Goal: Task Accomplishment & Management: Manage account settings

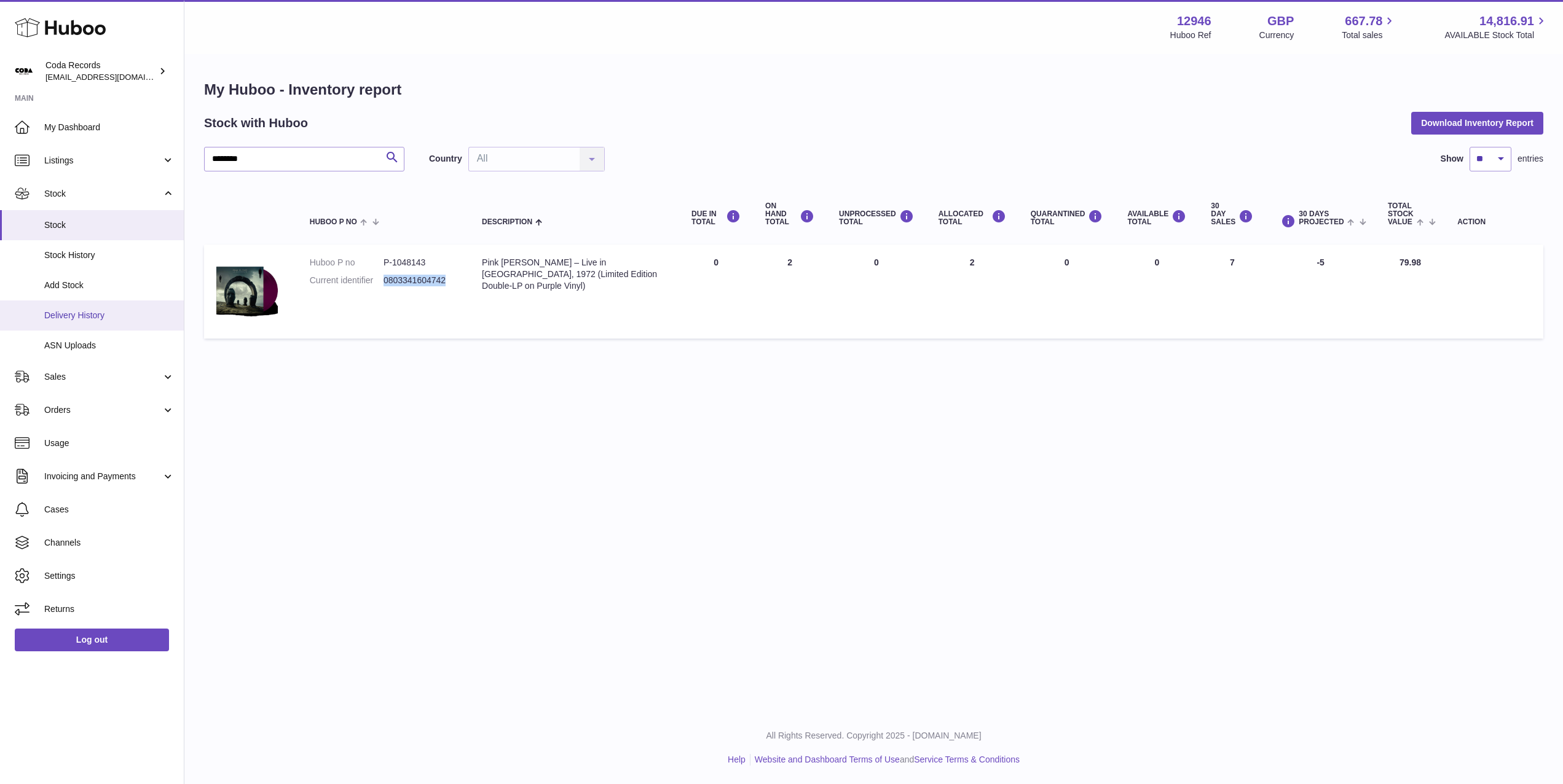
click at [104, 319] on span "Delivery History" at bounding box center [109, 316] width 130 height 11
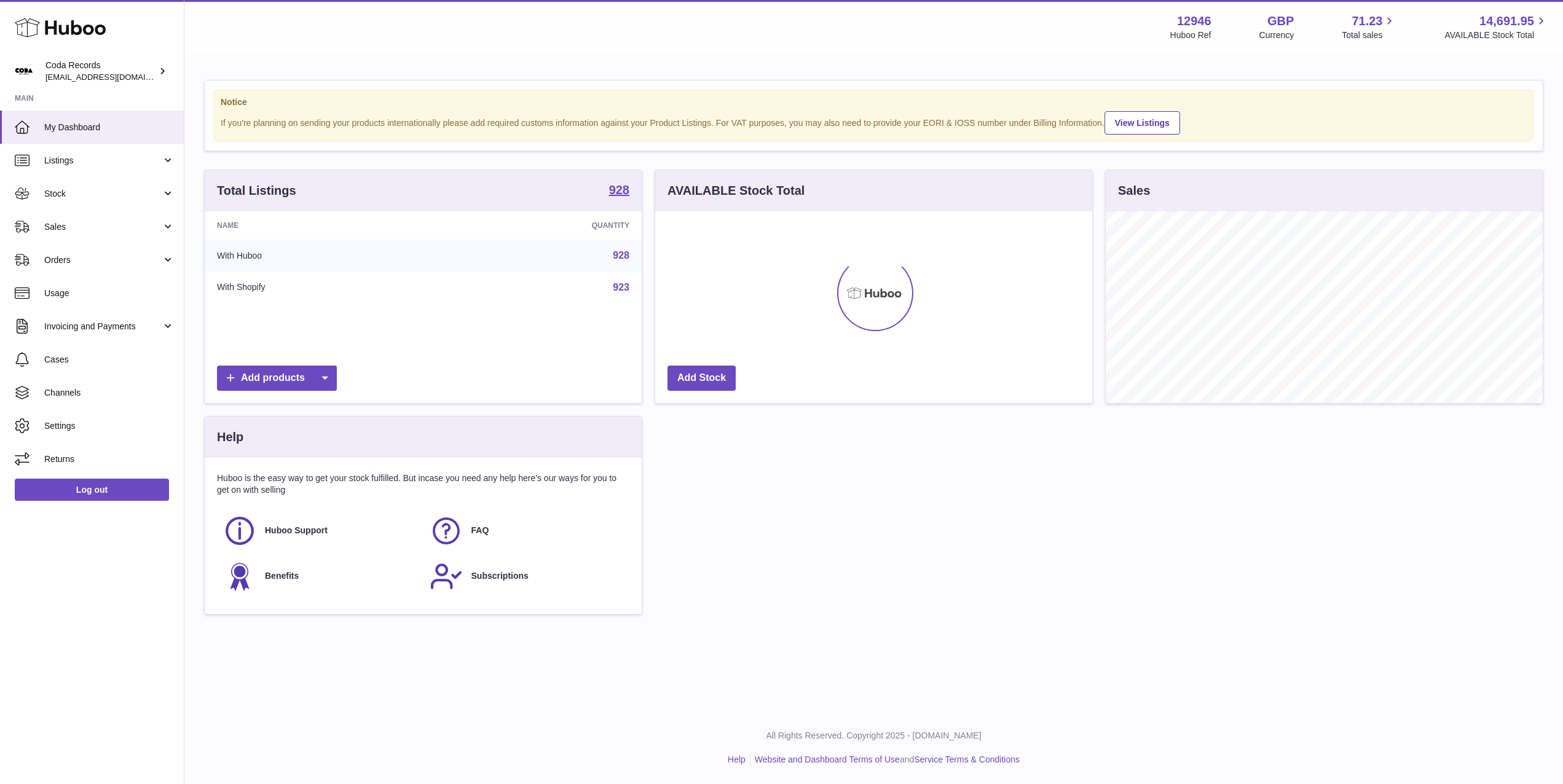
scroll to position [192, 437]
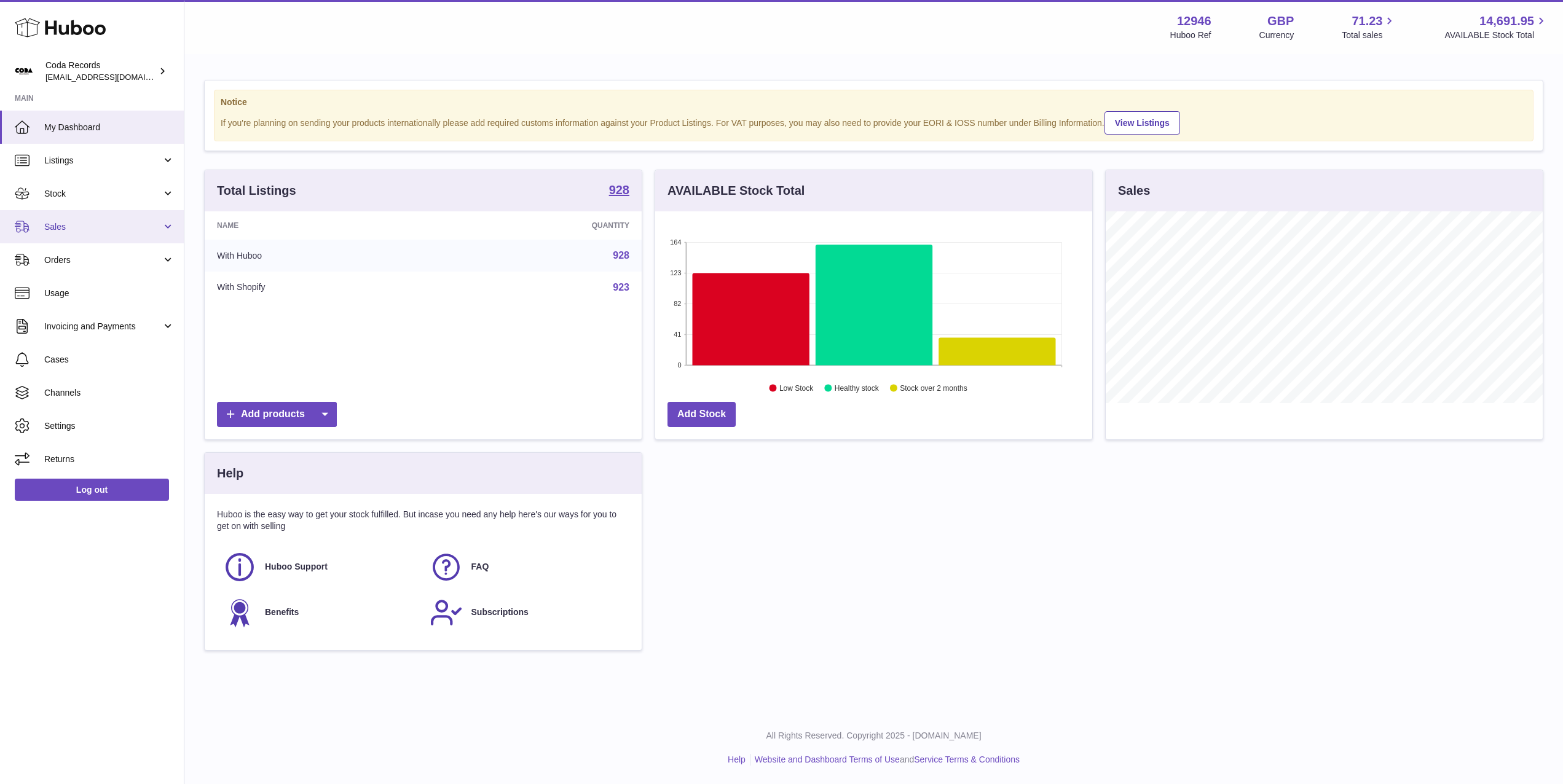
click at [87, 231] on span "Sales" at bounding box center [103, 227] width 117 height 11
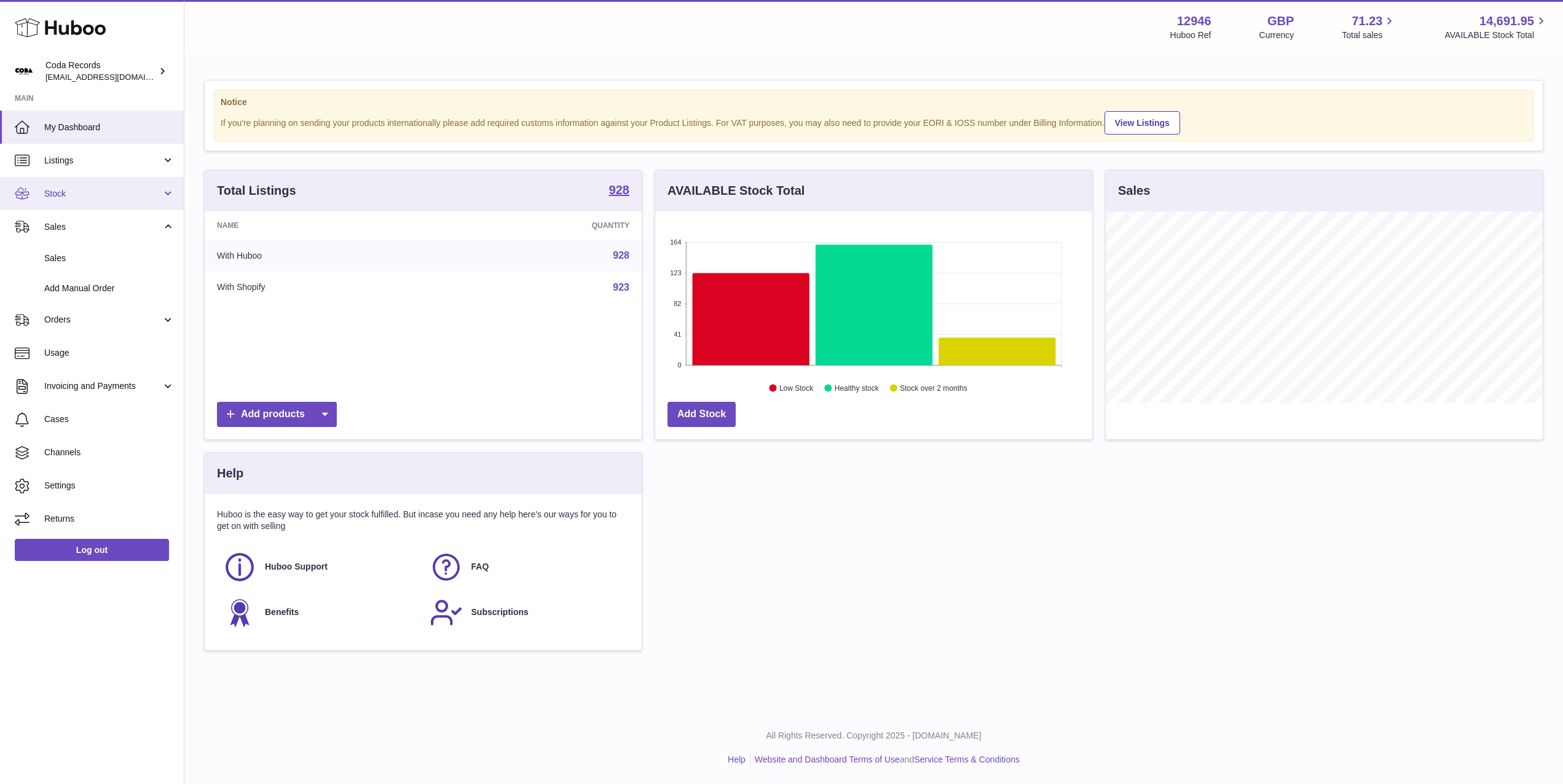
click at [95, 204] on link "Stock" at bounding box center [91, 194] width 184 height 33
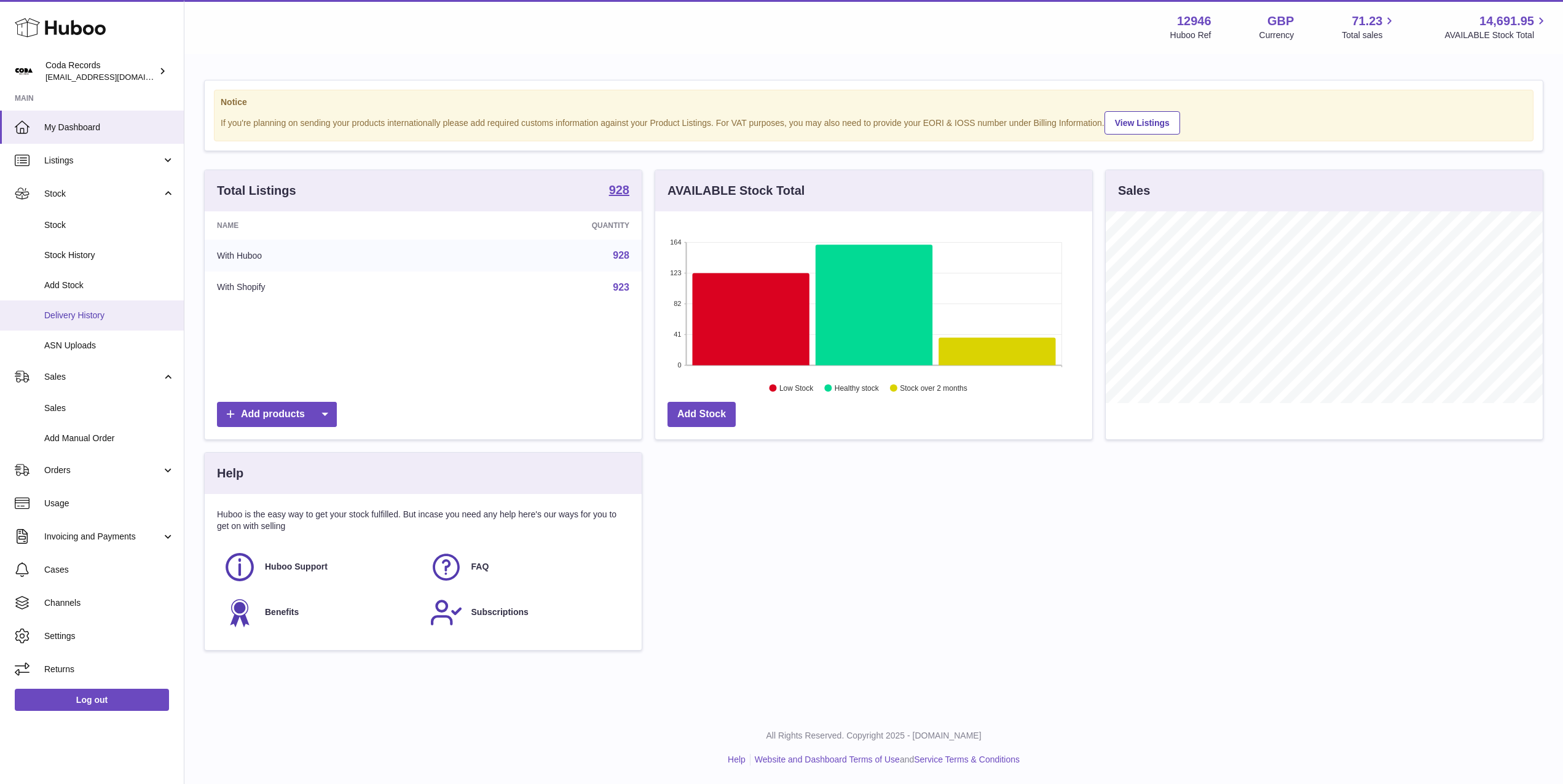
click at [121, 317] on span "Delivery History" at bounding box center [109, 316] width 130 height 11
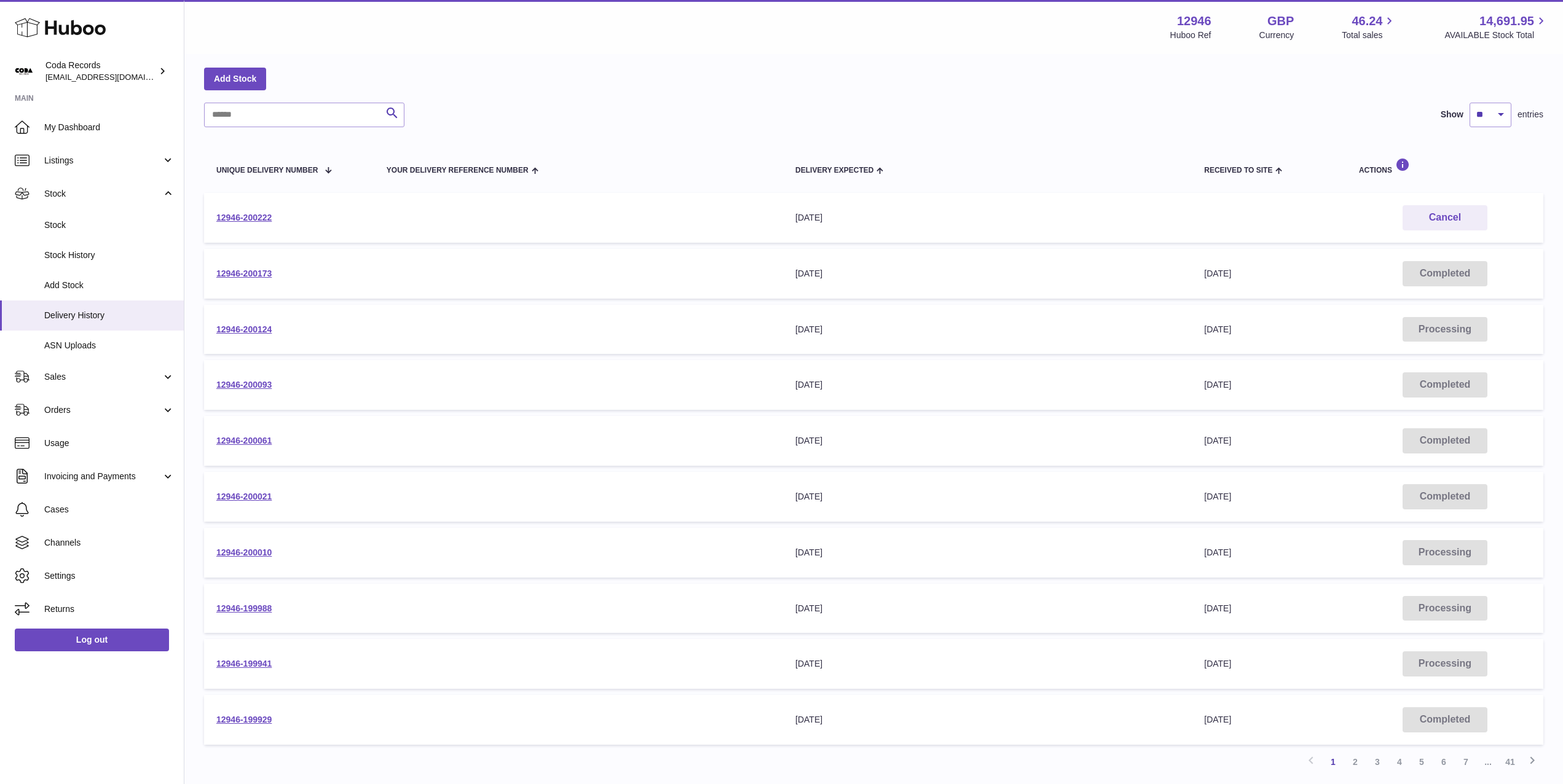
scroll to position [55, 0]
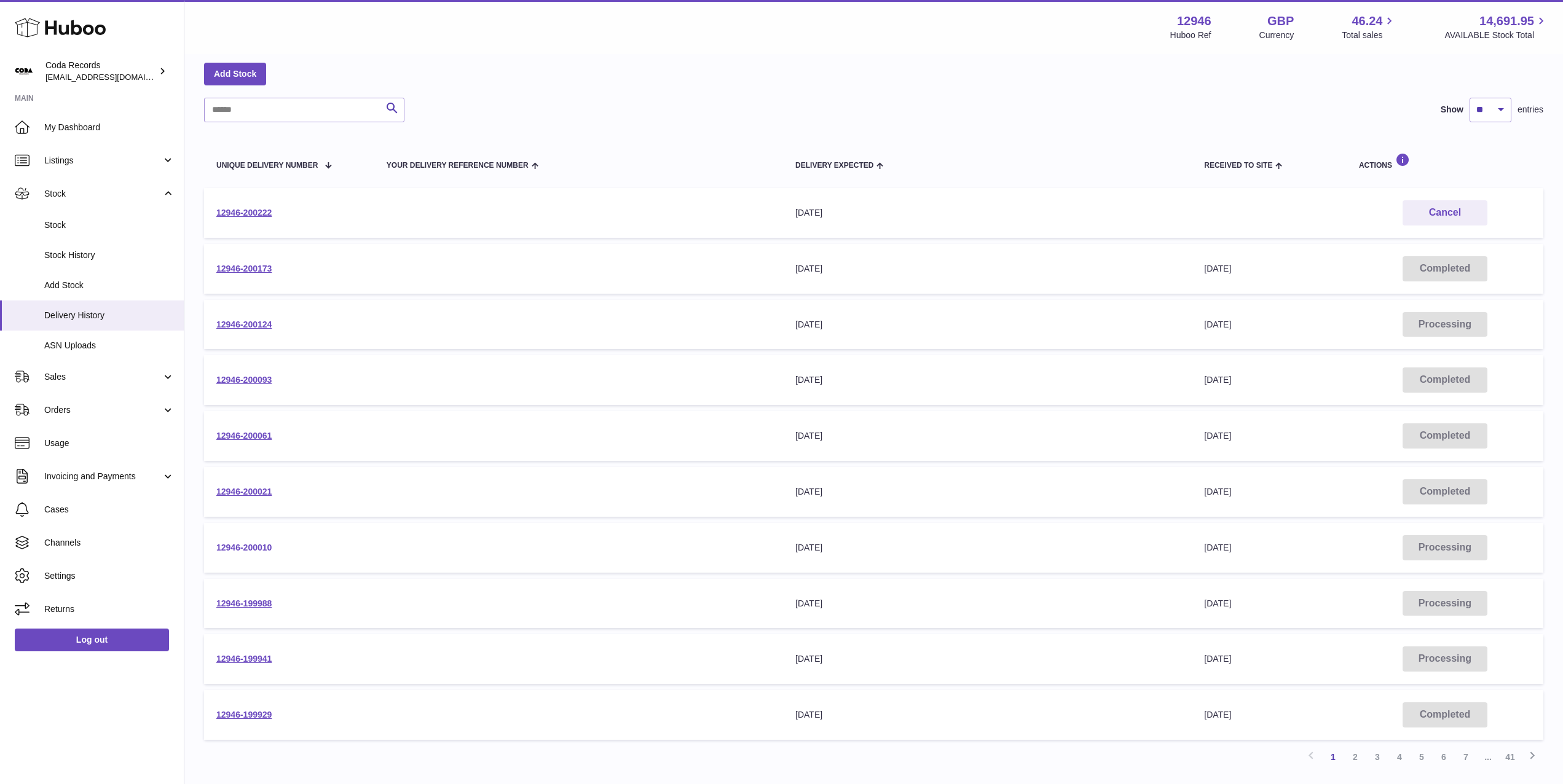
click at [255, 547] on link "12946-200010" at bounding box center [243, 548] width 55 height 10
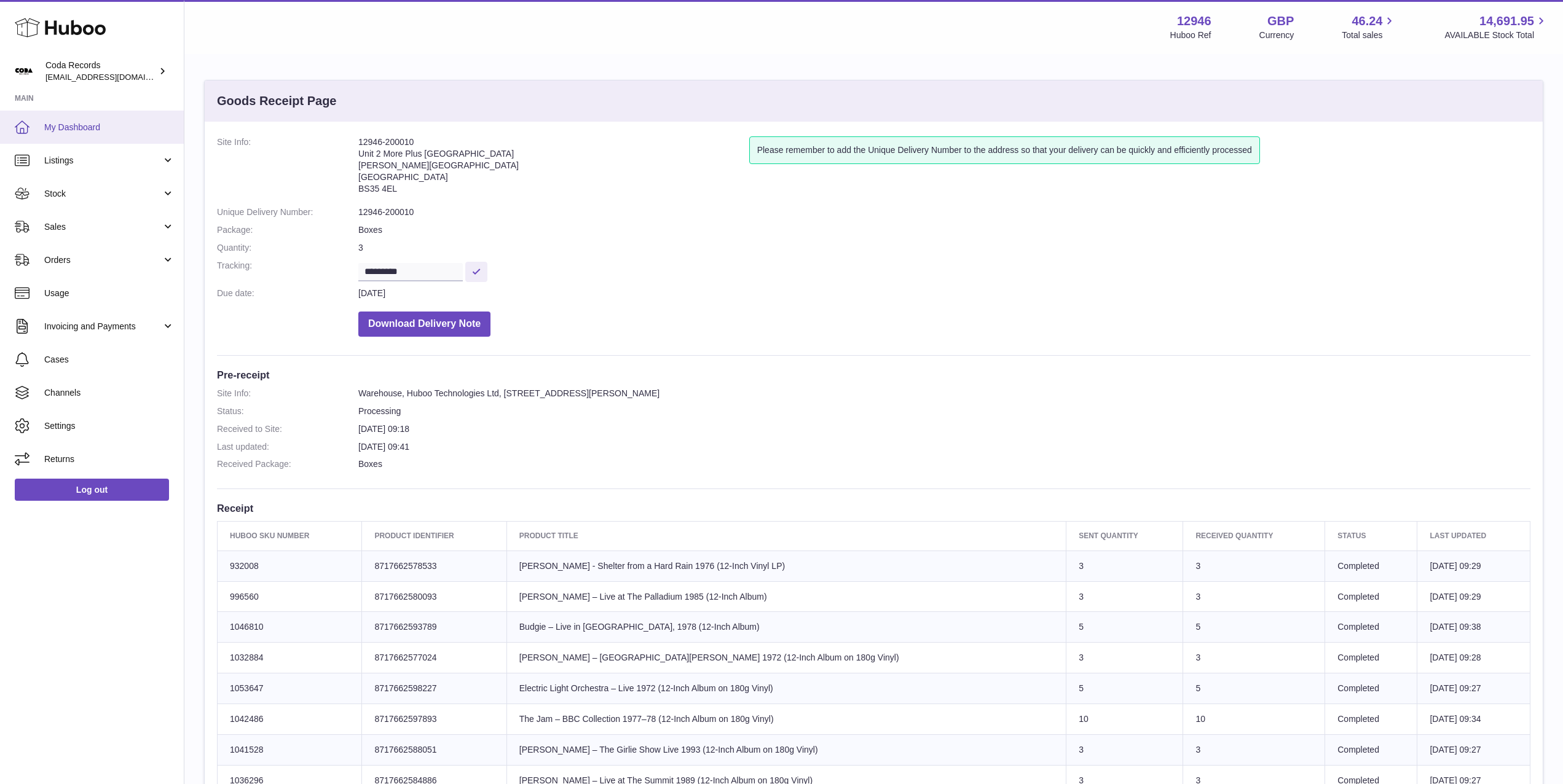
click at [87, 125] on span "My Dashboard" at bounding box center [109, 127] width 130 height 11
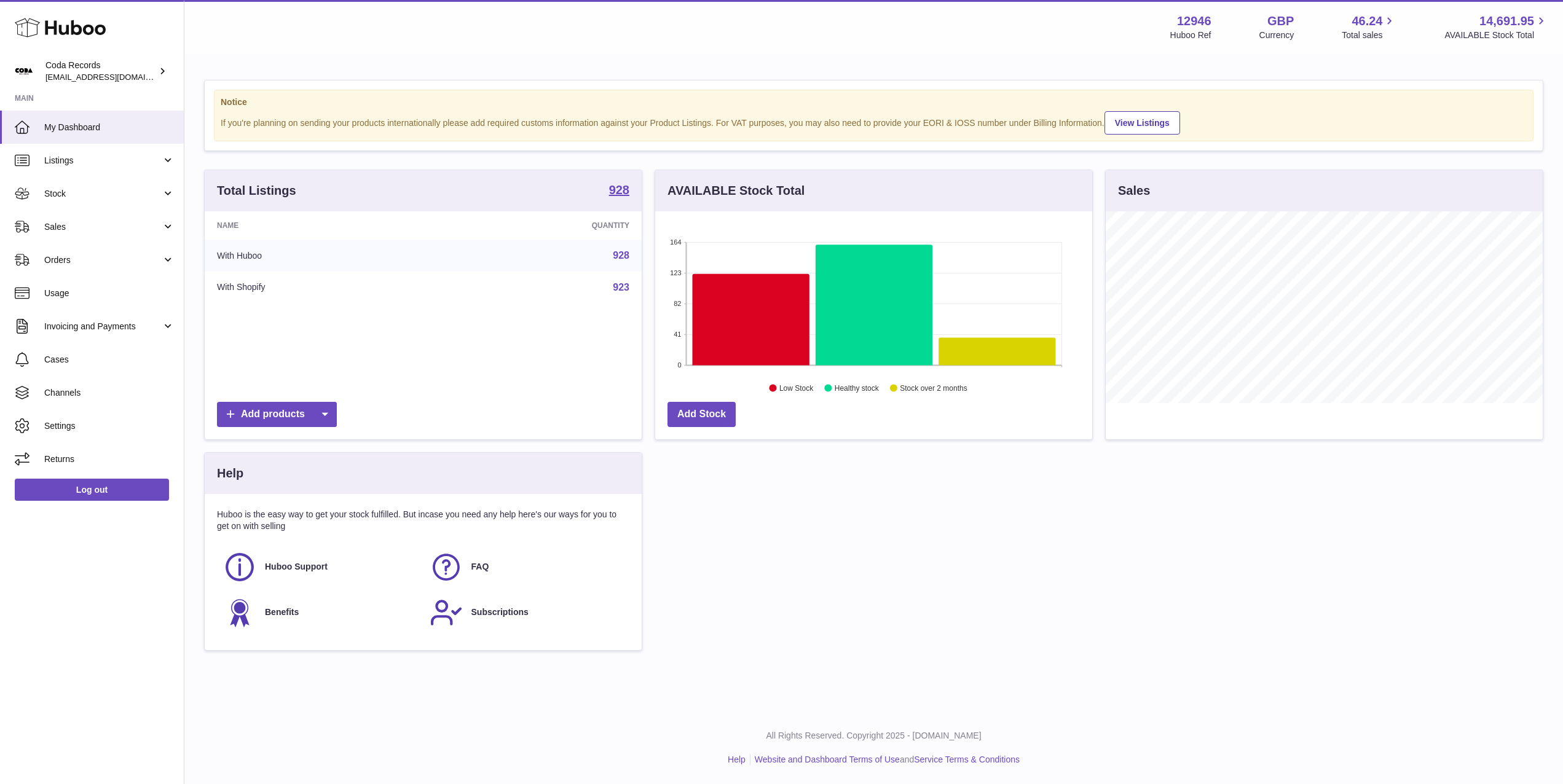
scroll to position [192, 437]
click at [106, 222] on span "Sales" at bounding box center [103, 227] width 117 height 11
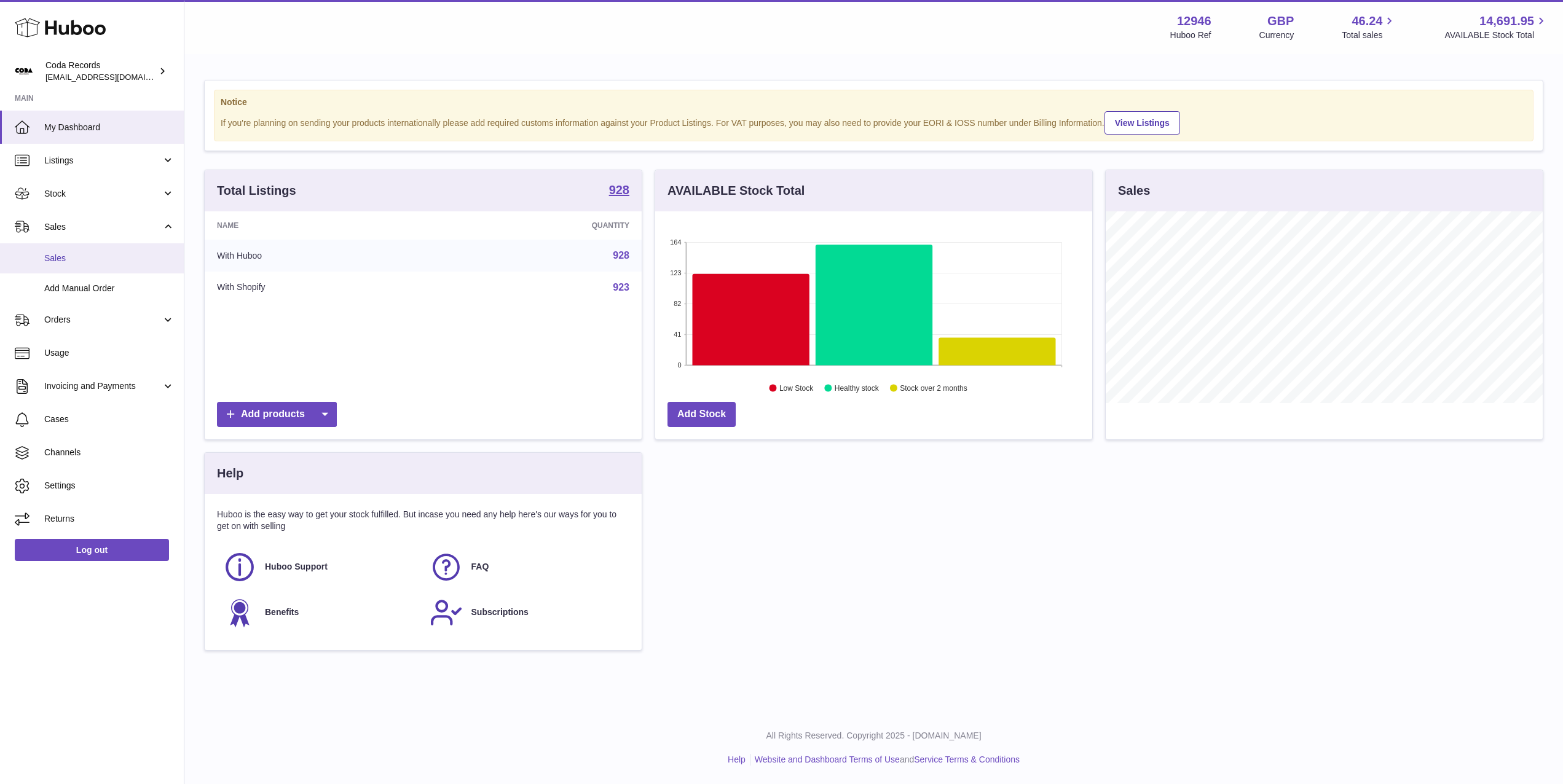
click at [116, 256] on span "Sales" at bounding box center [109, 258] width 130 height 11
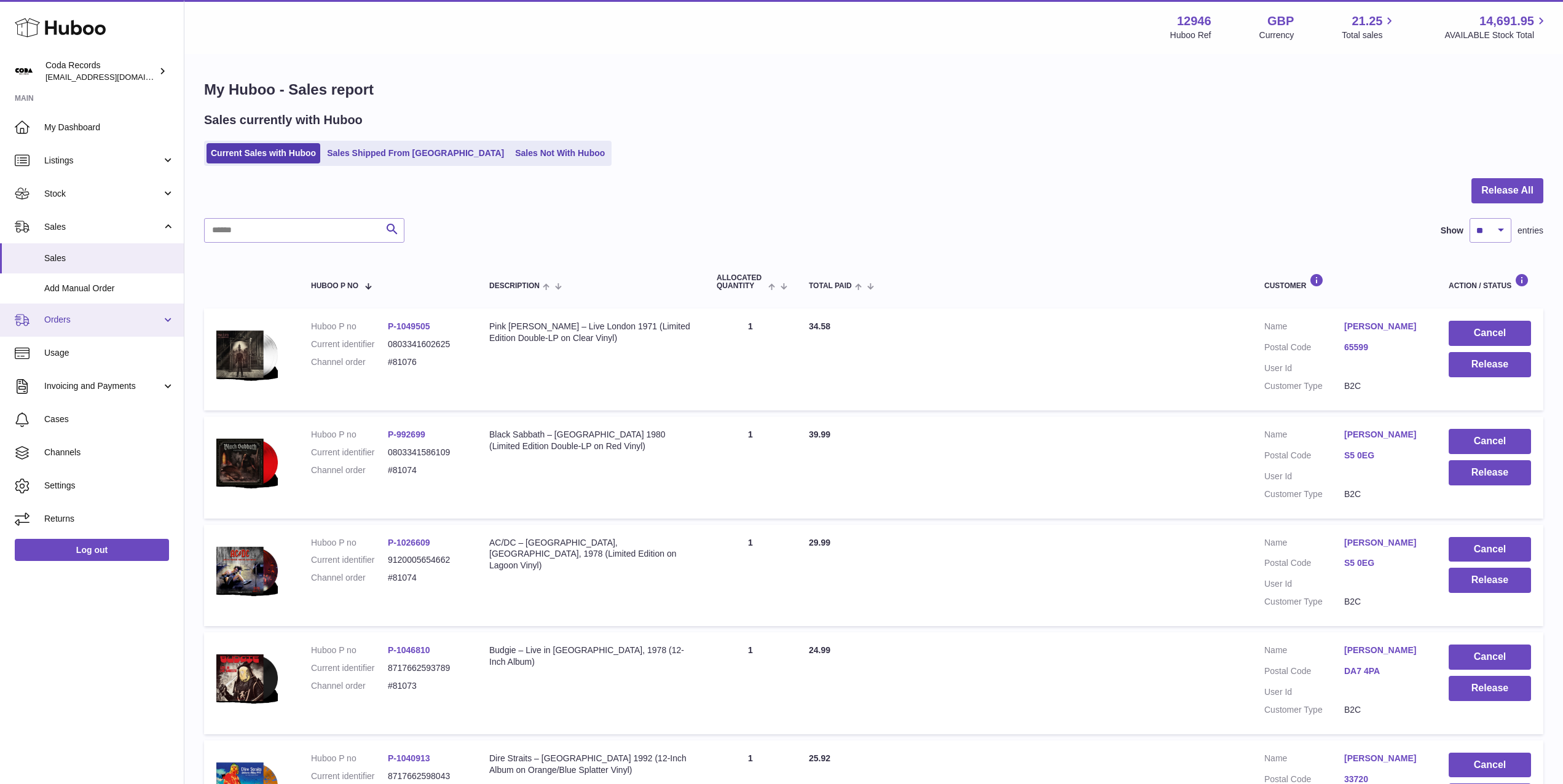
click at [112, 326] on link "Orders" at bounding box center [91, 320] width 184 height 33
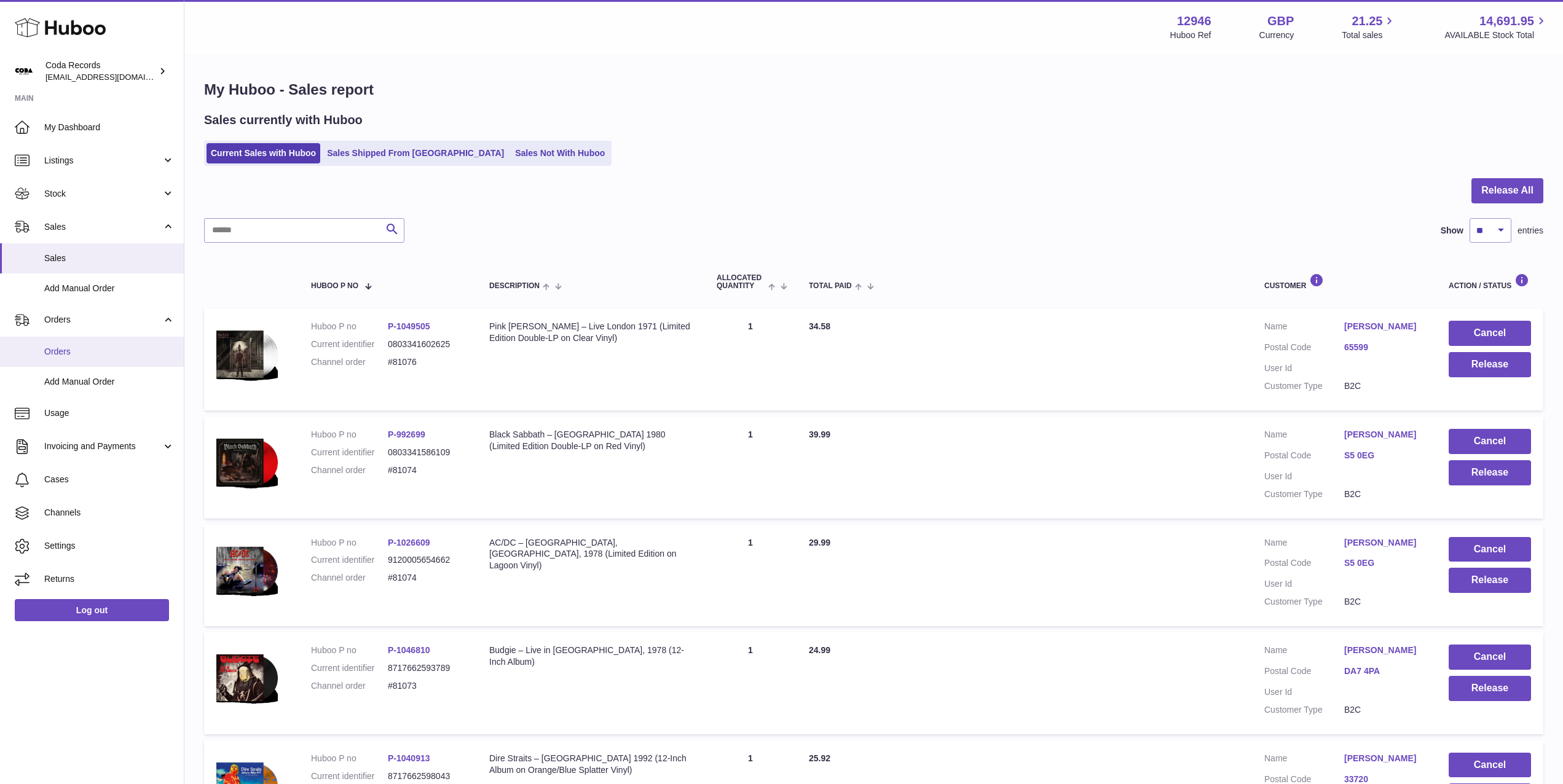
click at [101, 353] on span "Orders" at bounding box center [109, 352] width 130 height 11
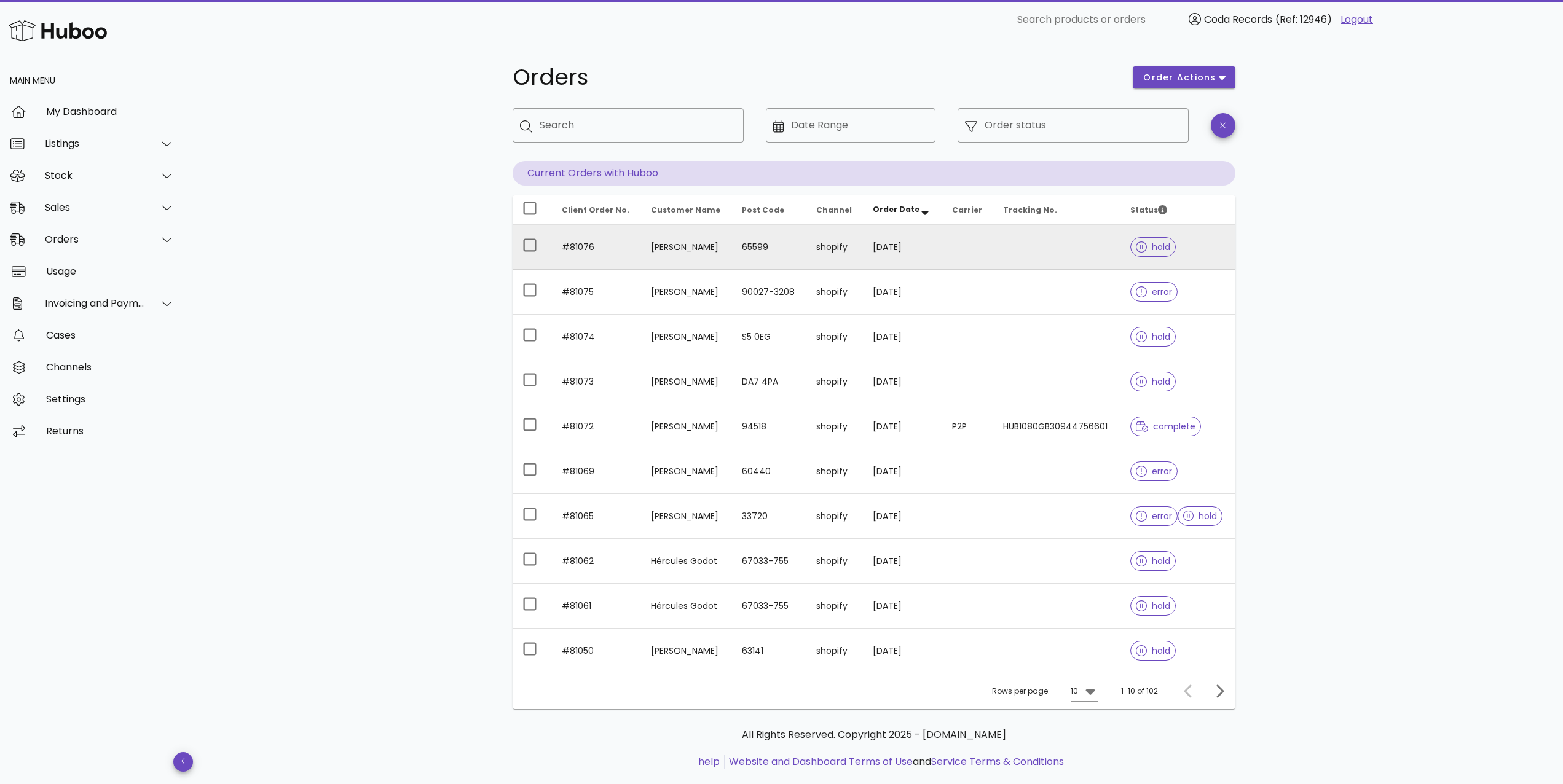
click at [680, 248] on td "[PERSON_NAME]" at bounding box center [686, 247] width 91 height 45
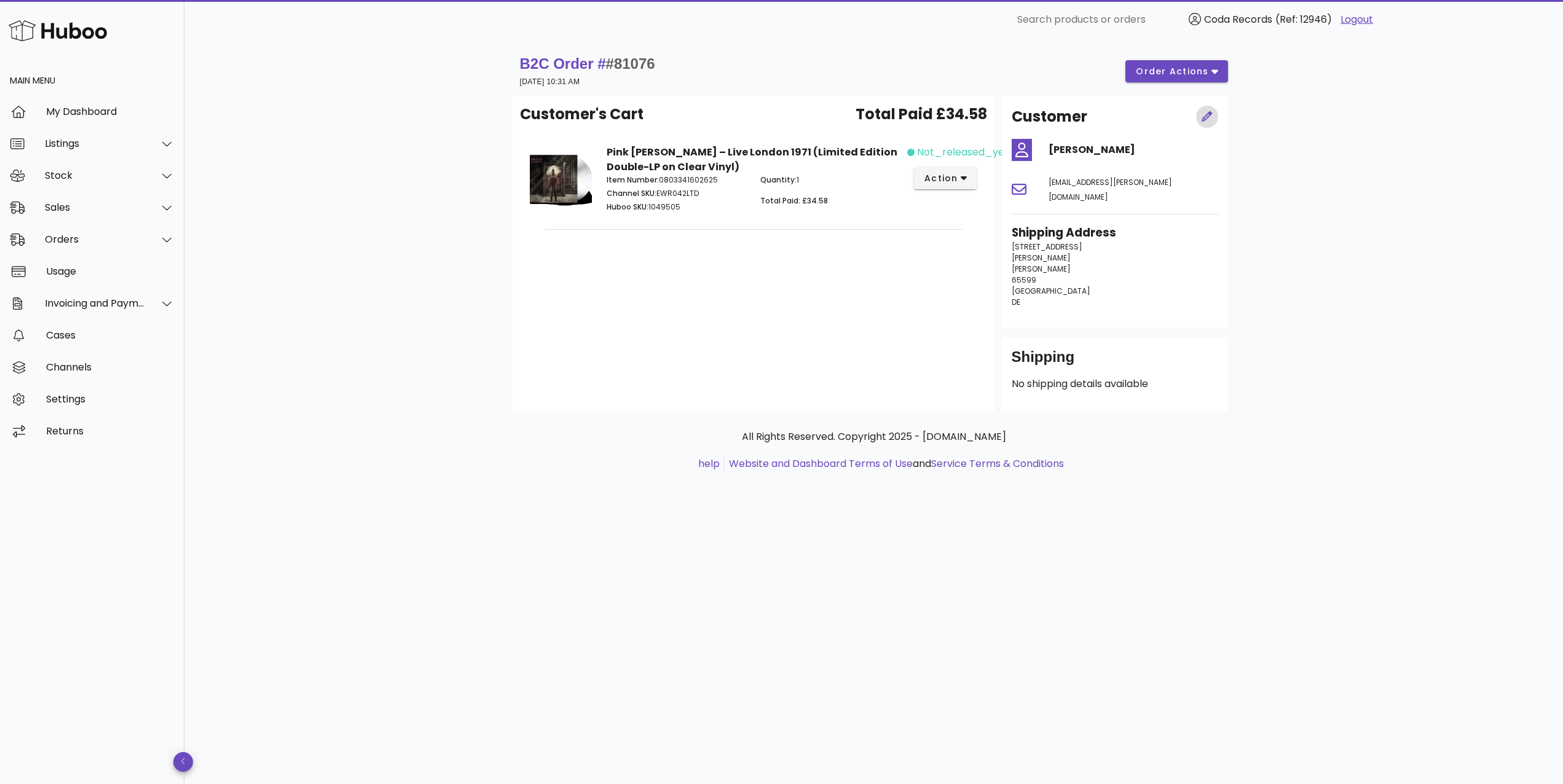
click at [1207, 119] on icon "button" at bounding box center [1207, 116] width 11 height 11
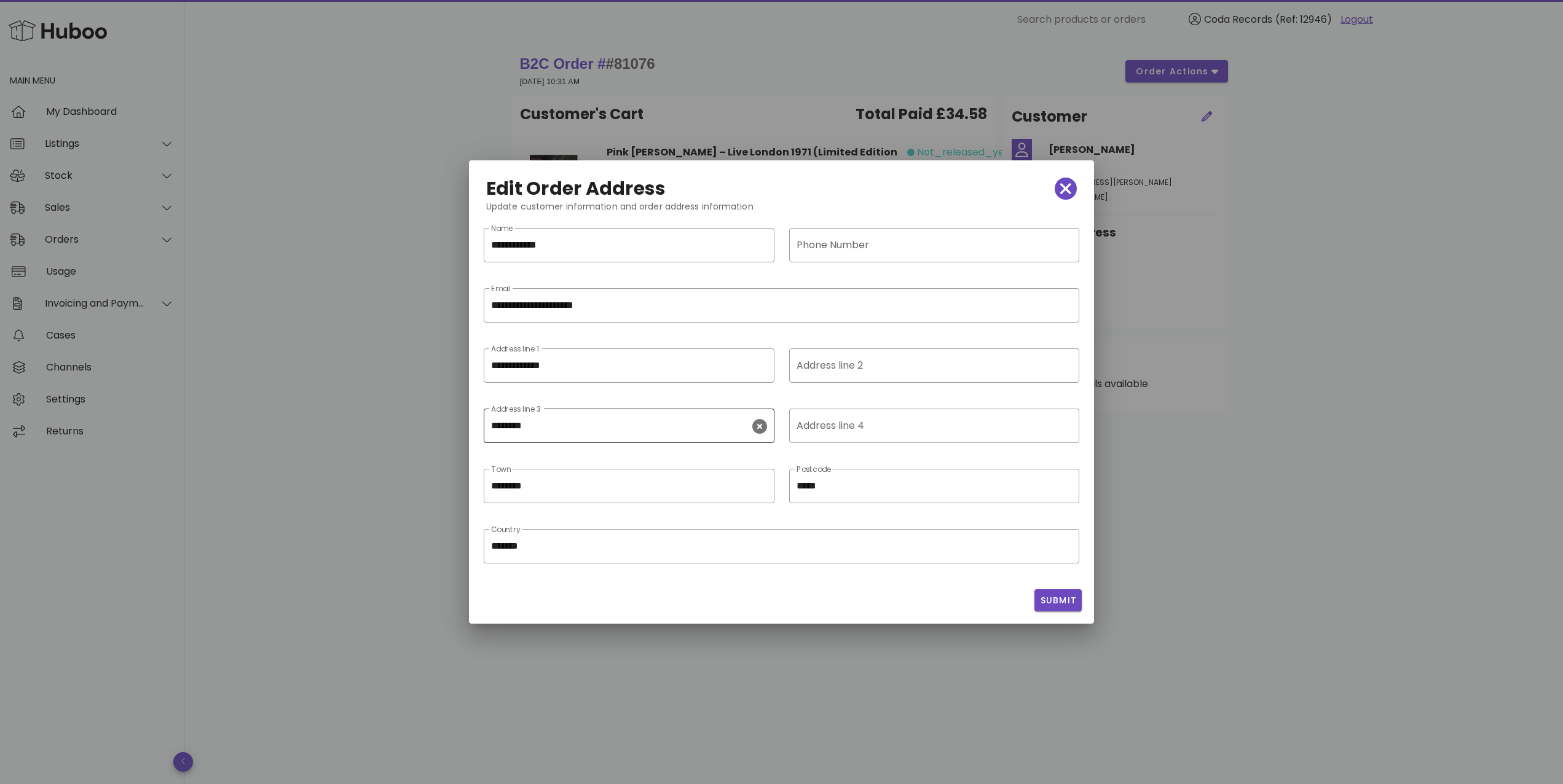
click at [757, 428] on icon "clear icon" at bounding box center [760, 426] width 15 height 15
click at [1051, 595] on span "Submit" at bounding box center [1057, 600] width 38 height 13
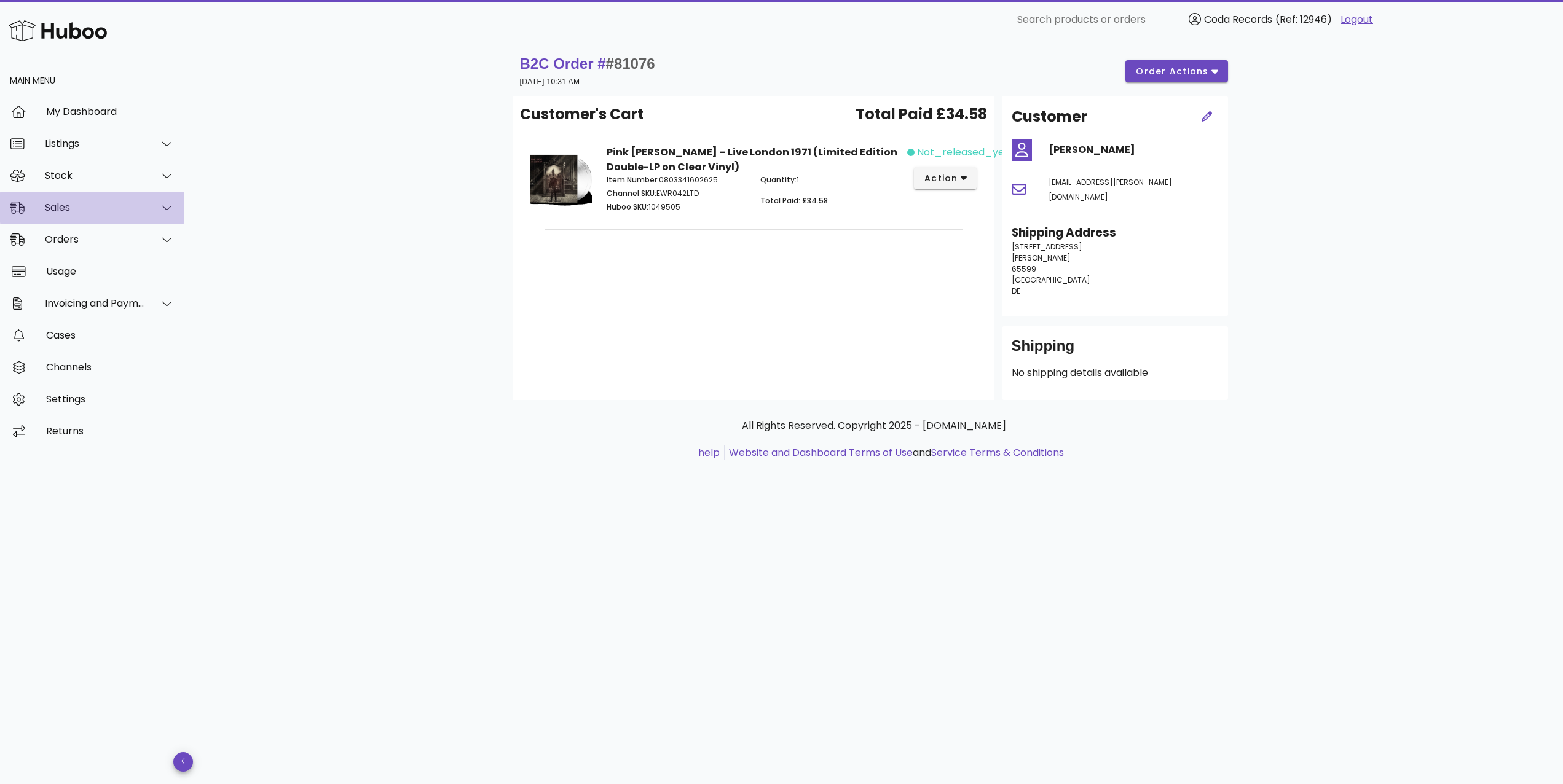
click at [93, 211] on div "Sales" at bounding box center [95, 207] width 100 height 11
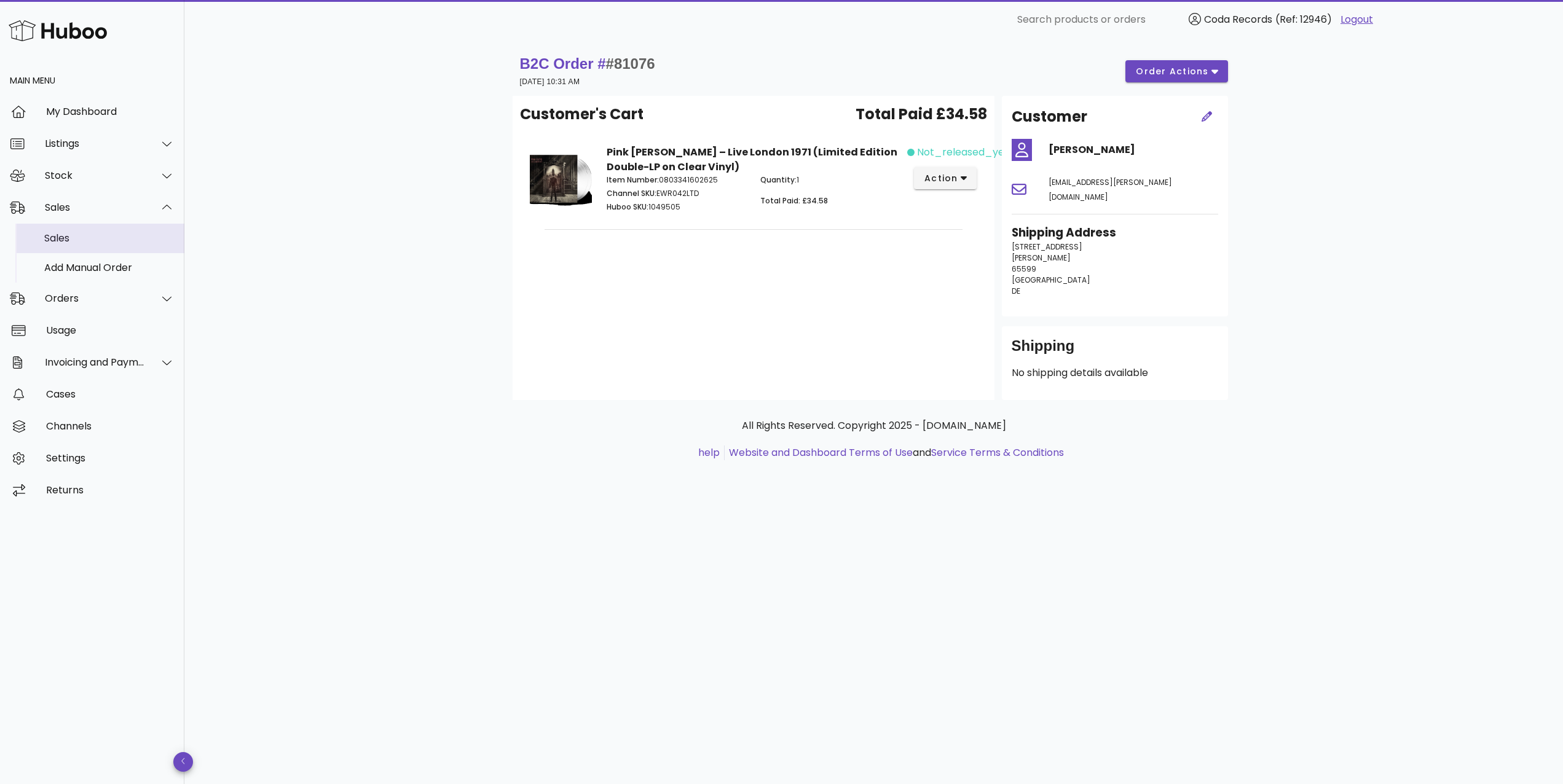
click at [85, 248] on div "Sales" at bounding box center [109, 238] width 130 height 26
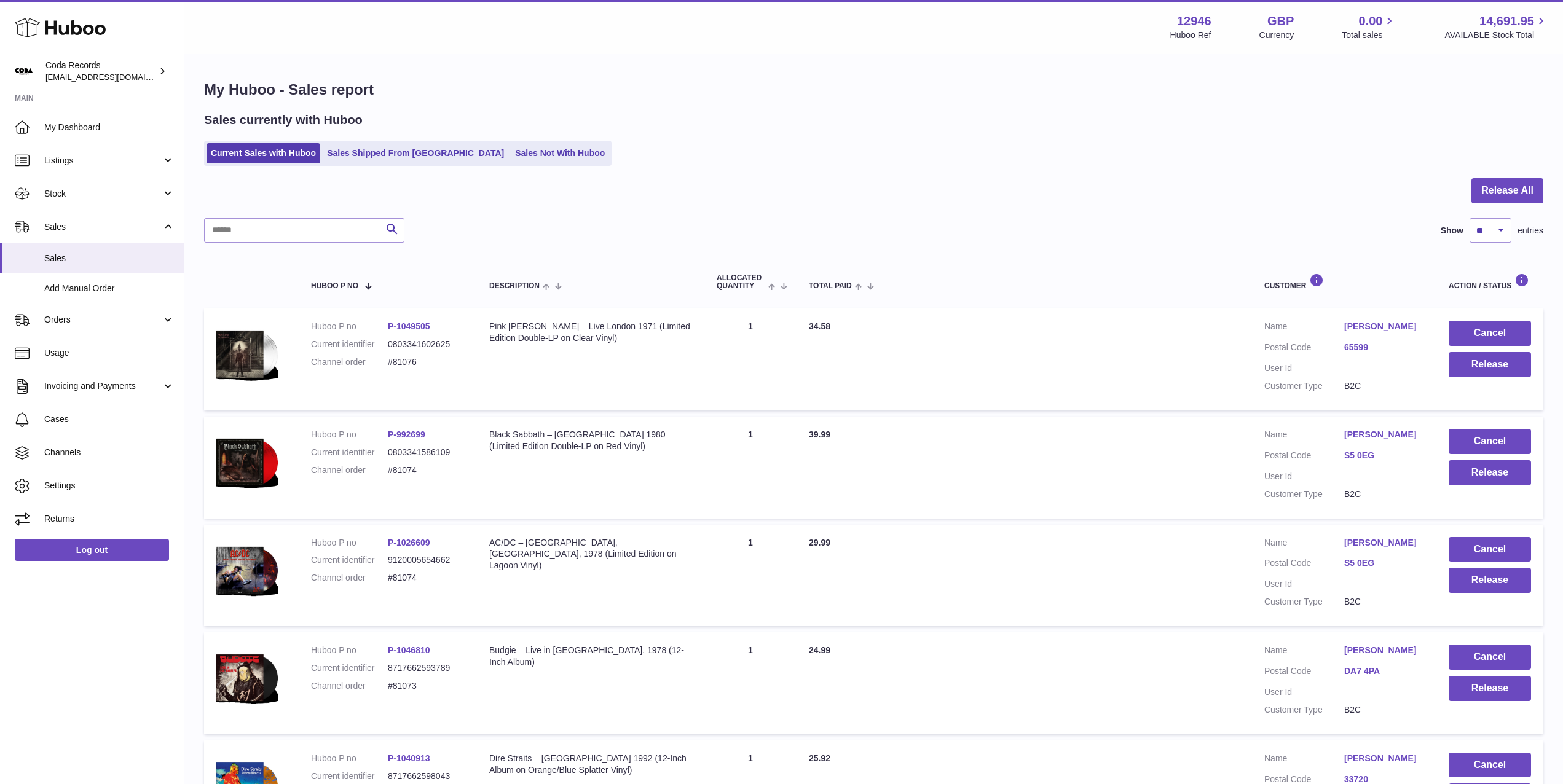
click at [1360, 323] on link "Dieter Kloft" at bounding box center [1384, 326] width 80 height 11
click at [1229, 363] on div at bounding box center [781, 392] width 1563 height 784
click at [1497, 370] on button "Release" at bounding box center [1489, 364] width 82 height 25
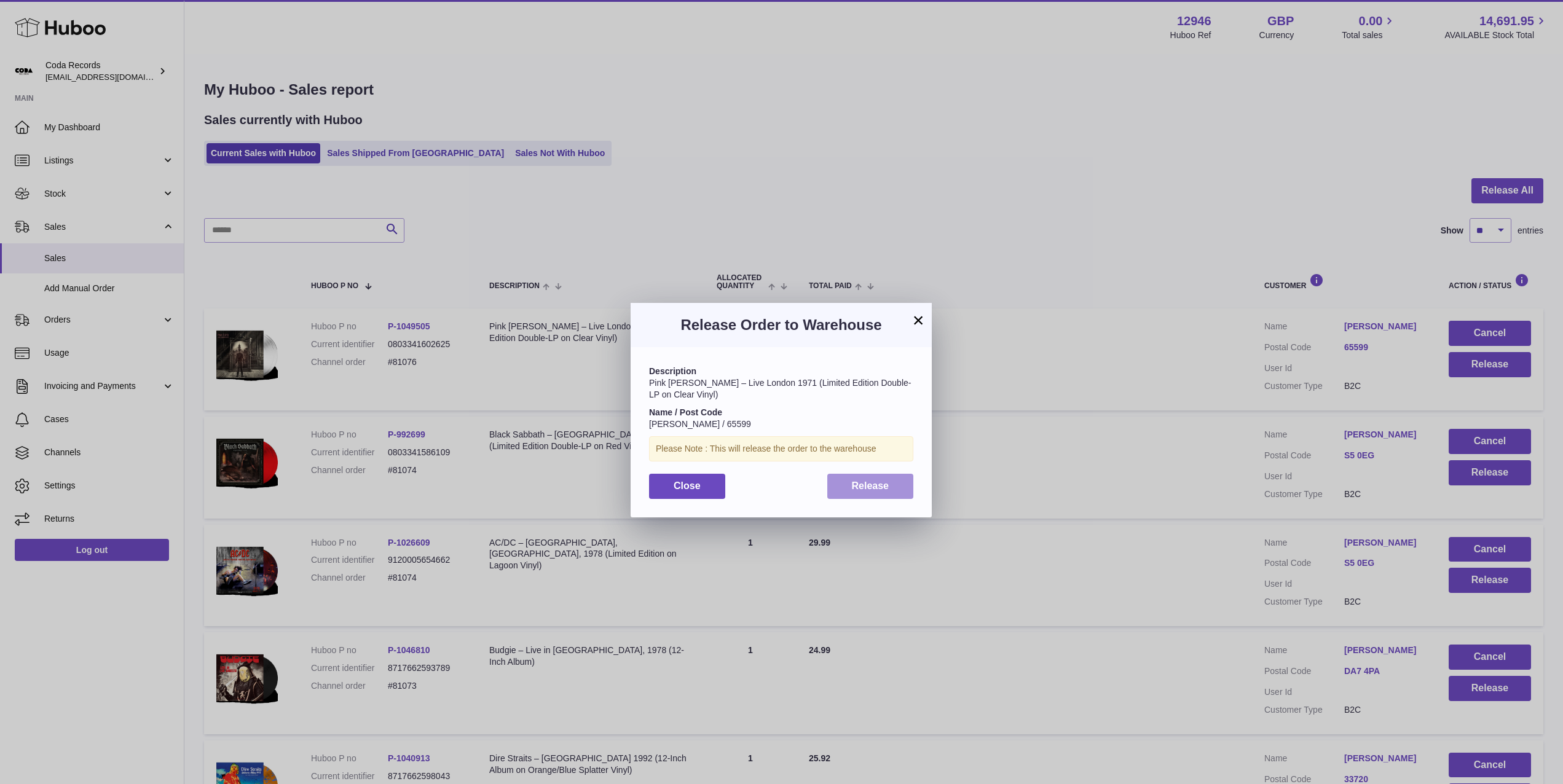
click at [868, 481] on span "Release" at bounding box center [870, 486] width 38 height 11
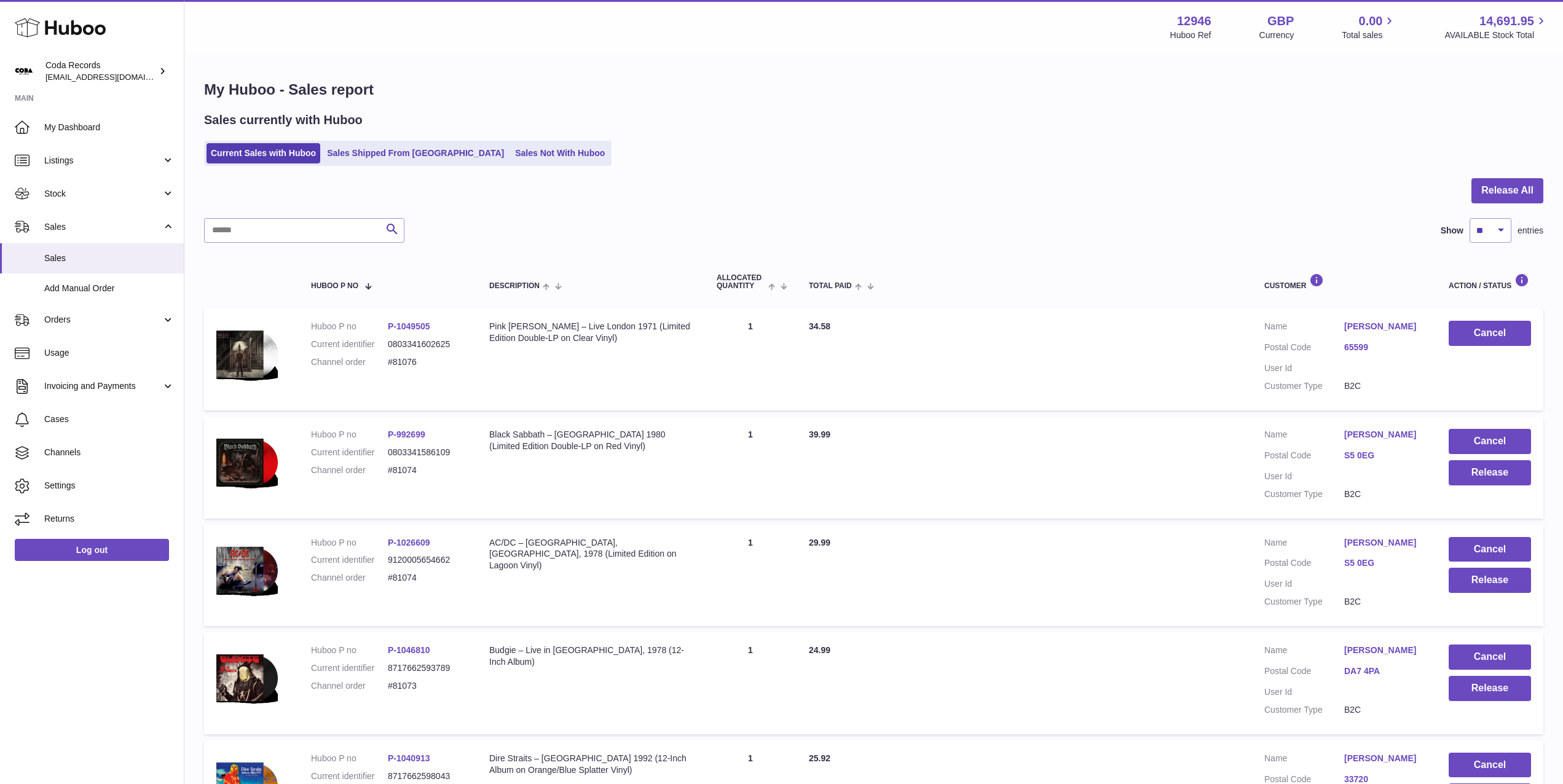
click at [1366, 438] on link "Peter Gillott" at bounding box center [1384, 435] width 80 height 11
click at [1271, 522] on div at bounding box center [781, 392] width 1563 height 784
click at [1496, 586] on button "Release" at bounding box center [1489, 580] width 82 height 25
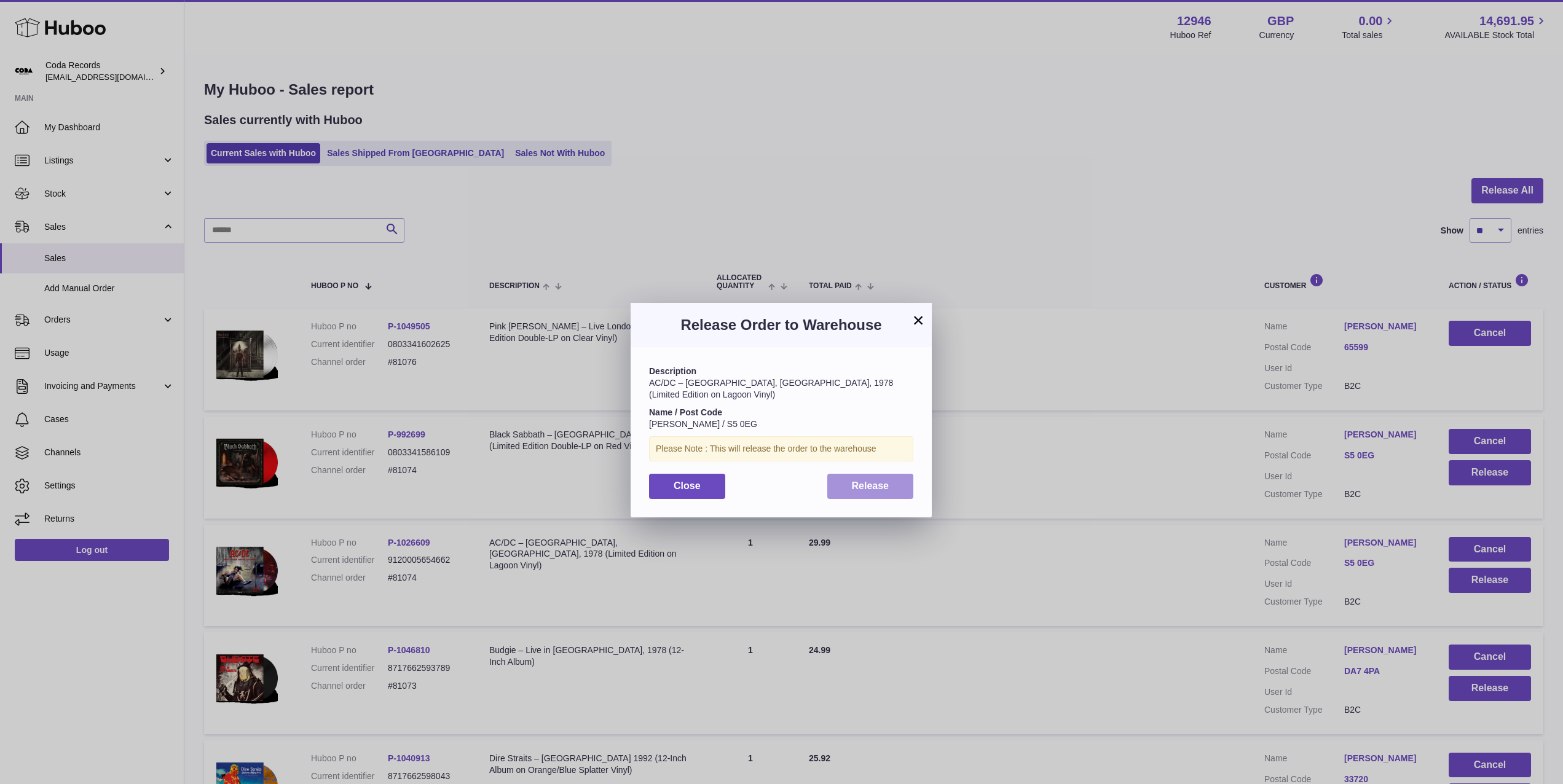
click at [900, 483] on button "Release" at bounding box center [870, 486] width 86 height 25
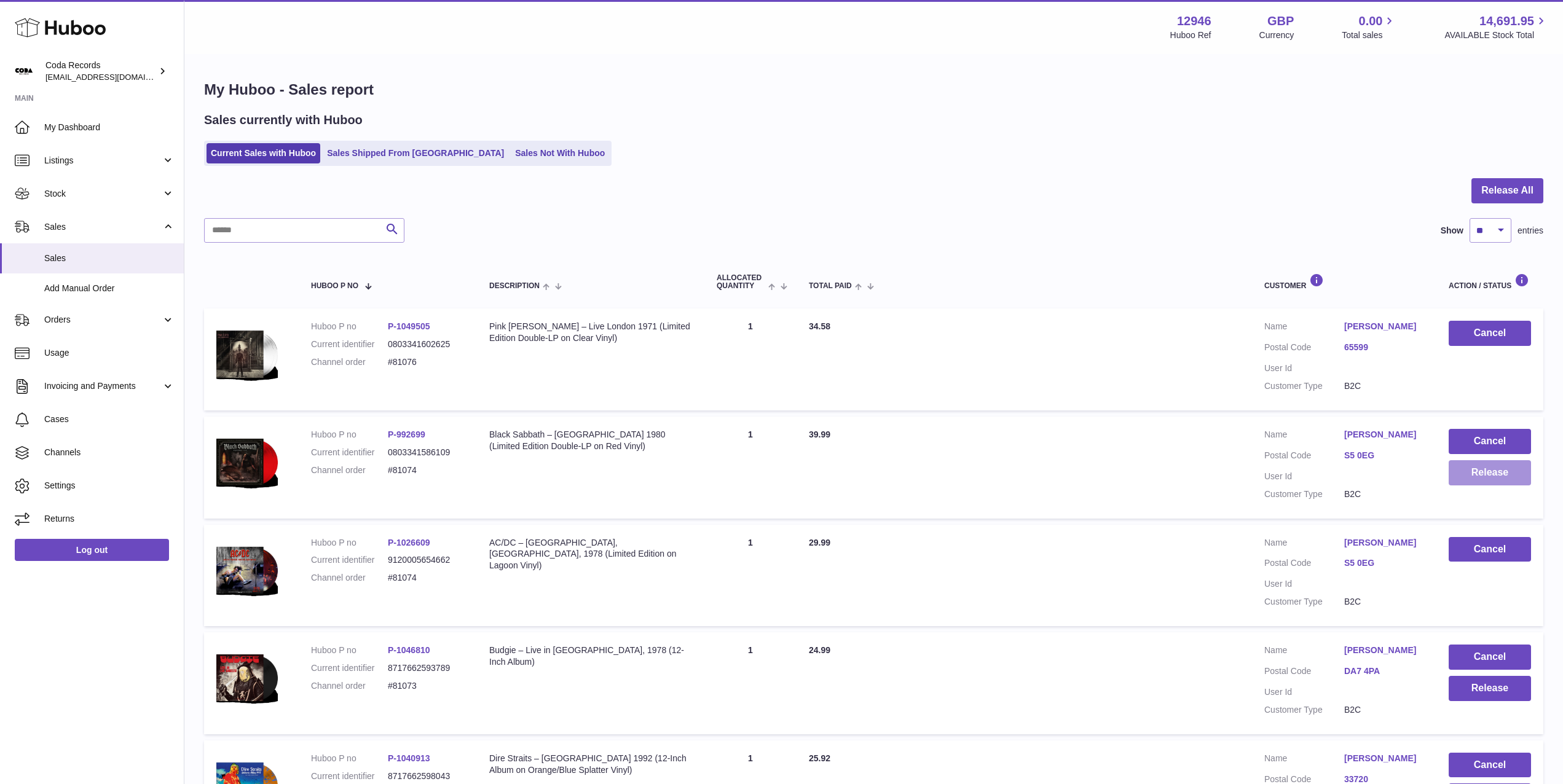
click at [1474, 471] on button "Release" at bounding box center [1489, 473] width 82 height 25
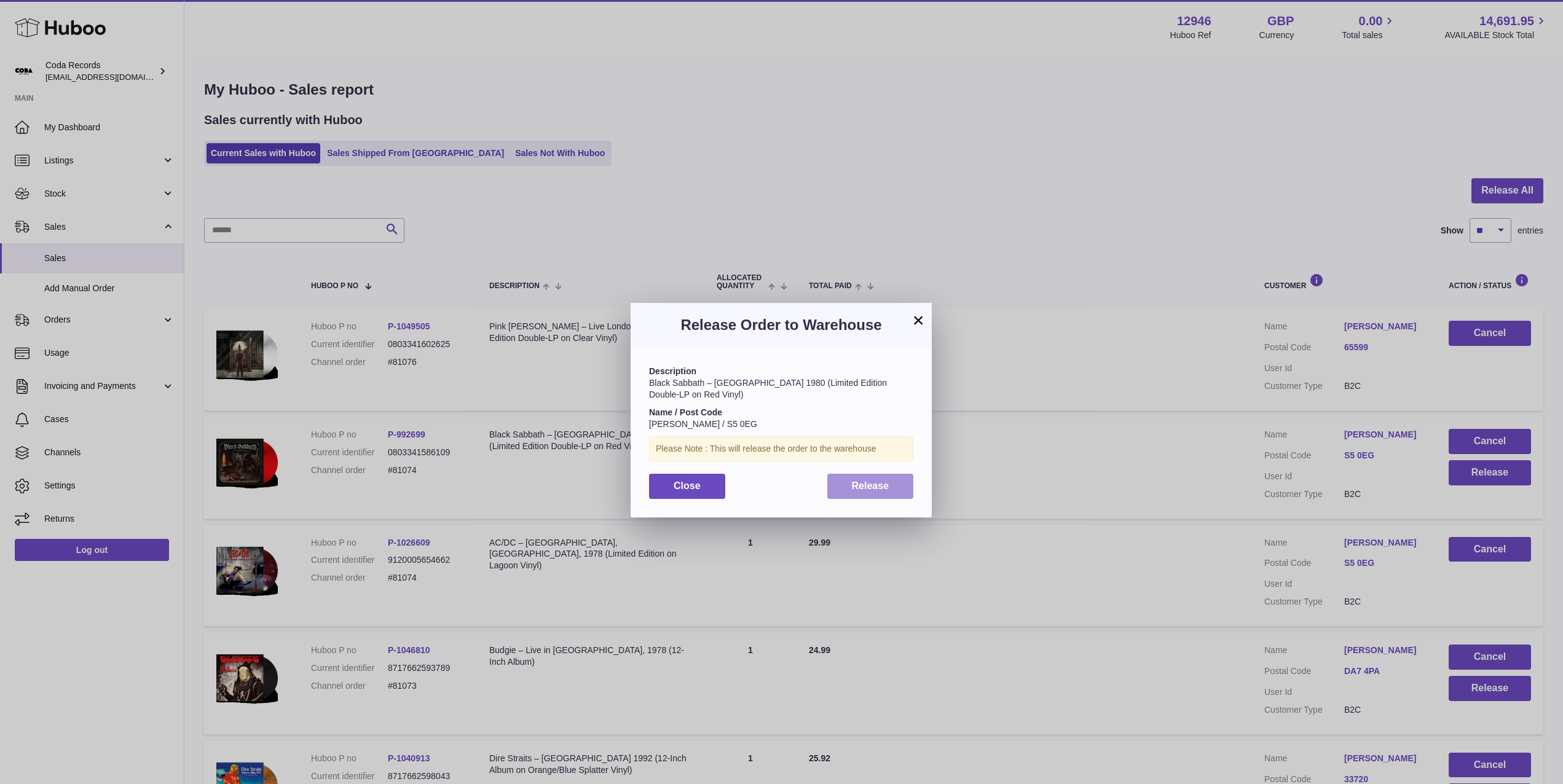
click at [872, 488] on span "Release" at bounding box center [870, 486] width 38 height 11
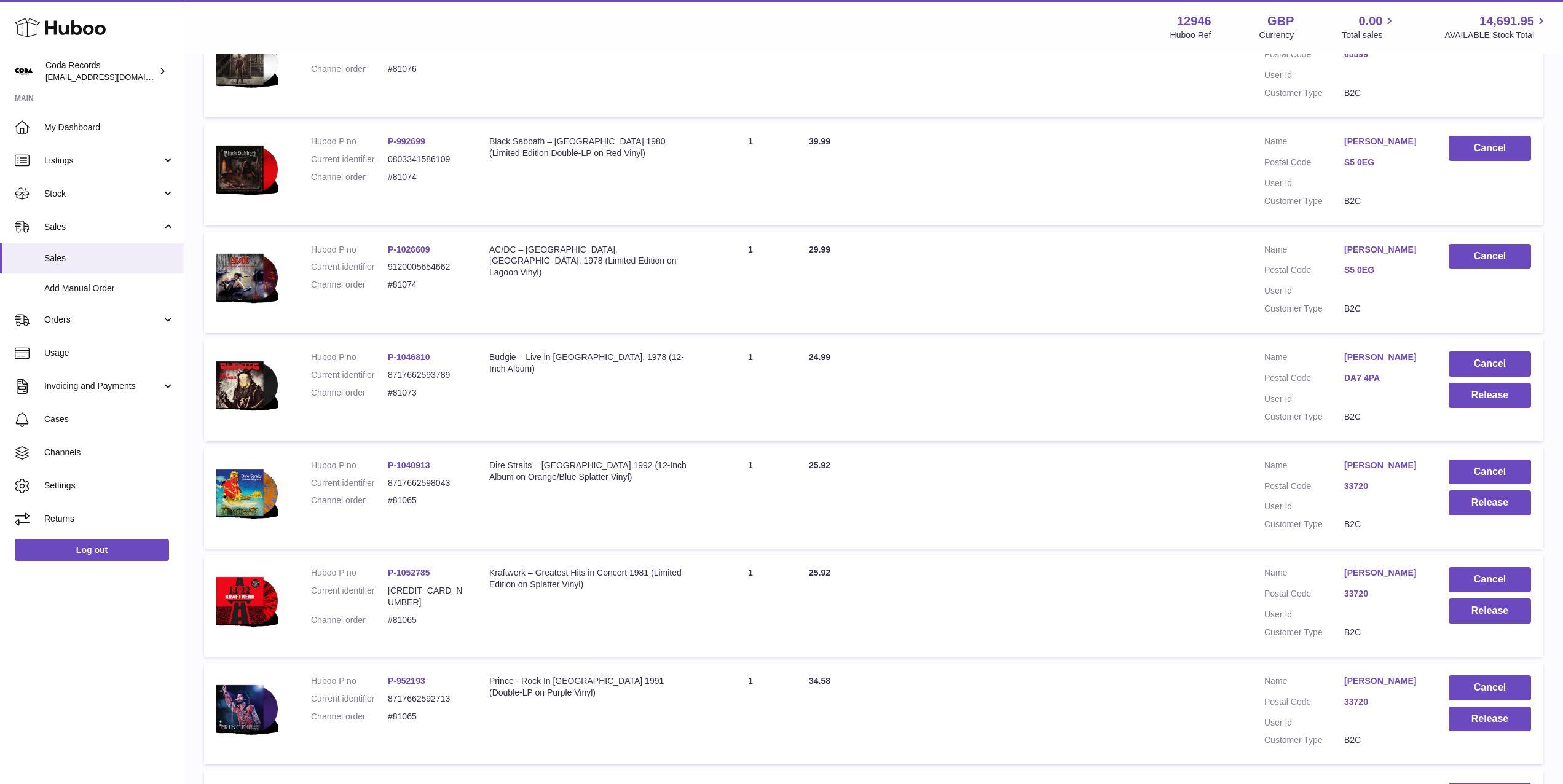
scroll to position [295, 0]
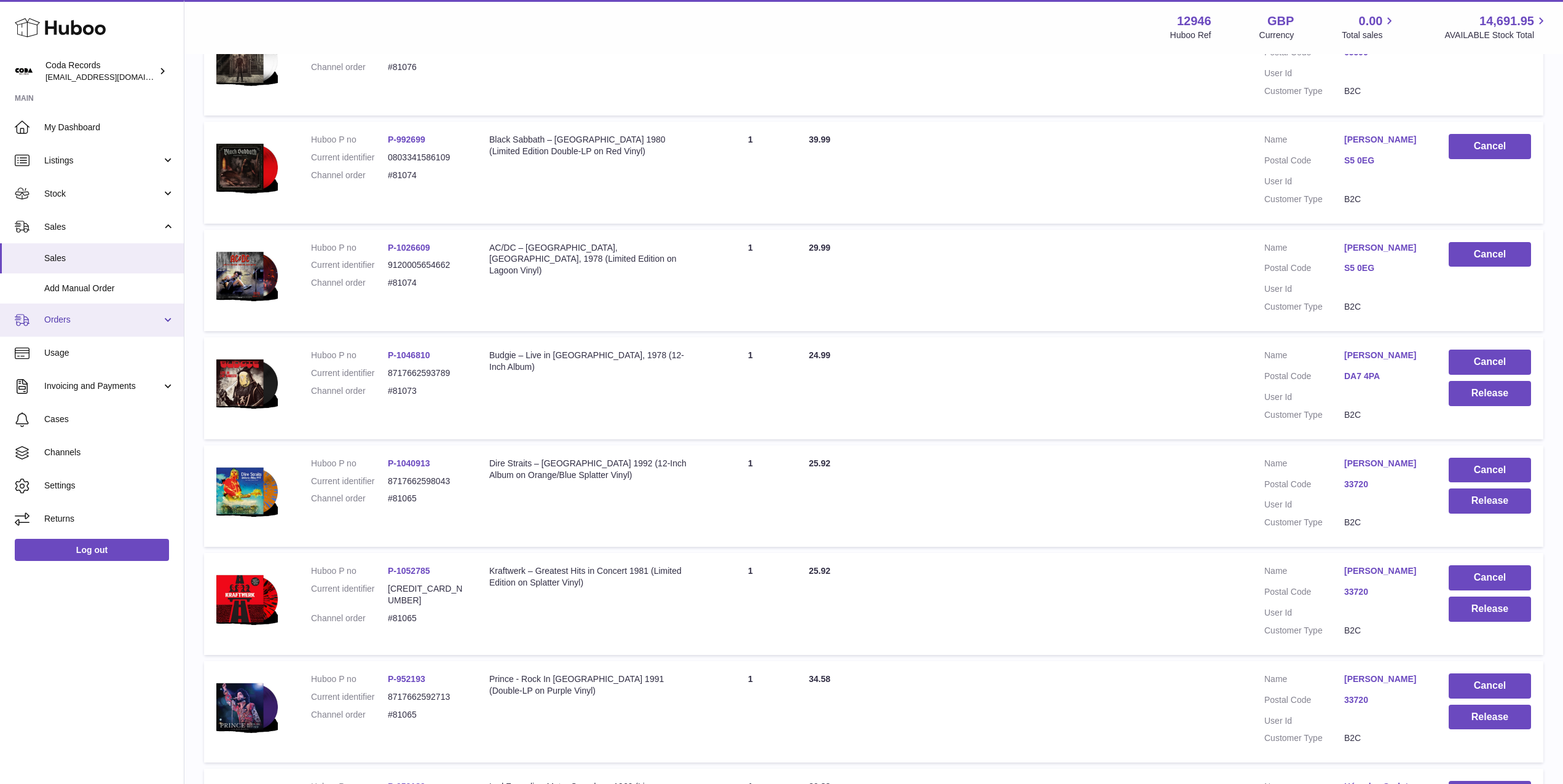
click at [104, 324] on span "Orders" at bounding box center [103, 320] width 117 height 11
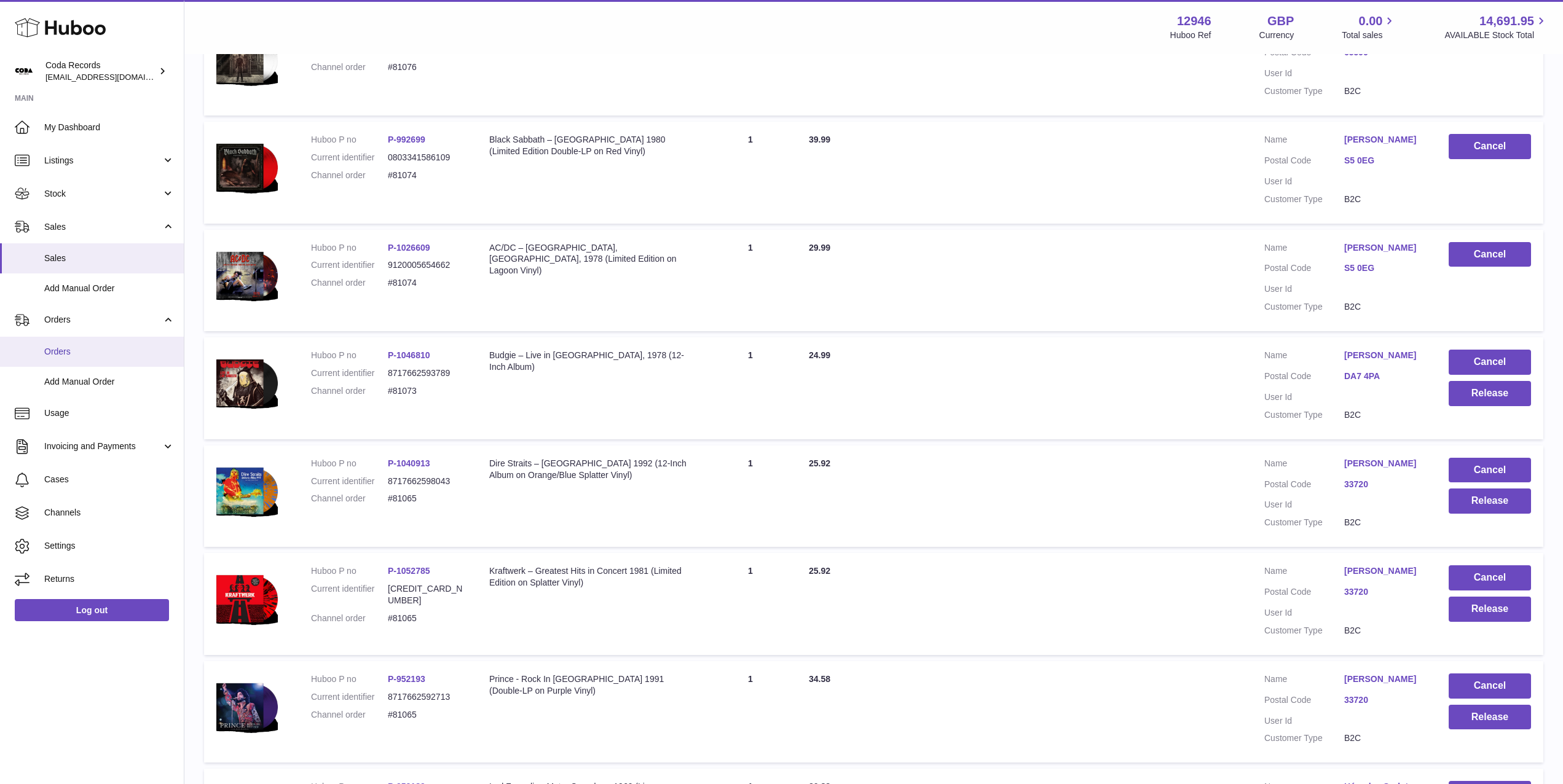
click at [103, 345] on link "Orders" at bounding box center [91, 352] width 184 height 30
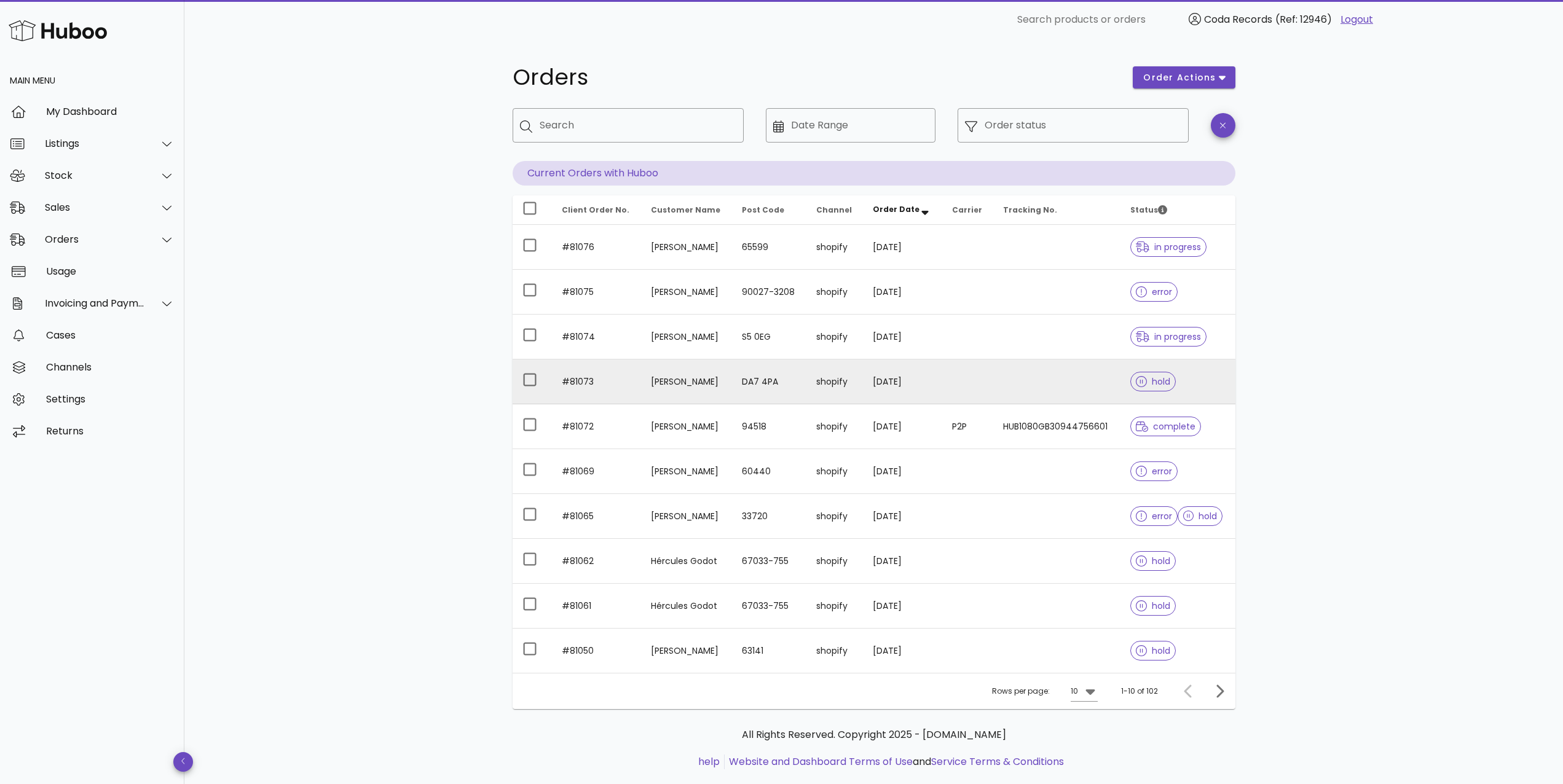
click at [683, 382] on td "[PERSON_NAME]" at bounding box center [686, 382] width 91 height 45
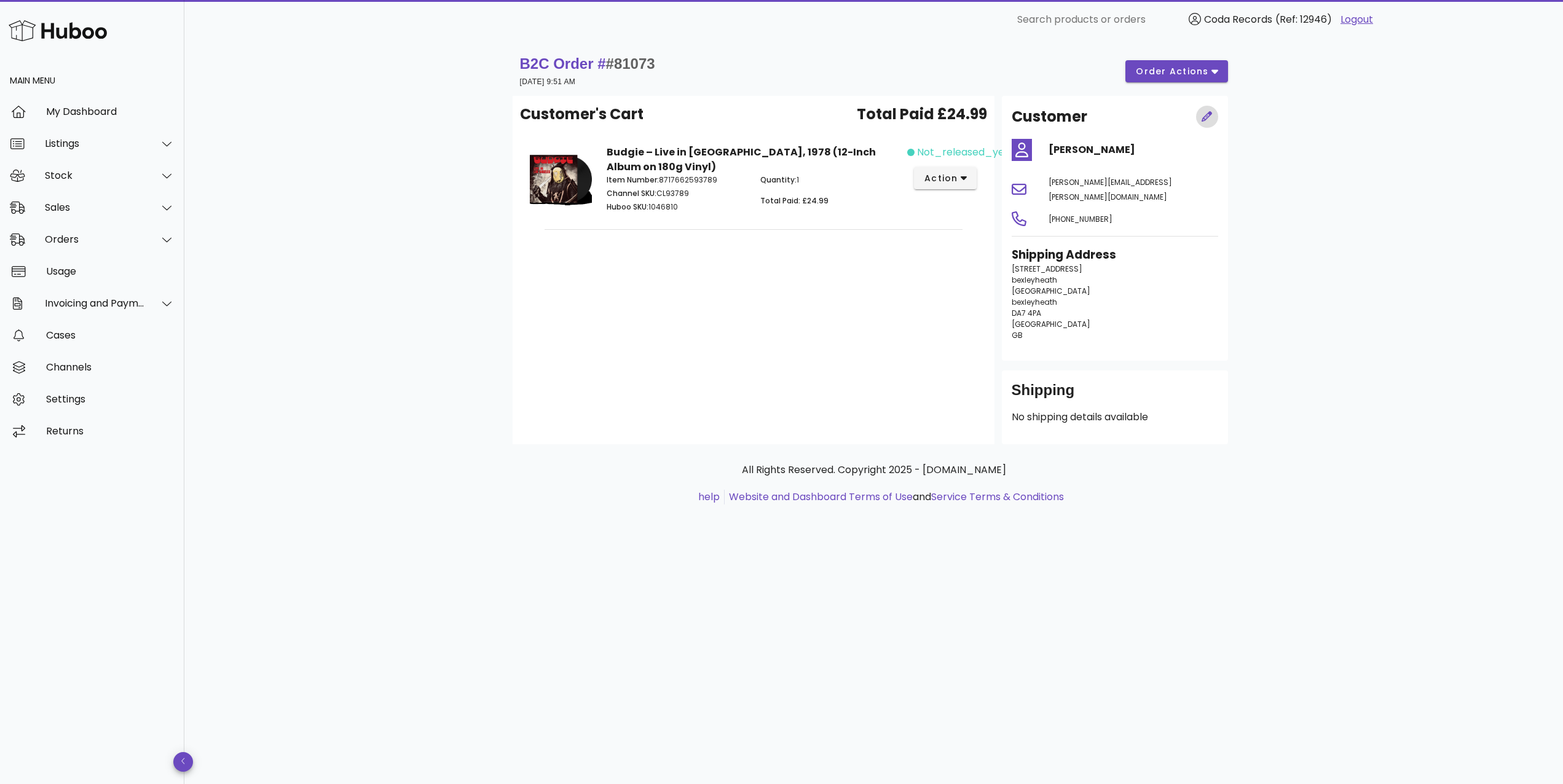
click at [1208, 114] on icon "button" at bounding box center [1207, 116] width 11 height 11
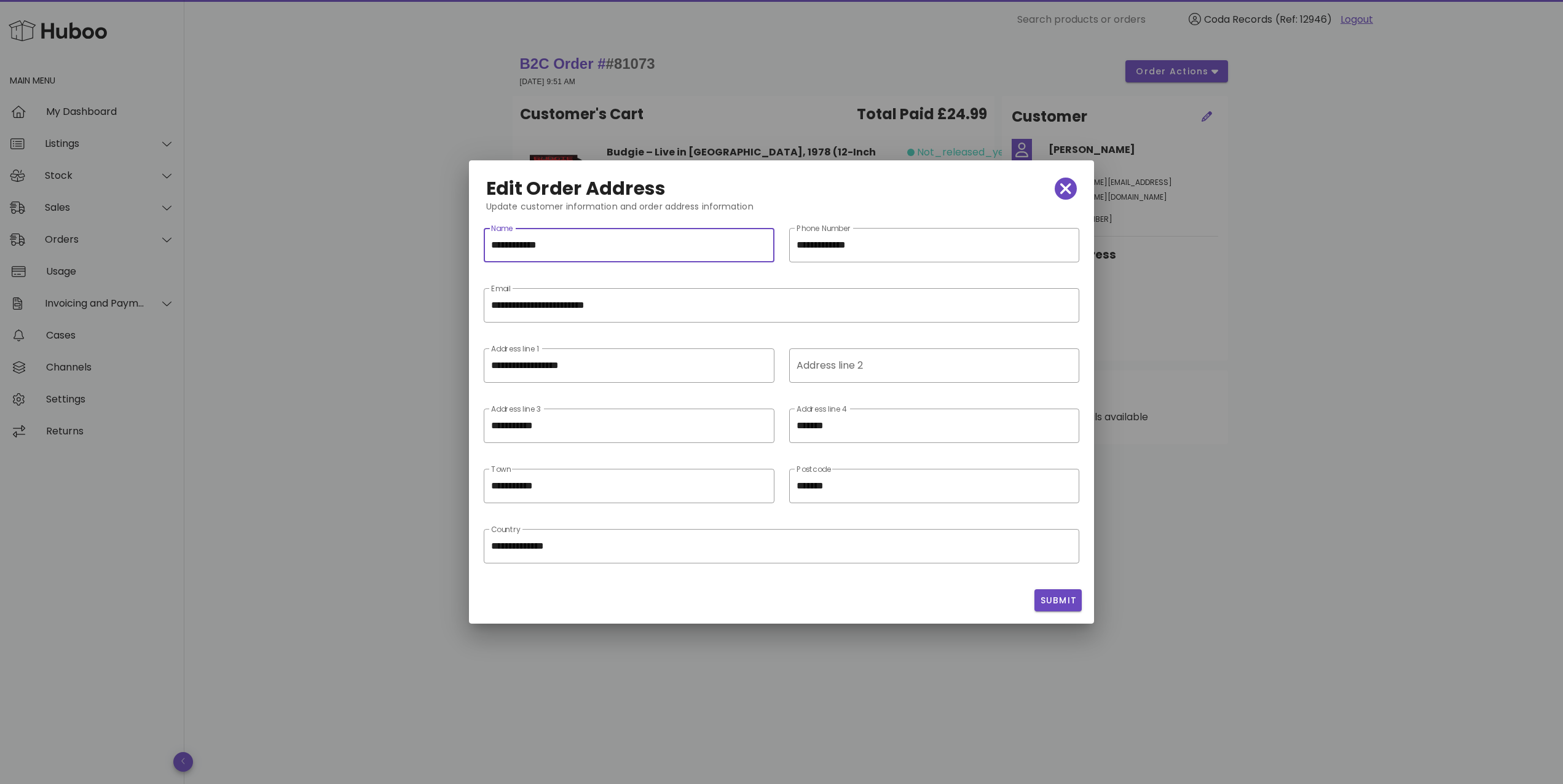
scroll to position [1, 0]
click at [488, 246] on div "**********" at bounding box center [628, 245] width 291 height 34
type input "**********"
click at [630, 371] on input "**********" at bounding box center [629, 366] width 276 height 20
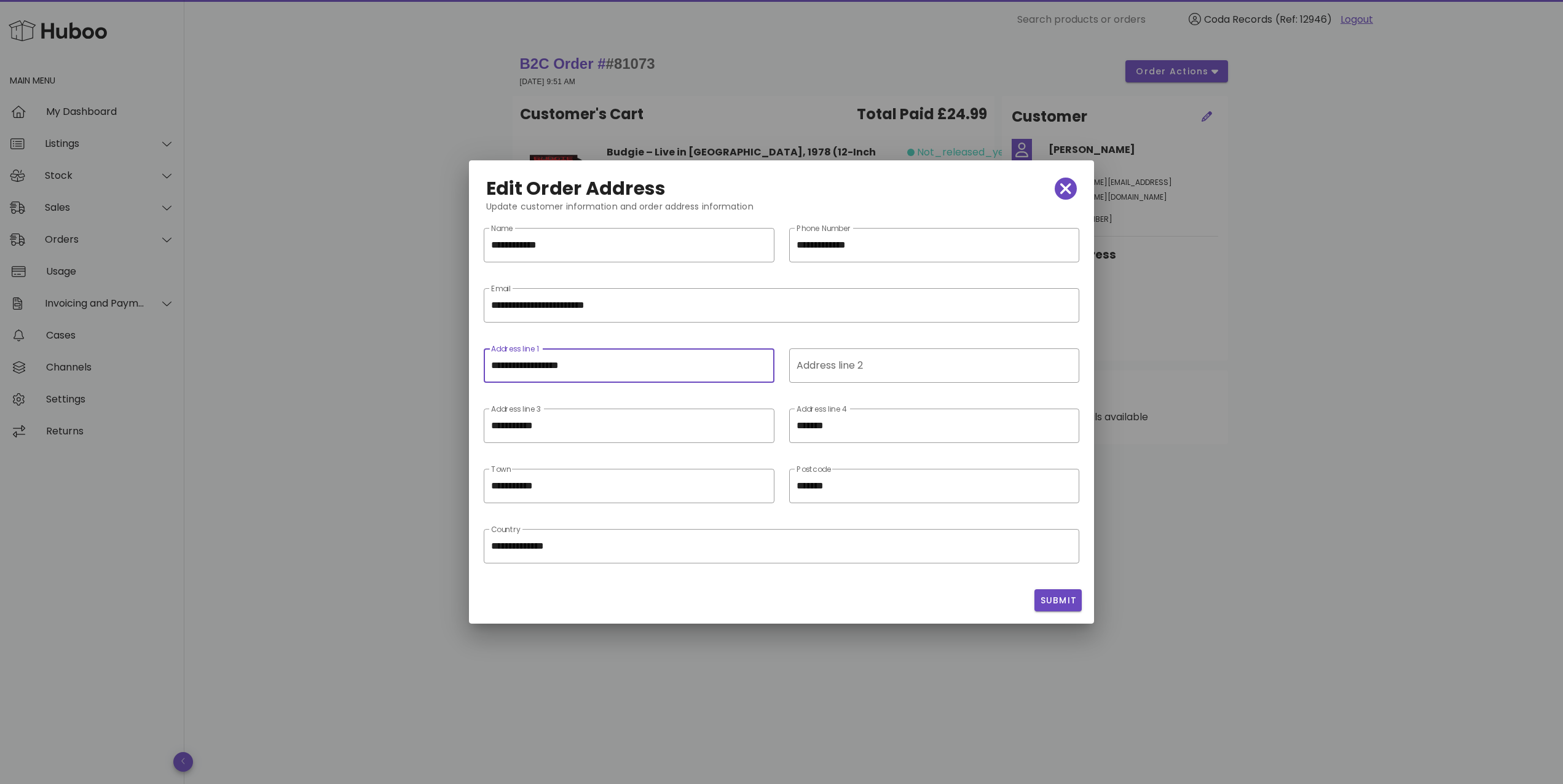
type input "**********"
click at [493, 483] on input "**********" at bounding box center [620, 486] width 258 height 20
drag, startPoint x: 760, startPoint y: 421, endPoint x: 767, endPoint y: 421, distance: 7.0
click at [761, 421] on icon "clear icon" at bounding box center [760, 426] width 15 height 15
type input "**********"
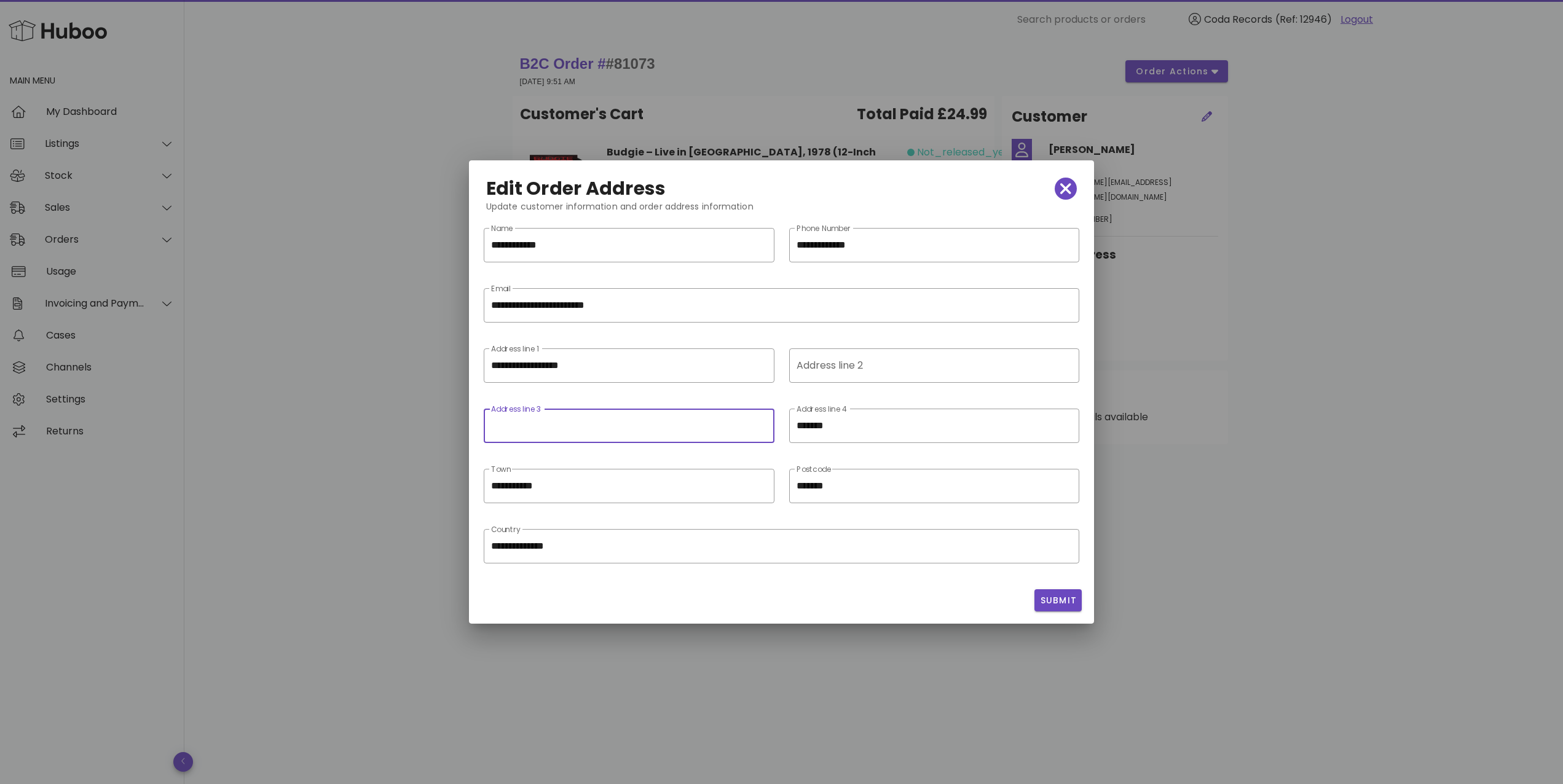
drag, startPoint x: 1066, startPoint y: 430, endPoint x: 1057, endPoint y: 516, distance: 86.5
click at [1066, 430] on icon "clear icon" at bounding box center [1064, 426] width 15 height 15
click at [1058, 598] on span "Submit" at bounding box center [1057, 600] width 38 height 13
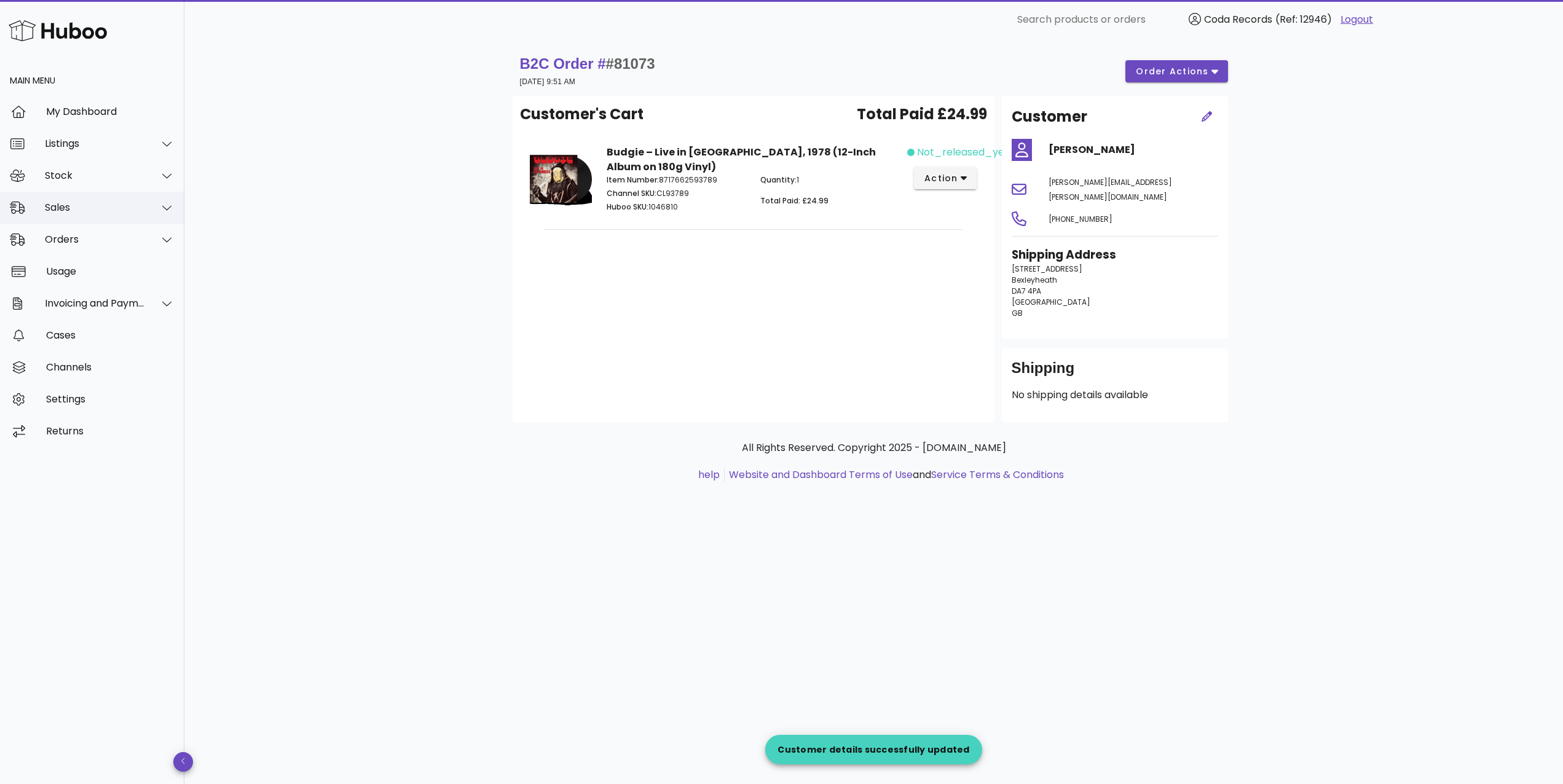
click at [116, 216] on div "Sales" at bounding box center [92, 208] width 184 height 32
click at [117, 236] on div "Sales" at bounding box center [109, 238] width 130 height 11
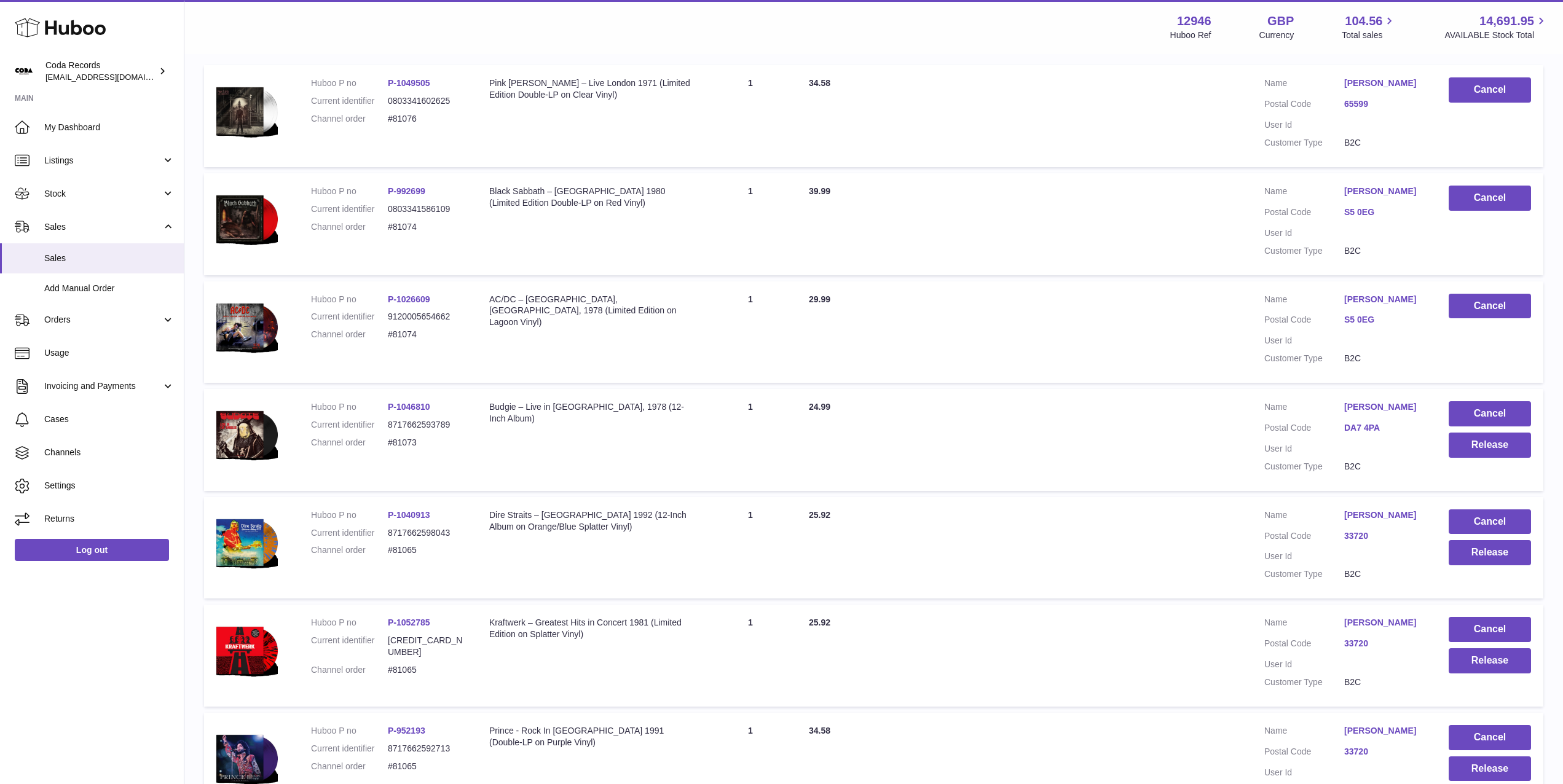
scroll to position [253, 0]
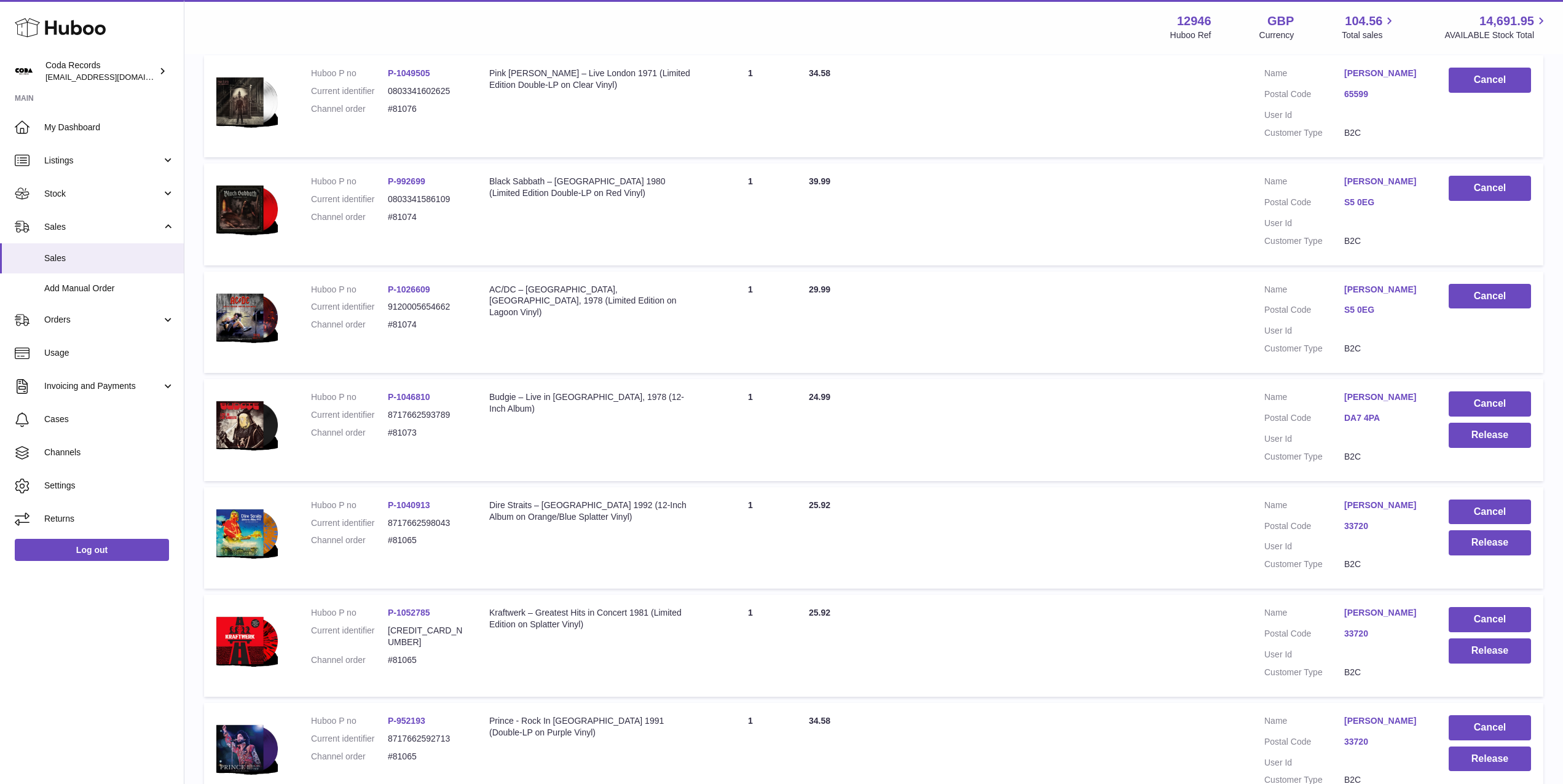
click at [1377, 398] on link "[PERSON_NAME]" at bounding box center [1384, 397] width 80 height 11
click at [1230, 426] on div at bounding box center [781, 392] width 1563 height 784
click at [1517, 431] on button "Release" at bounding box center [1489, 435] width 82 height 25
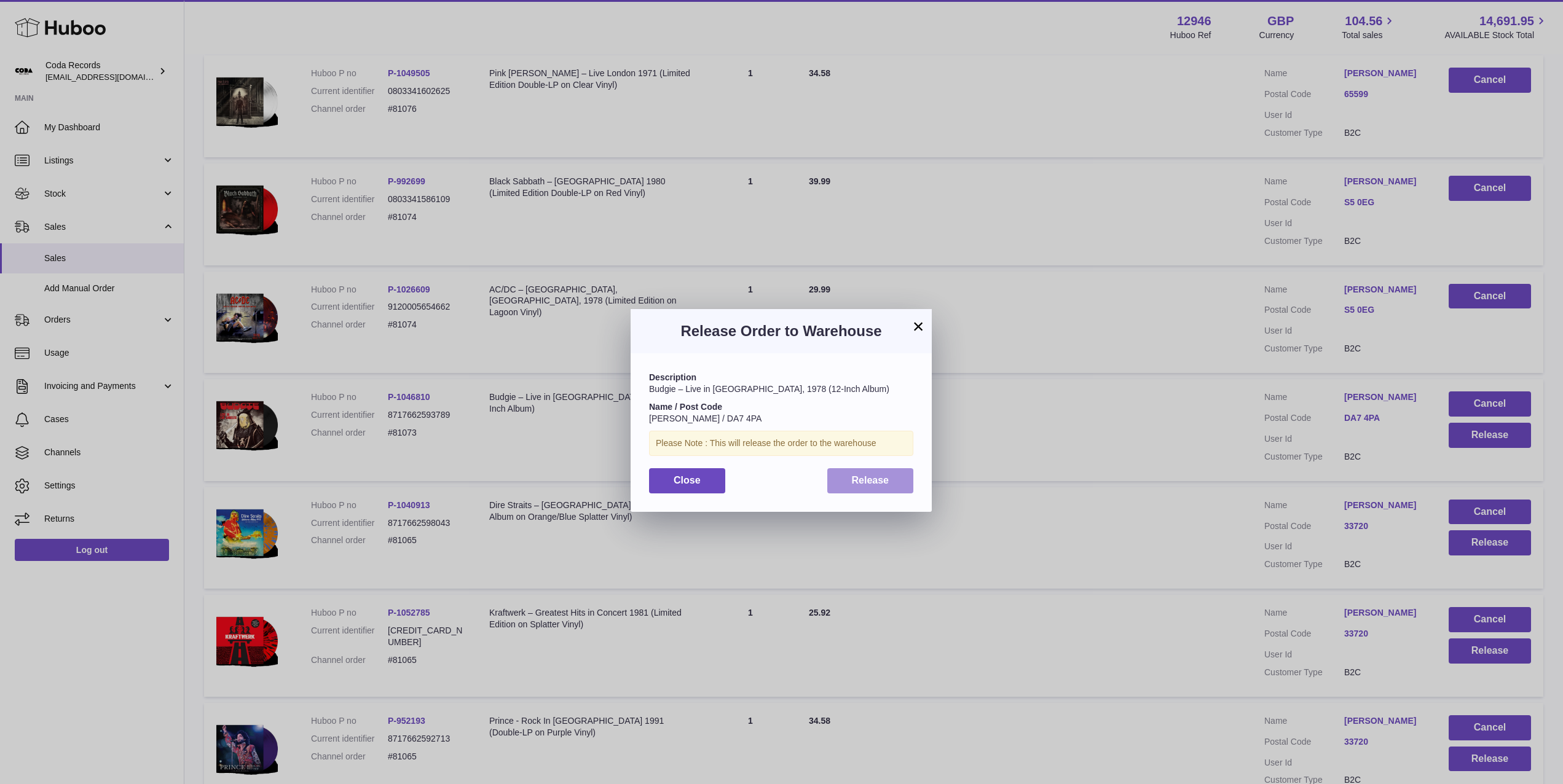
click at [898, 476] on button "Release" at bounding box center [870, 481] width 86 height 25
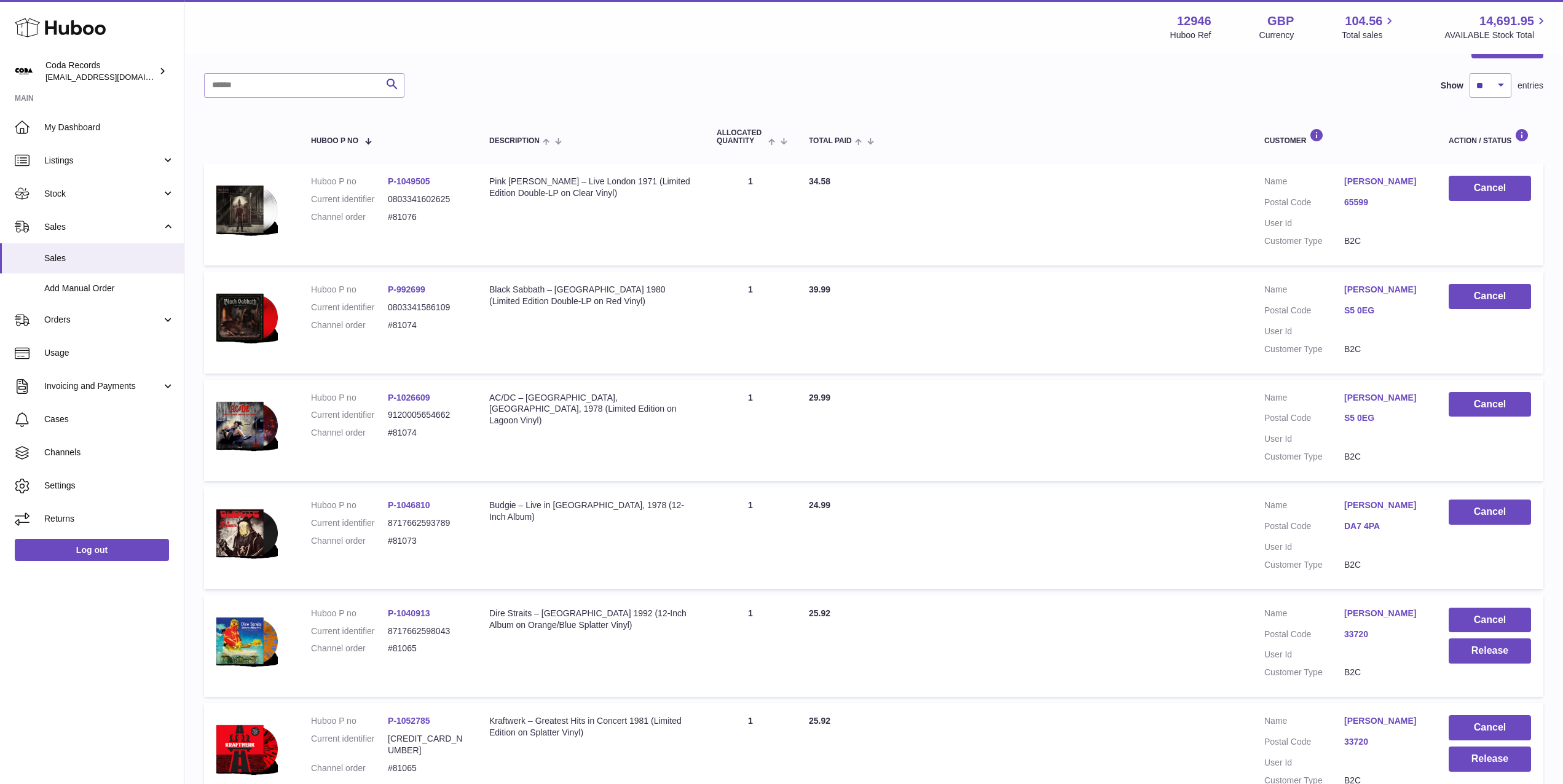
scroll to position [0, 0]
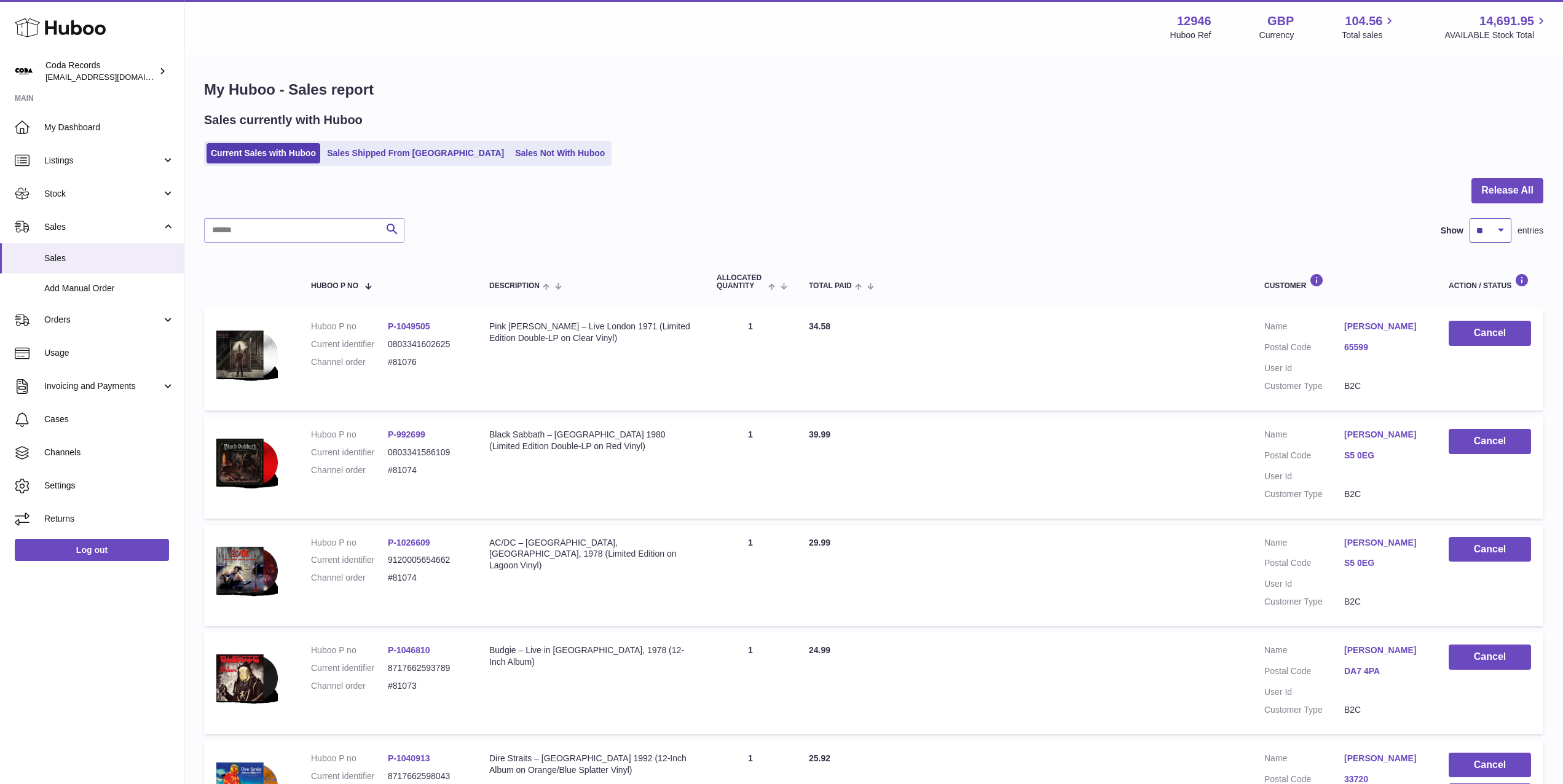
click at [1505, 231] on select "** ** ** ***" at bounding box center [1490, 231] width 42 height 24
select select "***"
click at [1469, 218] on select "** ** ** ***" at bounding box center [1490, 231] width 42 height 24
drag, startPoint x: 103, startPoint y: 192, endPoint x: 101, endPoint y: 223, distance: 31.1
click at [102, 192] on span "Stock" at bounding box center [103, 194] width 117 height 11
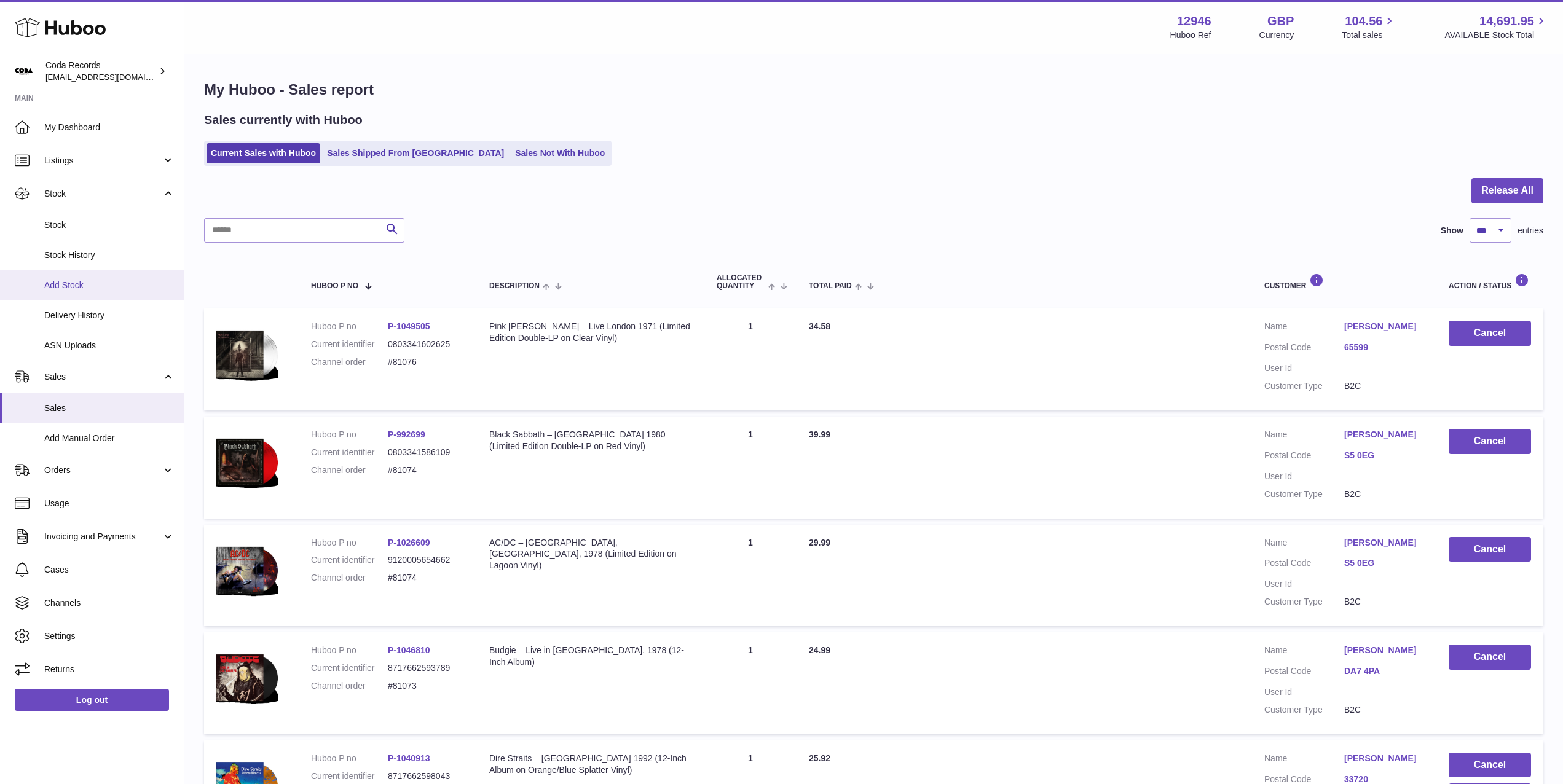
click at [99, 286] on span "Add Stock" at bounding box center [109, 286] width 130 height 11
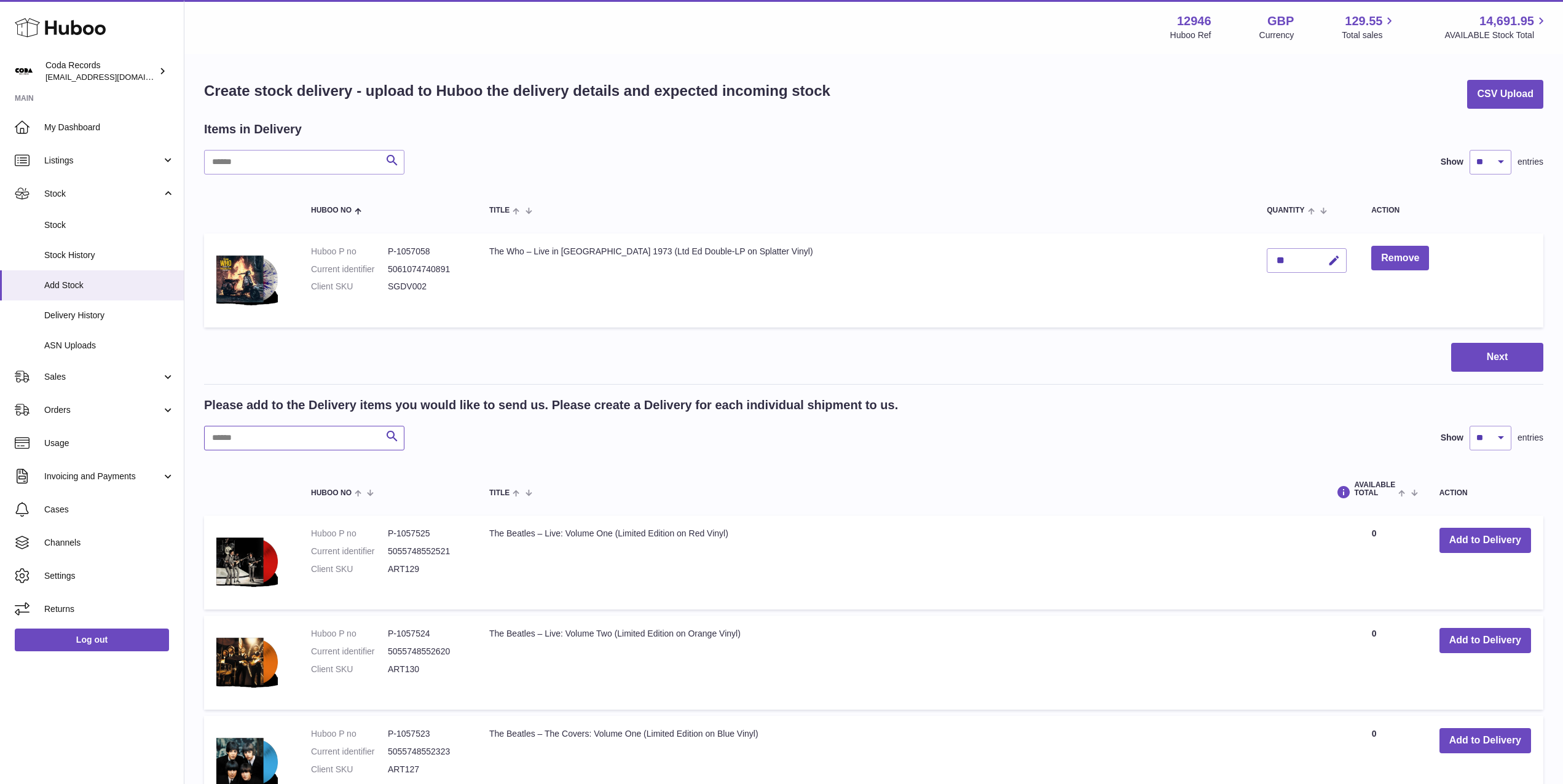
click at [330, 438] on input "text" at bounding box center [304, 438] width 201 height 24
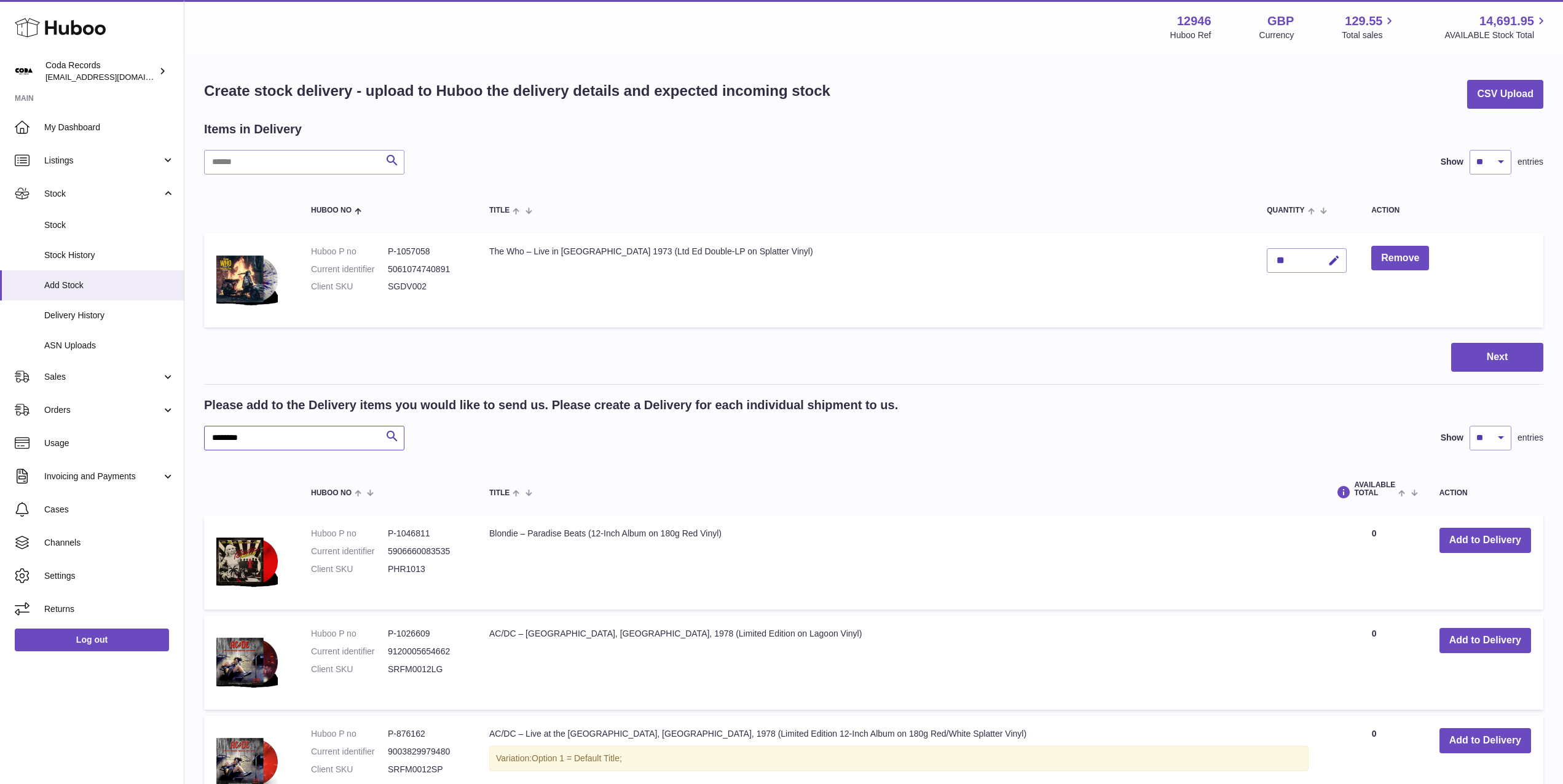
type input "********"
click at [1474, 638] on button "Add to Delivery" at bounding box center [1485, 640] width 91 height 25
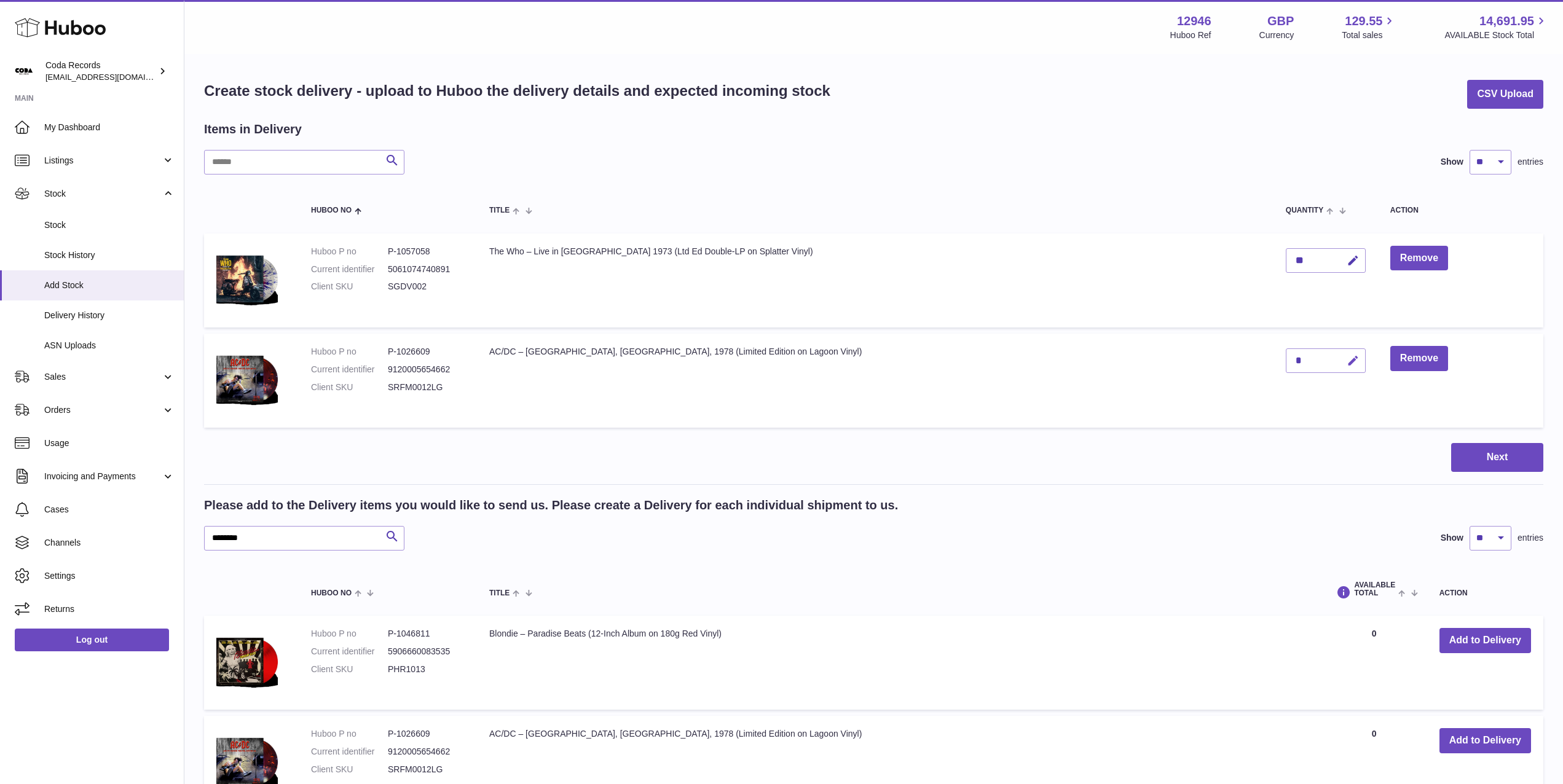
click at [1337, 360] on button "button" at bounding box center [1351, 361] width 29 height 25
drag, startPoint x: 1265, startPoint y: 359, endPoint x: 1244, endPoint y: 358, distance: 21.0
click at [1273, 358] on td "*" at bounding box center [1325, 381] width 104 height 94
type input "*"
drag, startPoint x: 1315, startPoint y: 360, endPoint x: 1118, endPoint y: 395, distance: 200.1
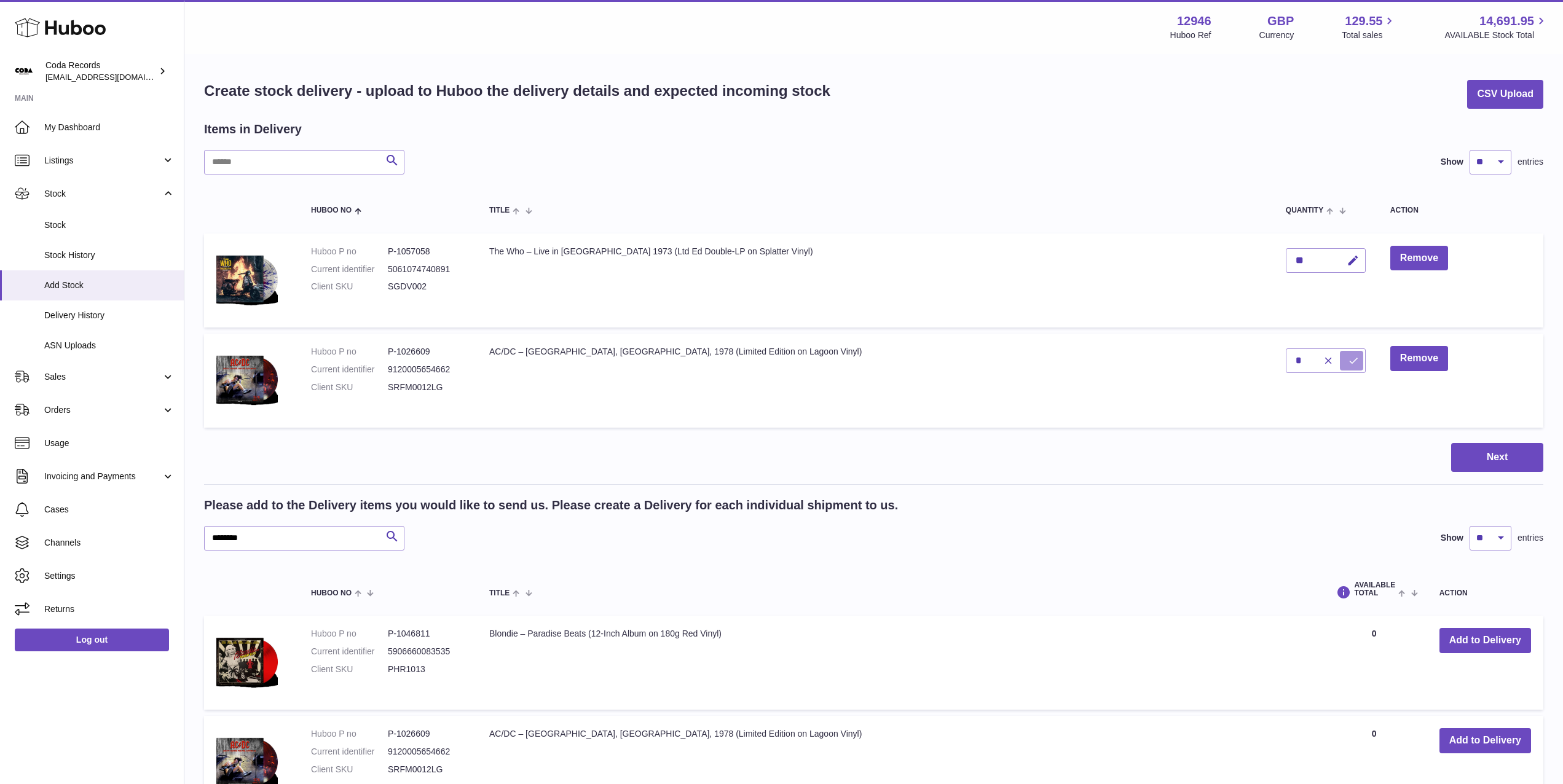
click at [1348, 360] on icon "submit" at bounding box center [1353, 361] width 11 height 11
click at [288, 545] on input "********" at bounding box center [304, 538] width 201 height 24
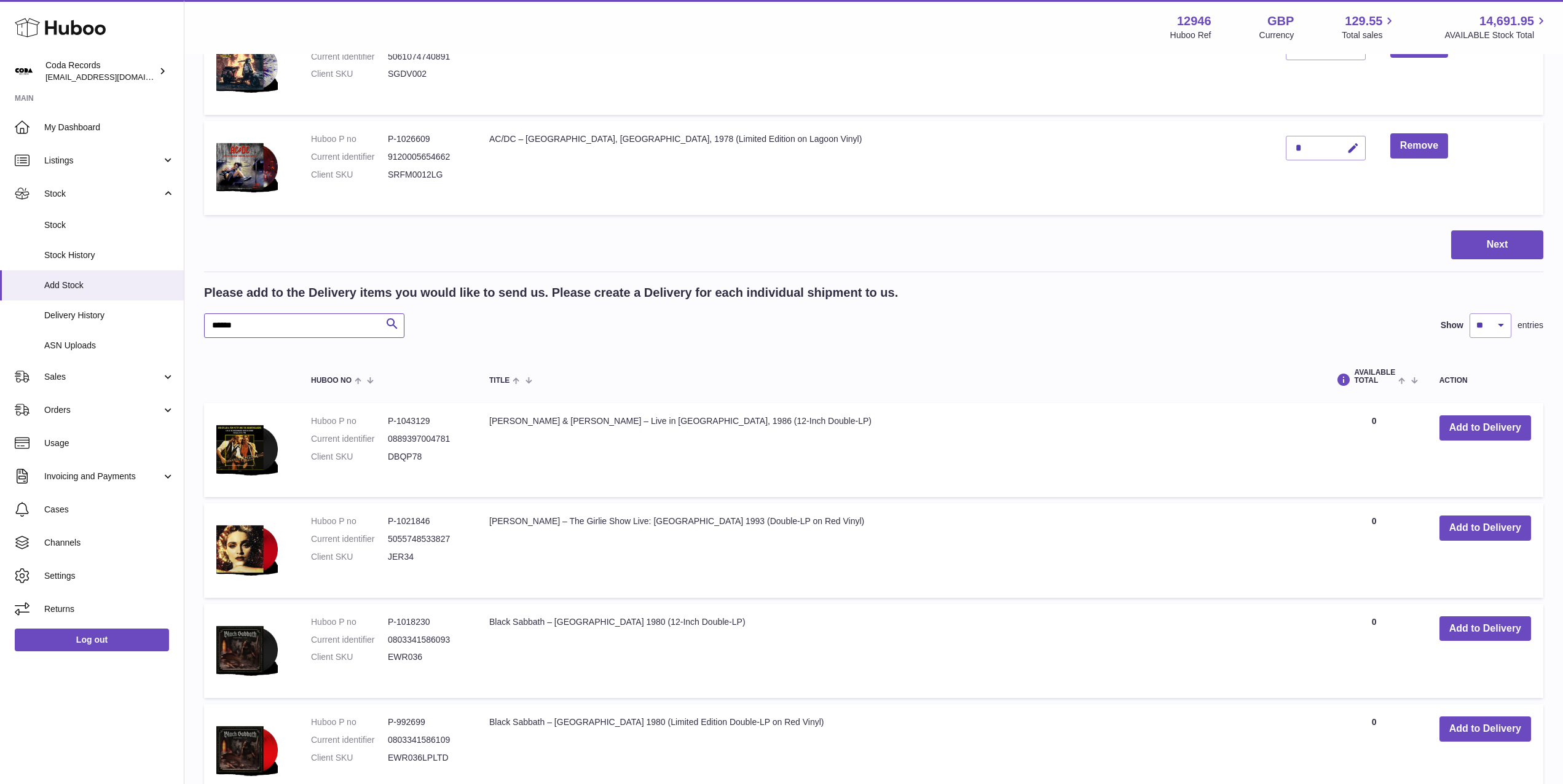
scroll to position [237, 0]
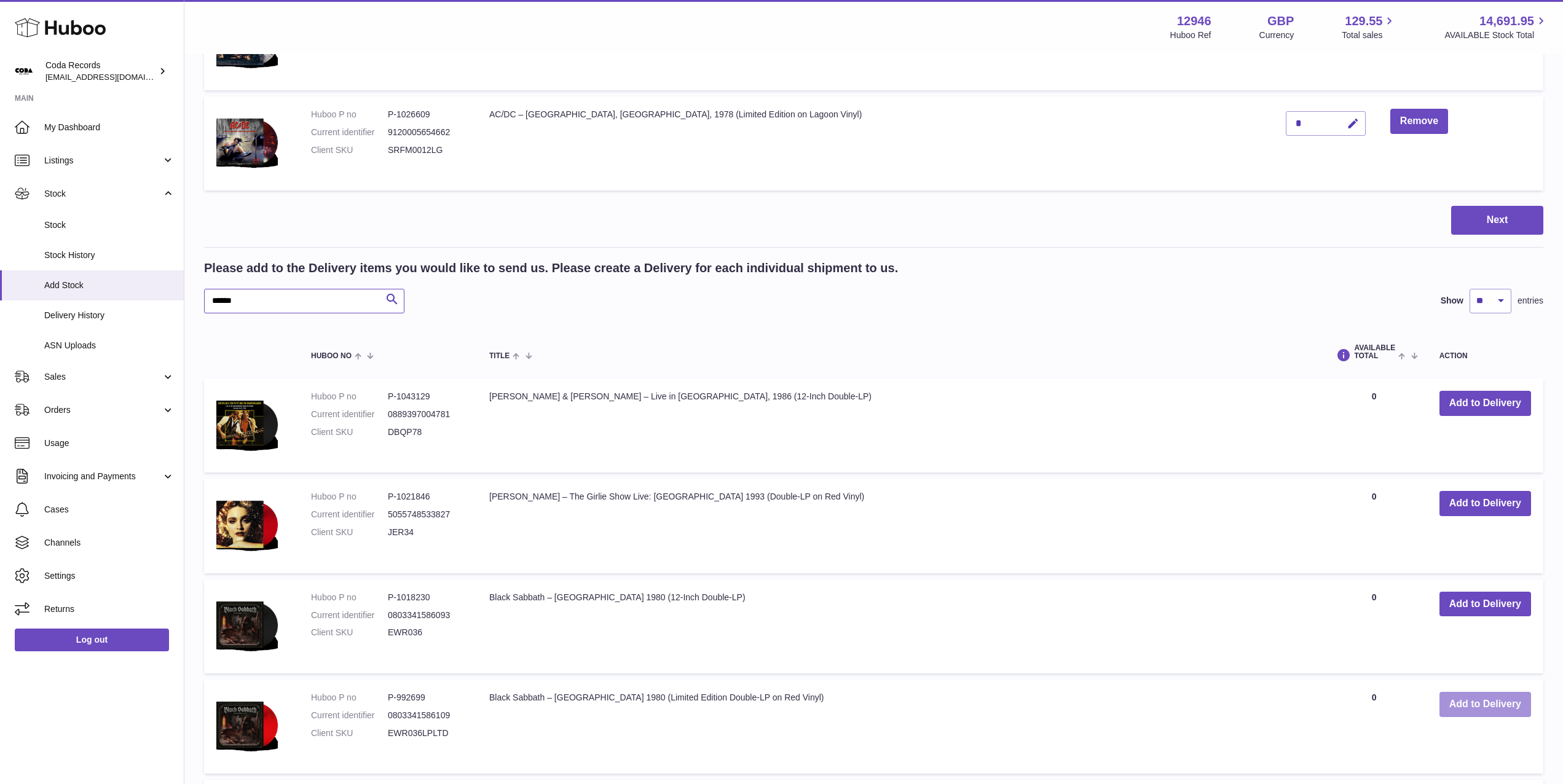
type input "******"
click at [1467, 706] on button "Add to Delivery" at bounding box center [1485, 704] width 91 height 25
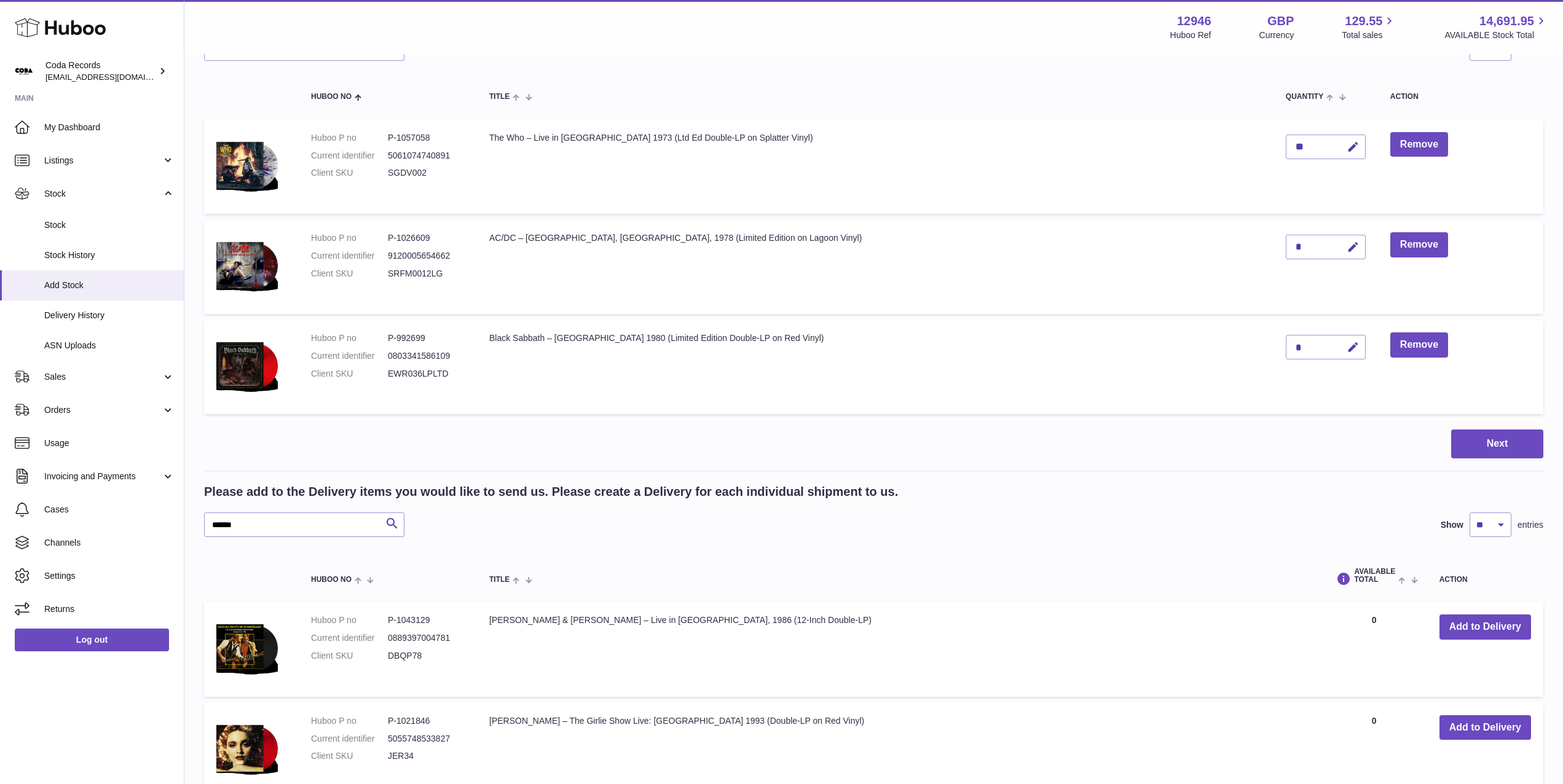
scroll to position [94, 0]
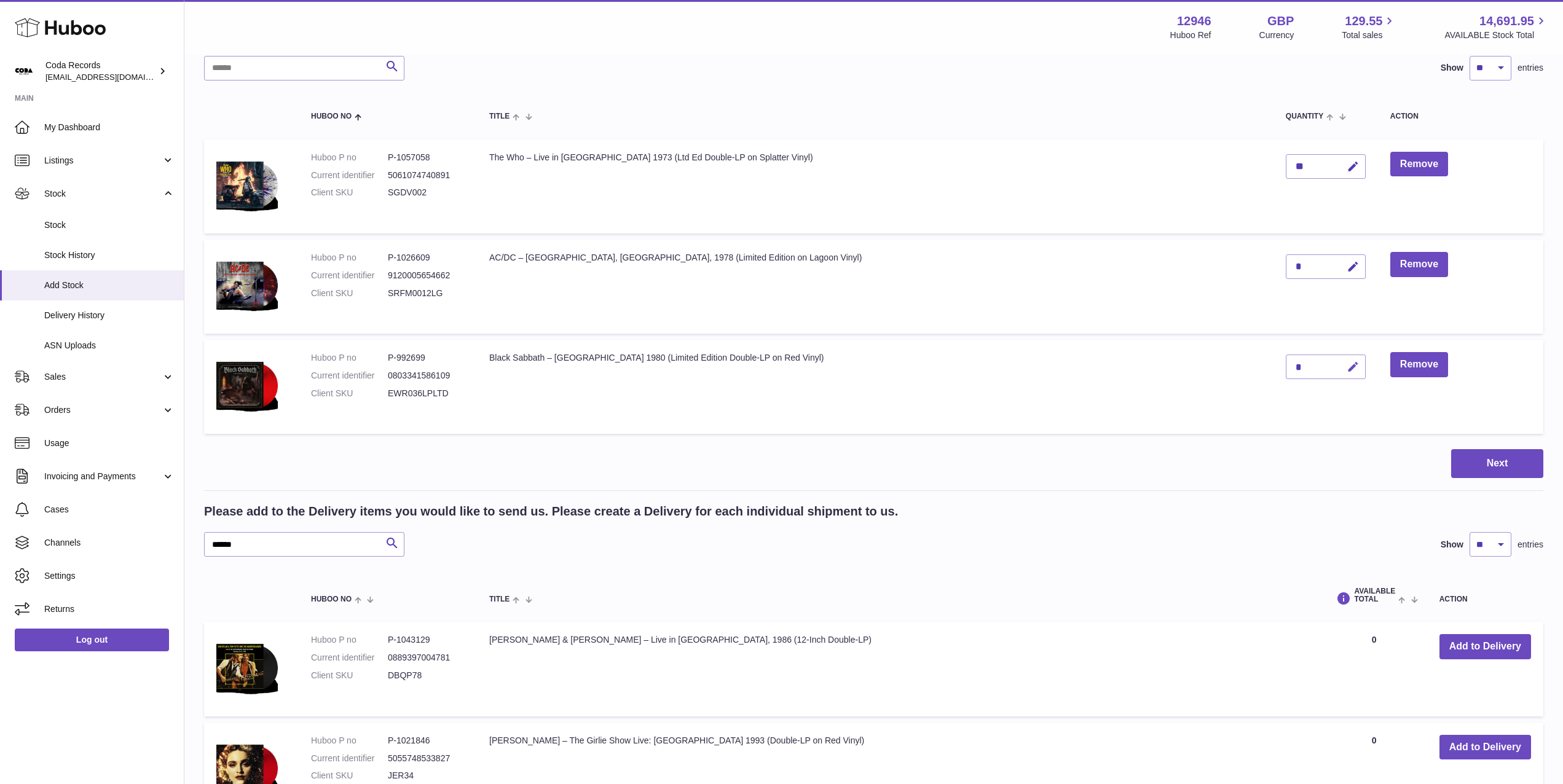
click at [1347, 371] on icon "button" at bounding box center [1353, 367] width 13 height 13
drag, startPoint x: 1272, startPoint y: 366, endPoint x: 1236, endPoint y: 365, distance: 36.0
click at [1273, 365] on td "*" at bounding box center [1325, 387] width 104 height 94
type input "*"
click at [1340, 367] on button "submit" at bounding box center [1351, 367] width 24 height 20
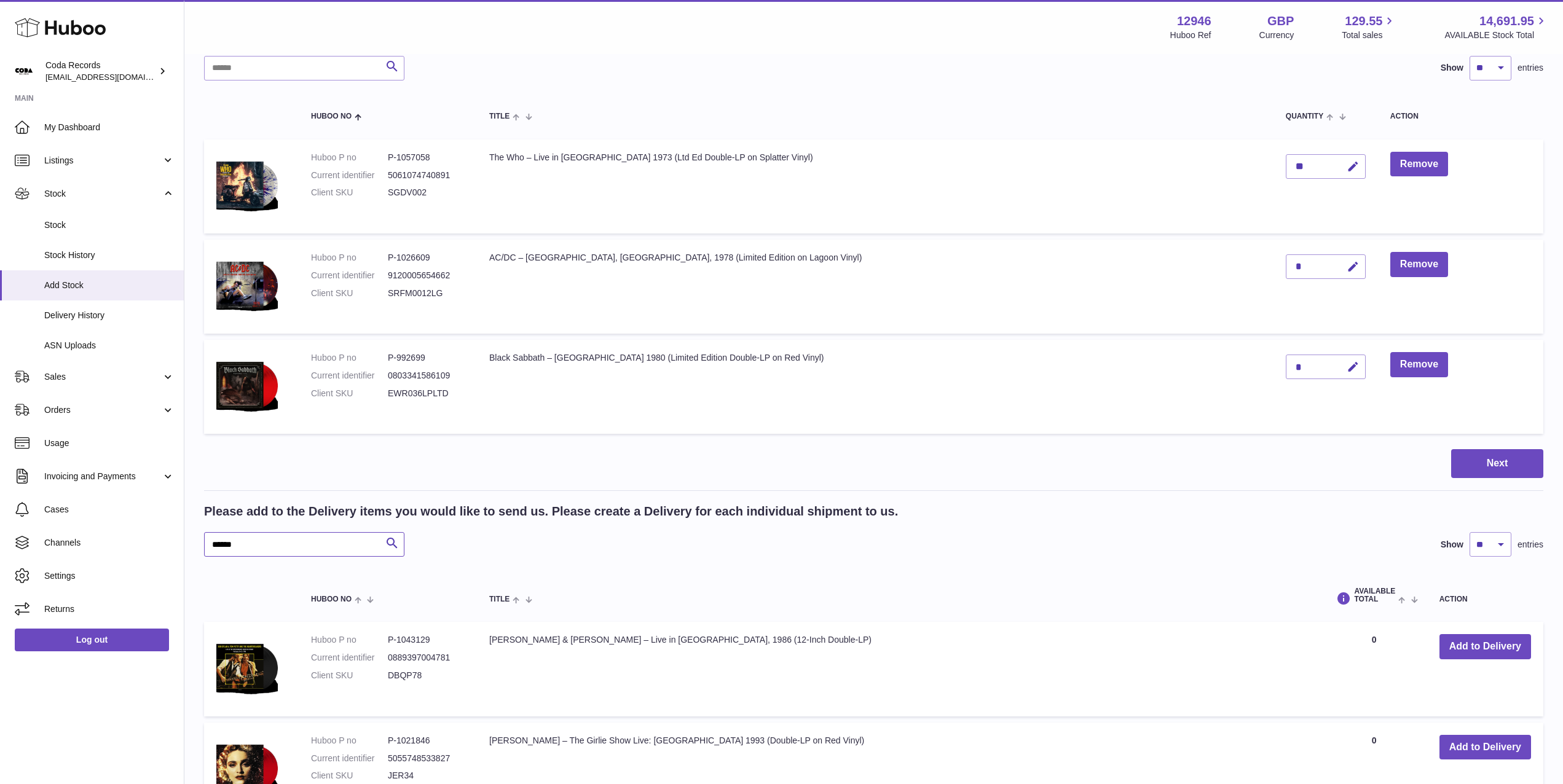
click at [303, 545] on input "******" at bounding box center [304, 544] width 201 height 24
click at [303, 546] on input "******" at bounding box center [304, 544] width 201 height 24
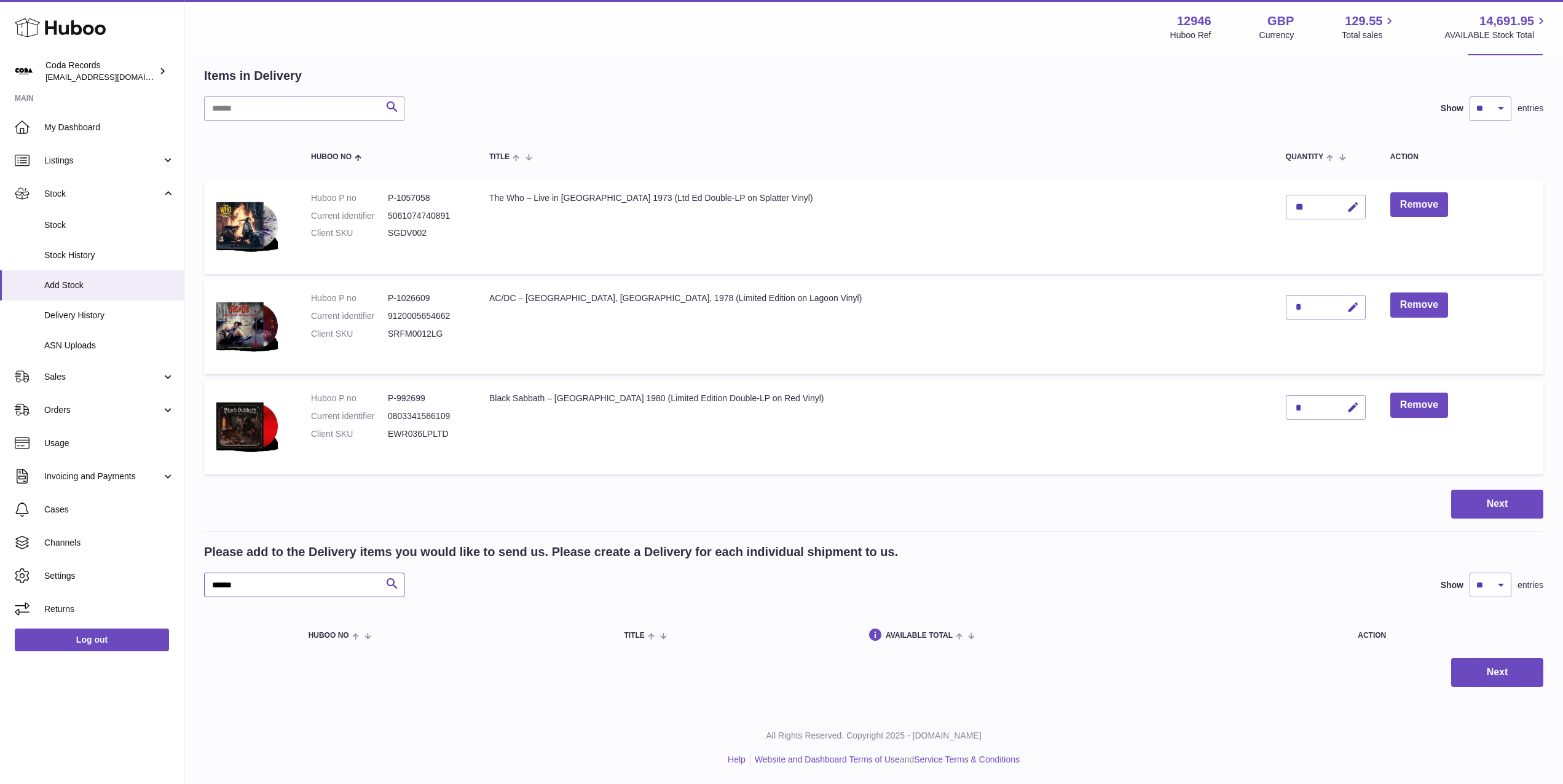
scroll to position [54, 0]
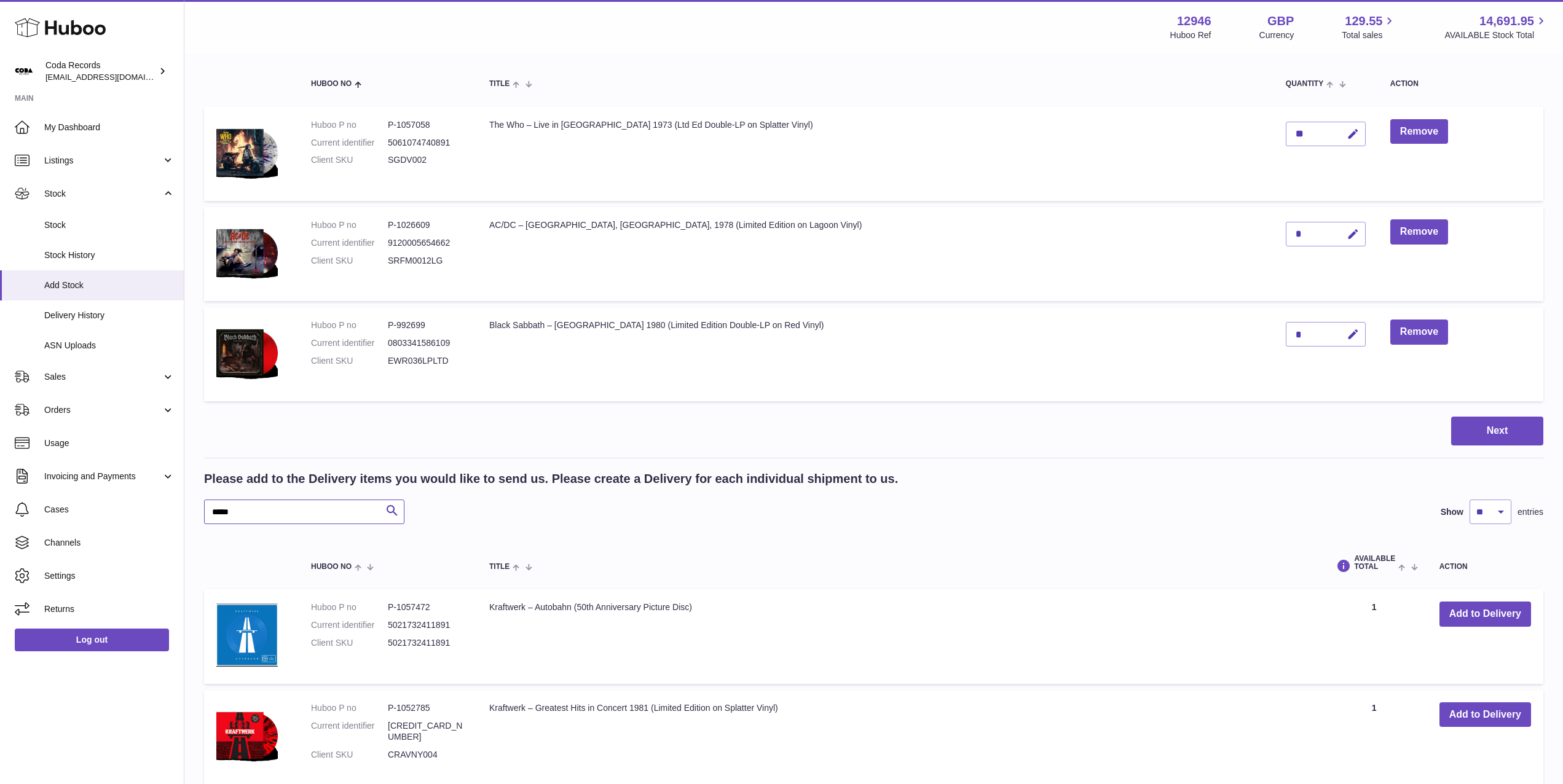
scroll to position [130, 0]
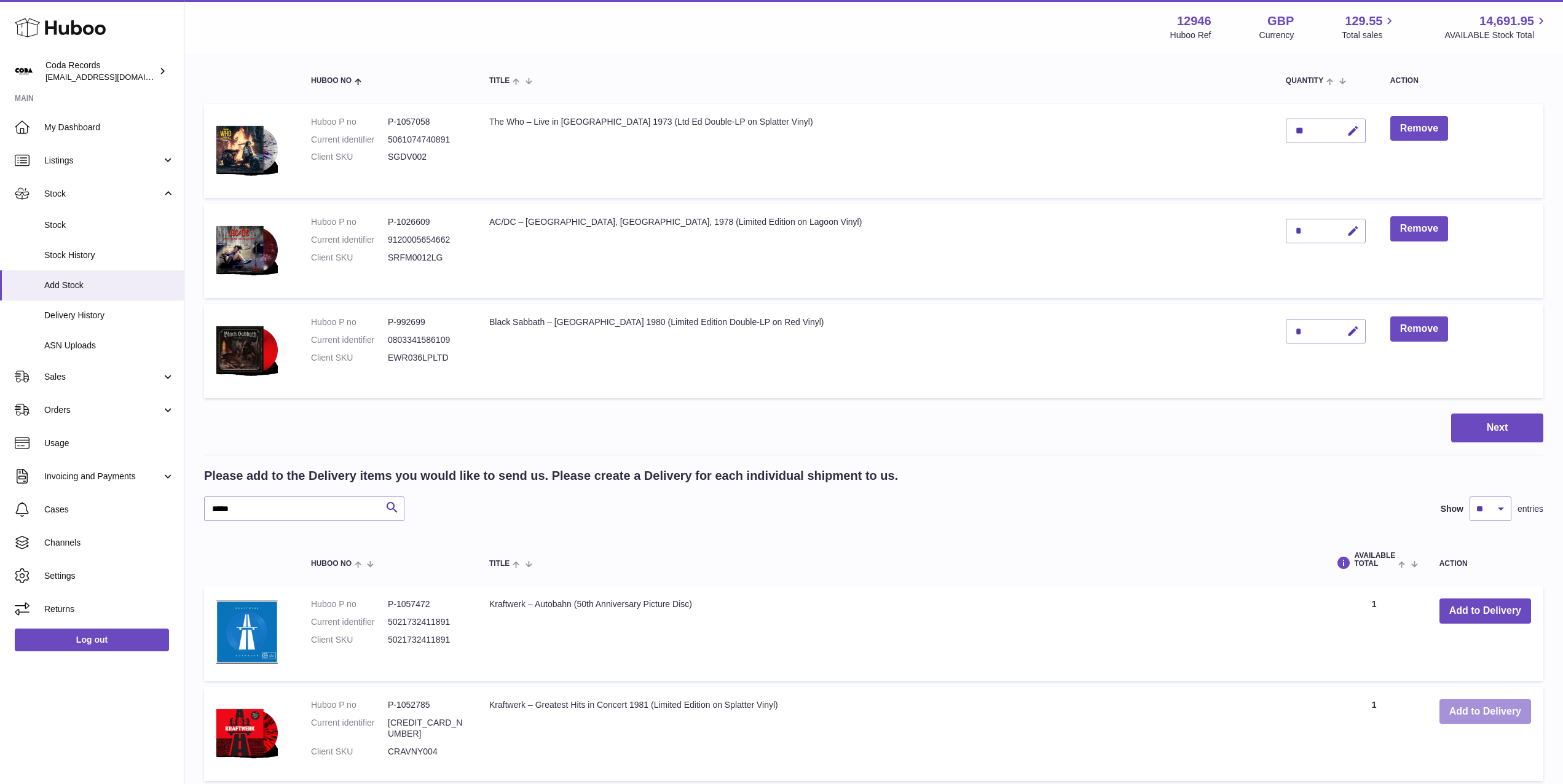
click at [1497, 715] on button "Add to Delivery" at bounding box center [1485, 712] width 91 height 25
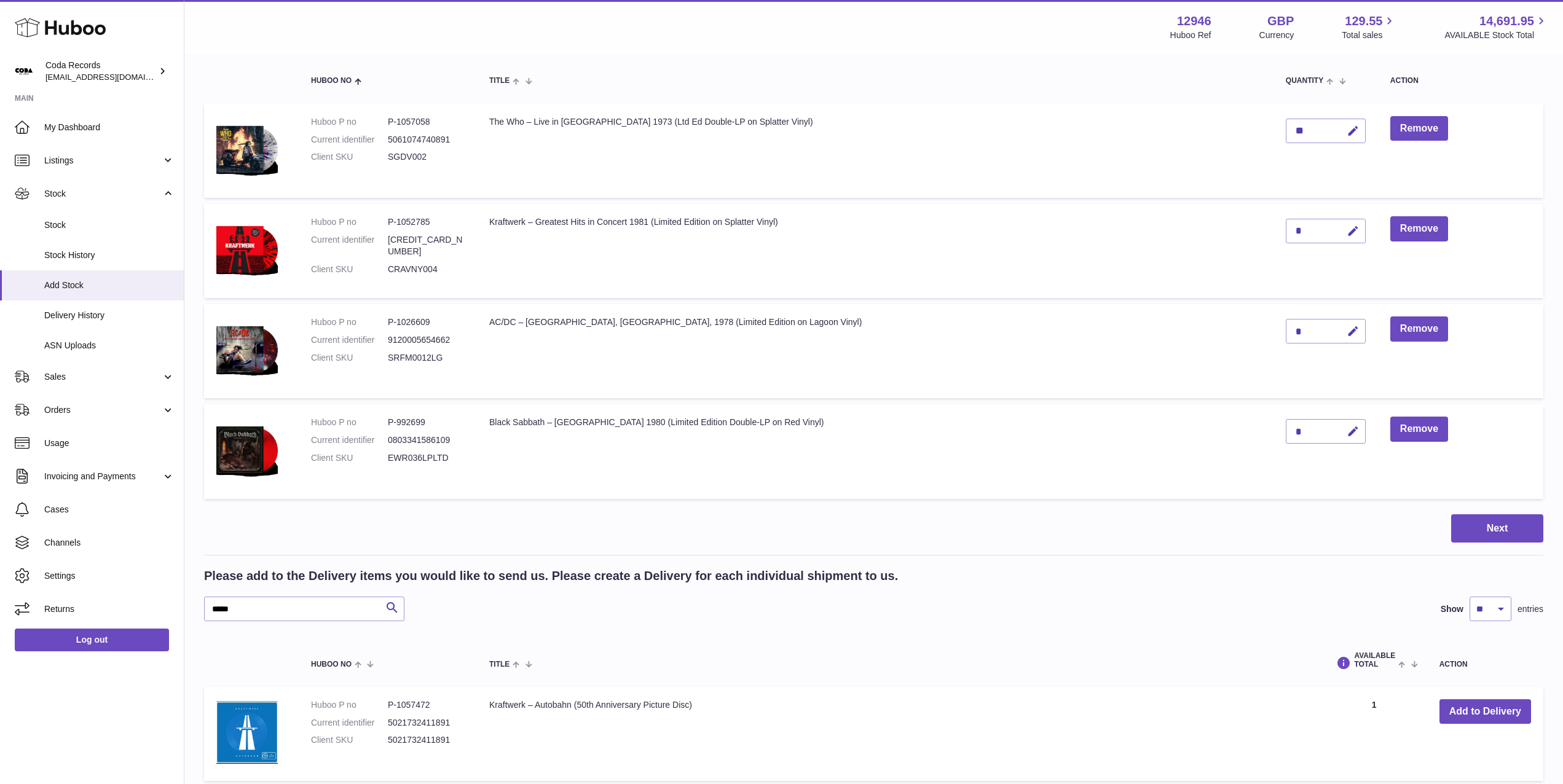
click at [282, 609] on input "*****" at bounding box center [304, 609] width 201 height 24
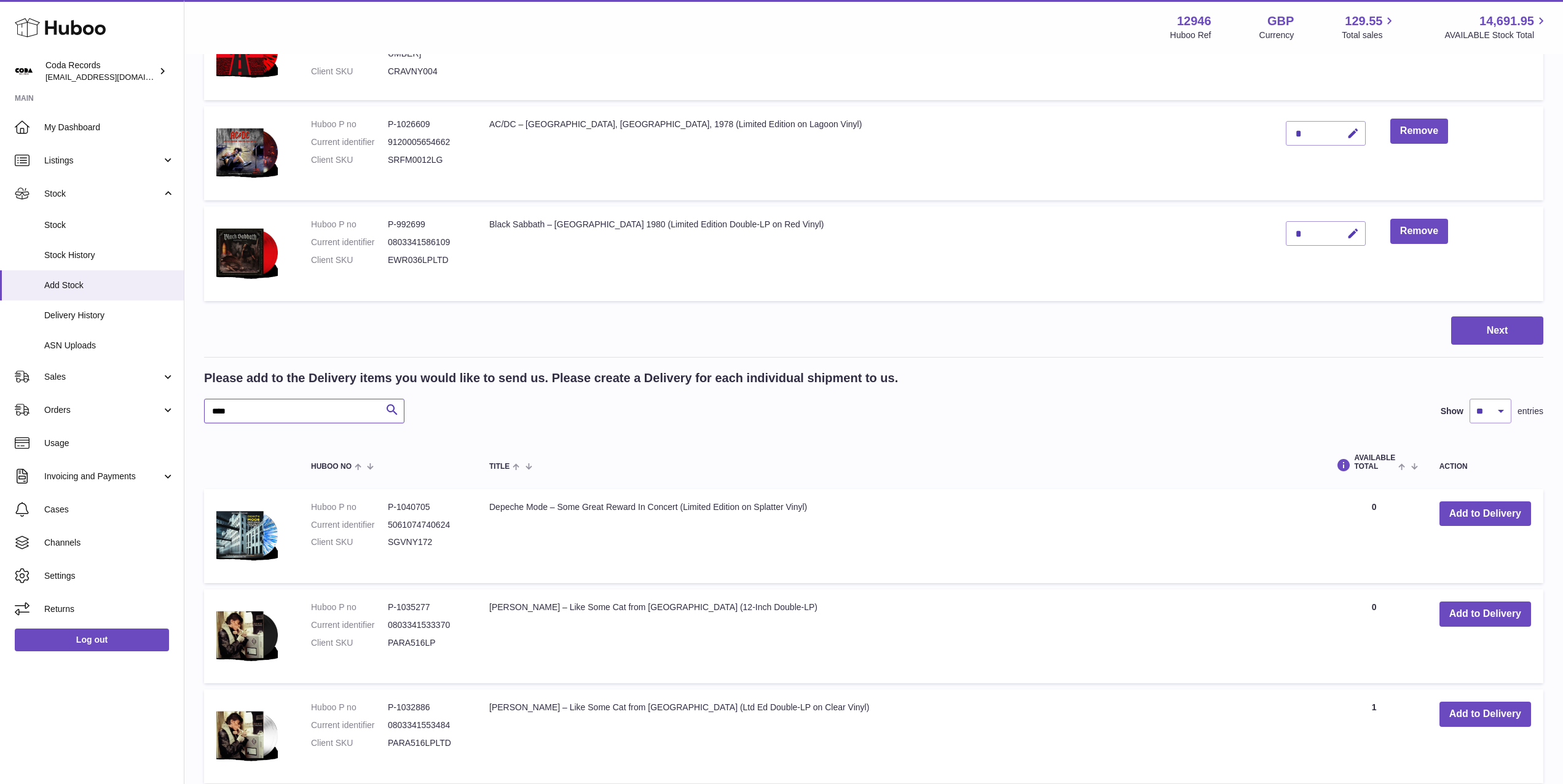
scroll to position [350, 0]
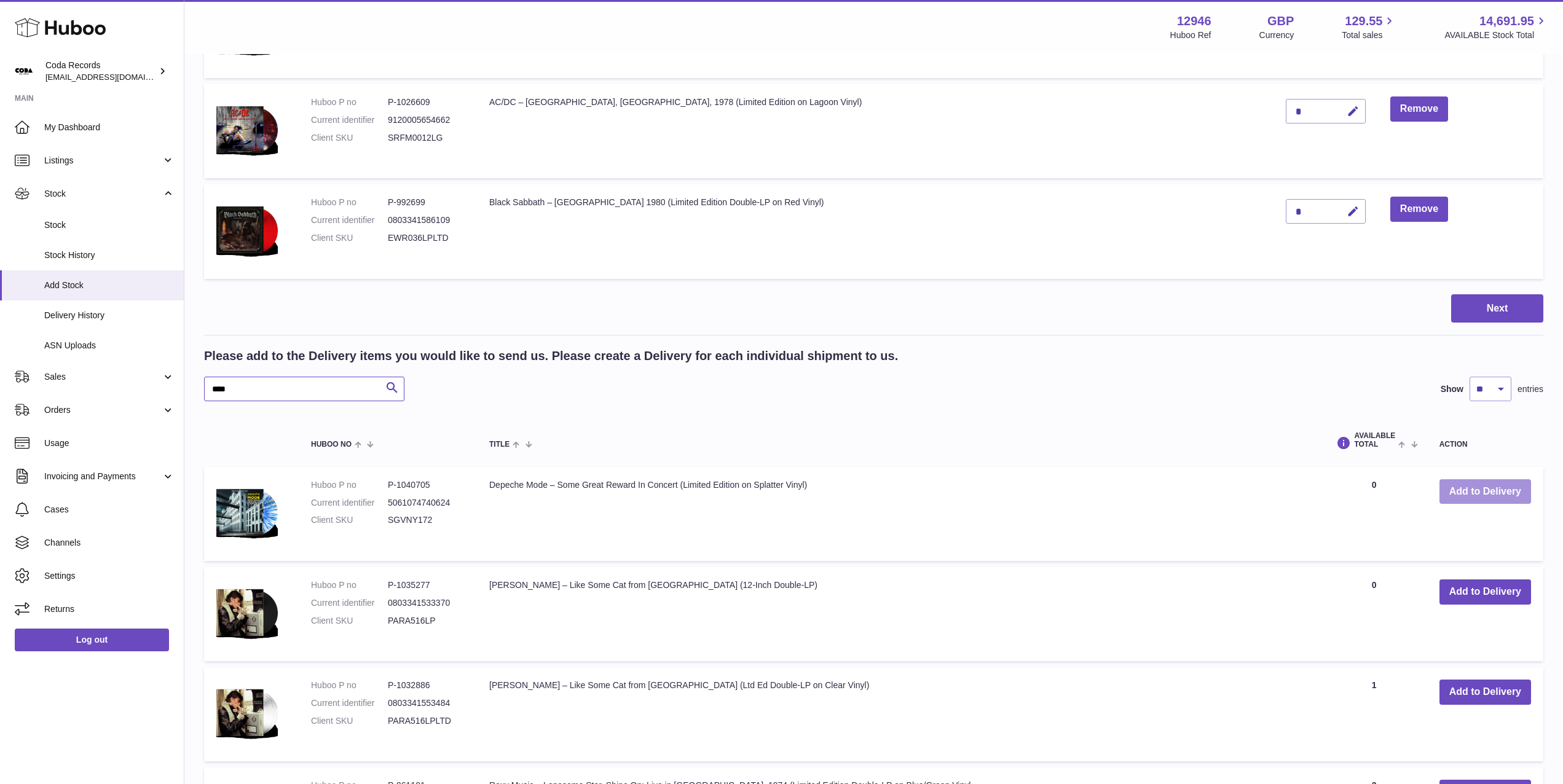
type input "****"
click at [1457, 484] on button "Add to Delivery" at bounding box center [1485, 491] width 91 height 25
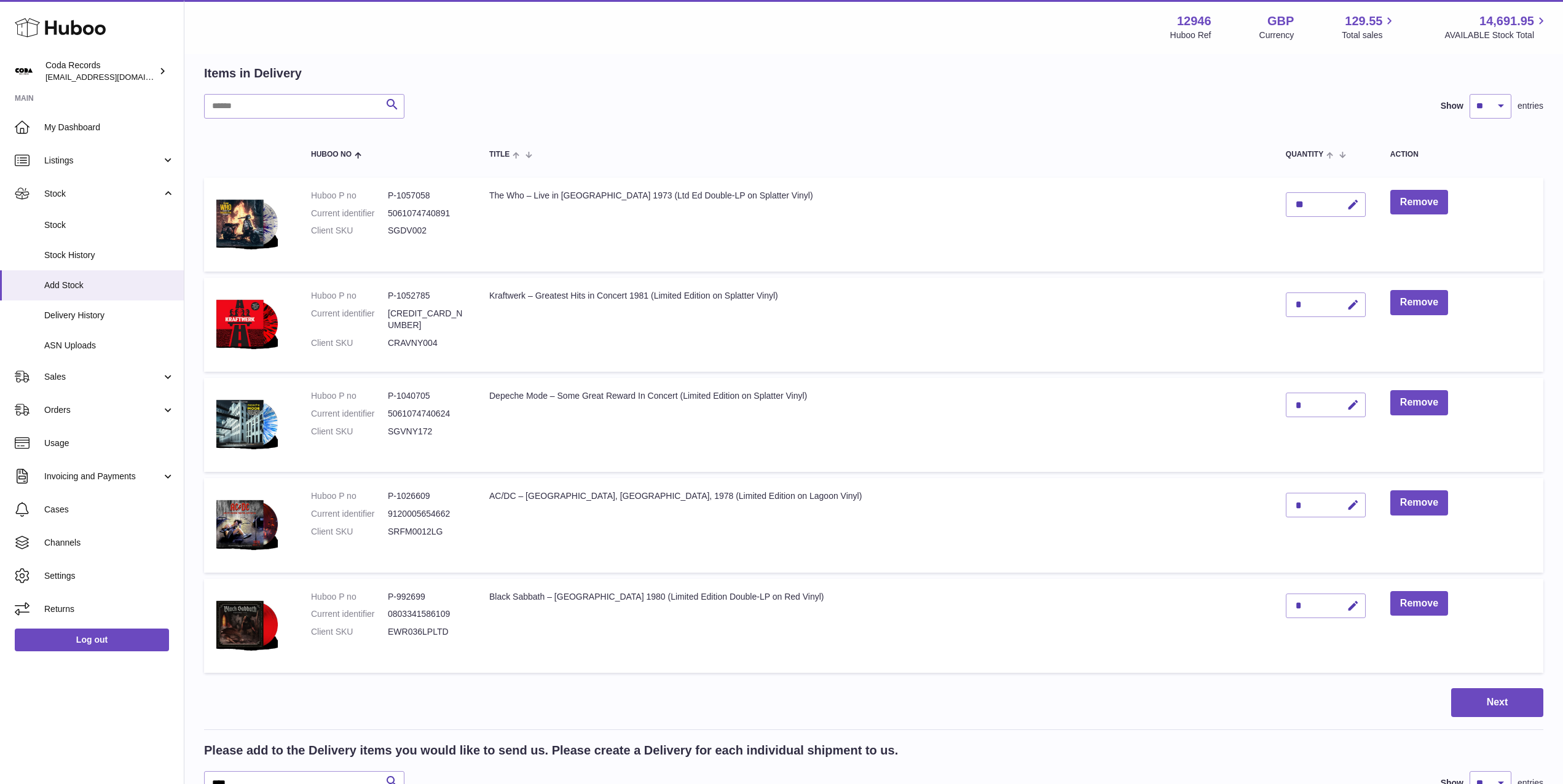
scroll to position [0, 0]
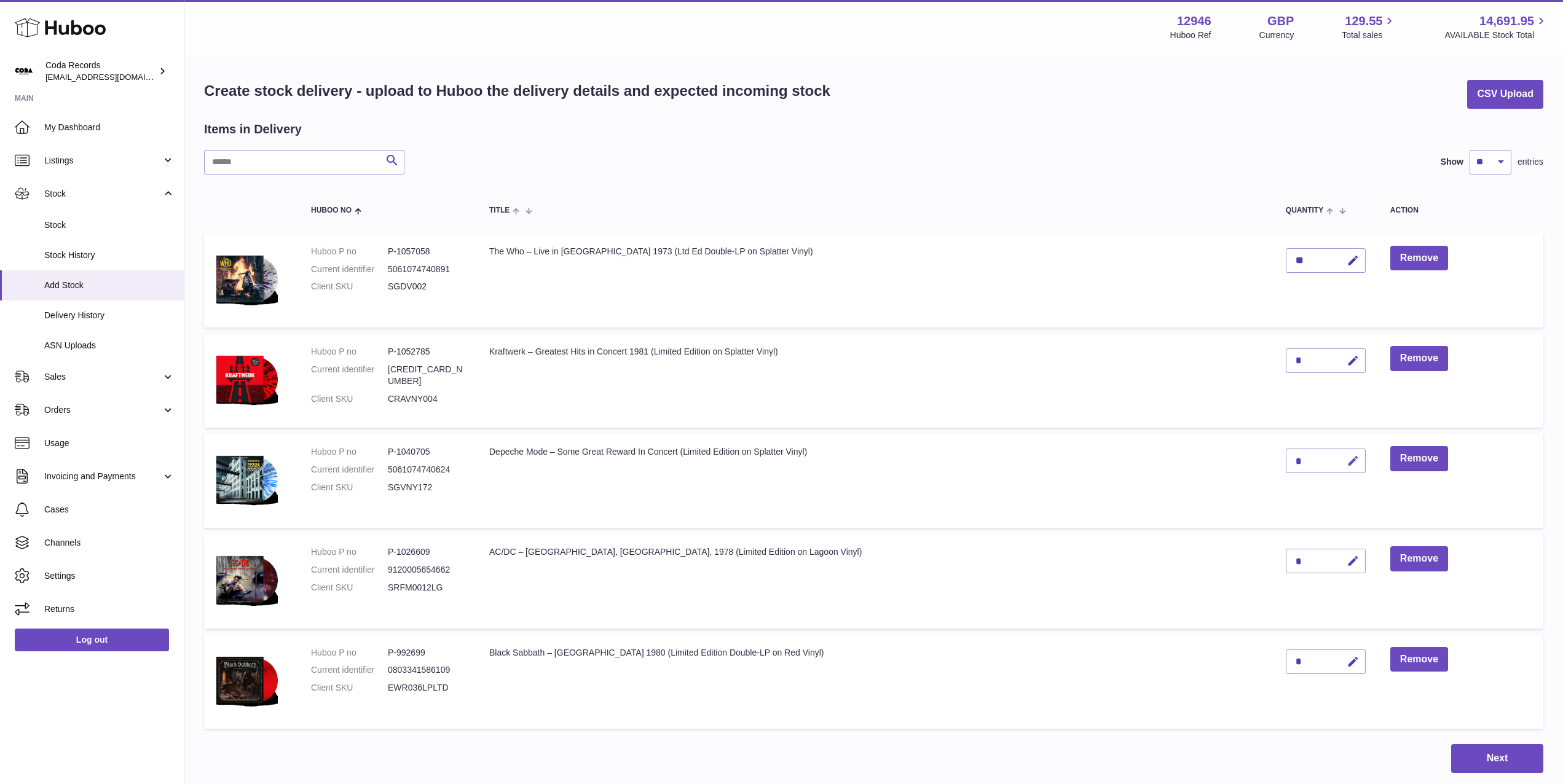
drag, startPoint x: 1331, startPoint y: 461, endPoint x: 1290, endPoint y: 461, distance: 41.0
click at [1347, 461] on icon "button" at bounding box center [1353, 461] width 13 height 13
click at [1286, 459] on input "*" at bounding box center [1326, 461] width 80 height 24
type input "*"
click at [1348, 461] on icon "submit" at bounding box center [1353, 461] width 11 height 11
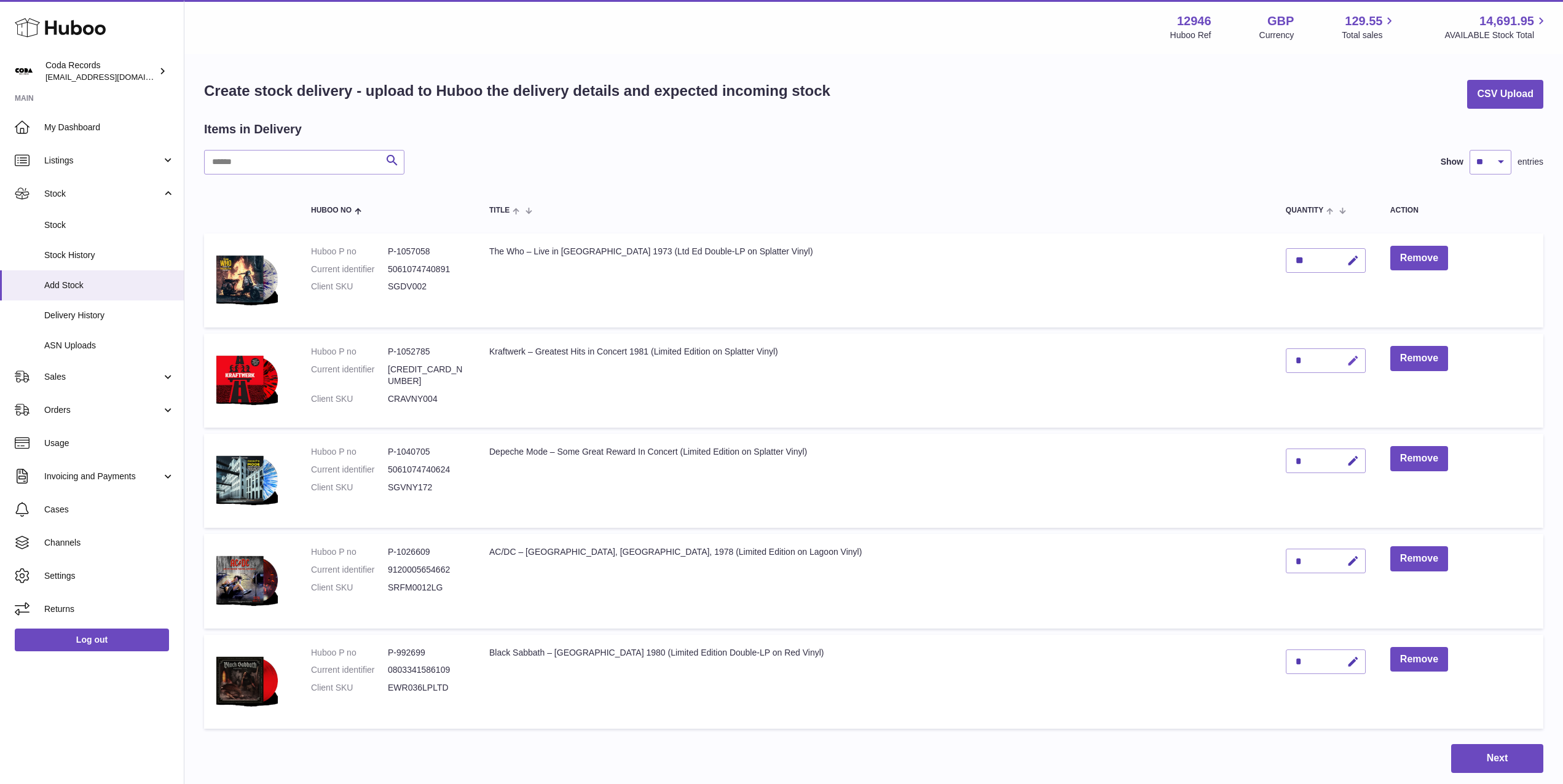
drag, startPoint x: 1330, startPoint y: 364, endPoint x: 1317, endPoint y: 364, distance: 13.0
click at [1337, 364] on button "button" at bounding box center [1351, 361] width 29 height 25
drag, startPoint x: 1282, startPoint y: 360, endPoint x: 1273, endPoint y: 360, distance: 9.0
click at [1273, 359] on td "*" at bounding box center [1325, 381] width 104 height 94
type input "*"
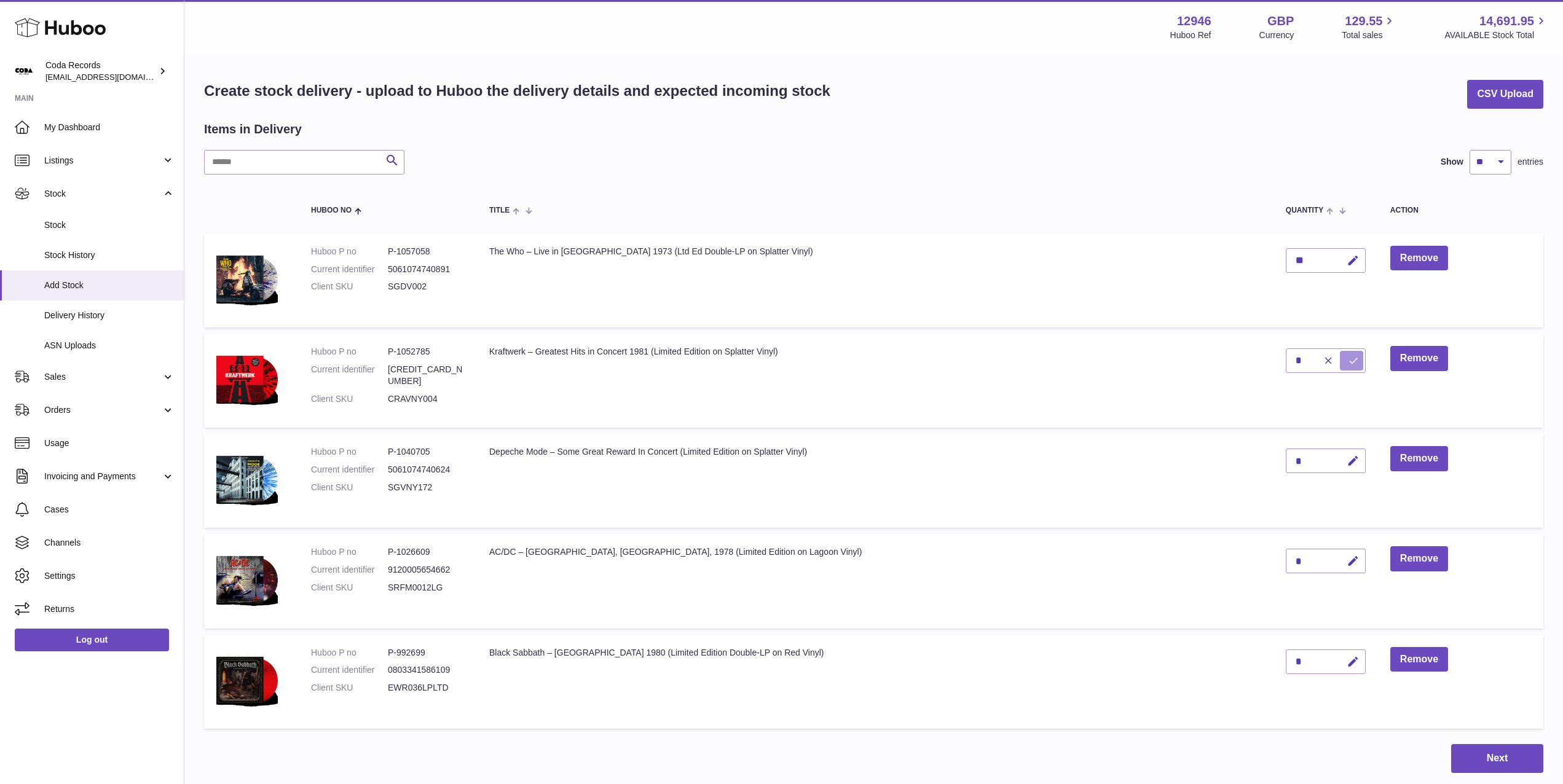
drag, startPoint x: 1326, startPoint y: 361, endPoint x: 1315, endPoint y: 358, distance: 11.4
click at [1348, 361] on icon "submit" at bounding box center [1353, 361] width 11 height 11
drag, startPoint x: 1330, startPoint y: 461, endPoint x: 1289, endPoint y: 461, distance: 41.0
click at [1337, 461] on button "button" at bounding box center [1351, 461] width 29 height 25
click at [1286, 460] on input "*" at bounding box center [1326, 461] width 80 height 24
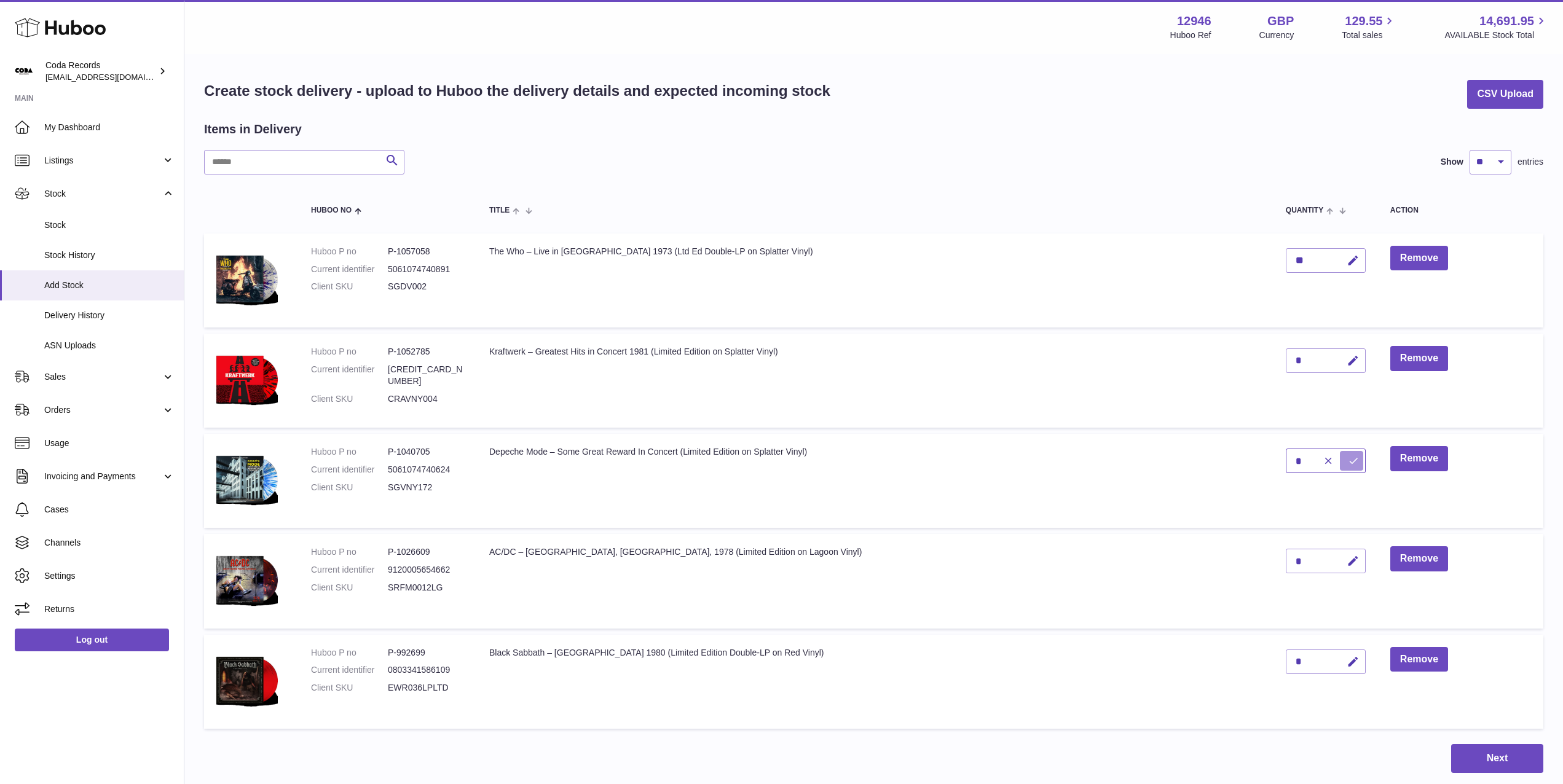
type input "*"
drag, startPoint x: 1335, startPoint y: 463, endPoint x: 1314, endPoint y: 458, distance: 21.6
click at [1348, 463] on icon "submit" at bounding box center [1353, 461] width 11 height 11
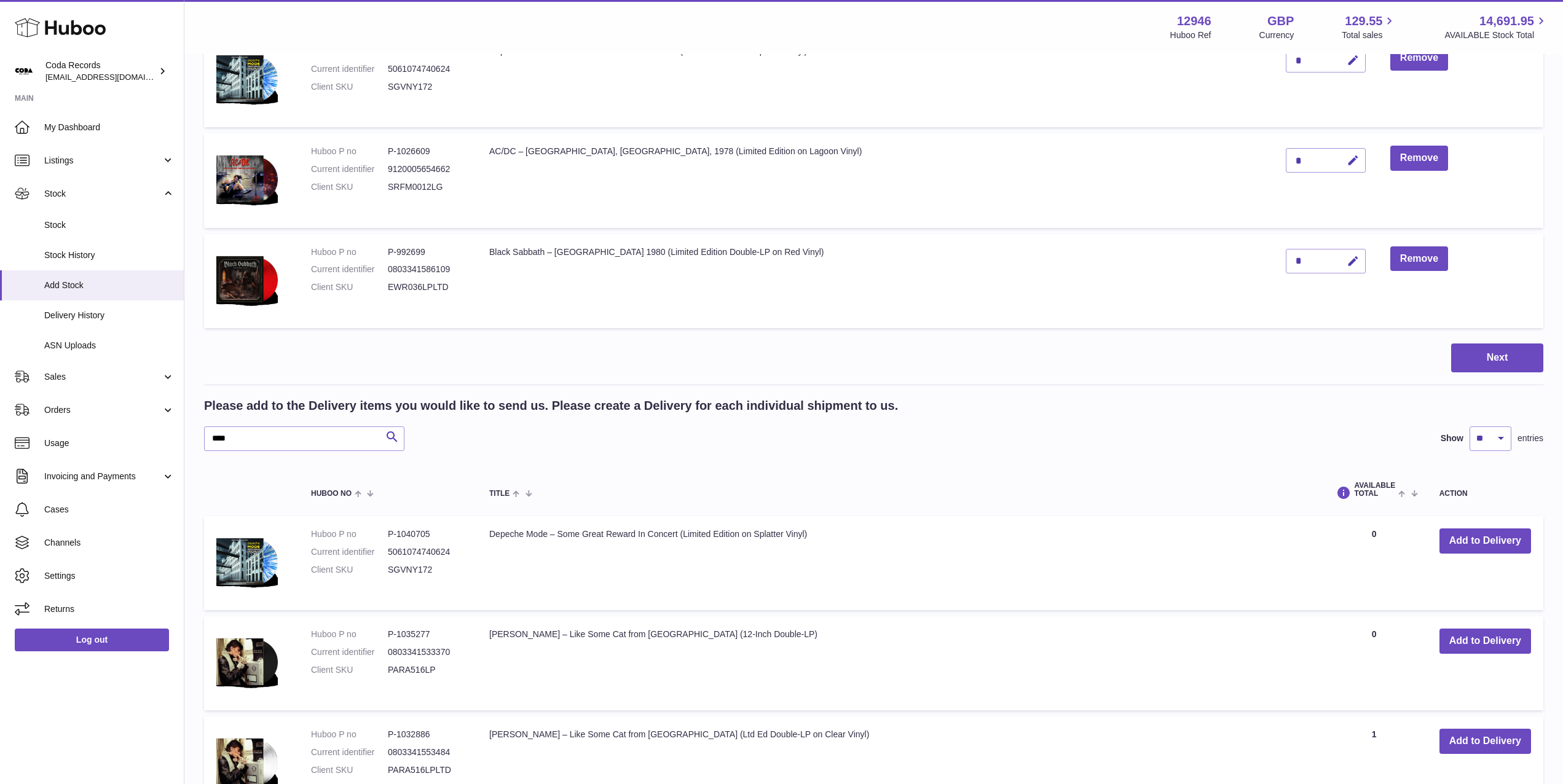
scroll to position [446, 0]
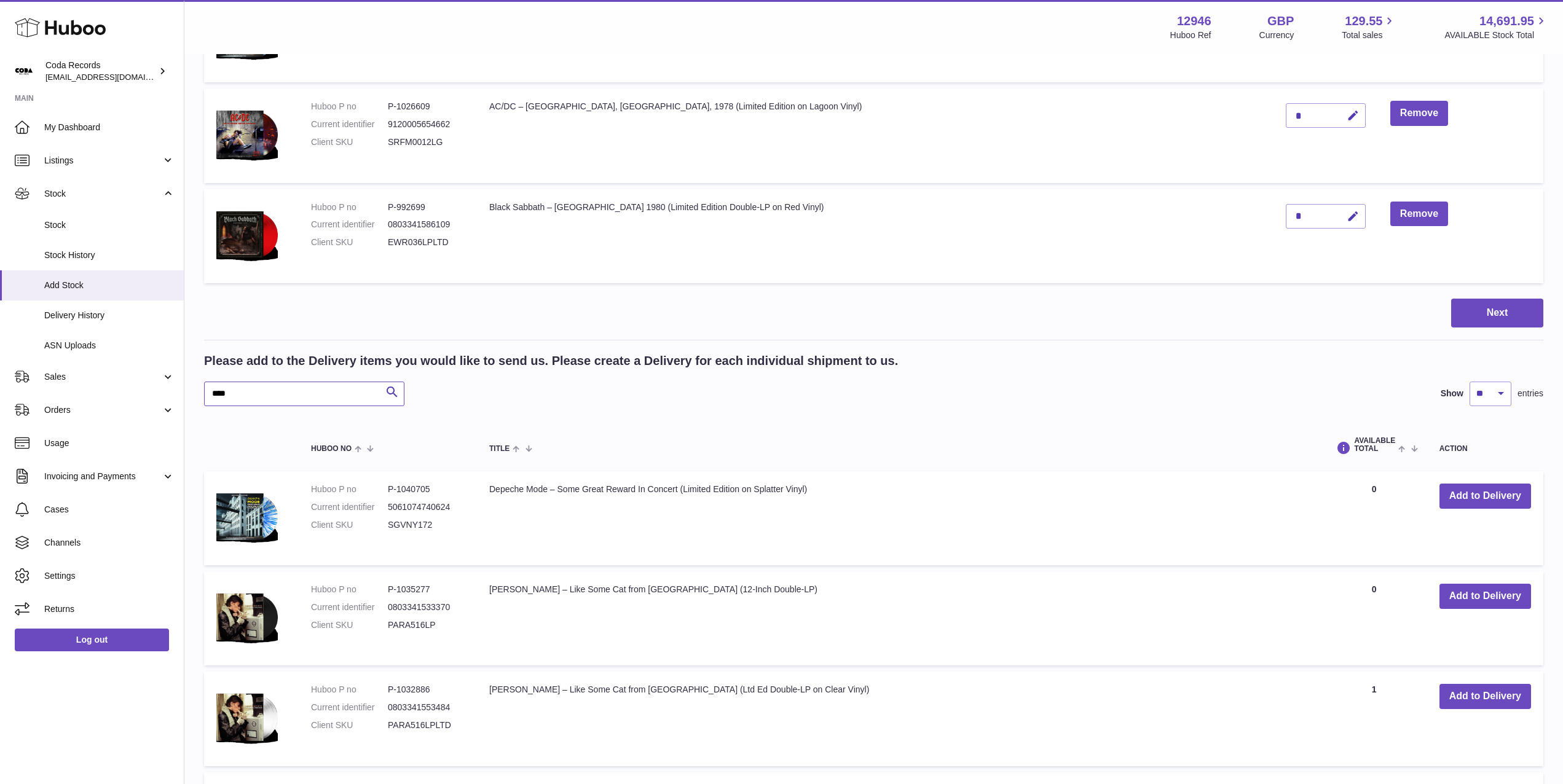
click at [289, 395] on input "****" at bounding box center [304, 394] width 201 height 24
click at [289, 394] on input "****" at bounding box center [304, 394] width 201 height 24
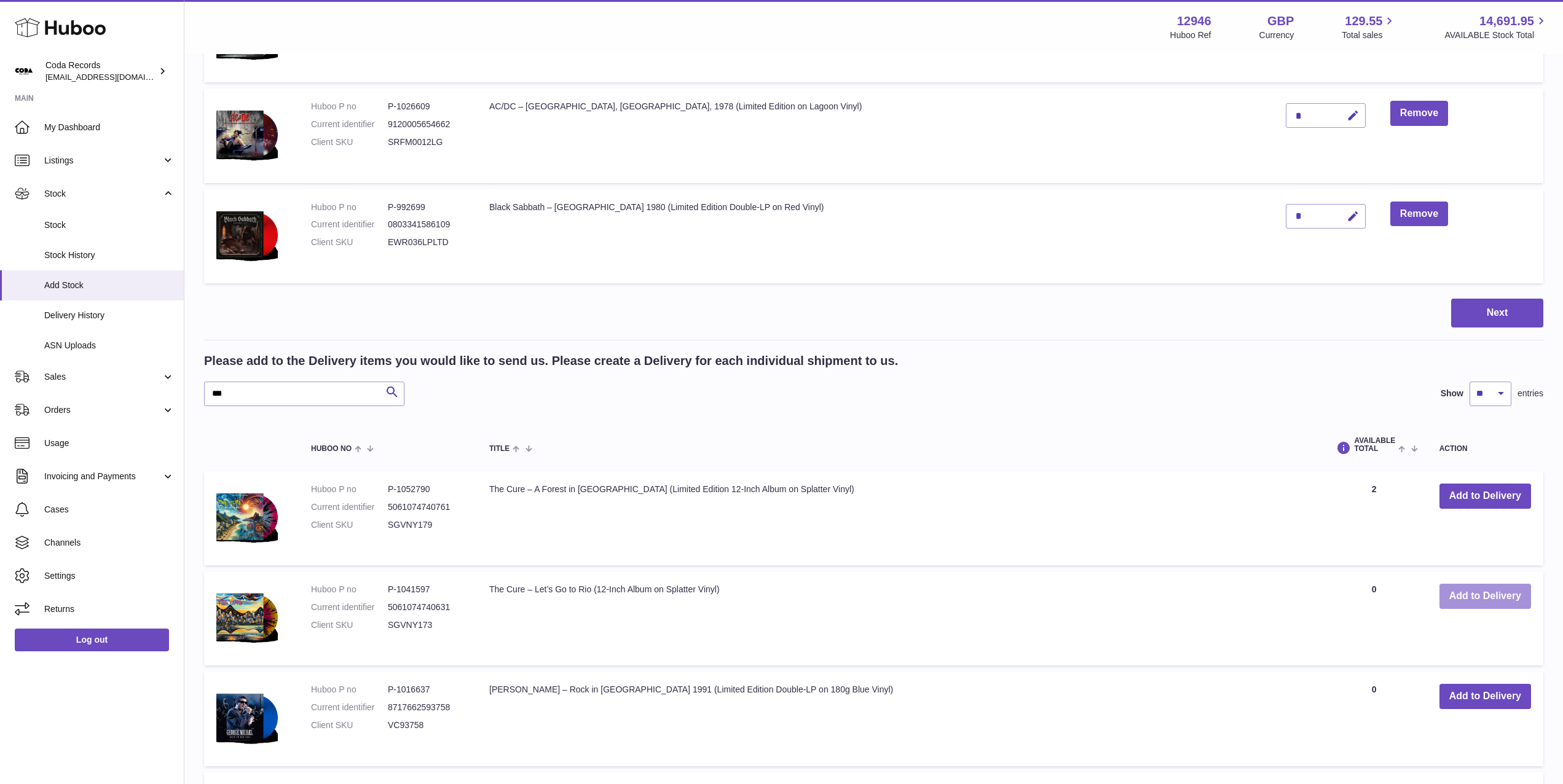
click at [1476, 590] on button "Add to Delivery" at bounding box center [1485, 596] width 91 height 25
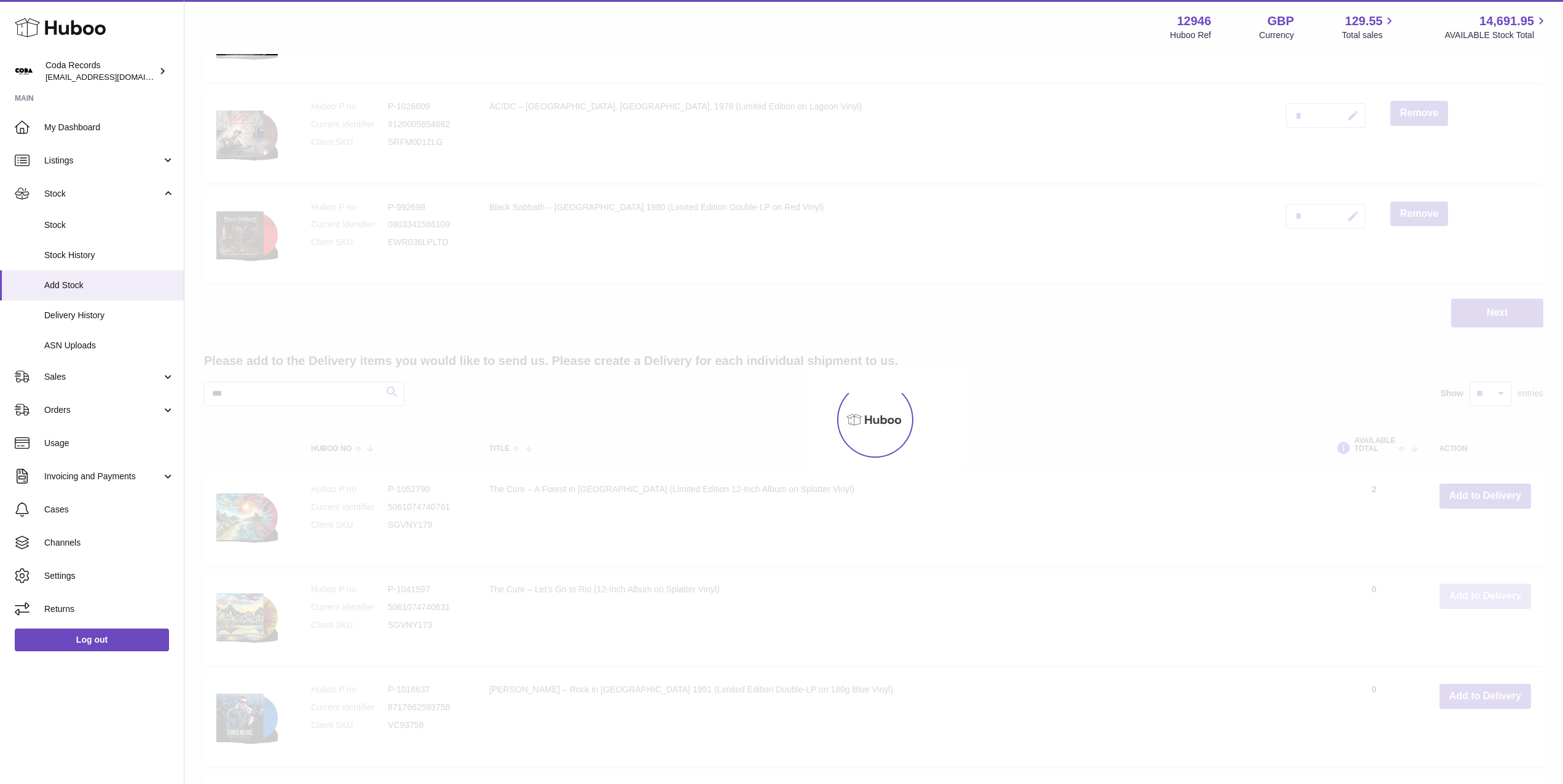
scroll to position [546, 0]
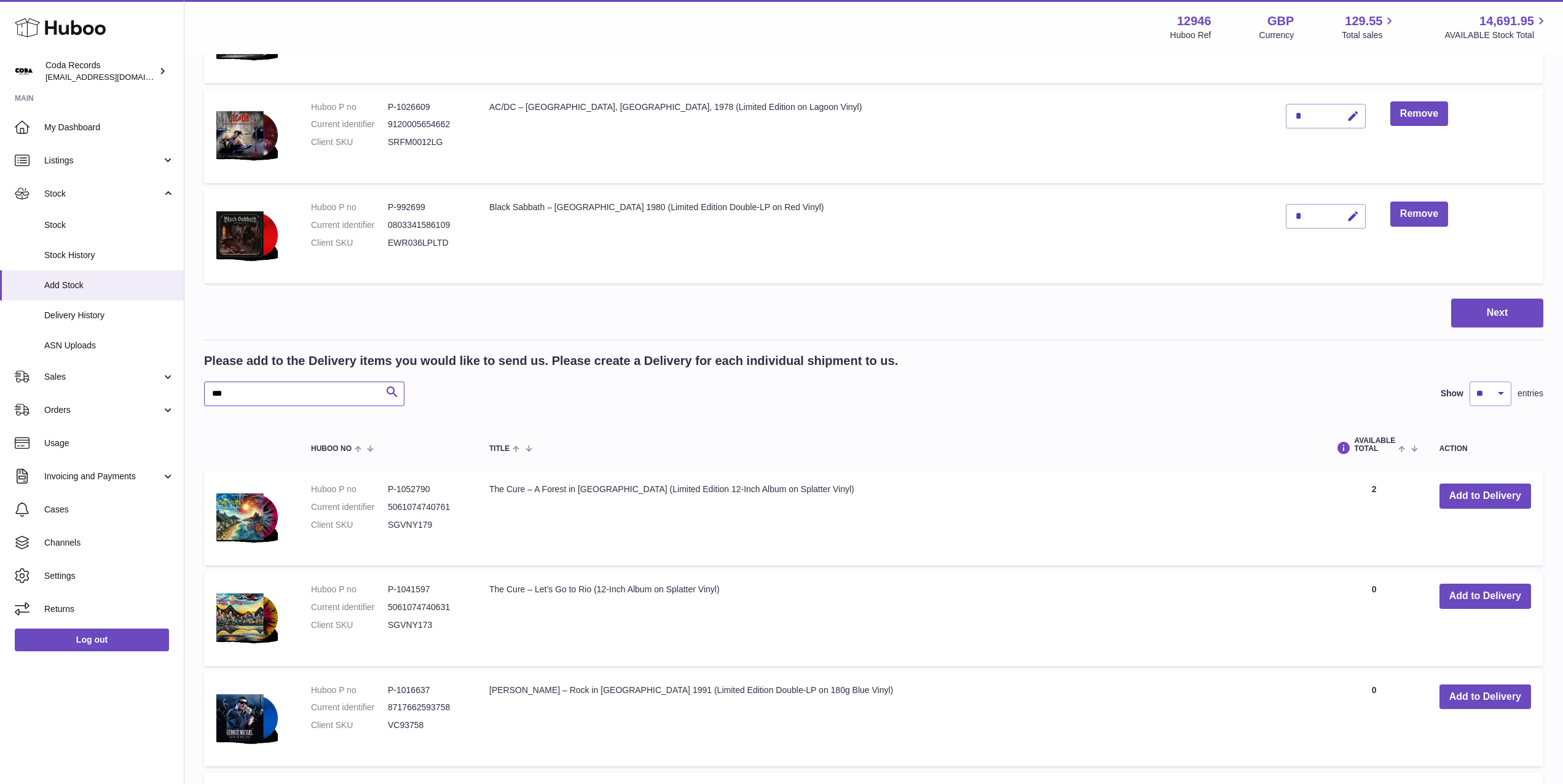
click at [298, 401] on input "***" at bounding box center [304, 394] width 201 height 24
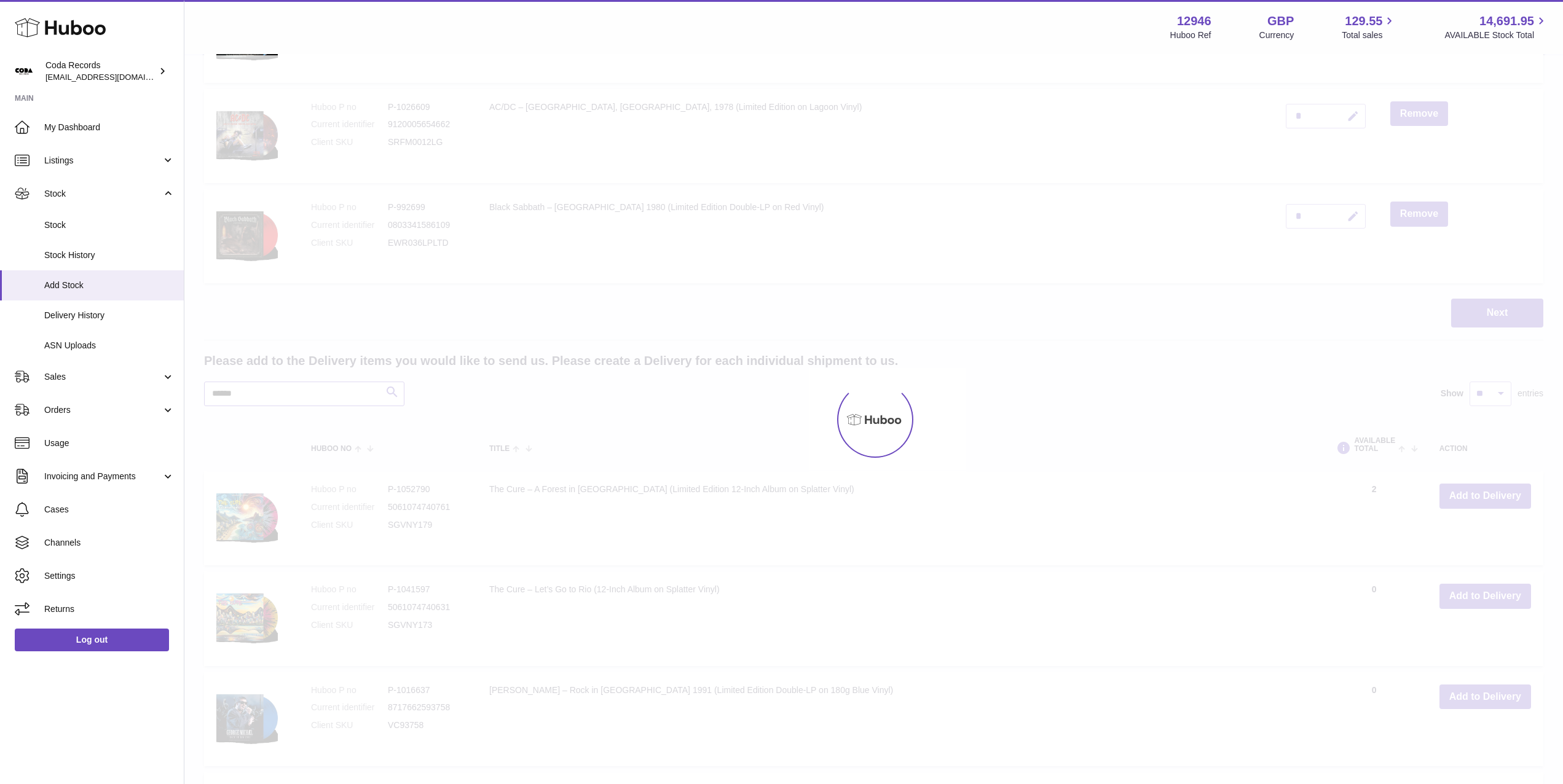
scroll to position [459, 0]
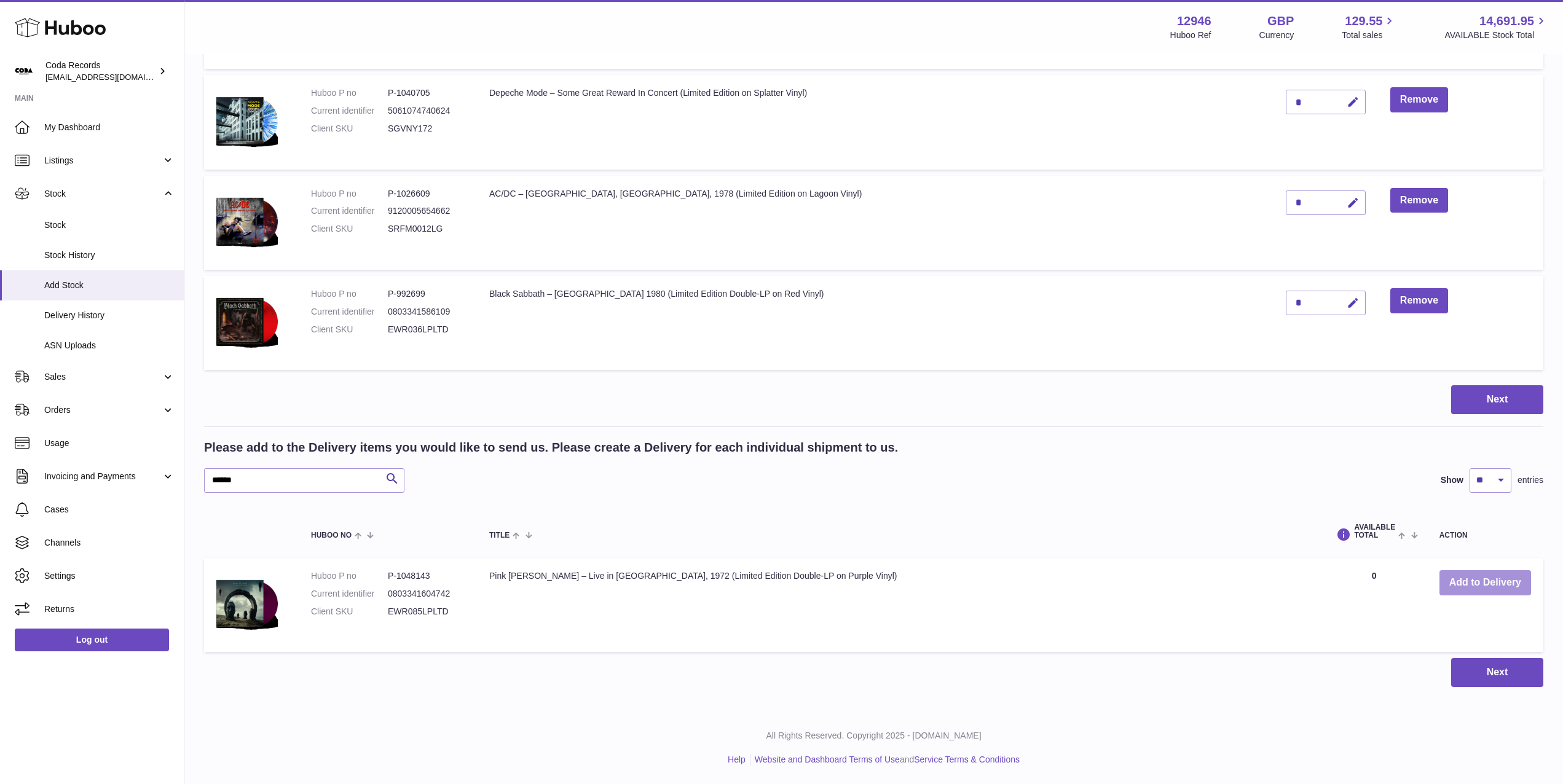
click at [1462, 586] on button "Add to Delivery" at bounding box center [1485, 583] width 91 height 25
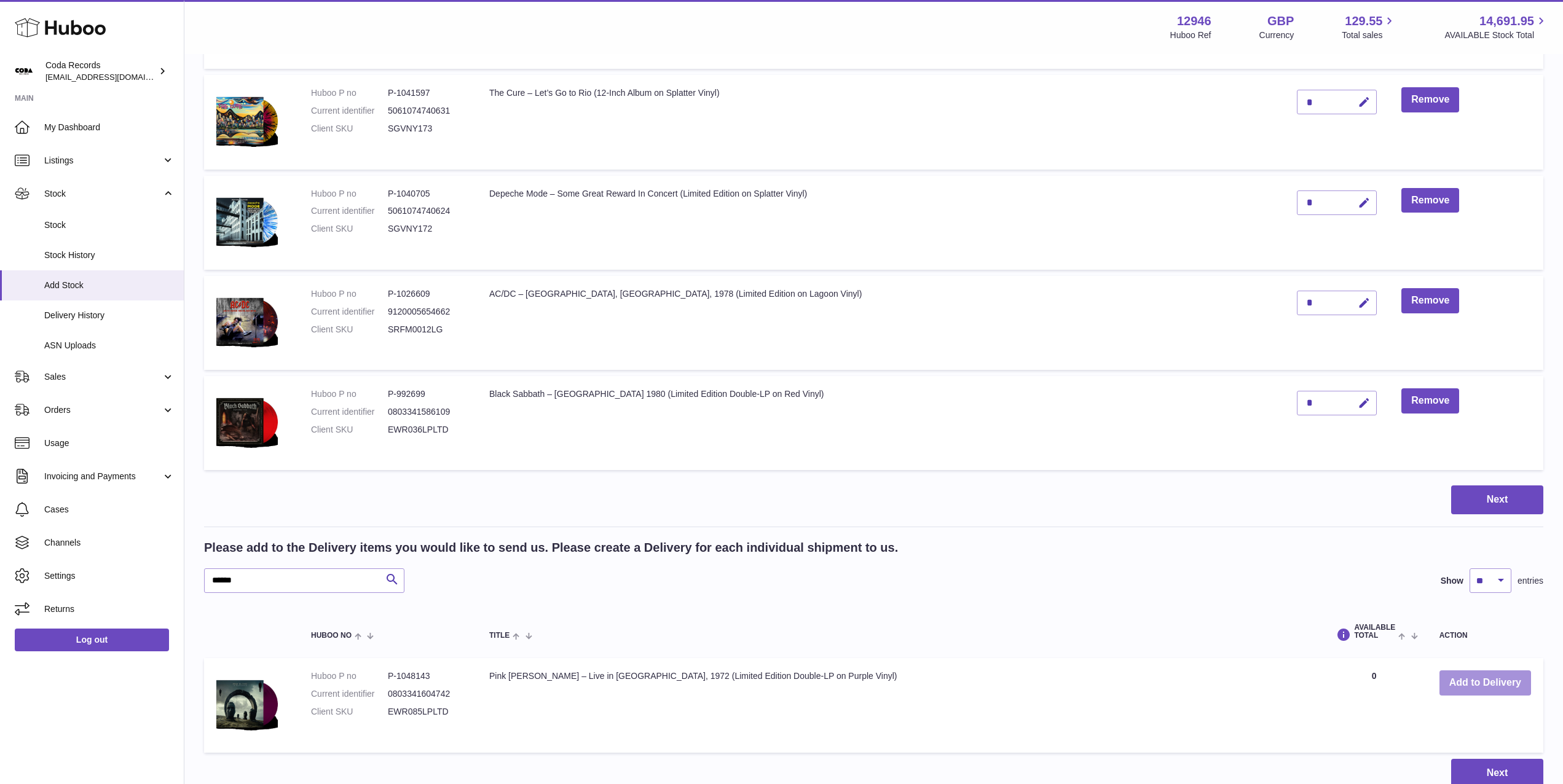
scroll to position [559, 0]
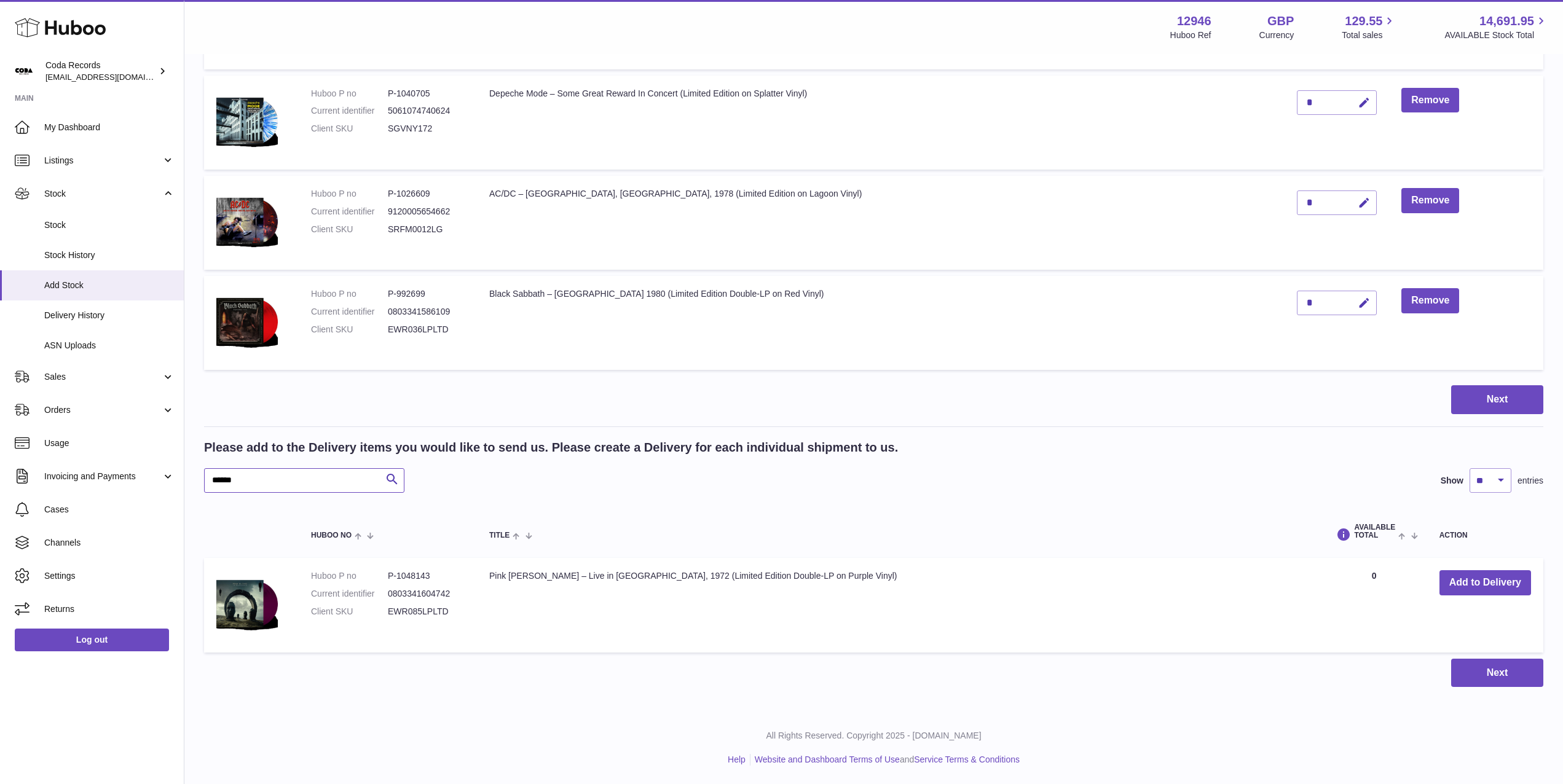
click at [261, 485] on input "******" at bounding box center [304, 481] width 201 height 24
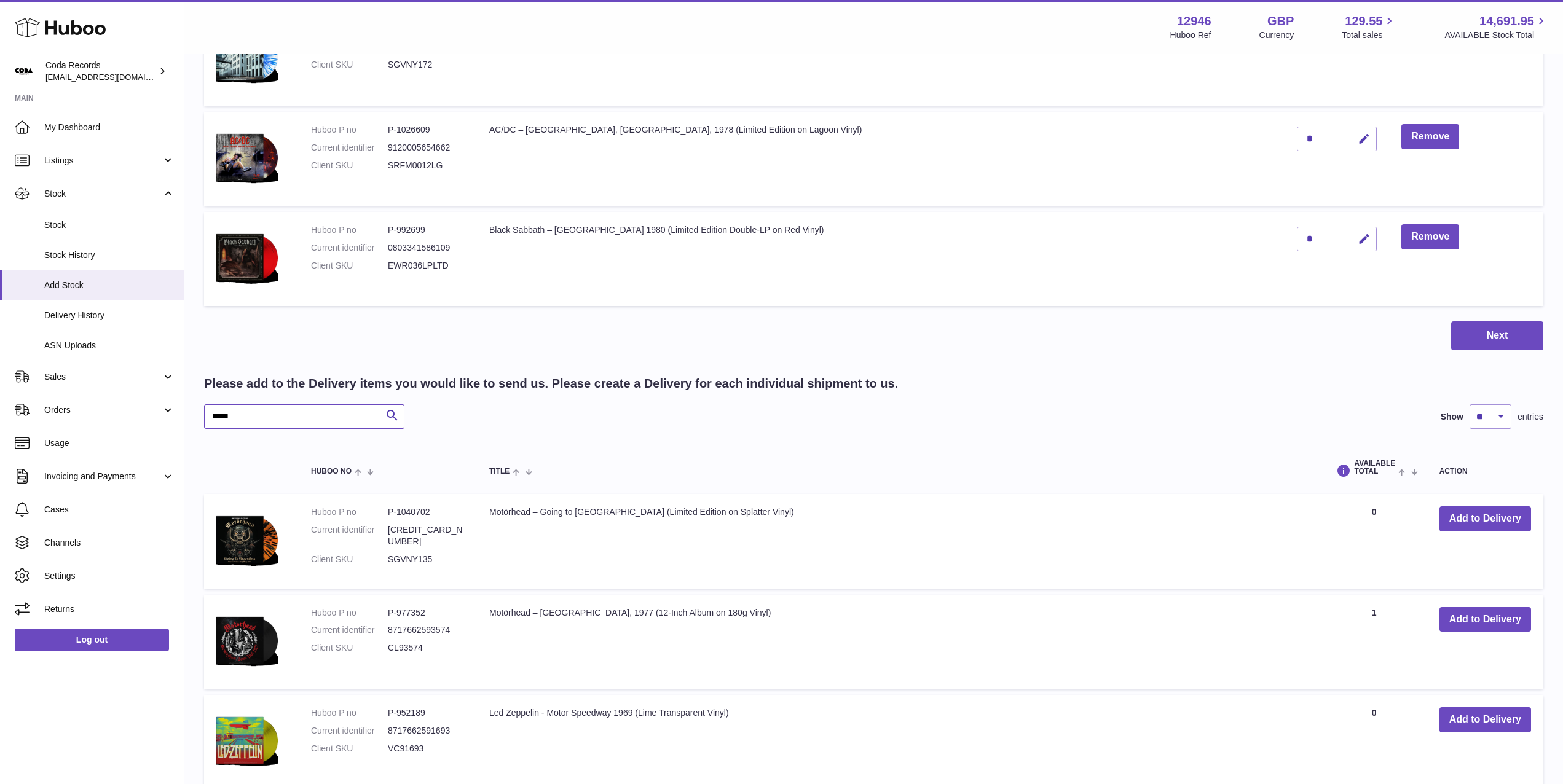
scroll to position [625, 0]
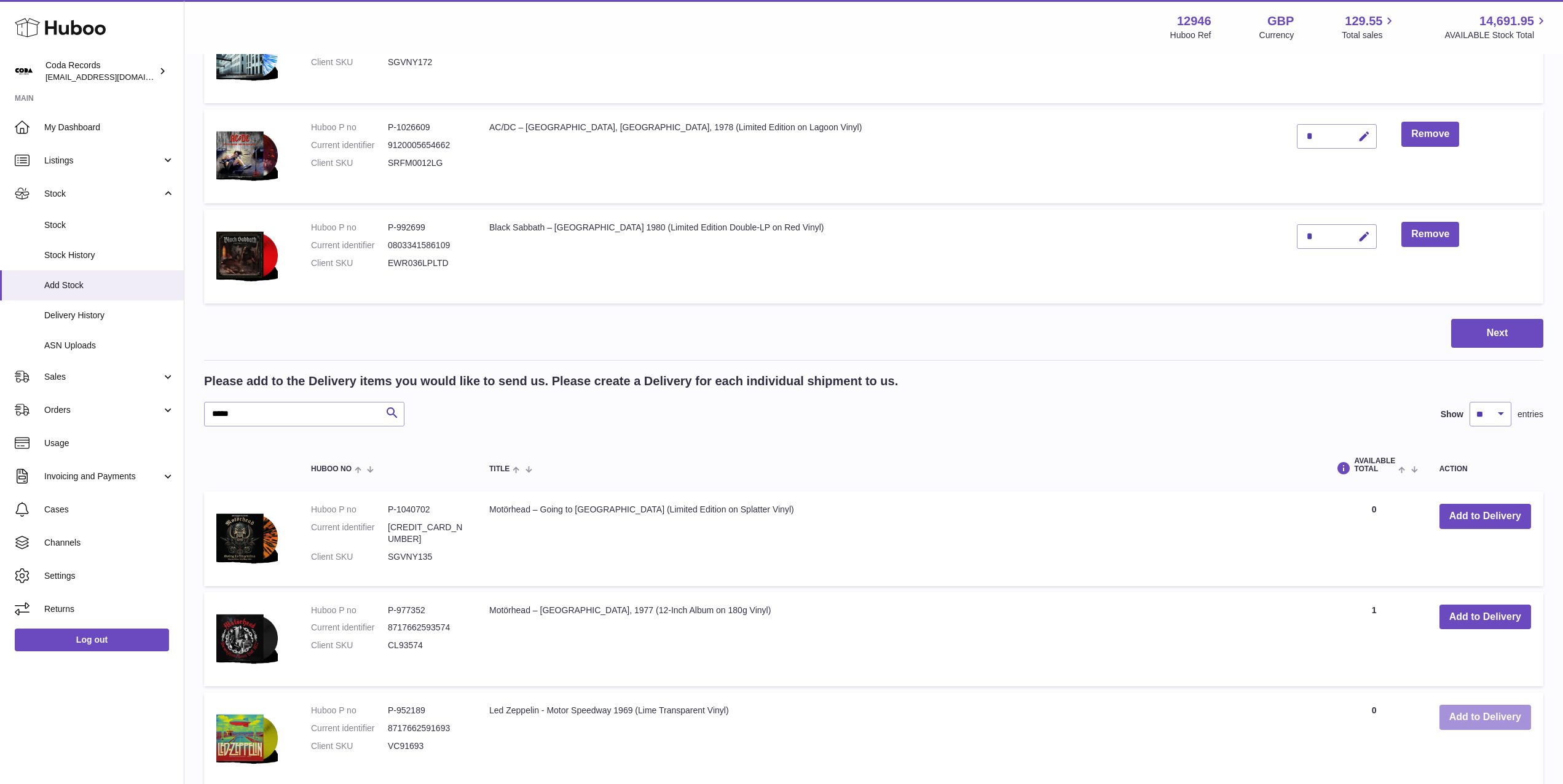
drag, startPoint x: 1485, startPoint y: 724, endPoint x: 1449, endPoint y: 718, distance: 36.5
click at [1484, 724] on button "Add to Delivery" at bounding box center [1485, 717] width 91 height 25
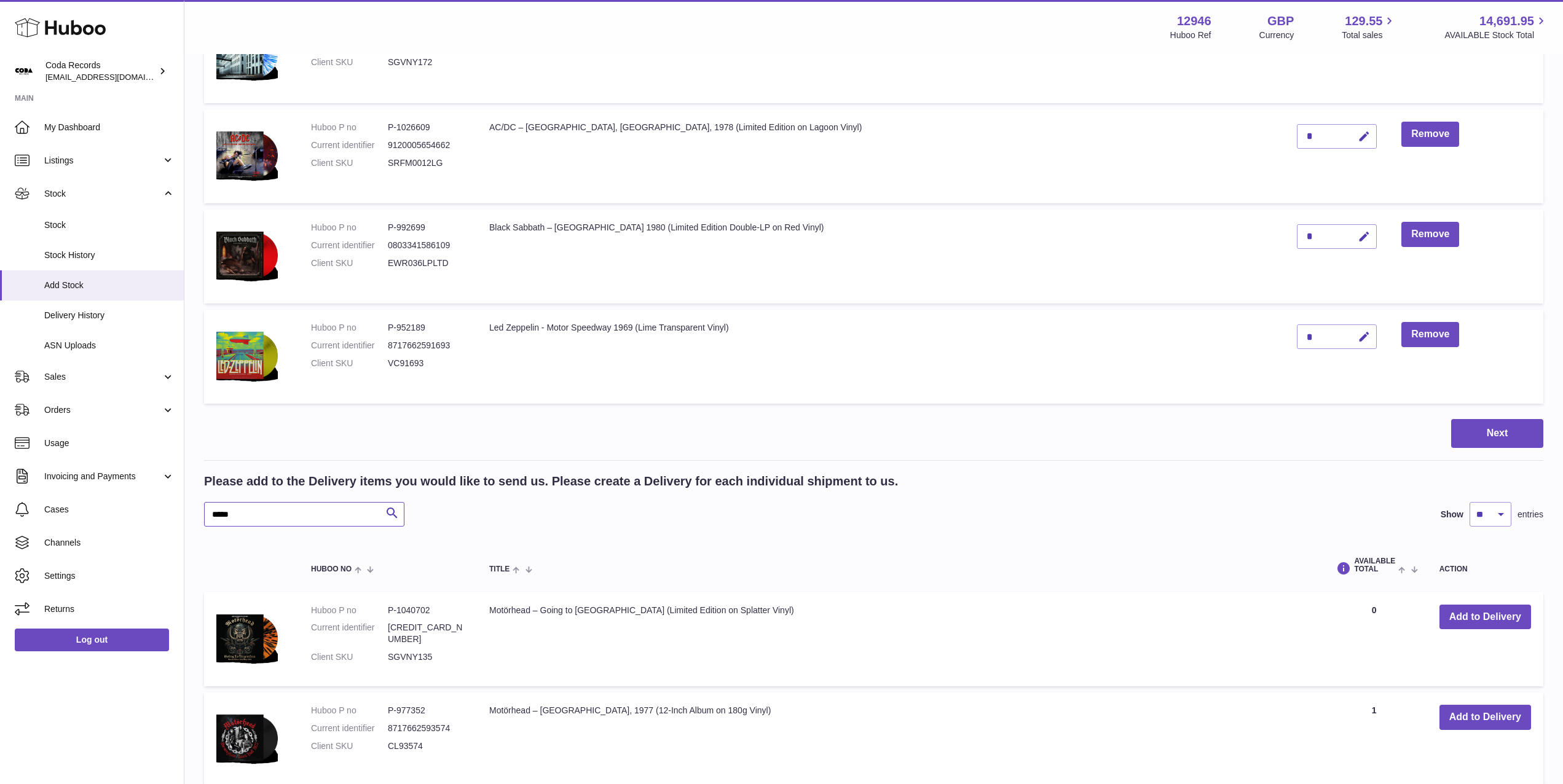
click at [307, 514] on input "*****" at bounding box center [304, 514] width 201 height 24
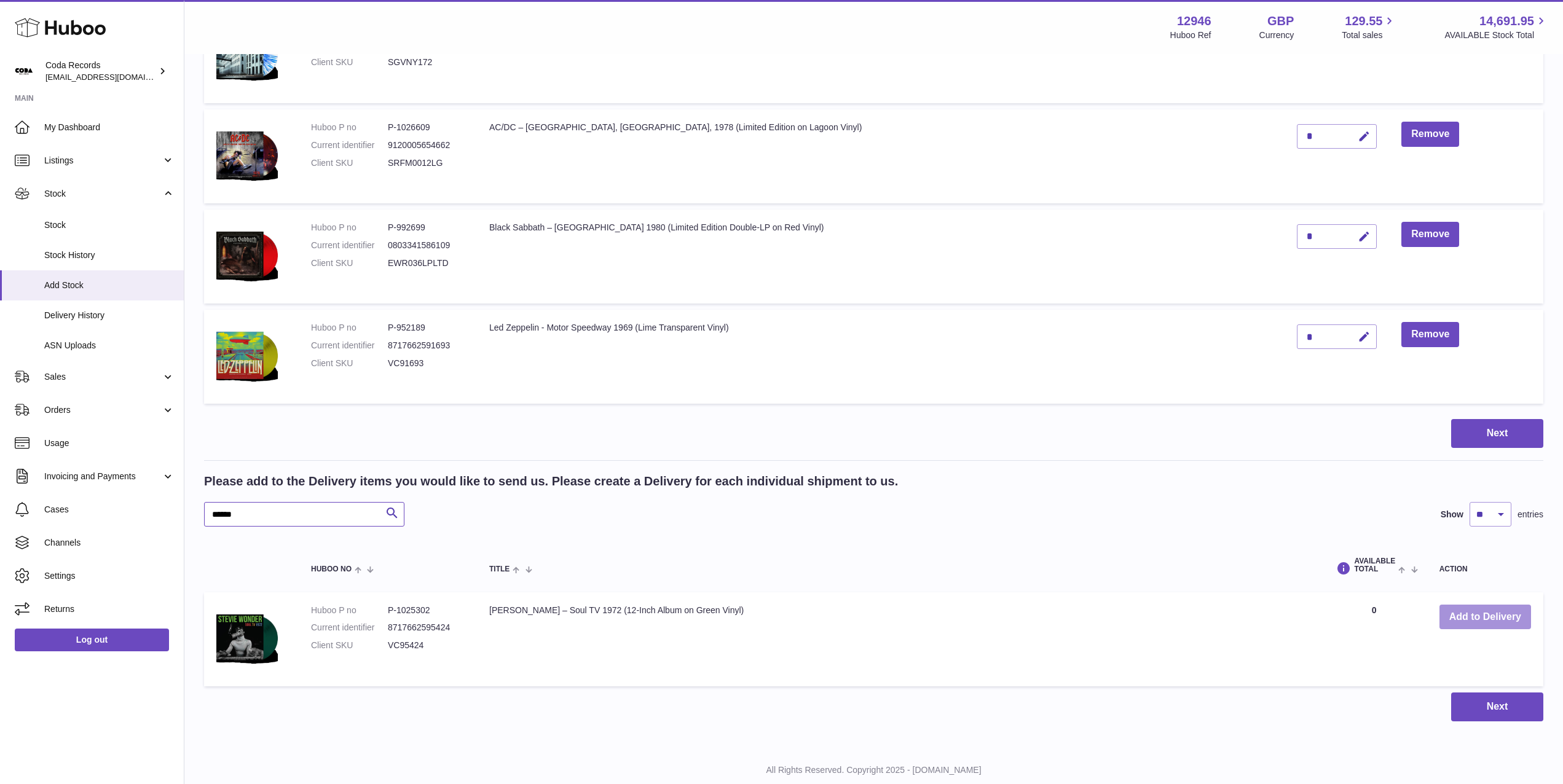
type input "******"
click at [1467, 623] on button "Add to Delivery" at bounding box center [1485, 617] width 91 height 25
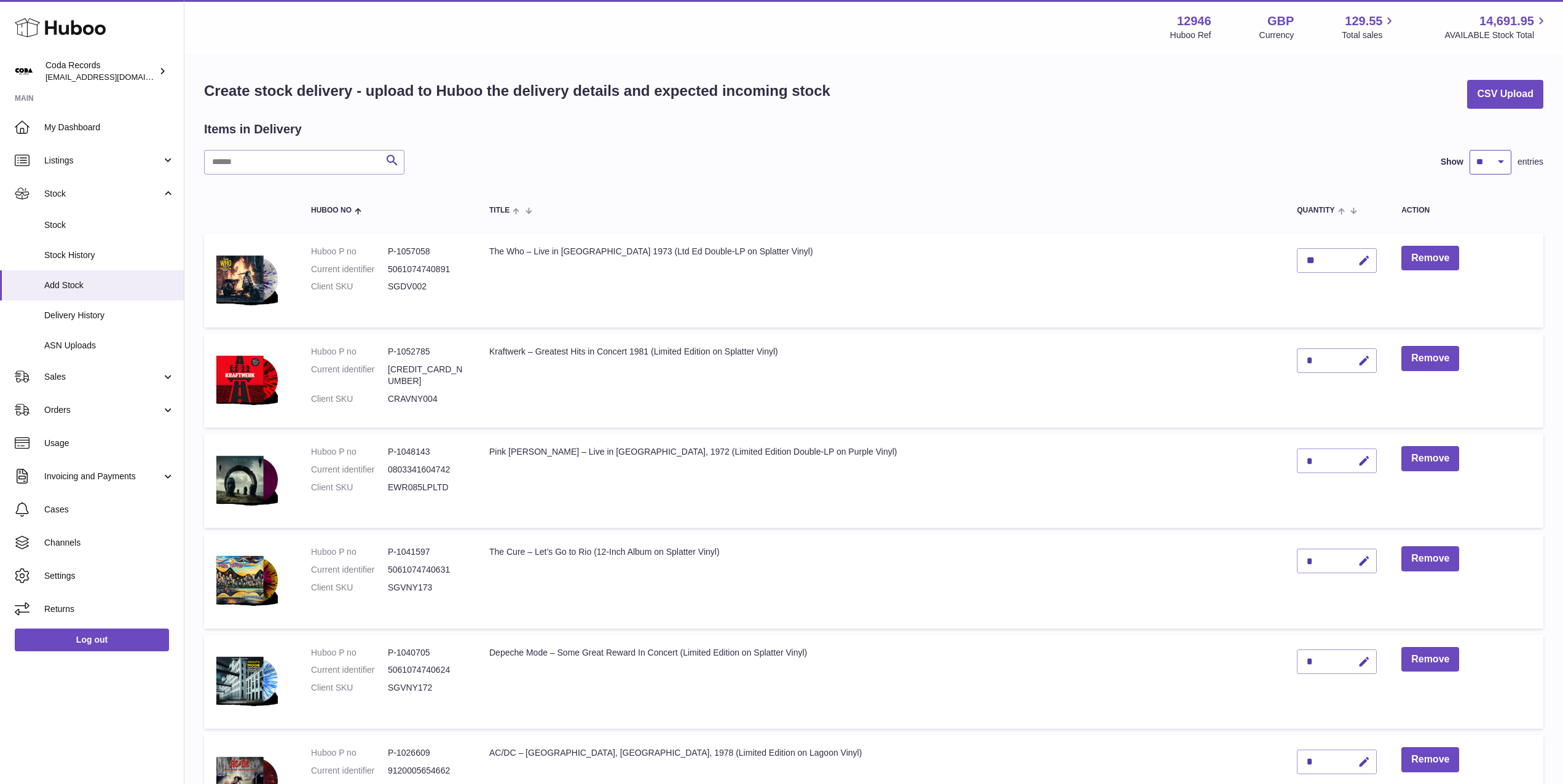
click at [1498, 168] on select "** ** ** ***" at bounding box center [1490, 162] width 42 height 24
select select "***"
click at [1469, 150] on select "** ** ** ***" at bounding box center [1490, 162] width 42 height 24
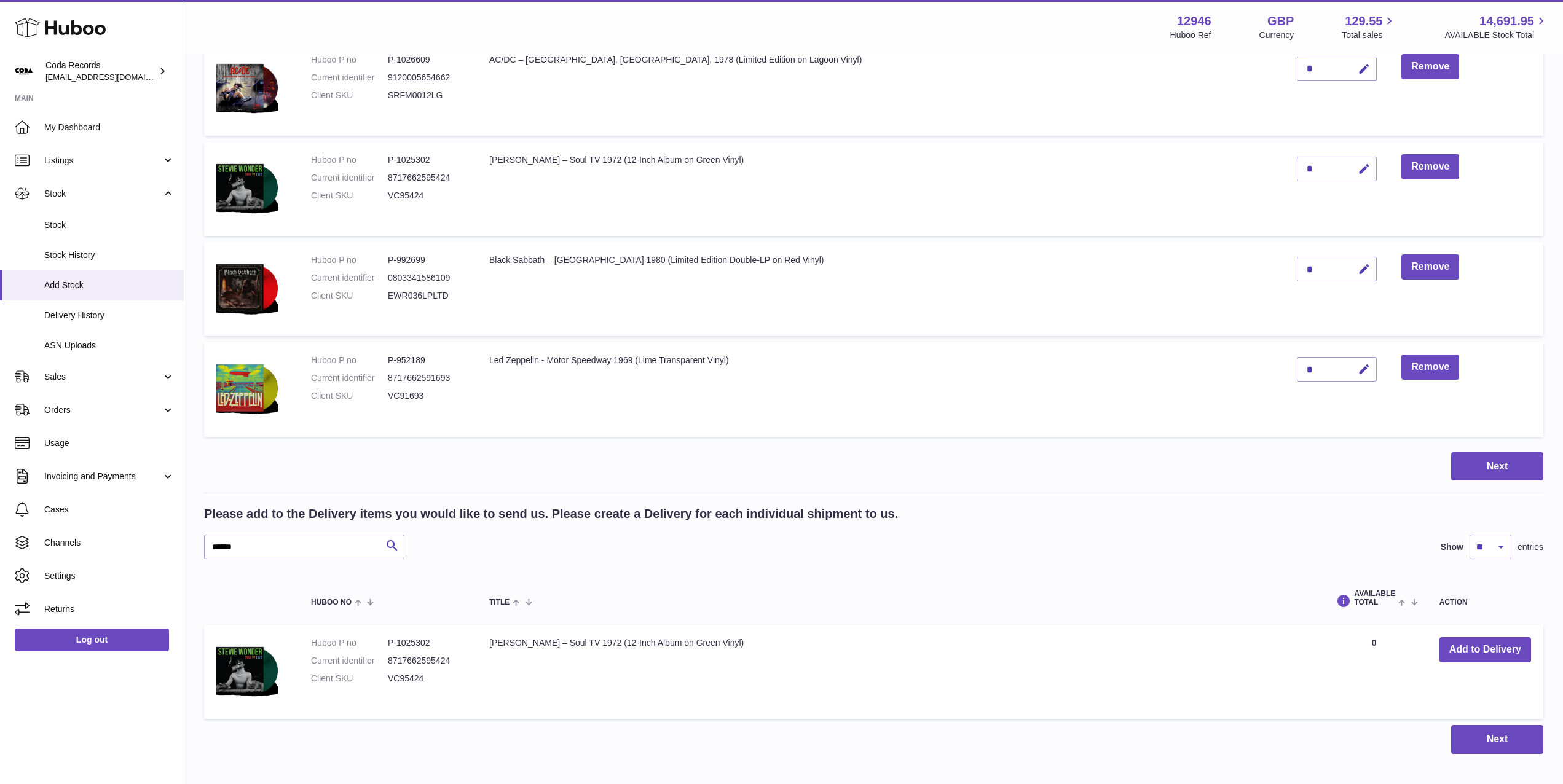
scroll to position [760, 0]
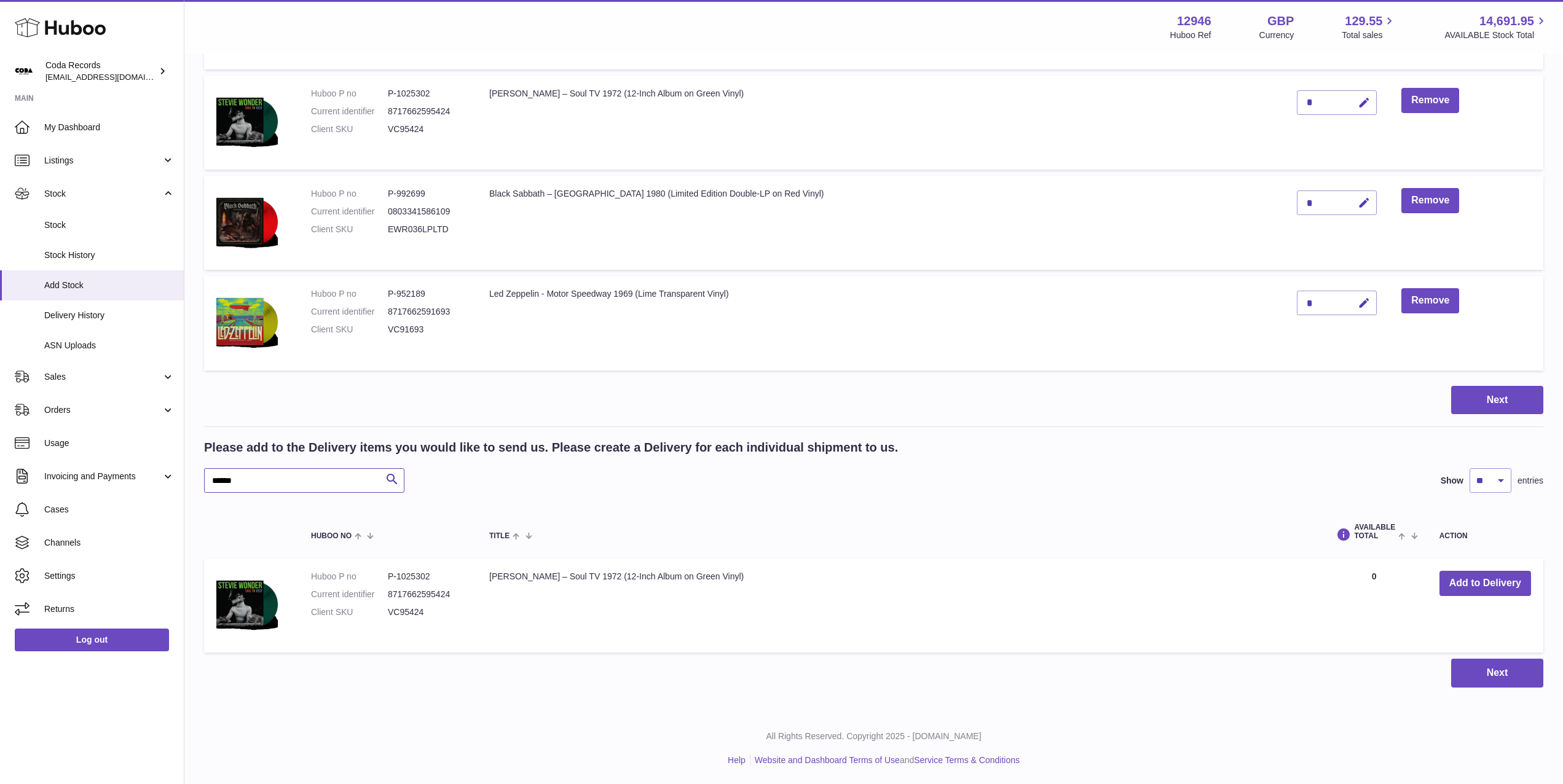
click at [227, 486] on input "******" at bounding box center [304, 481] width 201 height 24
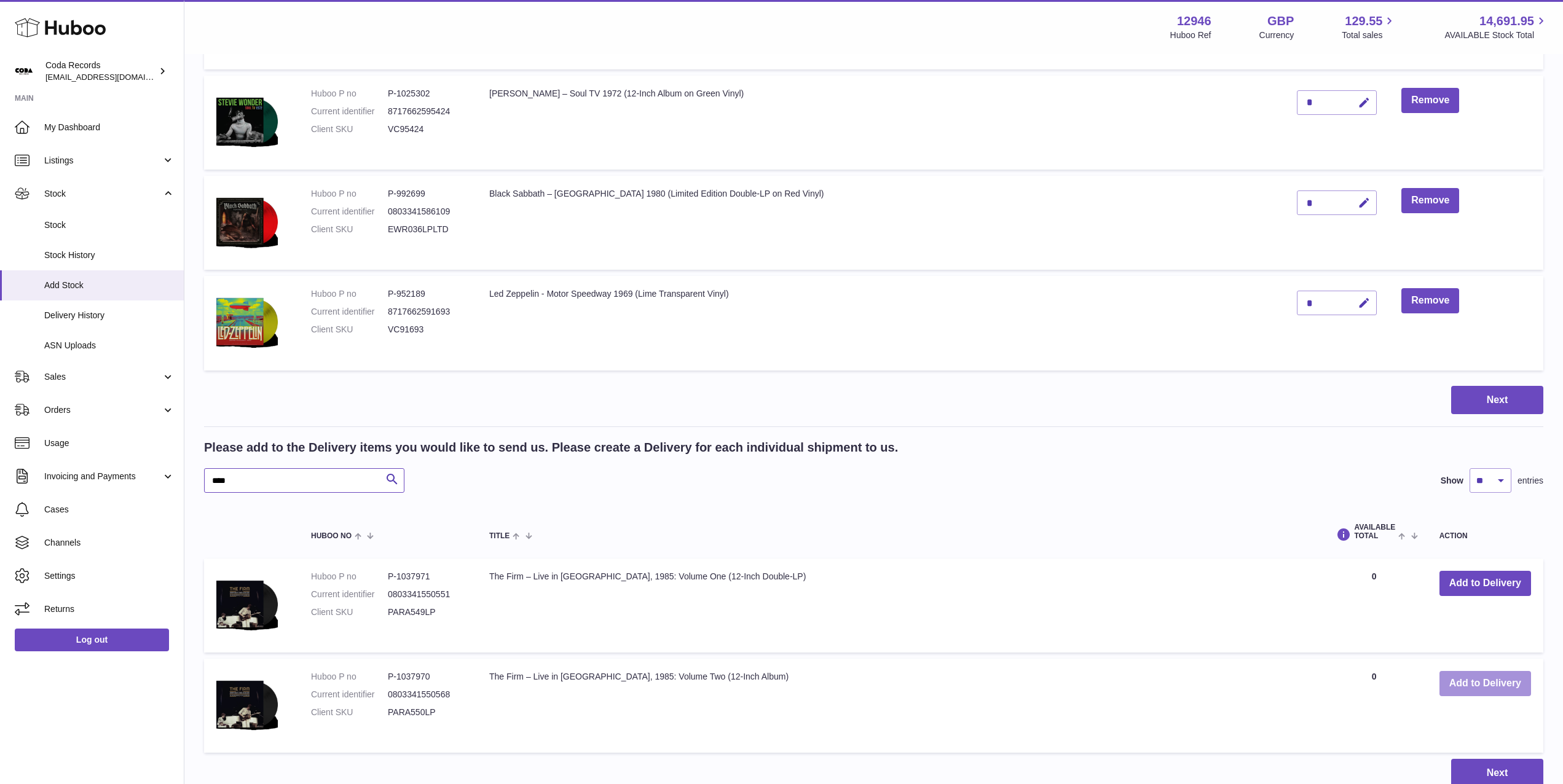
type input "****"
click at [1472, 685] on button "Add to Delivery" at bounding box center [1485, 683] width 91 height 25
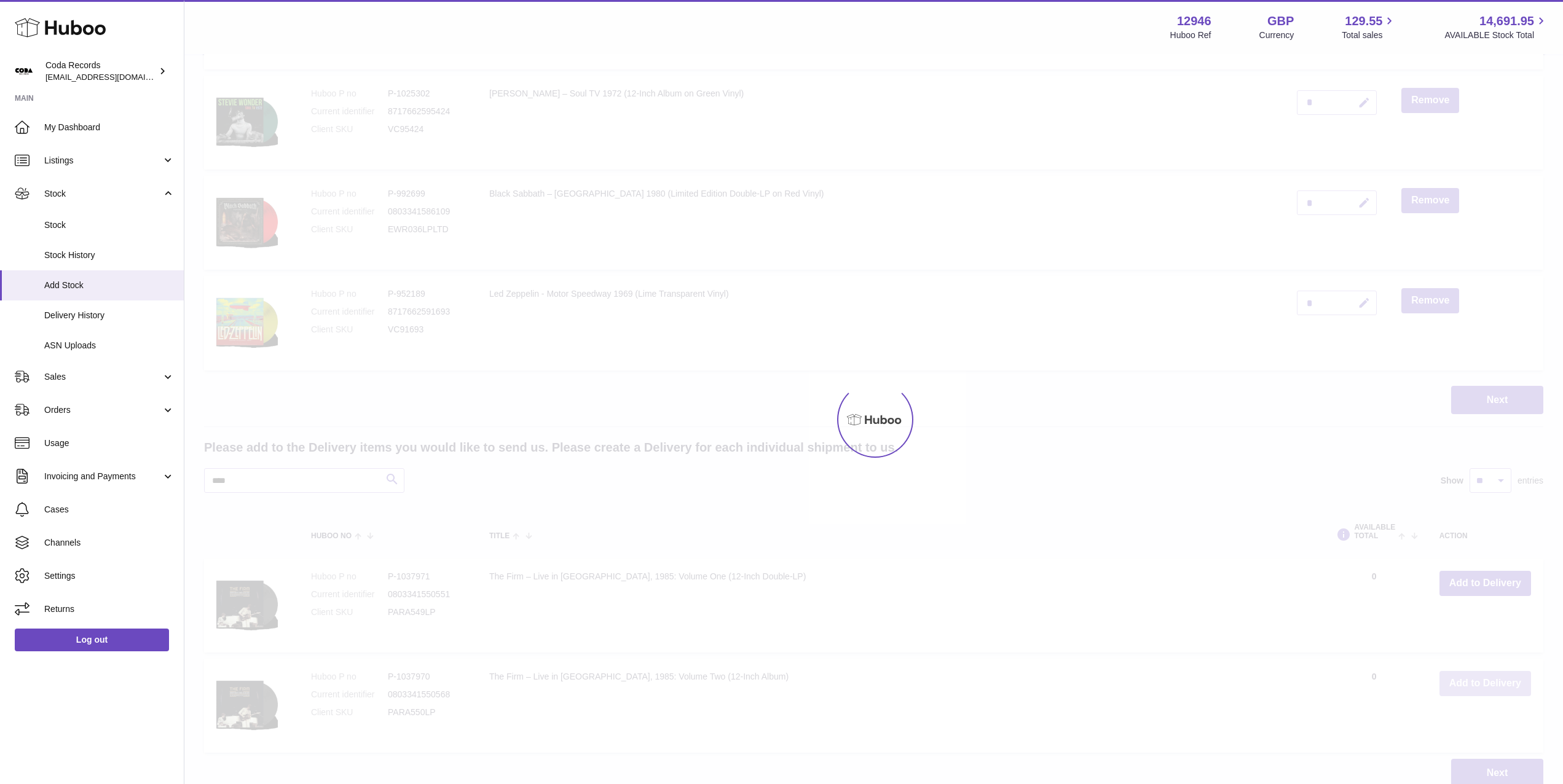
scroll to position [860, 0]
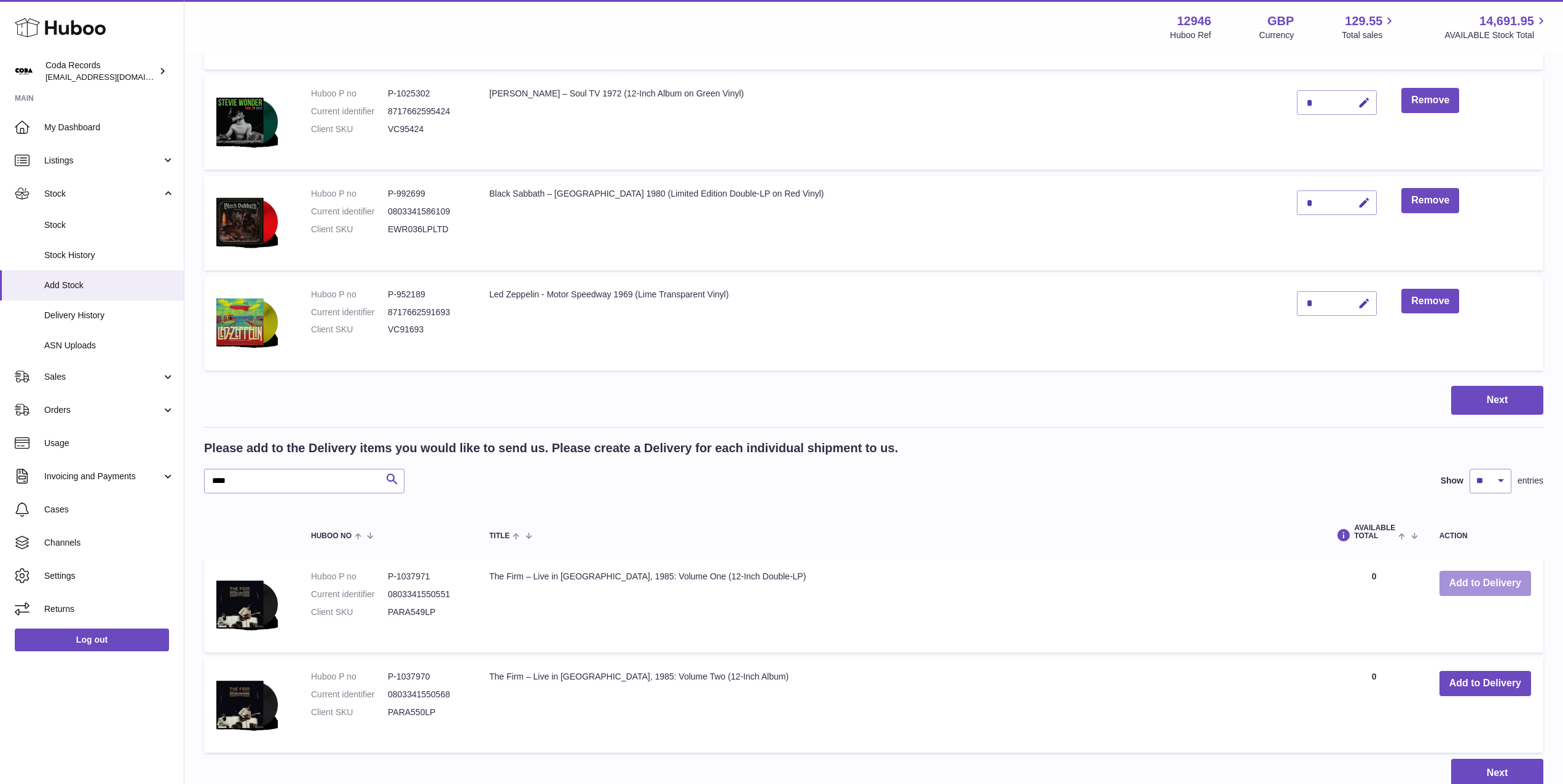
drag, startPoint x: 1477, startPoint y: 583, endPoint x: 1430, endPoint y: 583, distance: 47.0
click at [1477, 583] on button "Add to Delivery" at bounding box center [1485, 583] width 91 height 25
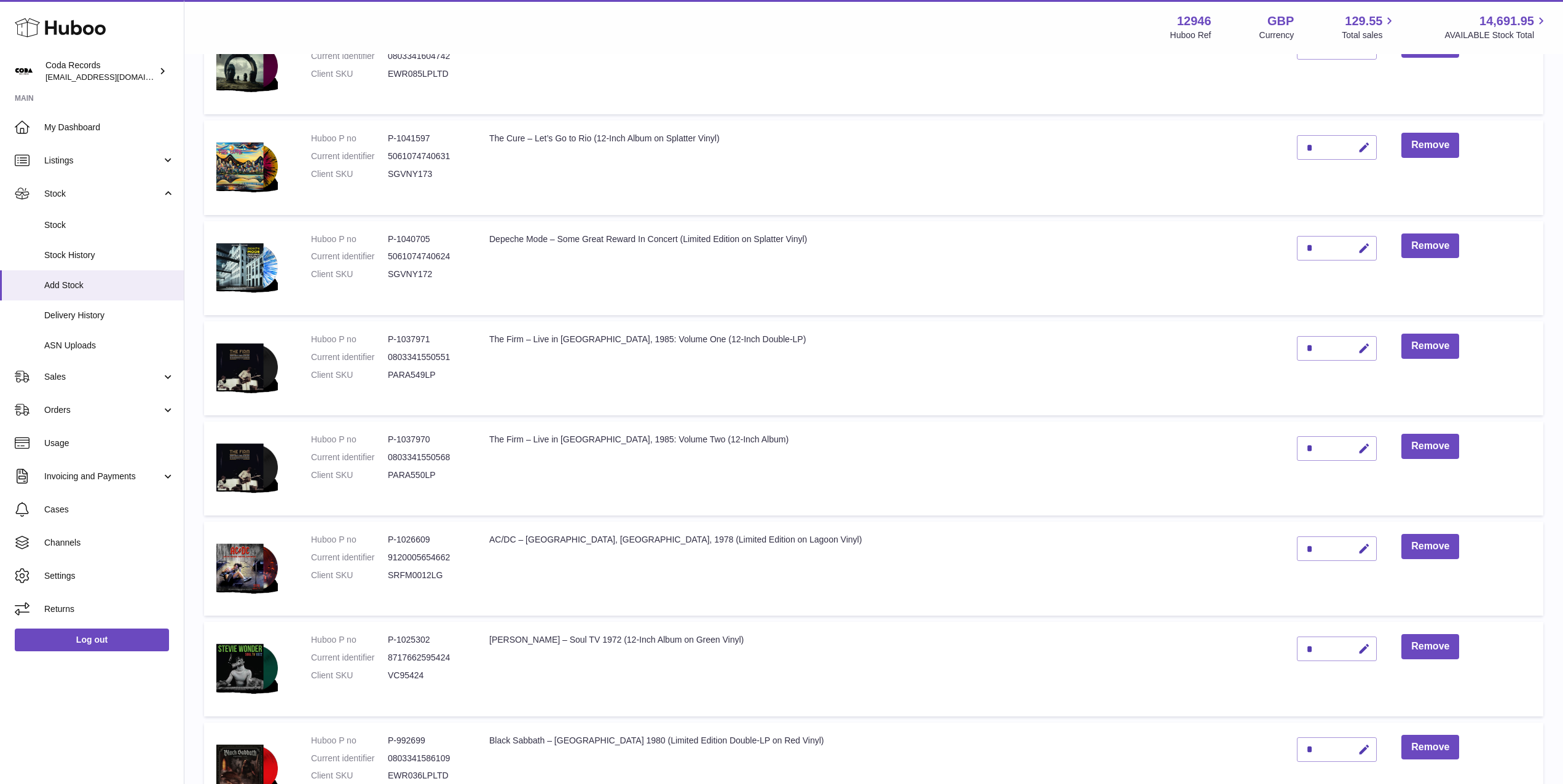
scroll to position [413, 0]
drag, startPoint x: 1333, startPoint y: 448, endPoint x: 1322, endPoint y: 450, distance: 11.2
click at [1348, 450] on button "button" at bounding box center [1362, 450] width 29 height 25
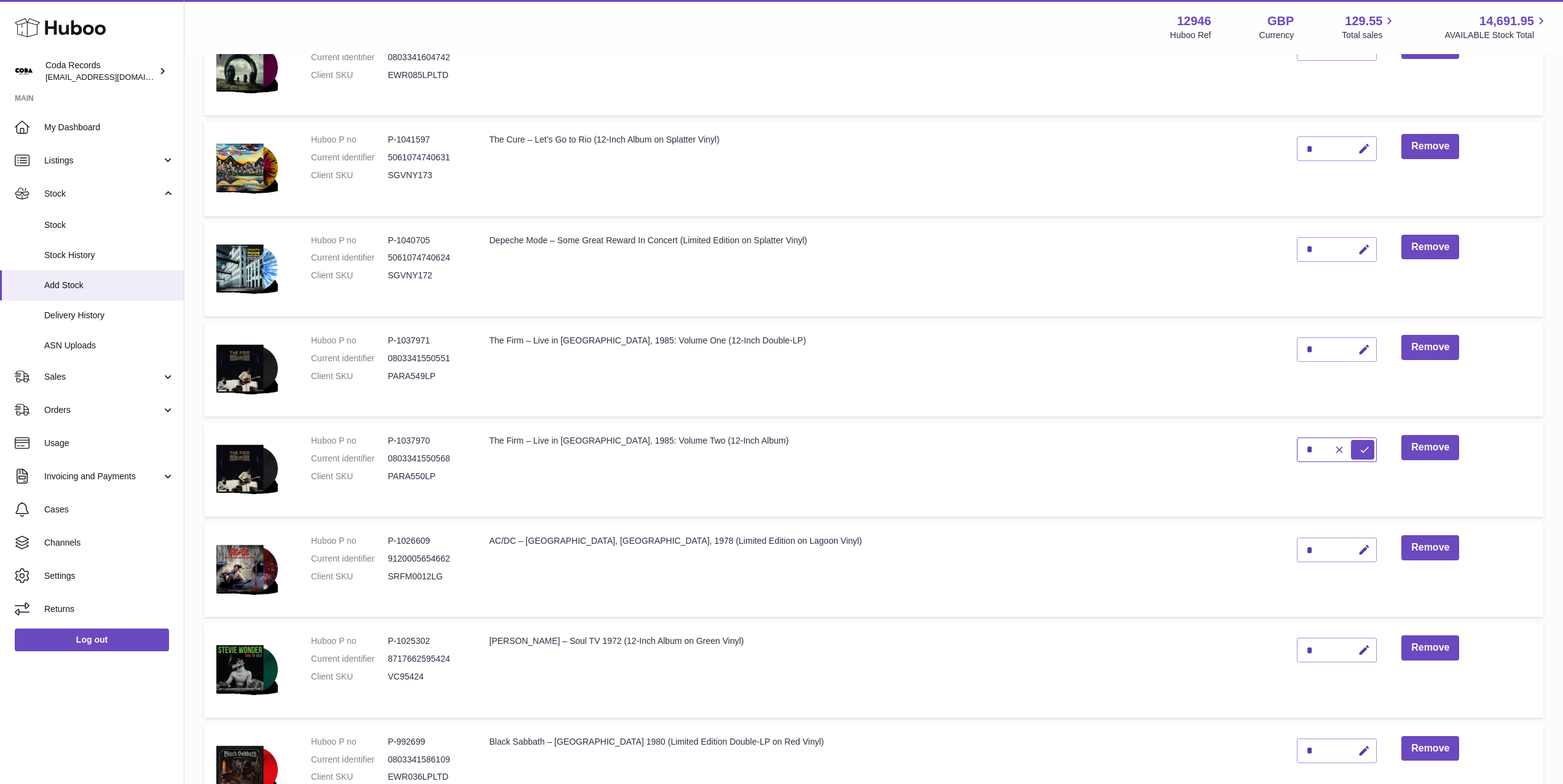
click at [1285, 448] on td "*" at bounding box center [1337, 470] width 104 height 94
type input "*"
click at [1351, 448] on button "submit" at bounding box center [1362, 450] width 24 height 20
click at [1357, 349] on icon "button" at bounding box center [1364, 350] width 13 height 13
drag, startPoint x: 1277, startPoint y: 348, endPoint x: 1267, endPoint y: 348, distance: 10.0
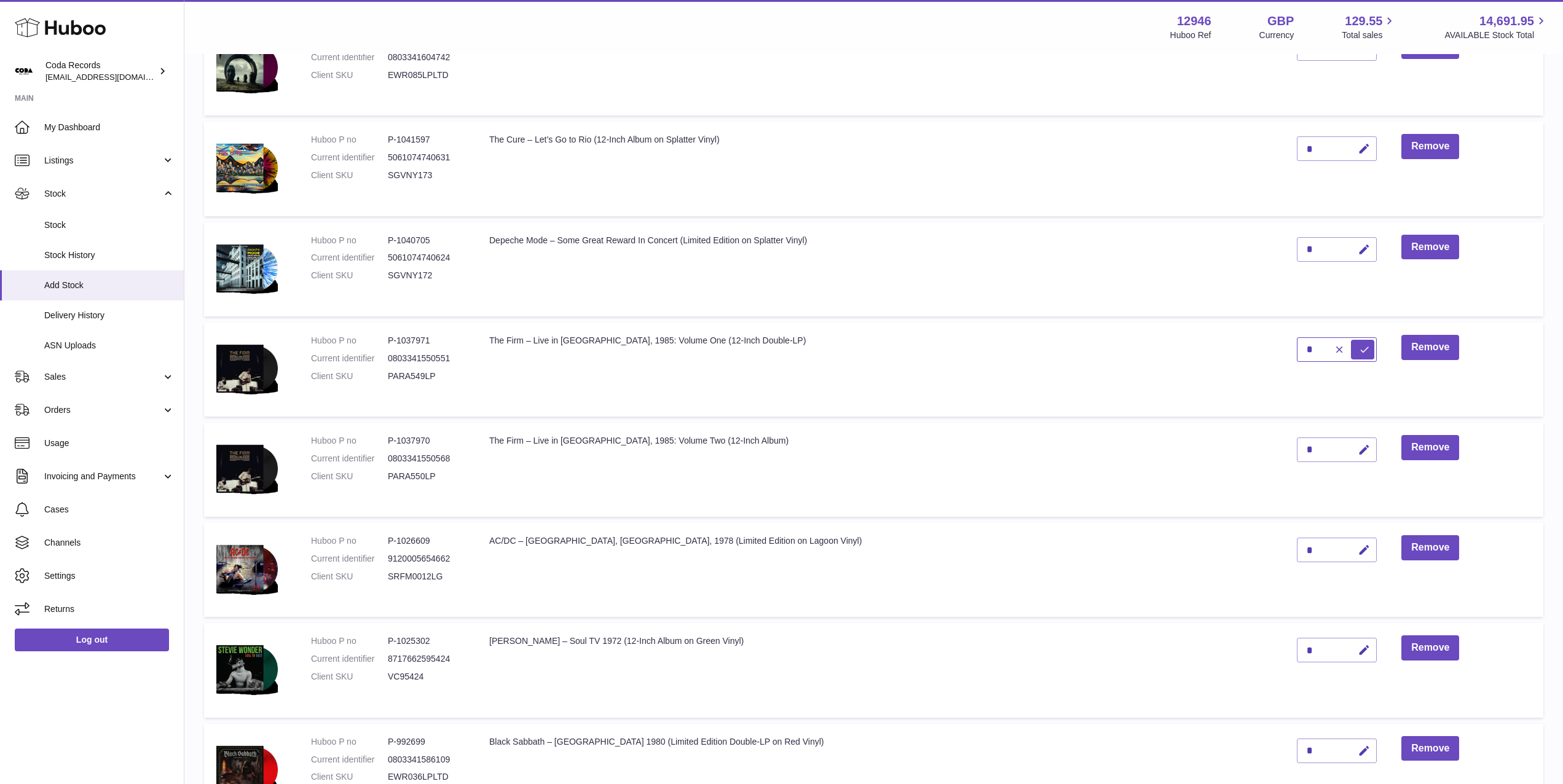
click at [1297, 348] on input "*" at bounding box center [1337, 350] width 80 height 24
type input "*"
click at [1359, 350] on icon "submit" at bounding box center [1364, 349] width 11 height 11
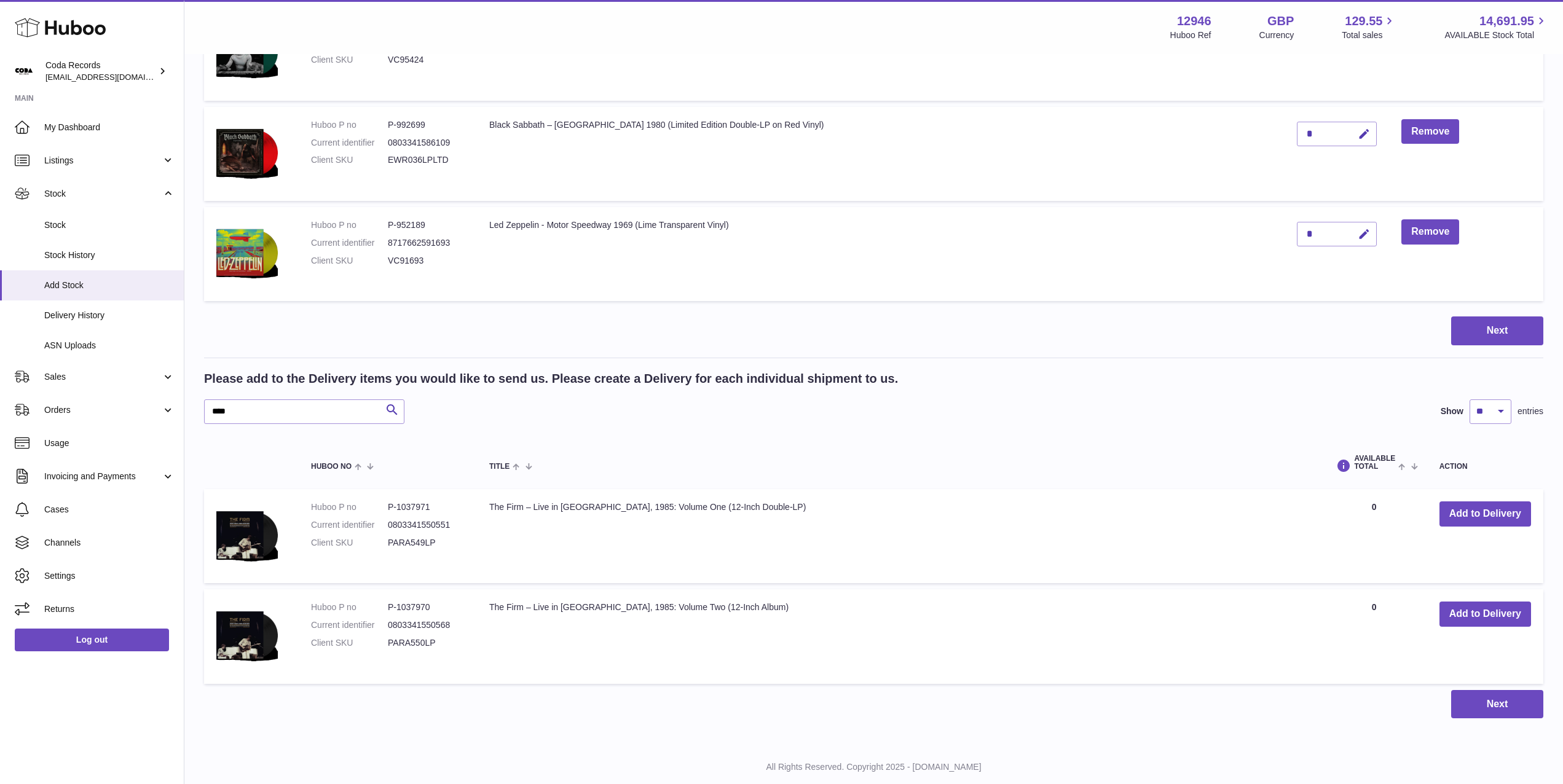
scroll to position [1061, 0]
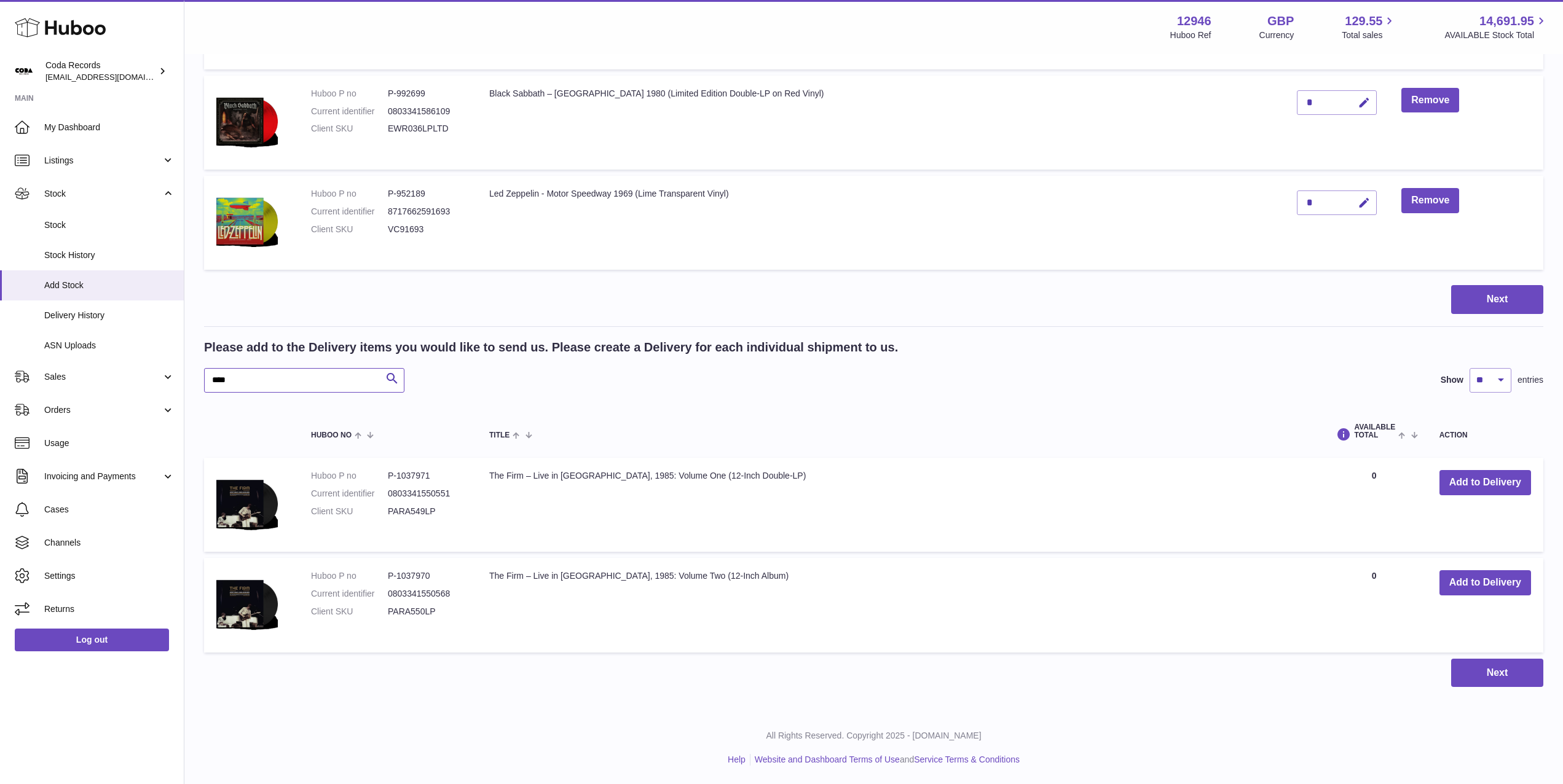
drag, startPoint x: 298, startPoint y: 368, endPoint x: 297, endPoint y: 379, distance: 11.0
click at [298, 370] on input "****" at bounding box center [304, 381] width 201 height 24
click at [297, 379] on input "****" at bounding box center [304, 381] width 201 height 24
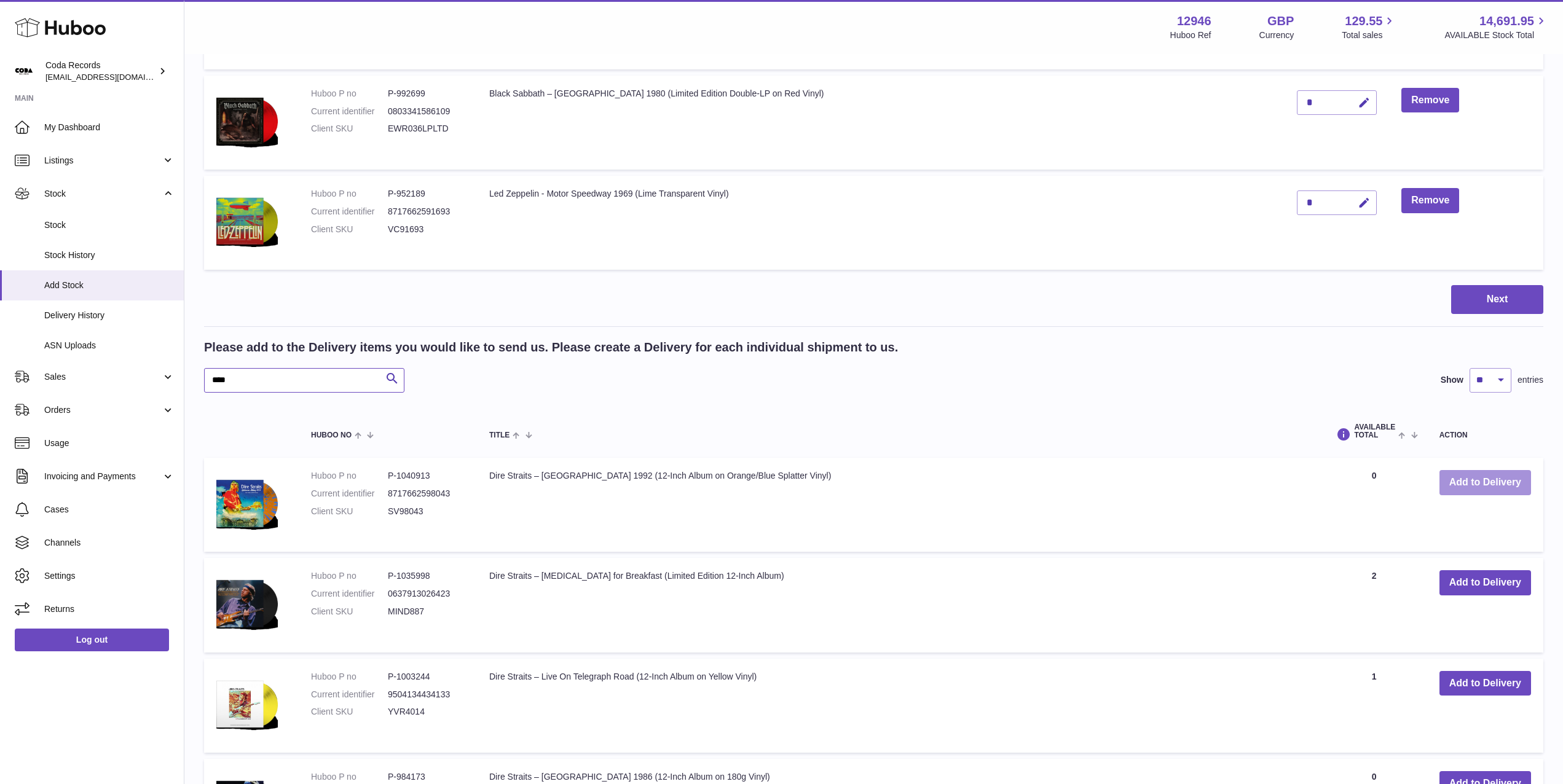
type input "****"
drag, startPoint x: 1462, startPoint y: 486, endPoint x: 1450, endPoint y: 487, distance: 12.0
click at [1462, 486] on button "Add to Delivery" at bounding box center [1485, 482] width 91 height 25
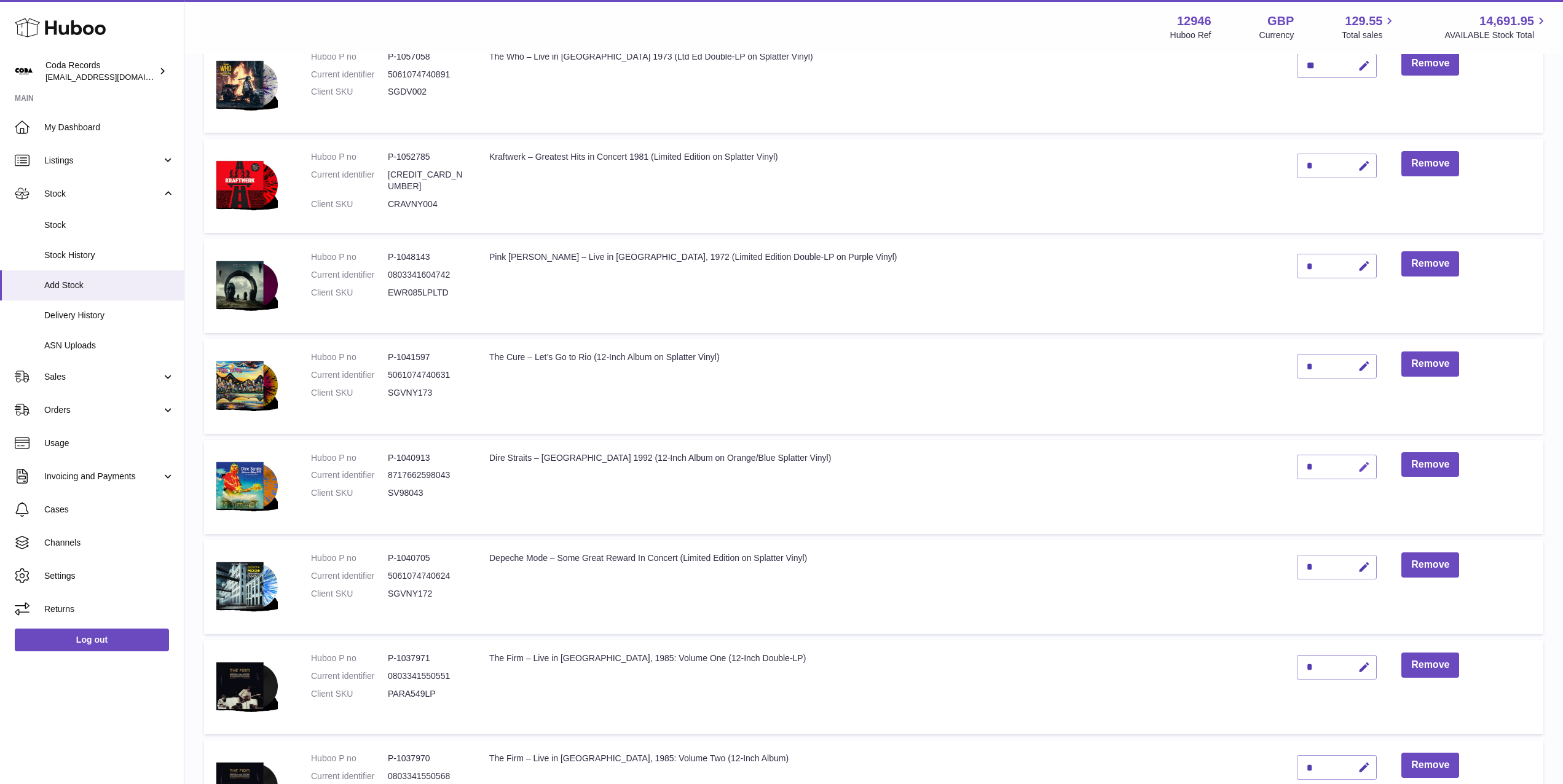
scroll to position [196, 0]
click at [1348, 456] on button "button" at bounding box center [1362, 466] width 29 height 25
click at [1297, 464] on input "*" at bounding box center [1337, 466] width 80 height 24
type input "*"
drag, startPoint x: 1337, startPoint y: 464, endPoint x: 920, endPoint y: 510, distance: 419.5
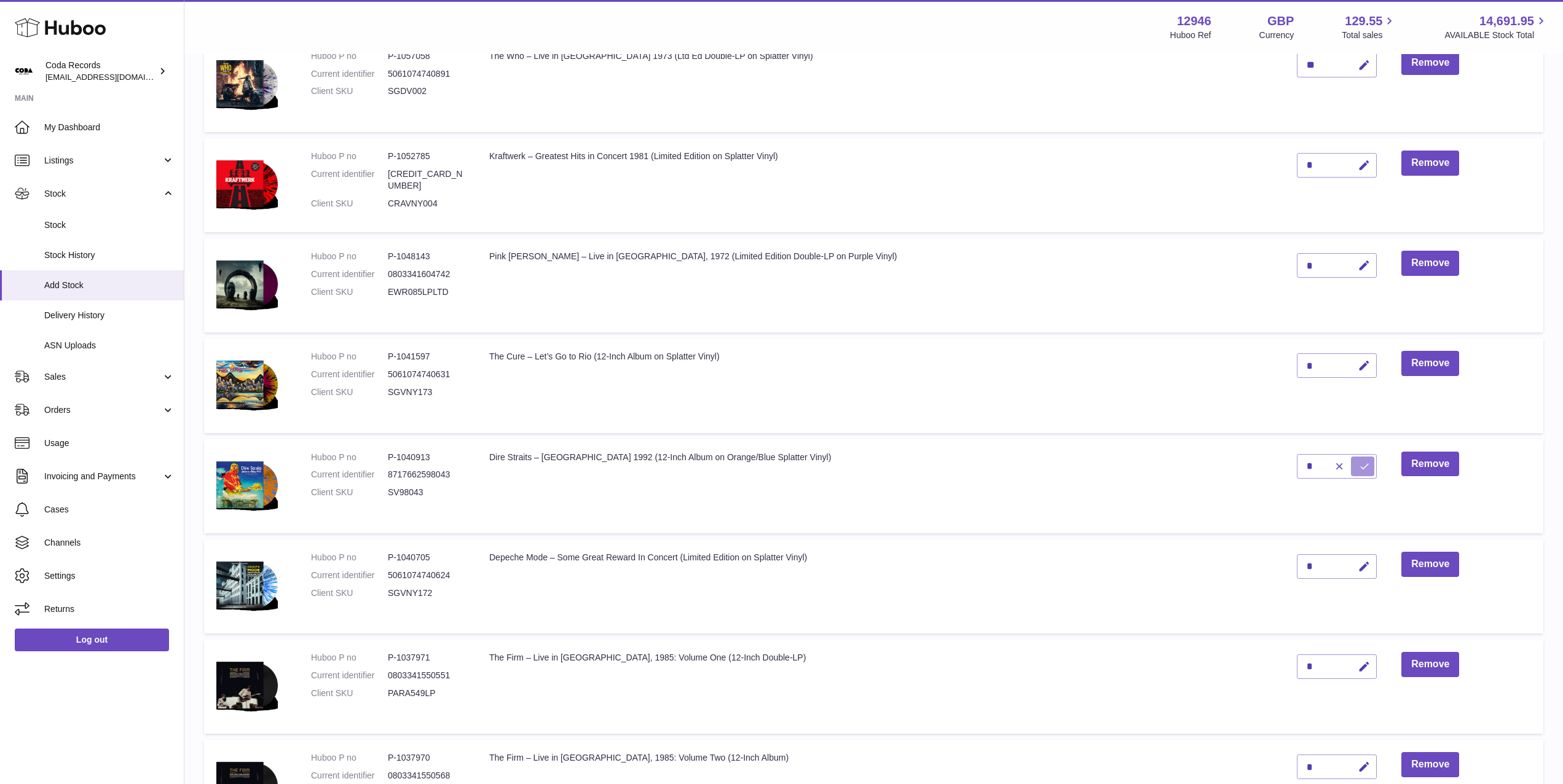
click at [1359, 464] on icon "submit" at bounding box center [1364, 466] width 11 height 11
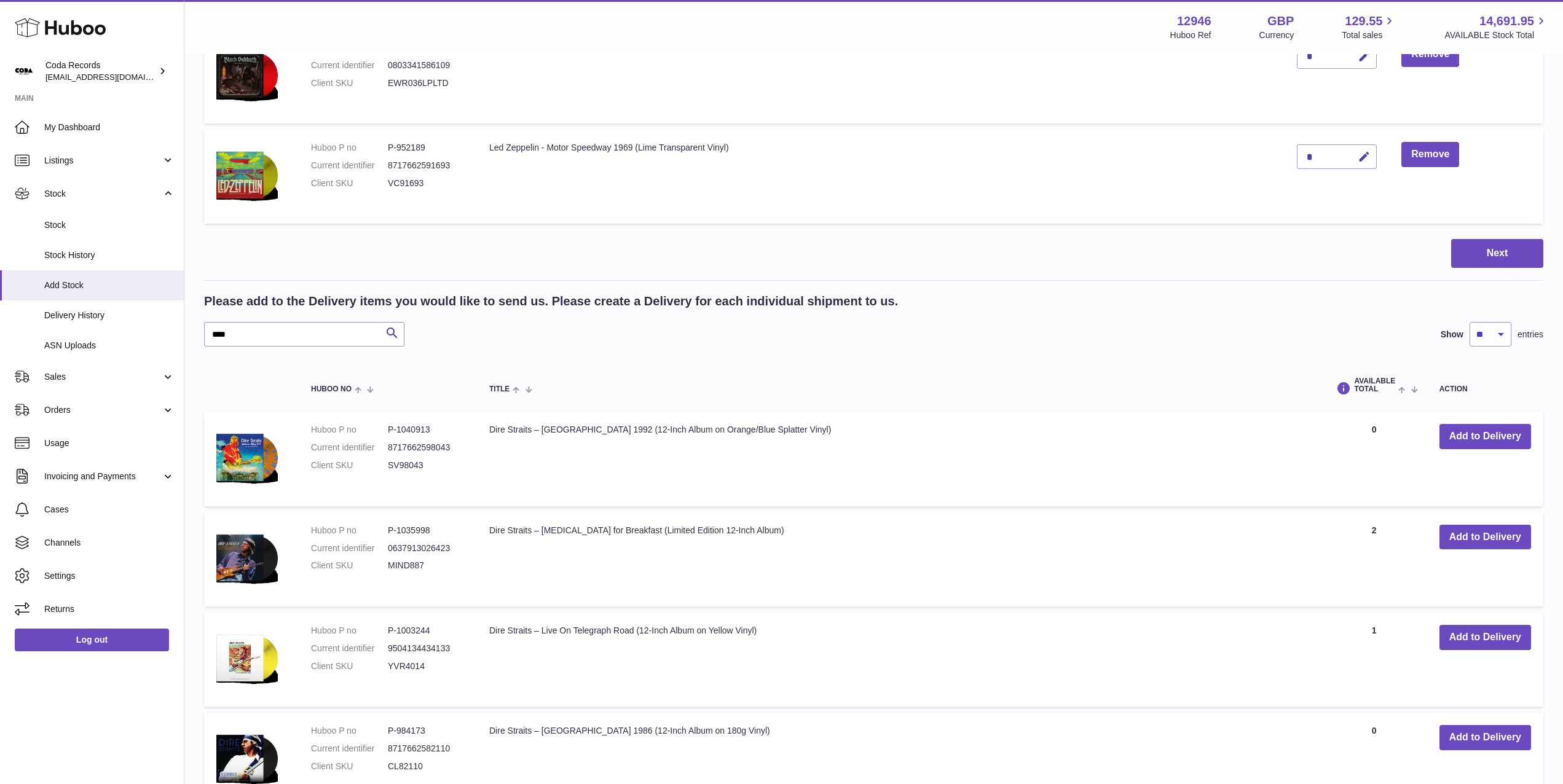
scroll to position [1247, 0]
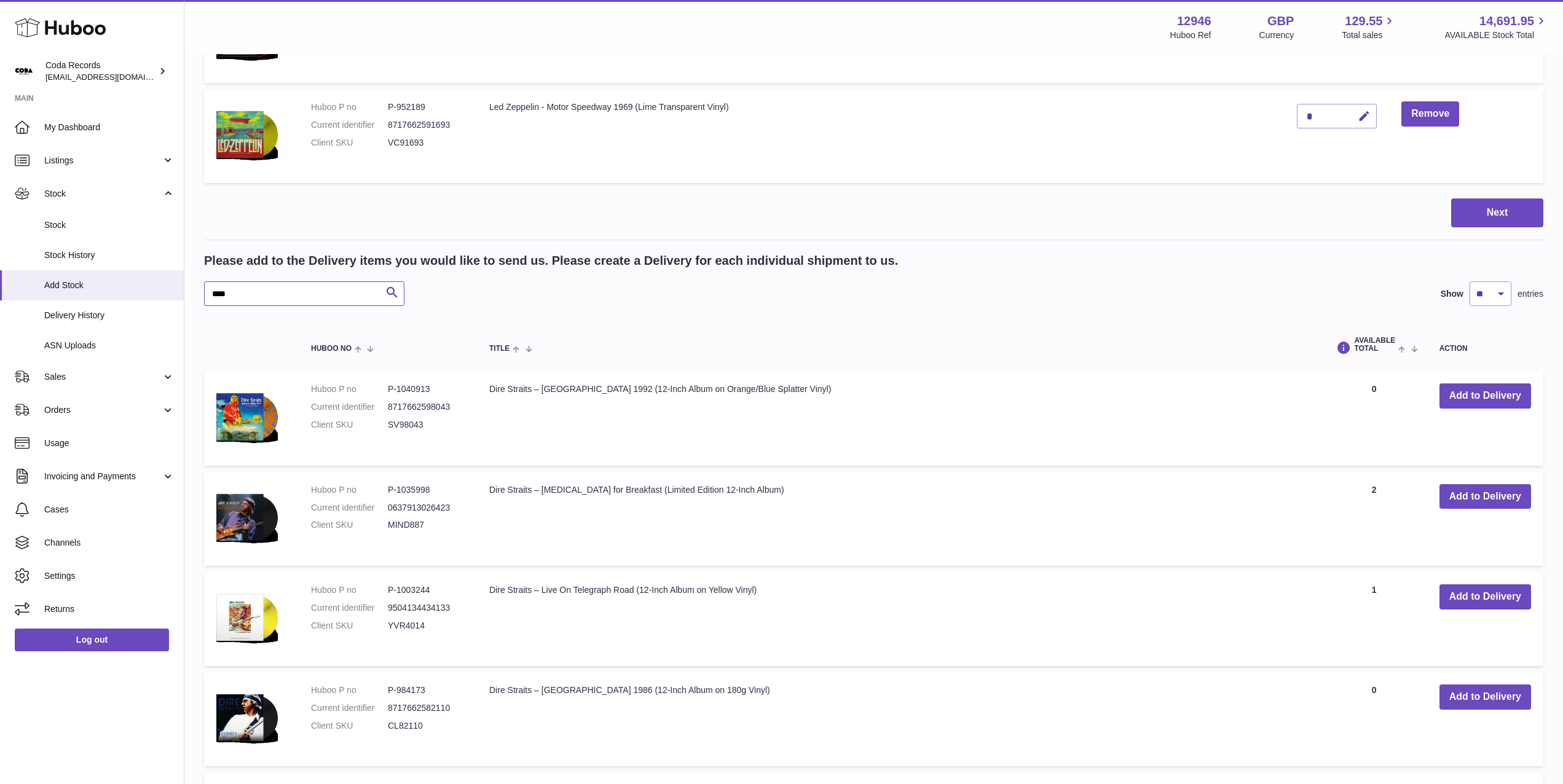
click at [284, 293] on input "****" at bounding box center [304, 293] width 201 height 24
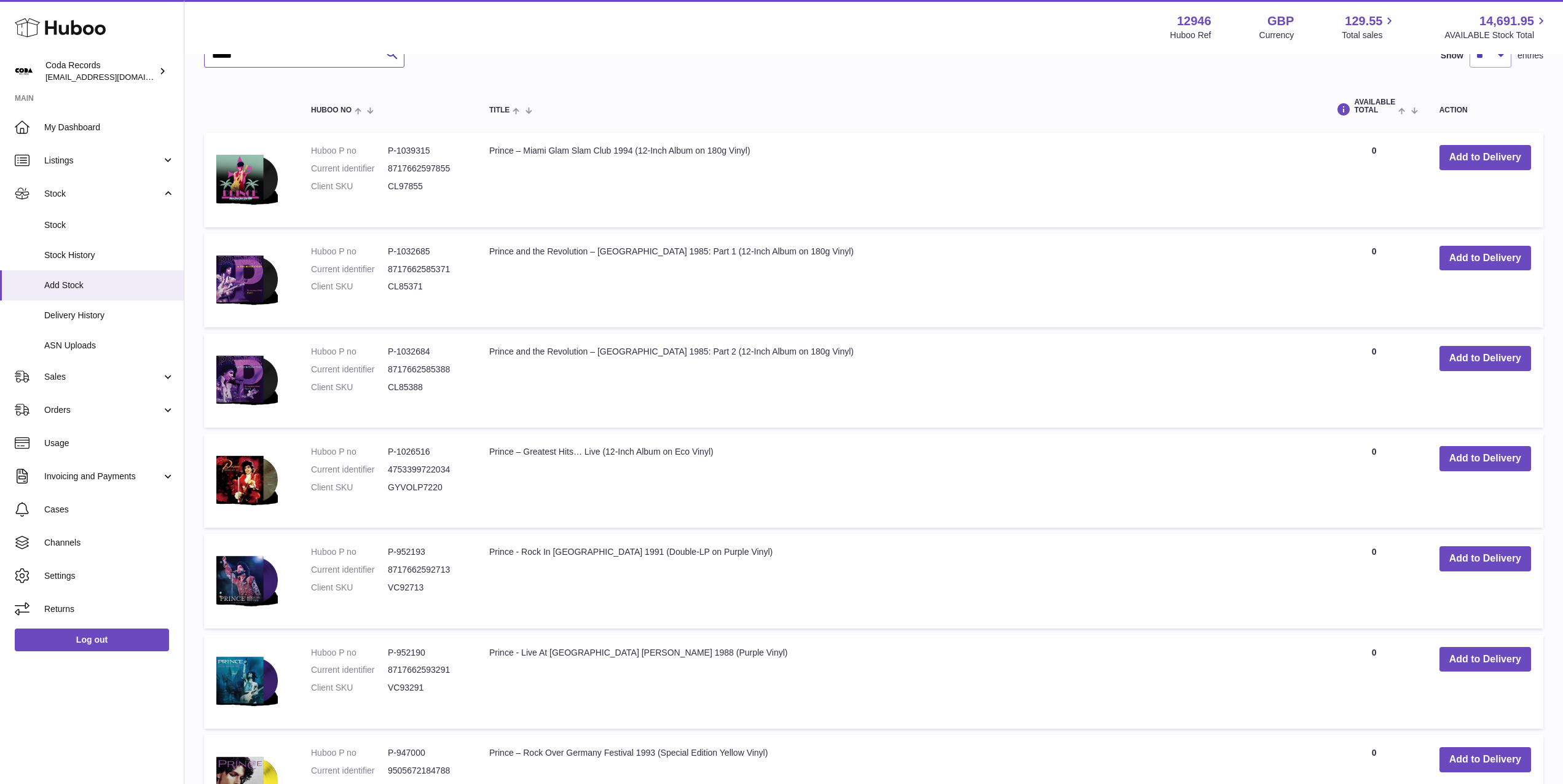
scroll to position [1536, 0]
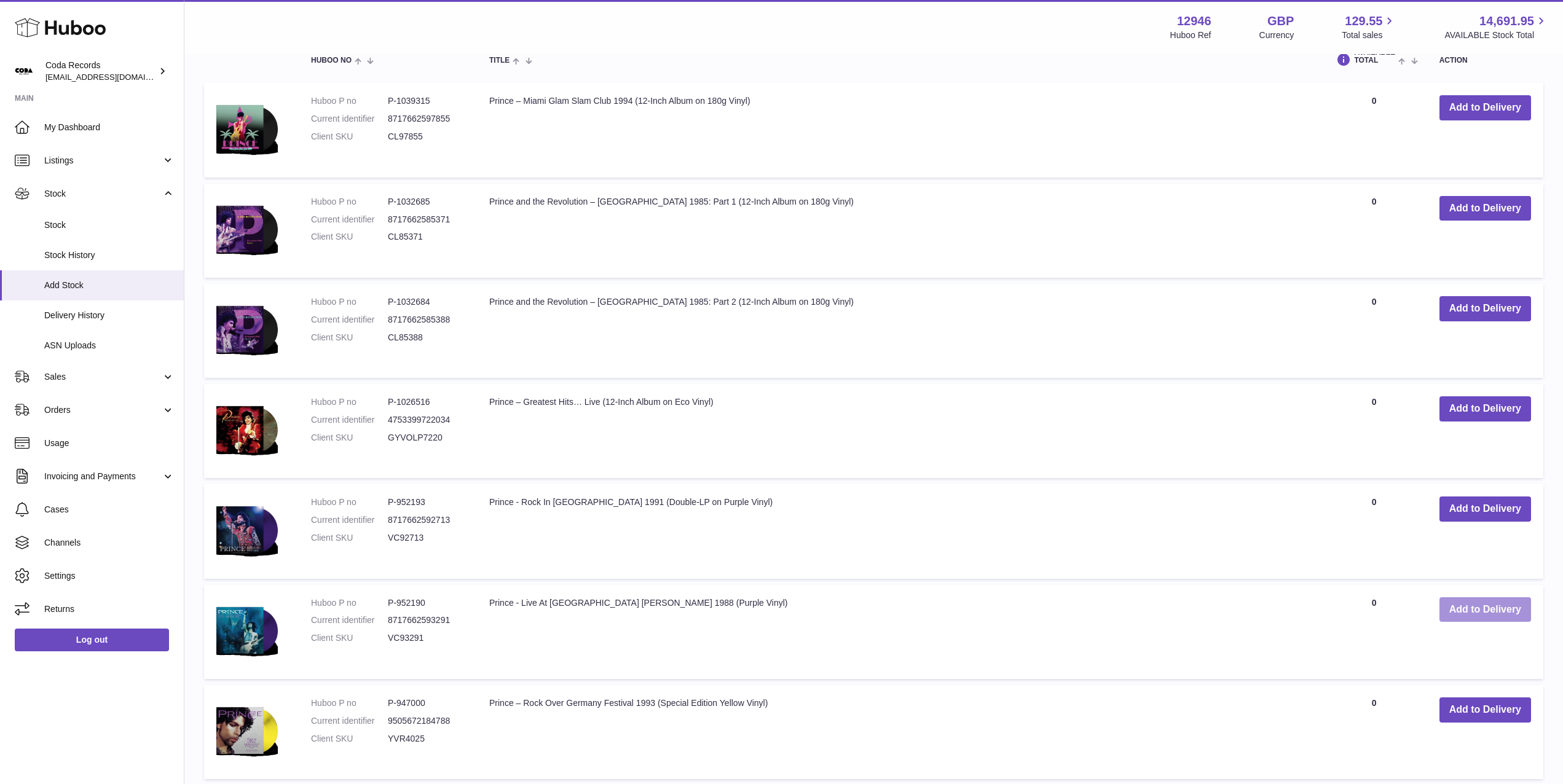
type input "******"
click at [1447, 608] on button "Add to Delivery" at bounding box center [1485, 610] width 91 height 25
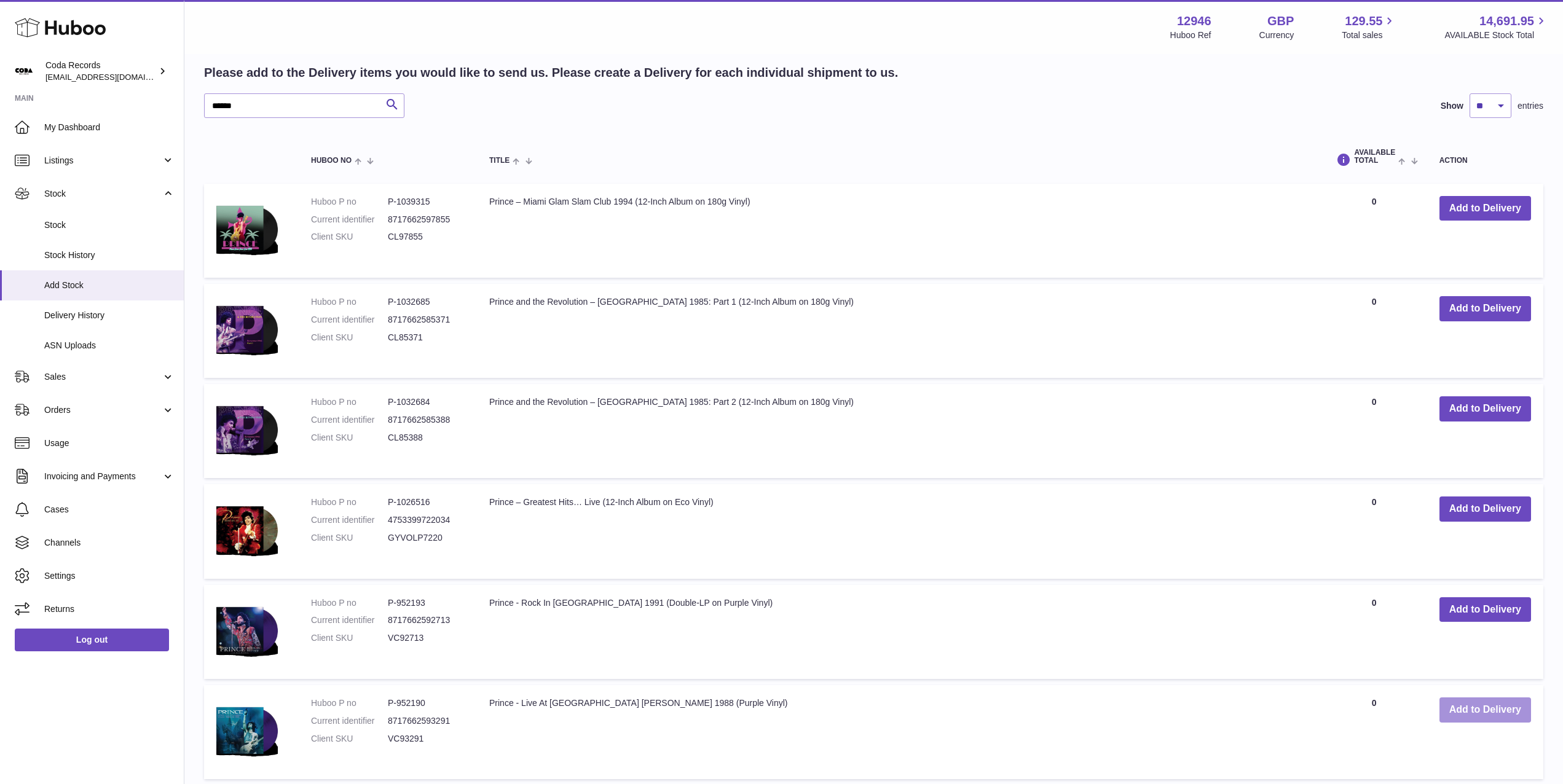
scroll to position [1637, 0]
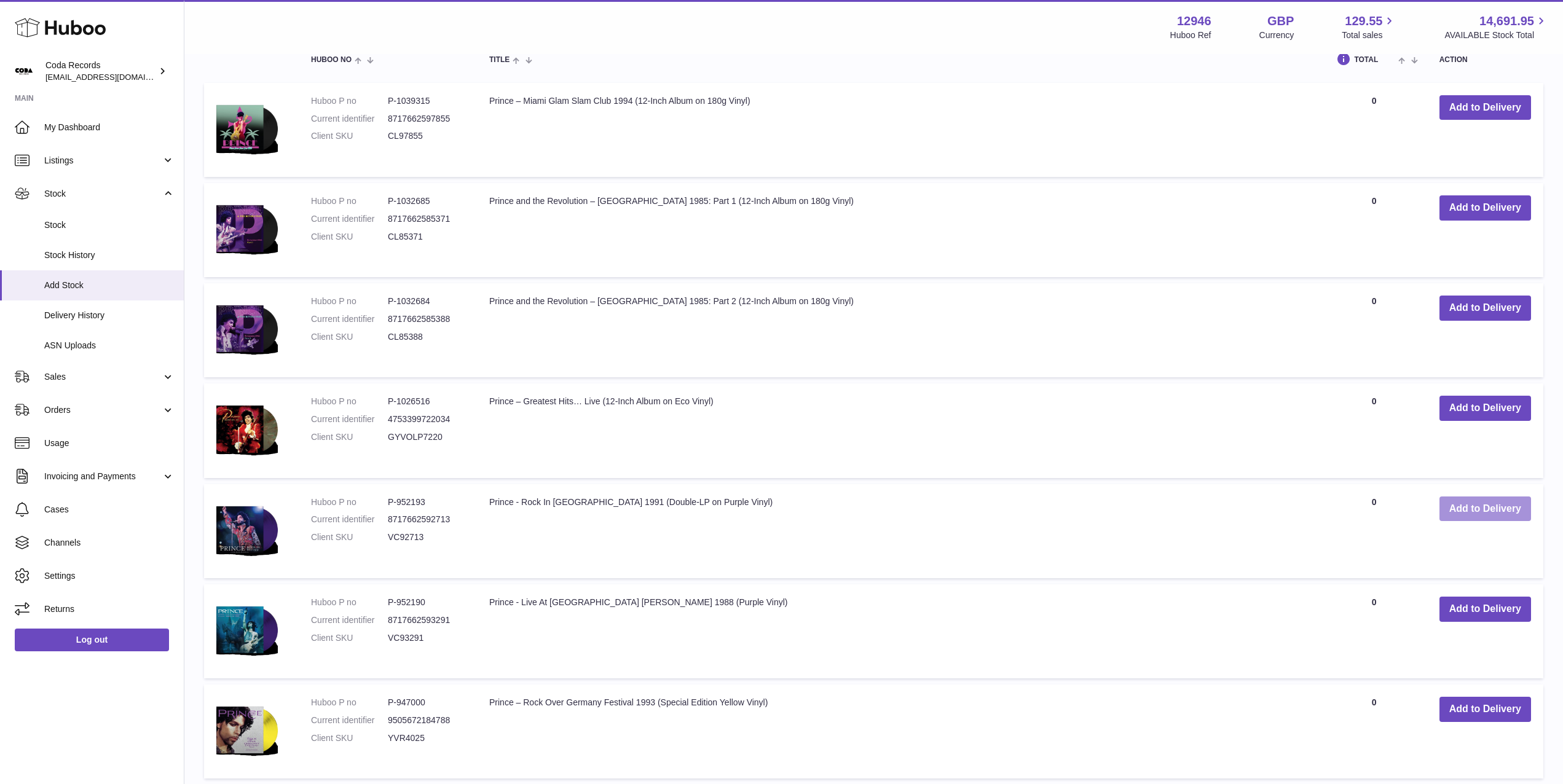
click at [1474, 508] on button "Add to Delivery" at bounding box center [1485, 508] width 91 height 25
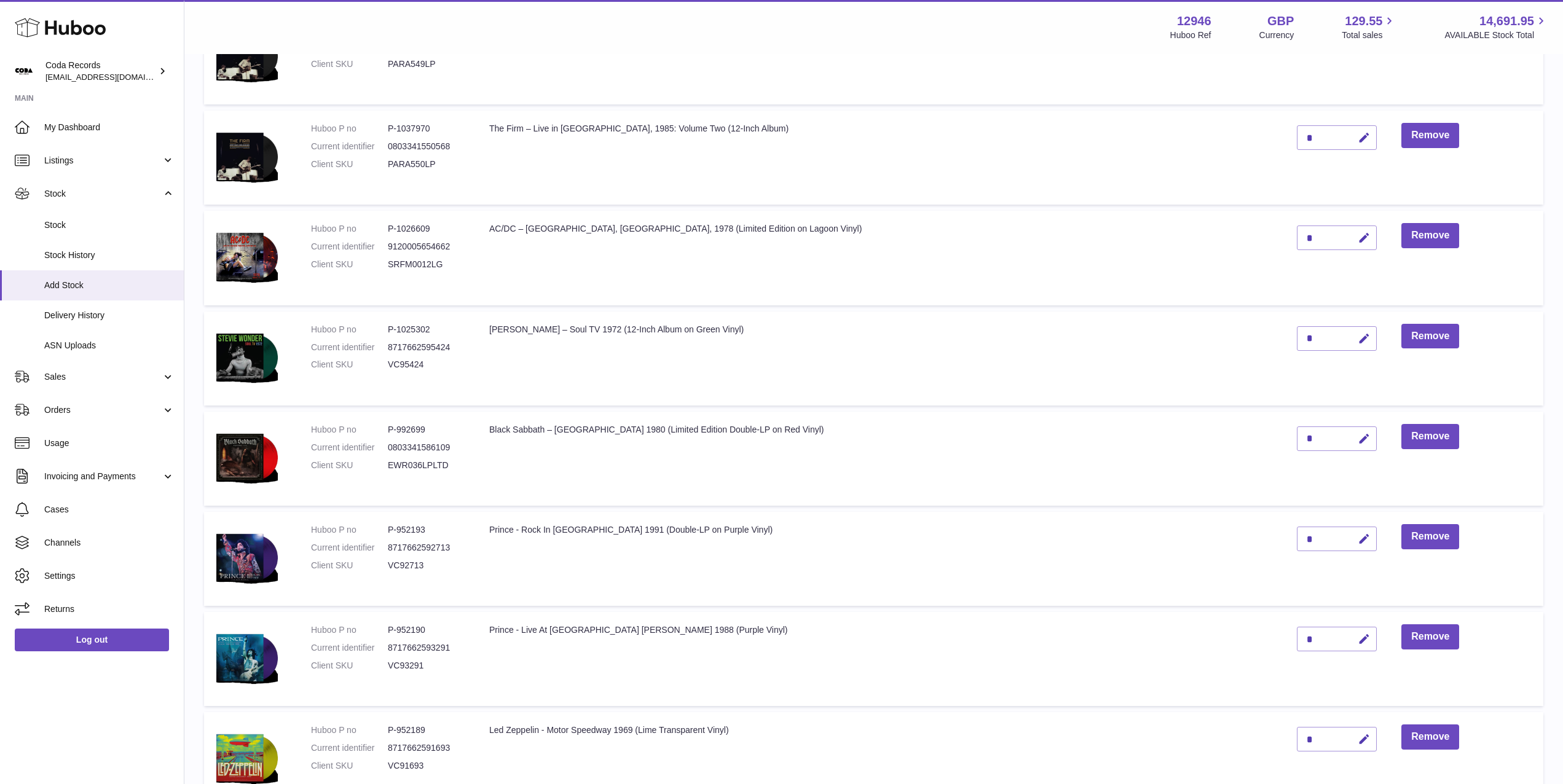
scroll to position [872, 0]
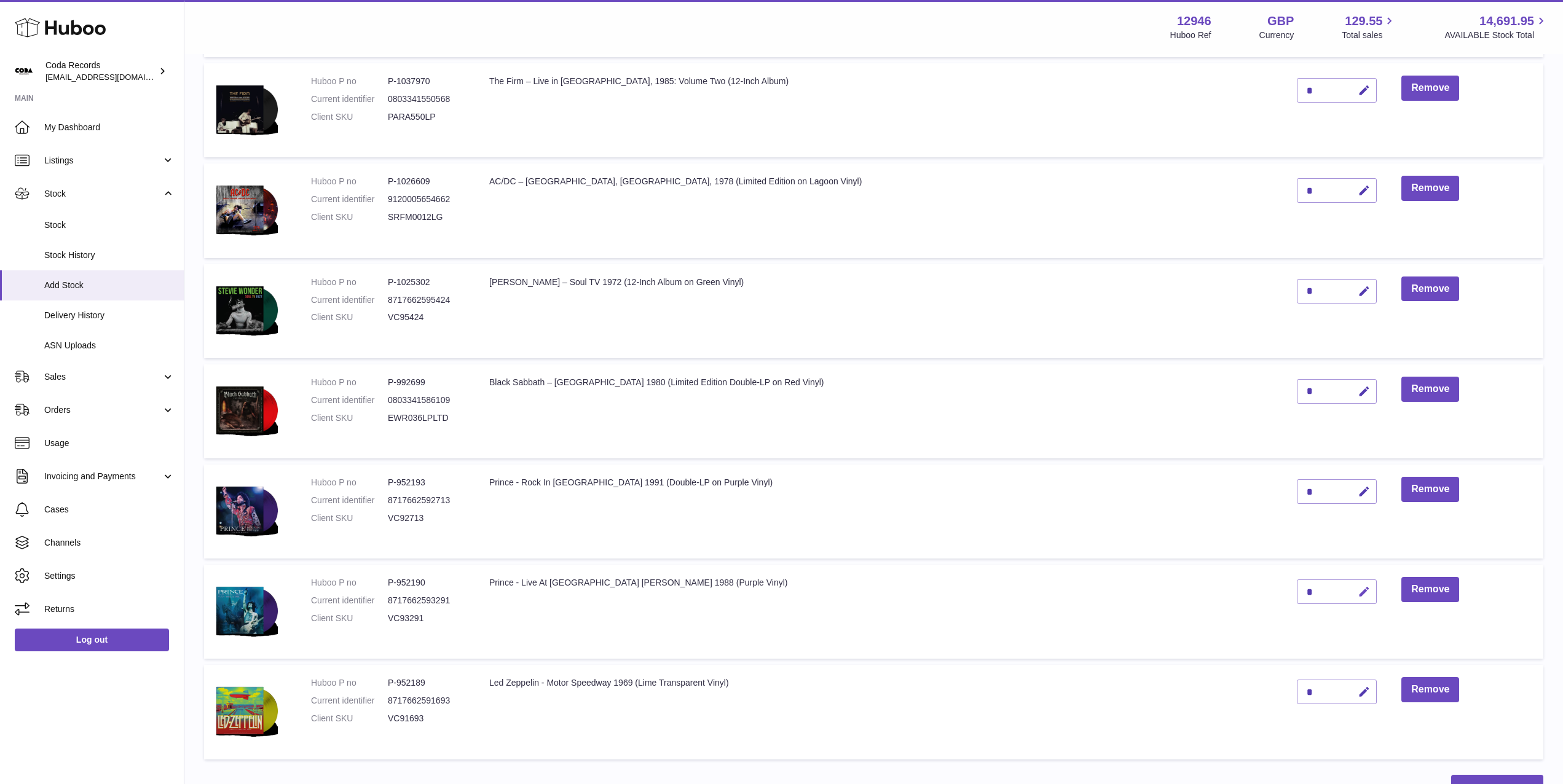
drag, startPoint x: 1335, startPoint y: 593, endPoint x: 1326, endPoint y: 593, distance: 9.0
click at [1357, 593] on icon "button" at bounding box center [1364, 592] width 13 height 13
click at [1297, 588] on input "*" at bounding box center [1337, 592] width 80 height 24
type input "*"
click at [1359, 593] on icon "submit" at bounding box center [1364, 591] width 11 height 11
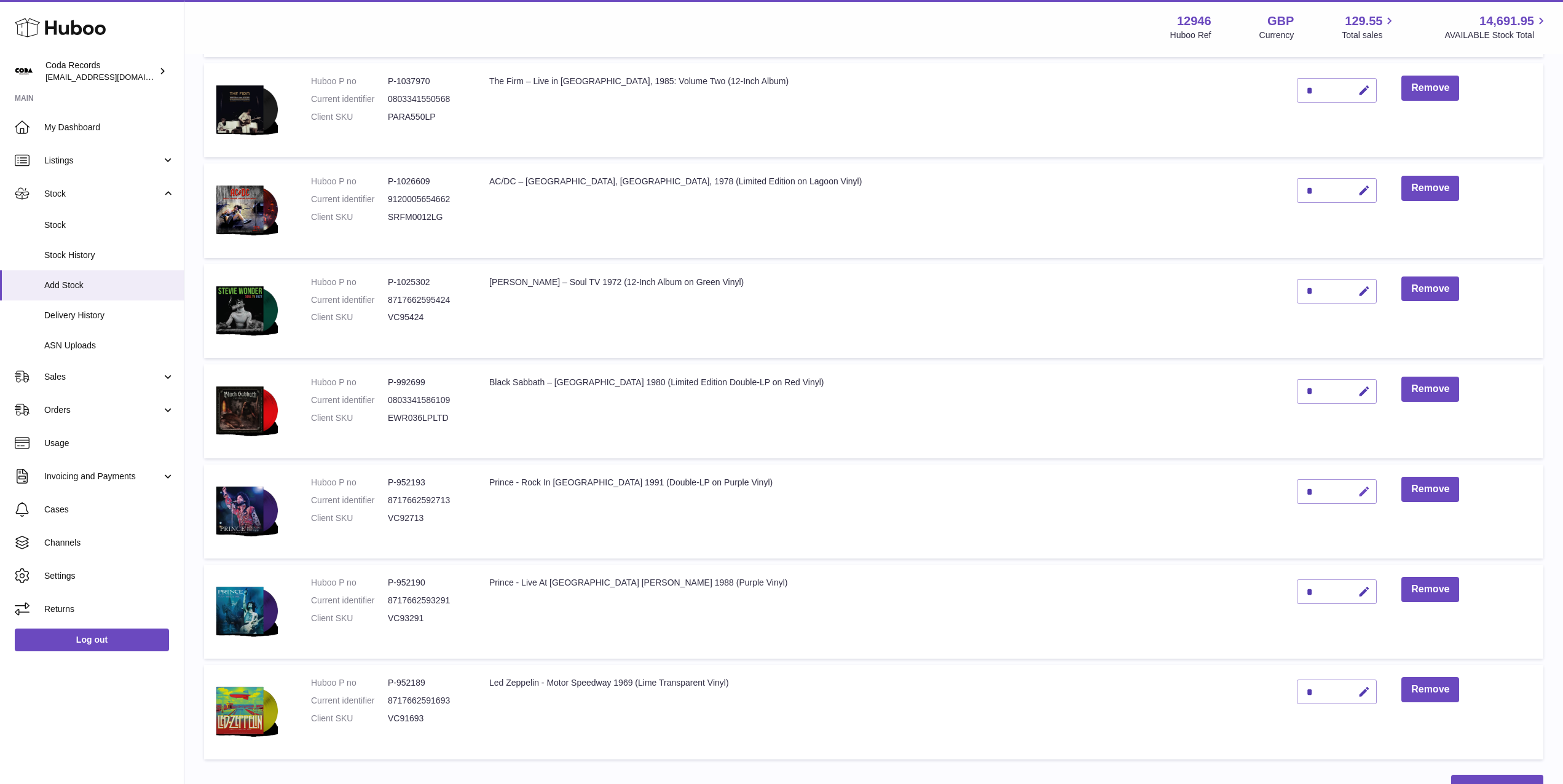
click at [1357, 492] on icon "button" at bounding box center [1364, 492] width 13 height 13
drag, startPoint x: 1281, startPoint y: 491, endPoint x: 1290, endPoint y: 490, distance: 9.1
click at [1285, 489] on td "*" at bounding box center [1337, 512] width 104 height 94
type input "*"
click at [1351, 491] on button "submit" at bounding box center [1362, 492] width 24 height 20
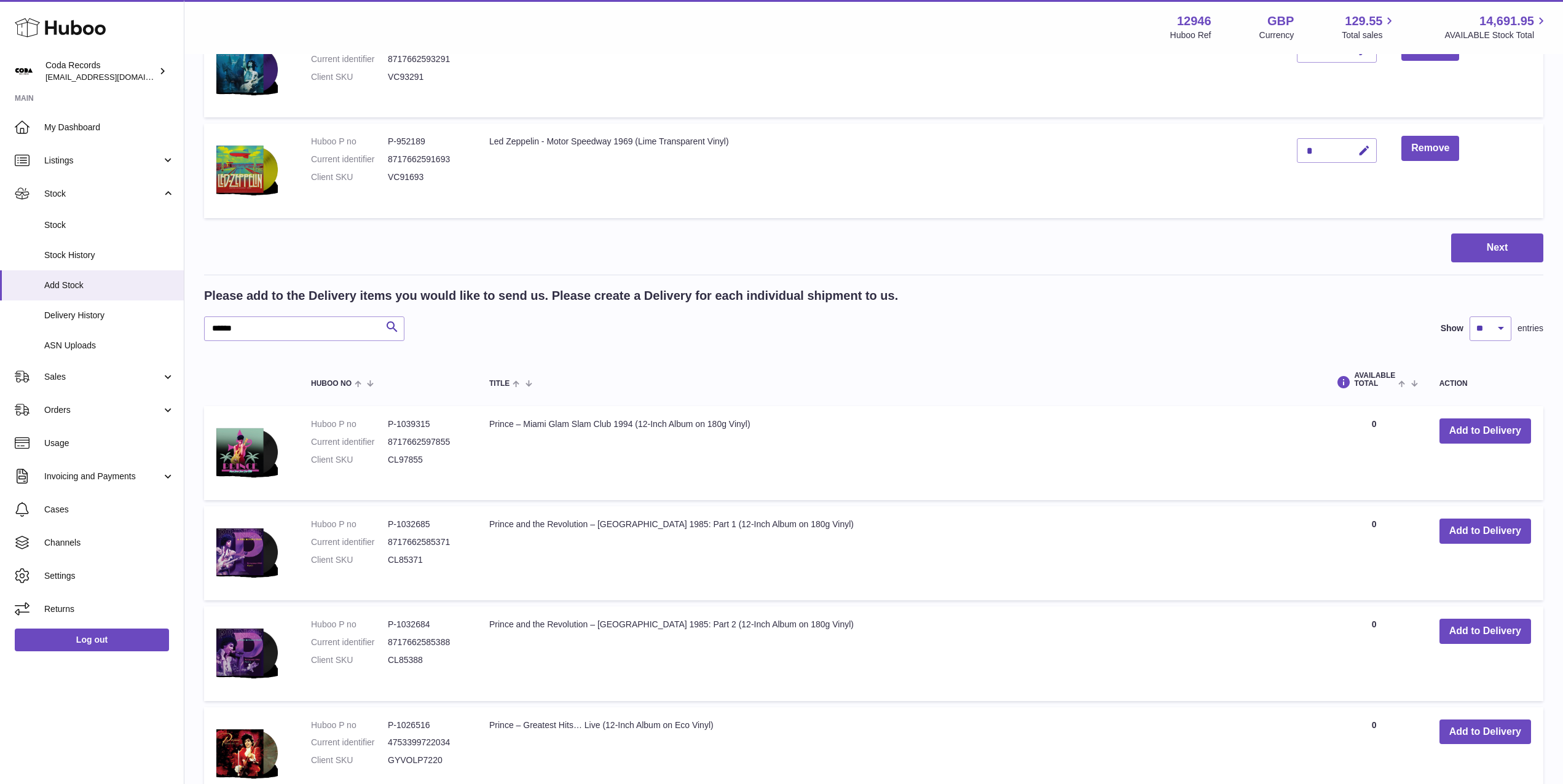
scroll to position [1451, 0]
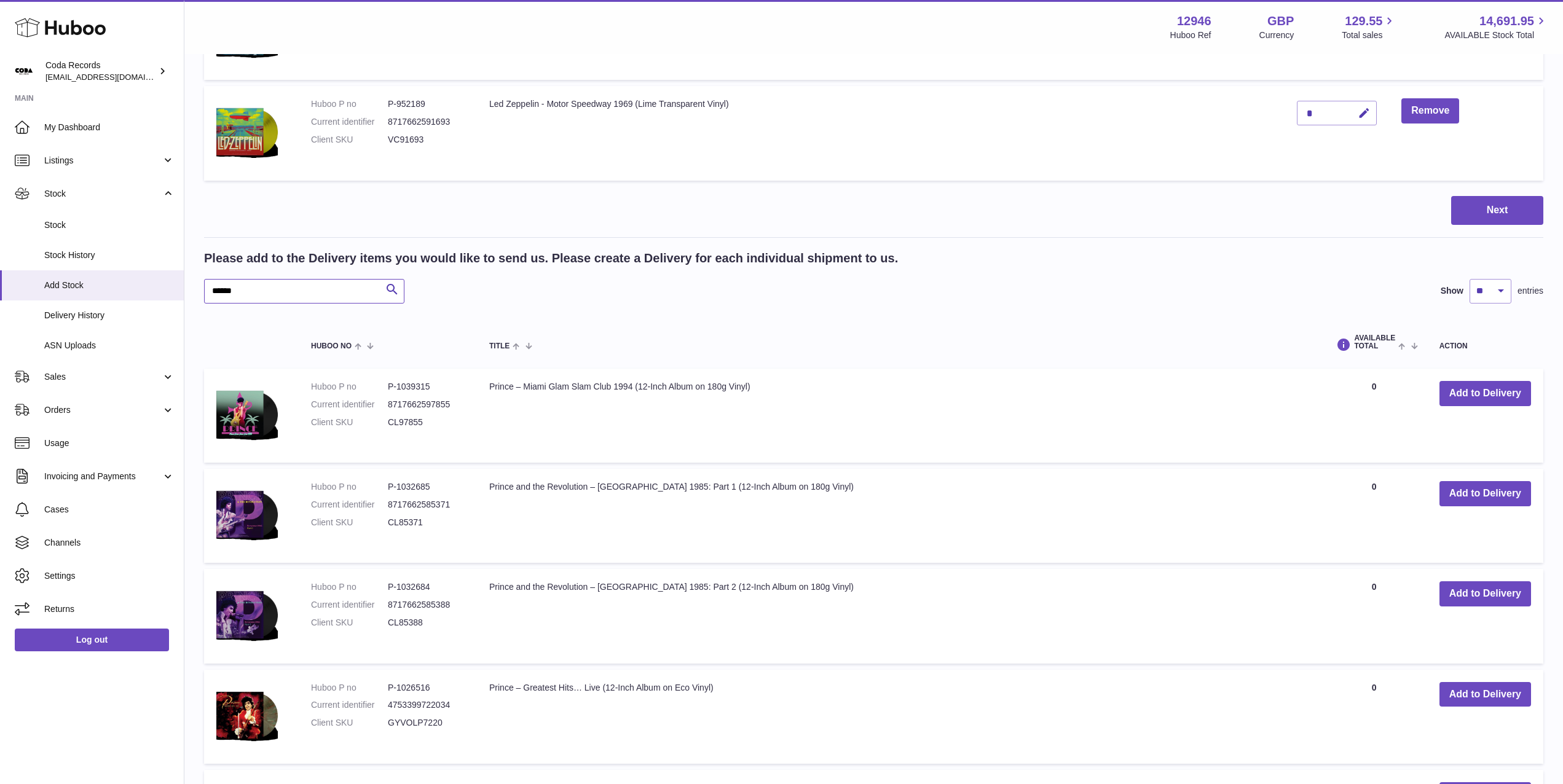
click at [293, 303] on div "Please add to the Delivery items you would like to send us. Please create a Del…" at bounding box center [874, 660] width 1340 height 821
click at [293, 303] on div "****** Search" at bounding box center [304, 291] width 201 height 24
click at [293, 302] on input "******" at bounding box center [304, 291] width 201 height 24
click at [293, 293] on input "******" at bounding box center [304, 291] width 201 height 24
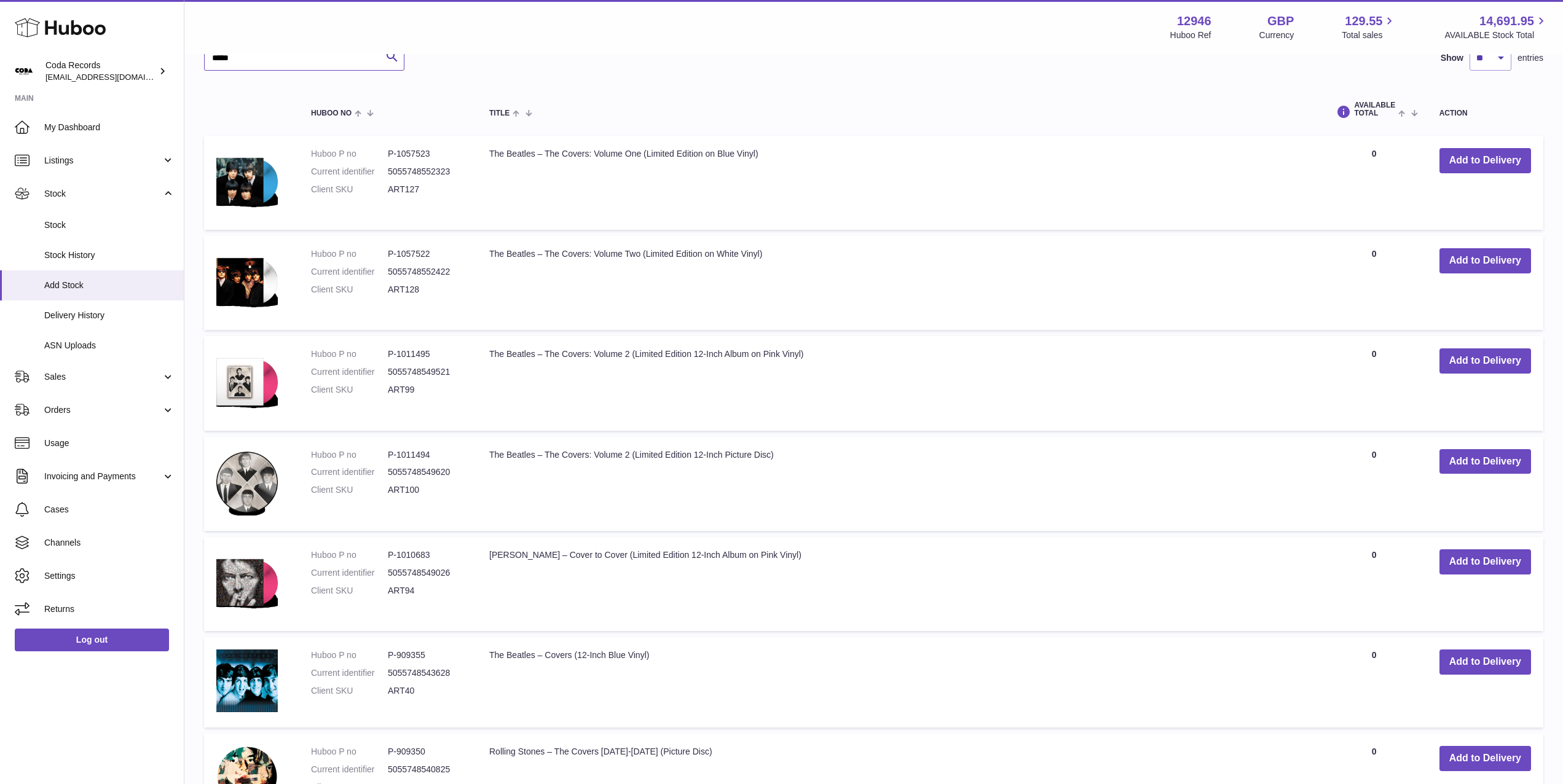
scroll to position [1744, 0]
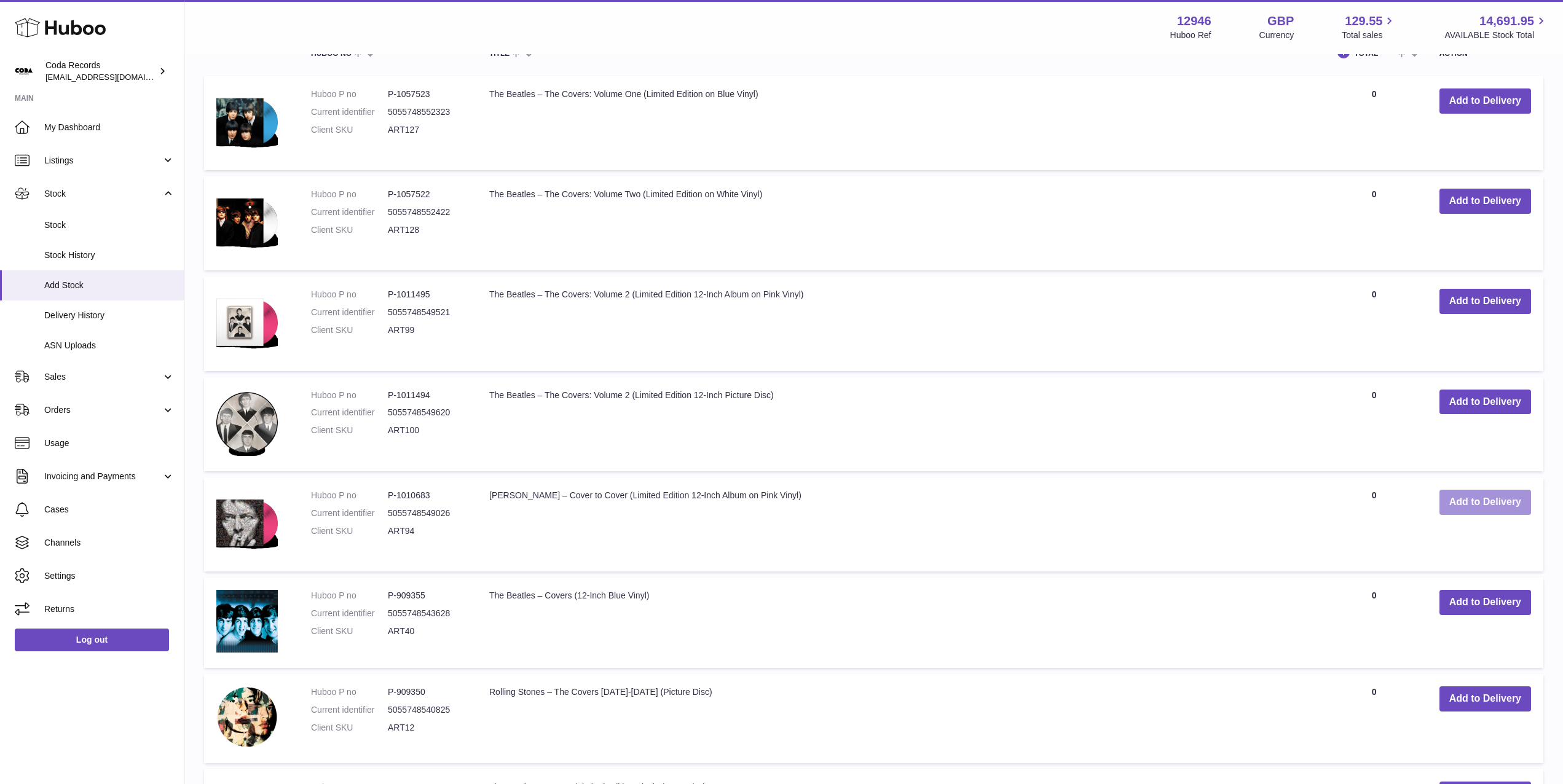
type input "*****"
drag, startPoint x: 1464, startPoint y: 504, endPoint x: 1357, endPoint y: 504, distance: 107.0
click at [1463, 504] on button "Add to Delivery" at bounding box center [1485, 502] width 91 height 25
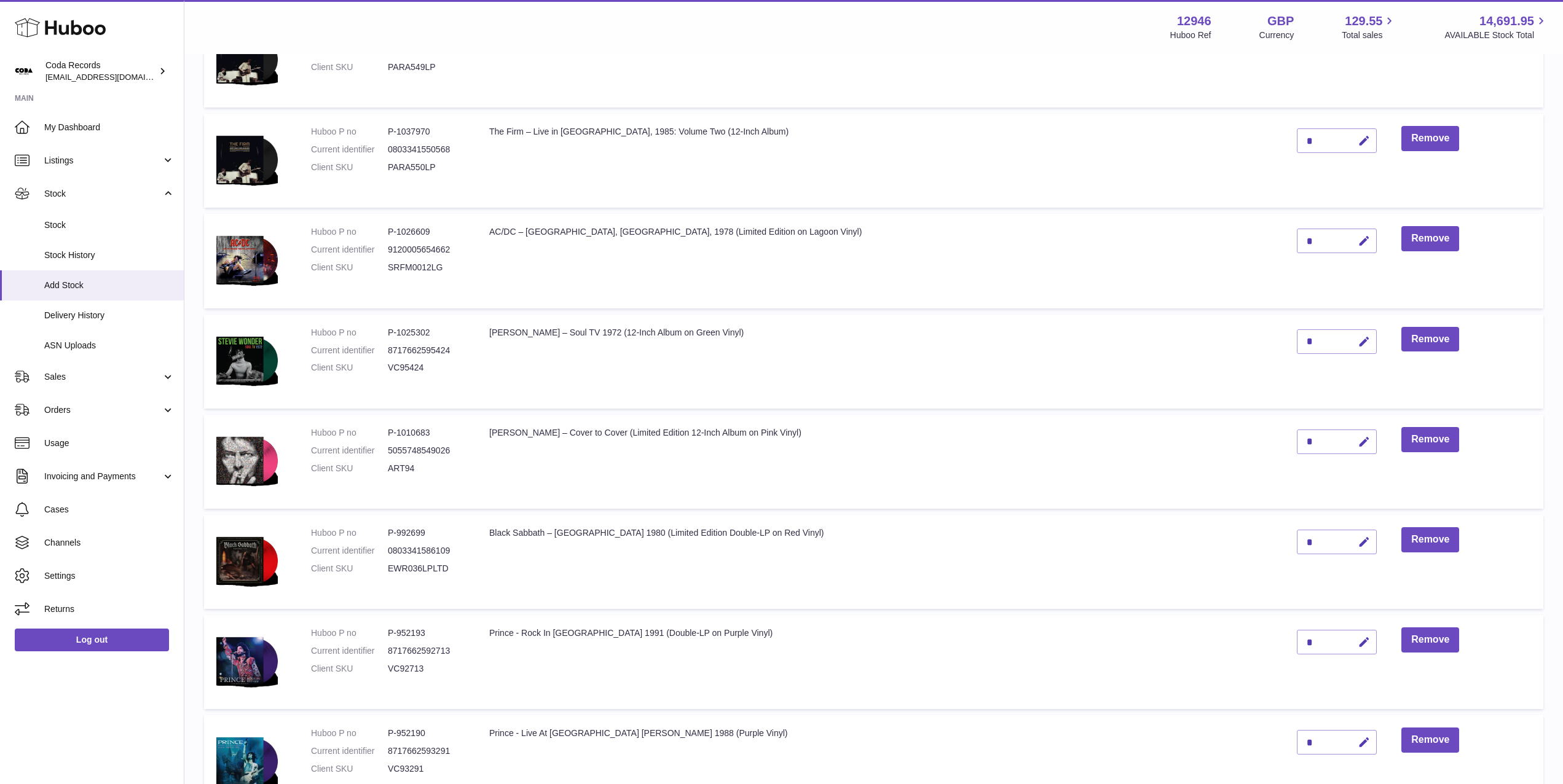
scroll to position [800, 0]
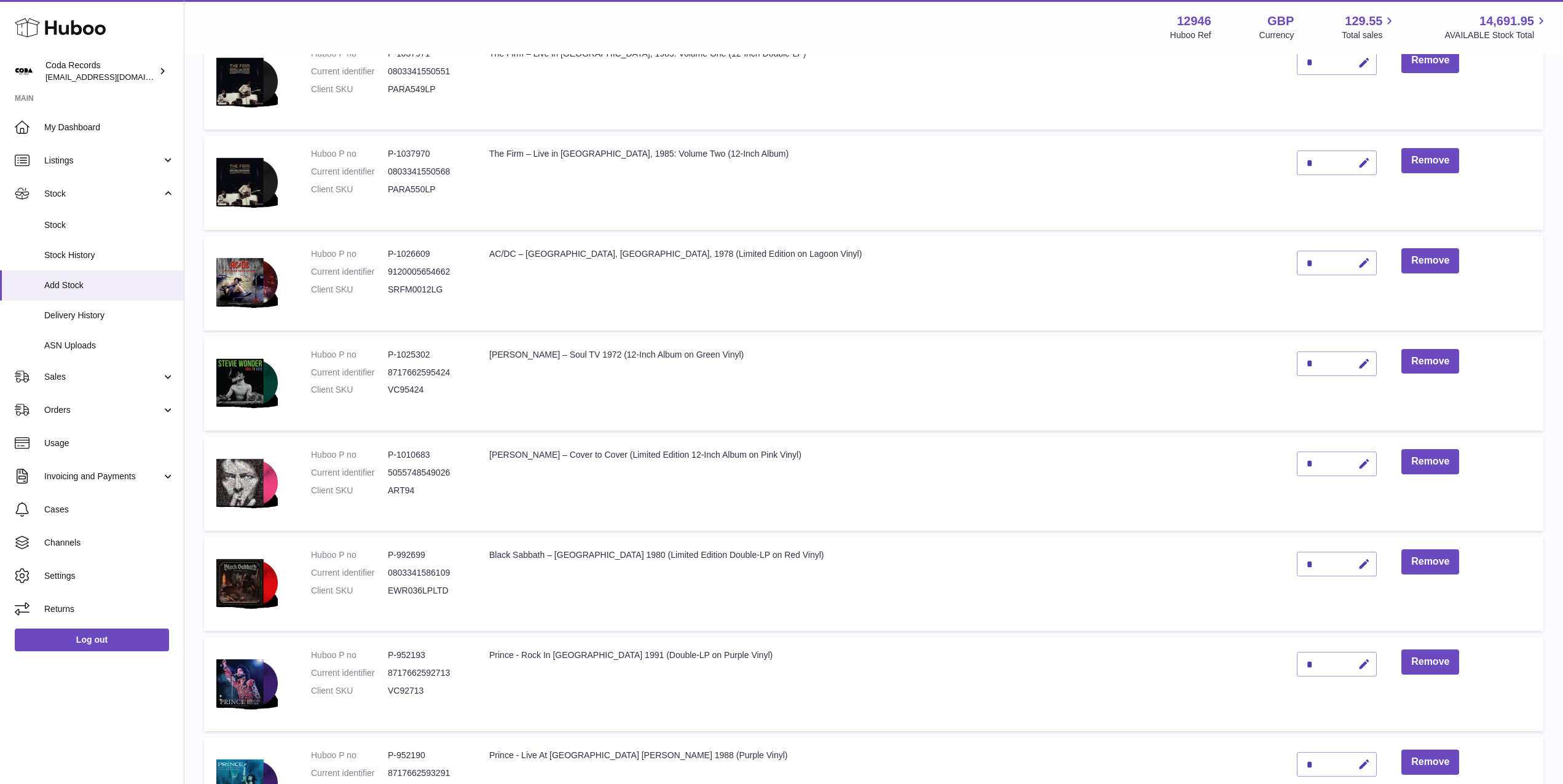
drag, startPoint x: 1330, startPoint y: 466, endPoint x: 1288, endPoint y: 462, distance: 42.2
click at [1357, 466] on icon "button" at bounding box center [1364, 464] width 13 height 13
drag, startPoint x: 1283, startPoint y: 461, endPoint x: 1267, endPoint y: 462, distance: 16.0
click at [1297, 462] on input "*" at bounding box center [1337, 464] width 80 height 24
type input "*"
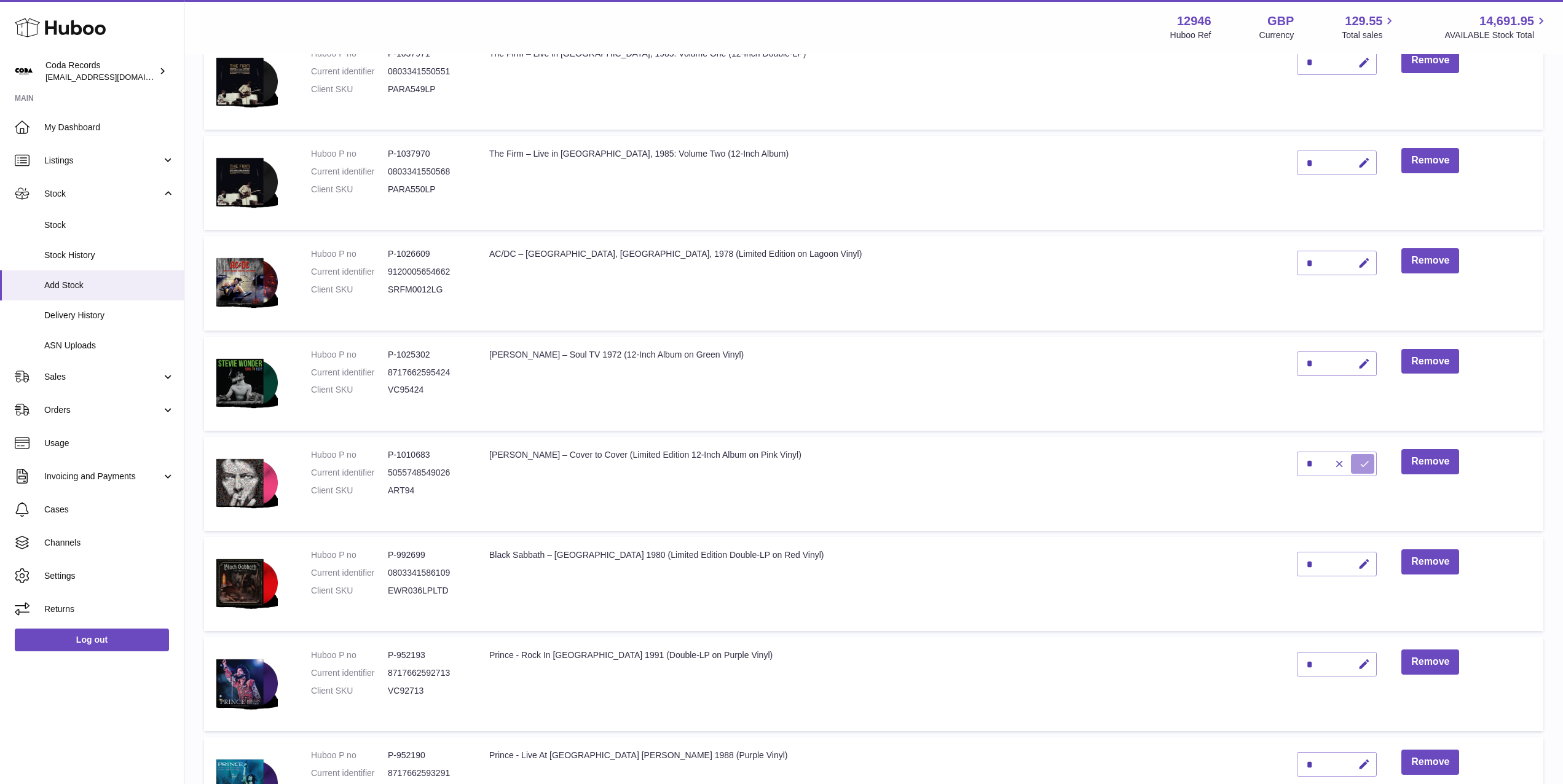
drag, startPoint x: 1335, startPoint y: 463, endPoint x: 1317, endPoint y: 450, distance: 22.2
click at [1359, 463] on icon "submit" at bounding box center [1364, 463] width 11 height 11
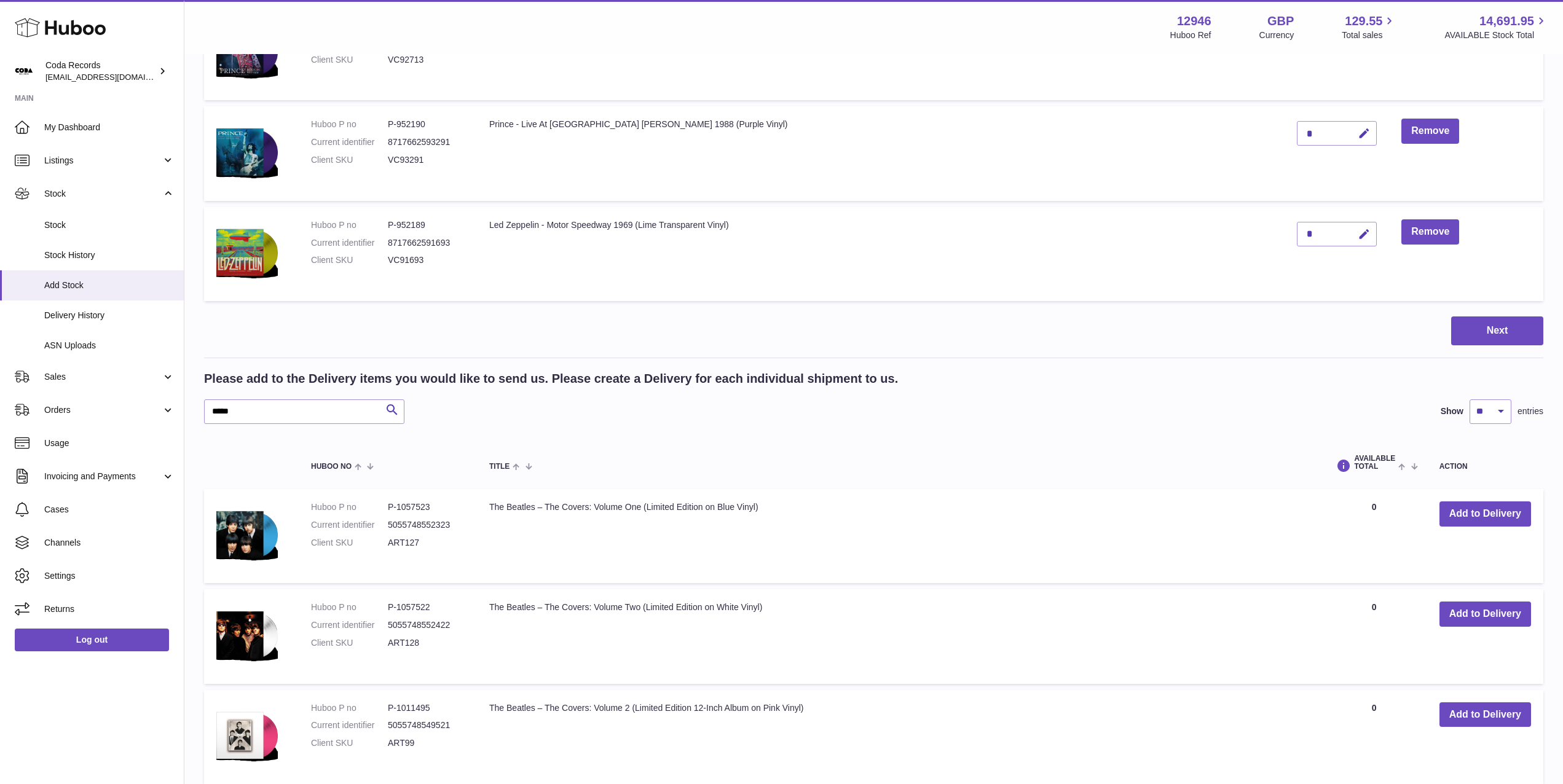
scroll to position [1449, 0]
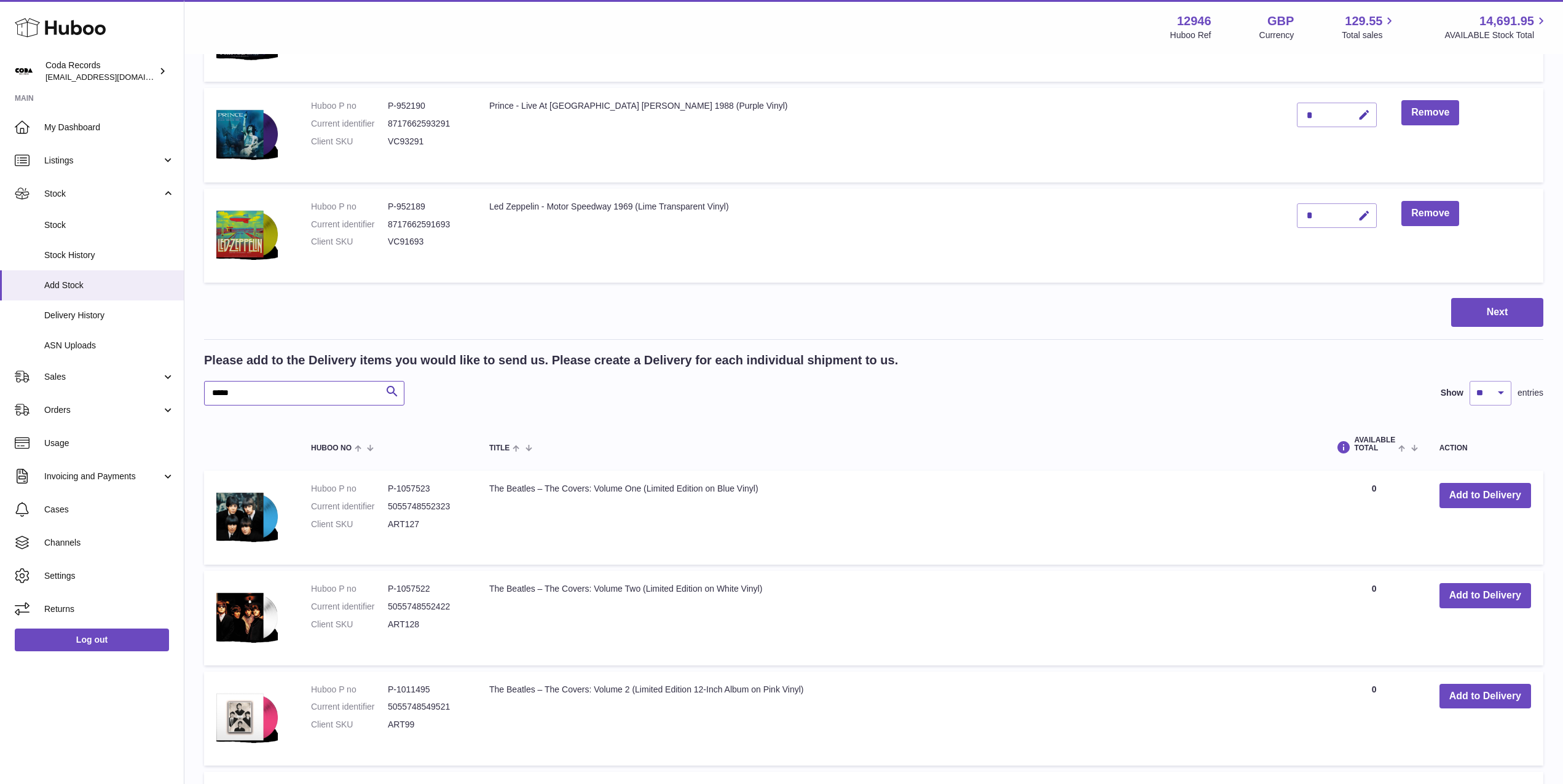
click at [256, 392] on input "*****" at bounding box center [304, 393] width 201 height 24
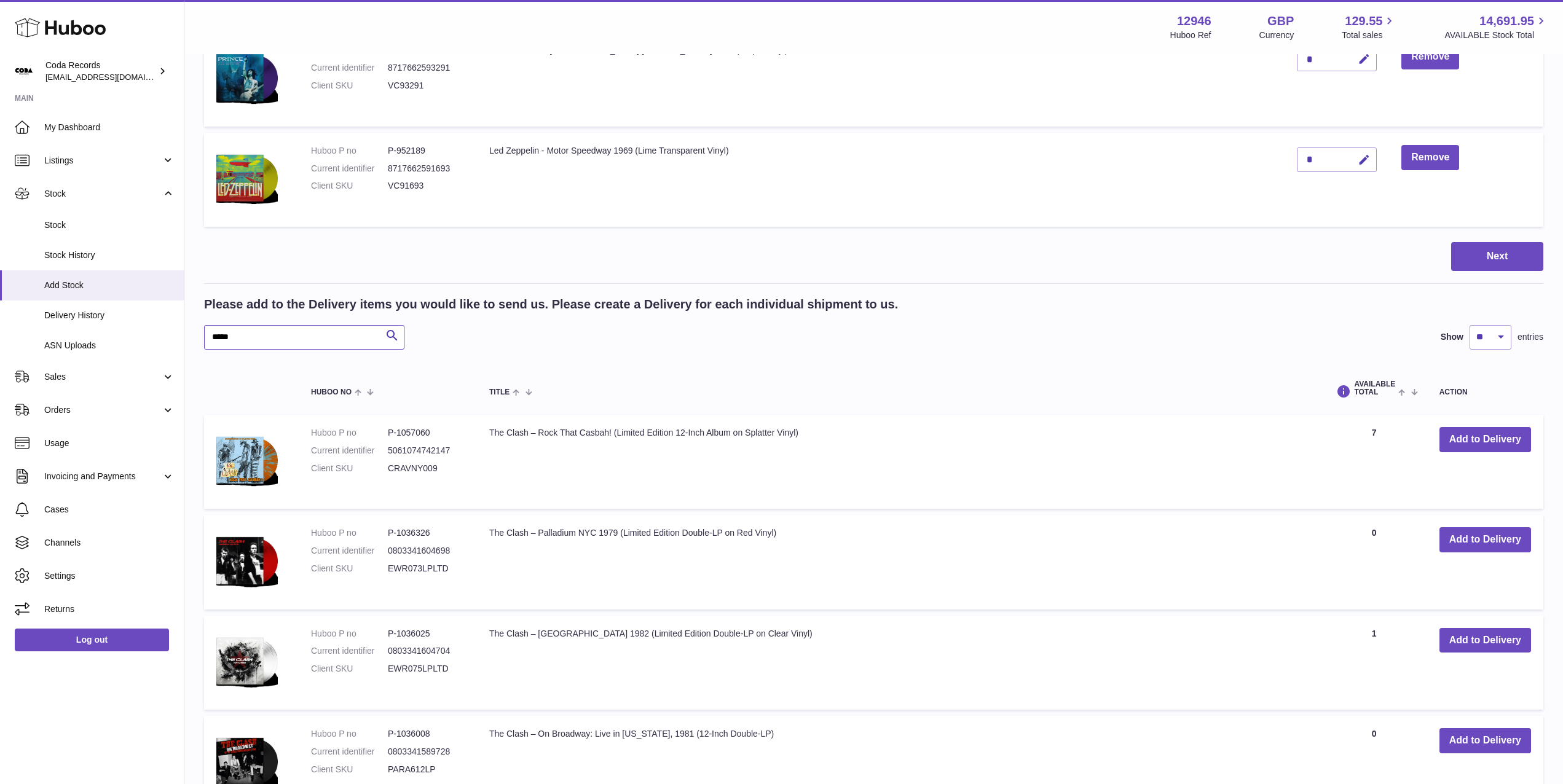
scroll to position [1506, 0]
type input "*****"
click at [1477, 538] on button "Add to Delivery" at bounding box center [1485, 539] width 91 height 25
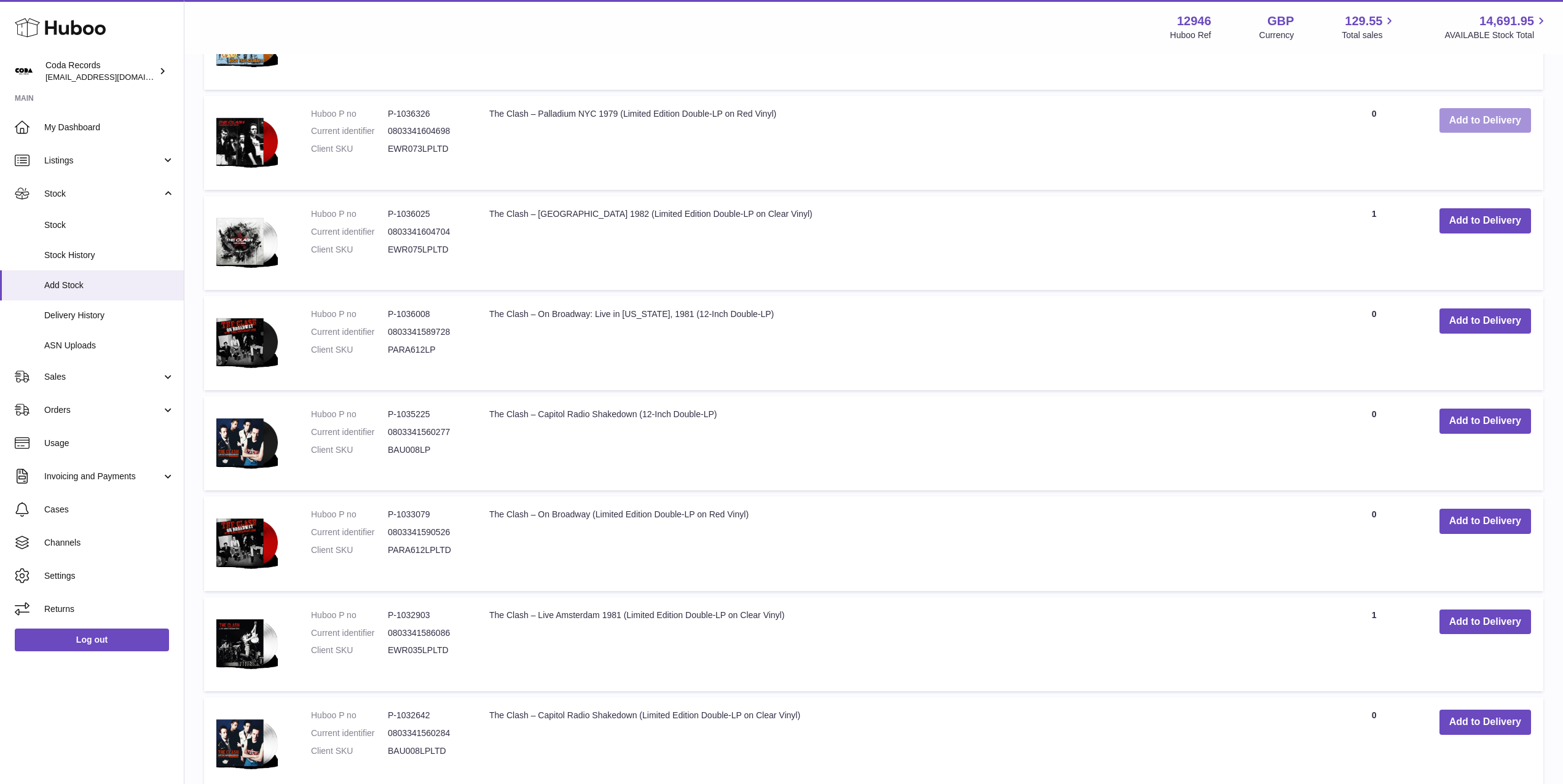
scroll to position [2026, 0]
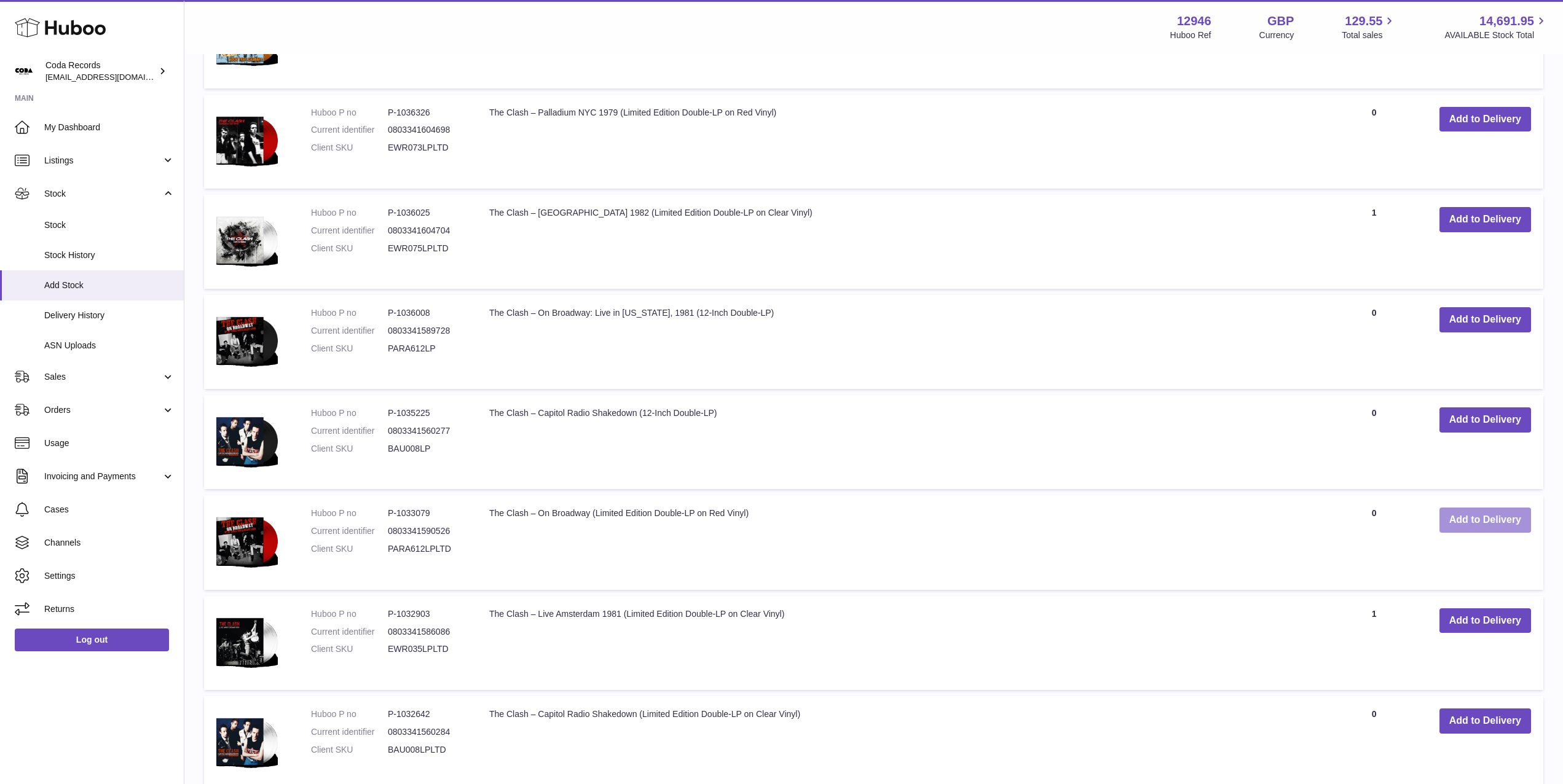
click at [1459, 526] on button "Add to Delivery" at bounding box center [1485, 520] width 91 height 25
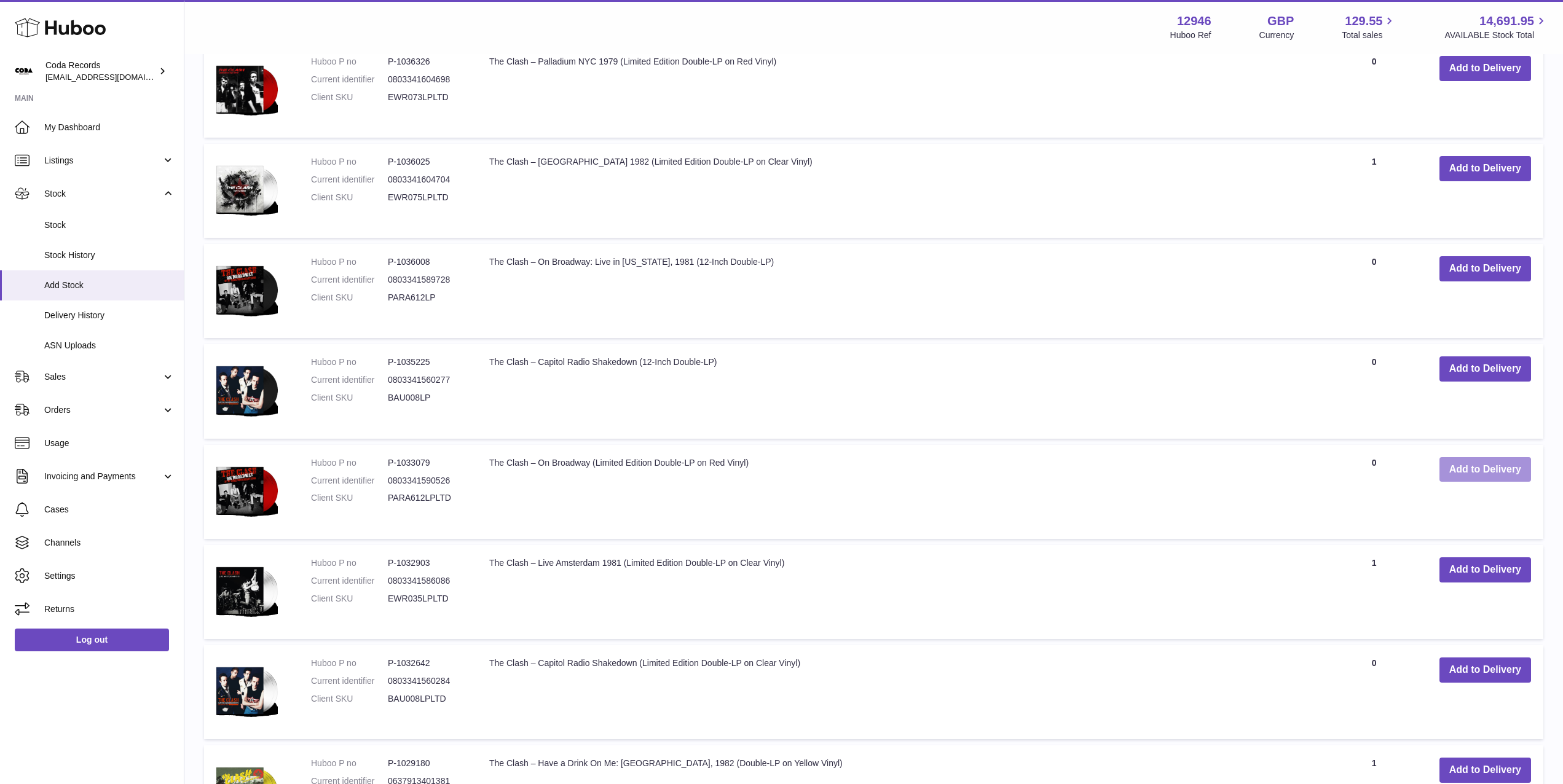
scroll to position [2178, 0]
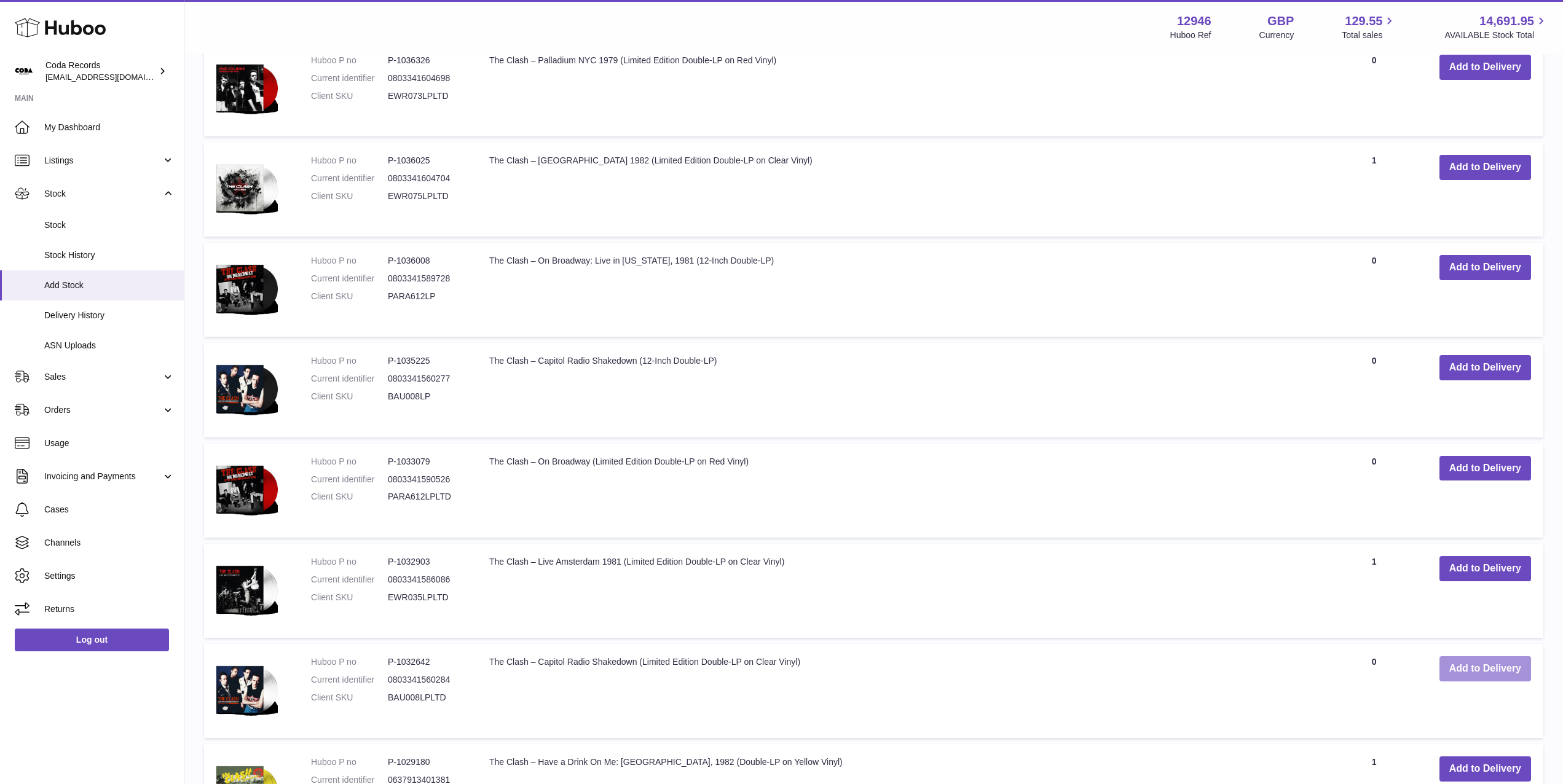
click at [1439, 667] on button "Add to Delivery" at bounding box center [1485, 668] width 91 height 25
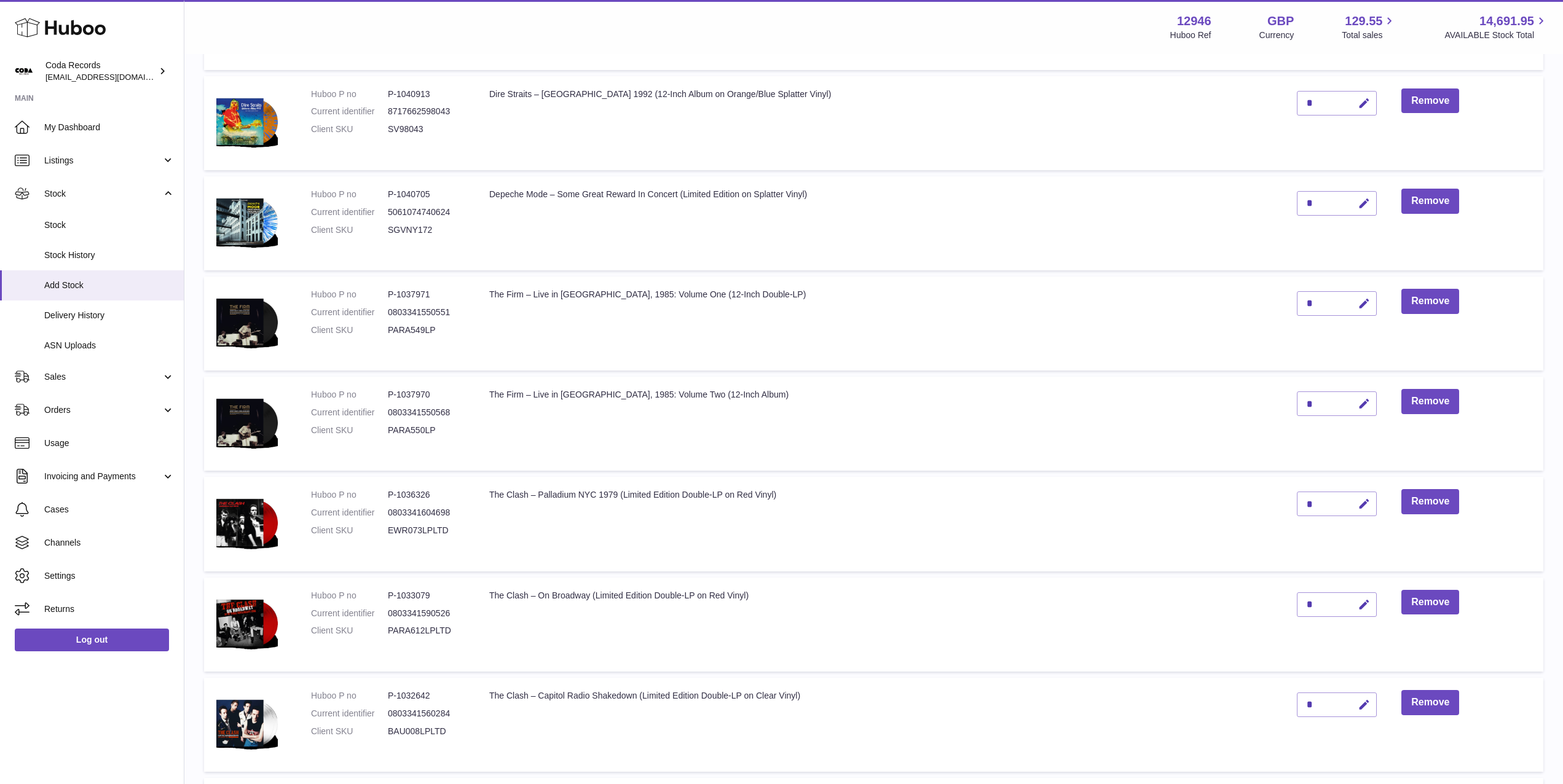
scroll to position [549, 0]
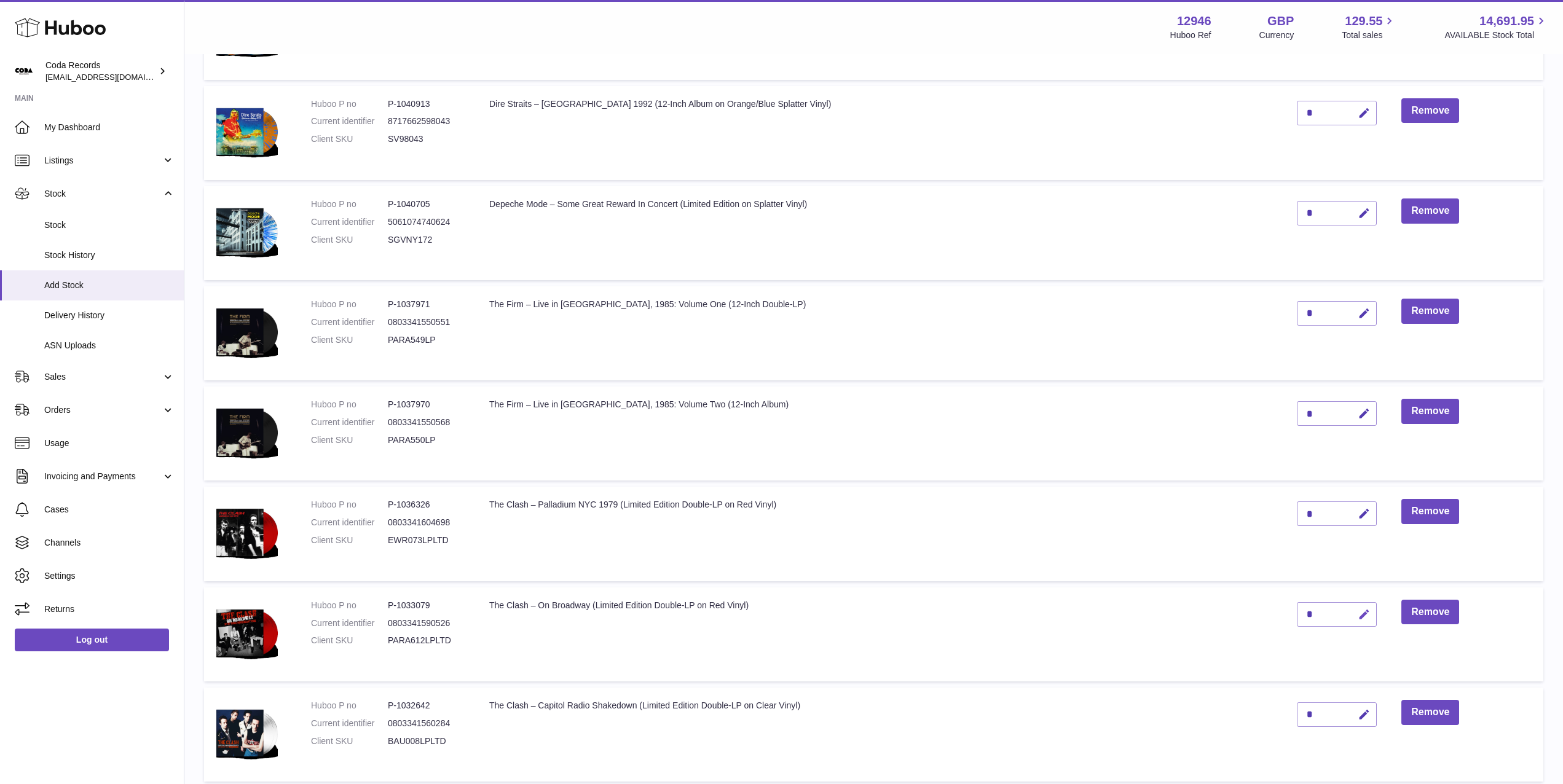
click at [1357, 615] on icon "button" at bounding box center [1364, 615] width 13 height 13
drag, startPoint x: 1277, startPoint y: 612, endPoint x: 1263, endPoint y: 610, distance: 14.1
click at [1285, 611] on td "*" at bounding box center [1337, 635] width 104 height 94
type input "*"
click at [1359, 612] on icon "submit" at bounding box center [1364, 614] width 11 height 11
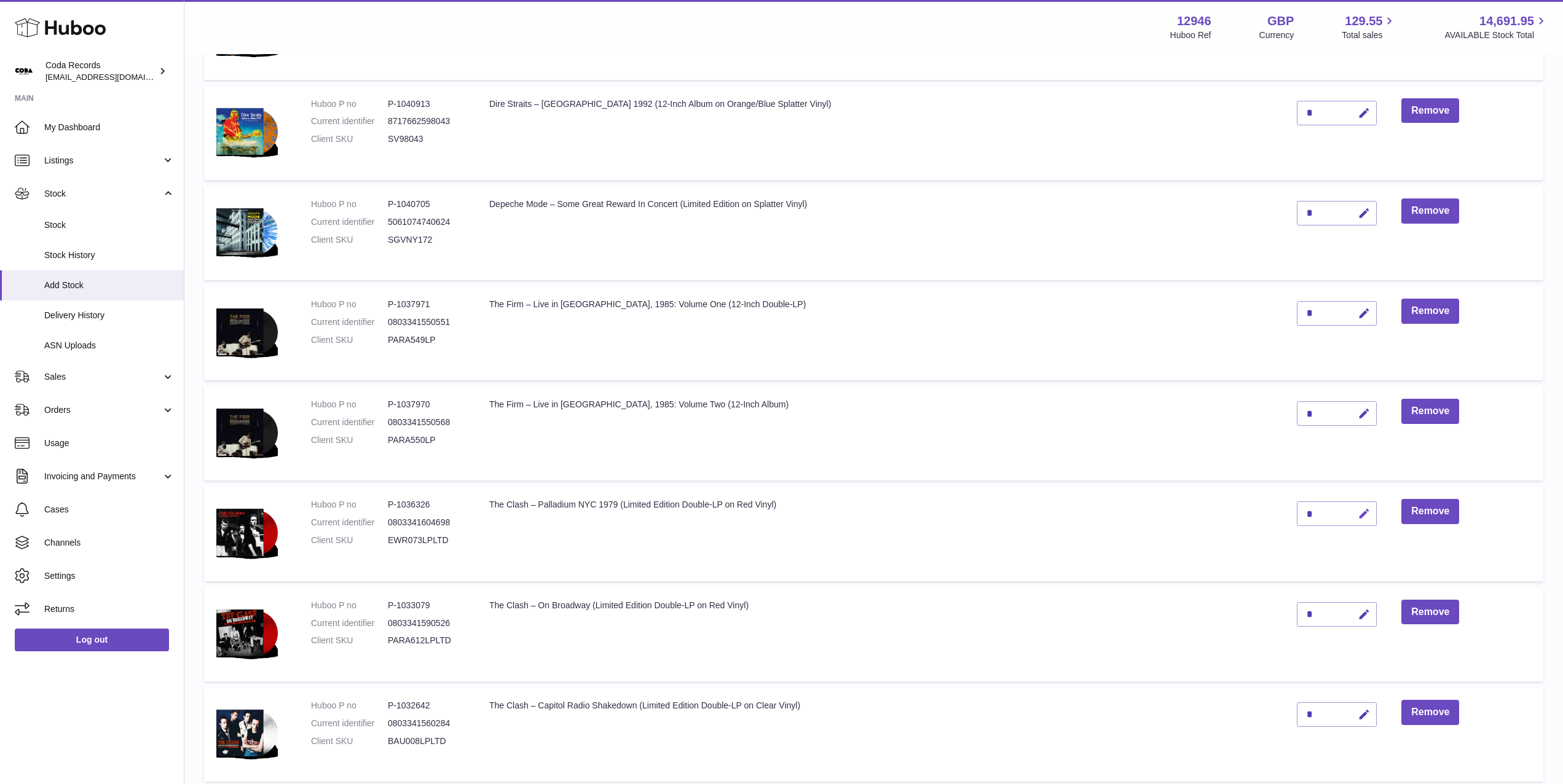
click at [1357, 514] on icon "button" at bounding box center [1364, 514] width 13 height 13
click at [1285, 512] on td "*" at bounding box center [1337, 534] width 104 height 94
type input "*"
click at [1359, 518] on icon "submit" at bounding box center [1364, 513] width 11 height 11
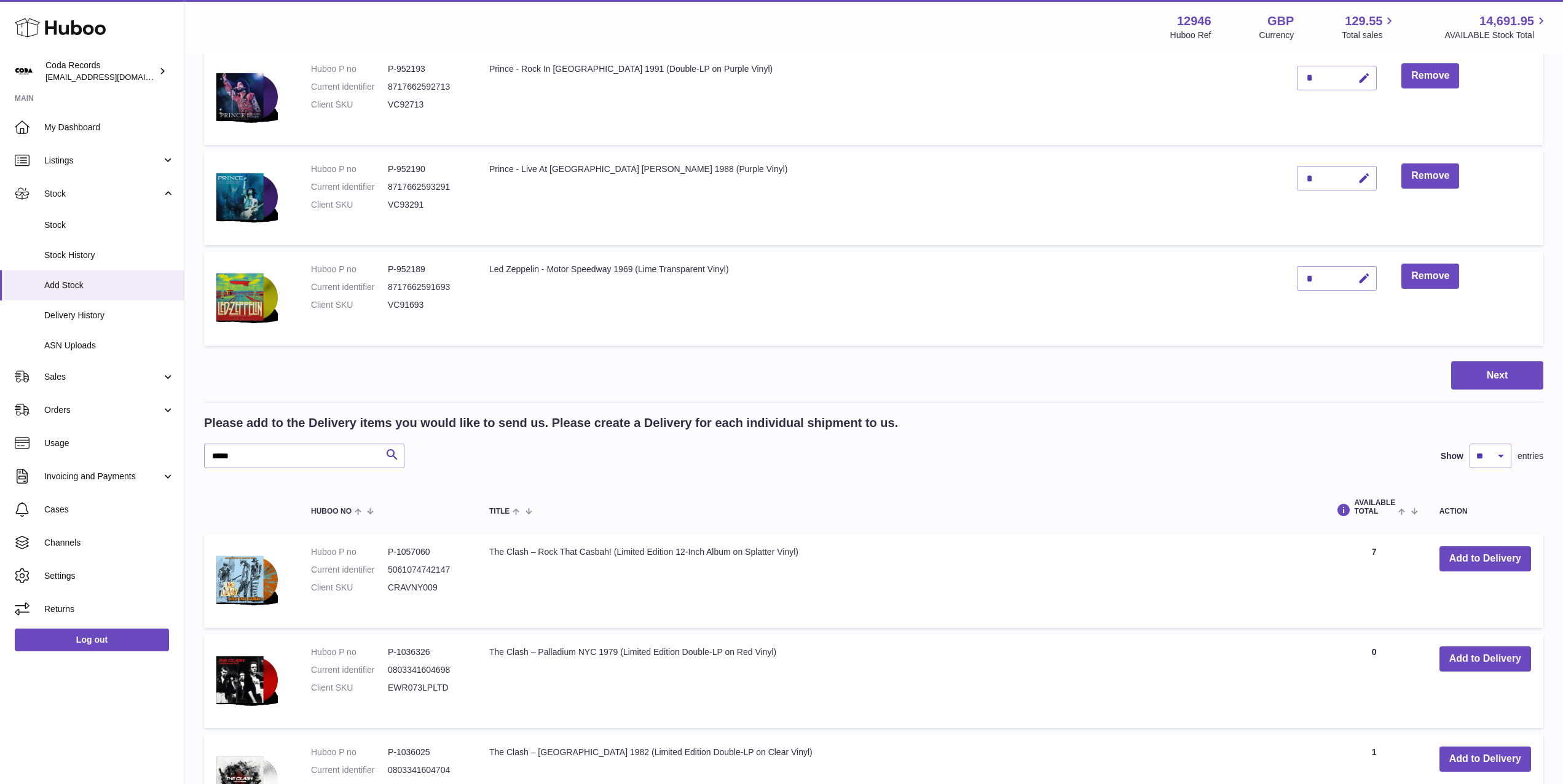
scroll to position [1688, 0]
click at [330, 452] on input "*****" at bounding box center [304, 455] width 201 height 24
click at [329, 452] on input "*****" at bounding box center [304, 455] width 201 height 24
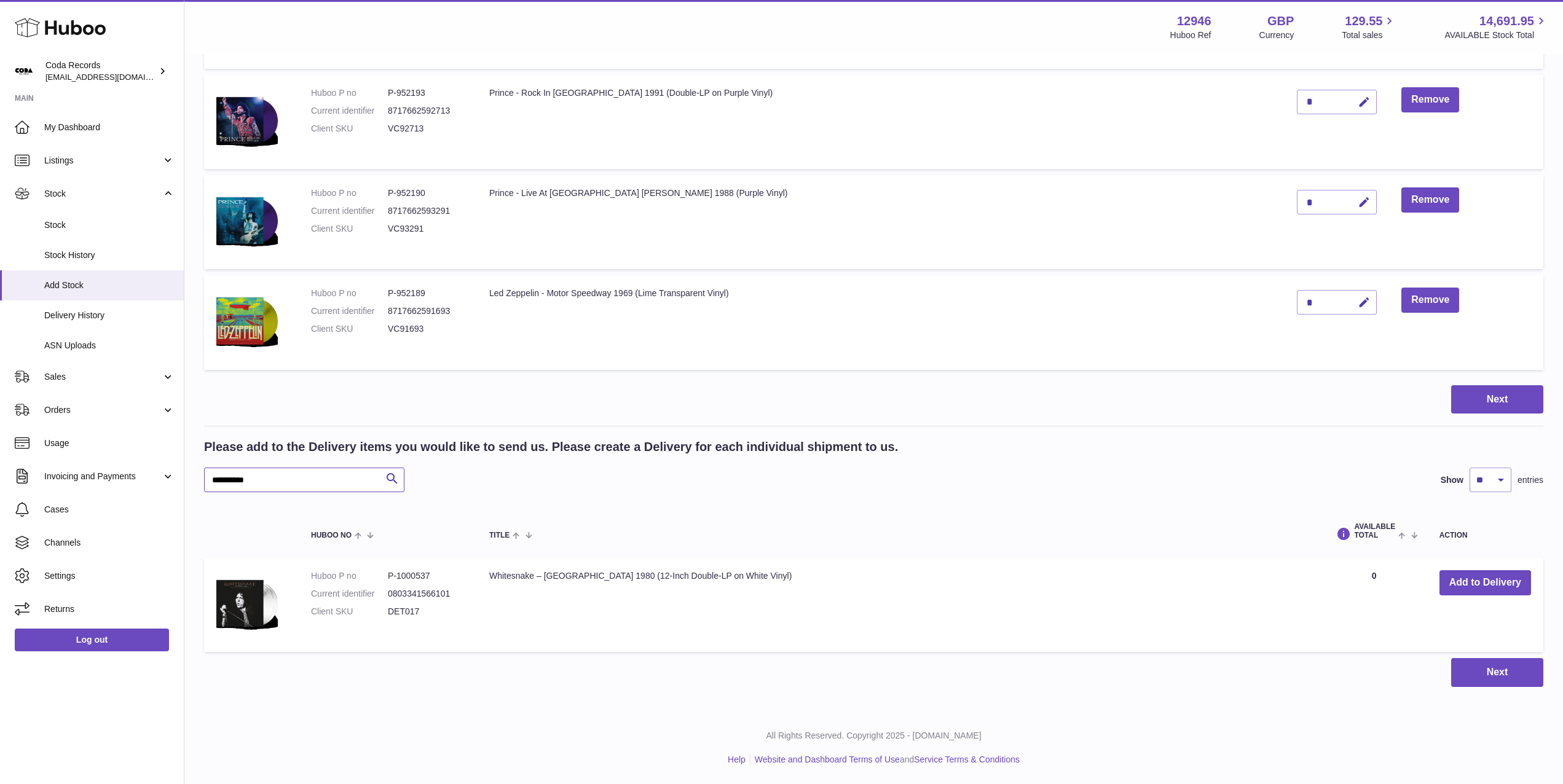
scroll to position [1662, 0]
drag, startPoint x: 1489, startPoint y: 589, endPoint x: 1198, endPoint y: 567, distance: 291.8
click at [1489, 589] on button "Add to Delivery" at bounding box center [1485, 583] width 91 height 25
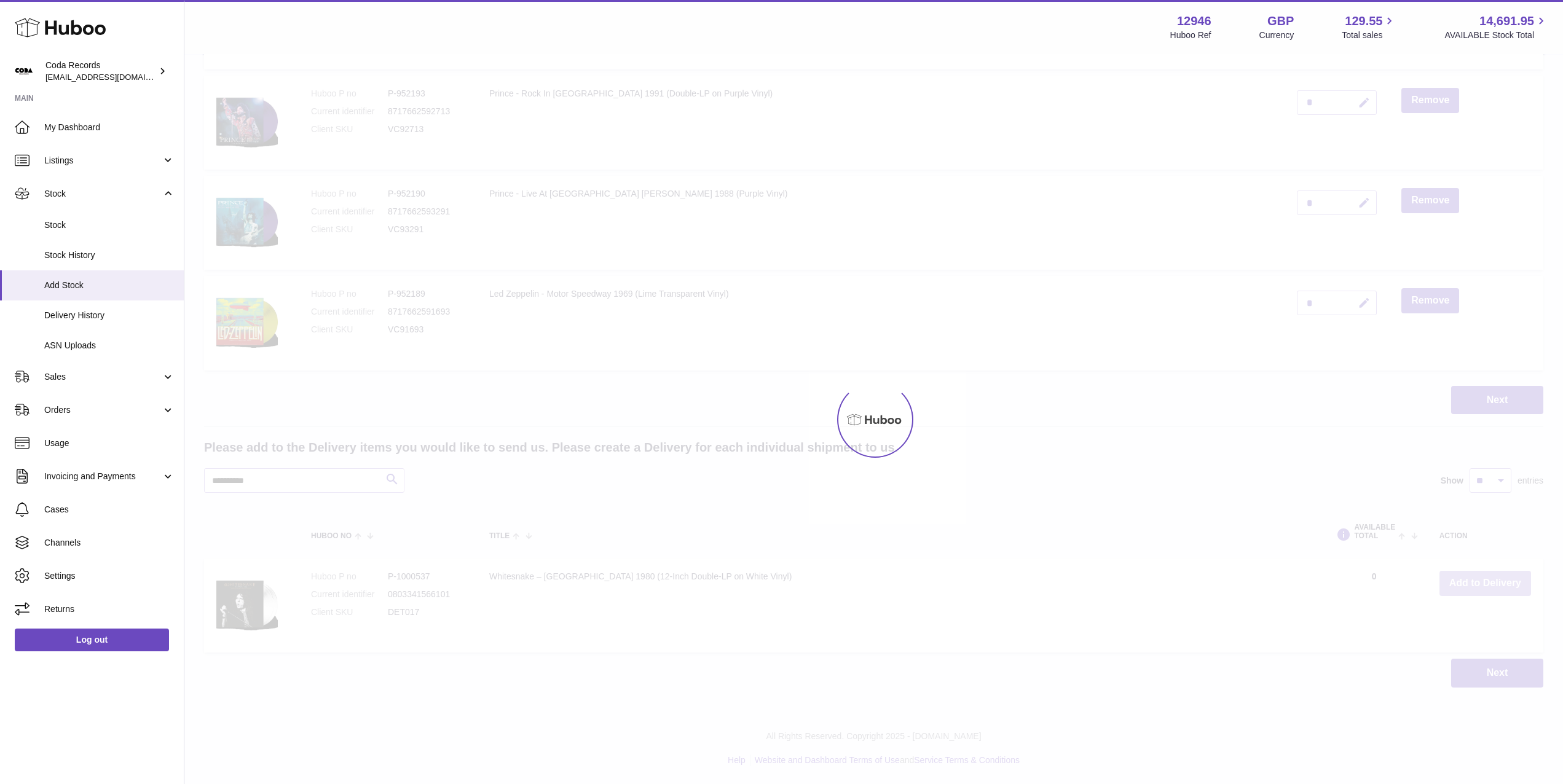
scroll to position [1763, 0]
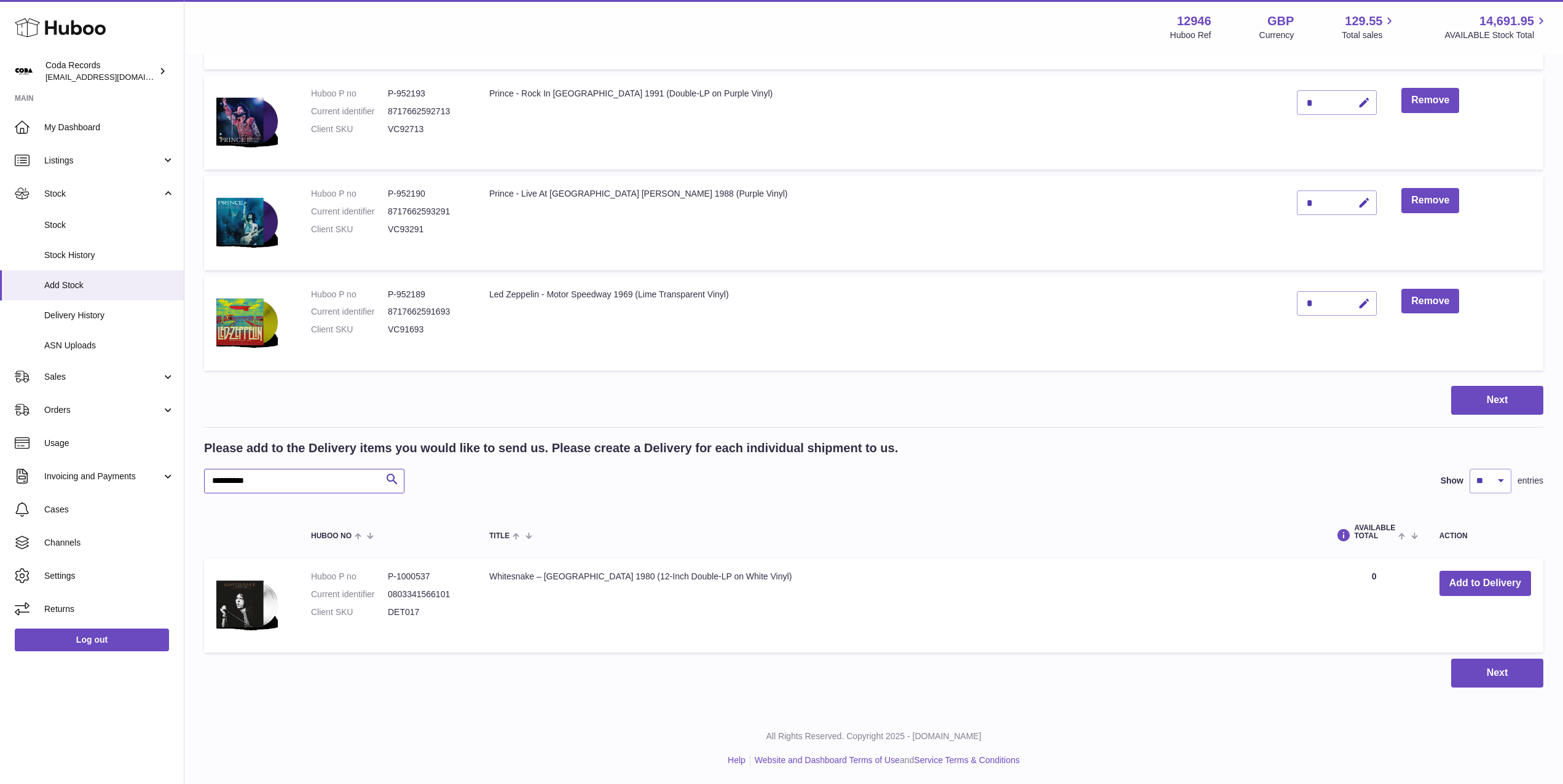
click at [270, 488] on input "**********" at bounding box center [304, 481] width 201 height 24
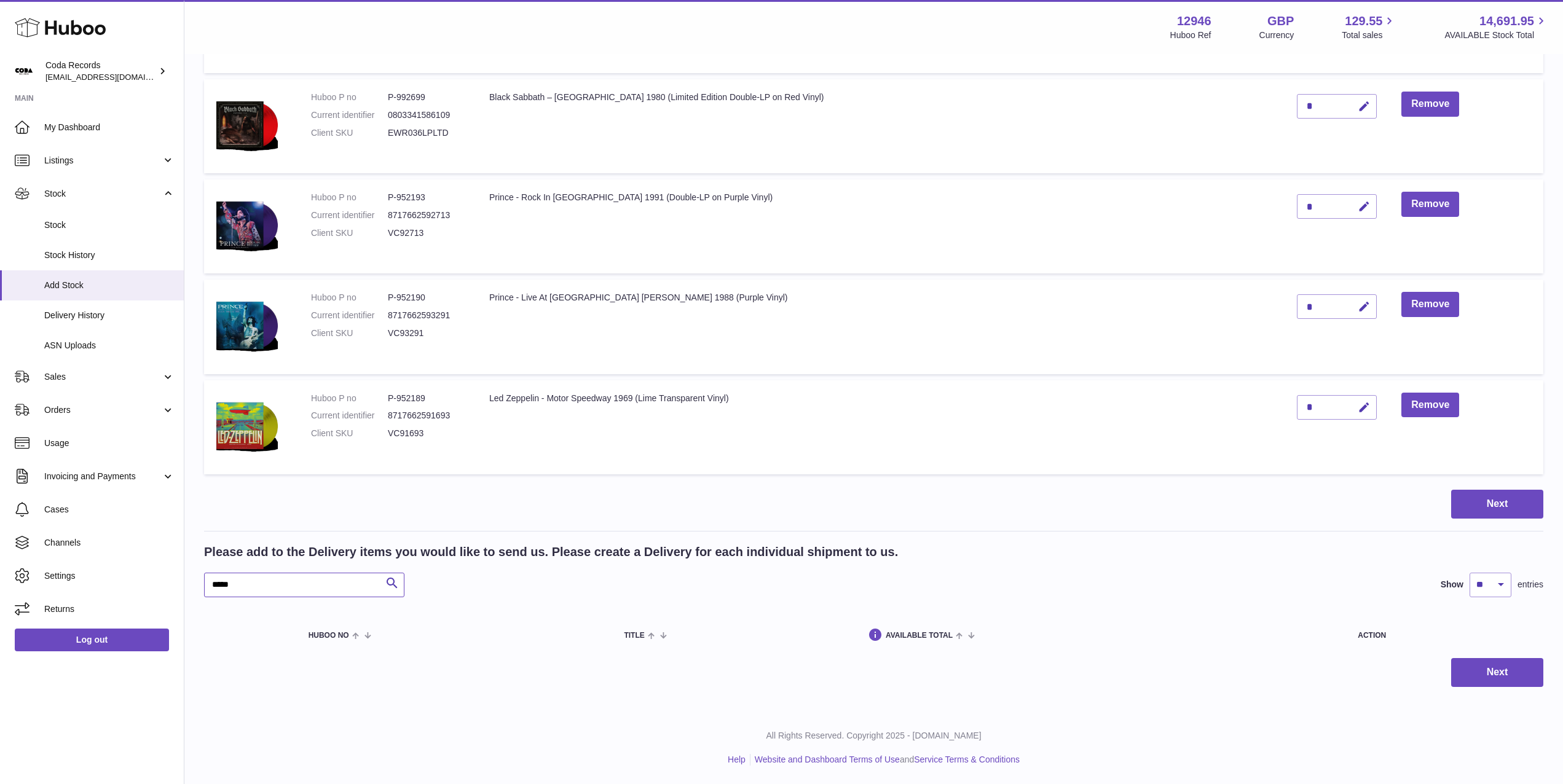
scroll to position [1659, 0]
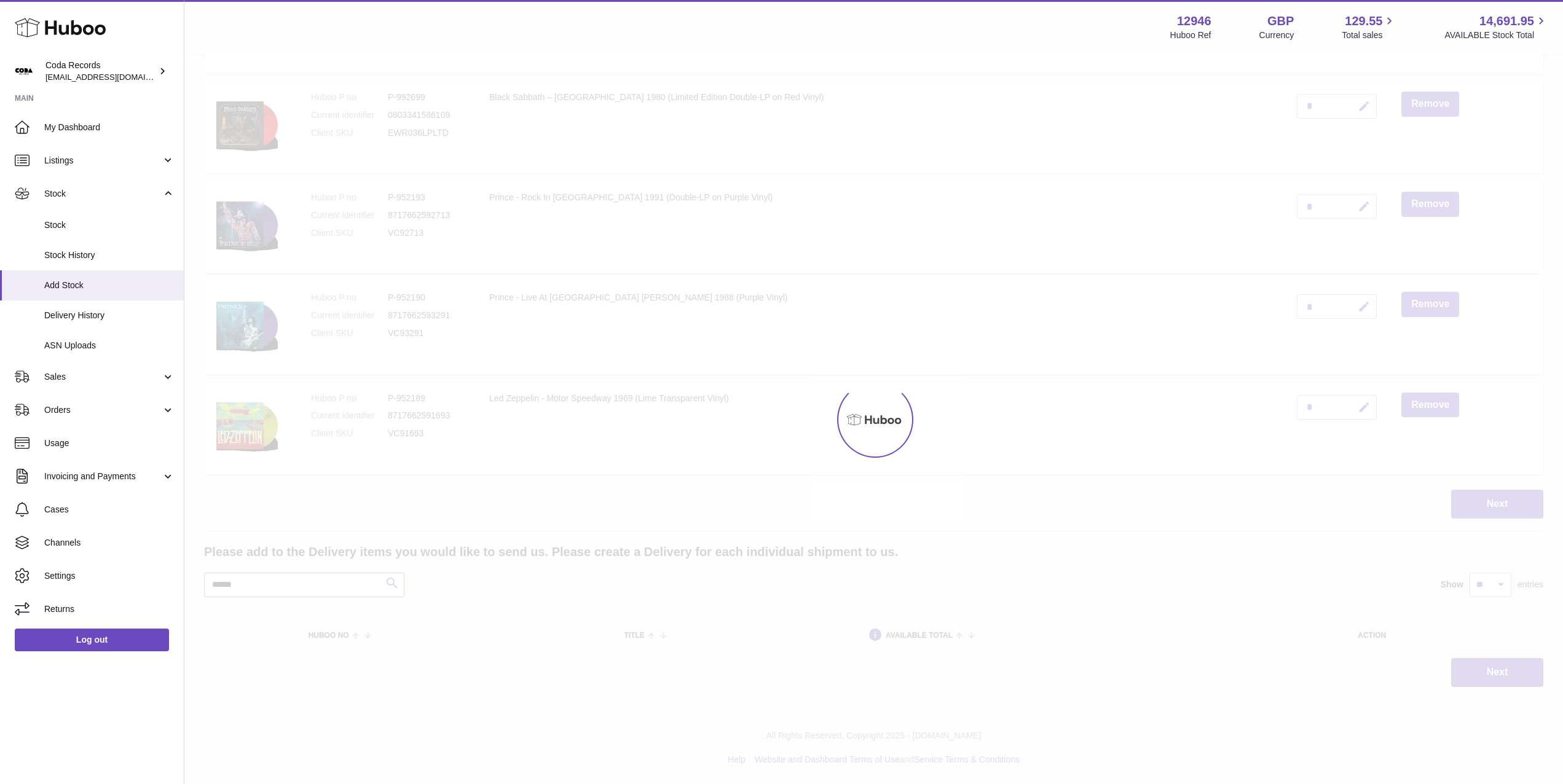
scroll to position [1763, 0]
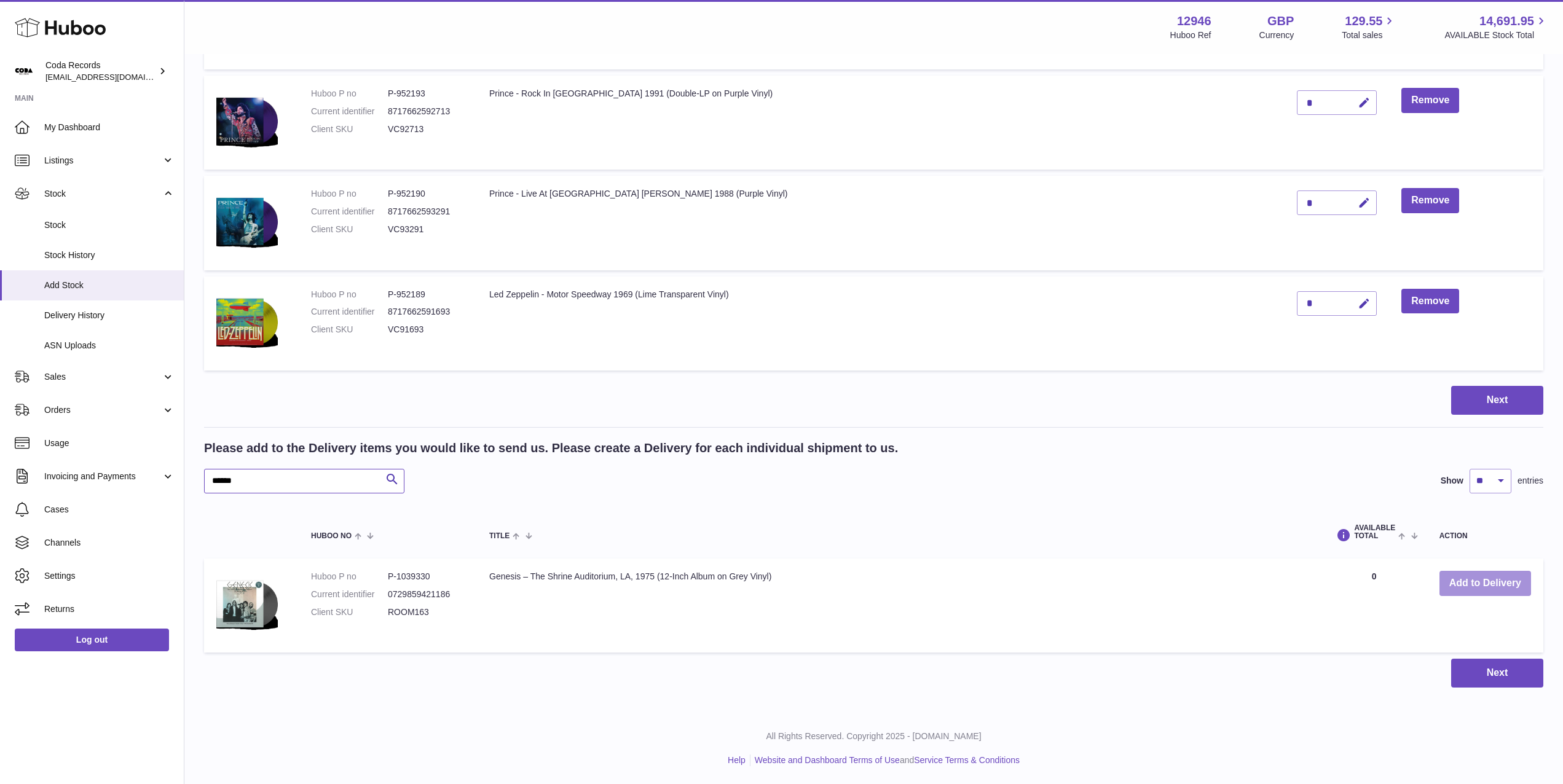
type input "******"
drag, startPoint x: 1496, startPoint y: 581, endPoint x: 1395, endPoint y: 576, distance: 101.1
click at [1495, 581] on button "Add to Delivery" at bounding box center [1485, 583] width 91 height 25
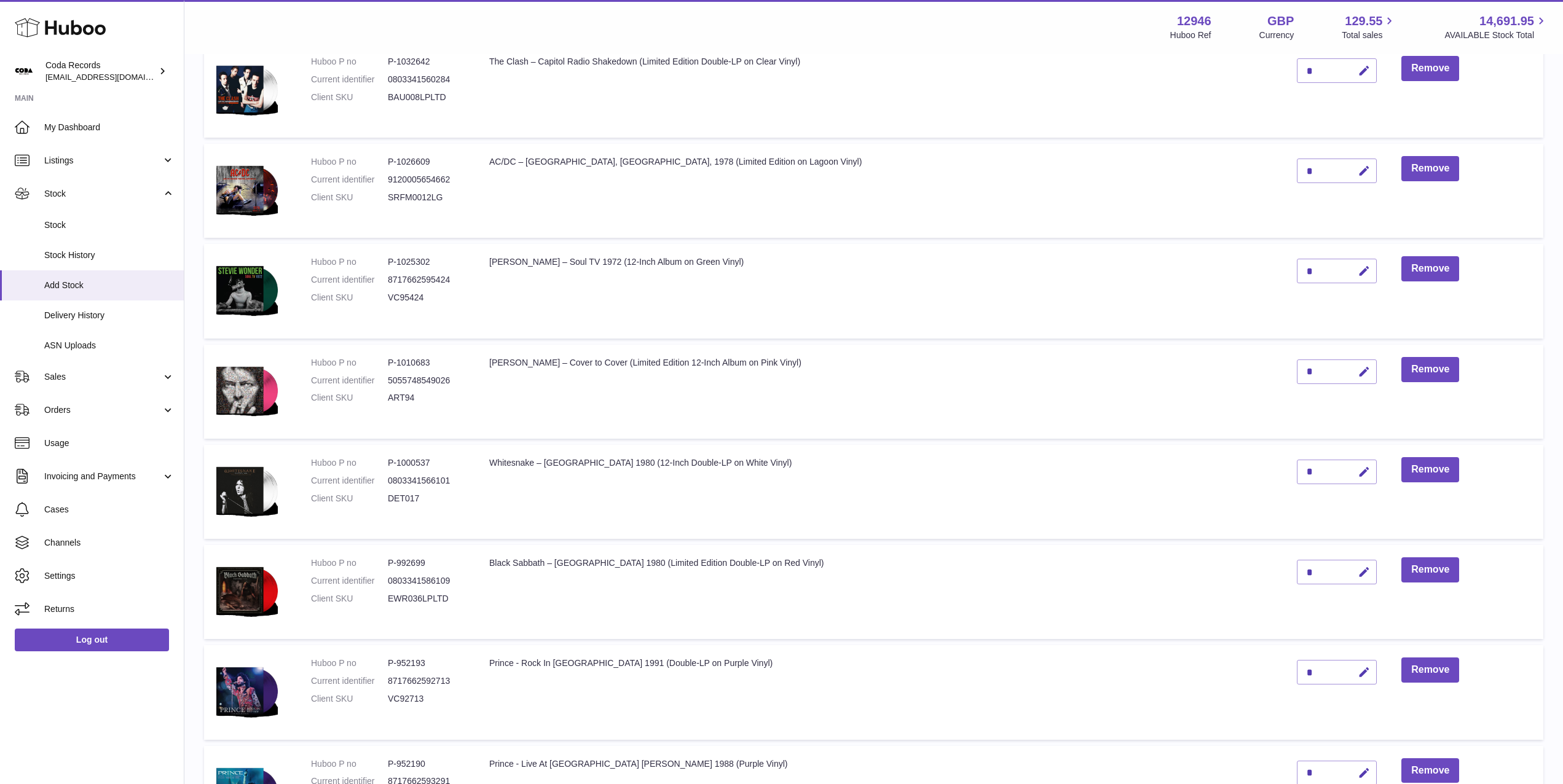
scroll to position [1287, 0]
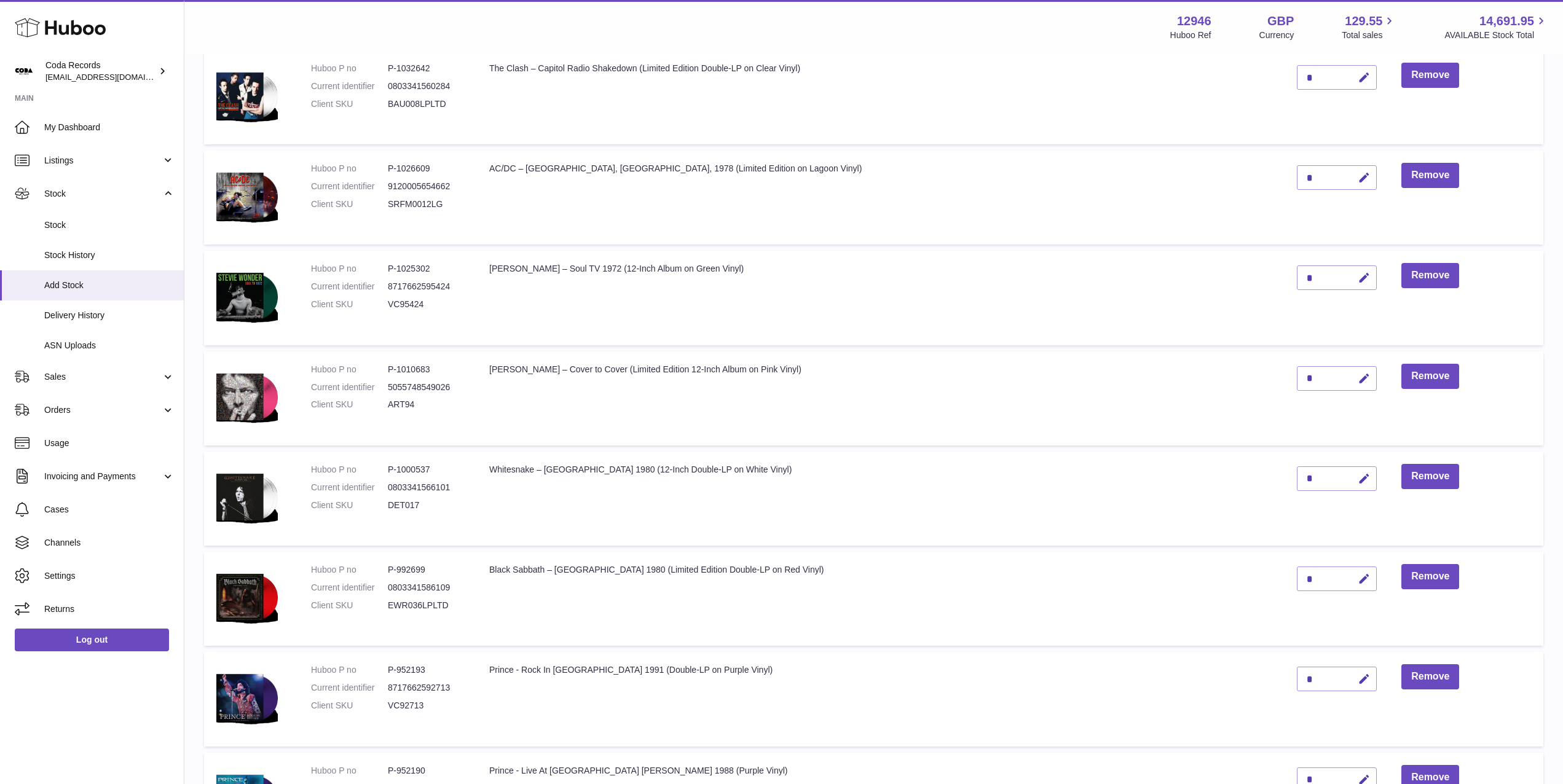
drag, startPoint x: 1328, startPoint y: 482, endPoint x: 1285, endPoint y: 477, distance: 43.3
click at [1357, 482] on icon "button" at bounding box center [1364, 479] width 13 height 13
drag, startPoint x: 1285, startPoint y: 477, endPoint x: 1245, endPoint y: 474, distance: 40.1
click at [1245, 474] on tr "Huboo P no P-1000537 Current identifier 0803341566101 Client SKU DET017 Whitesn…" at bounding box center [874, 499] width 1340 height 94
type input "*"
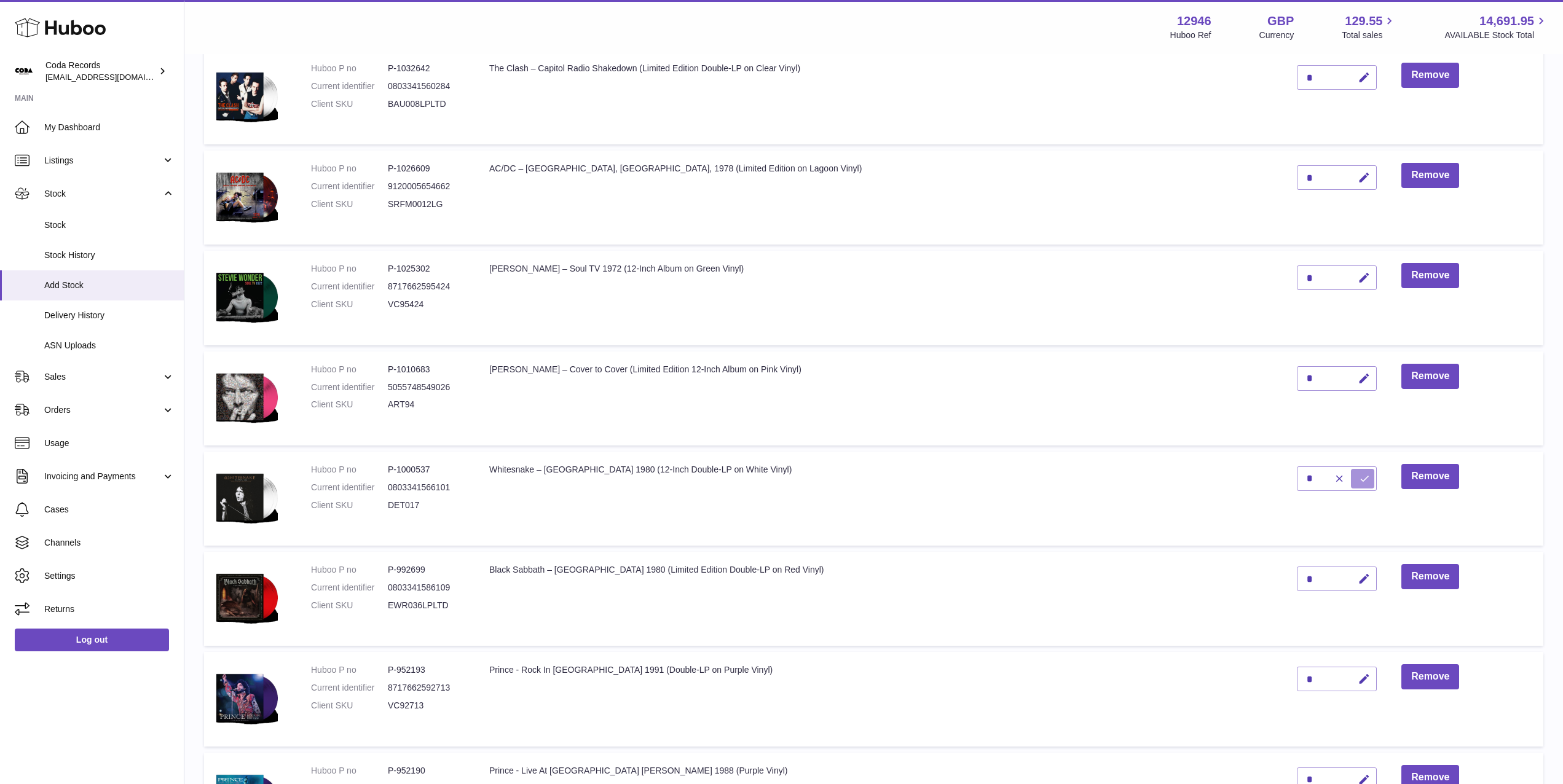
click at [1359, 476] on icon "submit" at bounding box center [1364, 478] width 11 height 11
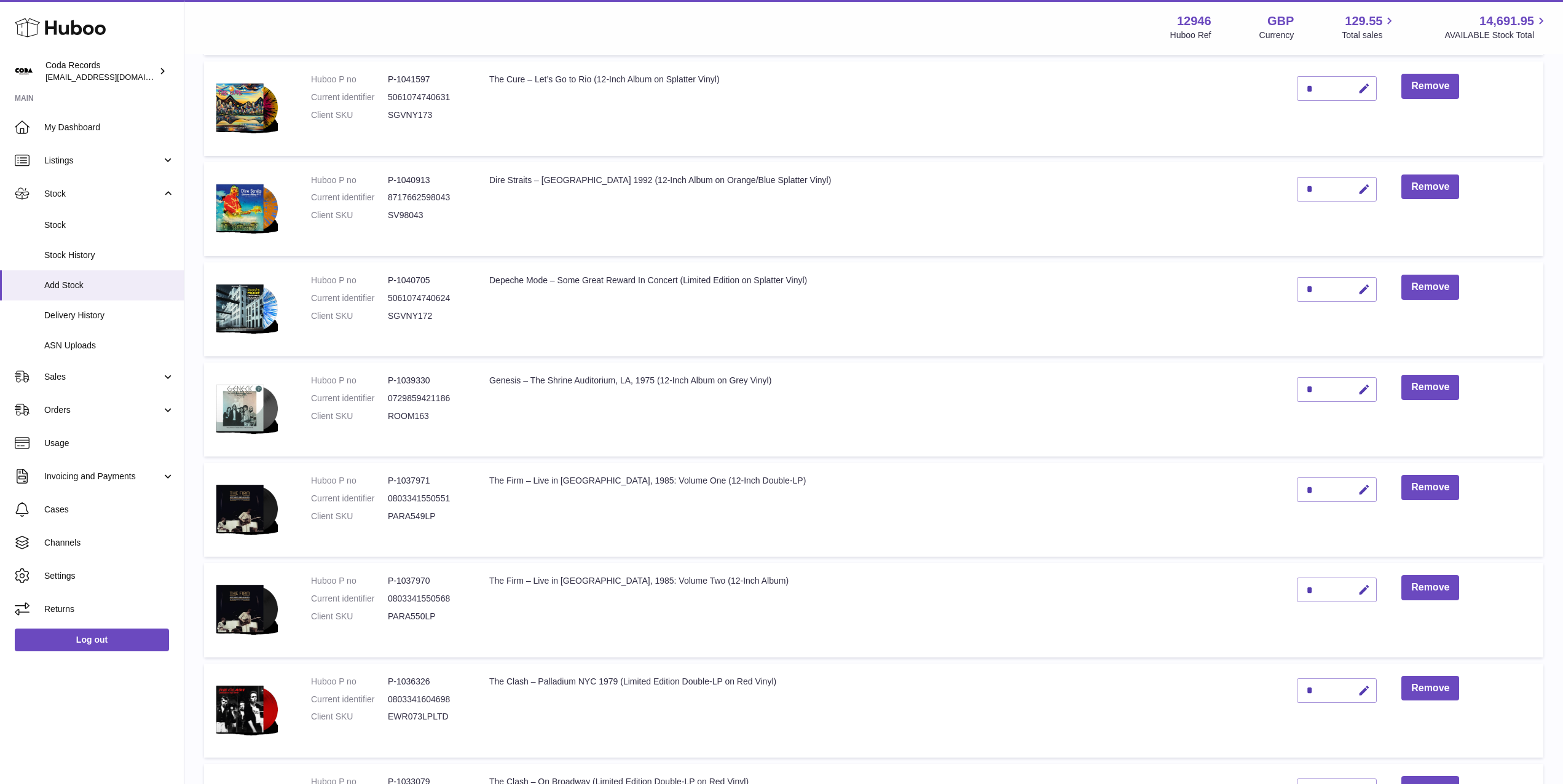
scroll to position [471, 0]
drag, startPoint x: 1332, startPoint y: 392, endPoint x: 1287, endPoint y: 391, distance: 45.0
click at [1348, 391] on button "button" at bounding box center [1362, 391] width 29 height 25
click at [1297, 390] on input "*" at bounding box center [1337, 391] width 80 height 24
type input "*"
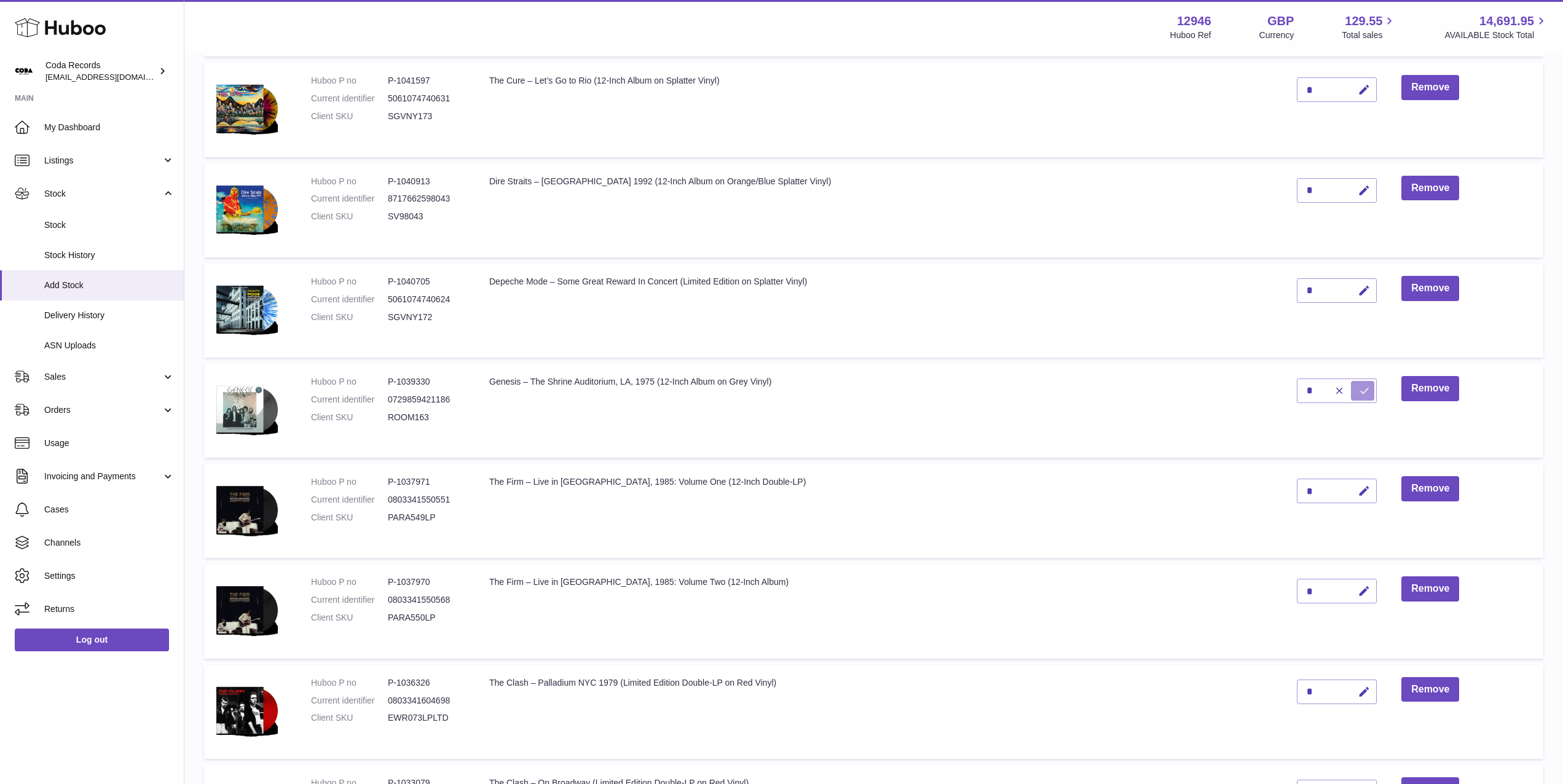
drag, startPoint x: 1322, startPoint y: 391, endPoint x: 1185, endPoint y: 281, distance: 175.7
click at [1351, 391] on button "submit" at bounding box center [1362, 391] width 24 height 20
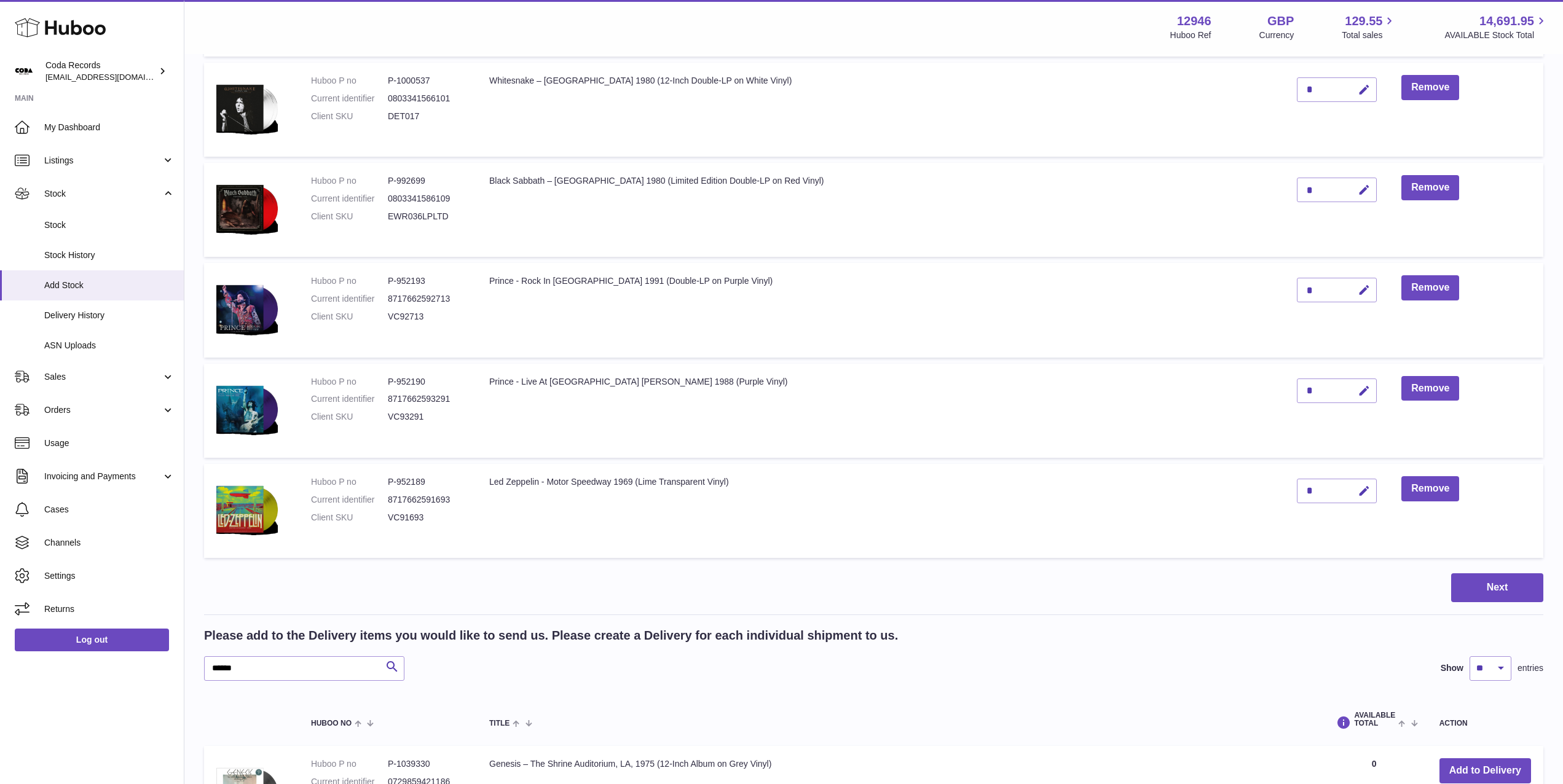
scroll to position [1864, 0]
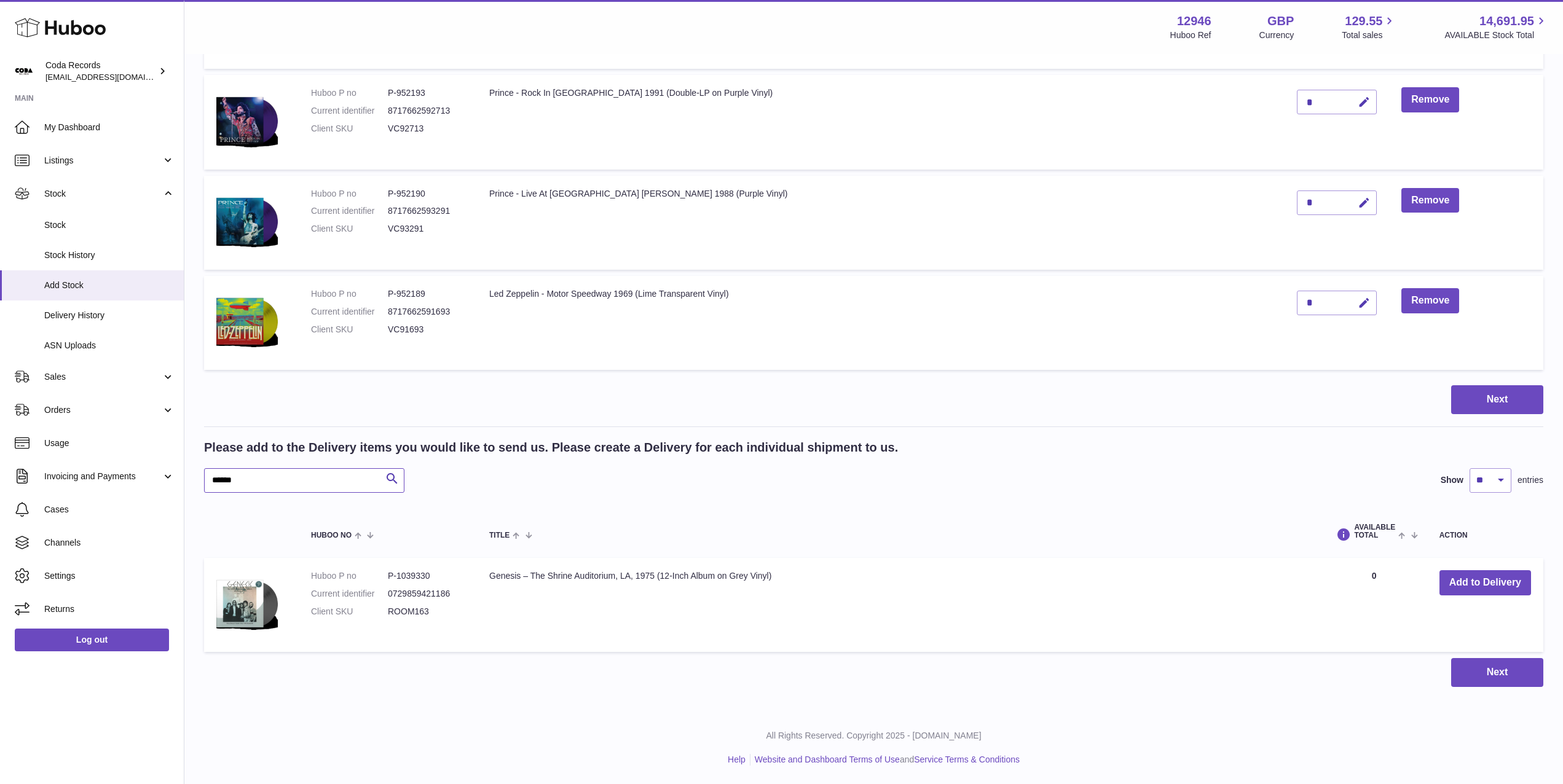
click at [295, 470] on input "******" at bounding box center [304, 481] width 201 height 24
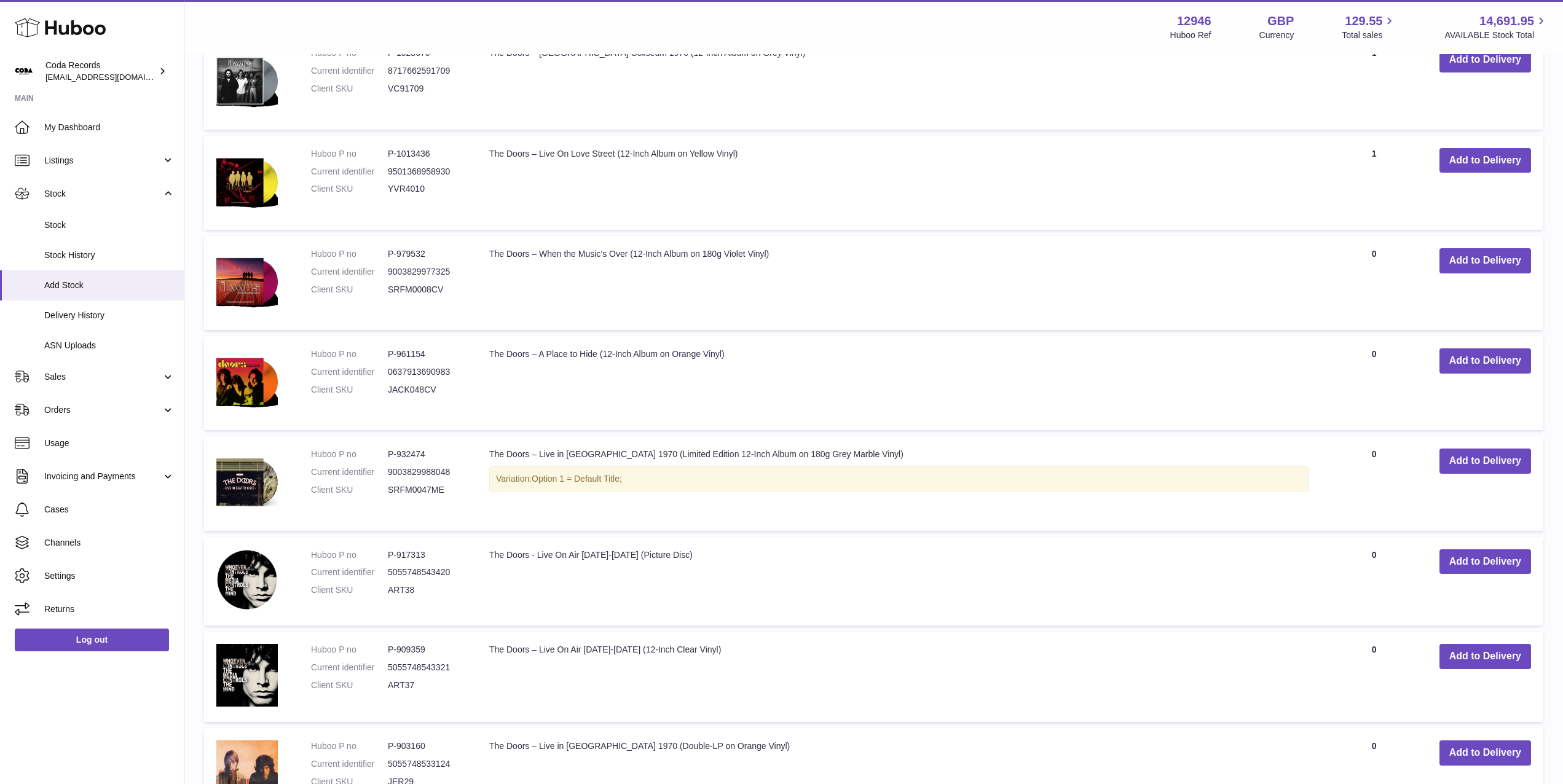
scroll to position [2493, 0]
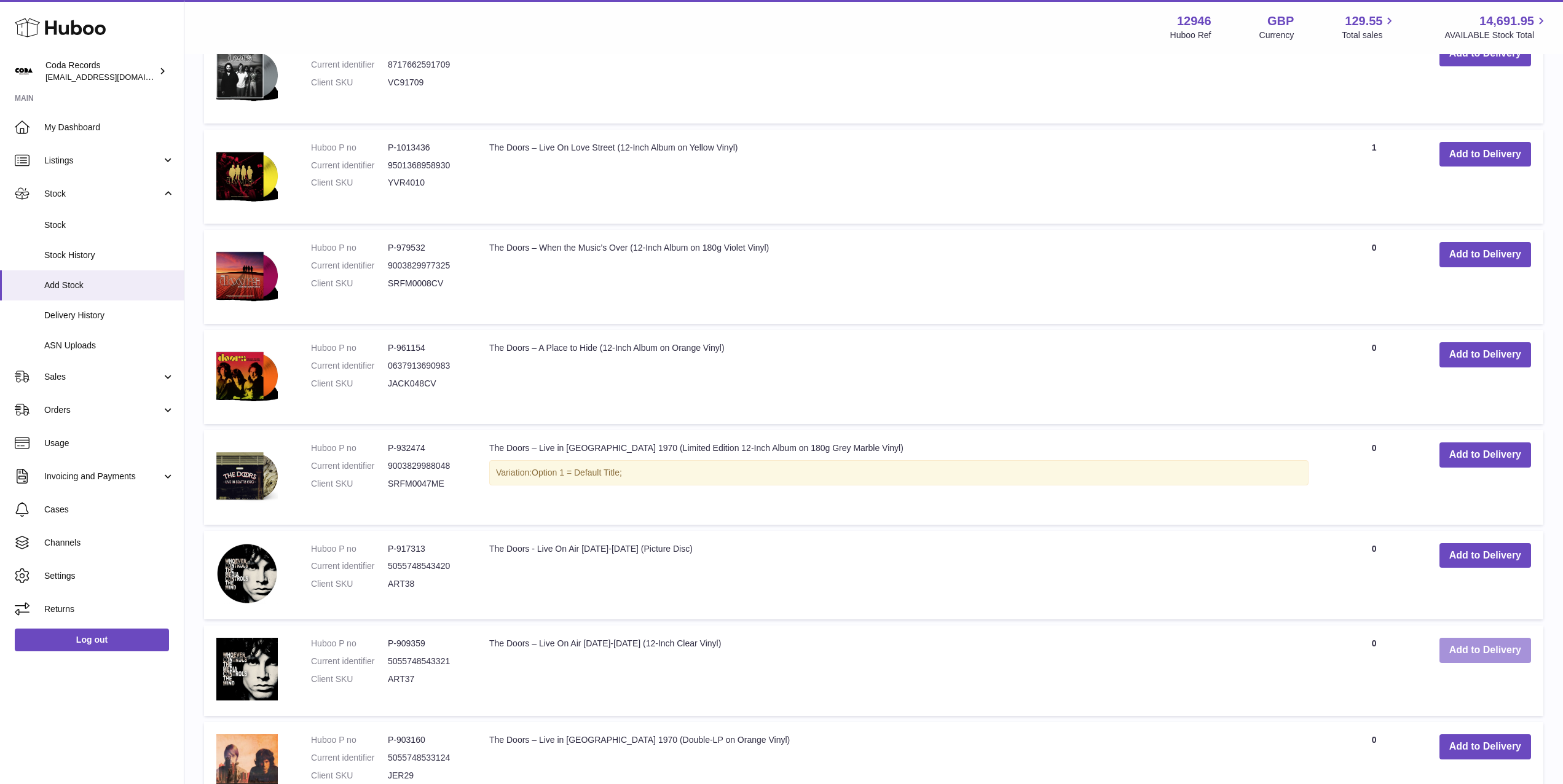
type input "*****"
drag, startPoint x: 1477, startPoint y: 654, endPoint x: 1434, endPoint y: 645, distance: 43.9
click at [1477, 654] on button "Add to Delivery" at bounding box center [1485, 650] width 91 height 25
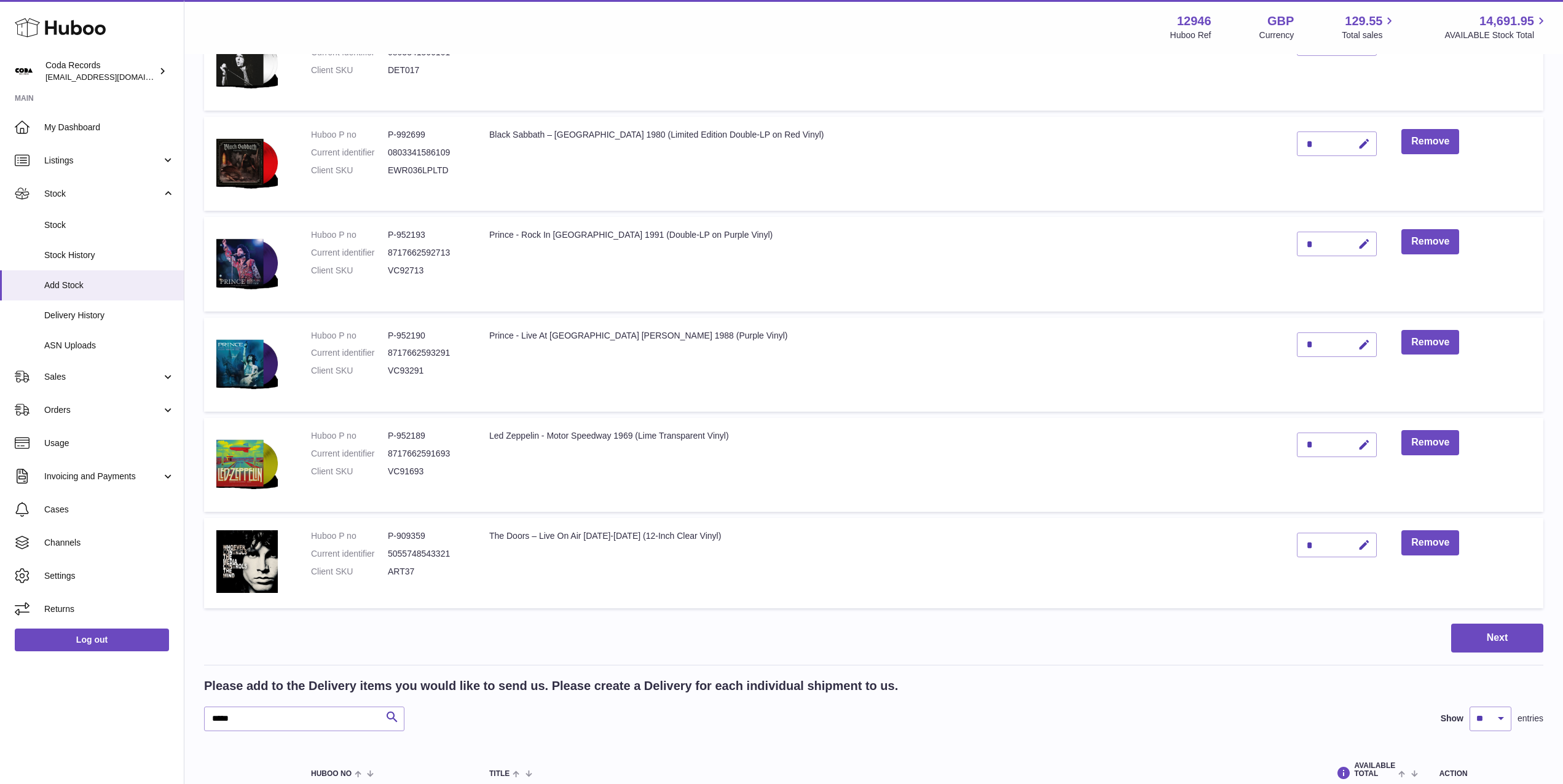
scroll to position [1657, 0]
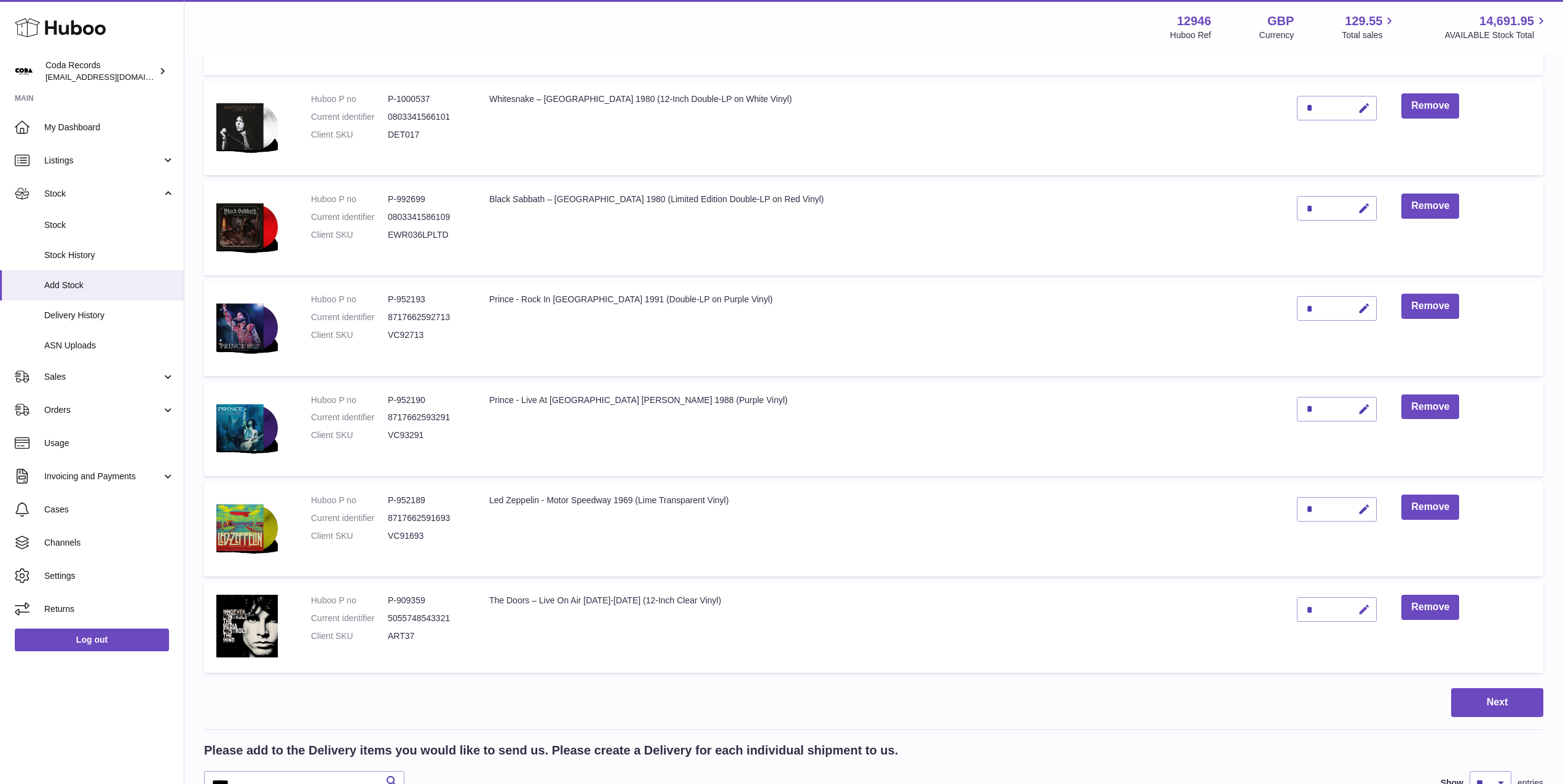
click at [1357, 605] on icon "button" at bounding box center [1364, 610] width 13 height 13
drag, startPoint x: 1285, startPoint y: 611, endPoint x: 1260, endPoint y: 609, distance: 25.1
click at [1285, 609] on td "*" at bounding box center [1337, 628] width 104 height 91
drag, startPoint x: 1282, startPoint y: 607, endPoint x: 1259, endPoint y: 606, distance: 23.0
click at [1285, 606] on td "*" at bounding box center [1337, 628] width 104 height 91
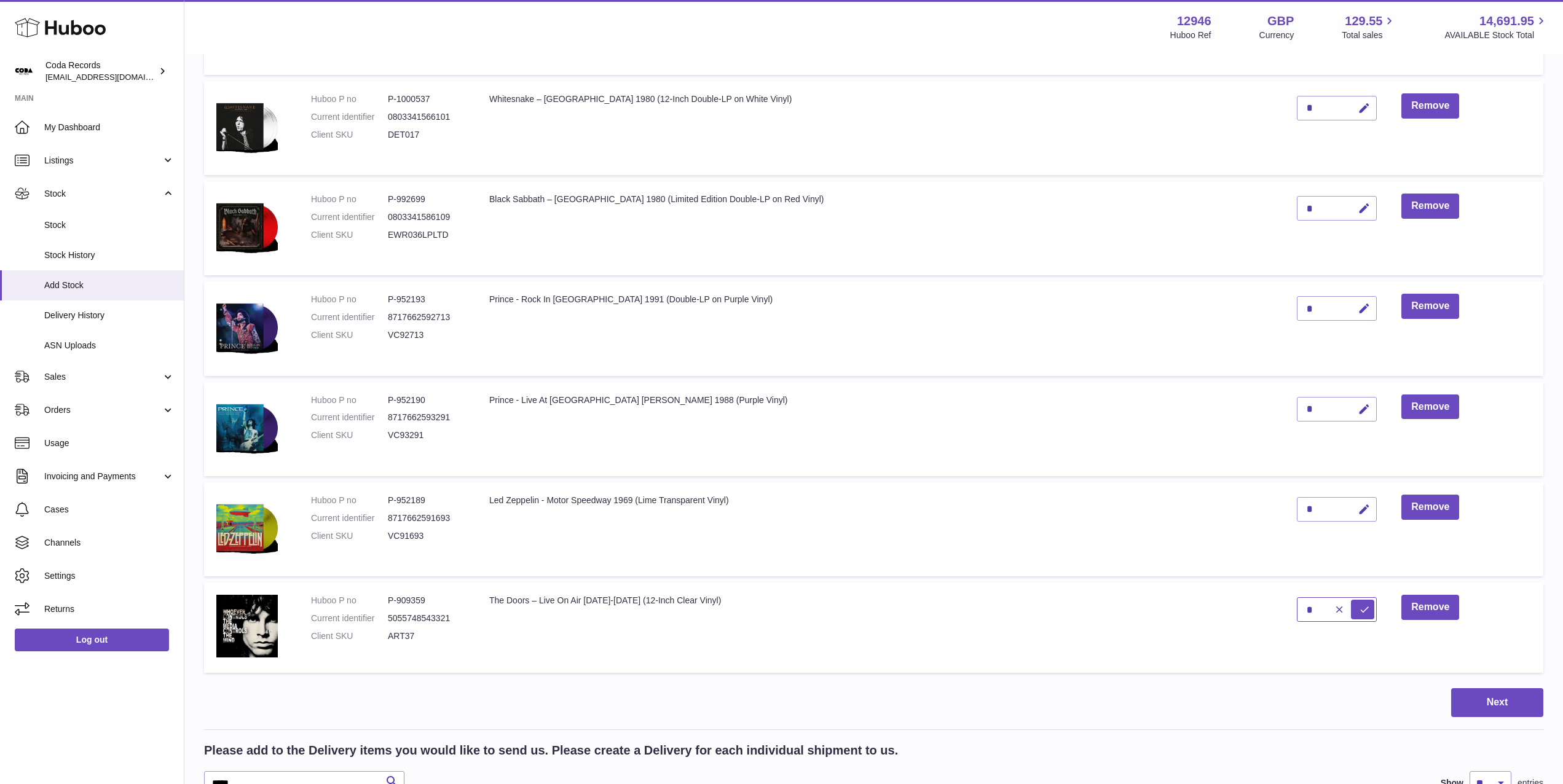
click at [1342, 608] on input "*" at bounding box center [1337, 610] width 80 height 24
type input "*"
click at [1359, 608] on icon "submit" at bounding box center [1364, 609] width 11 height 11
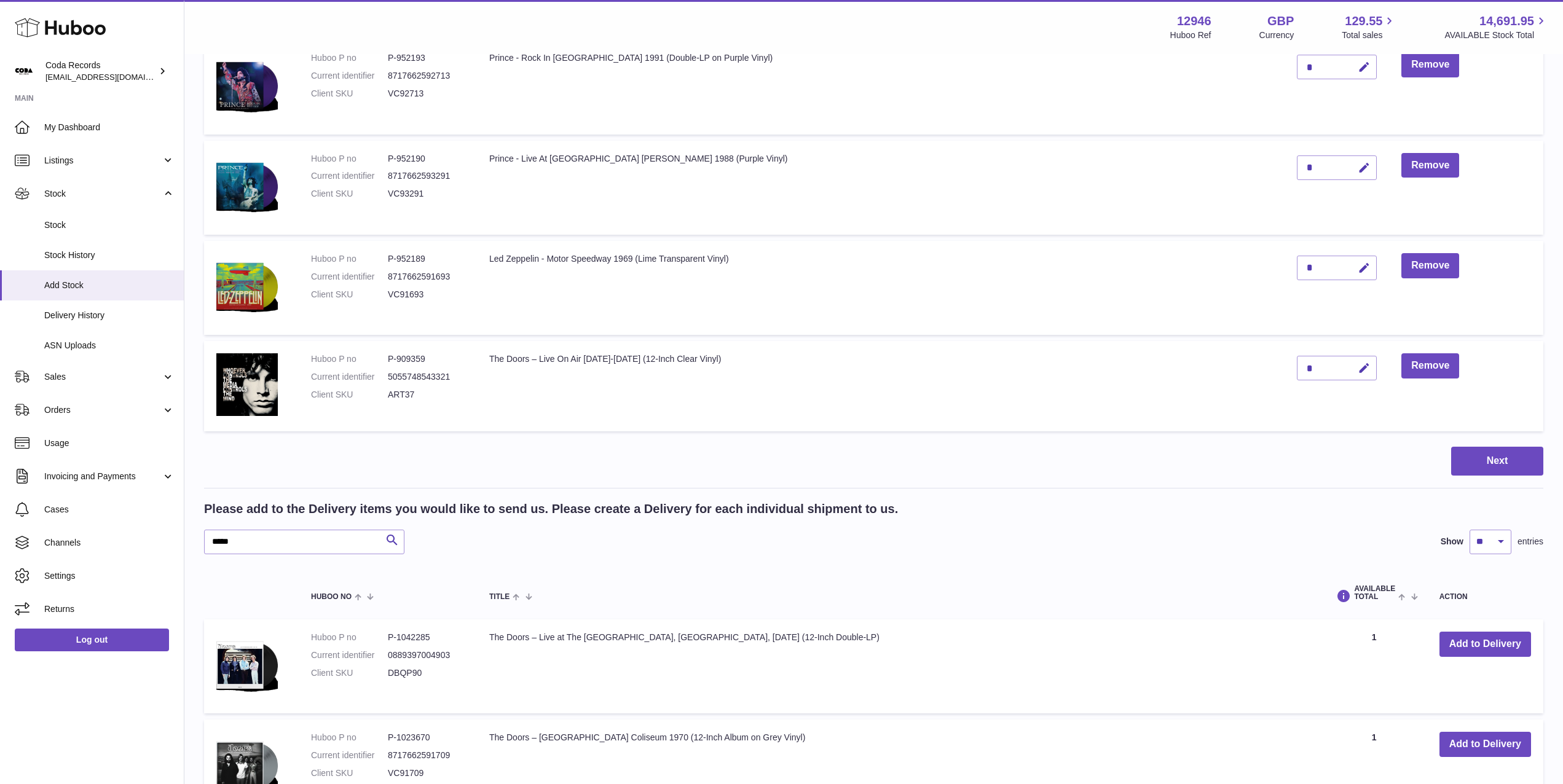
scroll to position [2057, 0]
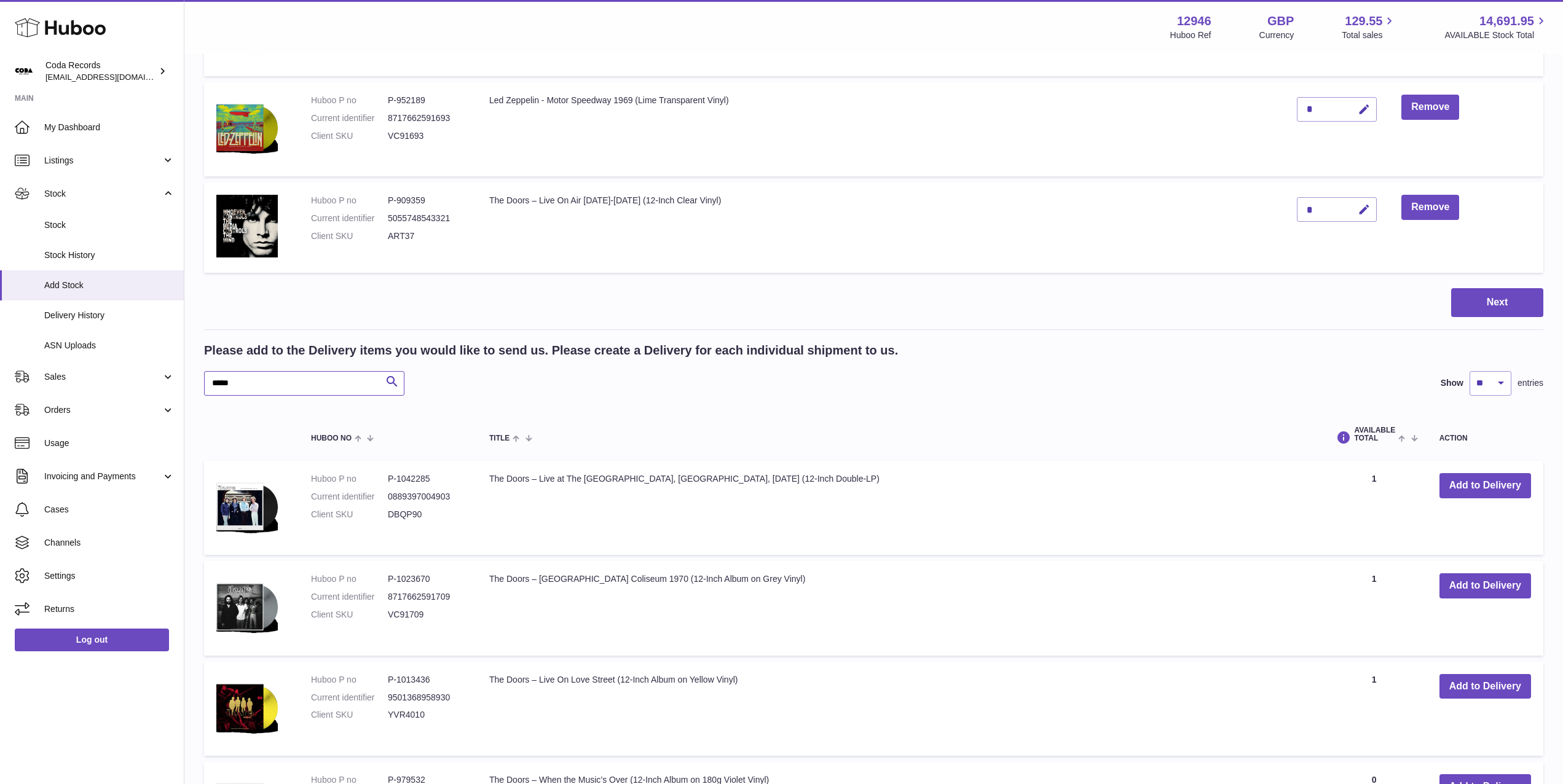
click at [310, 393] on input "*****" at bounding box center [304, 383] width 201 height 24
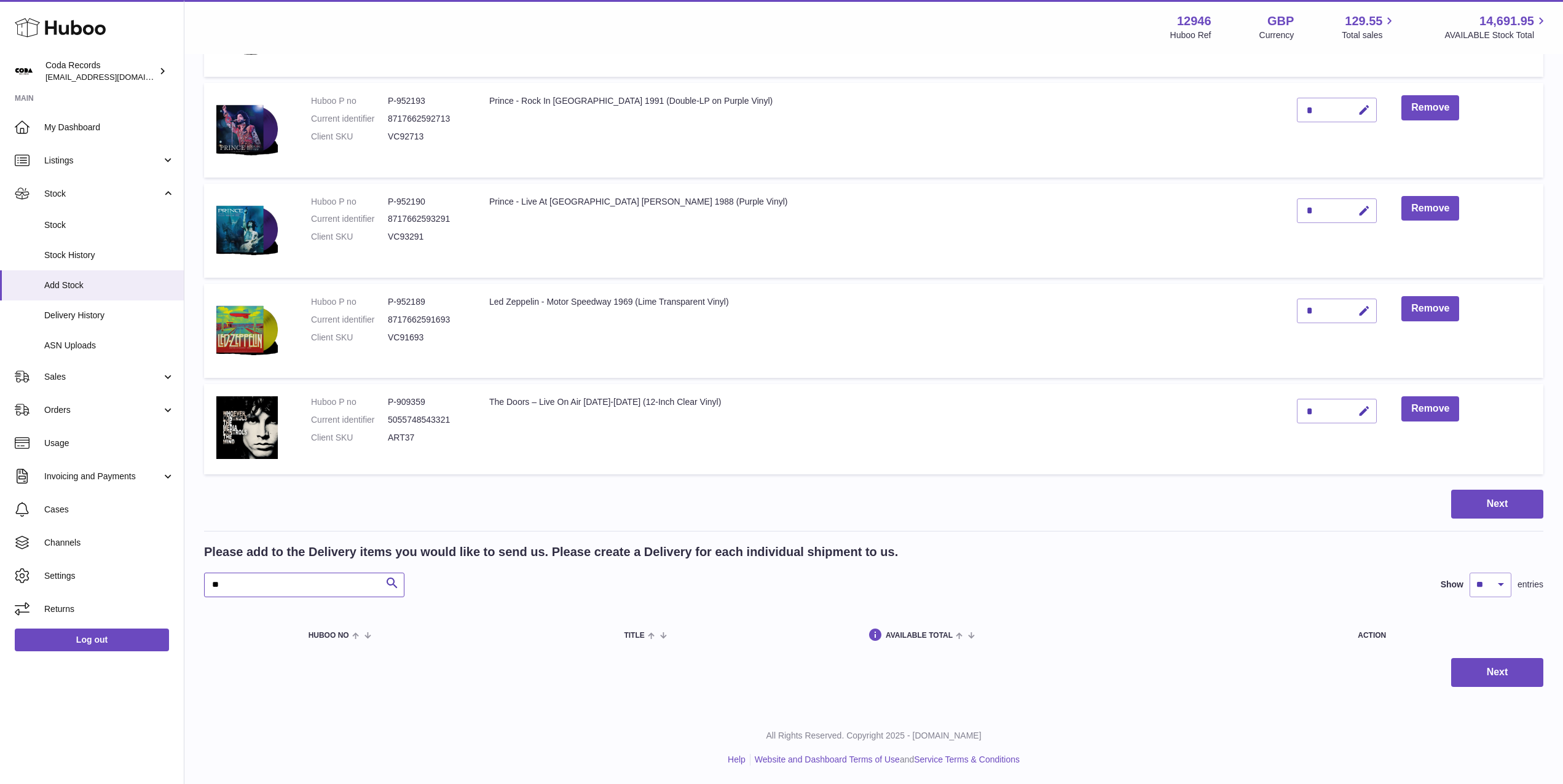
scroll to position [1856, 0]
type input "**********"
click at [260, 587] on input "**********" at bounding box center [304, 585] width 201 height 24
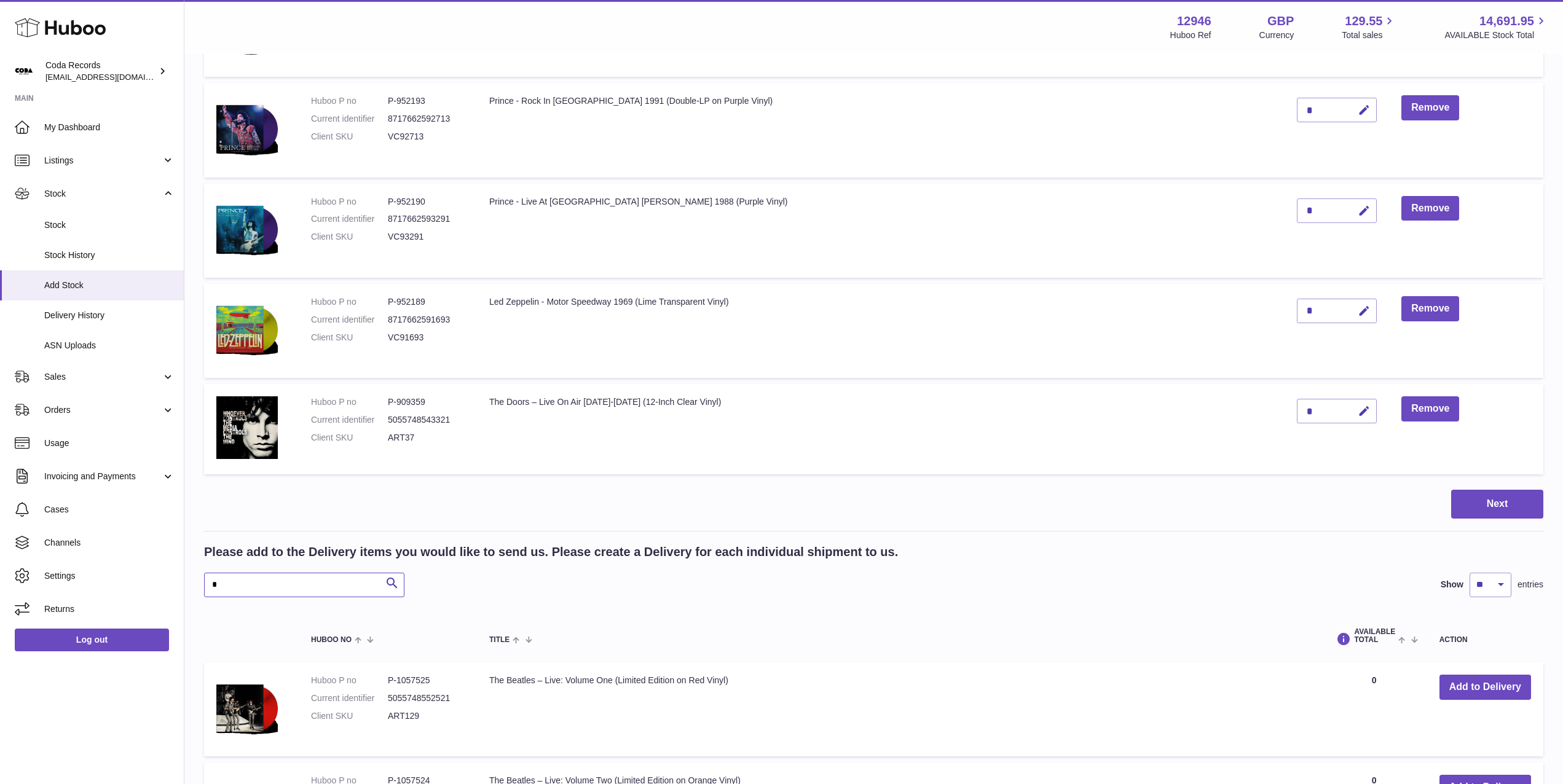
scroll to position [2057, 0]
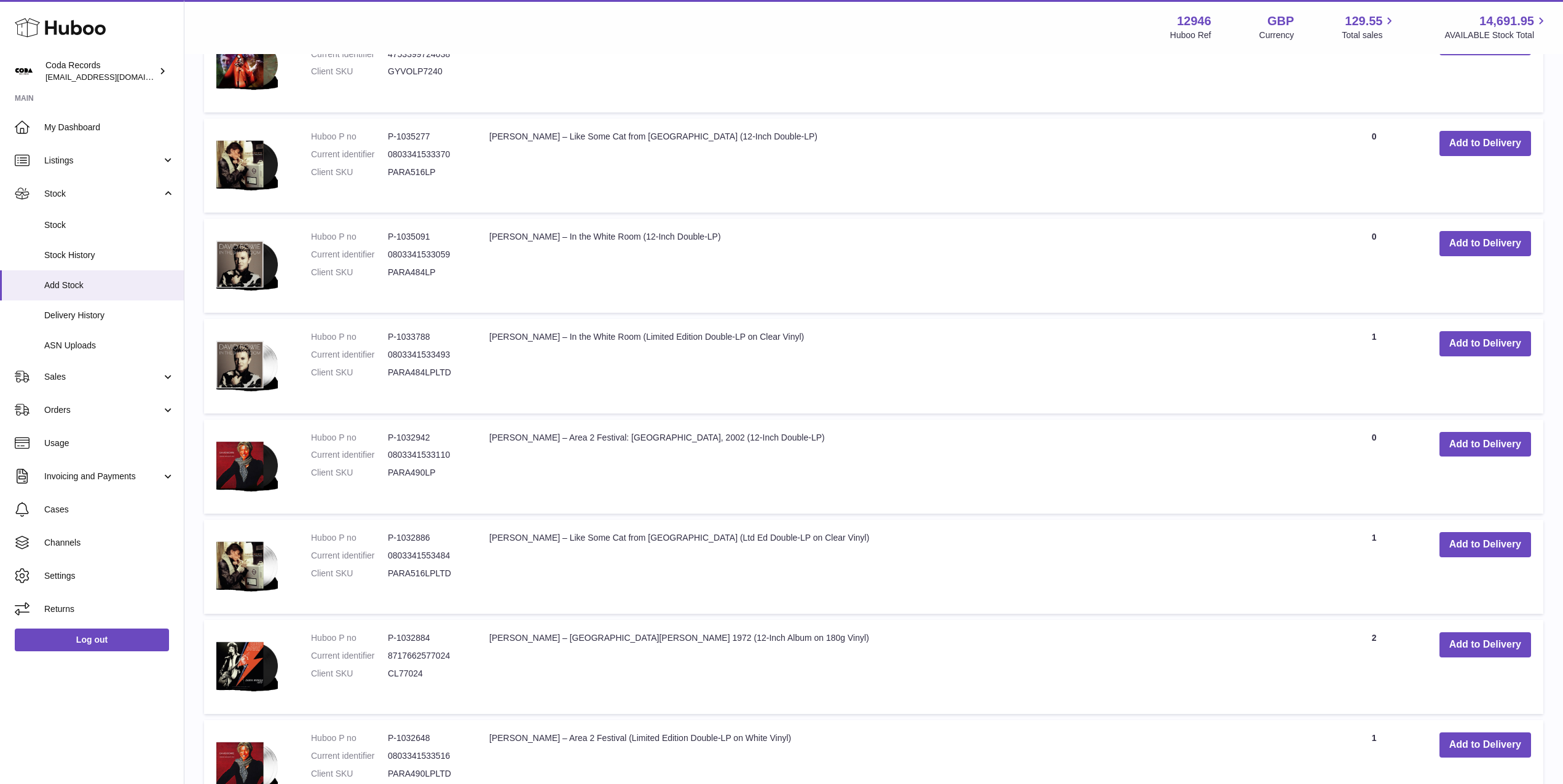
scroll to position [2894, 0]
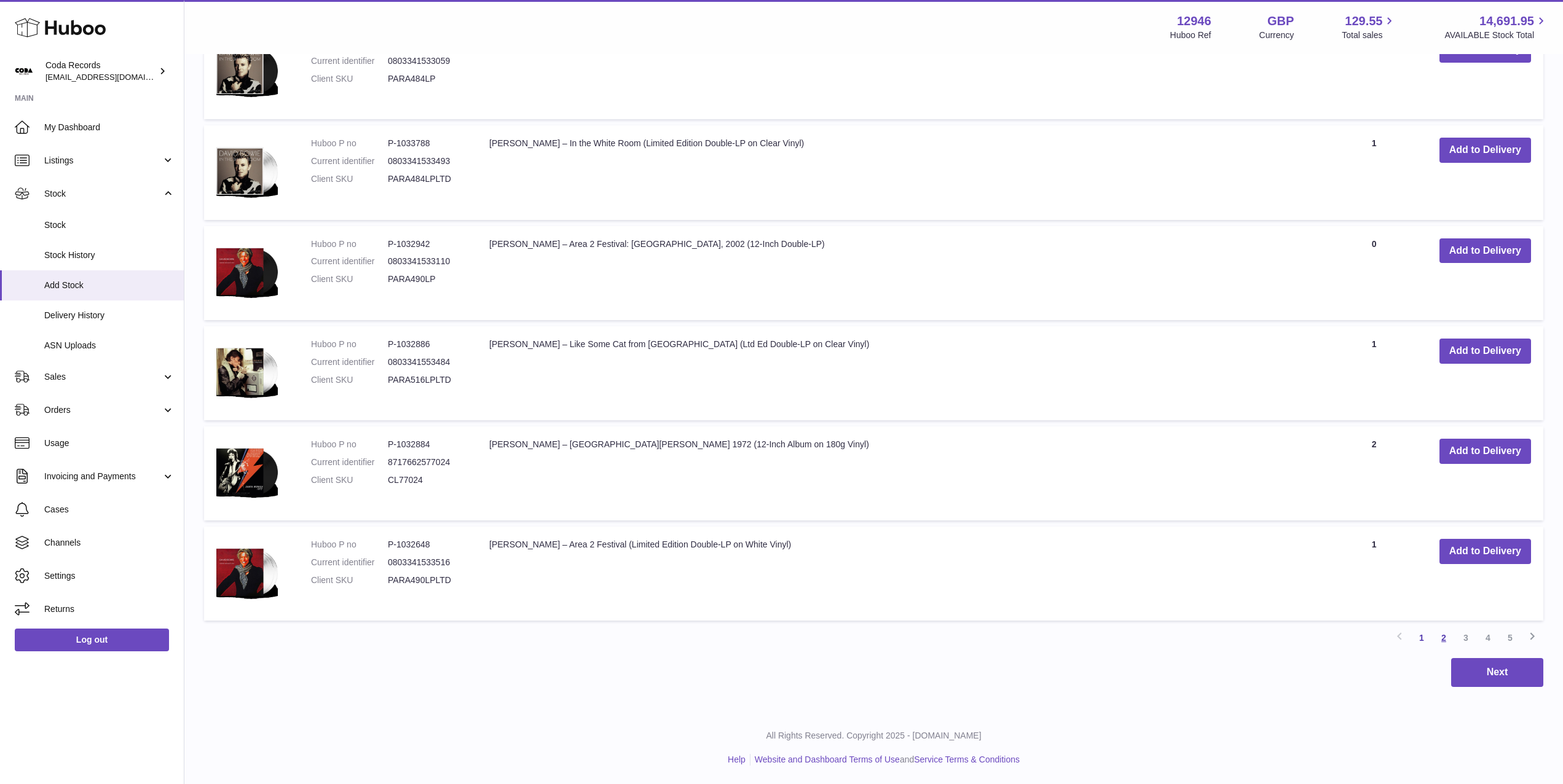
type input "*****"
click at [1444, 641] on link "2" at bounding box center [1443, 638] width 22 height 22
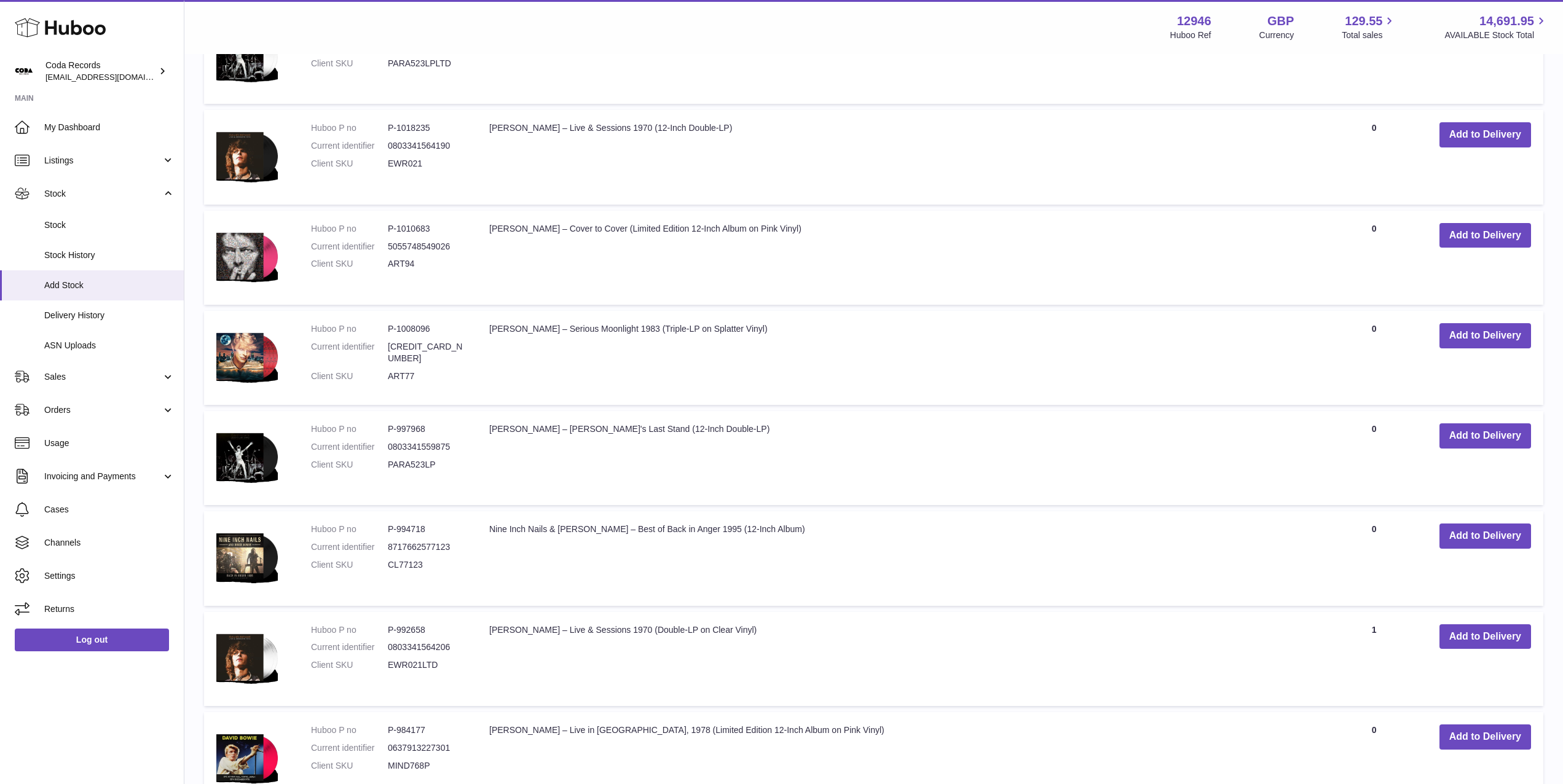
scroll to position [2637, 0]
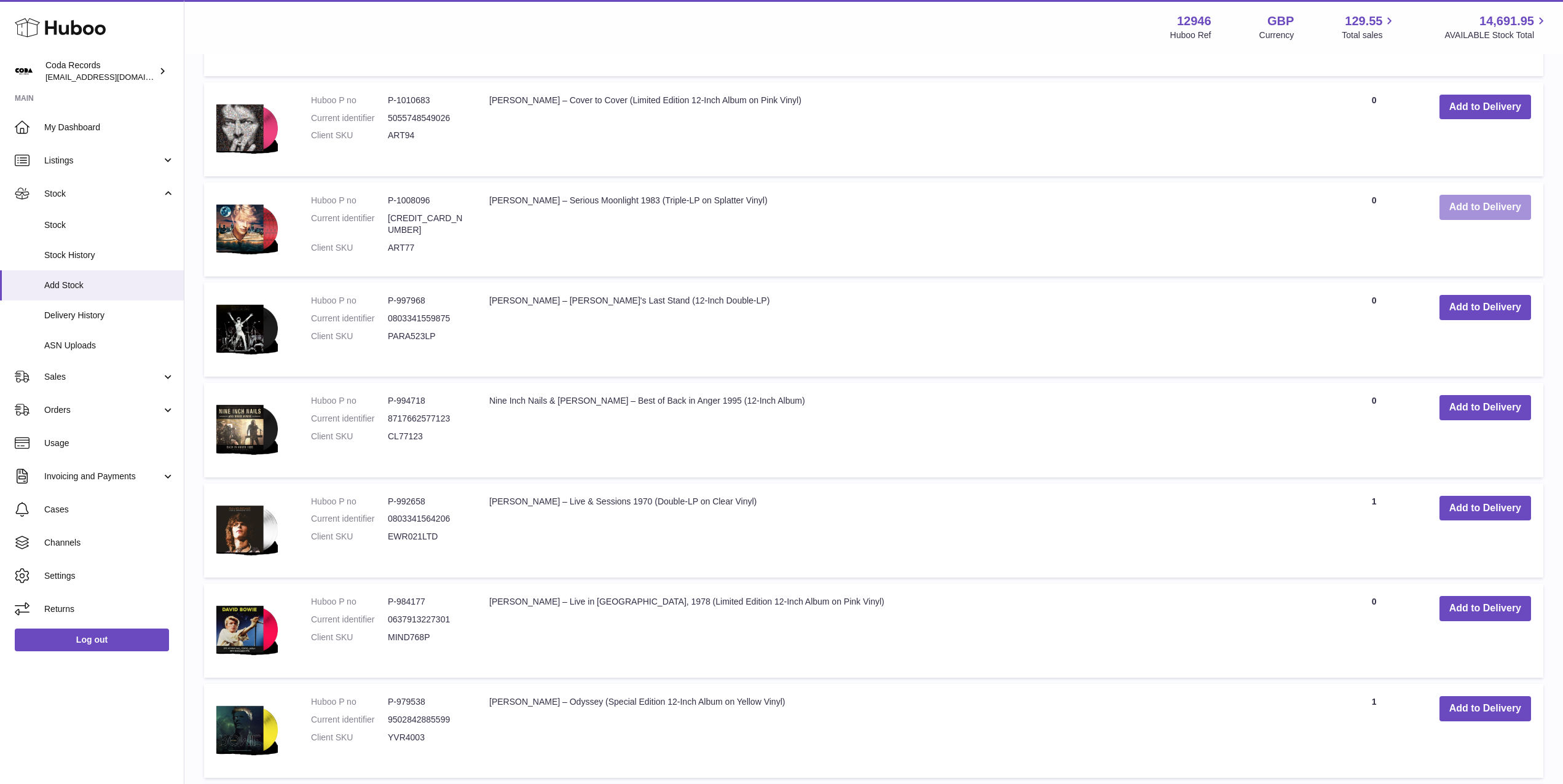
drag, startPoint x: 1479, startPoint y: 207, endPoint x: 1390, endPoint y: 275, distance: 112.0
click at [1479, 207] on button "Add to Delivery" at bounding box center [1485, 207] width 91 height 25
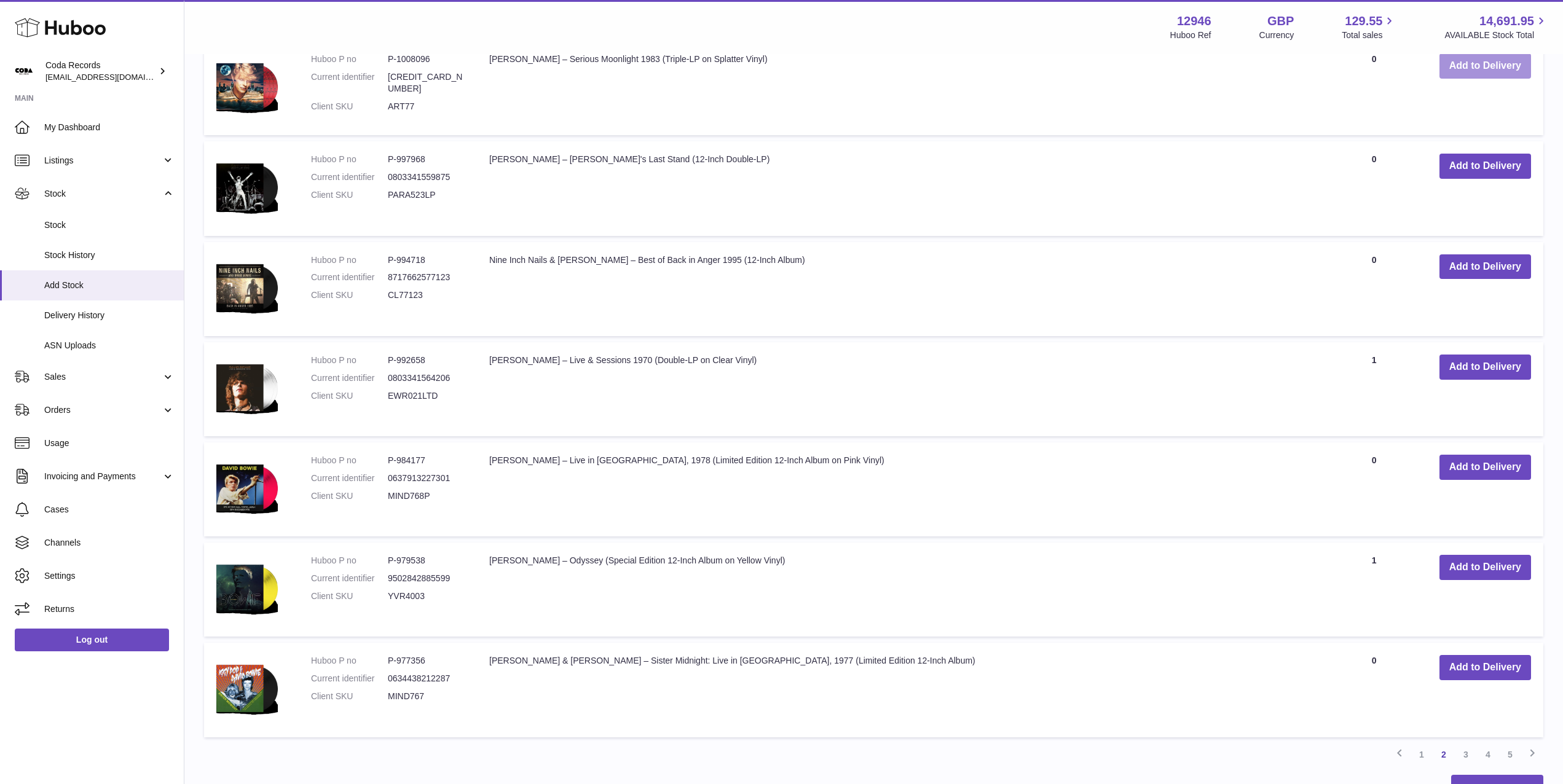
scroll to position [2994, 0]
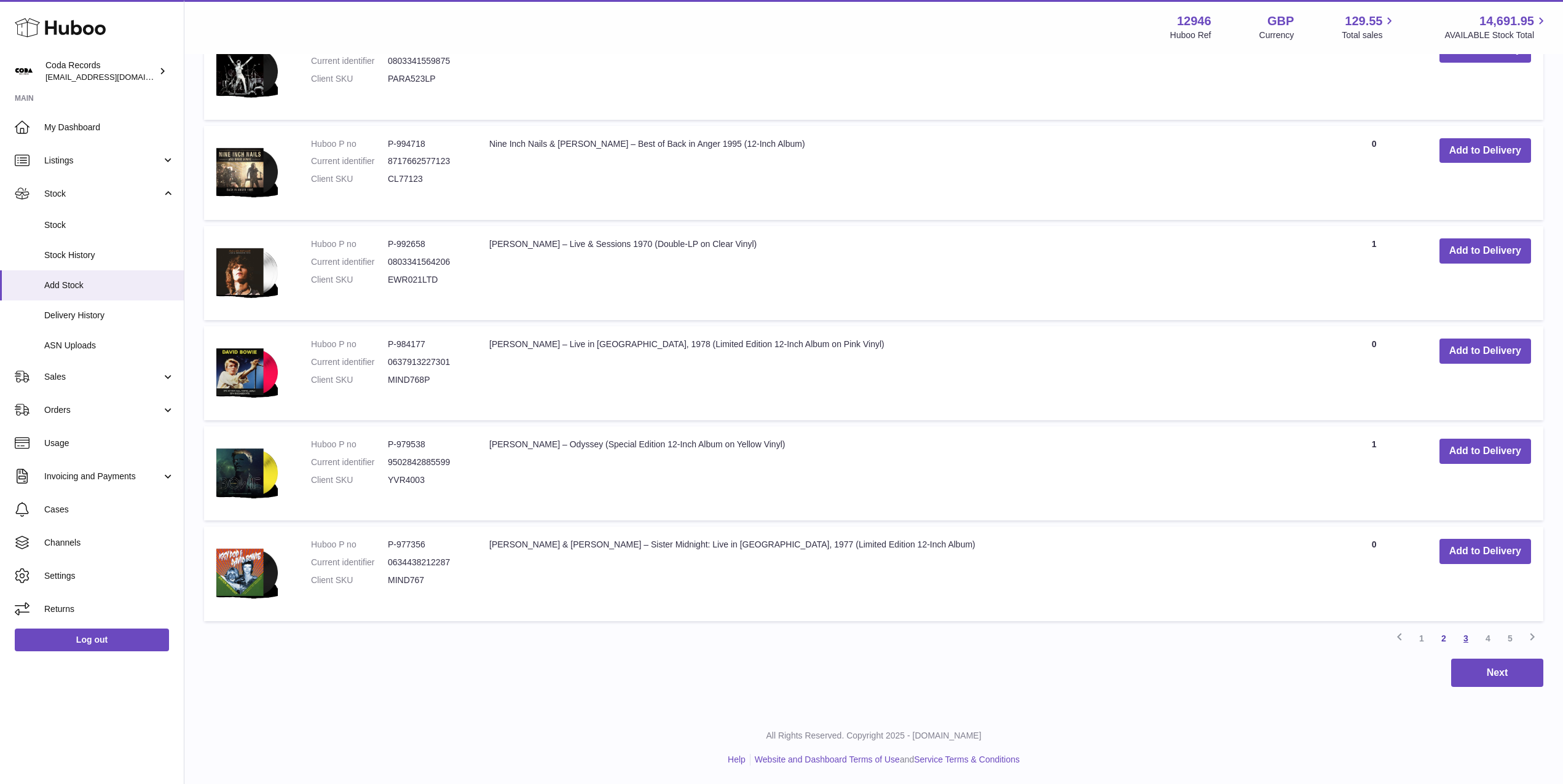
click at [1466, 636] on link "3" at bounding box center [1465, 638] width 22 height 22
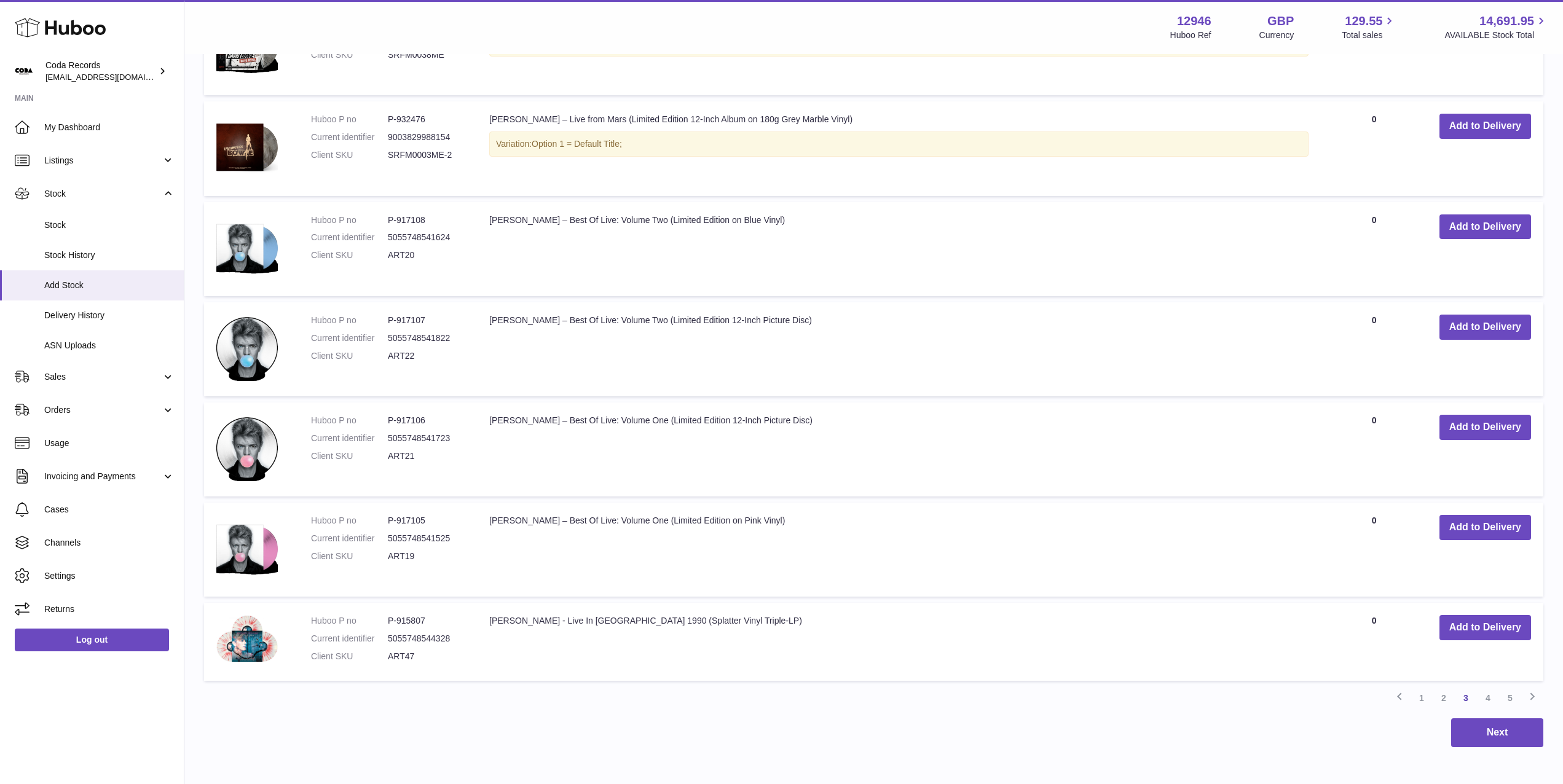
scroll to position [2920, 0]
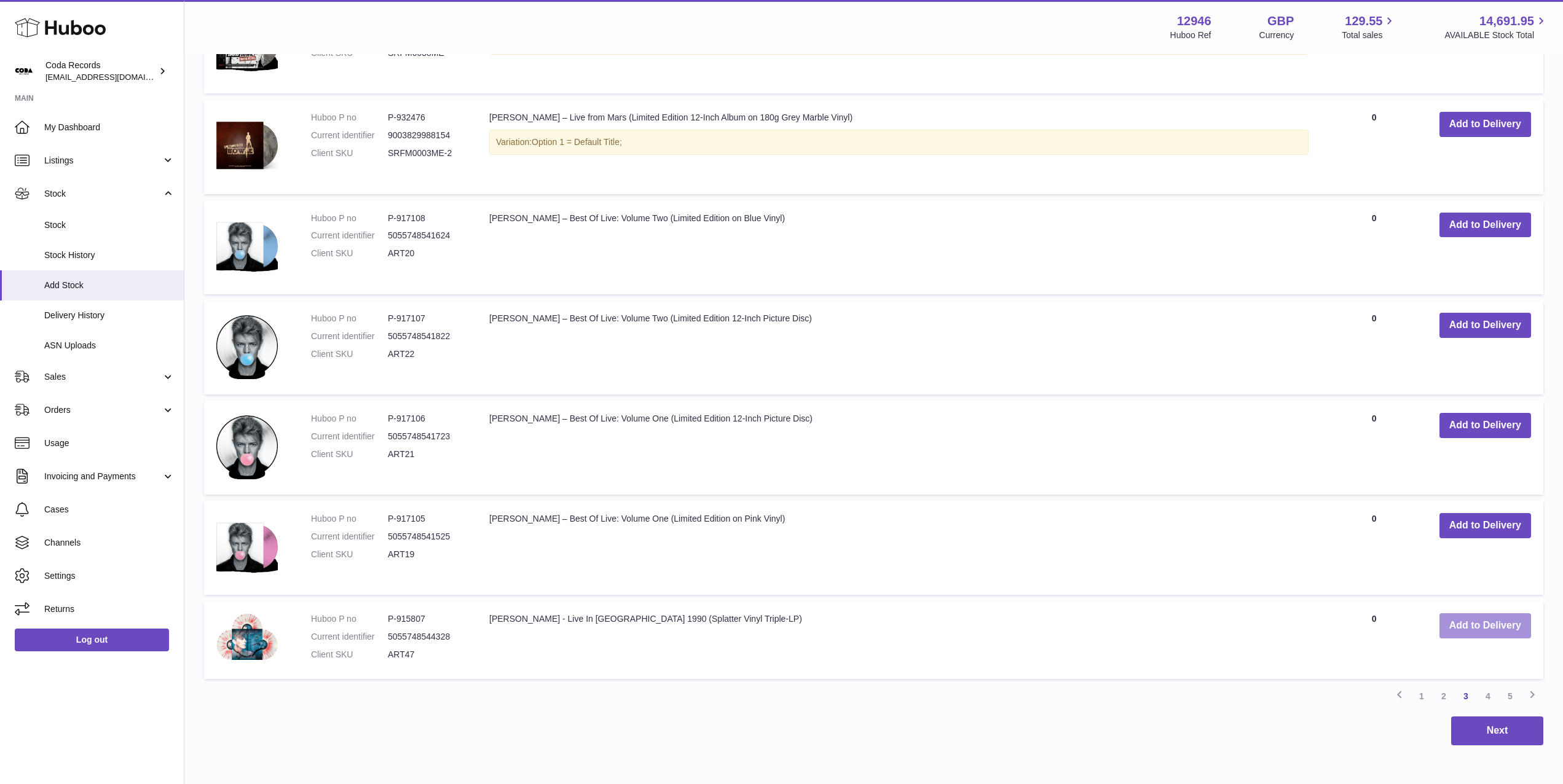
drag, startPoint x: 1459, startPoint y: 628, endPoint x: 1297, endPoint y: 568, distance: 172.8
click at [1459, 628] on button "Add to Delivery" at bounding box center [1485, 625] width 91 height 25
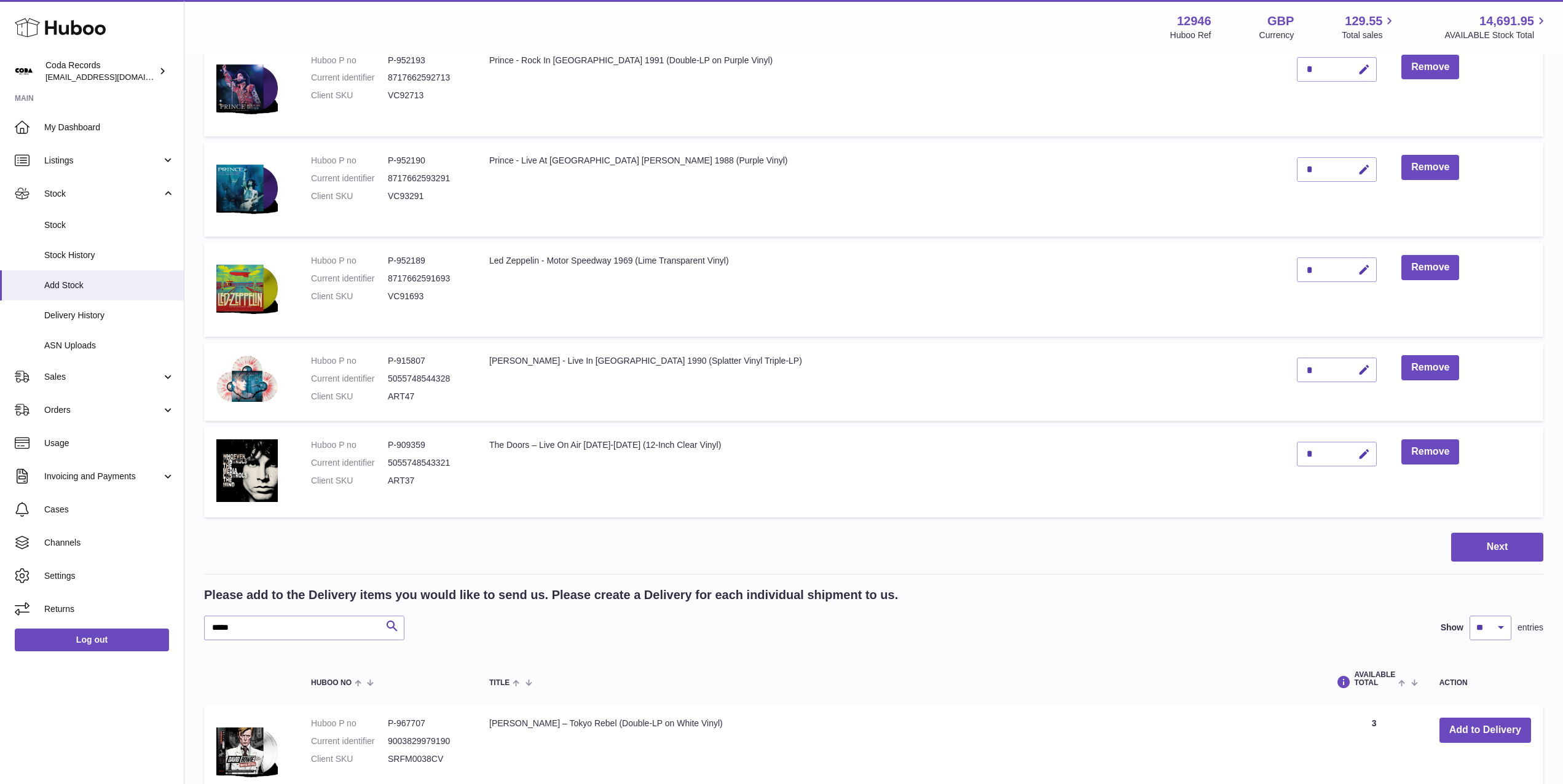
scroll to position [1965, 0]
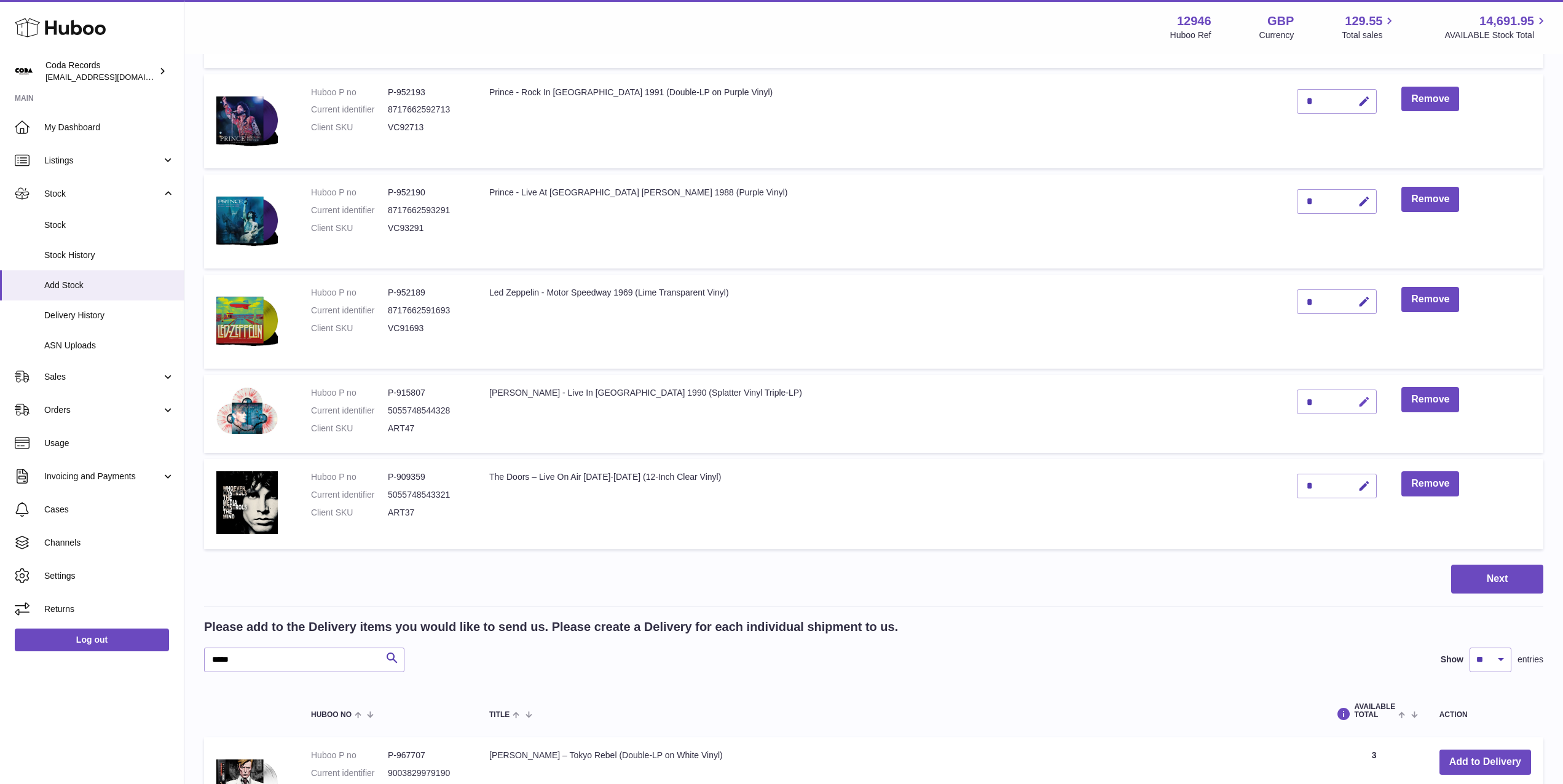
click at [1357, 403] on icon "button" at bounding box center [1364, 402] width 13 height 13
click at [1297, 401] on input "*" at bounding box center [1337, 402] width 80 height 24
type input "*"
click at [1359, 403] on icon "submit" at bounding box center [1364, 401] width 11 height 11
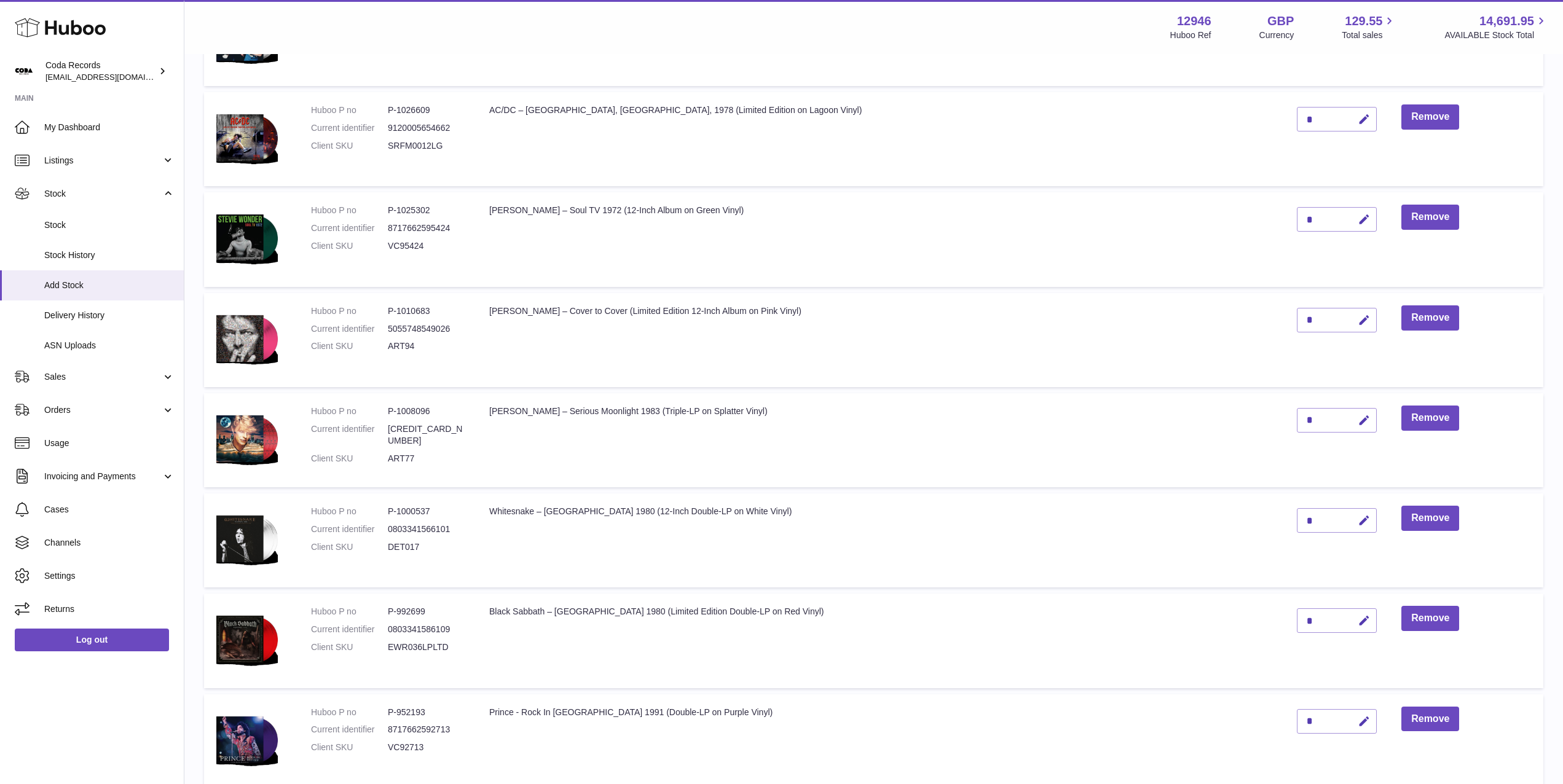
scroll to position [1320, 0]
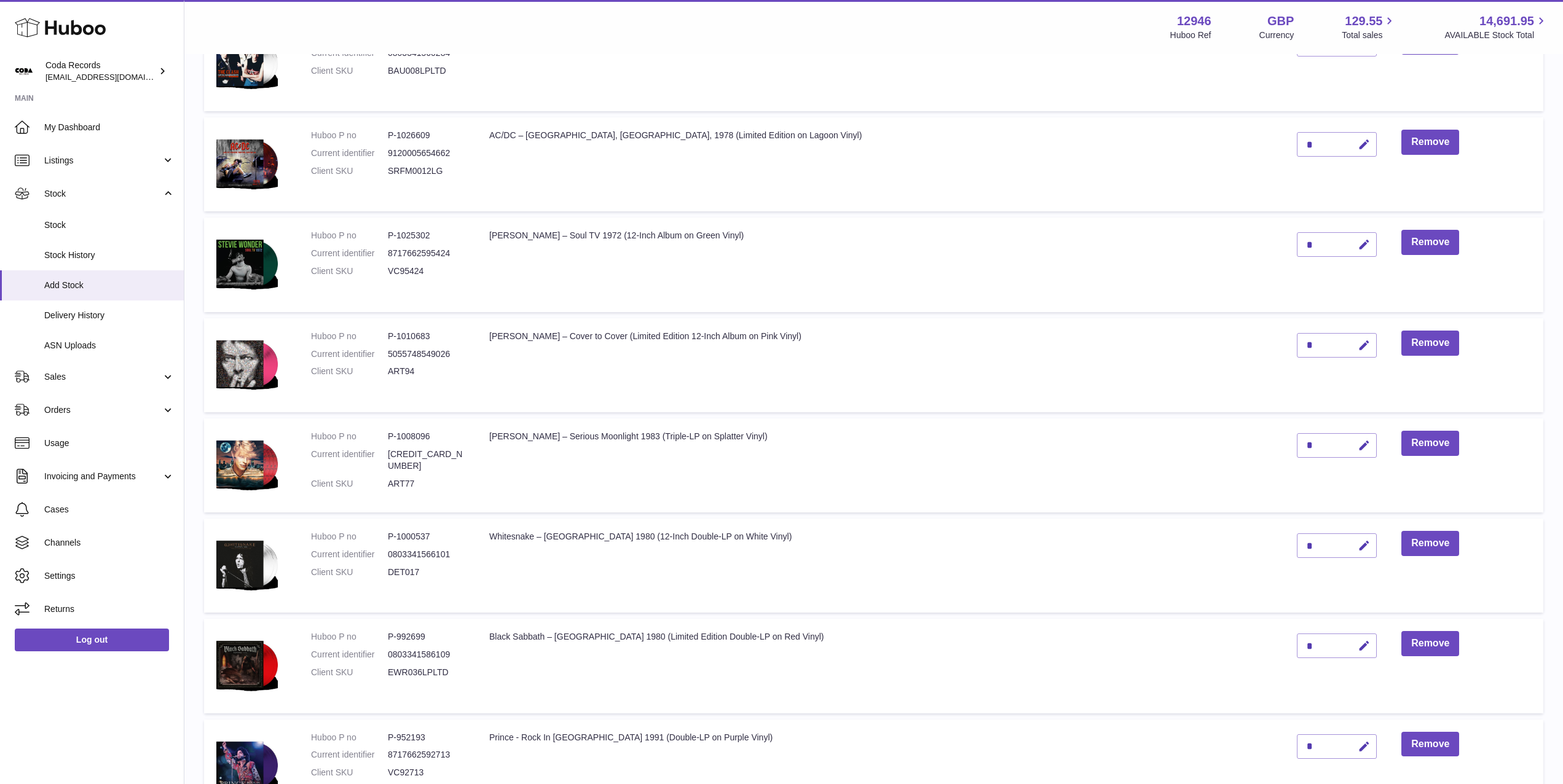
drag, startPoint x: 1333, startPoint y: 443, endPoint x: 1282, endPoint y: 448, distance: 51.2
click at [1357, 443] on icon "button" at bounding box center [1364, 446] width 13 height 13
drag, startPoint x: 1269, startPoint y: 444, endPoint x: 1284, endPoint y: 445, distance: 15.0
click at [1285, 443] on td "*" at bounding box center [1337, 466] width 104 height 94
type input "*"
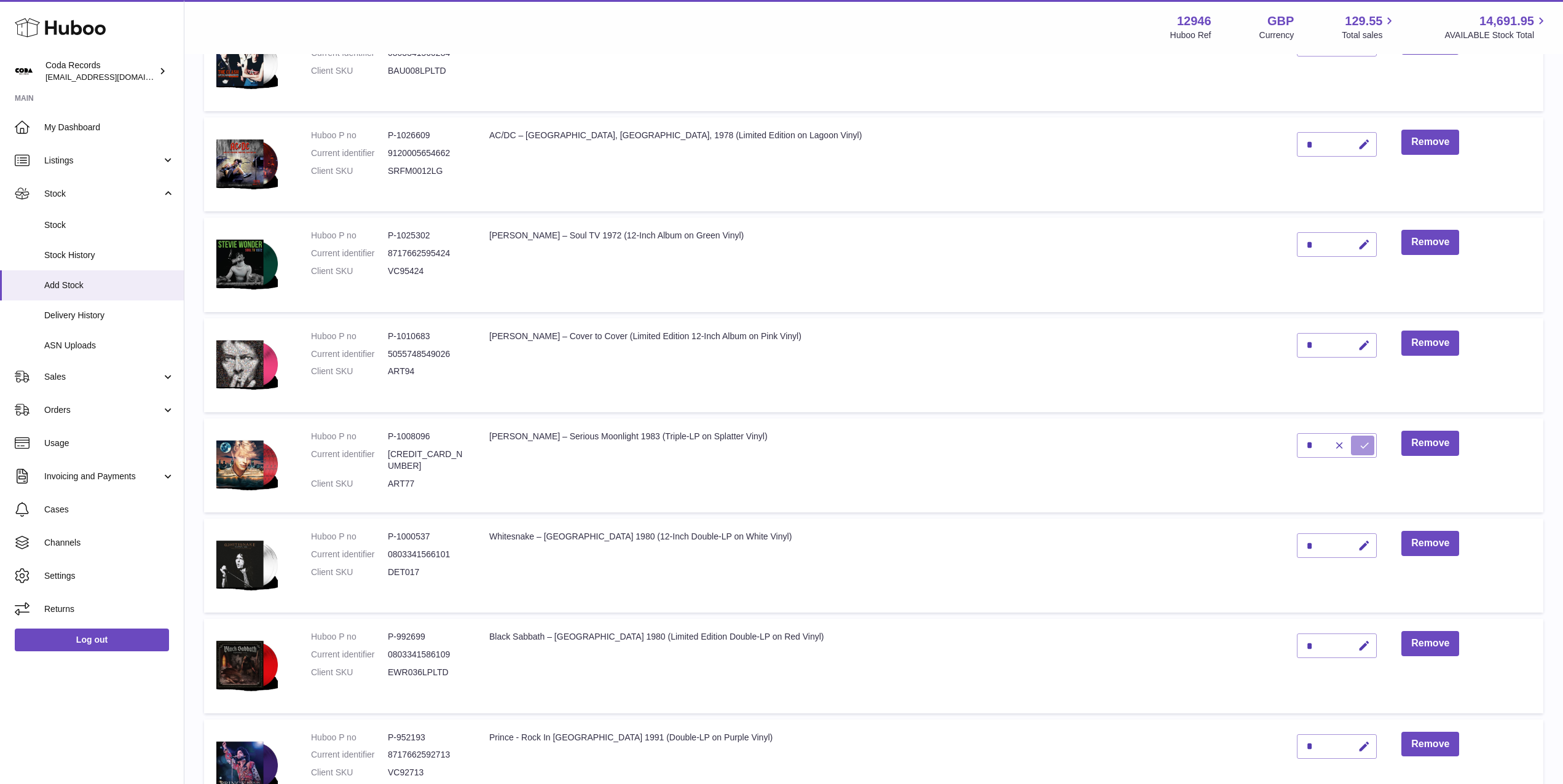
drag, startPoint x: 1323, startPoint y: 445, endPoint x: 1287, endPoint y: 427, distance: 40.2
click at [1351, 445] on button "submit" at bounding box center [1362, 446] width 24 height 20
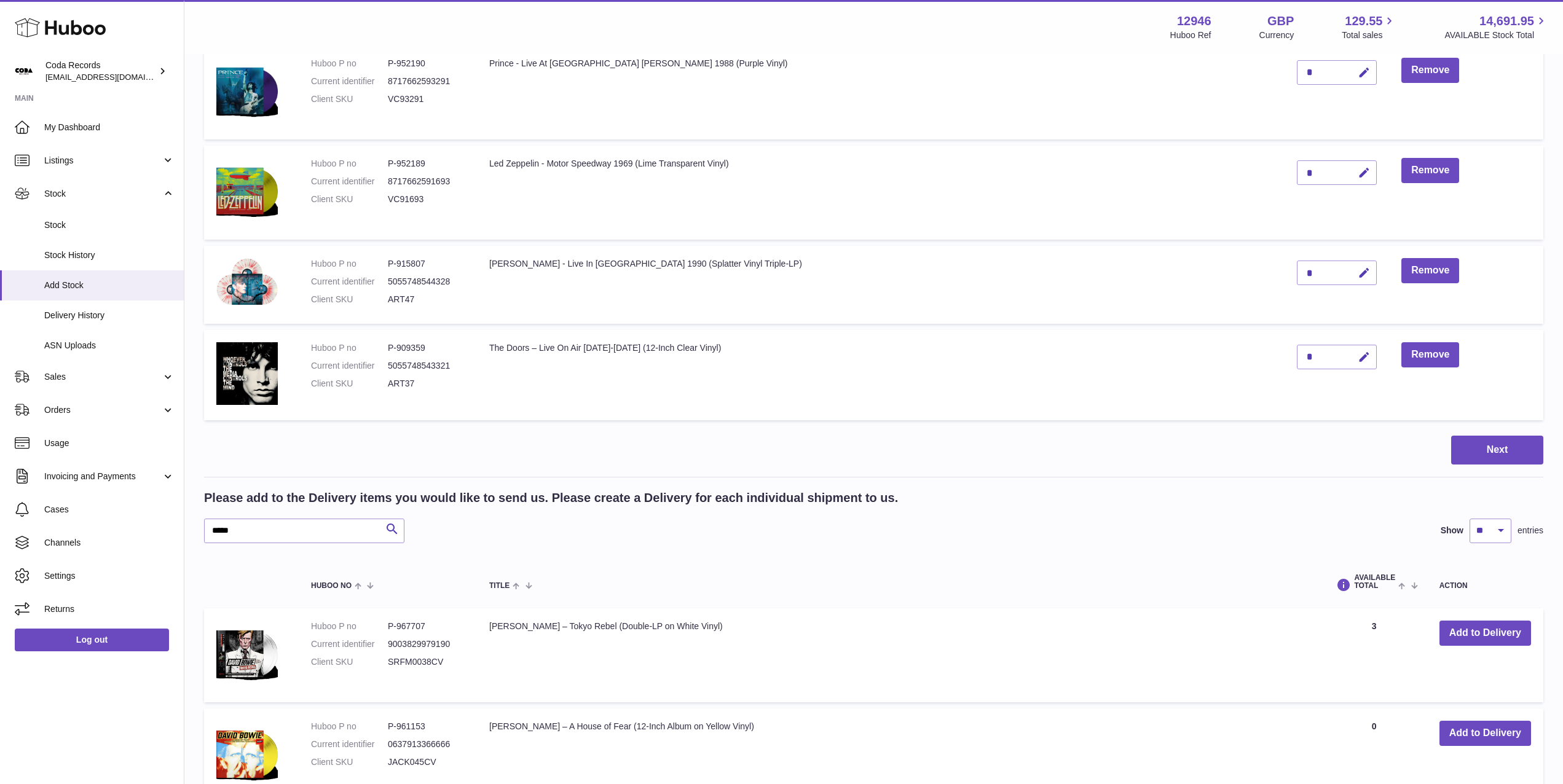
scroll to position [2099, 0]
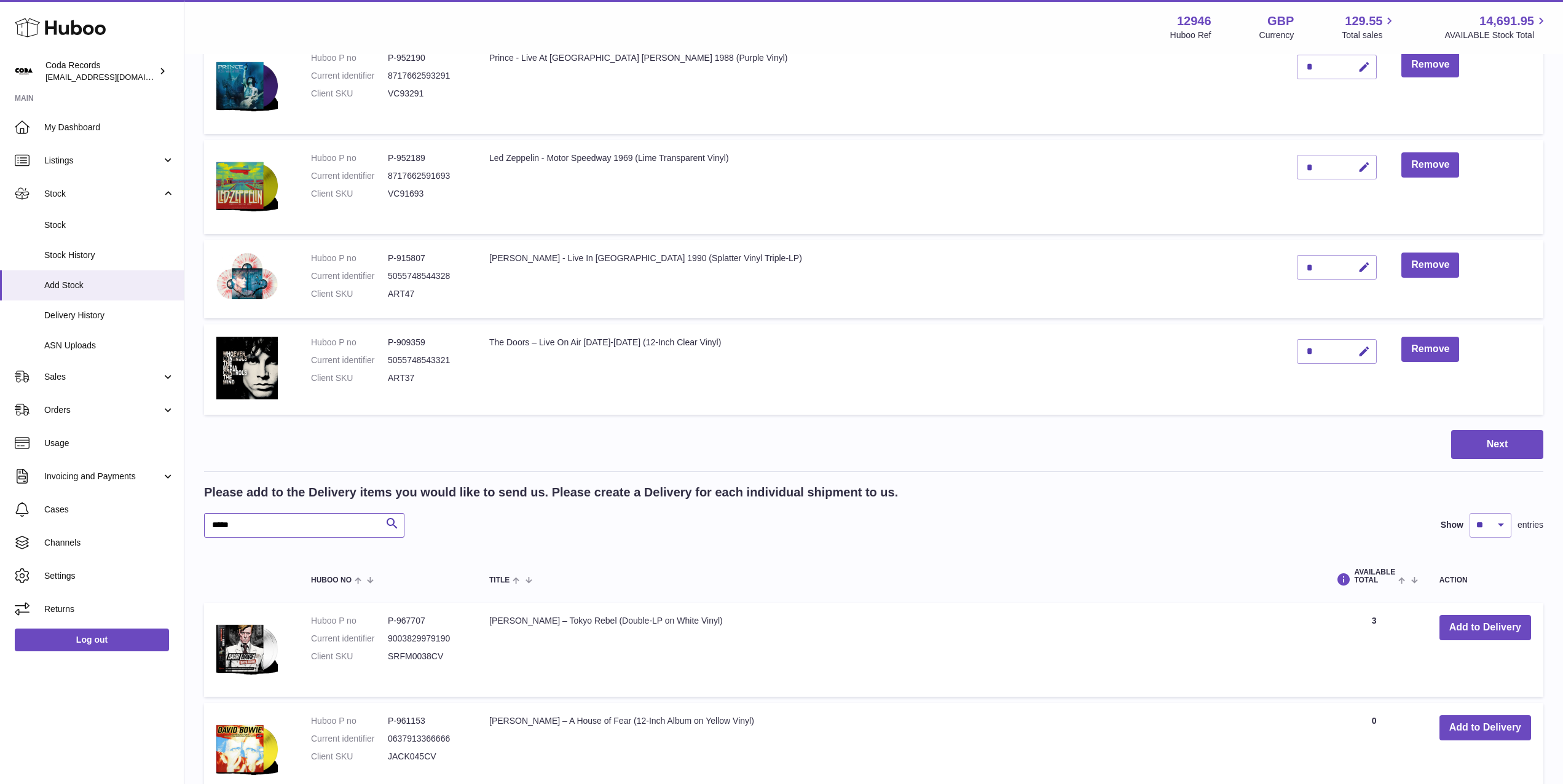
click at [324, 531] on input "*****" at bounding box center [304, 526] width 201 height 24
click at [323, 531] on input "*****" at bounding box center [304, 526] width 201 height 24
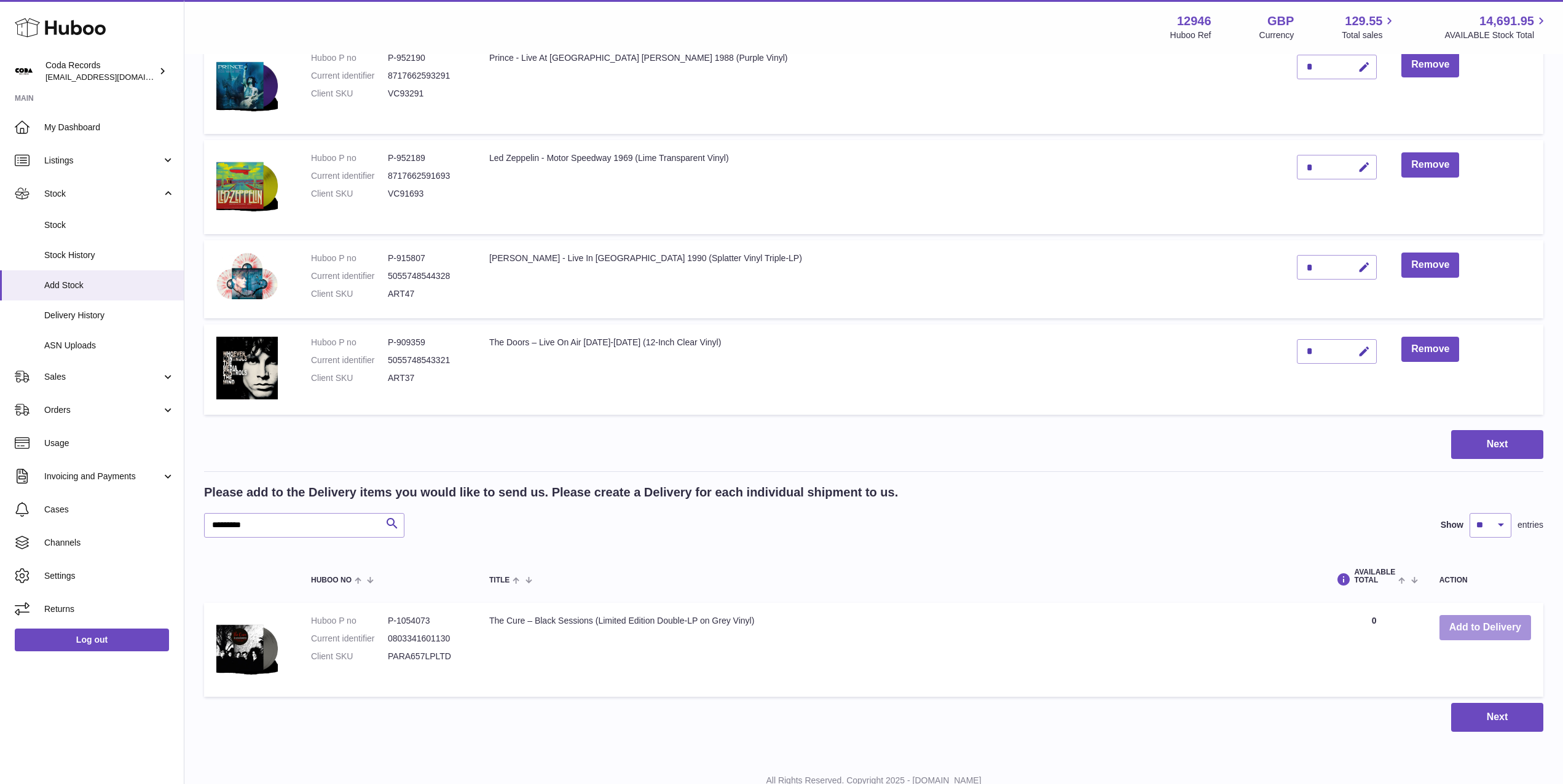
click at [1466, 626] on button "Add to Delivery" at bounding box center [1485, 628] width 91 height 25
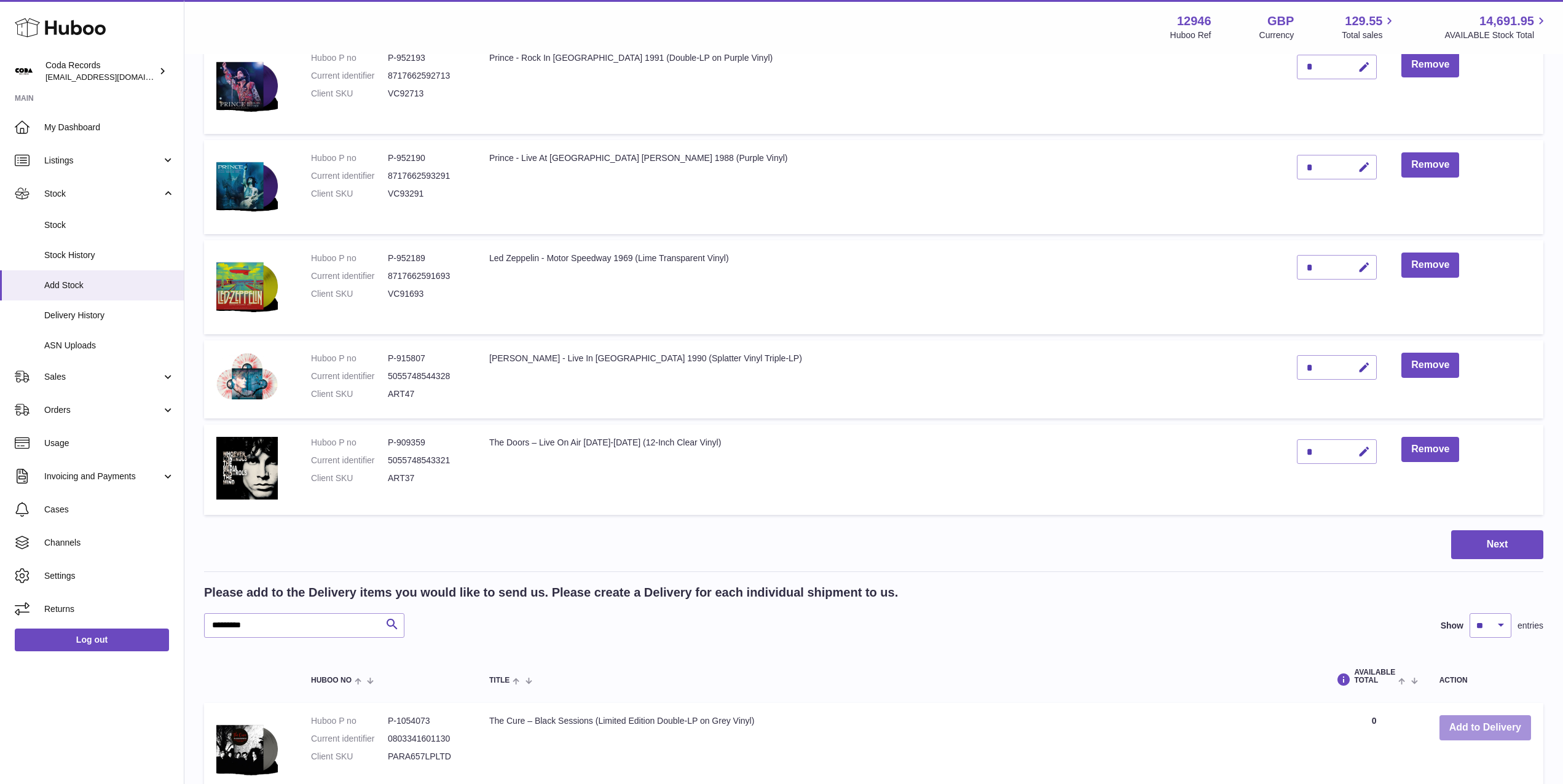
scroll to position [2200, 0]
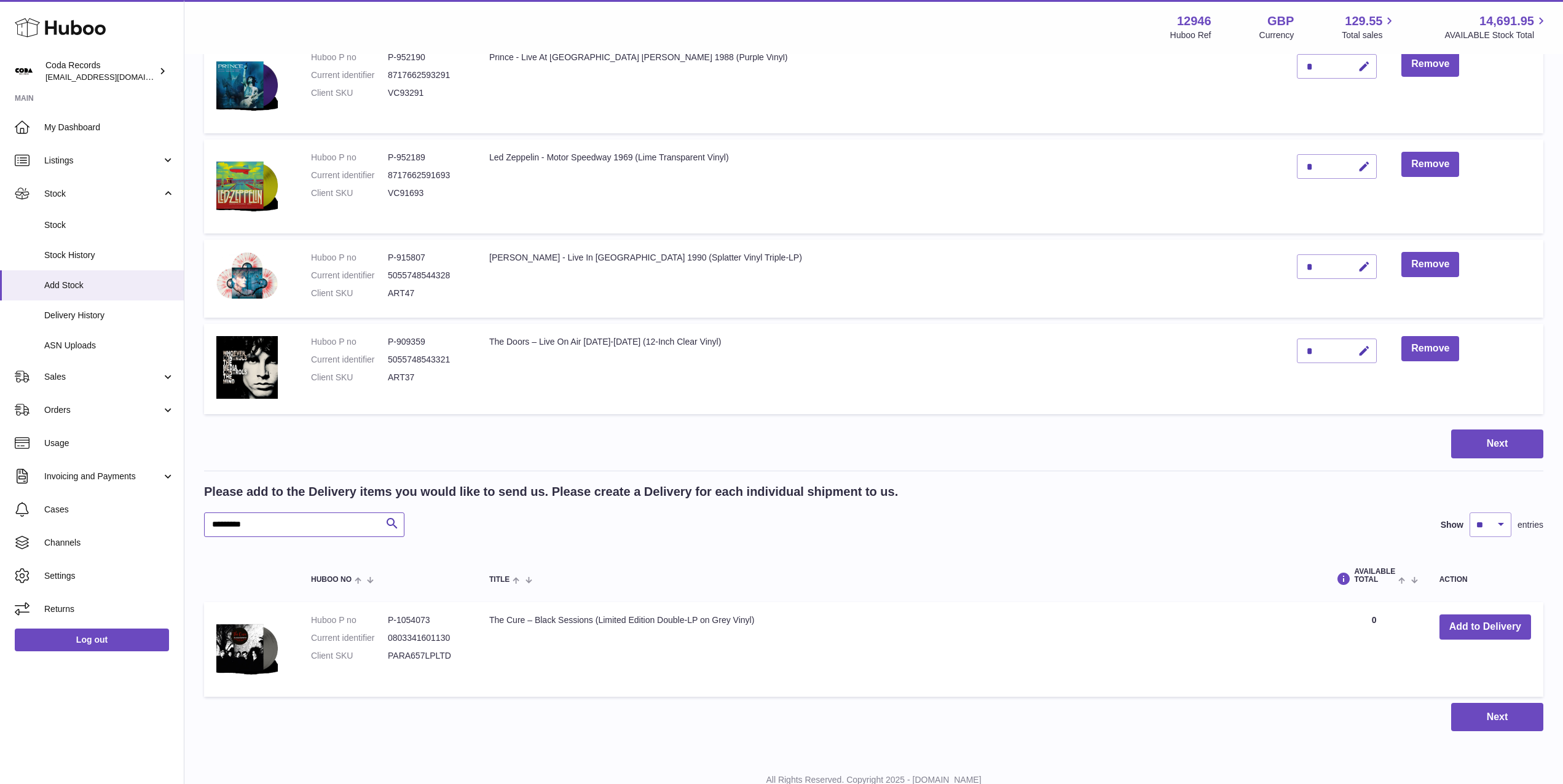
click at [313, 527] on input "*********" at bounding box center [304, 525] width 201 height 24
type input "*****"
click at [1501, 620] on button "Add to Delivery" at bounding box center [1485, 627] width 91 height 25
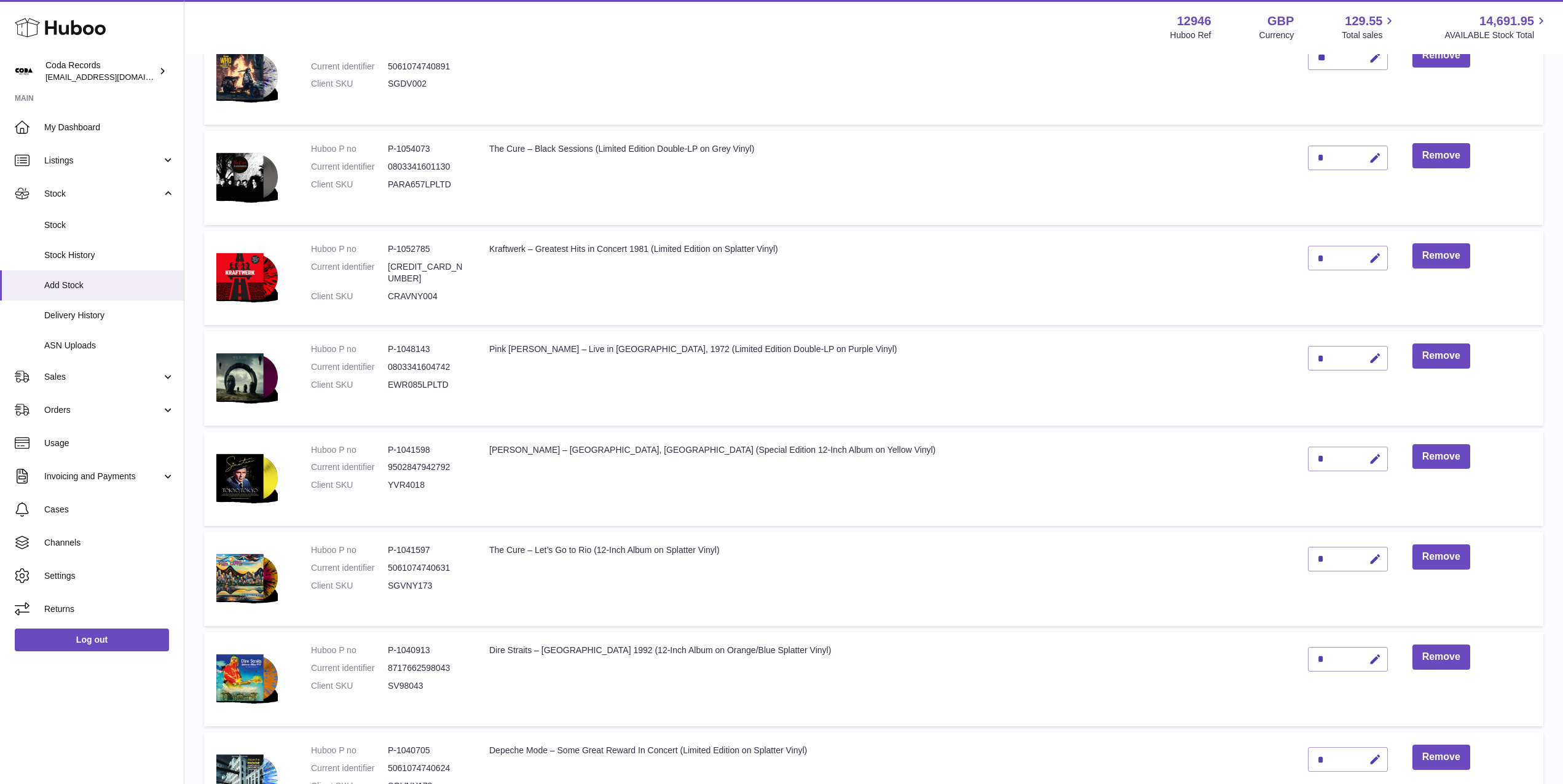
scroll to position [201, 0]
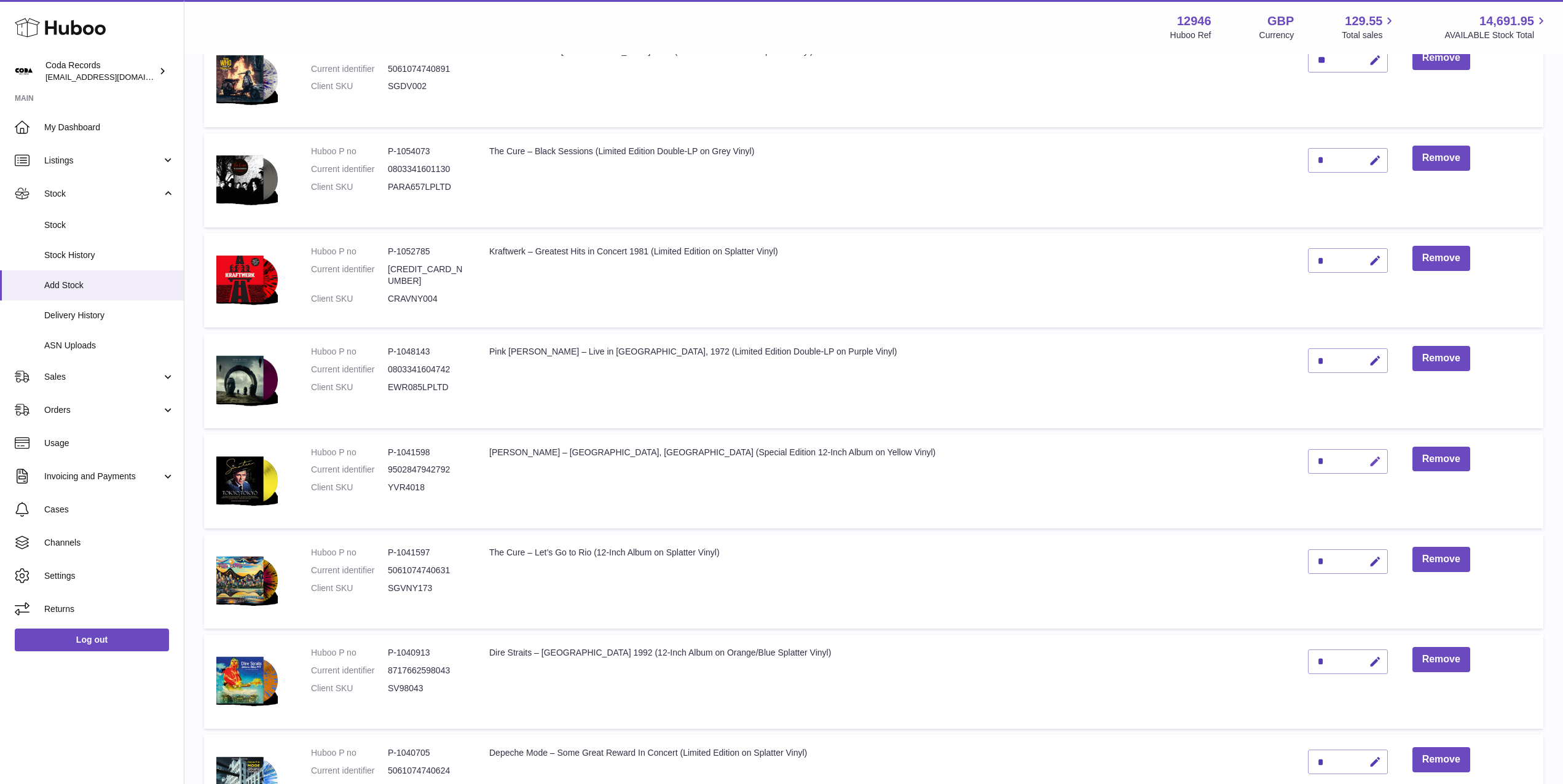
drag, startPoint x: 1327, startPoint y: 464, endPoint x: 1320, endPoint y: 465, distance: 7.1
click at [1359, 465] on button "button" at bounding box center [1373, 461] width 29 height 25
click at [1295, 459] on td "*" at bounding box center [1347, 482] width 104 height 94
type input "*"
drag, startPoint x: 1330, startPoint y: 459, endPoint x: 1180, endPoint y: 368, distance: 175.4
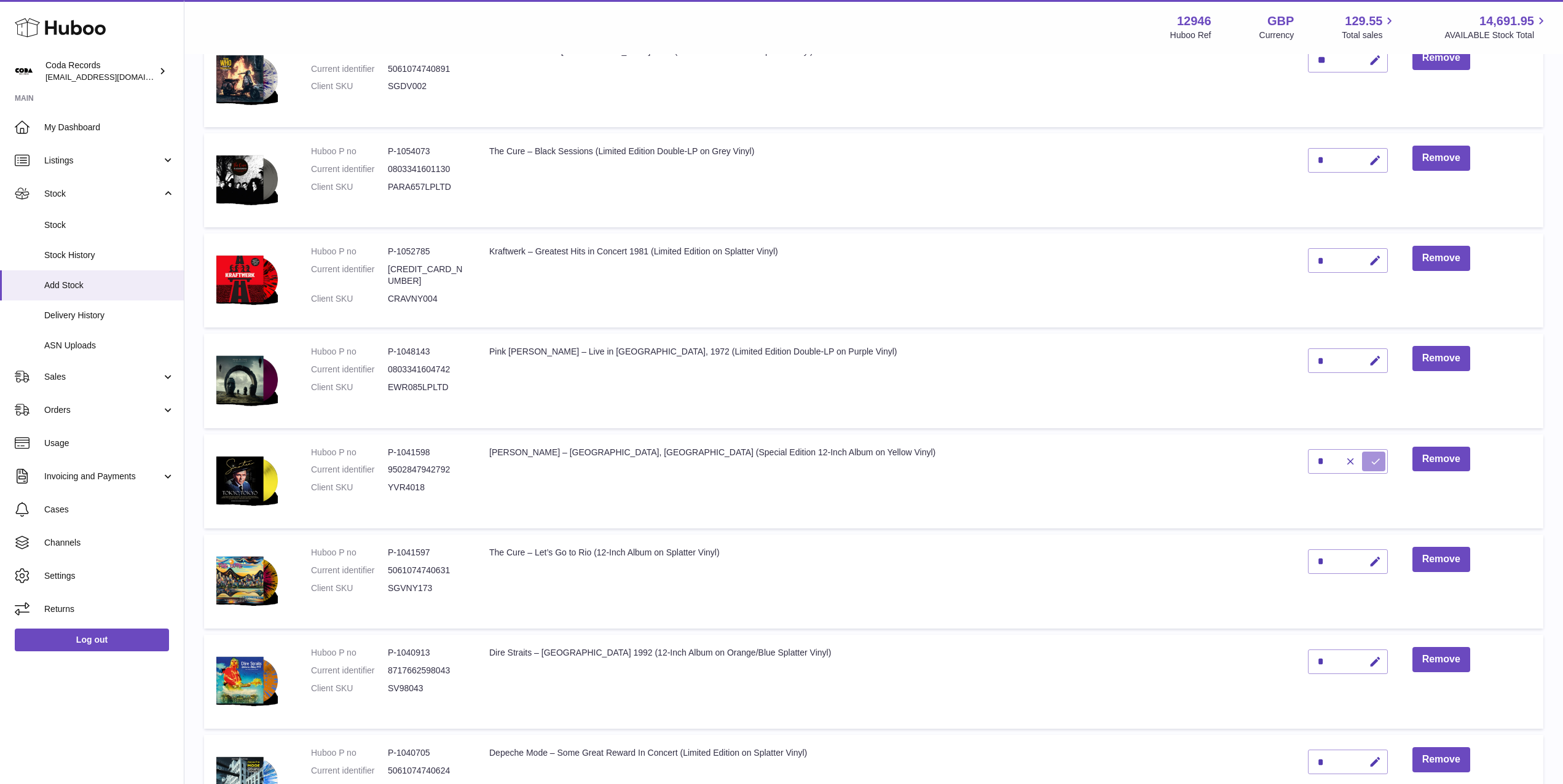
click at [1370, 457] on icon "submit" at bounding box center [1375, 461] width 11 height 11
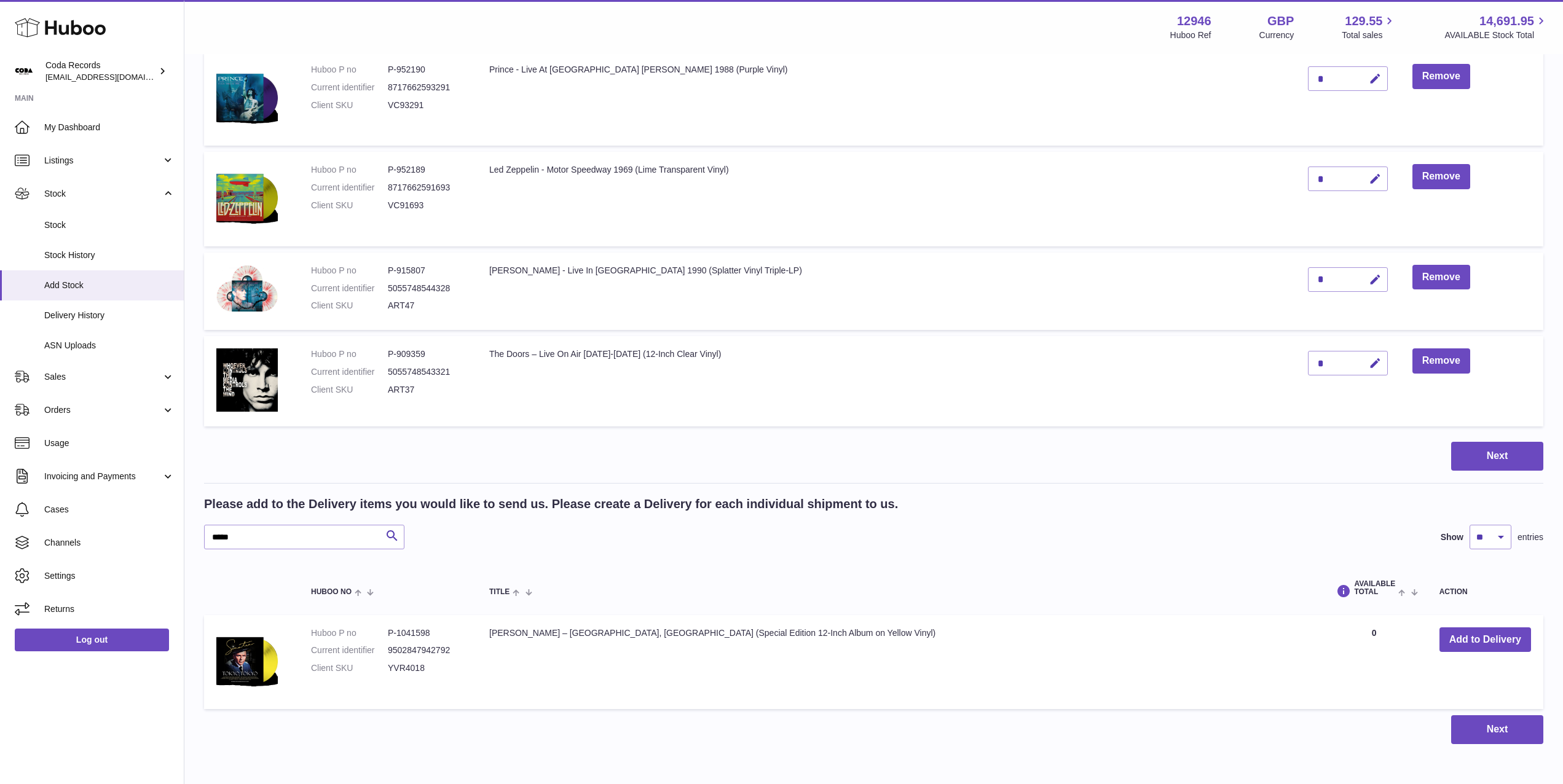
scroll to position [2345, 0]
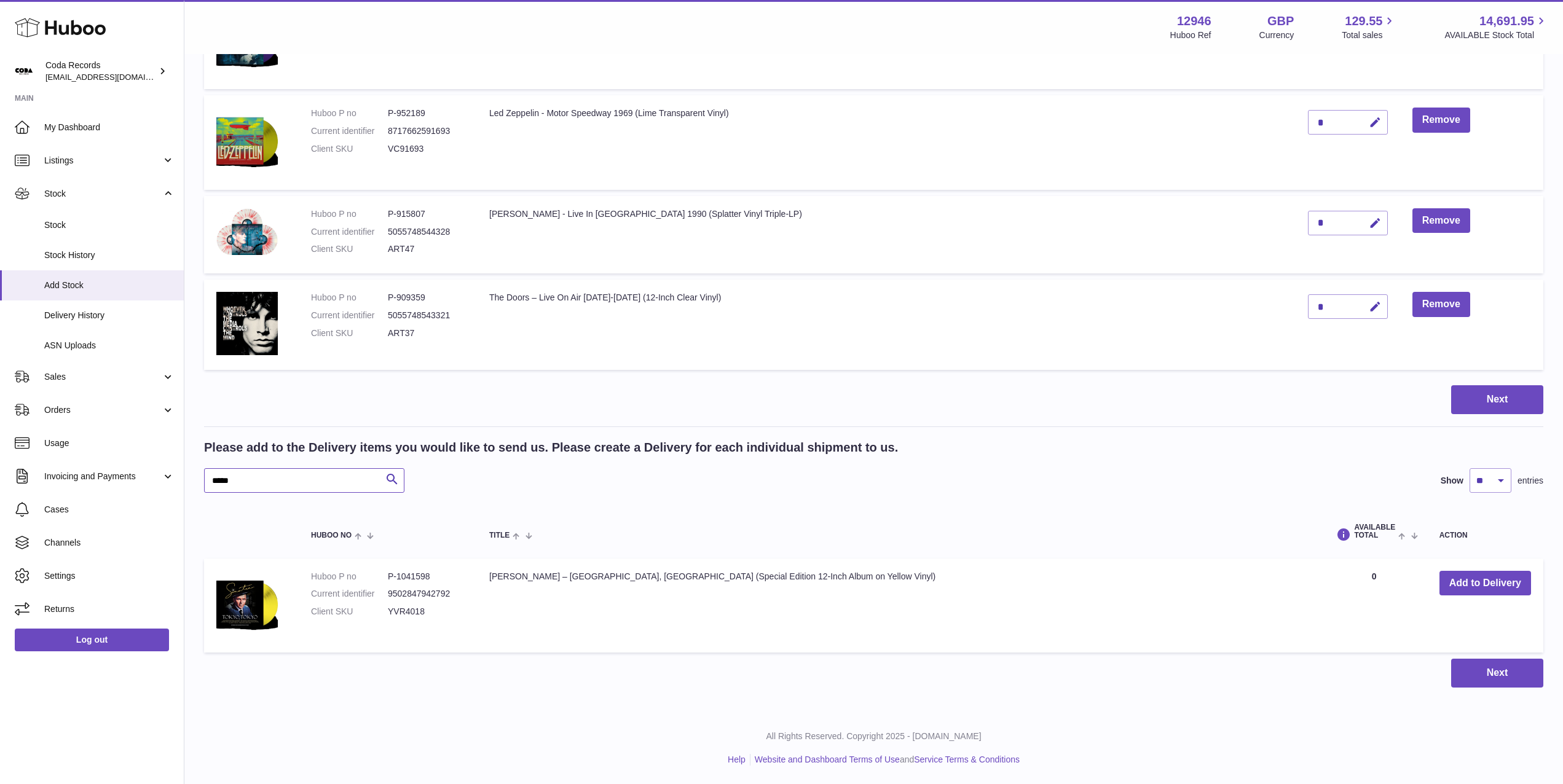
click at [311, 483] on input "*****" at bounding box center [304, 481] width 201 height 24
click at [312, 483] on input "*****" at bounding box center [304, 481] width 201 height 24
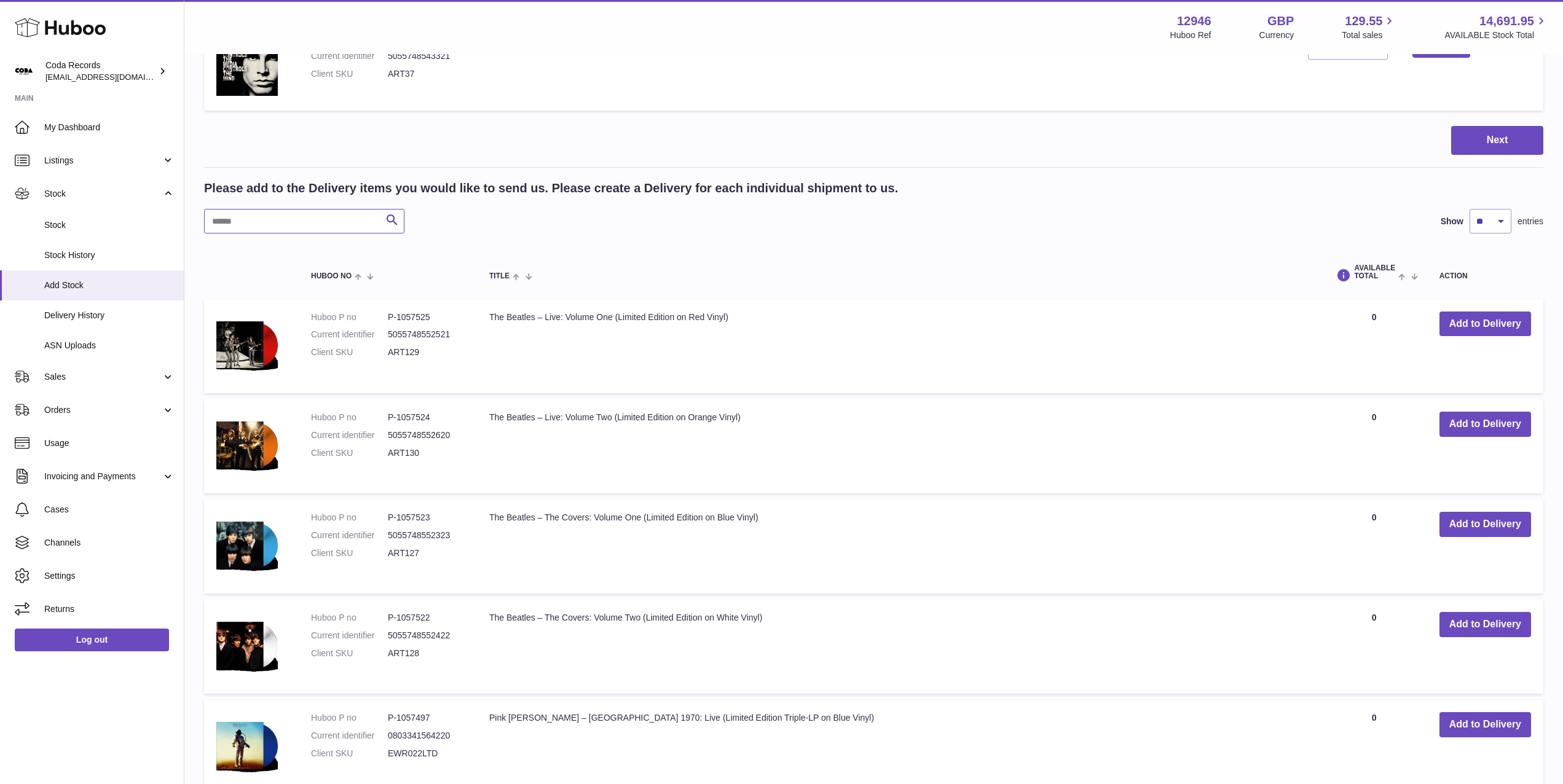
scroll to position [2611, 0]
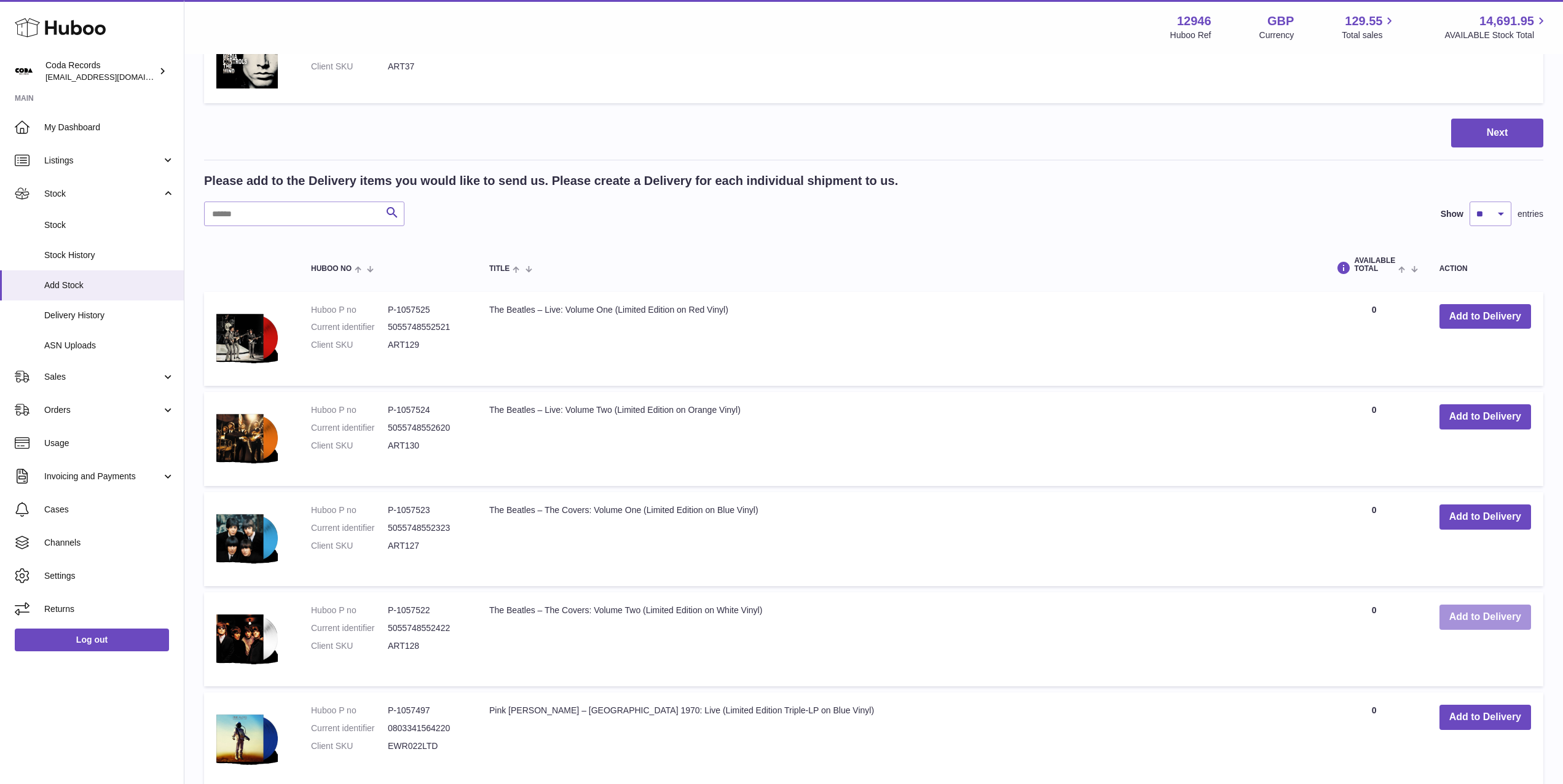
click at [1481, 629] on button "Add to Delivery" at bounding box center [1485, 617] width 91 height 25
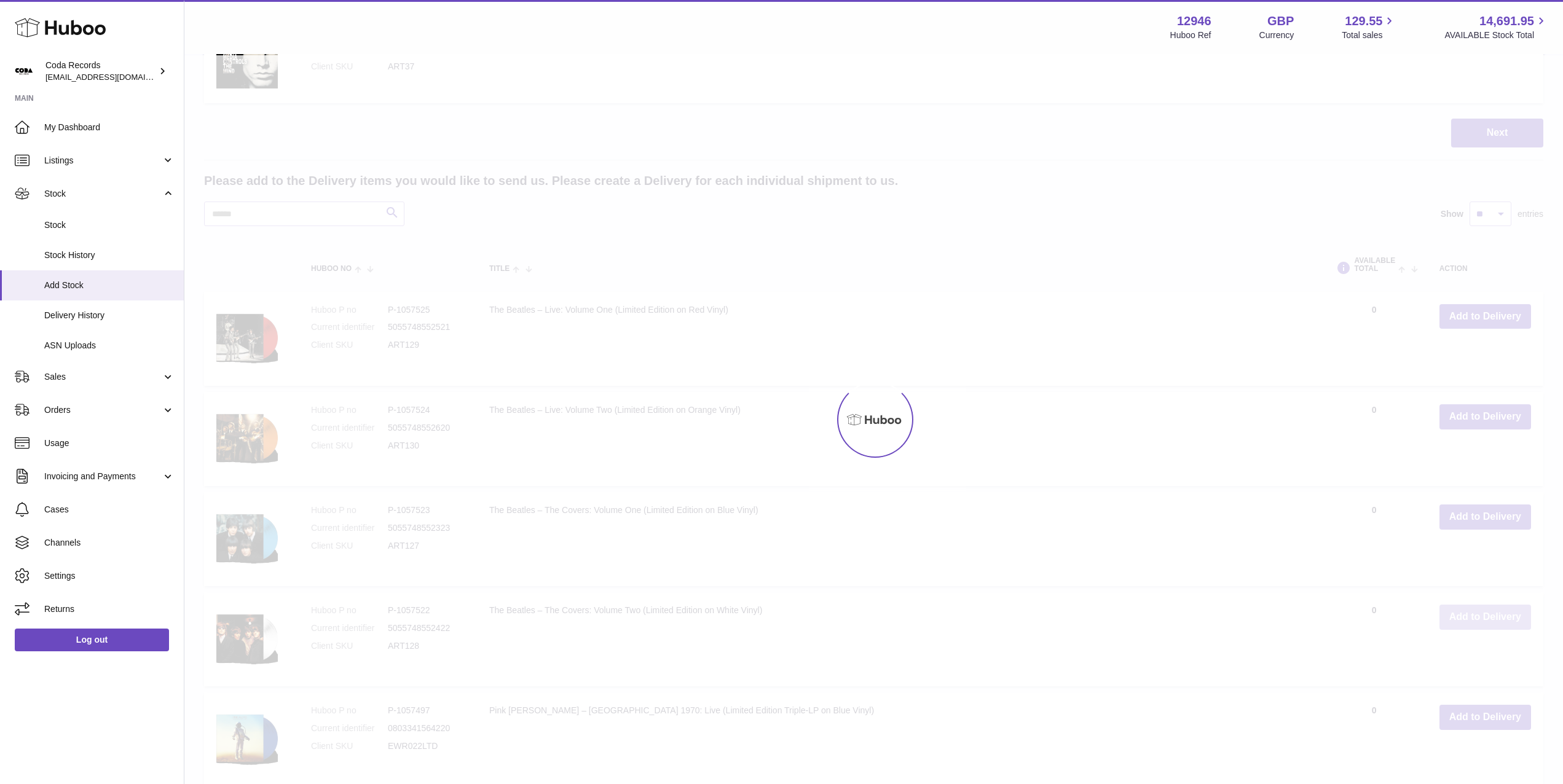
scroll to position [2712, 0]
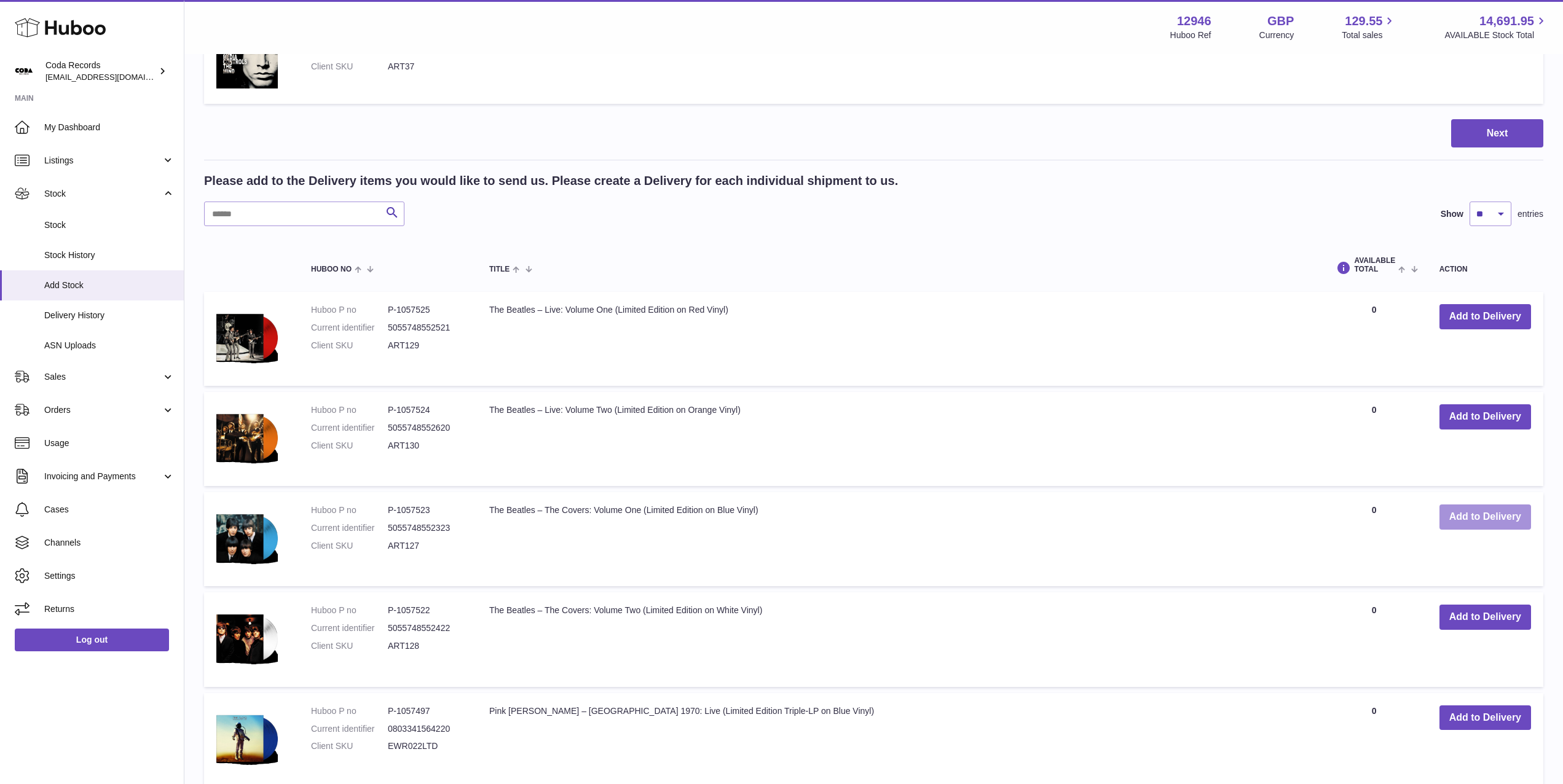
click at [1465, 516] on button "Add to Delivery" at bounding box center [1485, 517] width 91 height 25
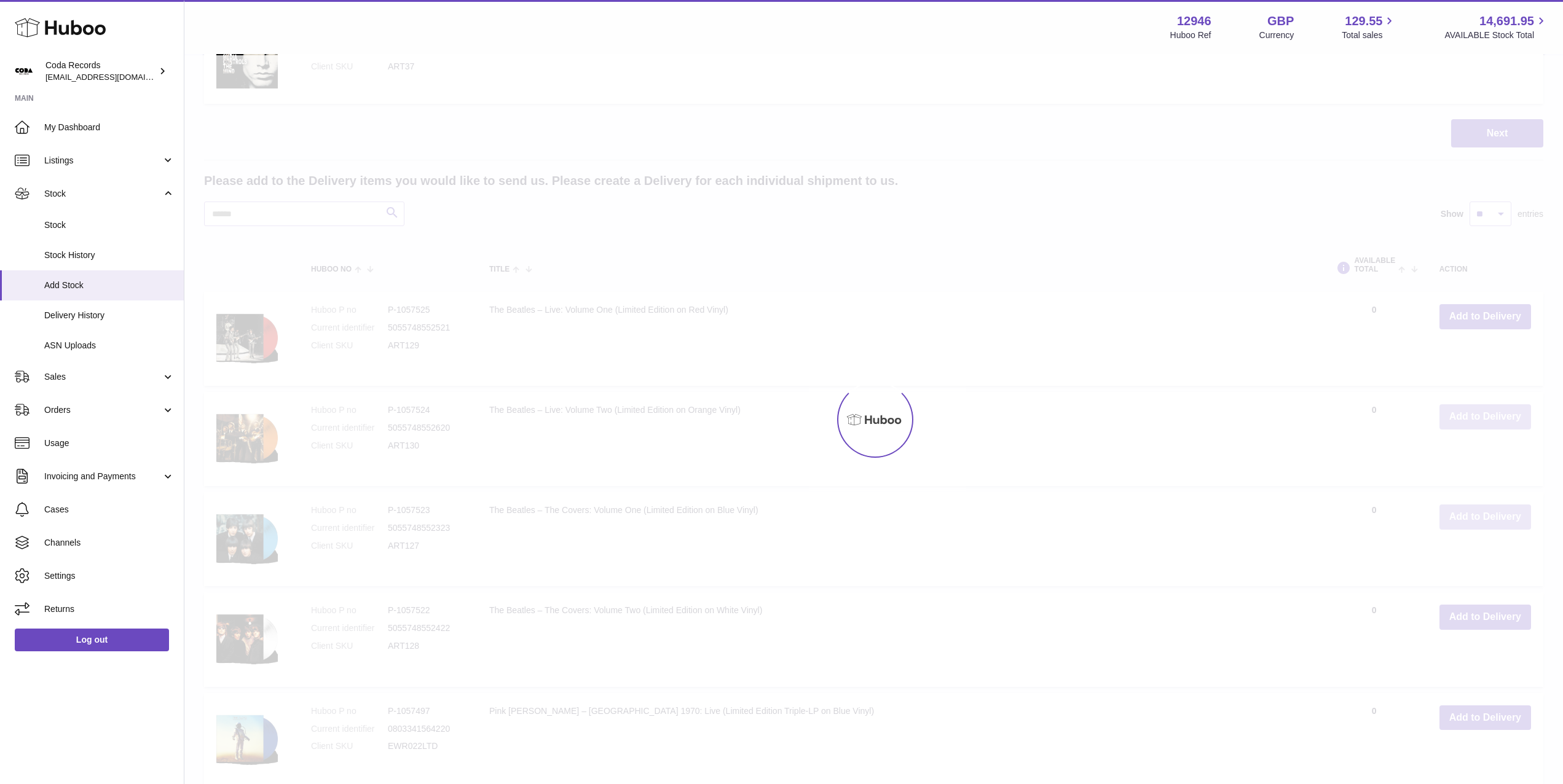
scroll to position [2812, 0]
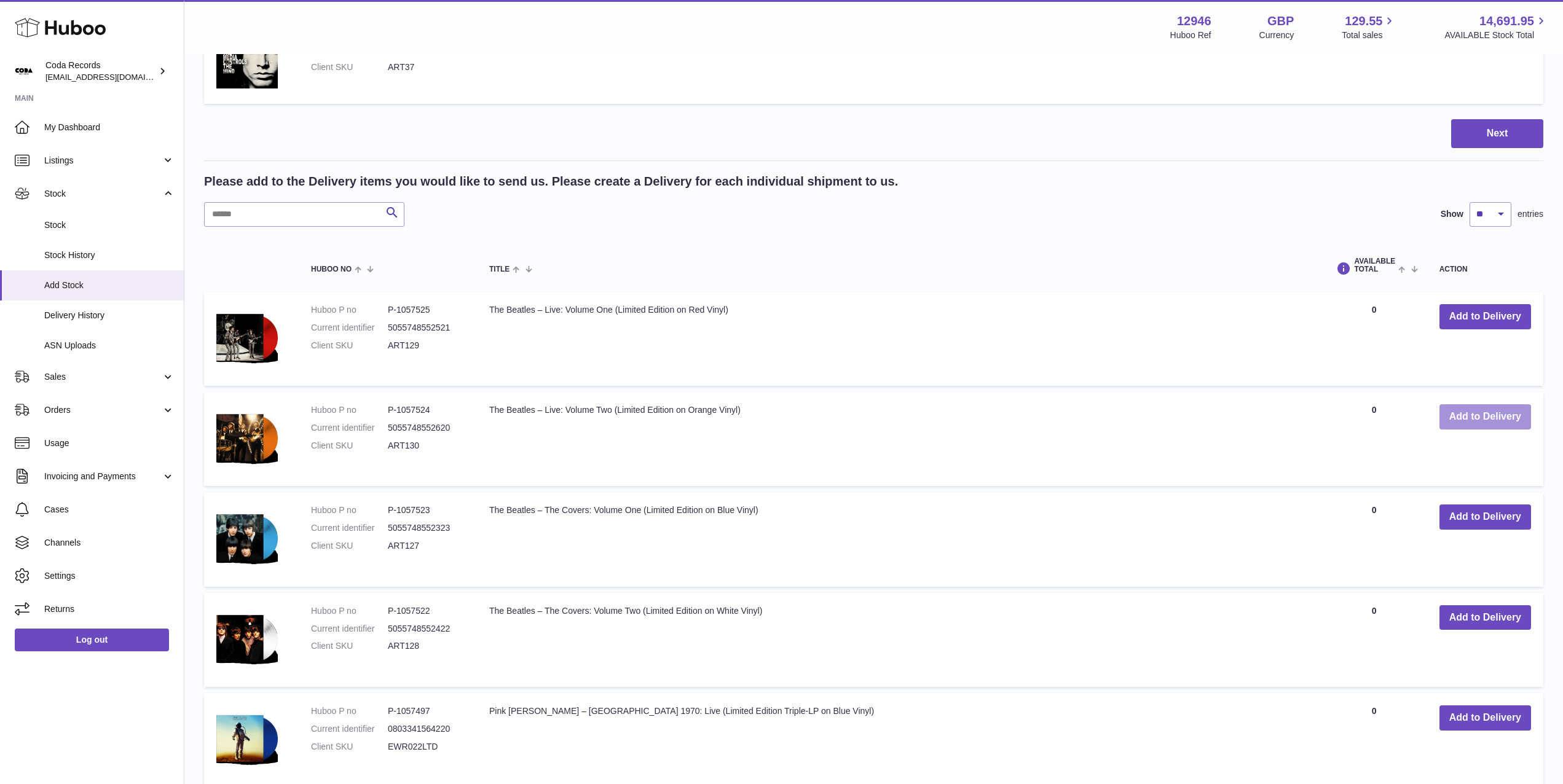
click at [1480, 415] on button "Add to Delivery" at bounding box center [1485, 416] width 91 height 25
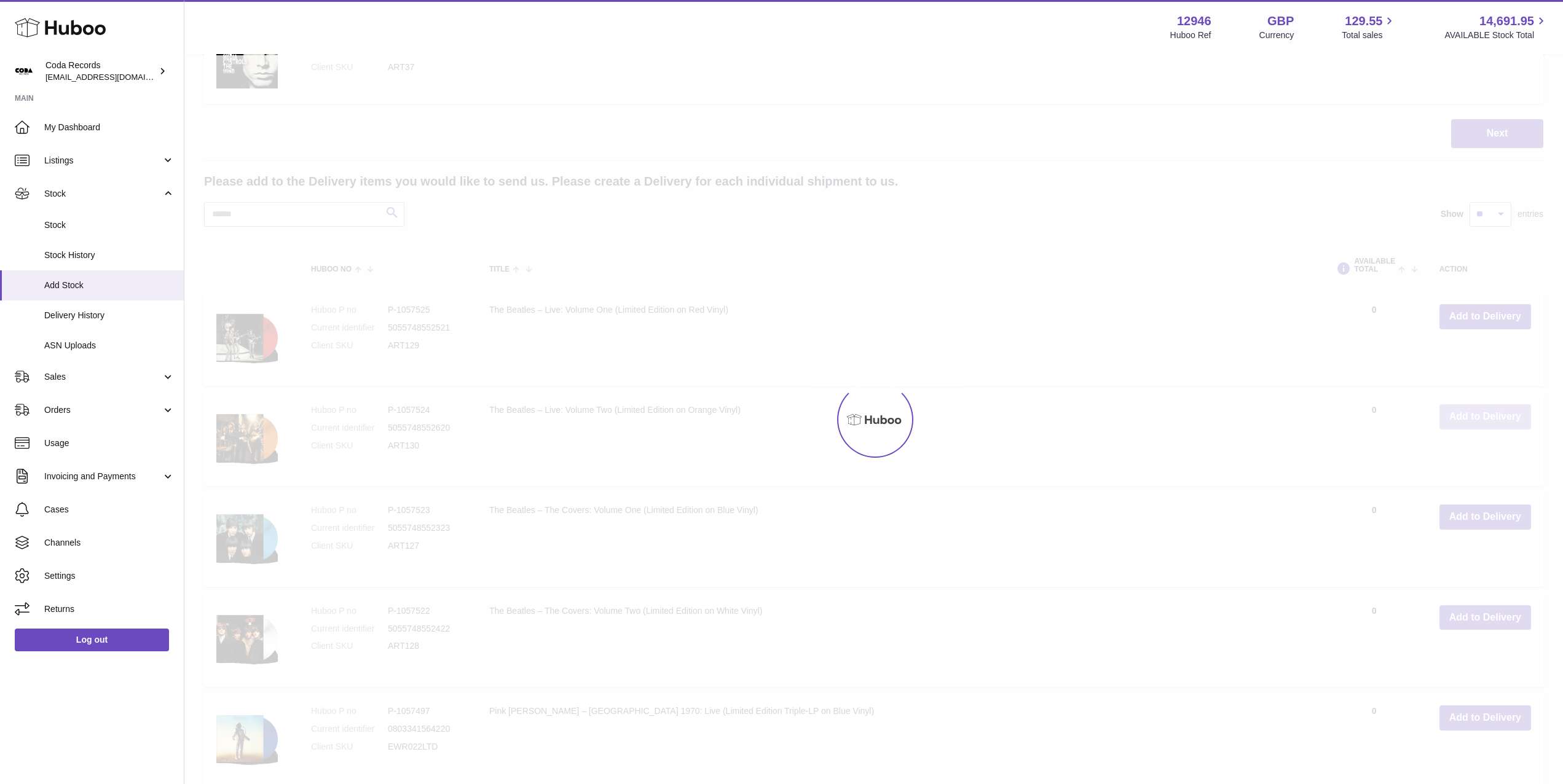
scroll to position [2912, 0]
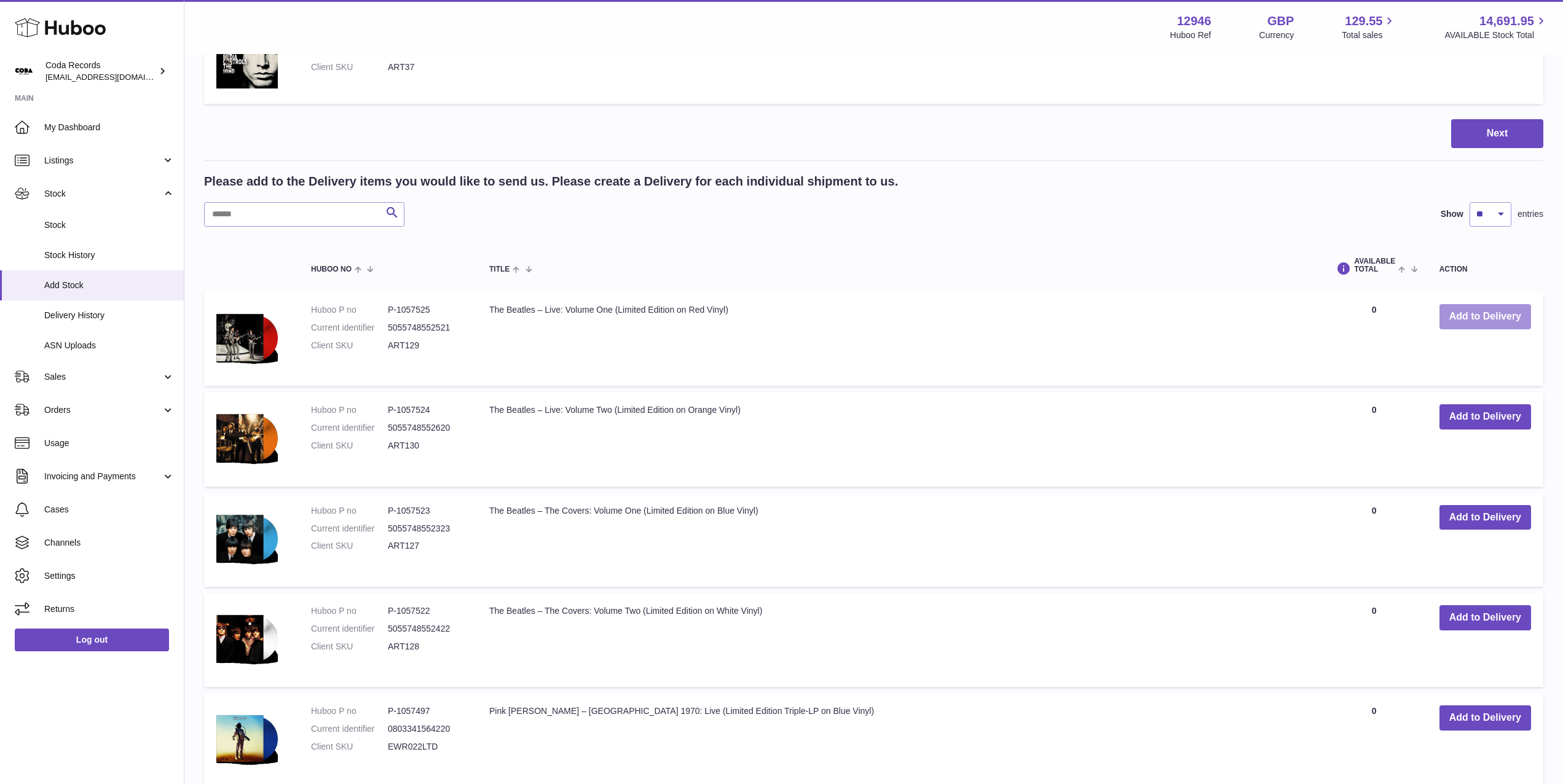
click at [1471, 322] on button "Add to Delivery" at bounding box center [1485, 316] width 91 height 25
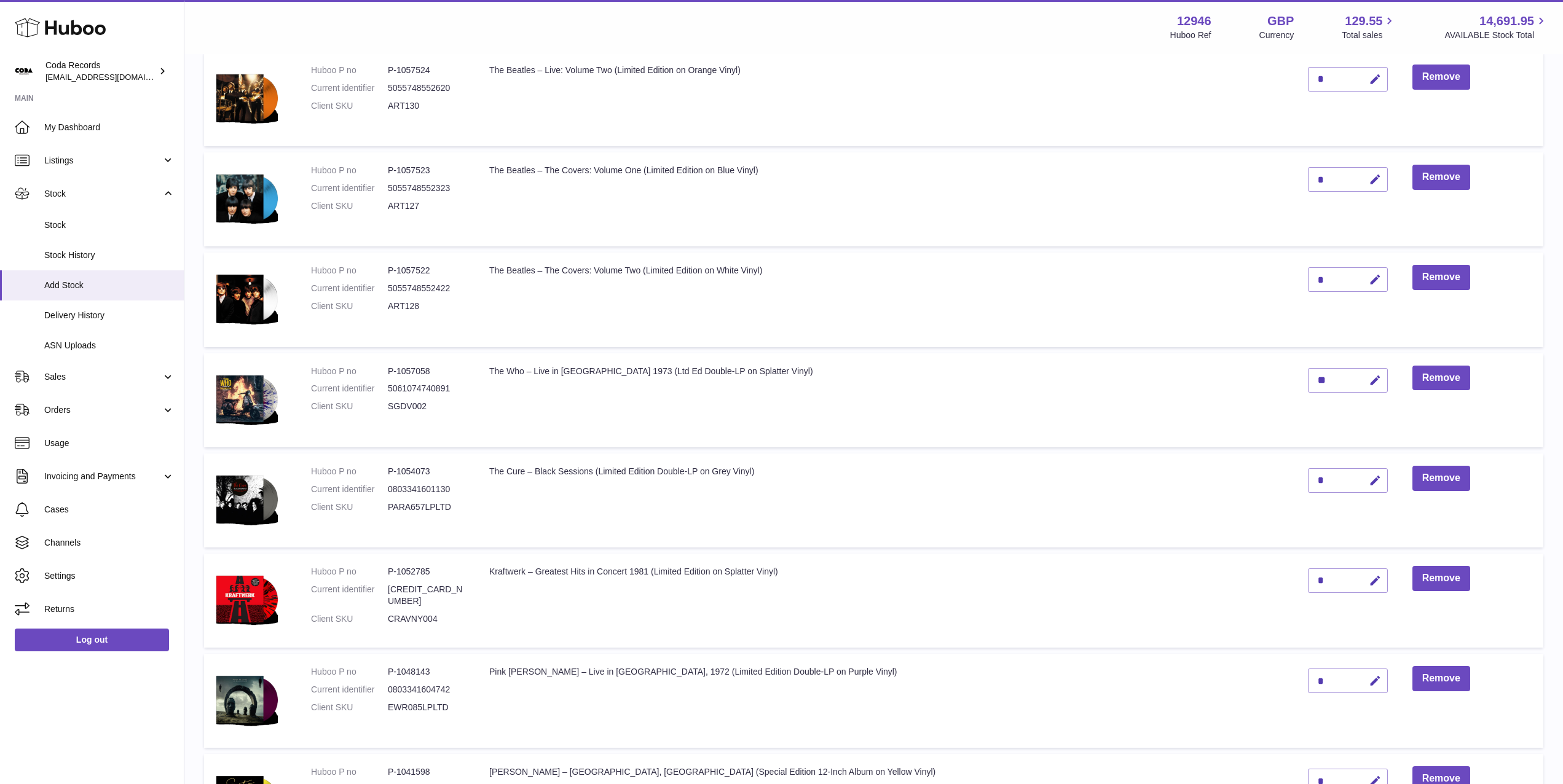
scroll to position [104, 0]
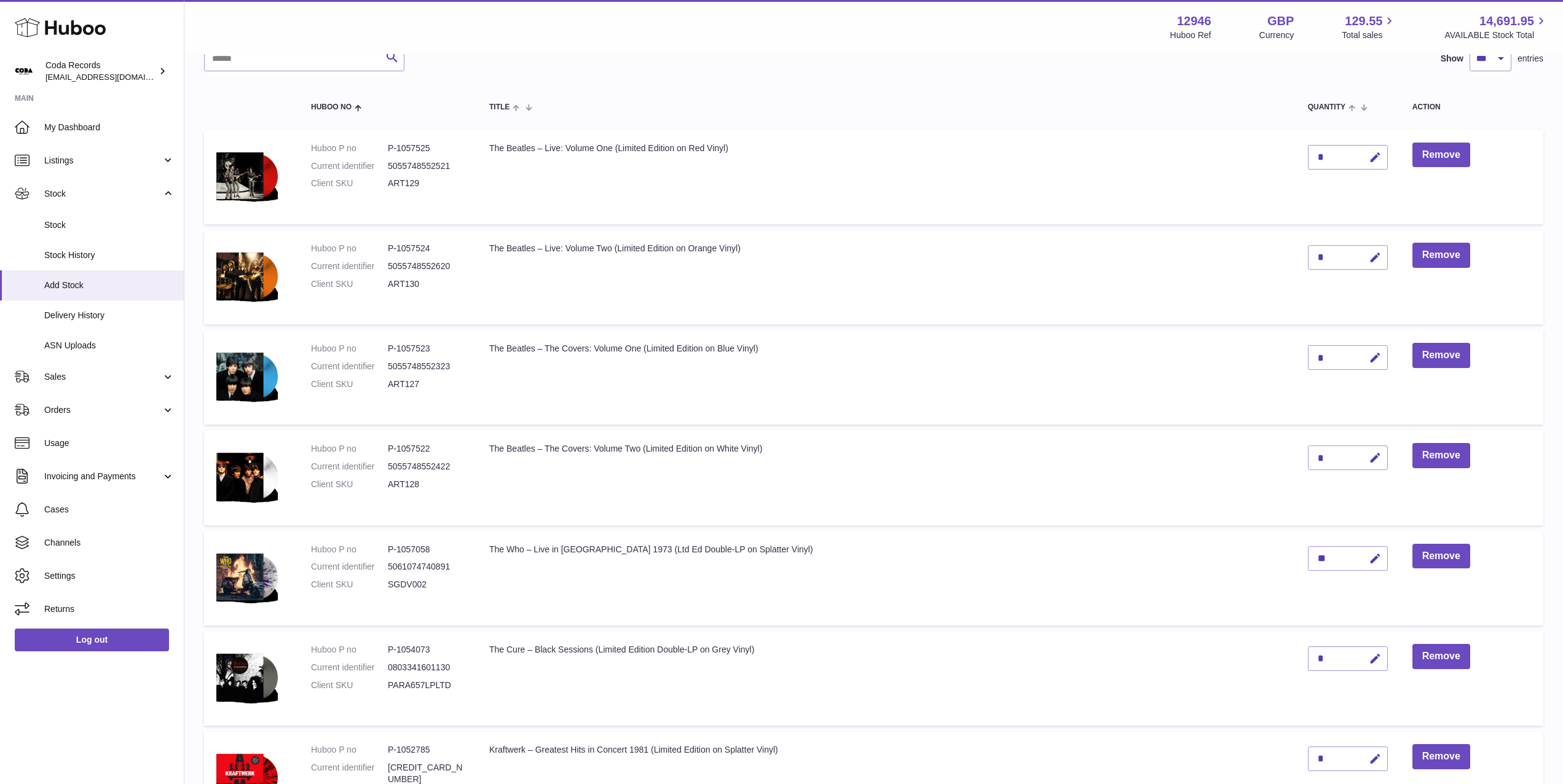
drag, startPoint x: 1328, startPoint y: 160, endPoint x: 1283, endPoint y: 154, distance: 45.4
click at [1359, 159] on button "button" at bounding box center [1373, 157] width 29 height 25
click at [1308, 154] on input "*" at bounding box center [1348, 157] width 80 height 24
drag, startPoint x: 1282, startPoint y: 154, endPoint x: 1270, endPoint y: 154, distance: 12.0
click at [1308, 154] on input "*" at bounding box center [1348, 157] width 80 height 24
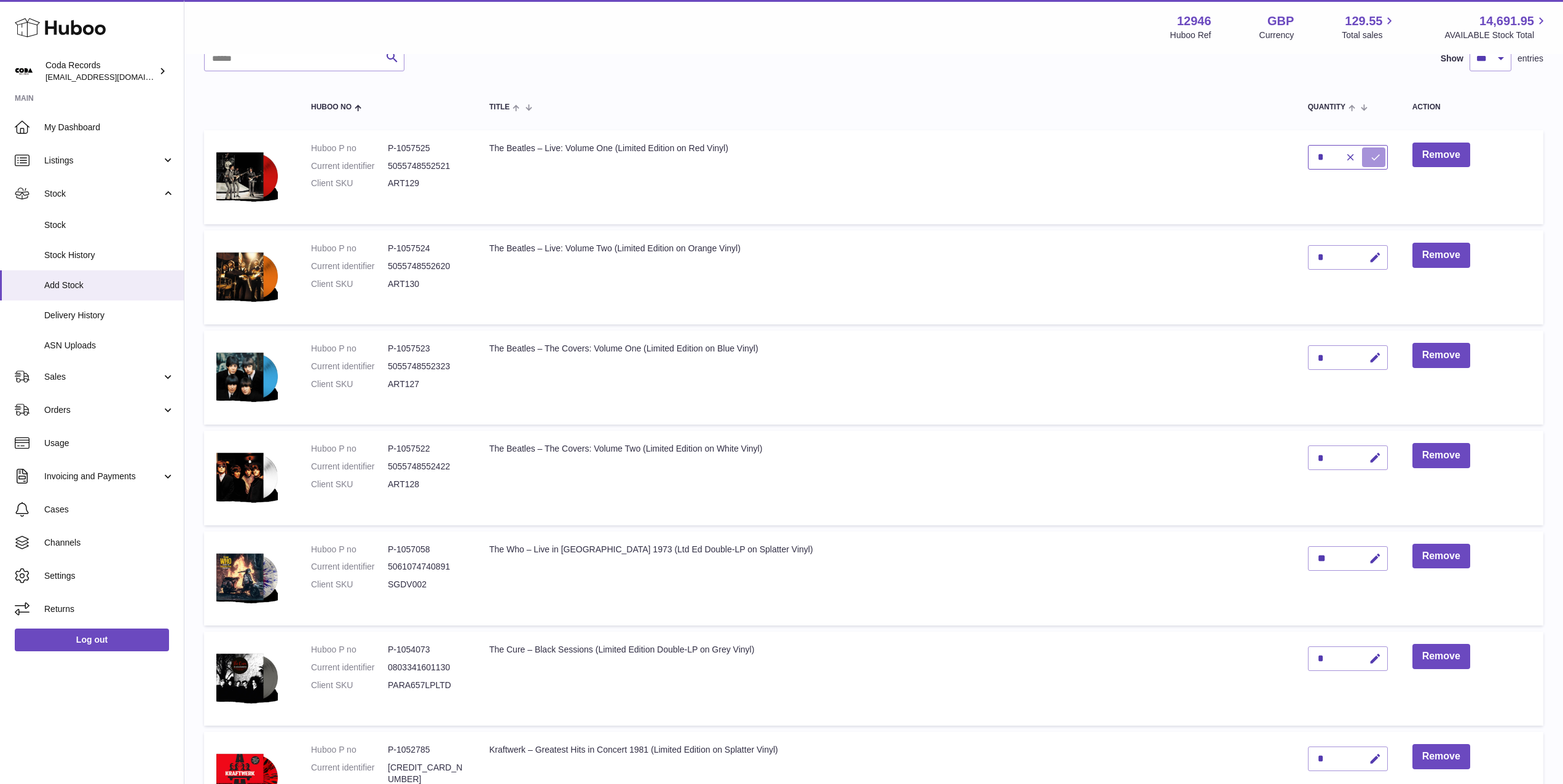
type input "*"
drag, startPoint x: 1327, startPoint y: 161, endPoint x: 1322, endPoint y: 215, distance: 54.2
click at [1370, 161] on icon "submit" at bounding box center [1375, 157] width 11 height 11
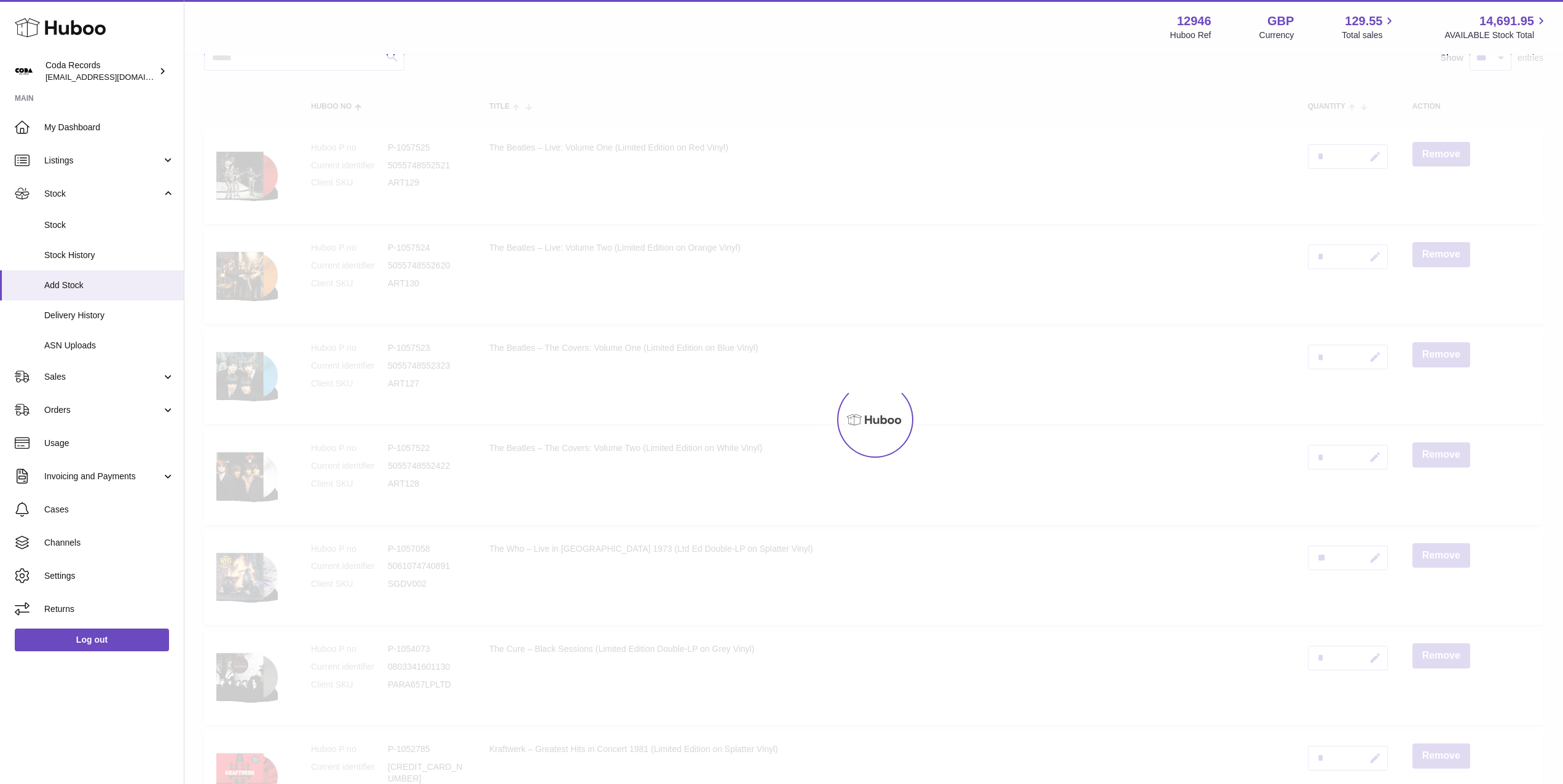
scroll to position [106, 0]
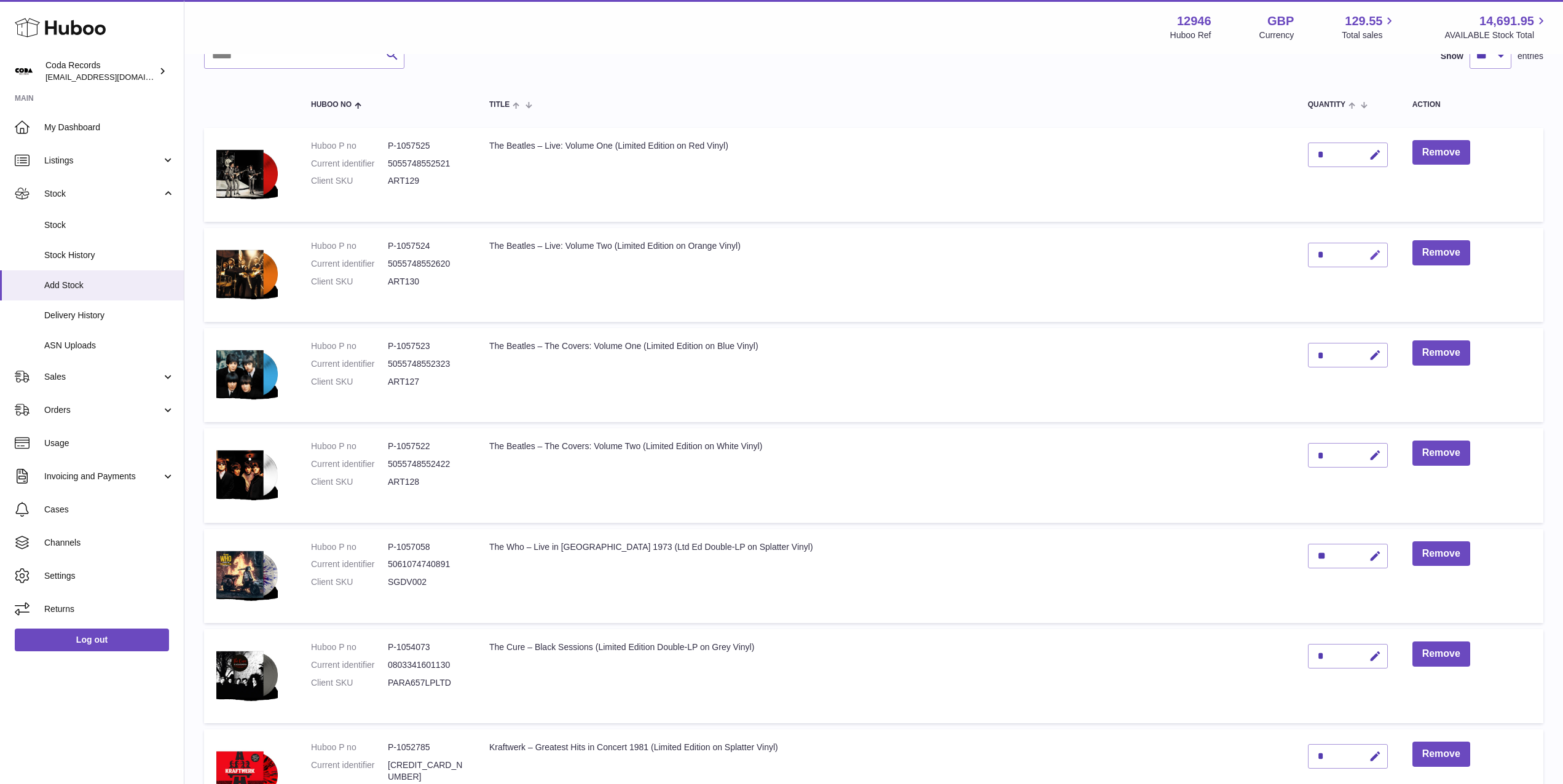
click at [1369, 257] on icon "button" at bounding box center [1375, 256] width 13 height 13
drag, startPoint x: 1267, startPoint y: 253, endPoint x: 1275, endPoint y: 252, distance: 8.1
click at [1308, 252] on input "*" at bounding box center [1348, 255] width 80 height 24
type input "*"
drag, startPoint x: 1330, startPoint y: 253, endPoint x: 1310, endPoint y: 268, distance: 25.0
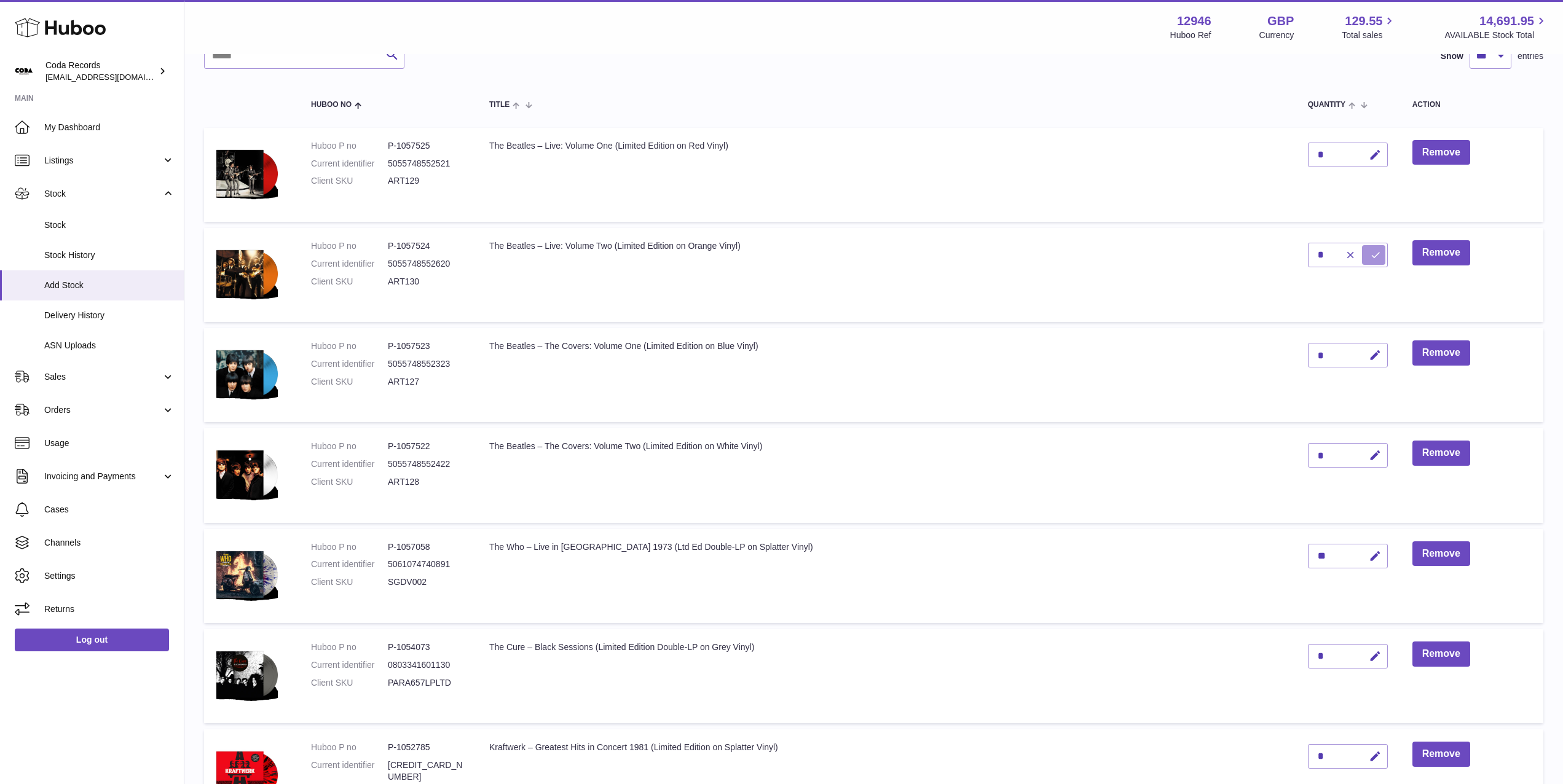
click at [1370, 253] on icon "submit" at bounding box center [1375, 254] width 11 height 11
drag, startPoint x: 1331, startPoint y: 353, endPoint x: 1323, endPoint y: 355, distance: 8.2
click at [1359, 355] on button "button" at bounding box center [1373, 355] width 29 height 25
drag, startPoint x: 1285, startPoint y: 353, endPoint x: 1265, endPoint y: 353, distance: 20.0
click at [1295, 353] on td "*" at bounding box center [1347, 376] width 104 height 94
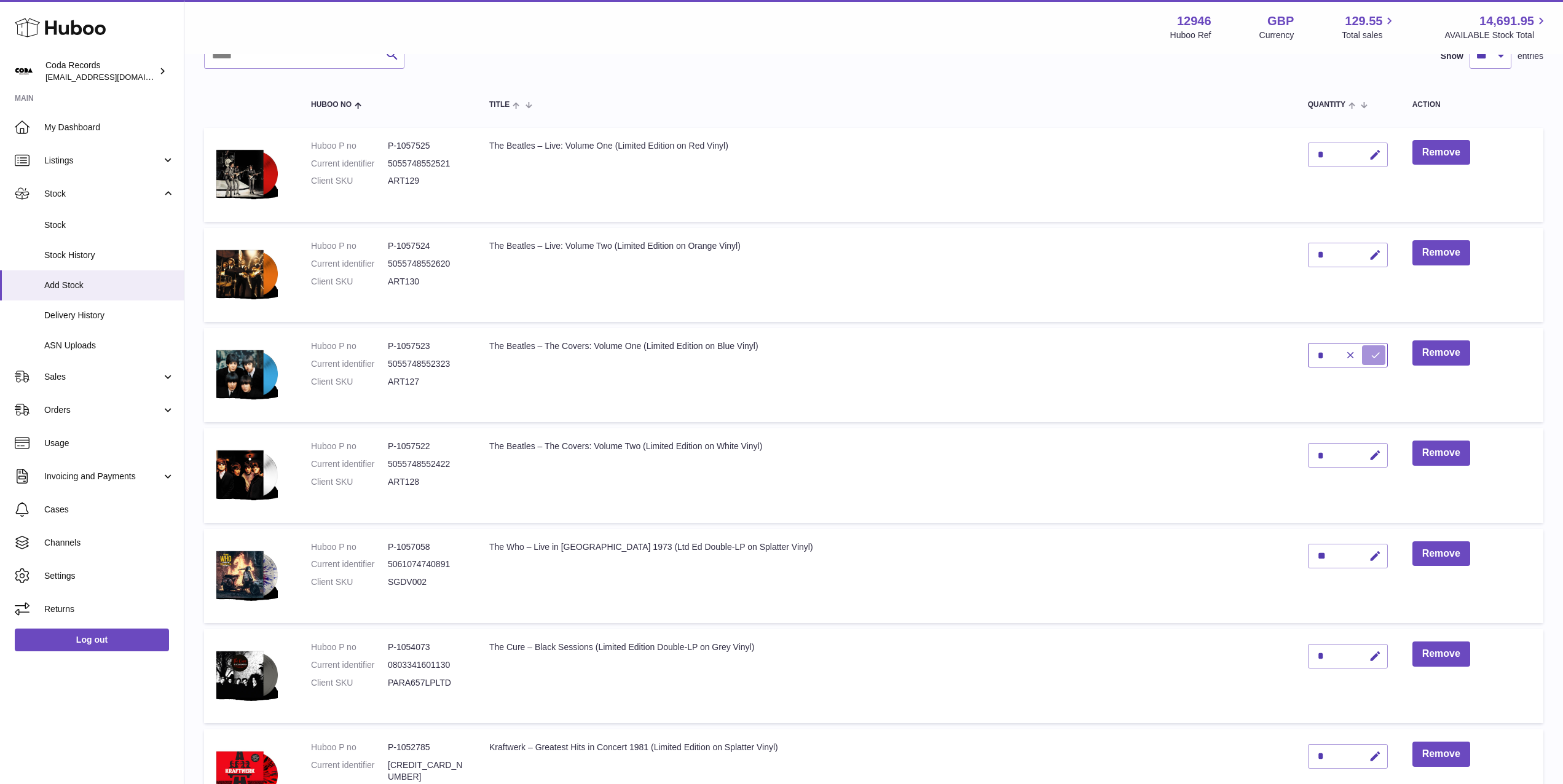
type input "*"
click at [1370, 356] on icon "submit" at bounding box center [1375, 355] width 11 height 11
click at [1359, 456] on button "button" at bounding box center [1373, 456] width 29 height 25
drag, startPoint x: 1251, startPoint y: 454, endPoint x: 1266, endPoint y: 454, distance: 15.0
click at [1251, 454] on tr "Huboo P no P-1057522 Current identifier 5055748552422 Client SKU ART128 The Bea…" at bounding box center [874, 476] width 1340 height 94
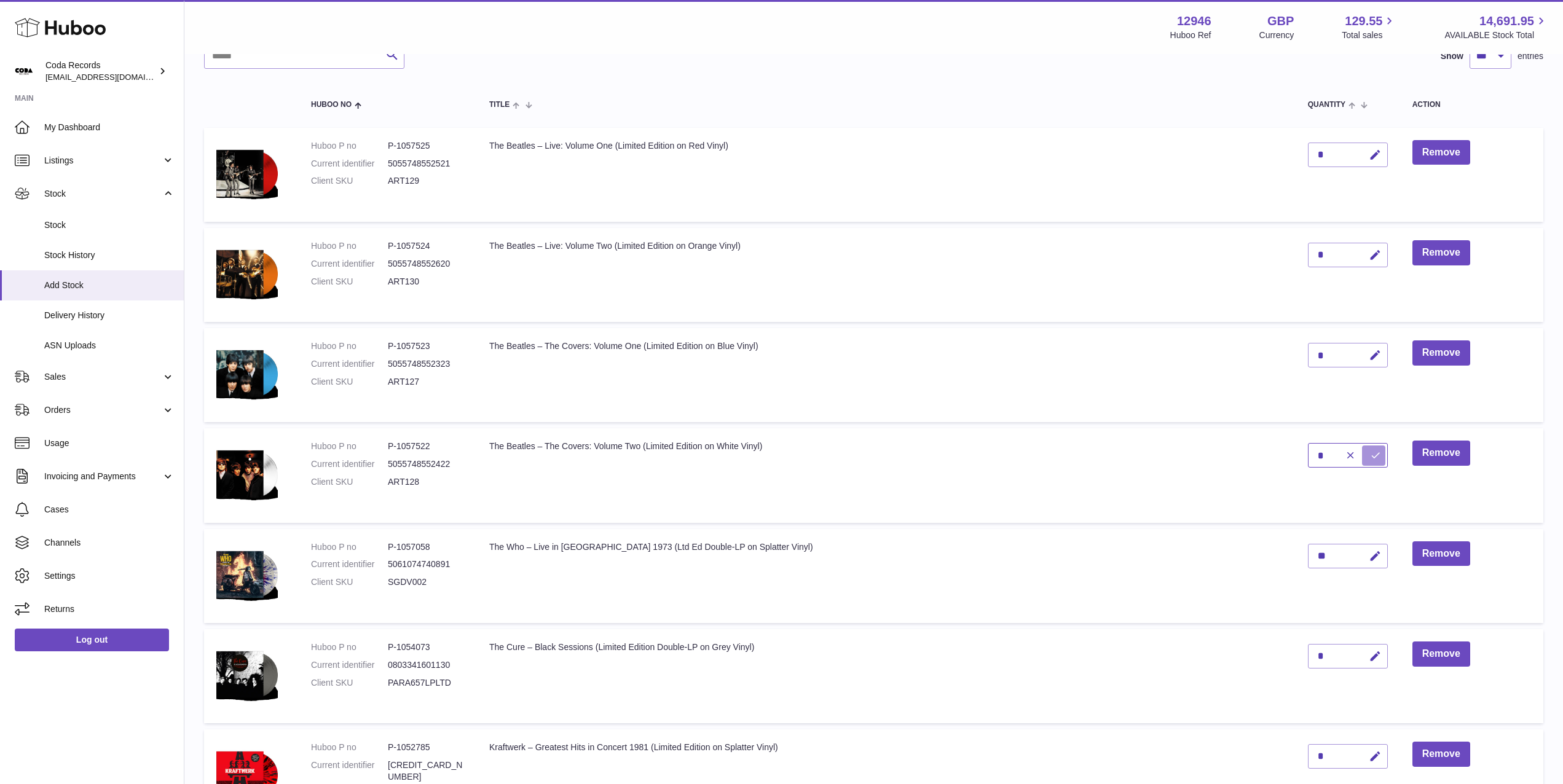
type input "*"
click at [1370, 455] on icon "submit" at bounding box center [1375, 455] width 11 height 11
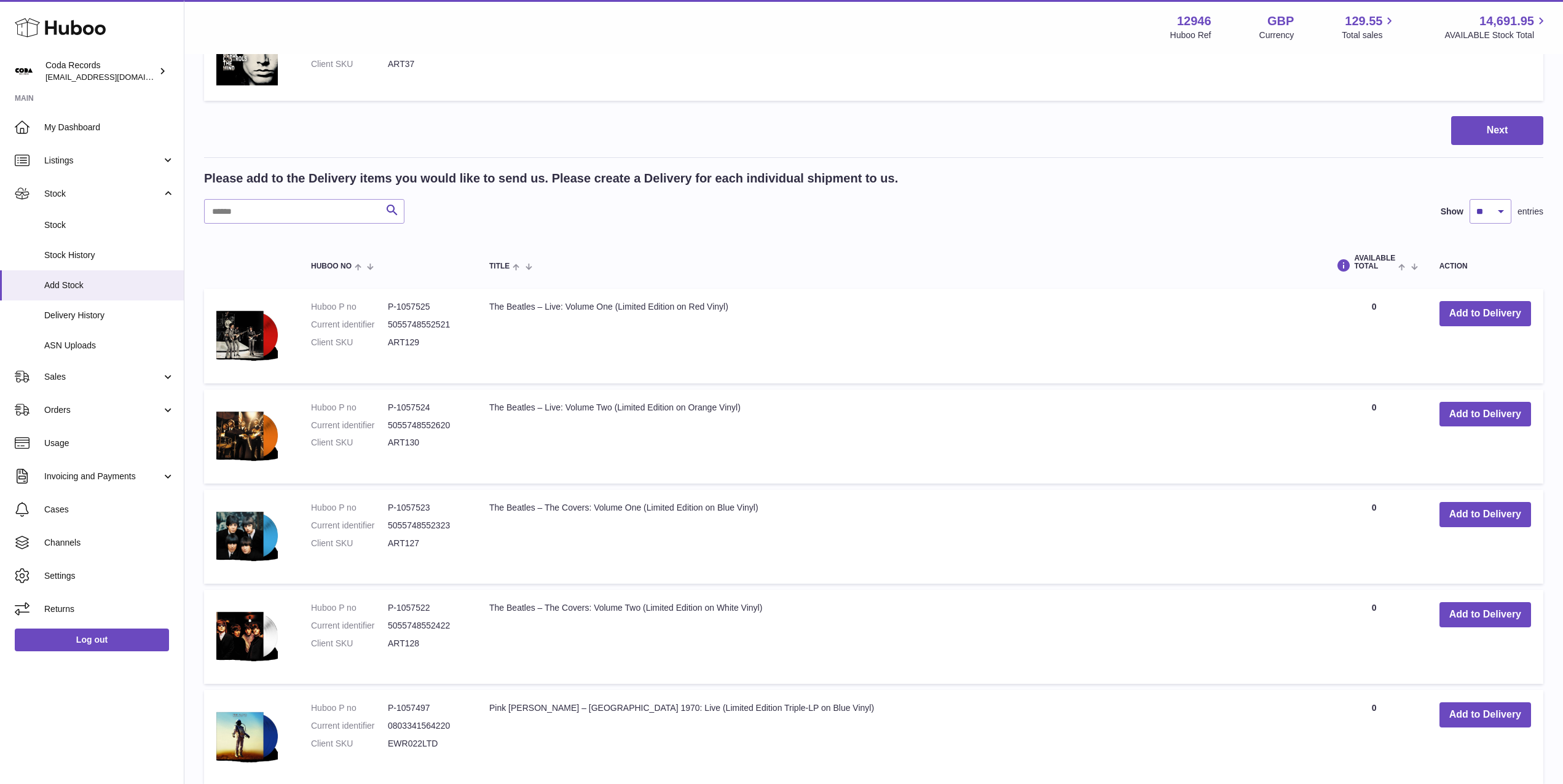
scroll to position [3118, 0]
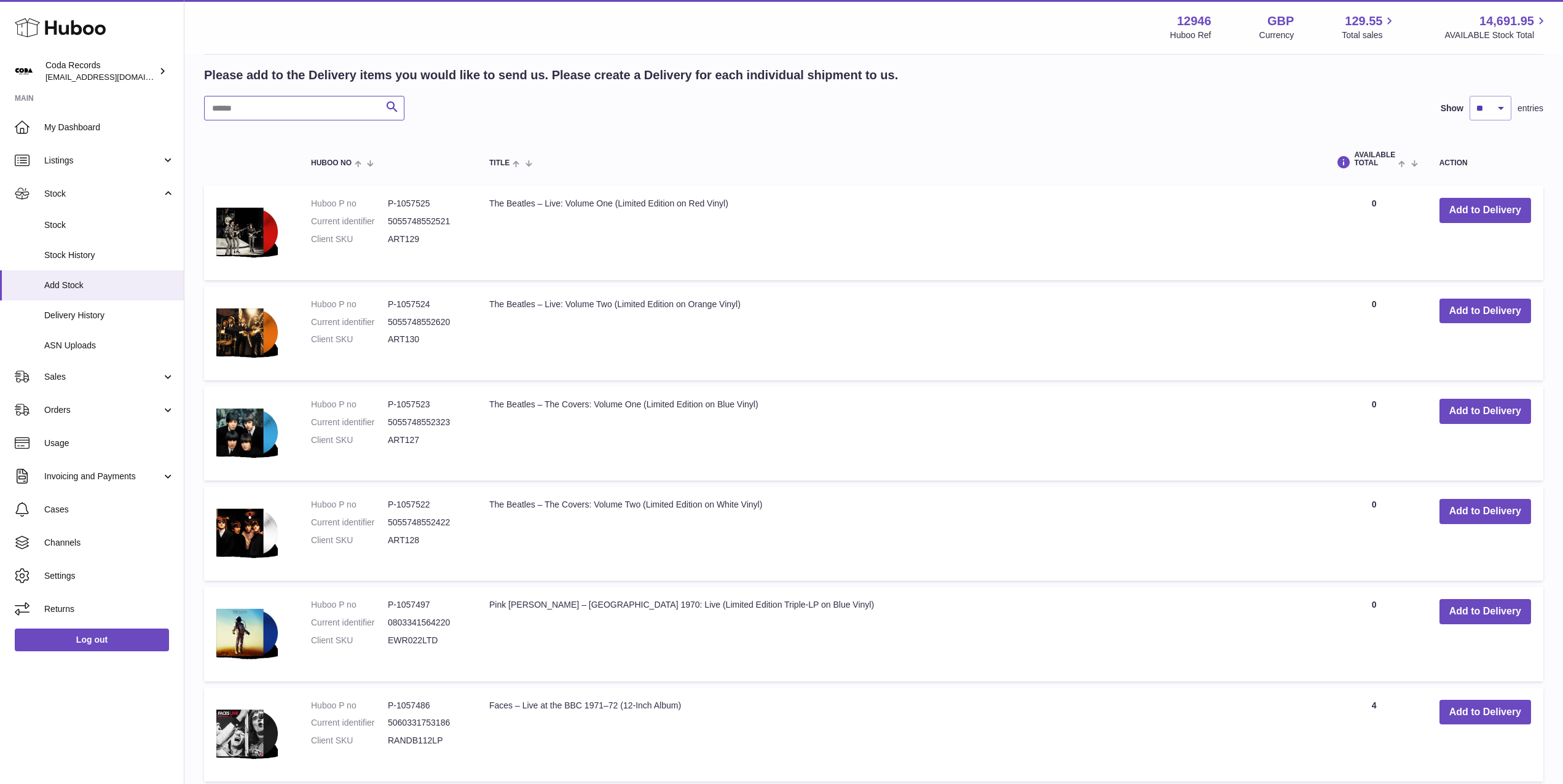
click at [264, 108] on input "text" at bounding box center [304, 108] width 201 height 24
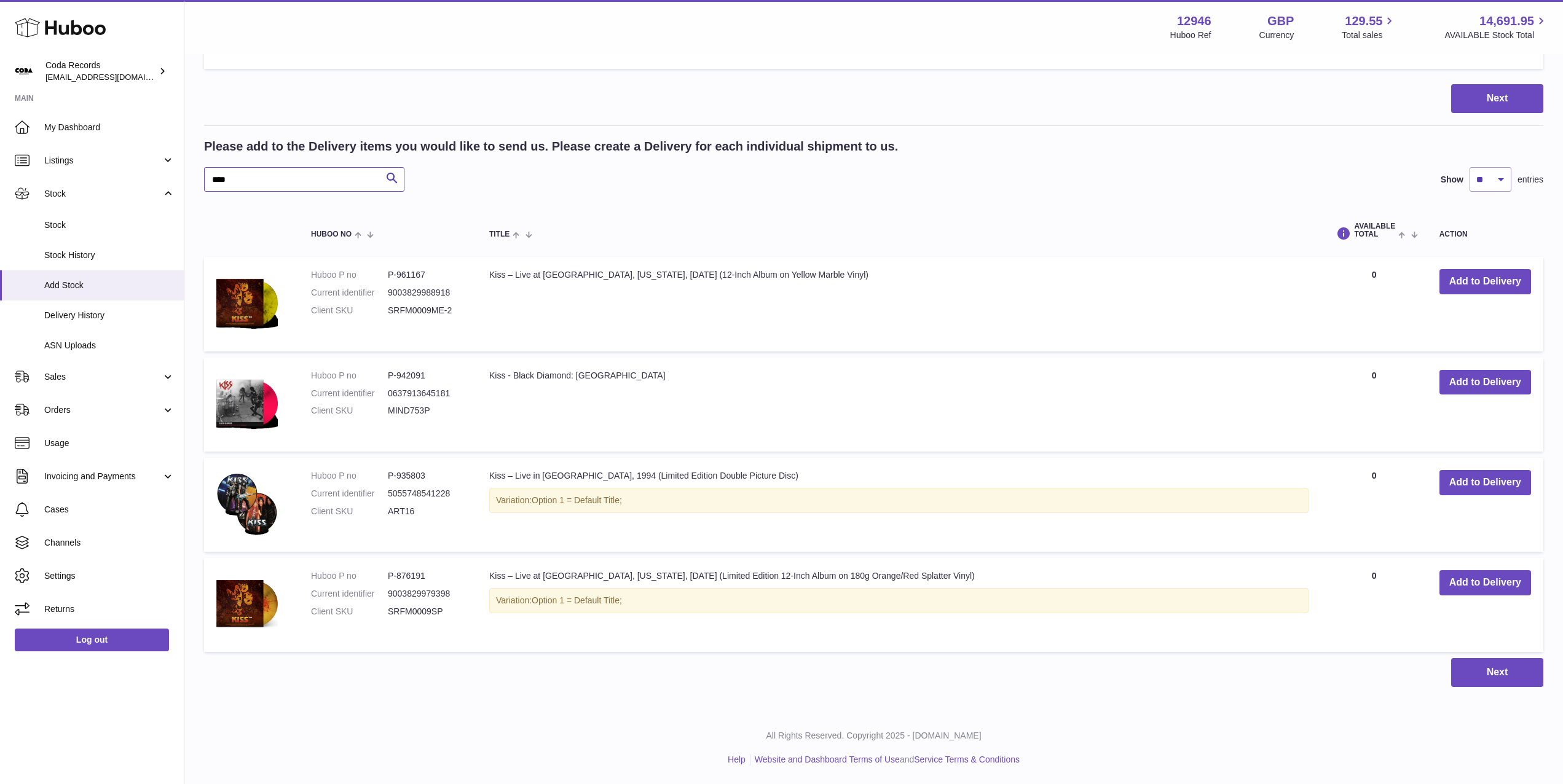
scroll to position [3047, 0]
click at [1489, 487] on button "Add to Delivery" at bounding box center [1485, 482] width 91 height 25
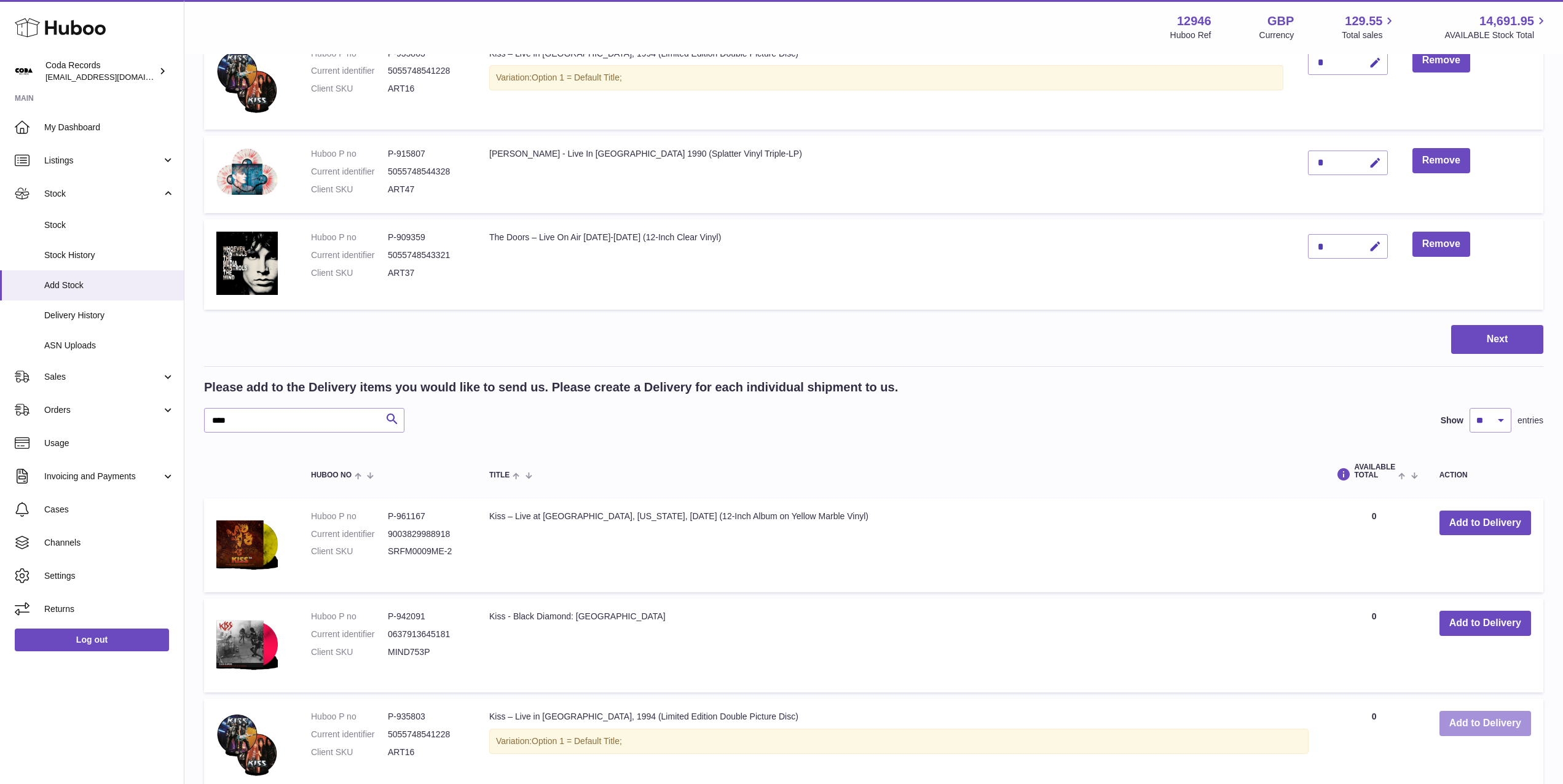
scroll to position [2853, 0]
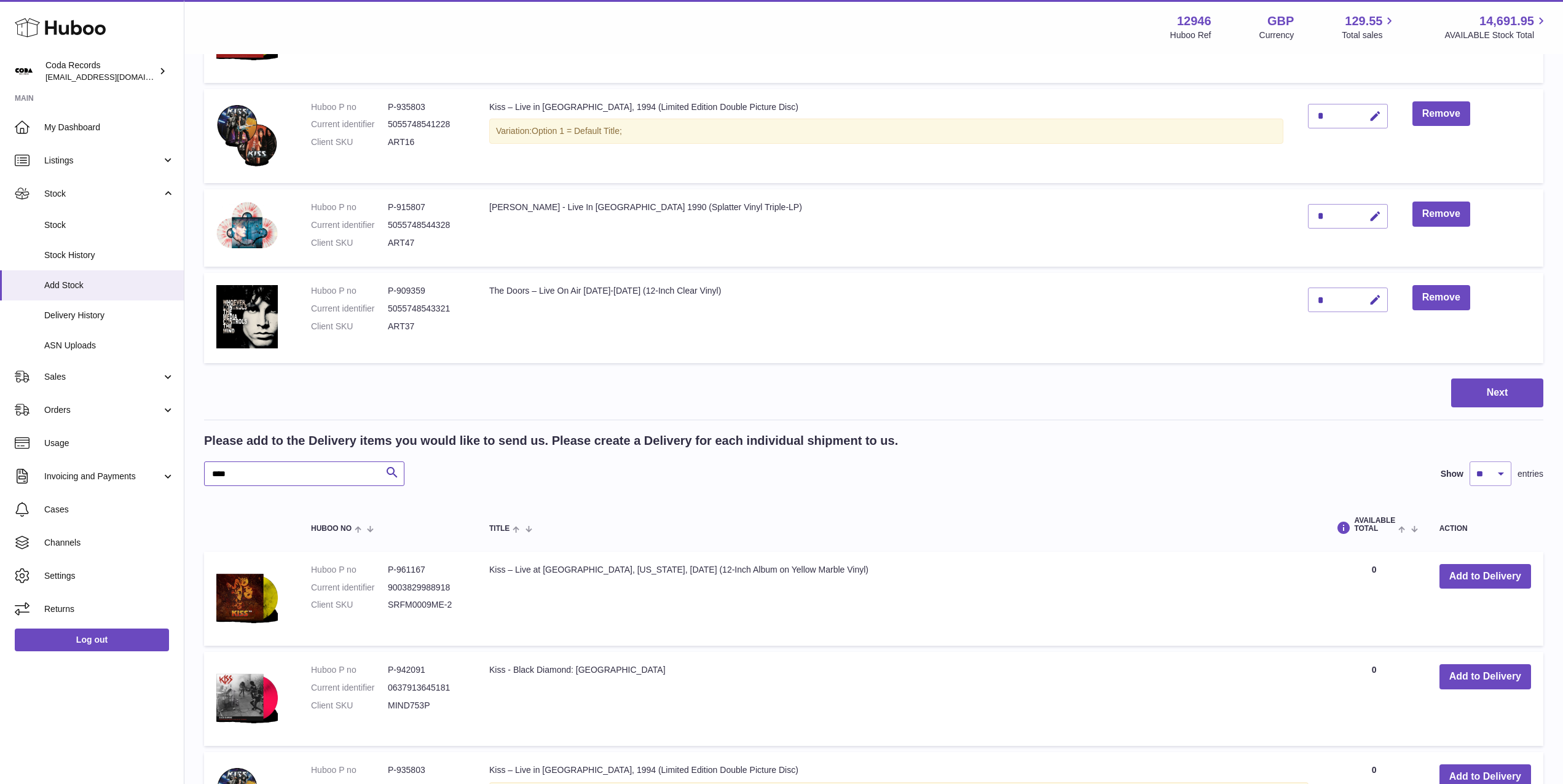
click at [284, 475] on input "****" at bounding box center [304, 473] width 201 height 24
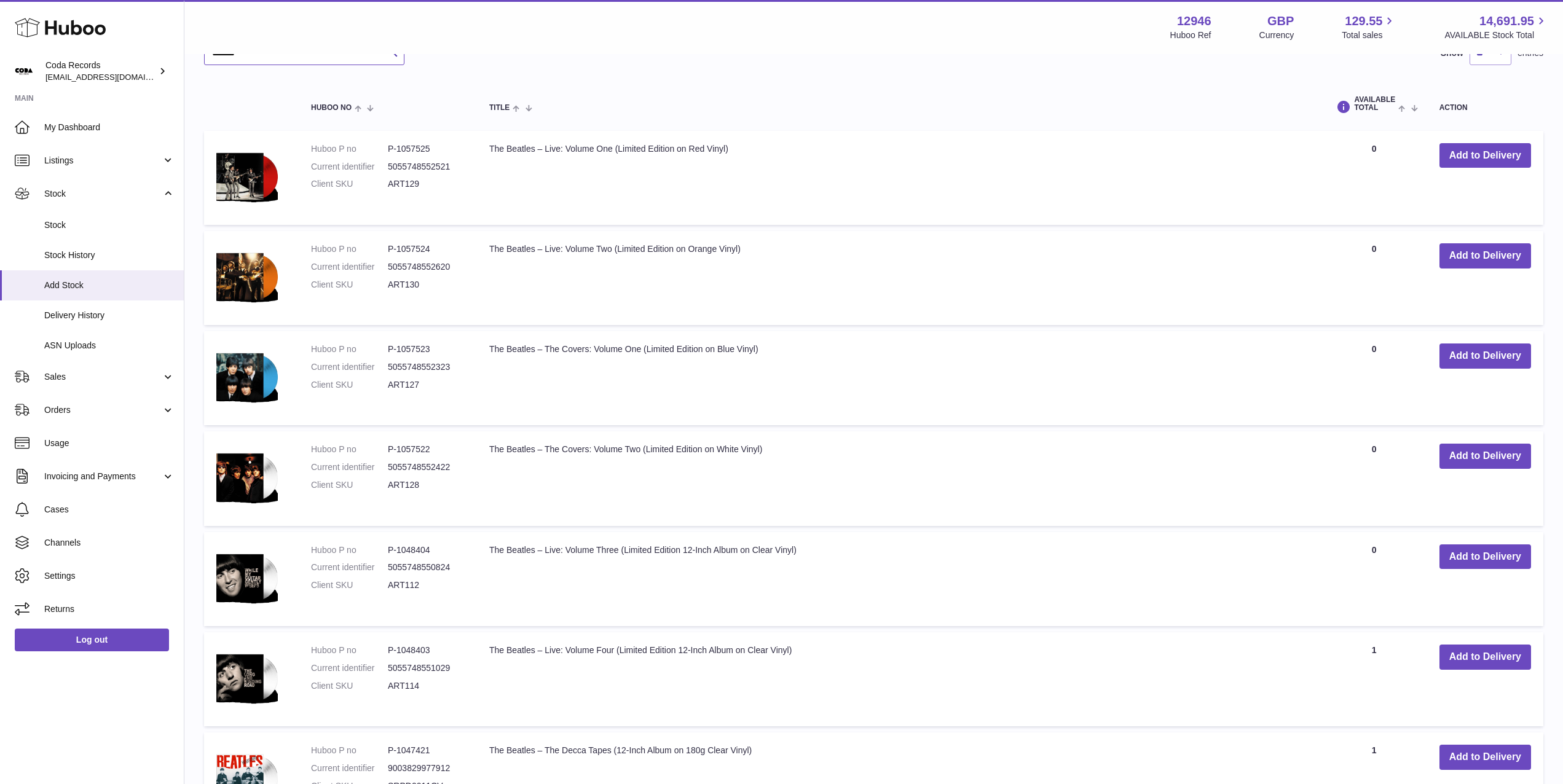
scroll to position [3276, 0]
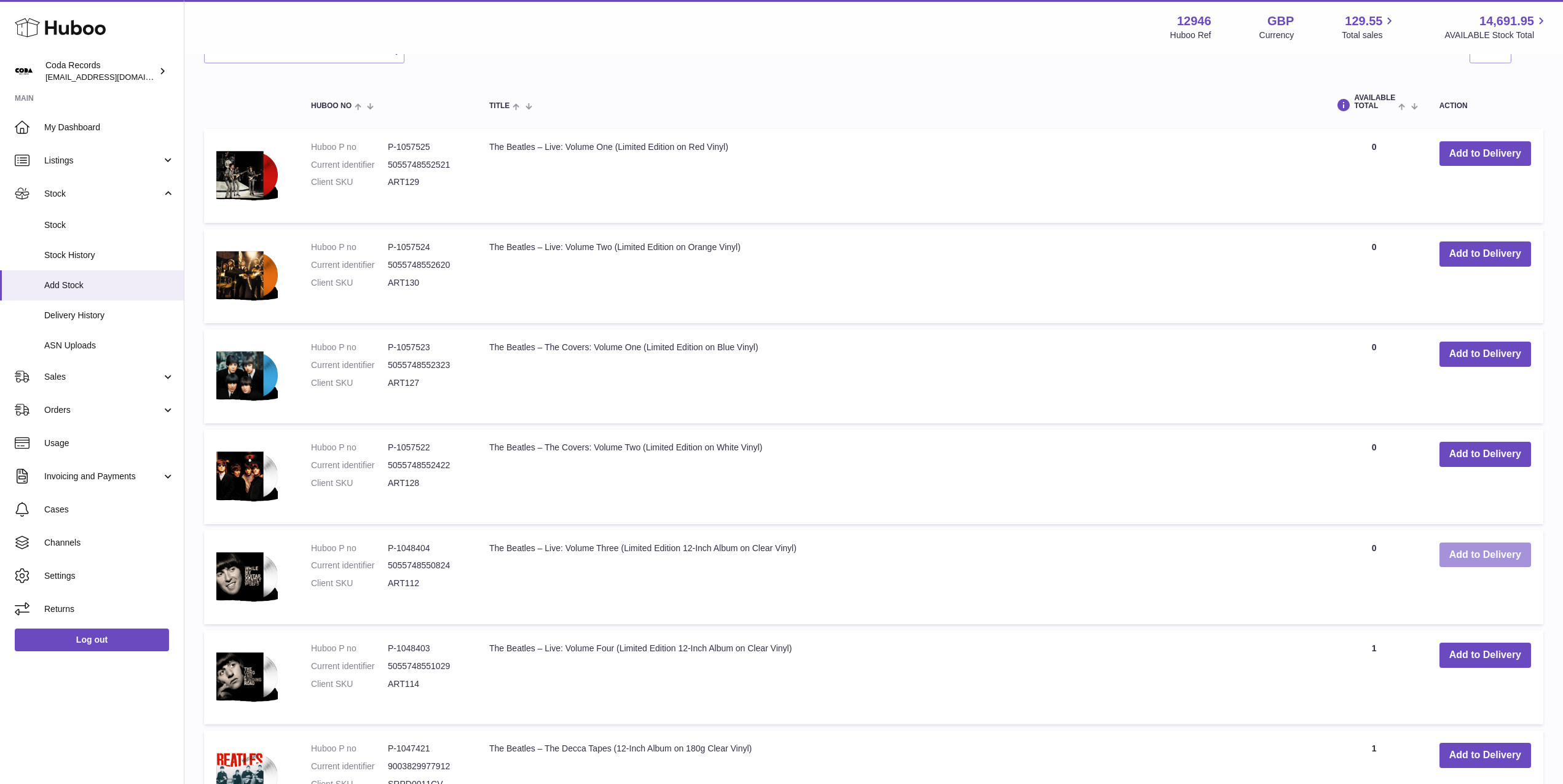
click at [1480, 559] on button "Add to Delivery" at bounding box center [1485, 555] width 91 height 25
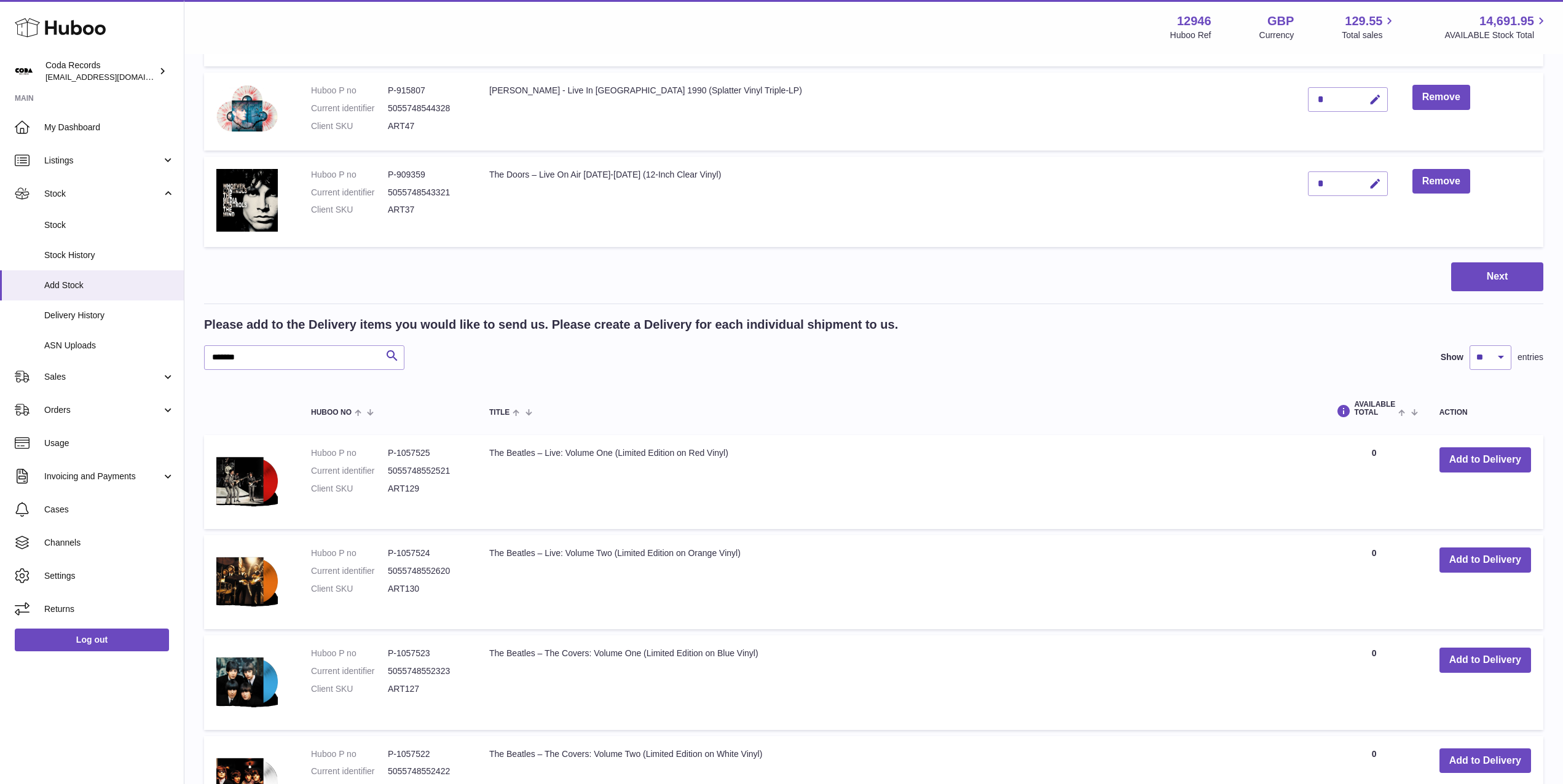
scroll to position [3061, 0]
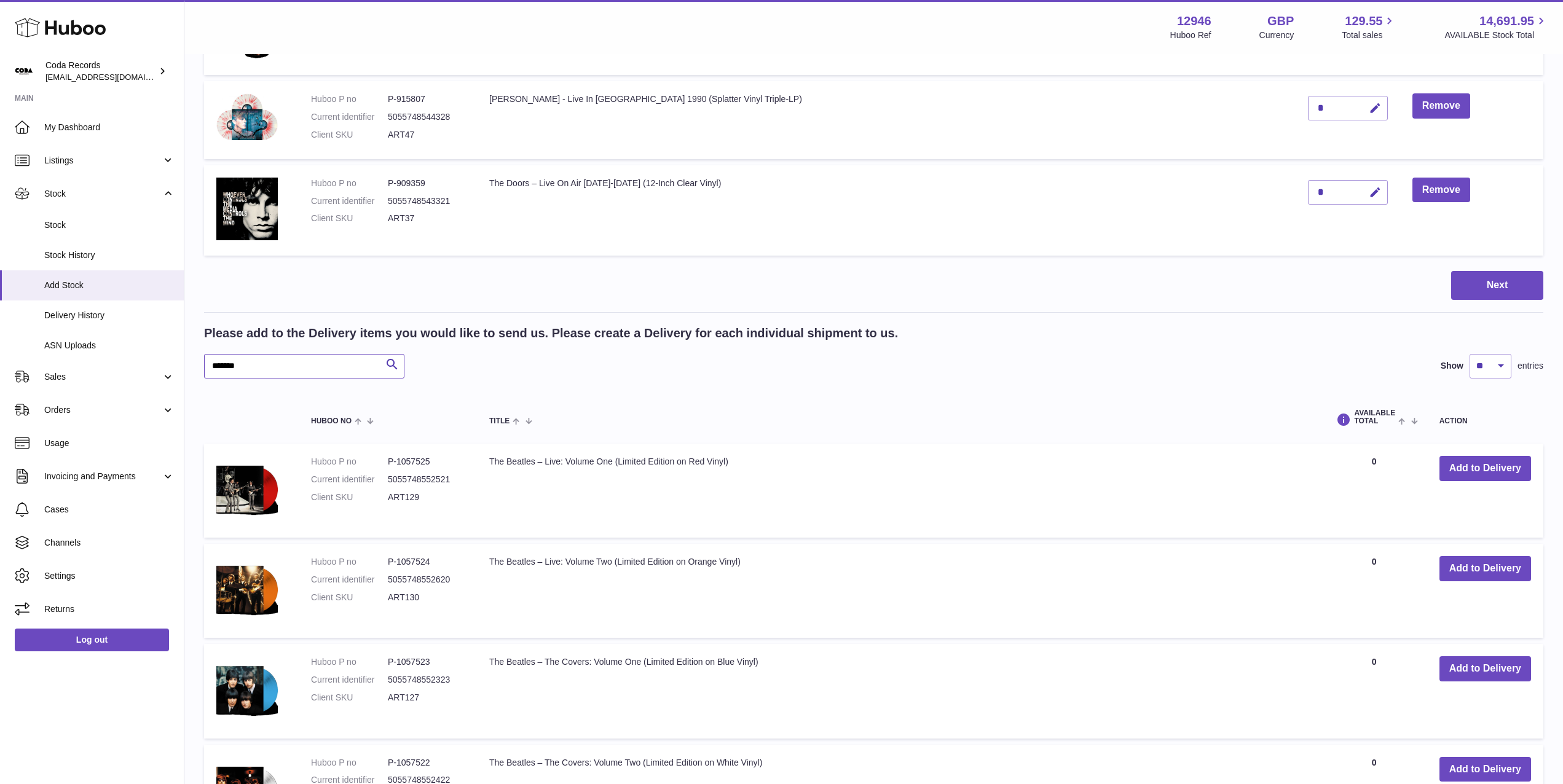
click at [274, 368] on input "*******" at bounding box center [304, 366] width 201 height 24
click at [273, 368] on input "*******" at bounding box center [304, 366] width 201 height 24
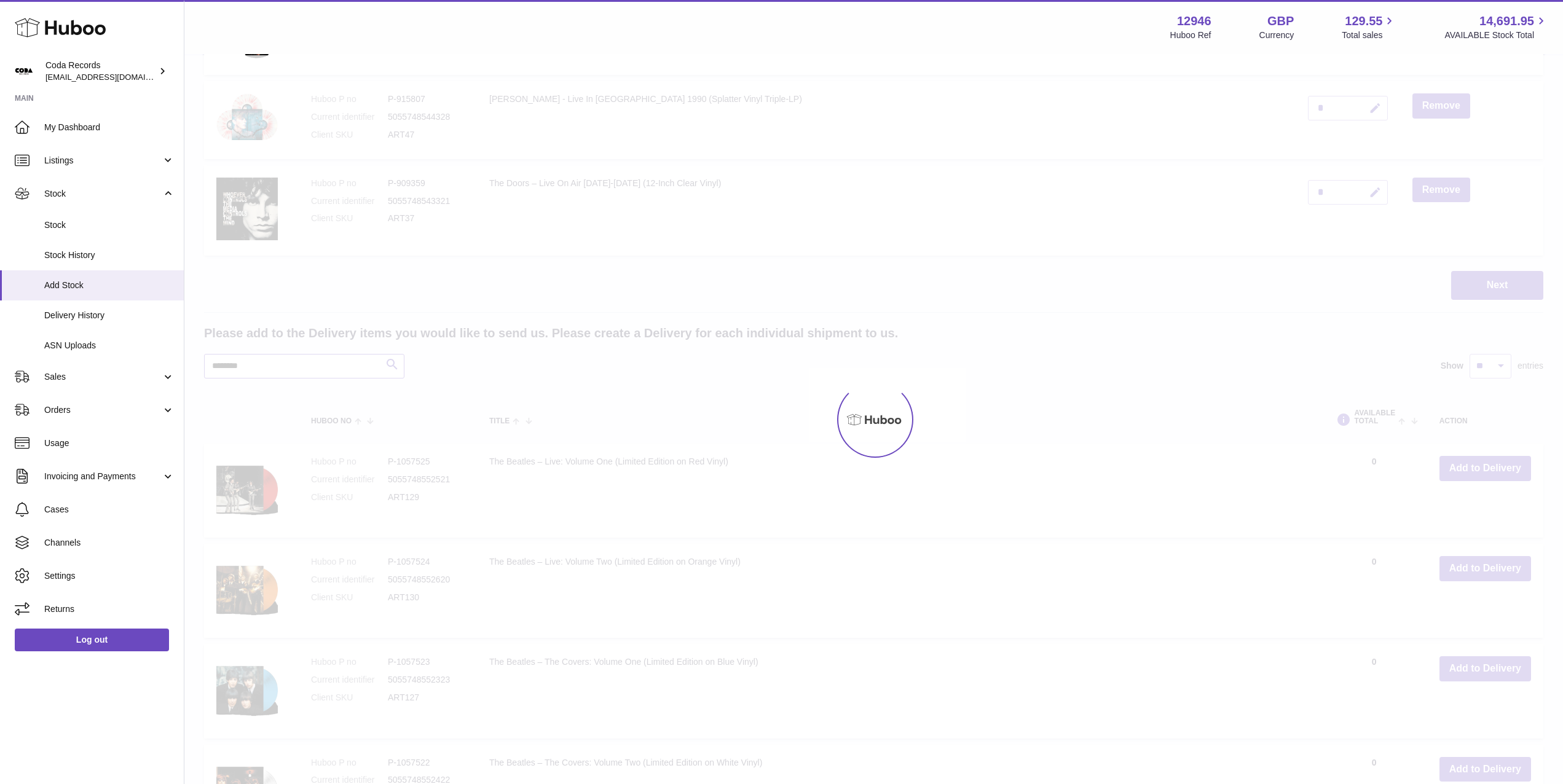
scroll to position [3047, 0]
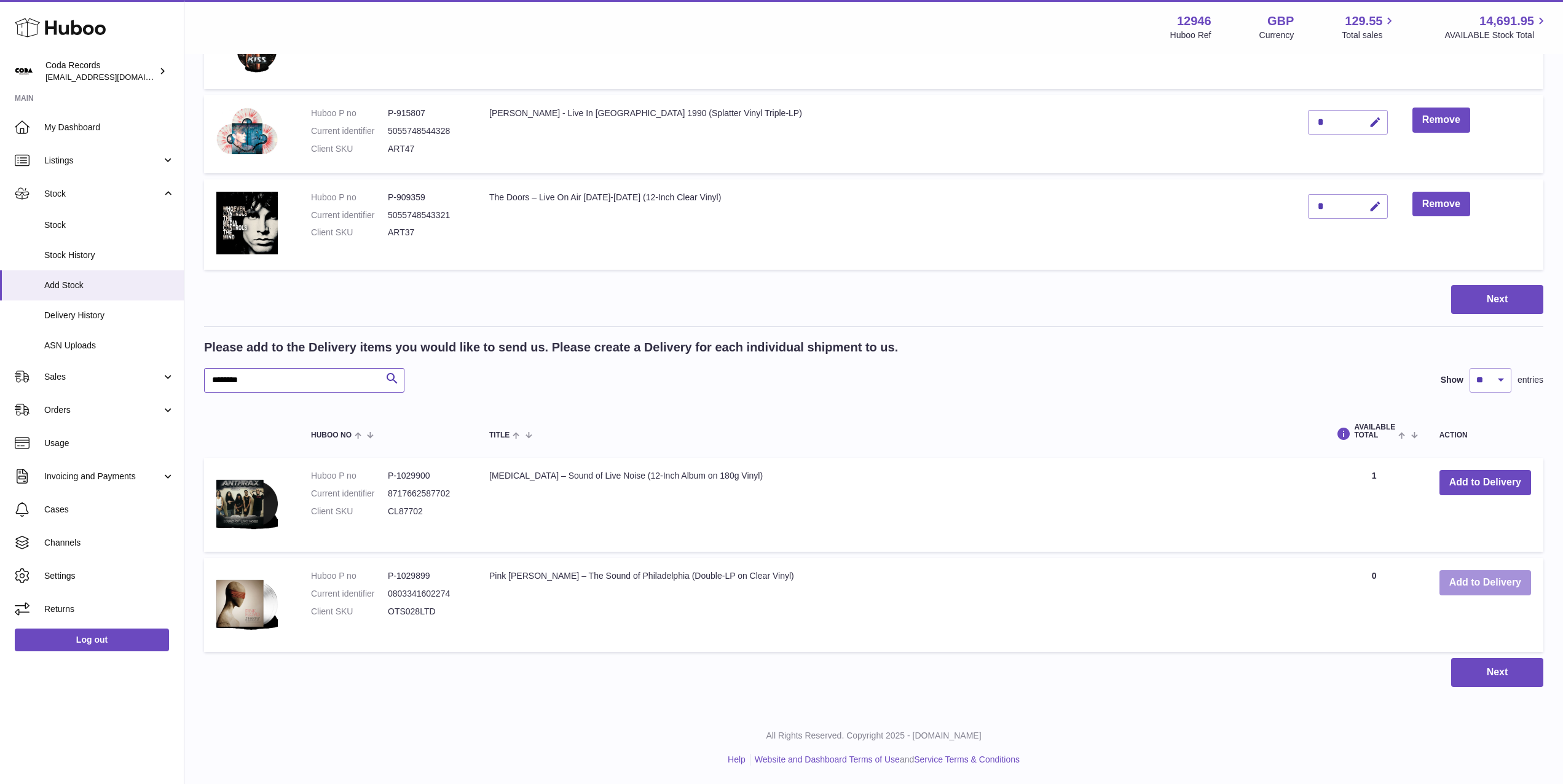
type input "********"
drag, startPoint x: 1483, startPoint y: 581, endPoint x: 1467, endPoint y: 573, distance: 17.9
click at [1483, 581] on button "Add to Delivery" at bounding box center [1485, 583] width 91 height 25
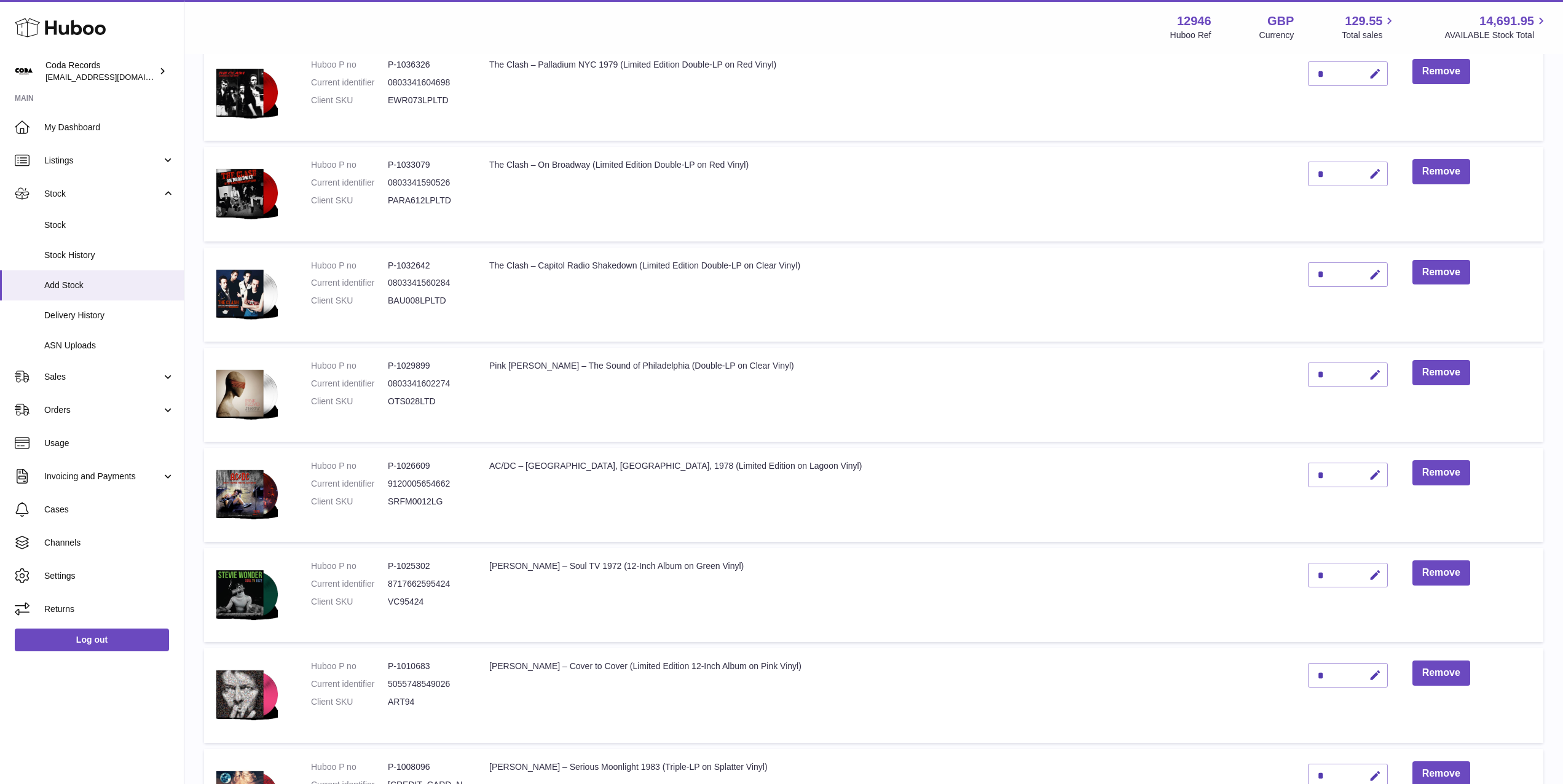
scroll to position [1766, 0]
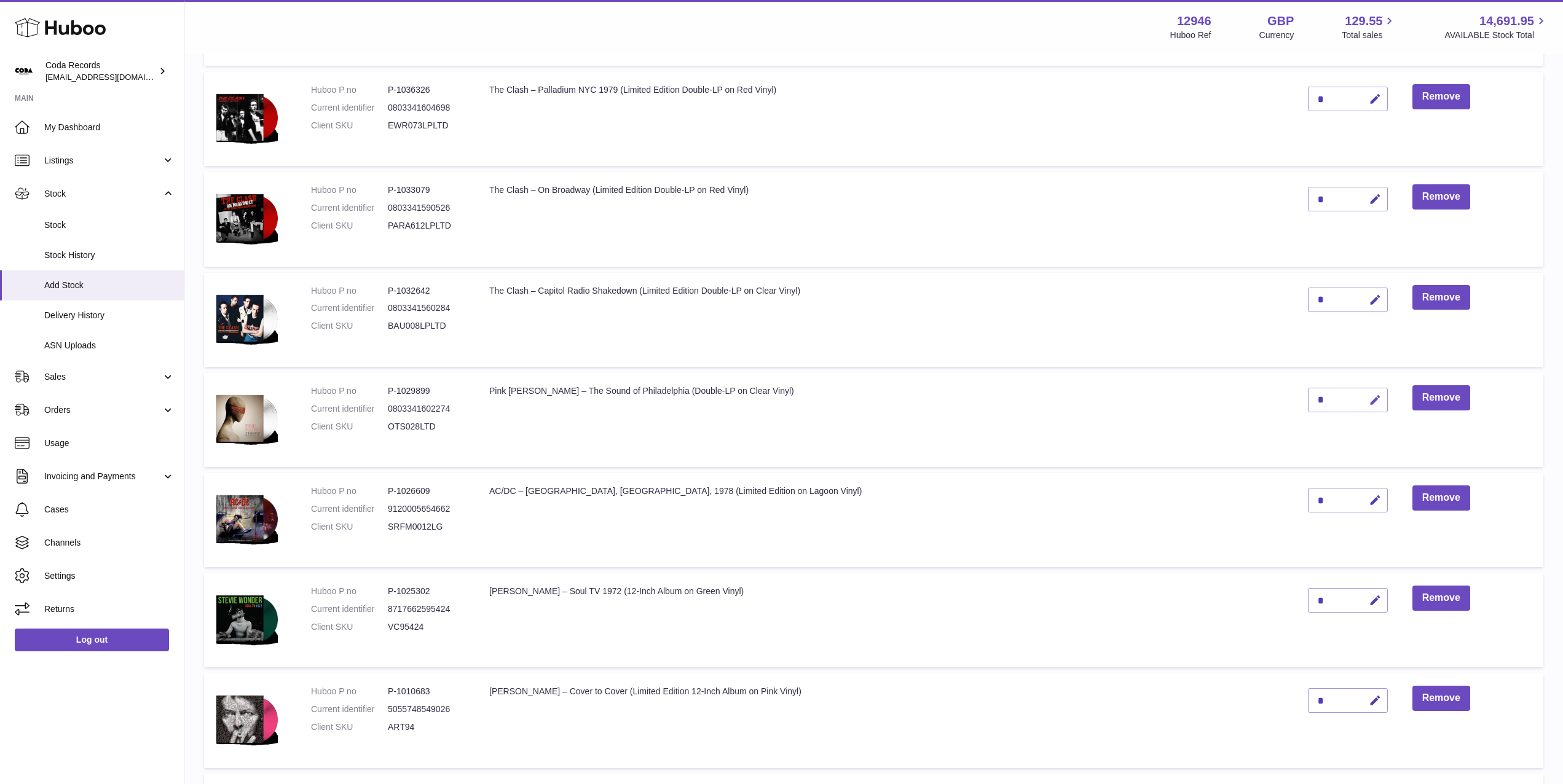
drag, startPoint x: 1329, startPoint y: 401, endPoint x: 1318, endPoint y: 399, distance: 11.2
click at [1359, 399] on button "button" at bounding box center [1373, 400] width 29 height 25
drag, startPoint x: 1277, startPoint y: 396, endPoint x: 1260, endPoint y: 396, distance: 17.0
click at [1295, 396] on td "*" at bounding box center [1347, 420] width 104 height 94
type input "*"
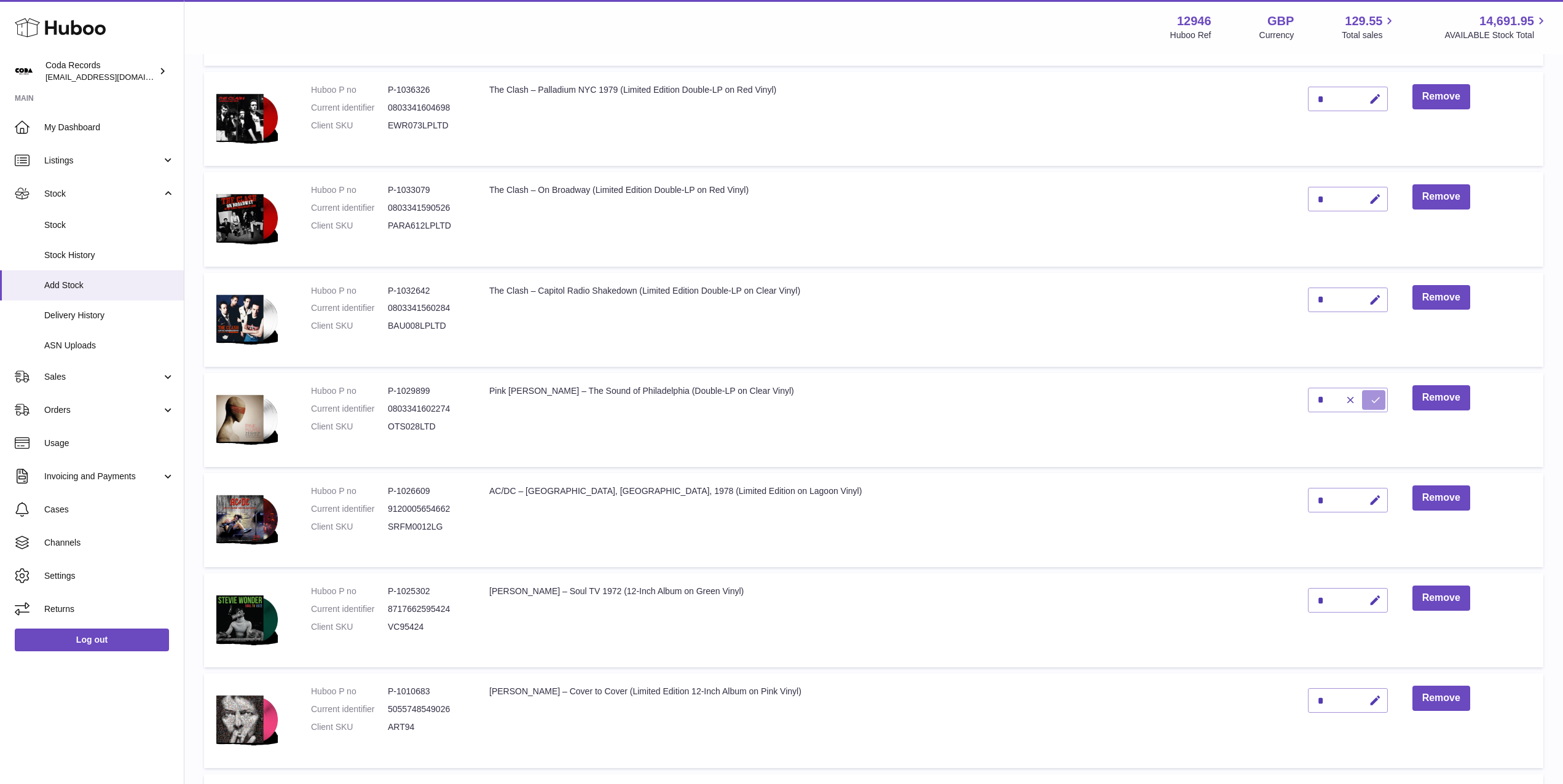
click at [1370, 399] on icon "submit" at bounding box center [1375, 400] width 11 height 11
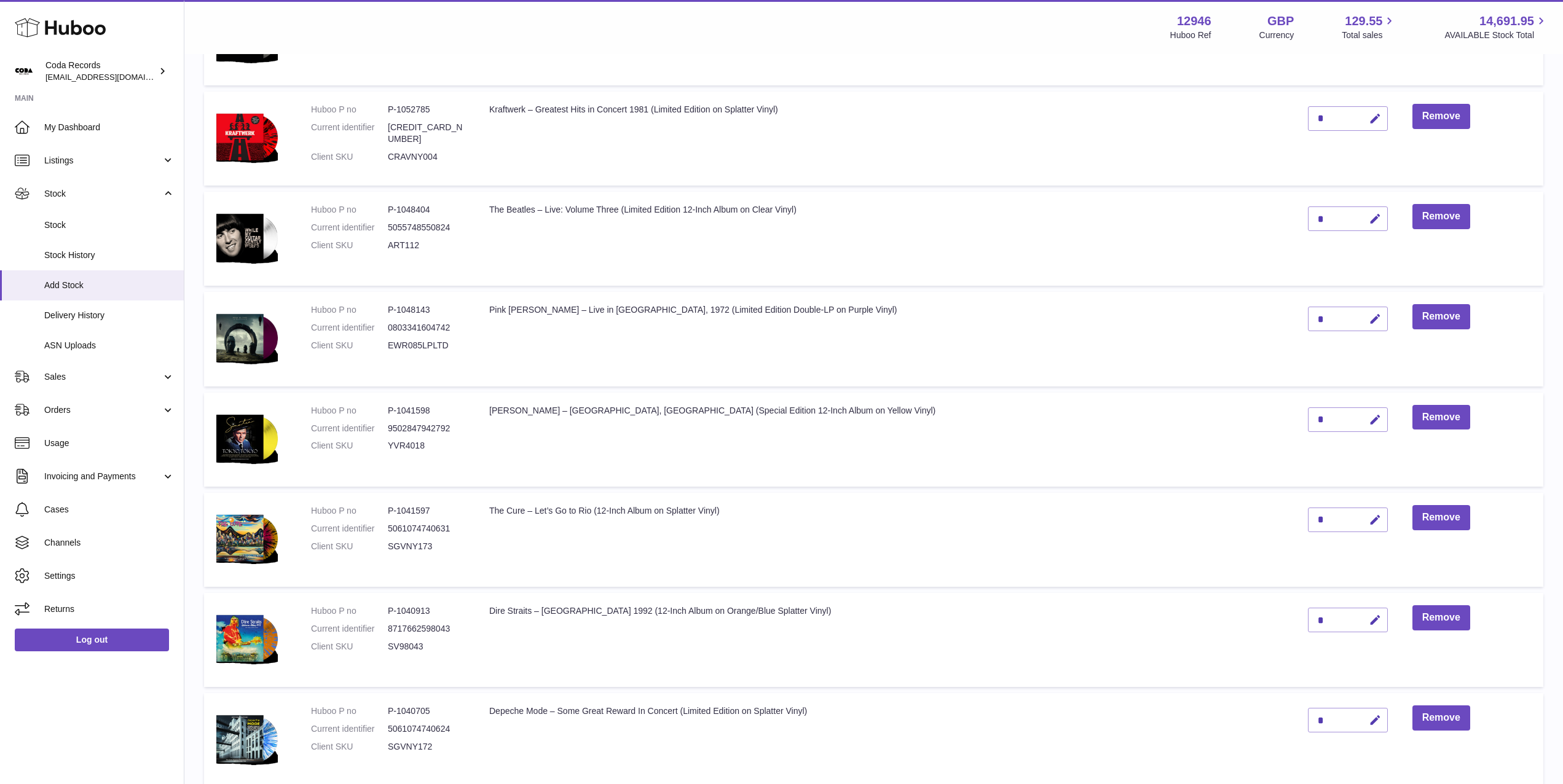
scroll to position [731, 0]
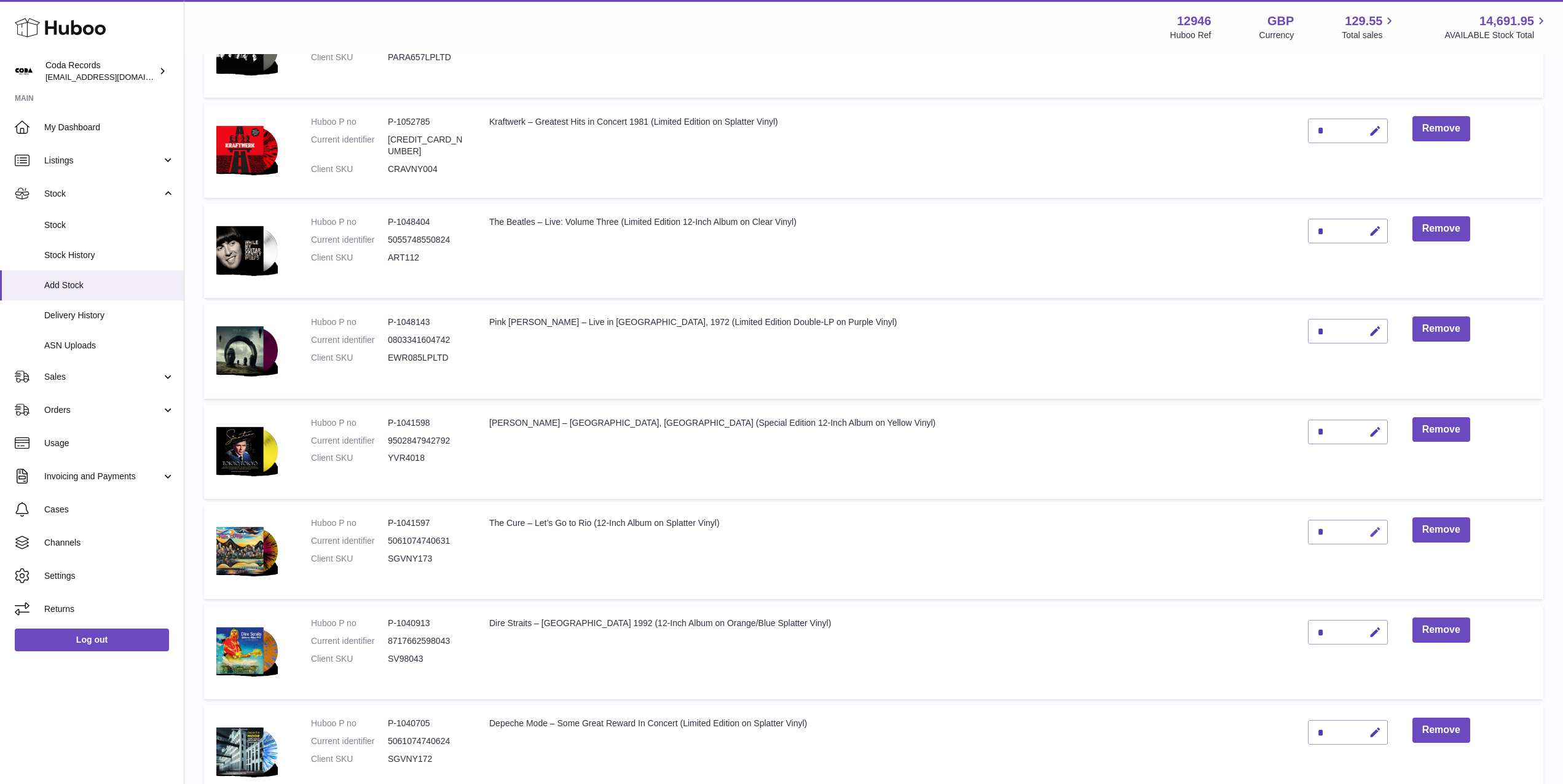
click at [1369, 533] on icon "button" at bounding box center [1375, 533] width 13 height 13
drag, startPoint x: 1280, startPoint y: 532, endPoint x: 1269, endPoint y: 532, distance: 11.0
click at [1308, 532] on input "*" at bounding box center [1348, 532] width 80 height 24
type input "*"
click at [1370, 532] on icon "submit" at bounding box center [1375, 532] width 11 height 11
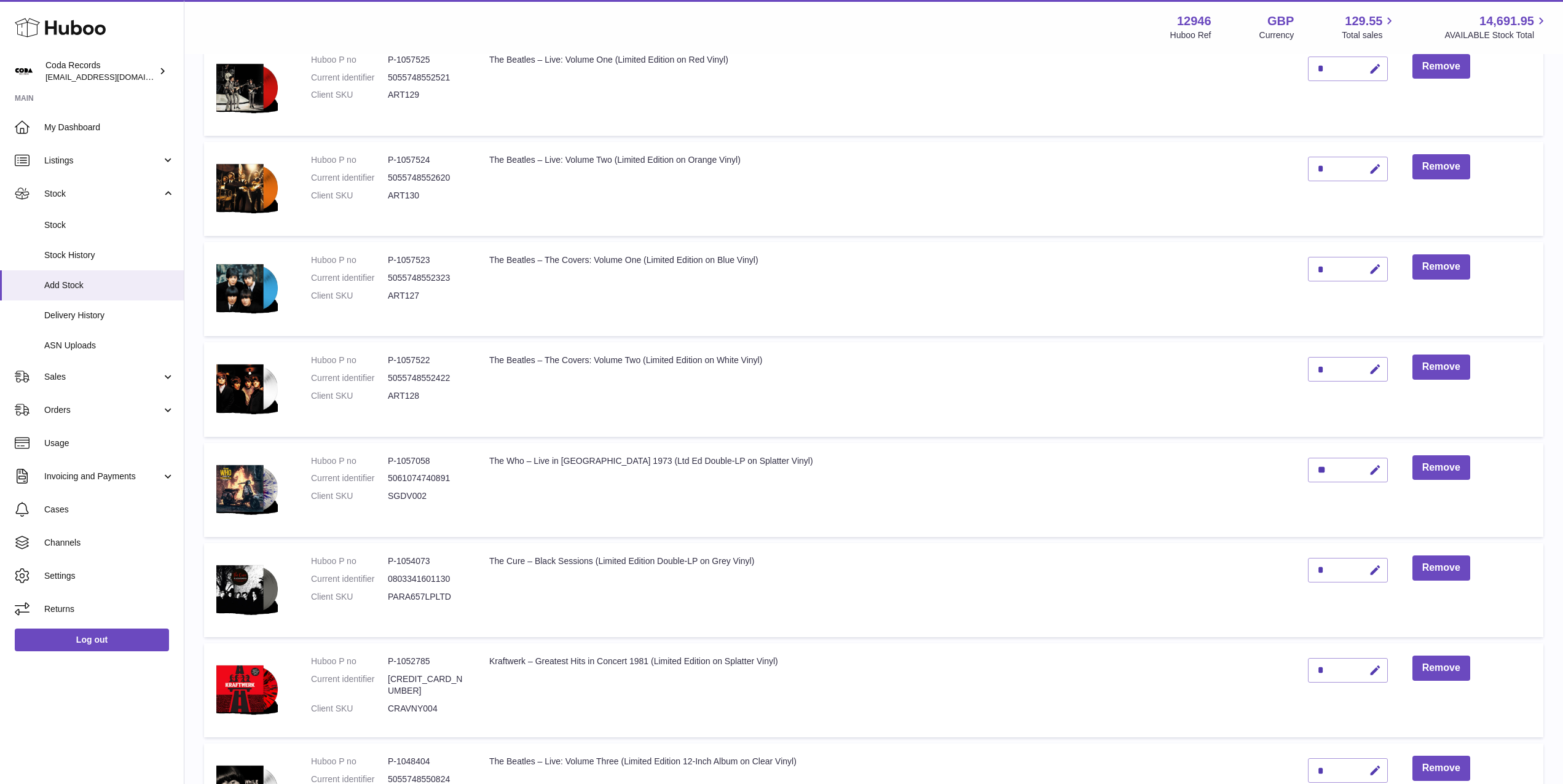
scroll to position [0, 0]
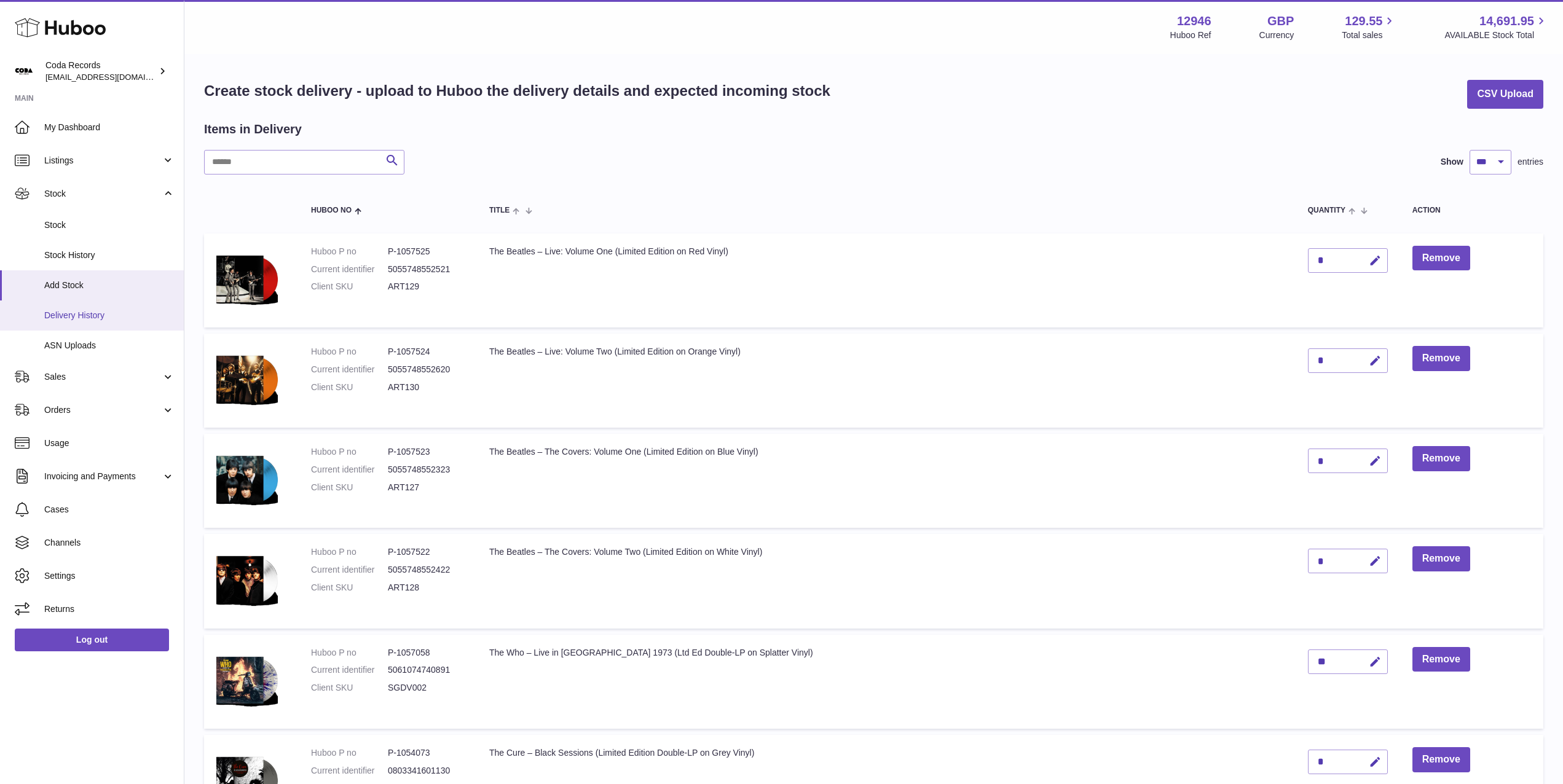
click at [109, 313] on span "Delivery History" at bounding box center [109, 316] width 130 height 11
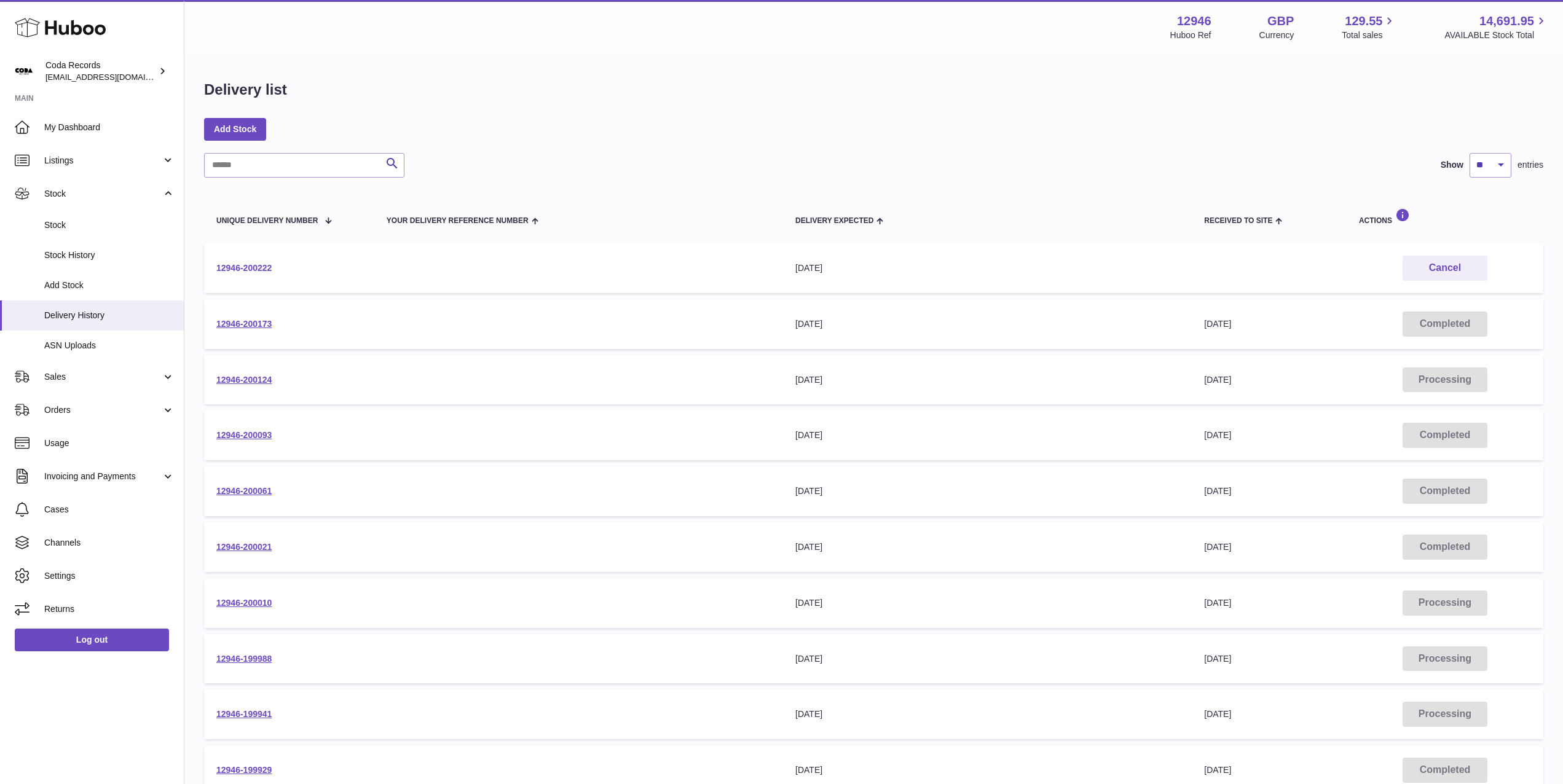
click at [263, 268] on link "12946-200222" at bounding box center [243, 268] width 55 height 10
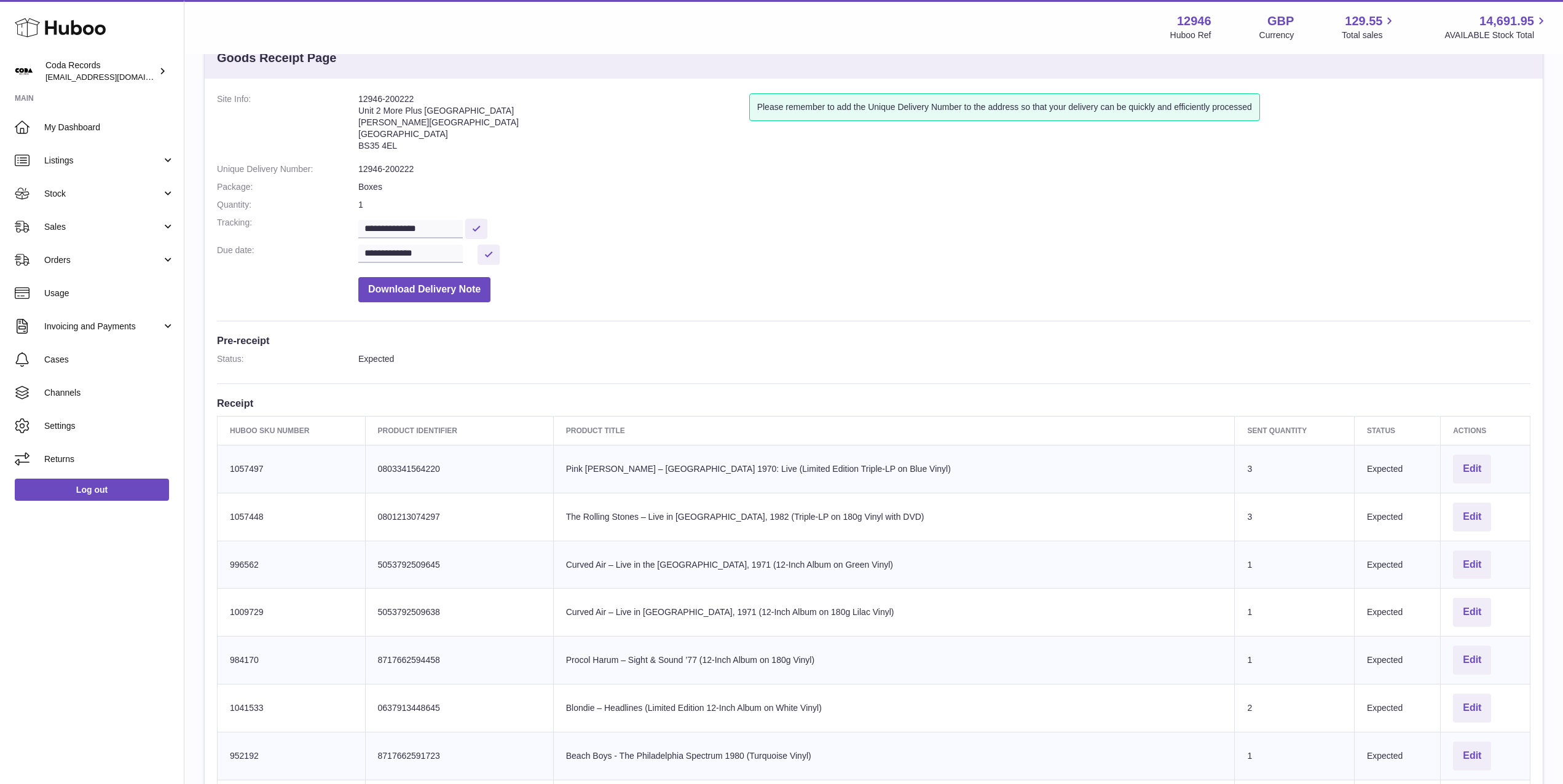
scroll to position [44, 0]
click at [112, 229] on span "Sales" at bounding box center [103, 227] width 117 height 11
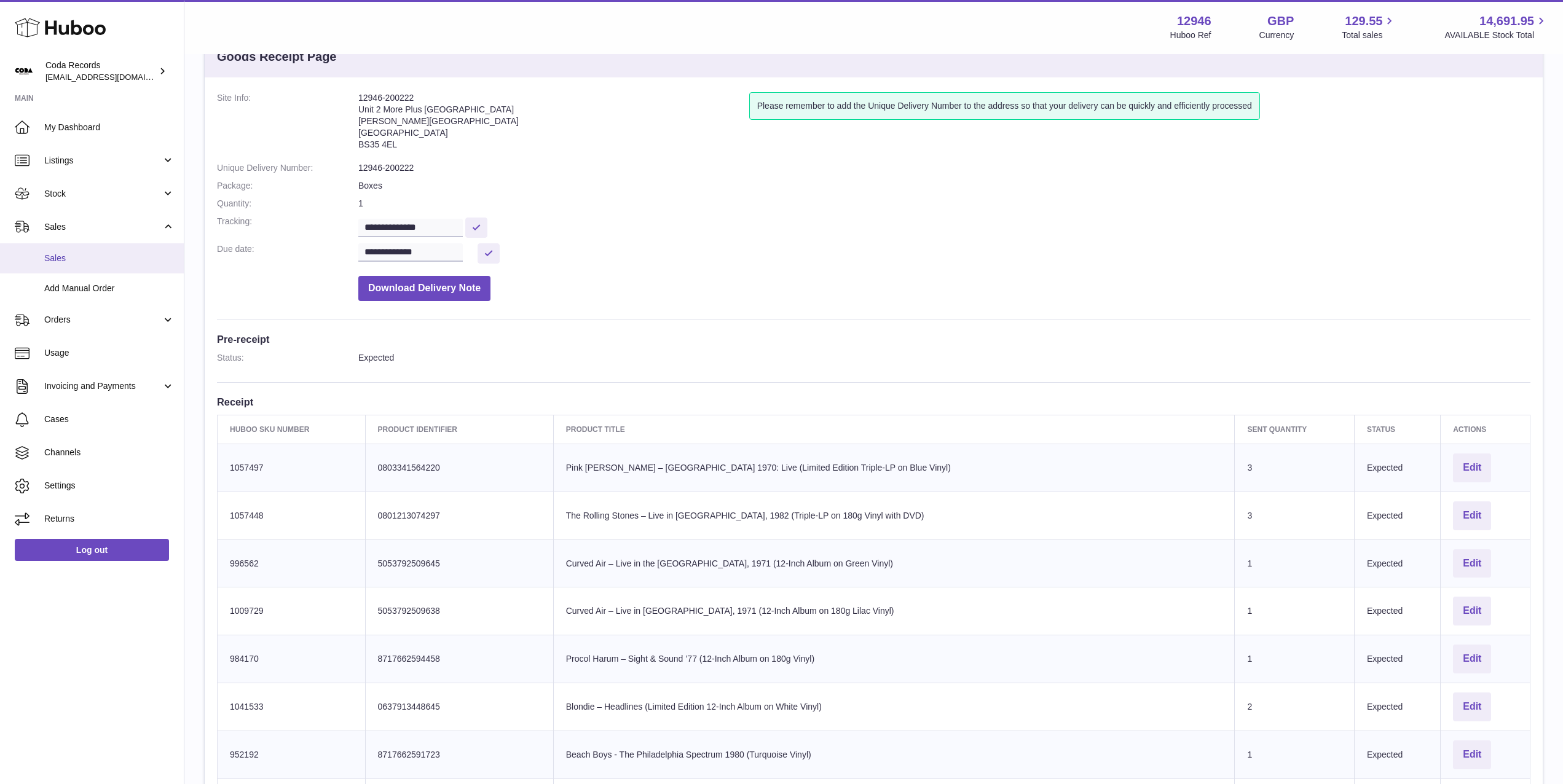
click at [112, 253] on span "Sales" at bounding box center [109, 258] width 130 height 11
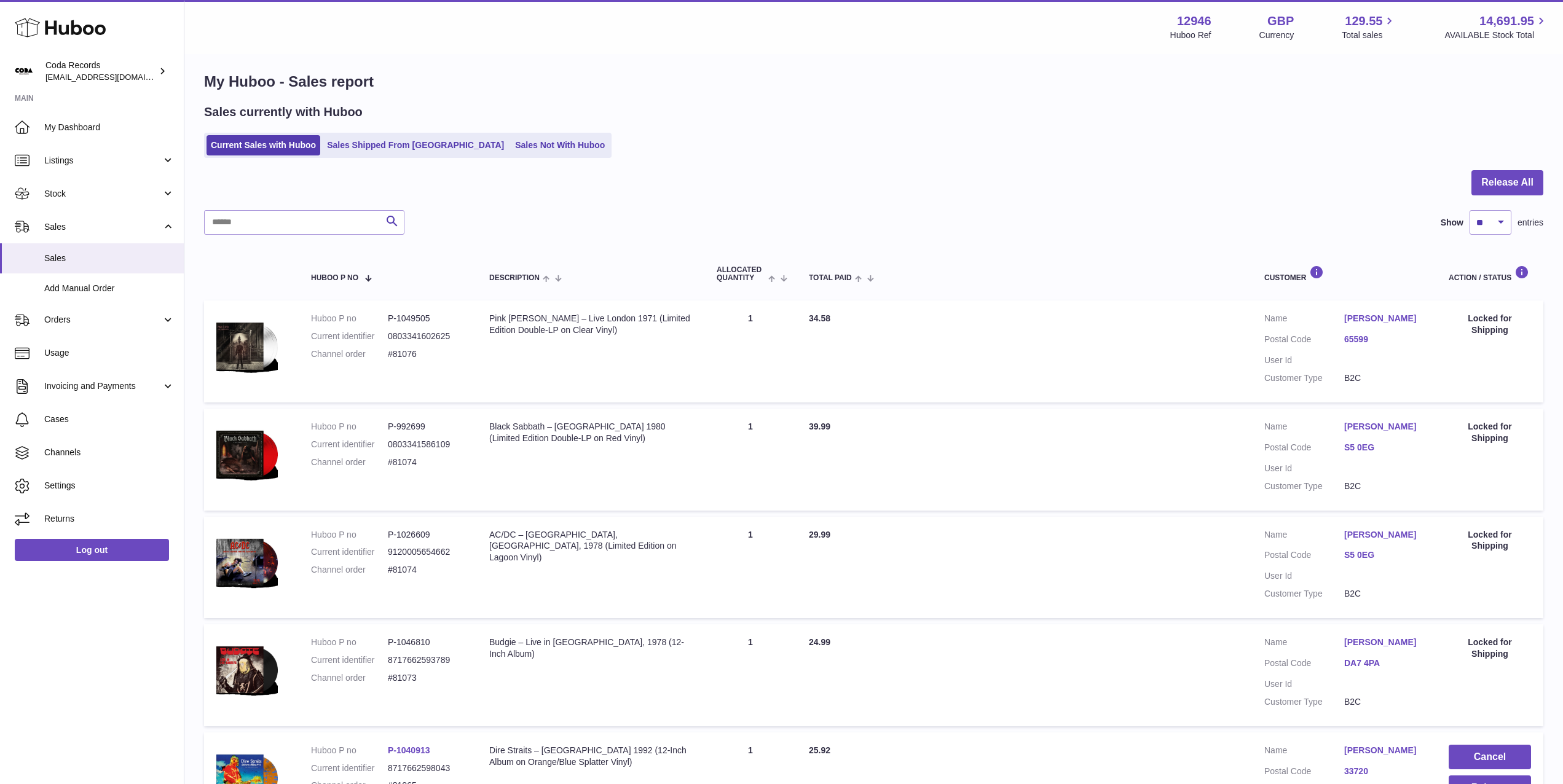
scroll to position [11, 0]
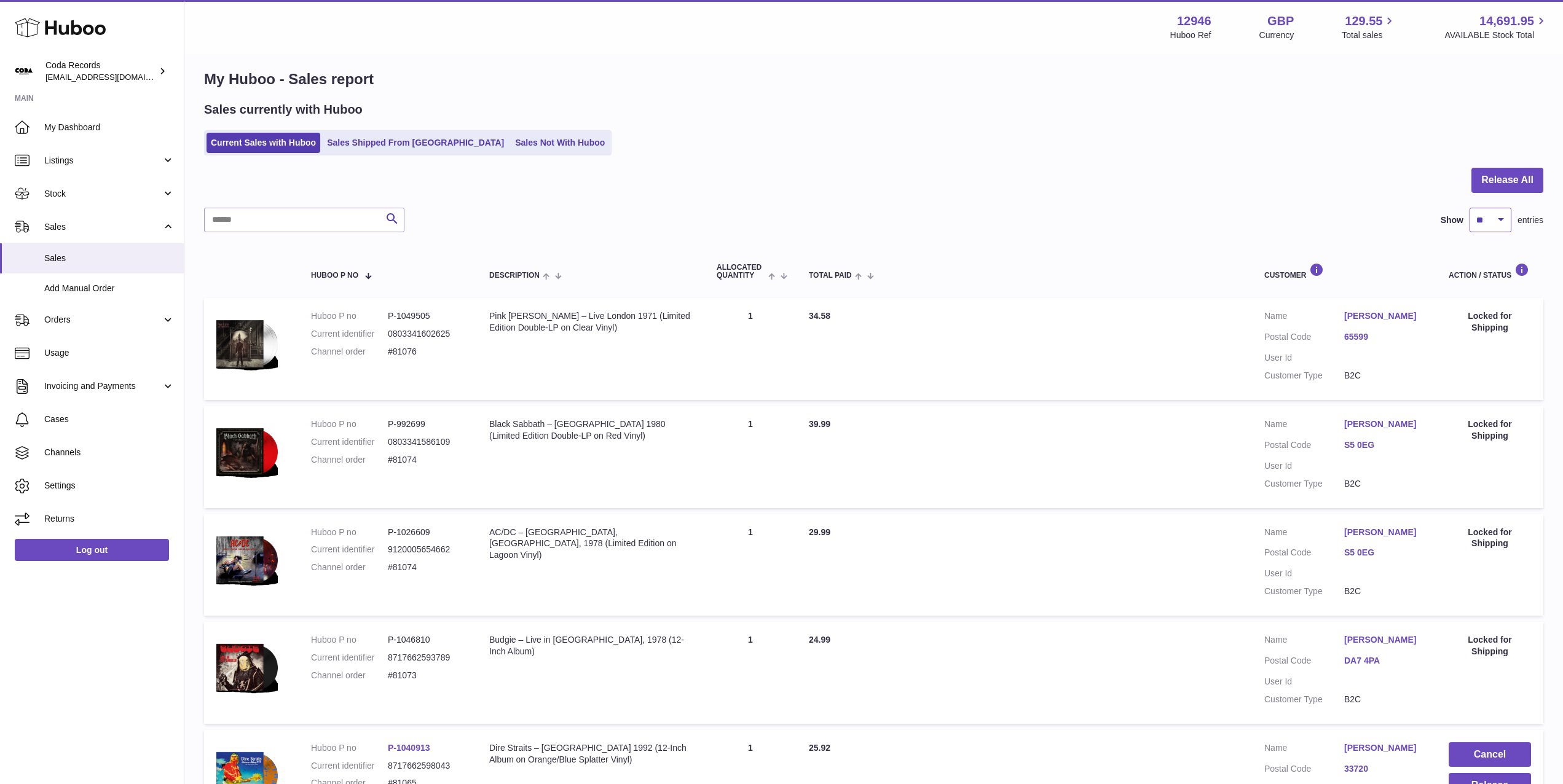
click at [1494, 216] on select "** ** ** ***" at bounding box center [1490, 220] width 42 height 24
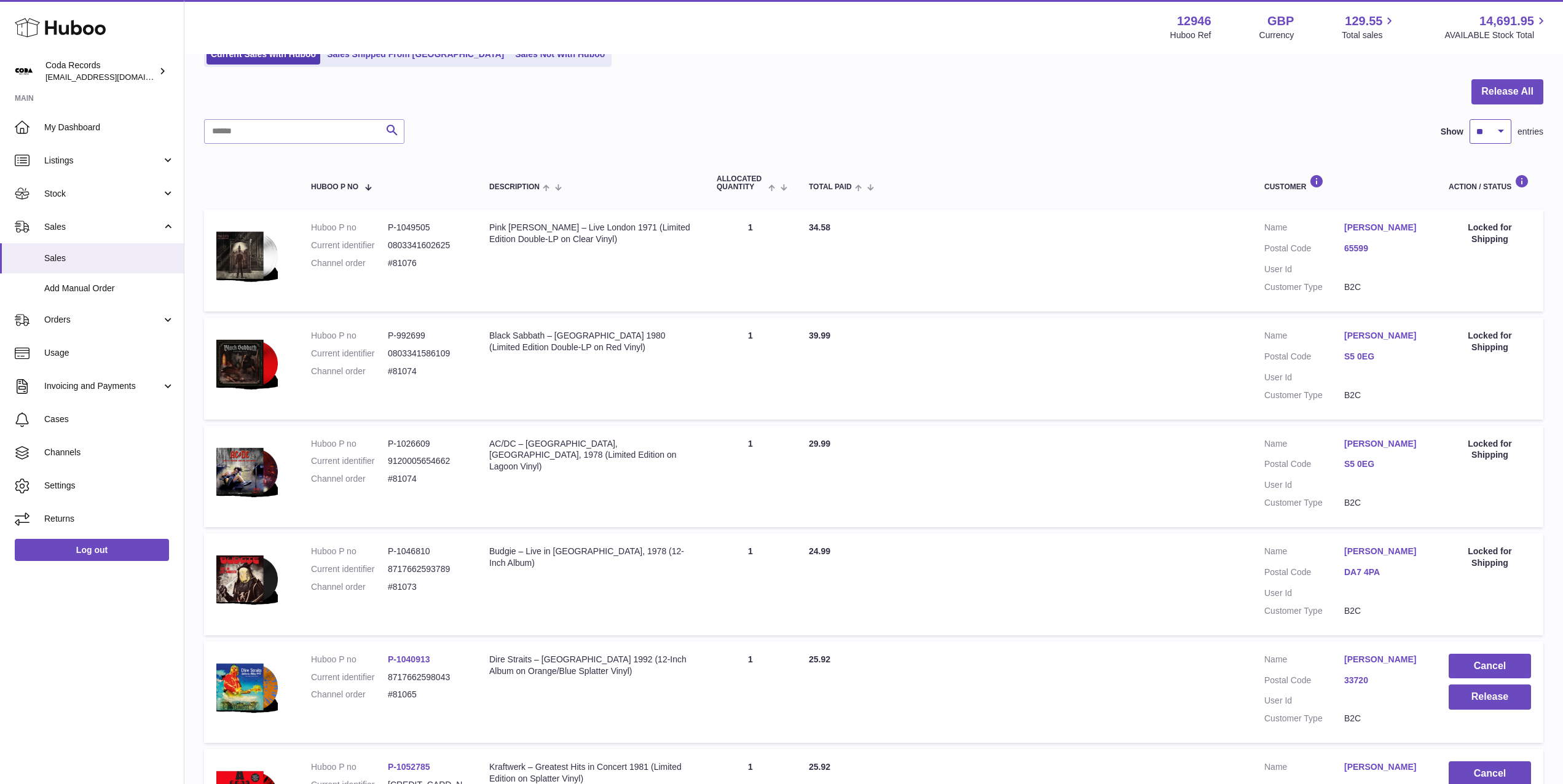
scroll to position [0, 0]
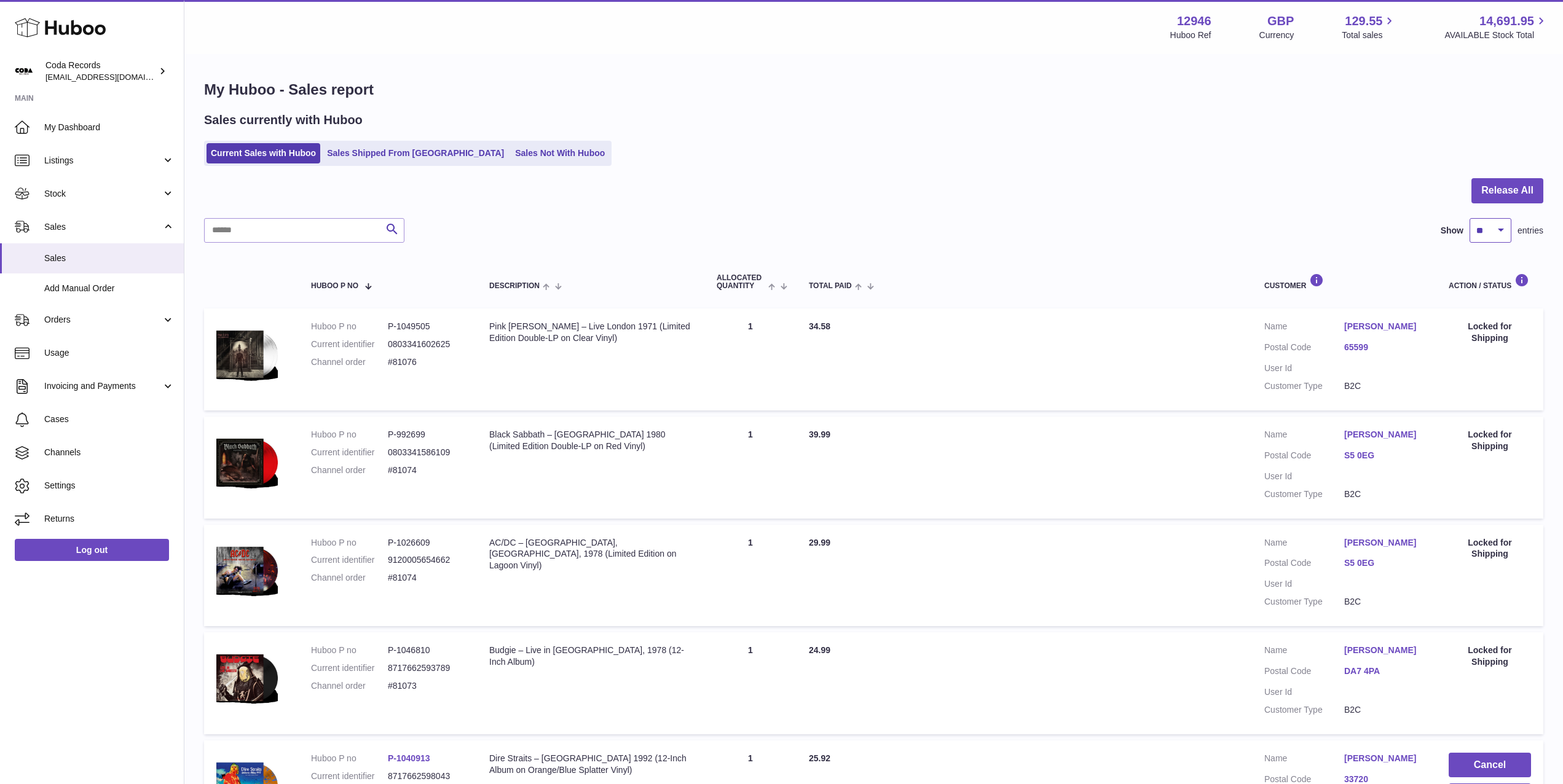
click at [1502, 231] on select "** ** ** ***" at bounding box center [1490, 231] width 42 height 24
select select "***"
click at [1469, 218] on select "** ** ** ***" at bounding box center [1490, 231] width 42 height 24
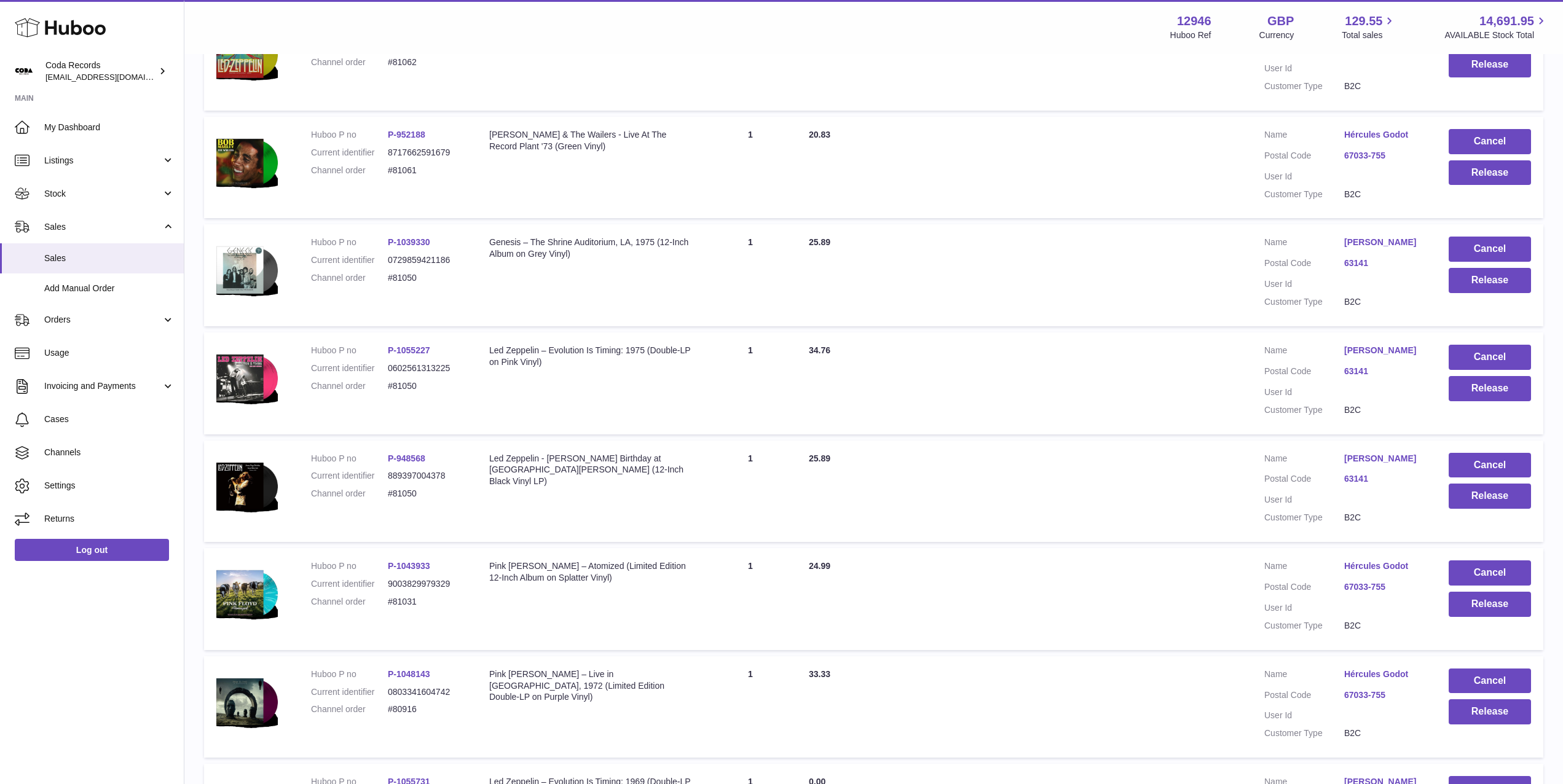
scroll to position [1081, 0]
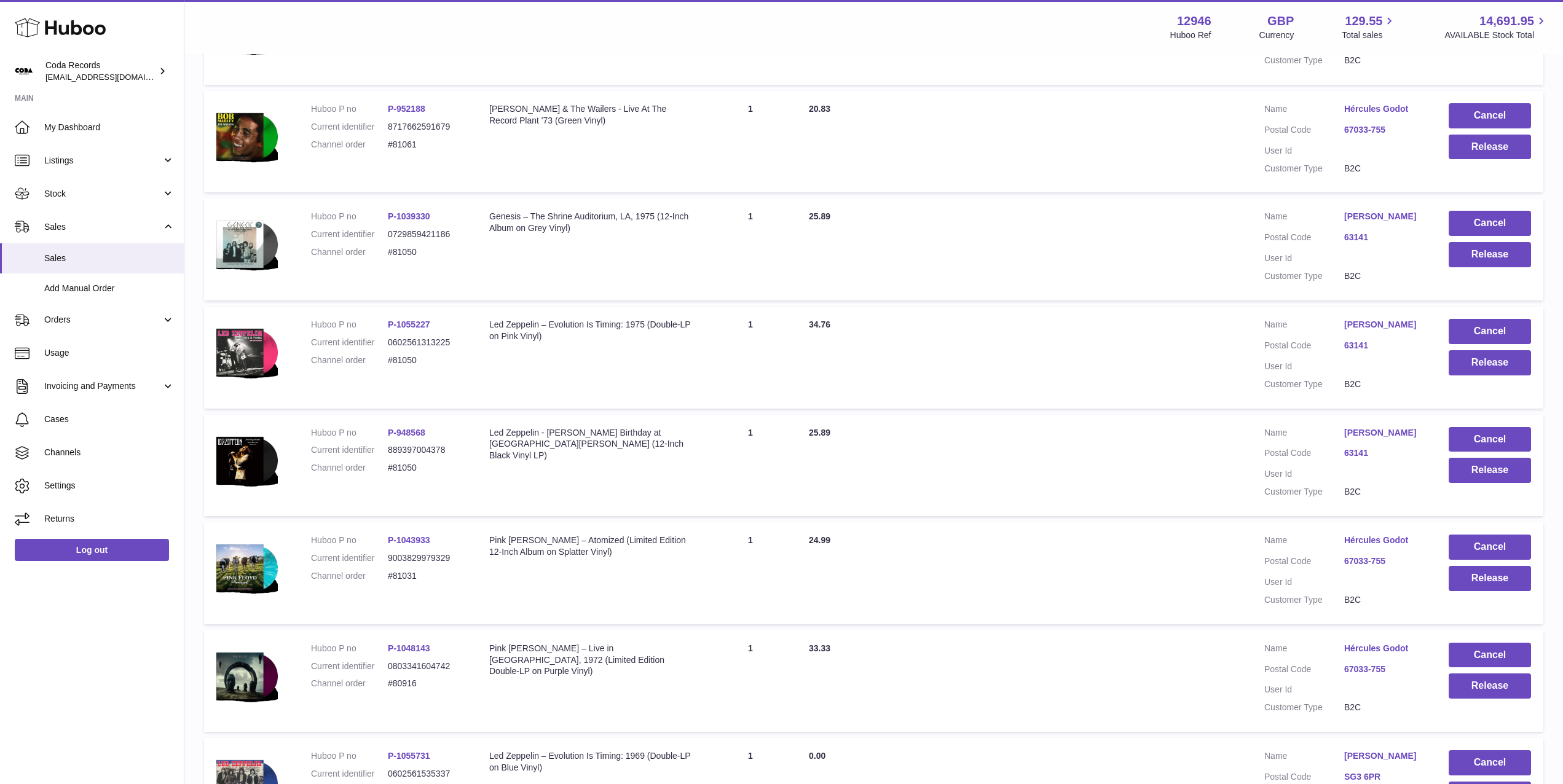
click at [1374, 218] on link "[PERSON_NAME]" at bounding box center [1384, 216] width 80 height 11
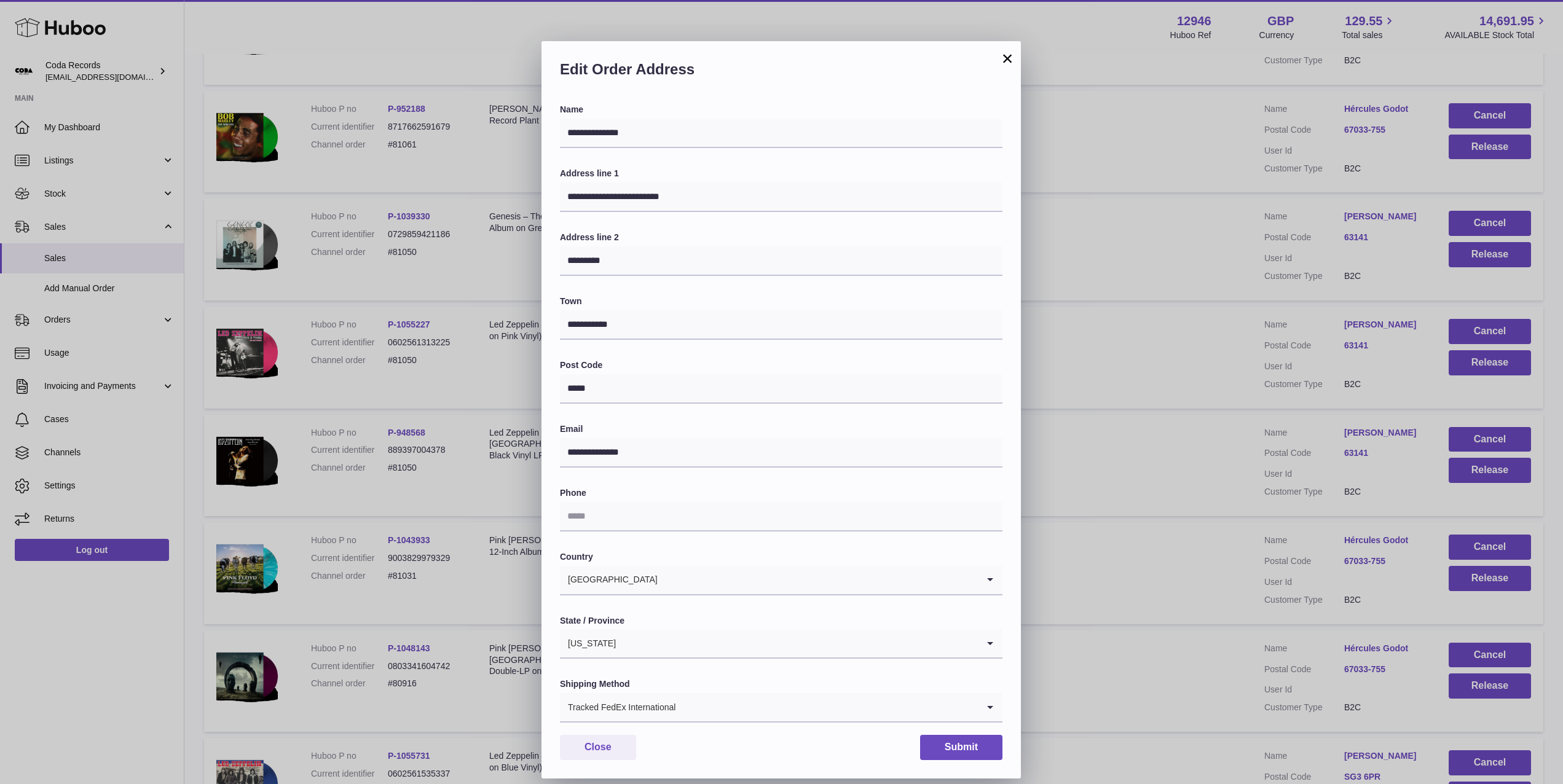
click at [1193, 258] on div "**********" at bounding box center [781, 411] width 1563 height 784
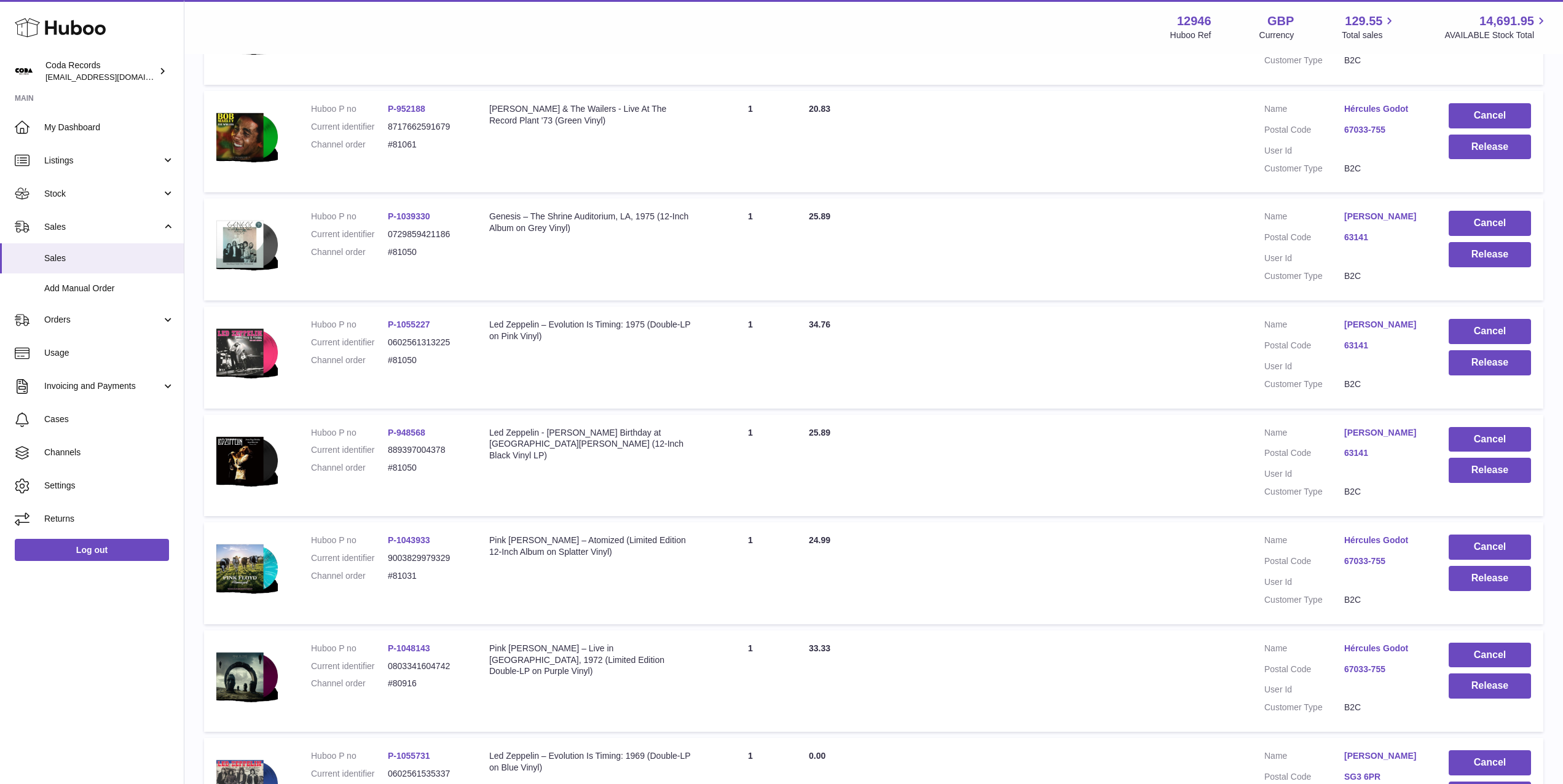
click at [399, 252] on dd "#81050" at bounding box center [426, 252] width 77 height 11
copy dd "81050"
click at [1358, 221] on link "[PERSON_NAME]" at bounding box center [1384, 216] width 80 height 11
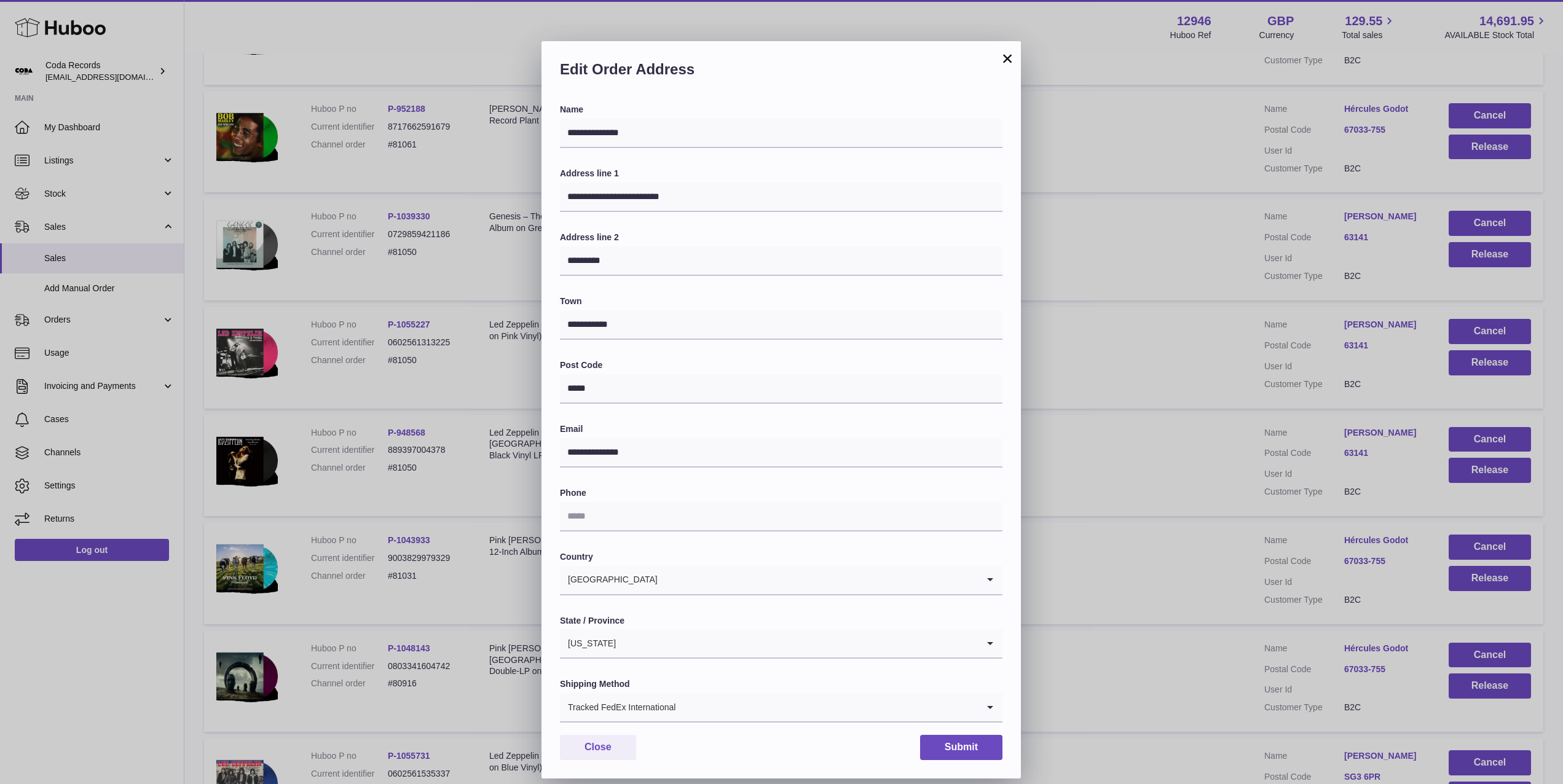
click at [1200, 238] on div "**********" at bounding box center [781, 411] width 1563 height 784
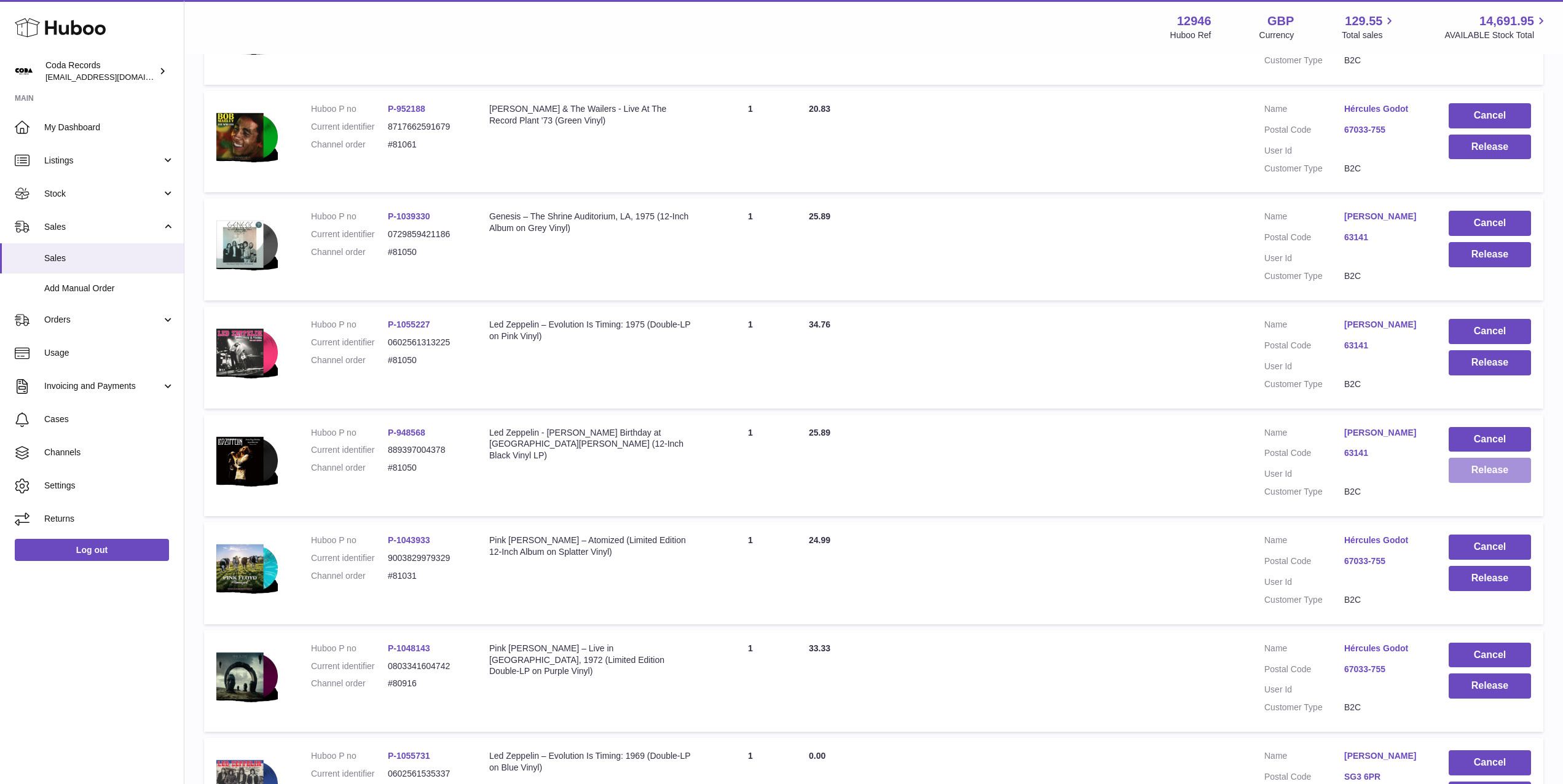
click at [1475, 473] on button "Release" at bounding box center [1489, 470] width 82 height 25
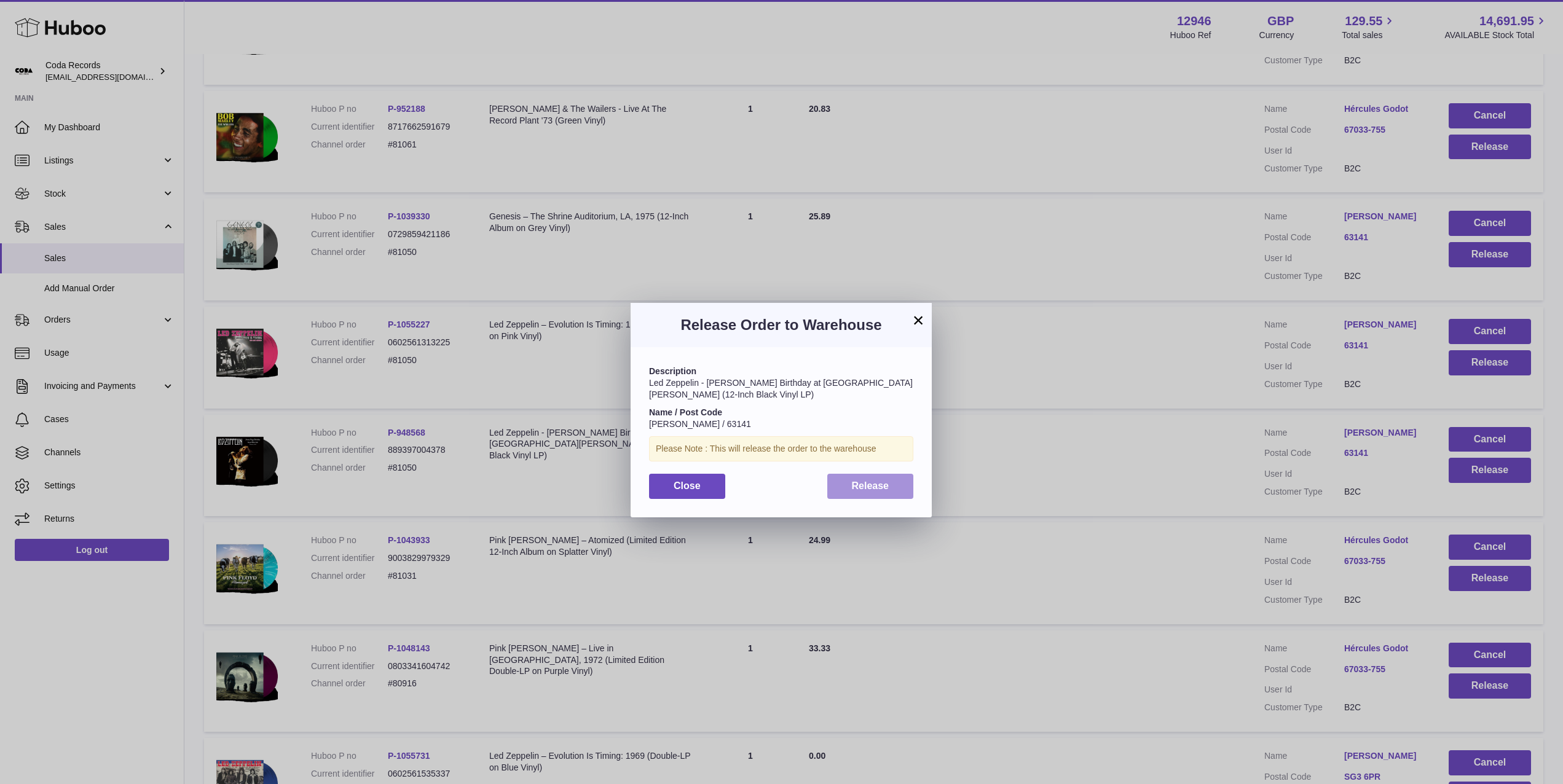
click at [878, 481] on span "Release" at bounding box center [870, 486] width 38 height 11
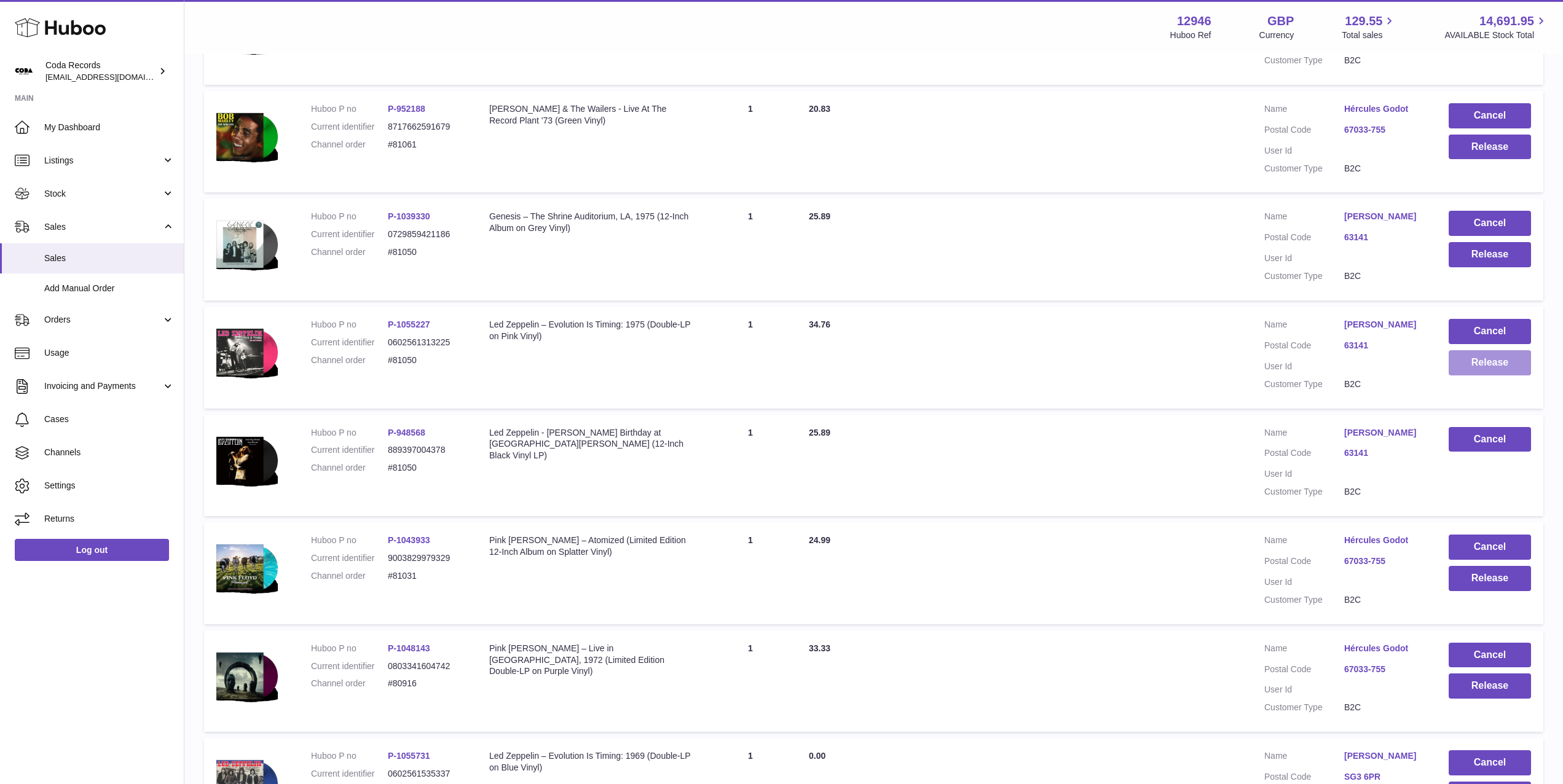
click at [1492, 360] on button "Release" at bounding box center [1489, 363] width 82 height 25
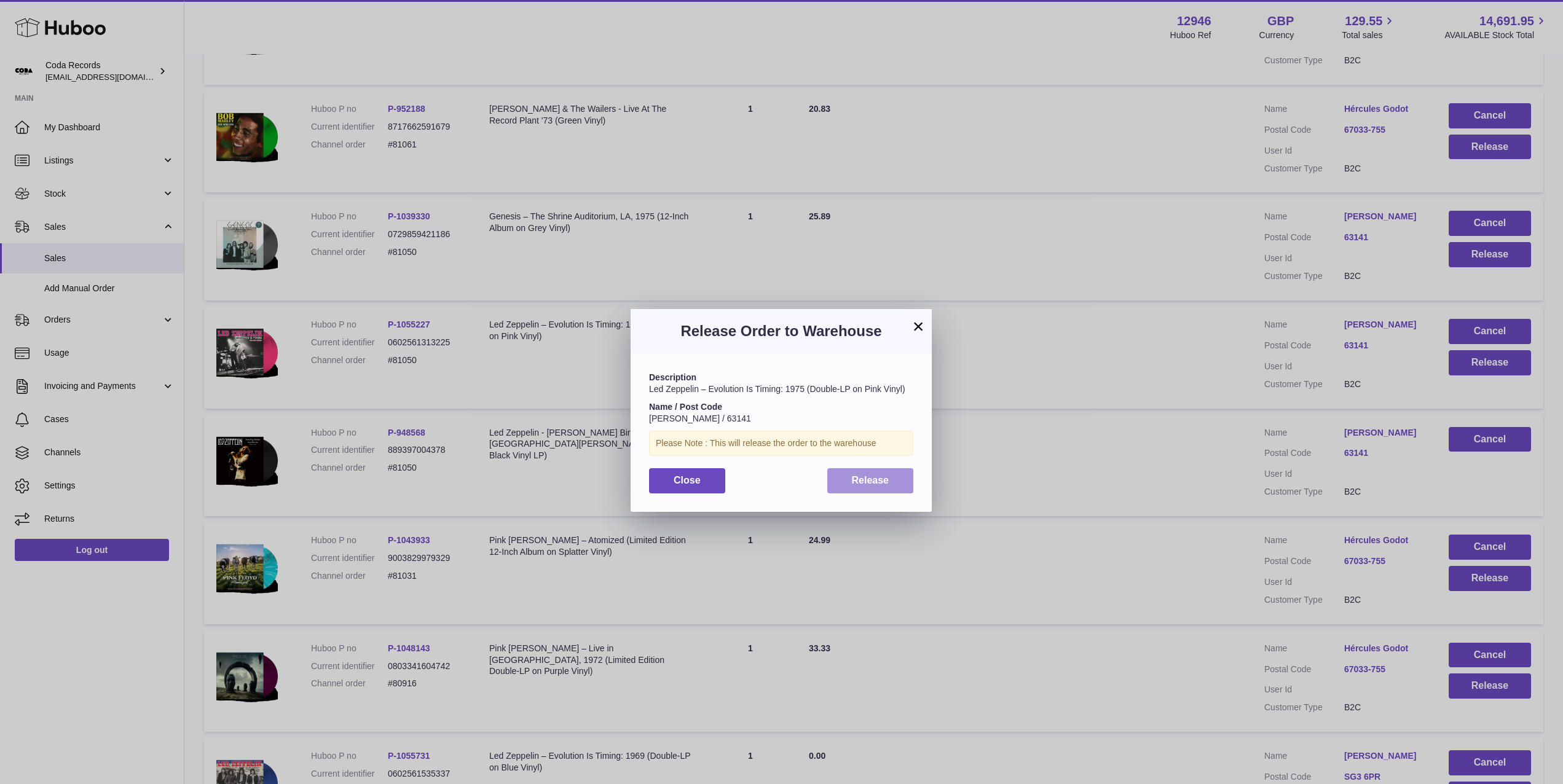
click at [883, 476] on span "Release" at bounding box center [870, 480] width 38 height 11
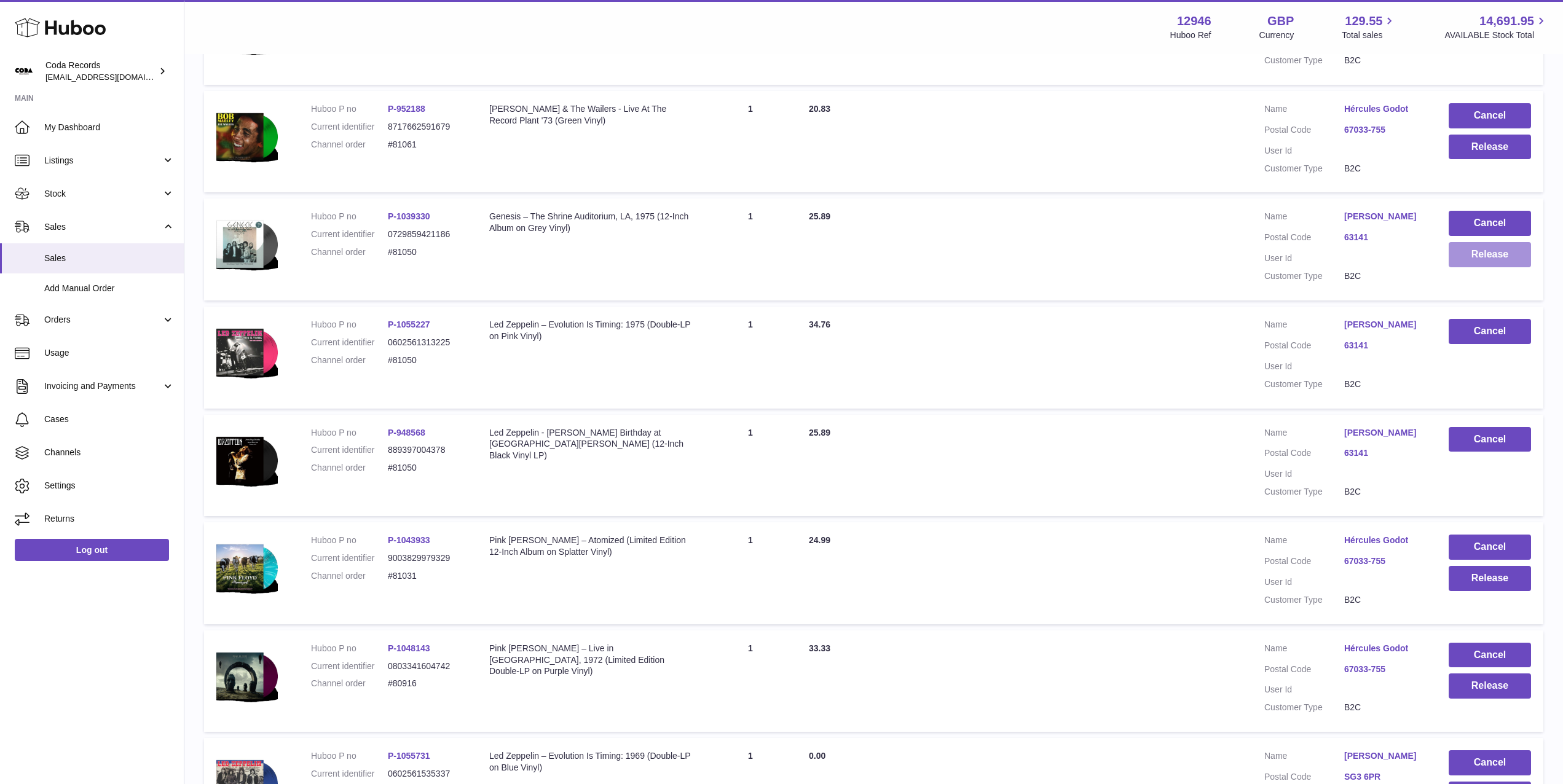
click at [1474, 257] on button "Release" at bounding box center [1489, 254] width 82 height 25
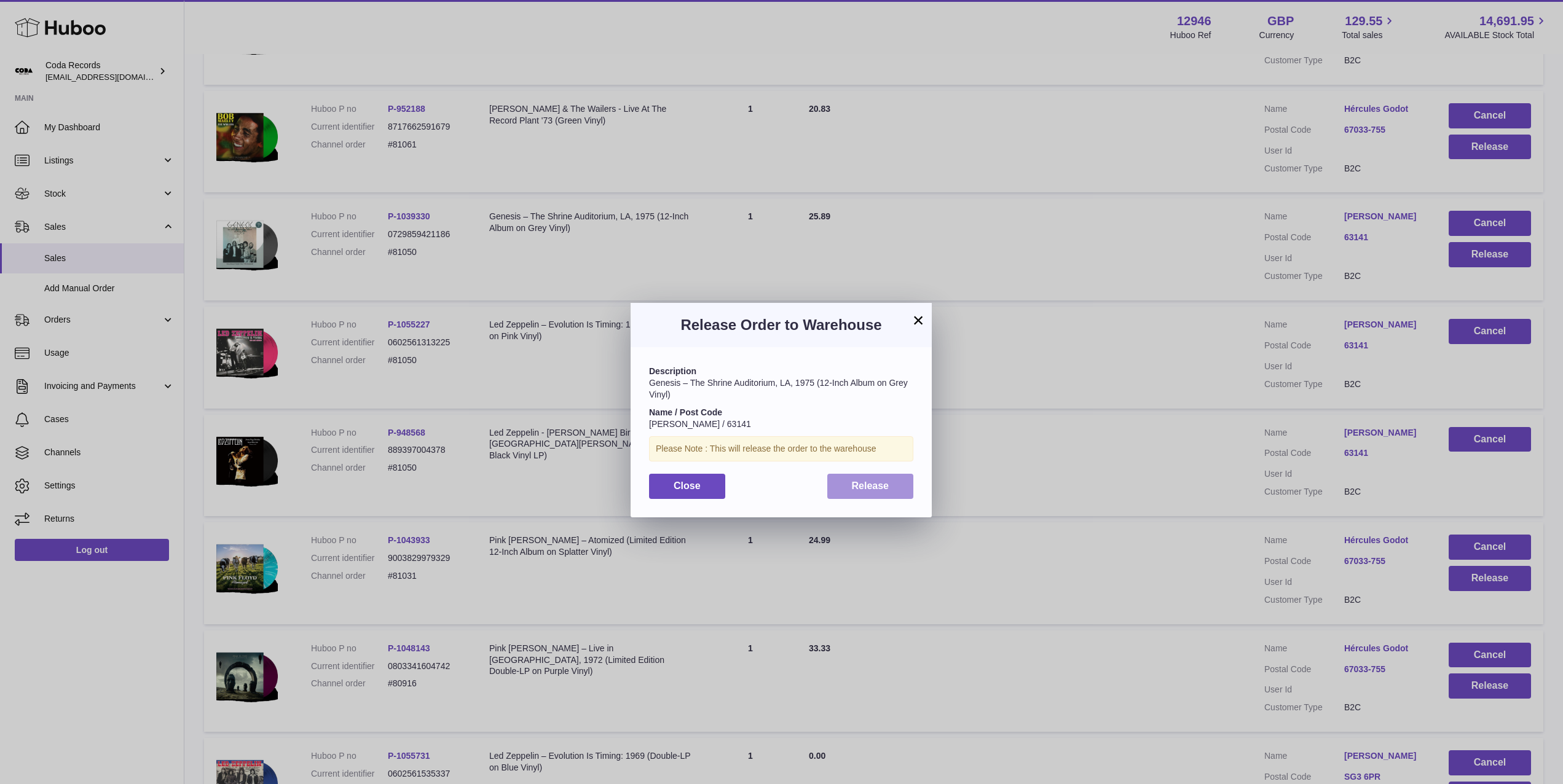
click at [902, 496] on button "Release" at bounding box center [870, 486] width 86 height 25
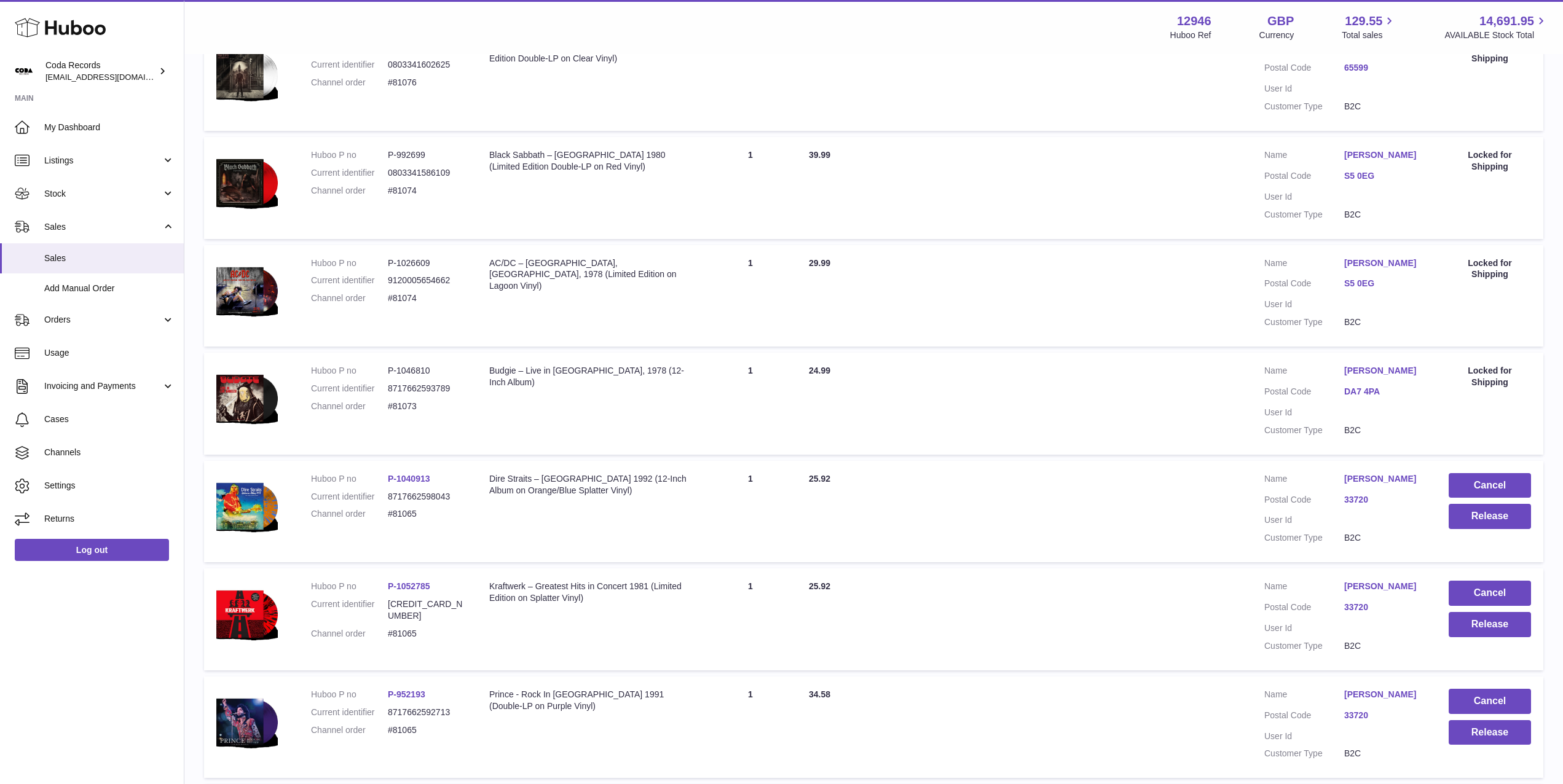
scroll to position [0, 0]
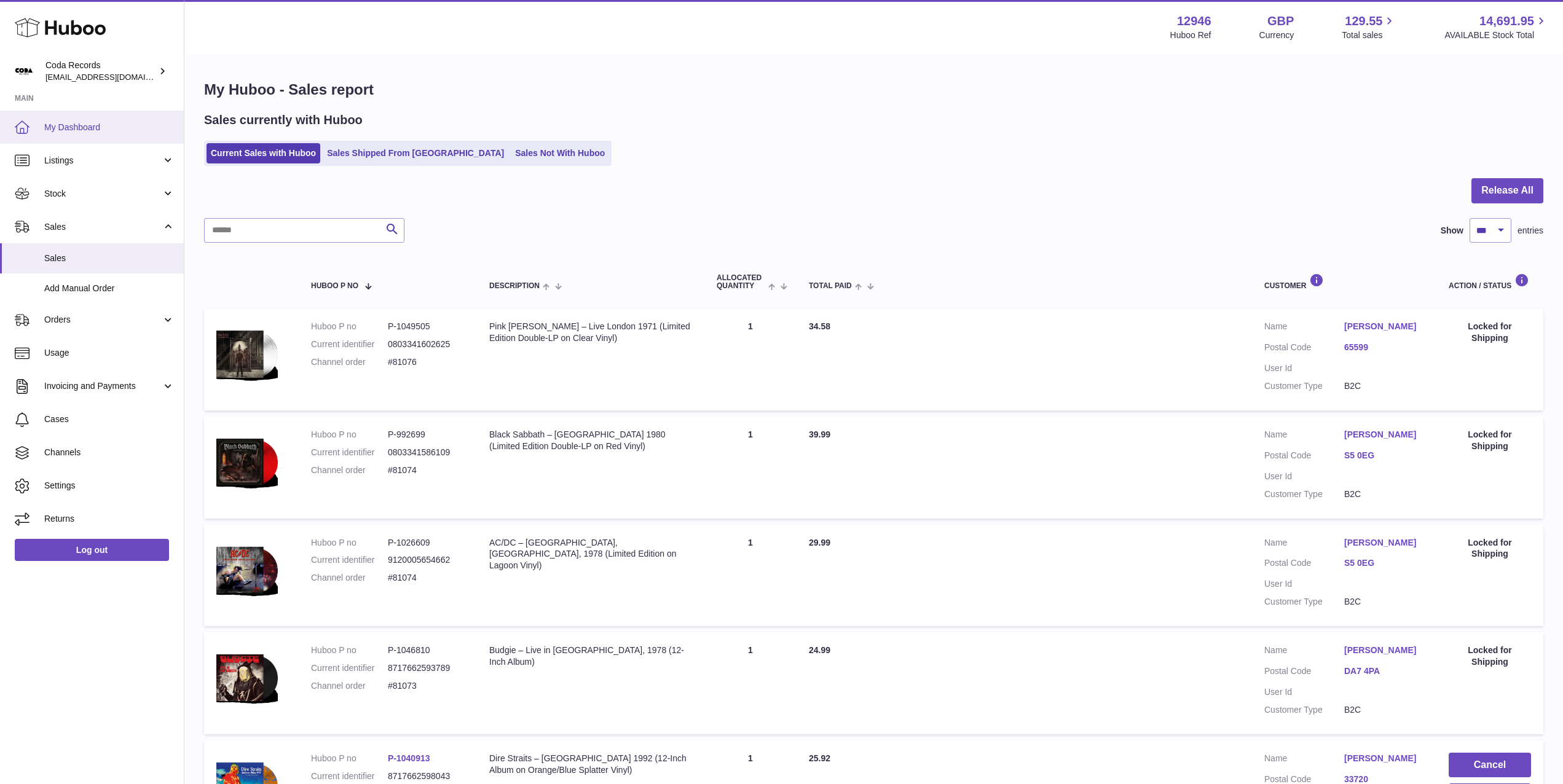
click at [80, 119] on link "My Dashboard" at bounding box center [91, 127] width 184 height 33
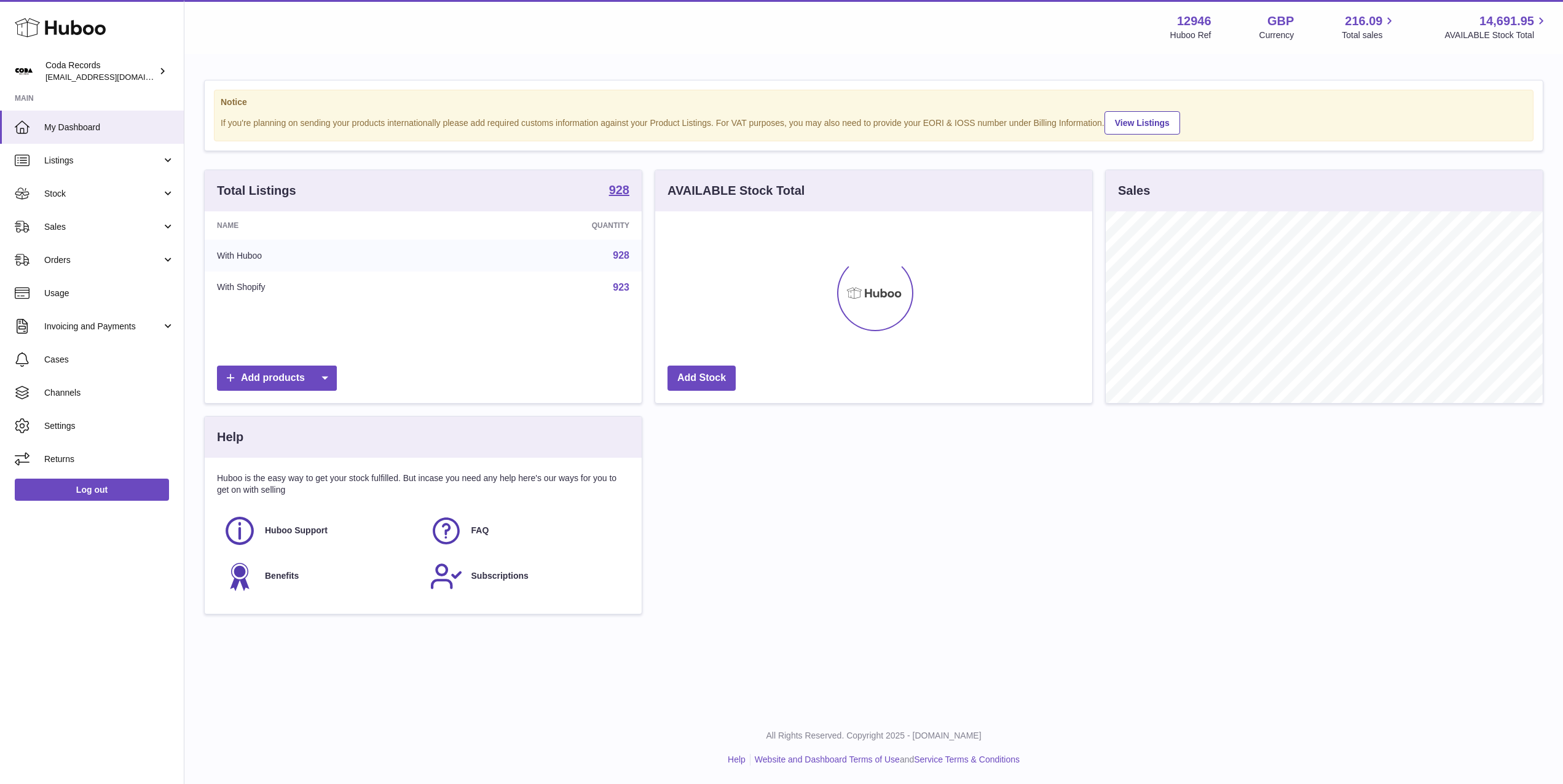
scroll to position [192, 437]
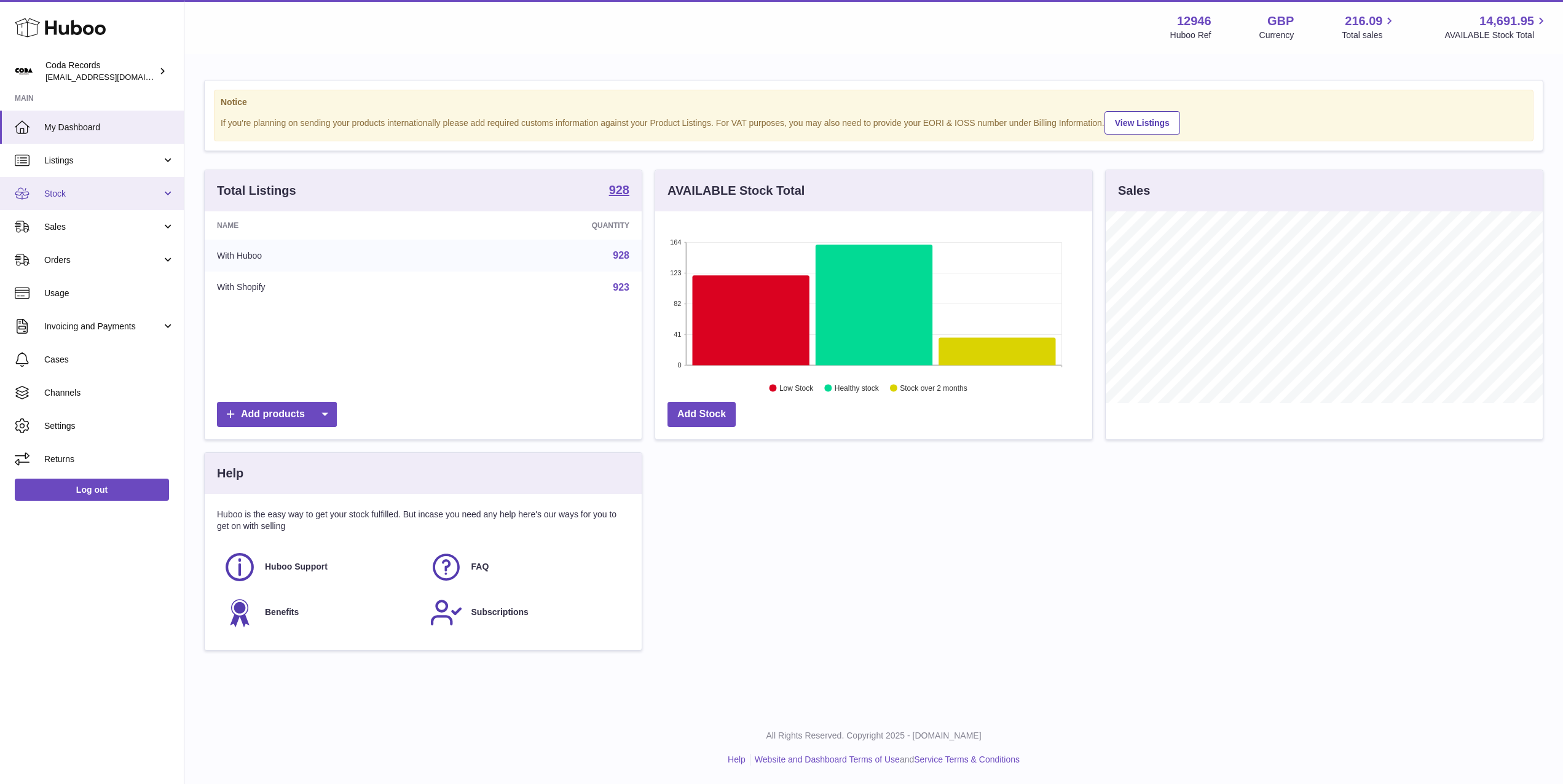
click at [59, 191] on span "Stock" at bounding box center [103, 194] width 117 height 11
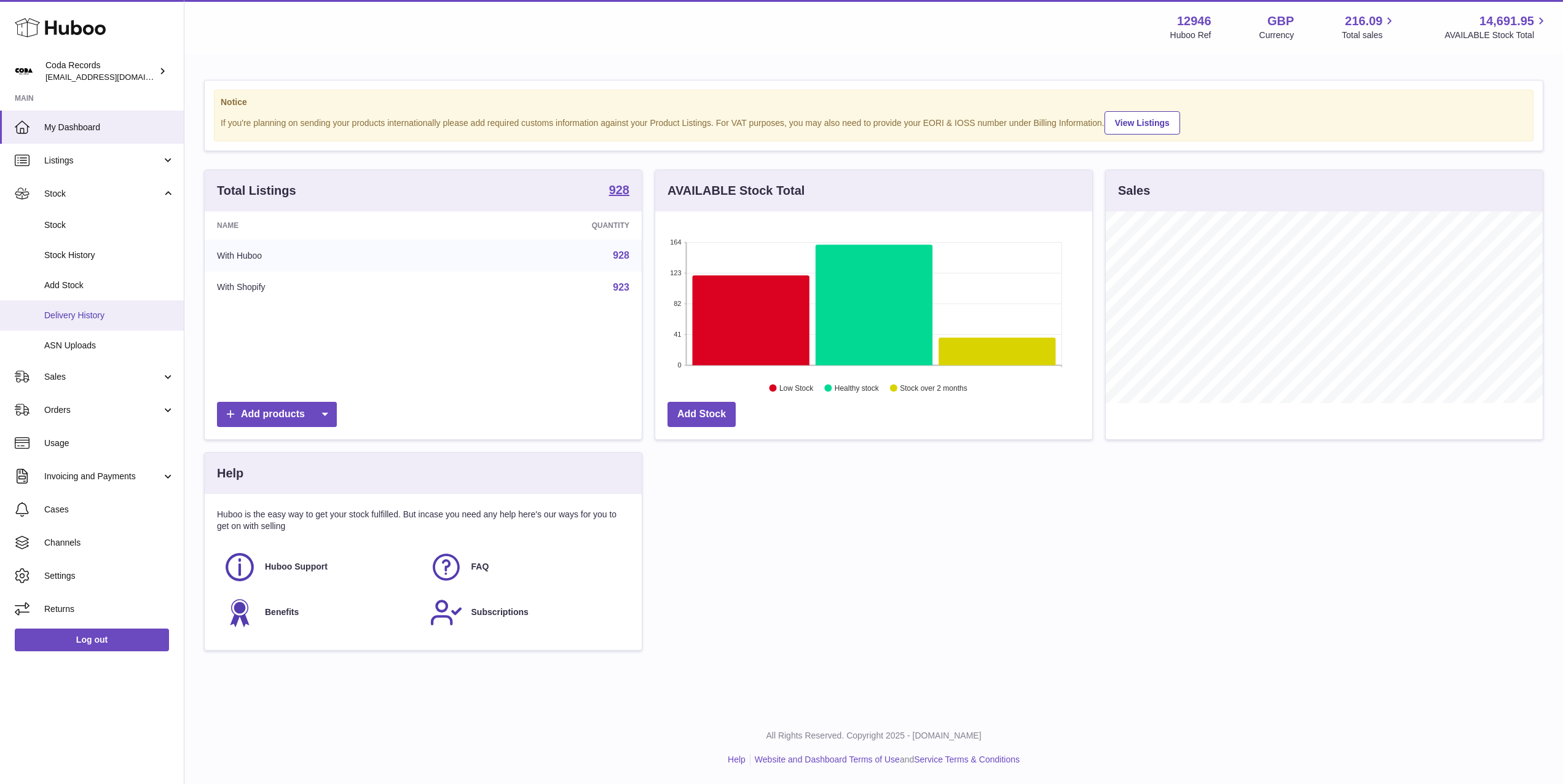
click at [99, 311] on span "Delivery History" at bounding box center [109, 316] width 130 height 11
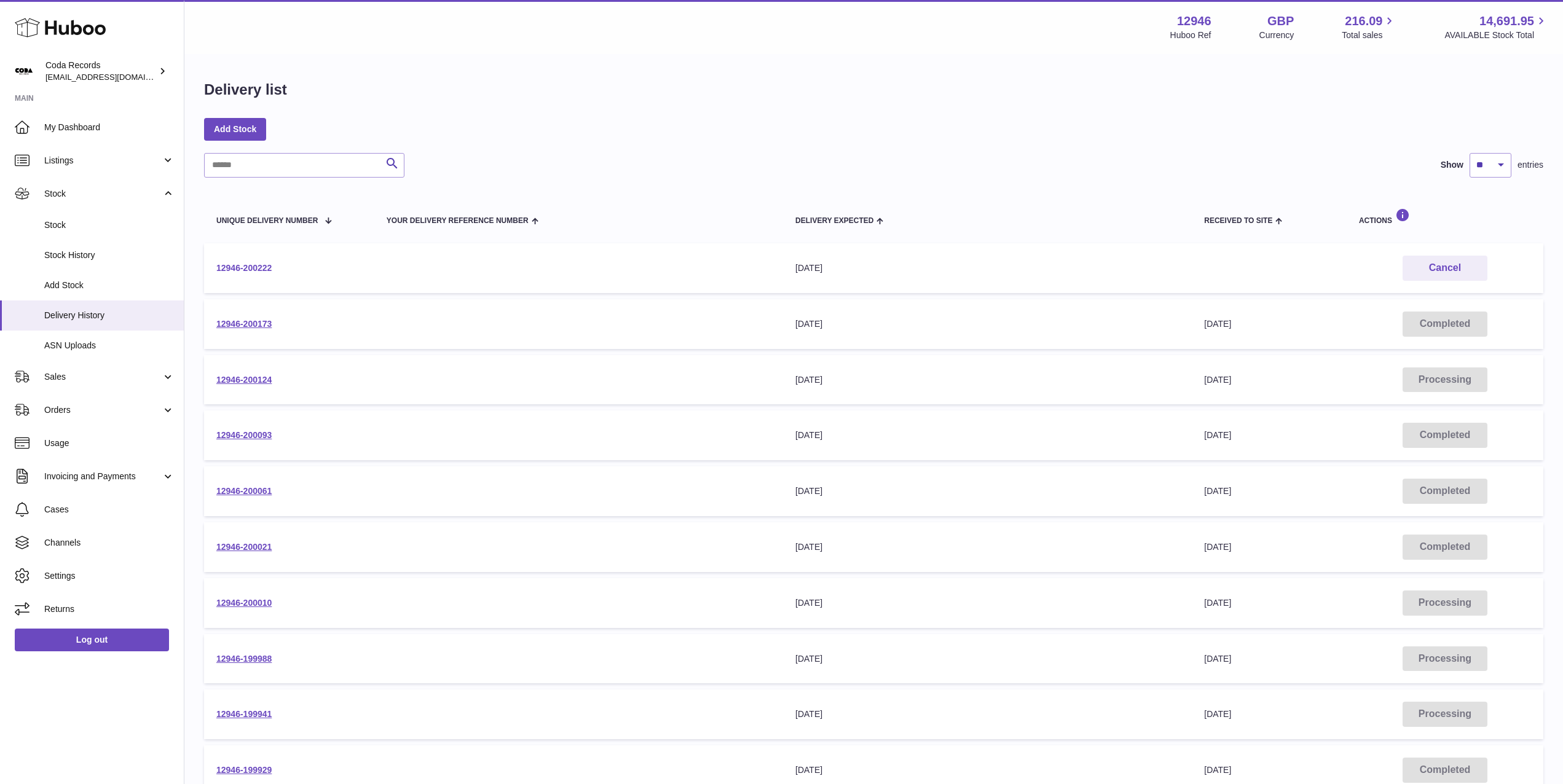
click at [265, 263] on link "12946-200222" at bounding box center [243, 268] width 55 height 10
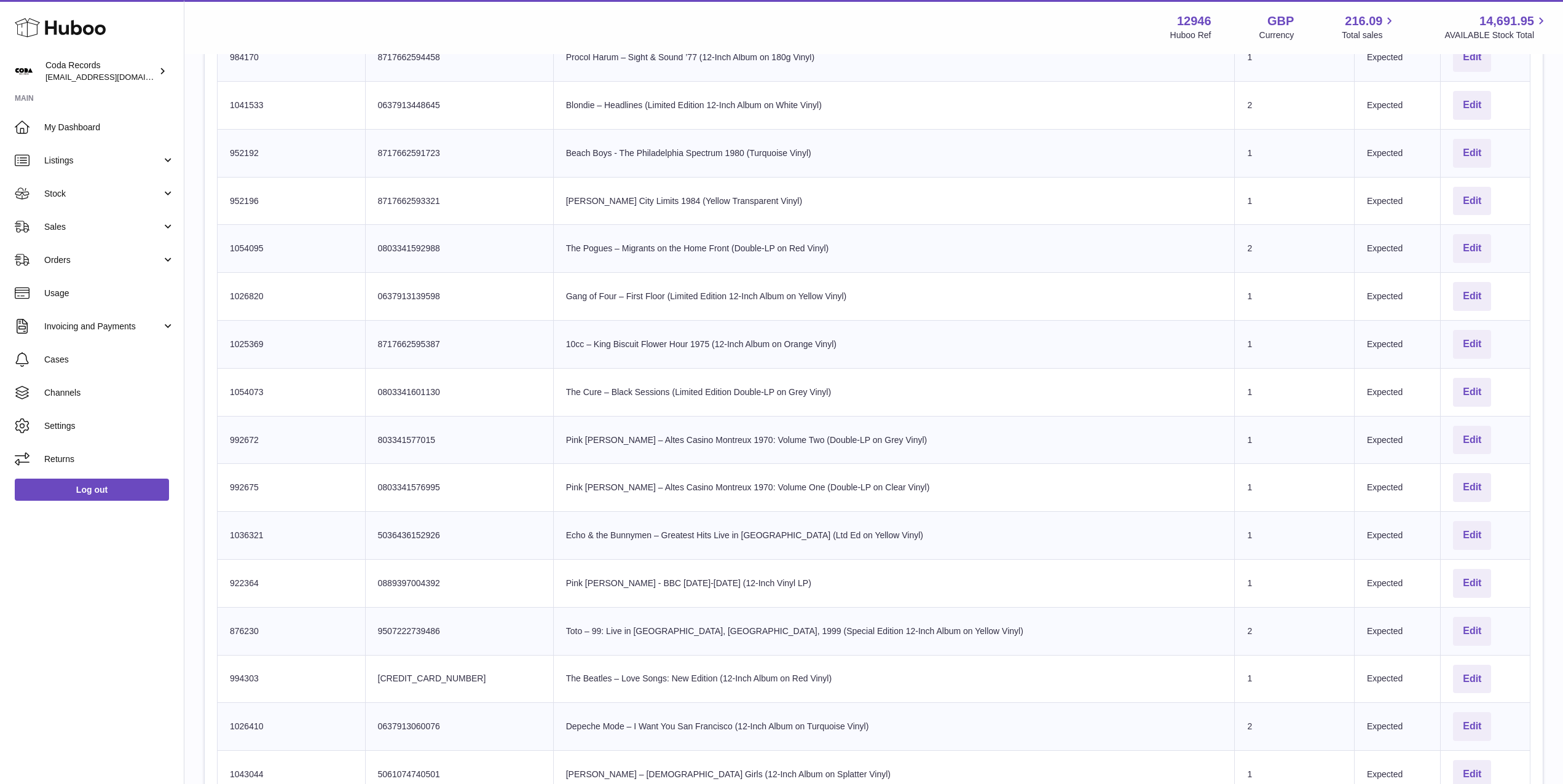
scroll to position [663, 0]
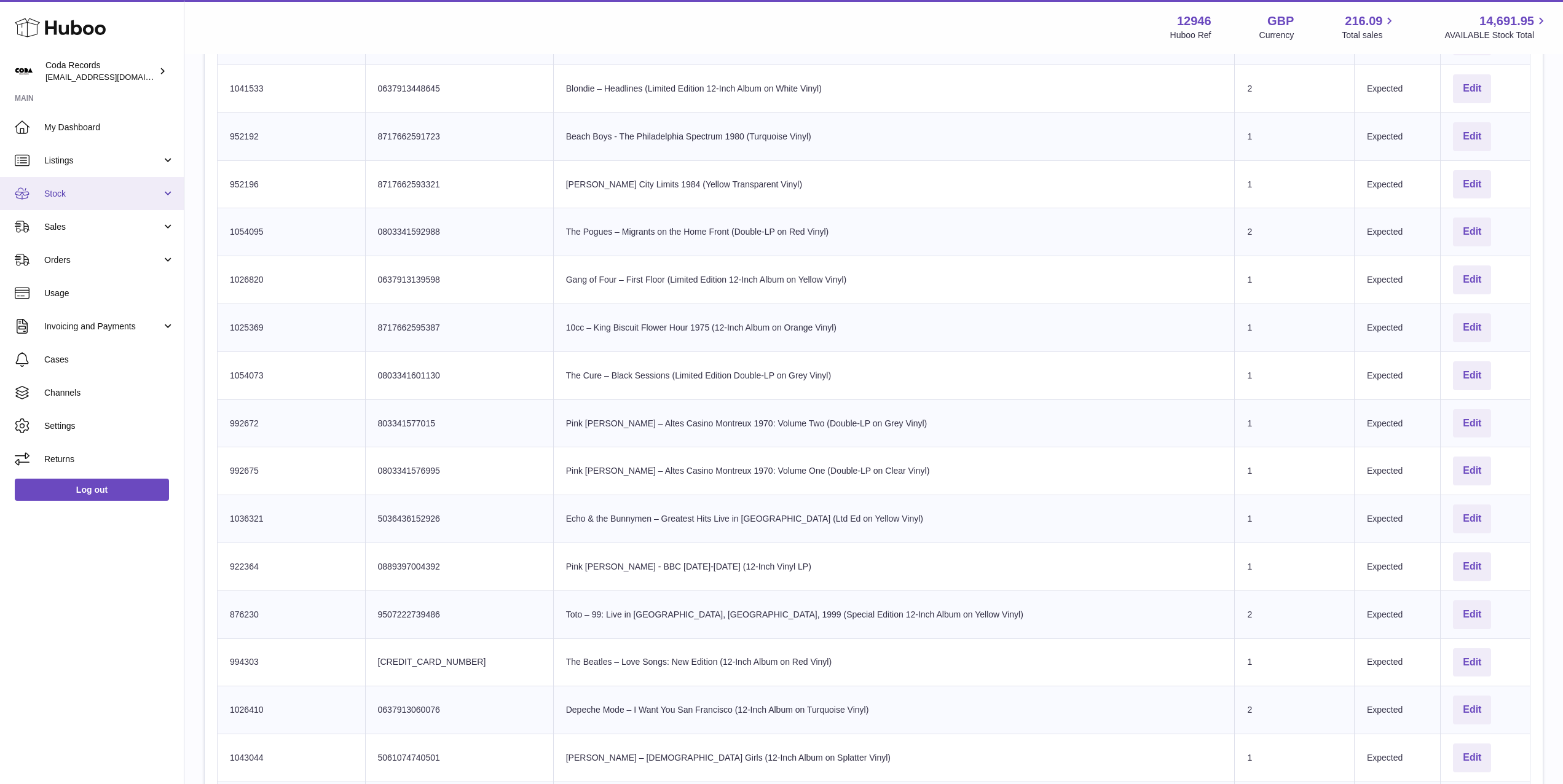
click at [106, 199] on link "Stock" at bounding box center [91, 194] width 184 height 33
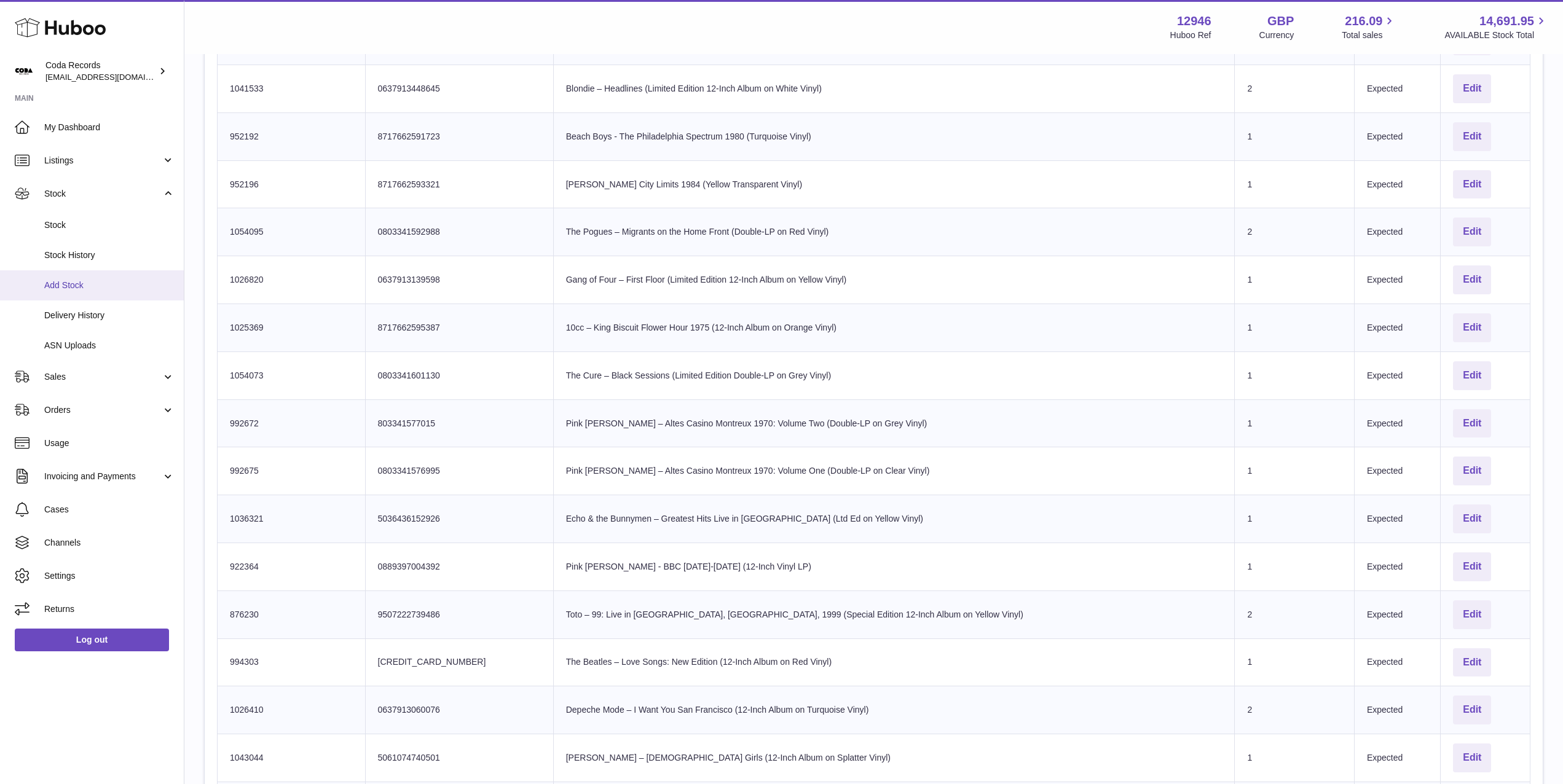
click at [109, 293] on link "Add Stock" at bounding box center [91, 286] width 184 height 30
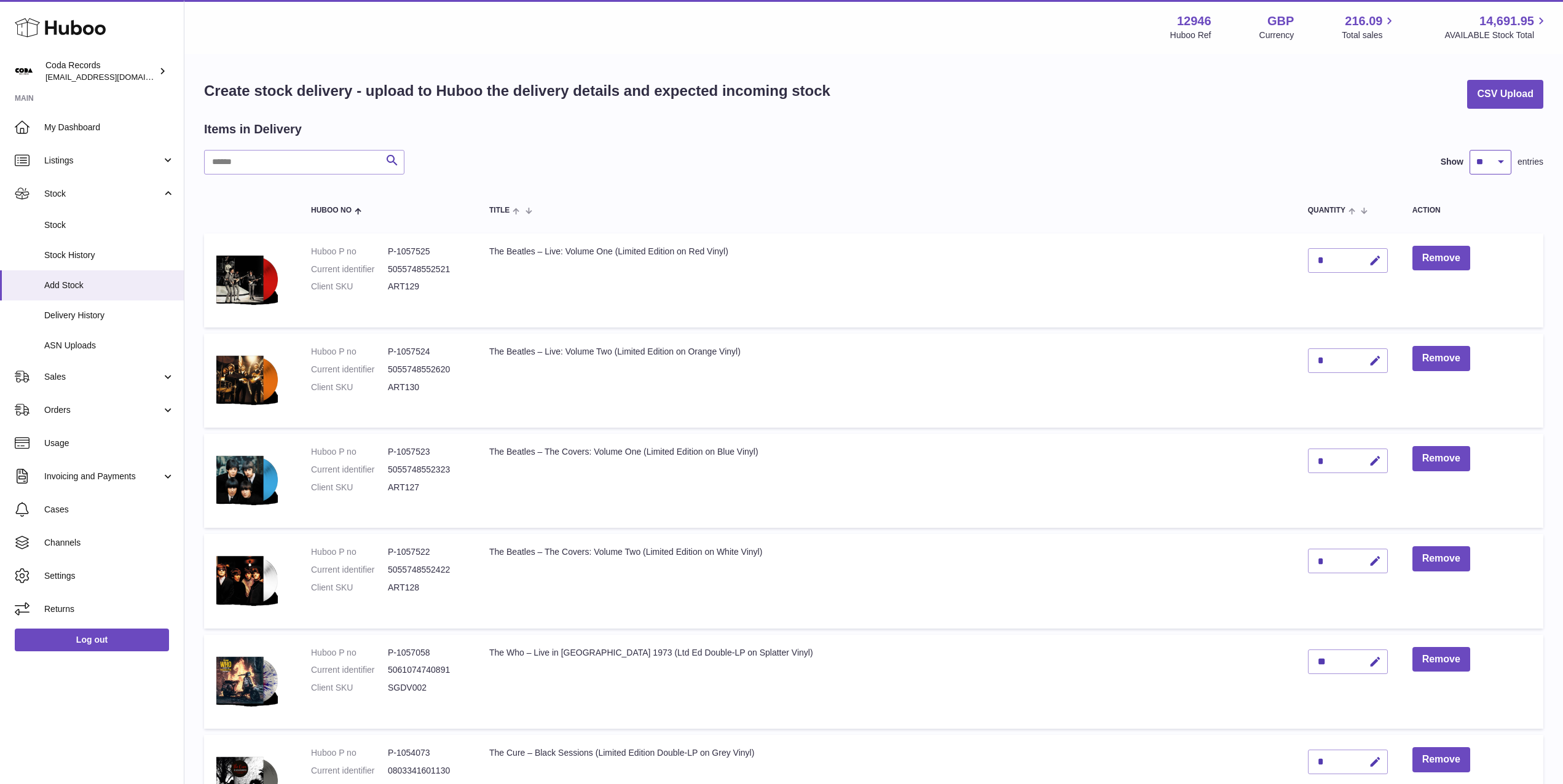
click at [1488, 163] on select "** ** ** ***" at bounding box center [1490, 162] width 42 height 24
select select "***"
click at [1469, 150] on select "** ** ** ***" at bounding box center [1490, 162] width 42 height 24
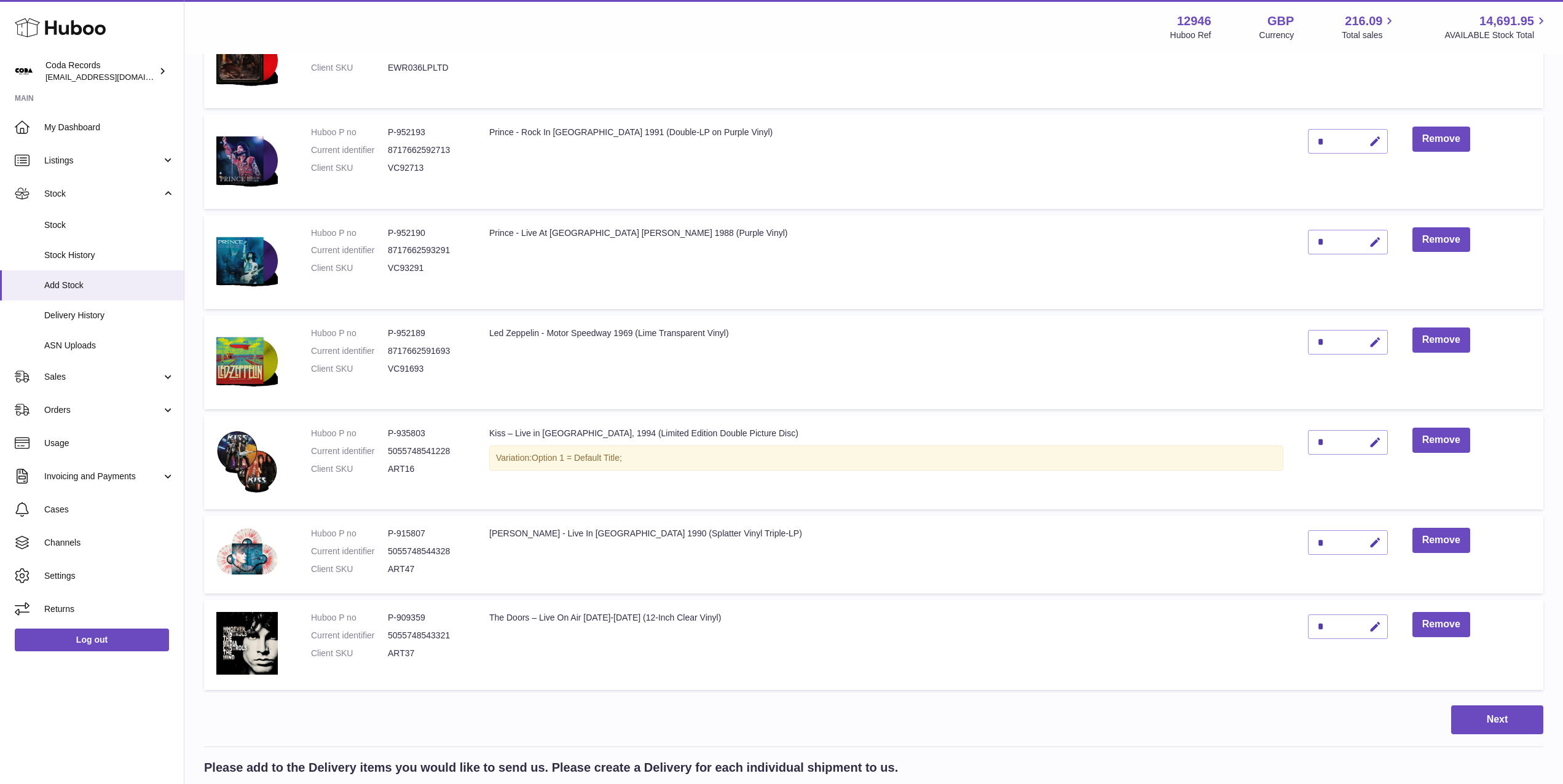
scroll to position [2731, 0]
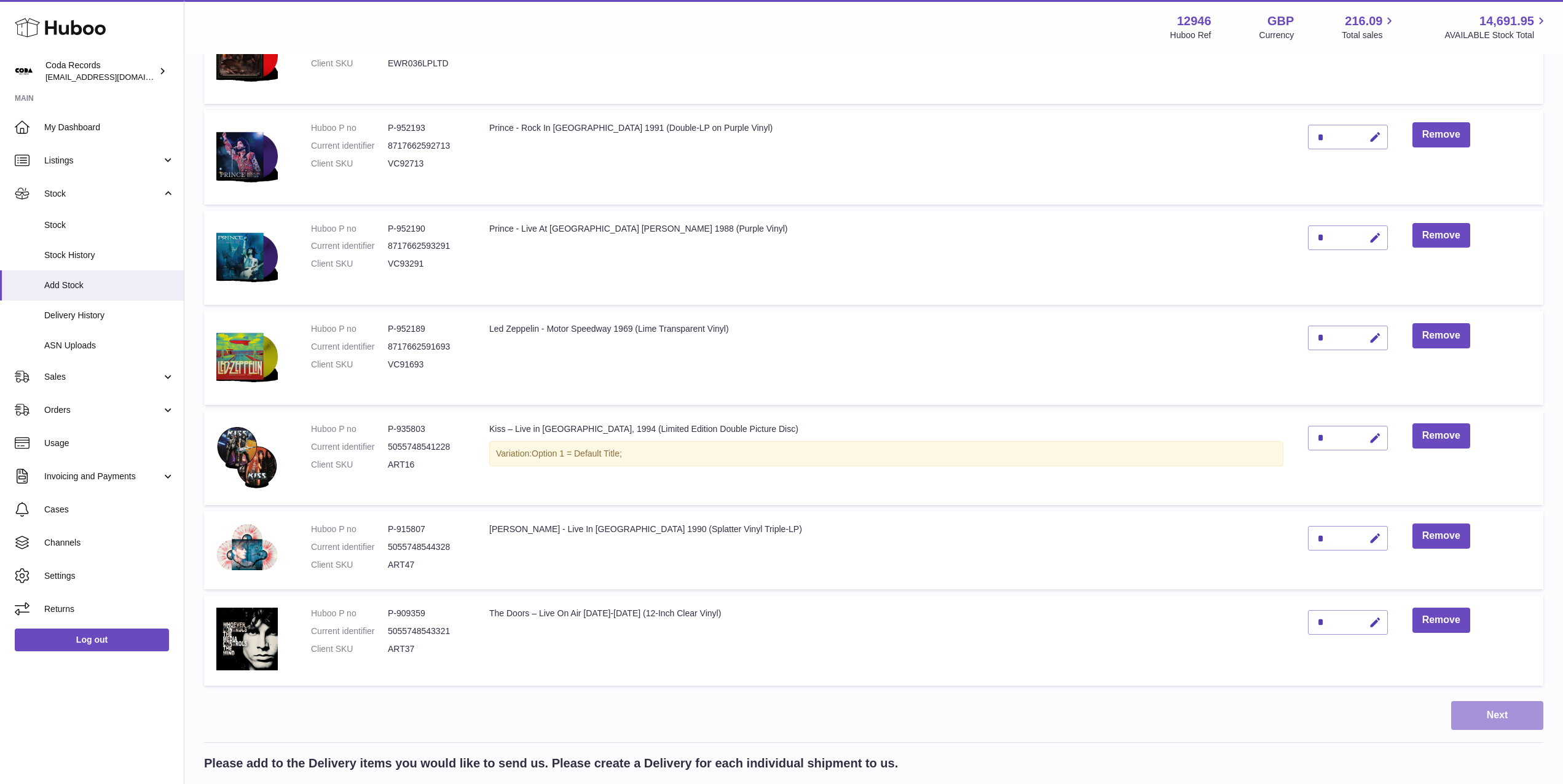
click at [1502, 718] on button "Next" at bounding box center [1497, 715] width 92 height 29
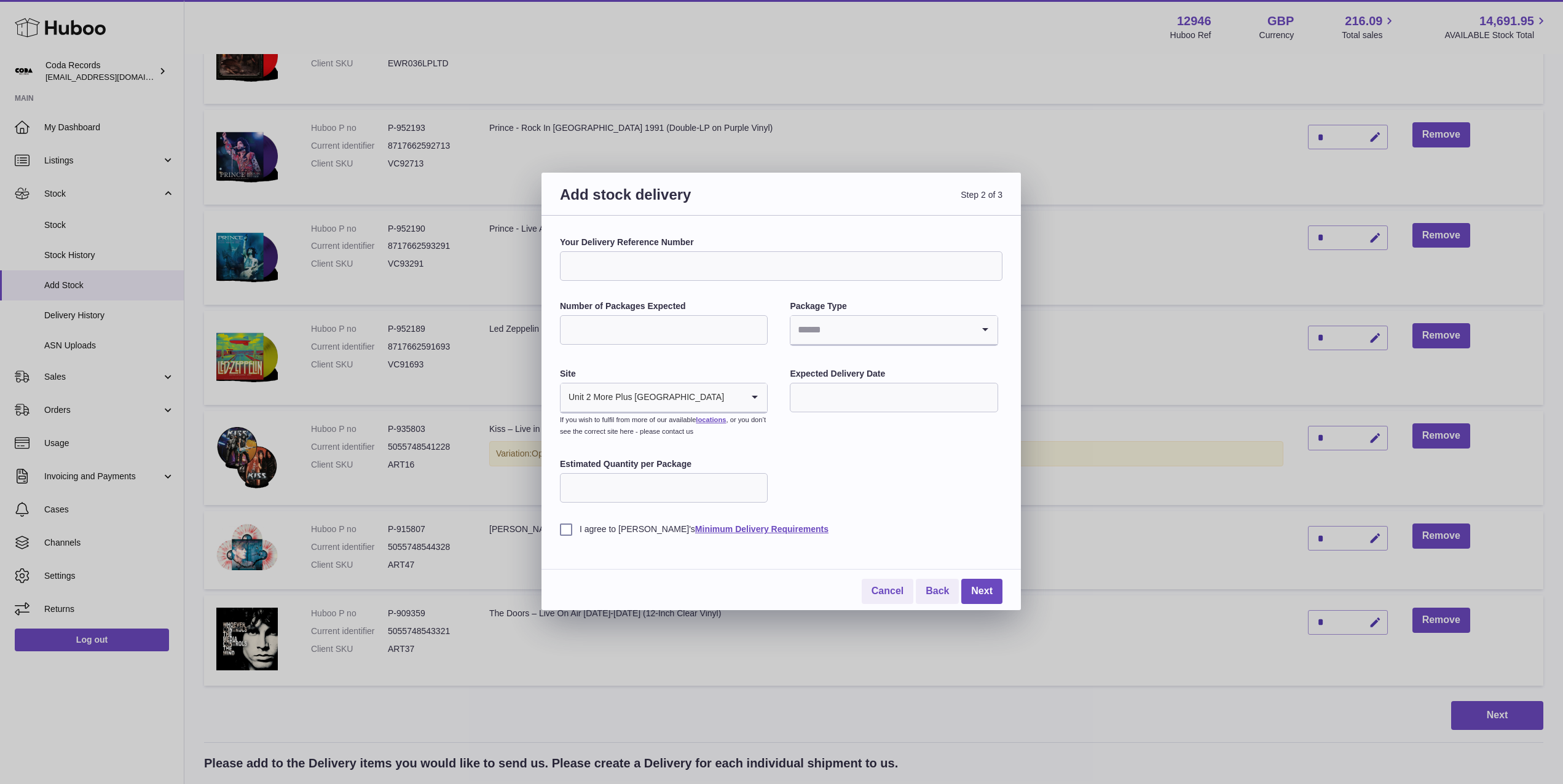
click at [710, 333] on input "Number of Packages Expected" at bounding box center [663, 330] width 208 height 29
type input "*"
click at [876, 329] on input "Search for option" at bounding box center [881, 330] width 182 height 29
click at [849, 408] on li "Boxes" at bounding box center [893, 412] width 205 height 24
click at [846, 393] on input "text" at bounding box center [893, 397] width 208 height 29
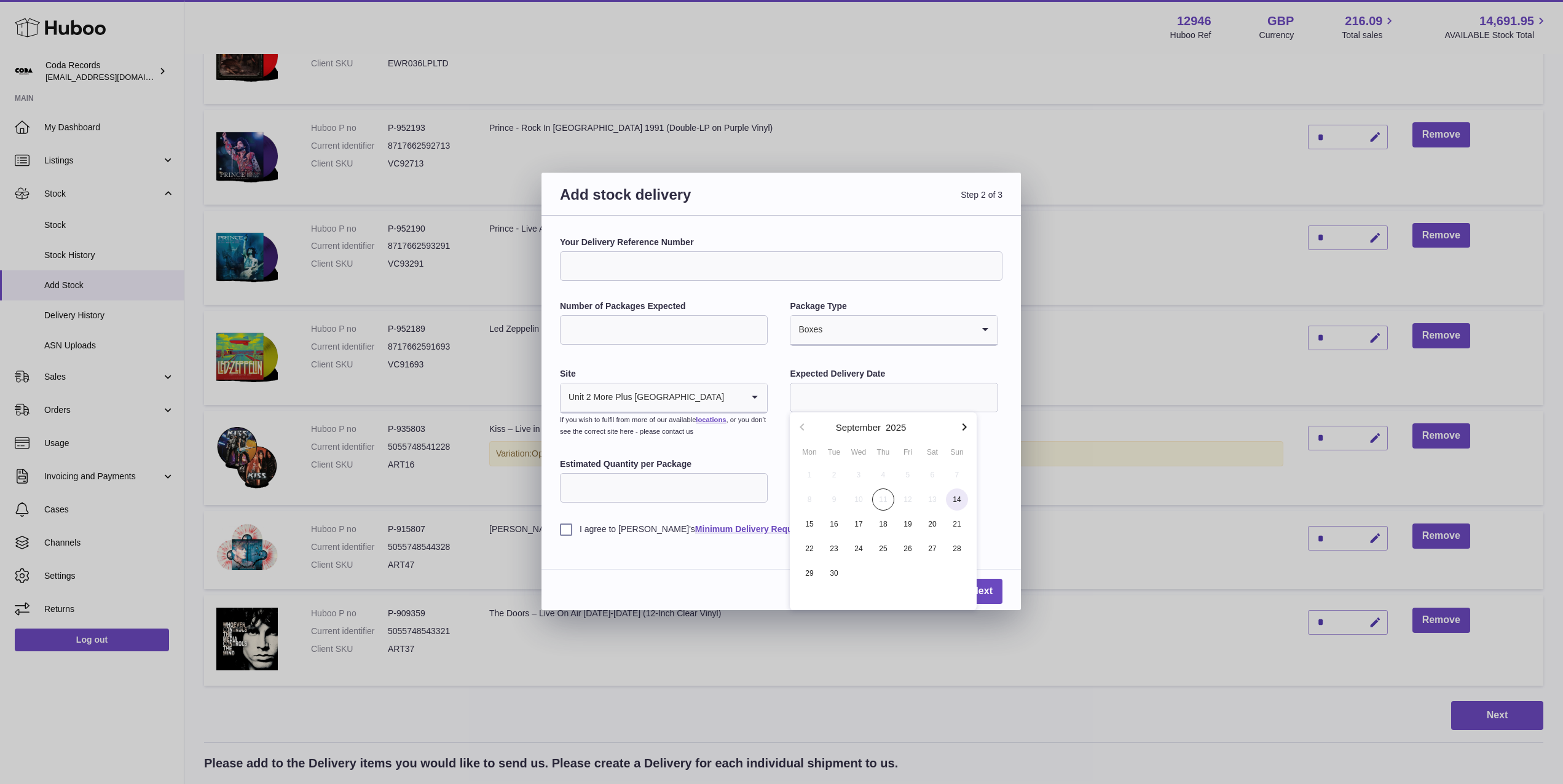
click at [957, 498] on span "14" at bounding box center [957, 499] width 22 height 22
type input "**********"
click at [635, 491] on input "Estimated Quantity per Package" at bounding box center [663, 488] width 208 height 29
type input "**"
click at [565, 530] on label "I agree to Huboo's Minimum Delivery Requirements" at bounding box center [781, 529] width 443 height 11
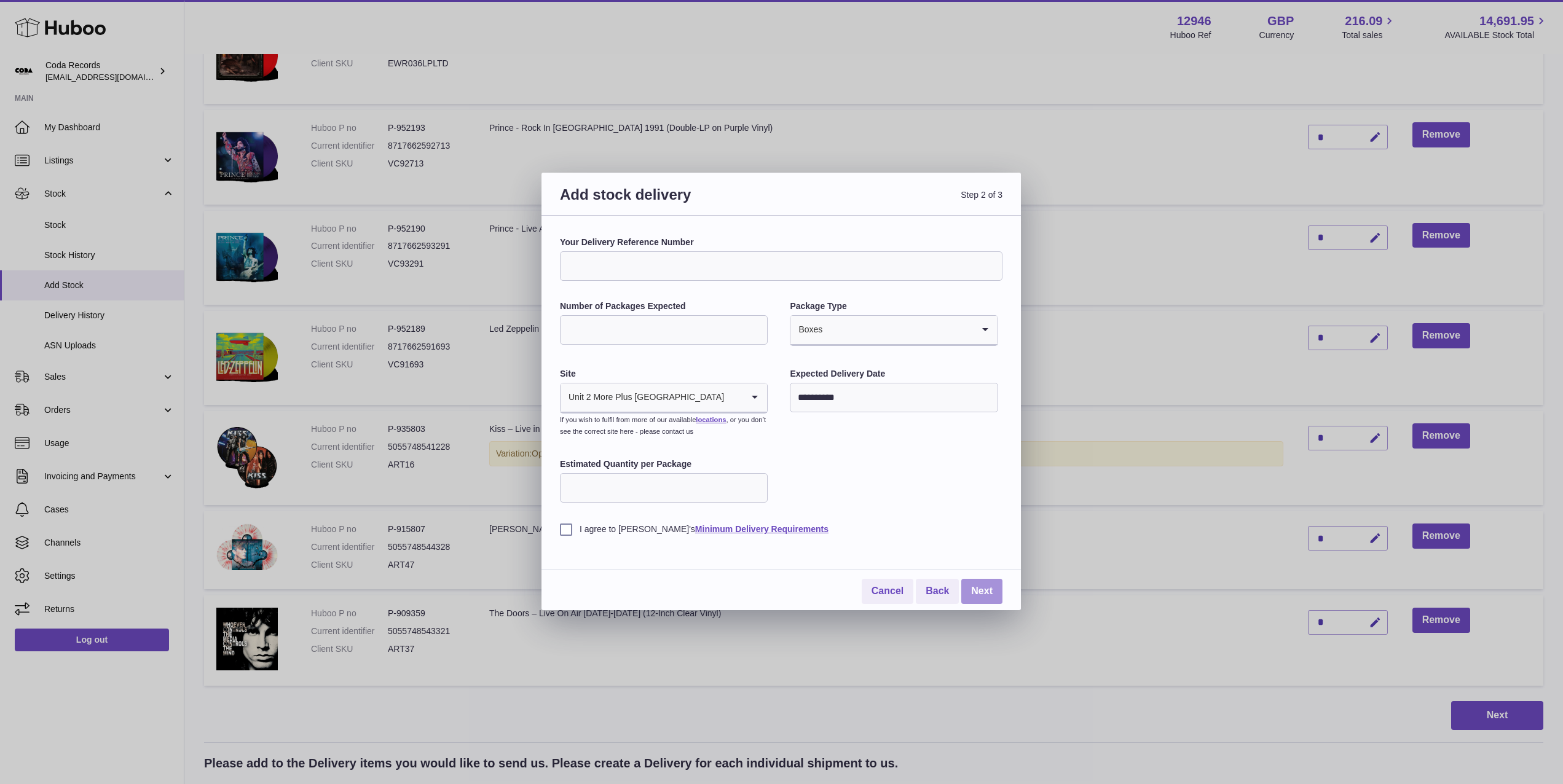
click at [977, 590] on link "Next" at bounding box center [982, 591] width 41 height 25
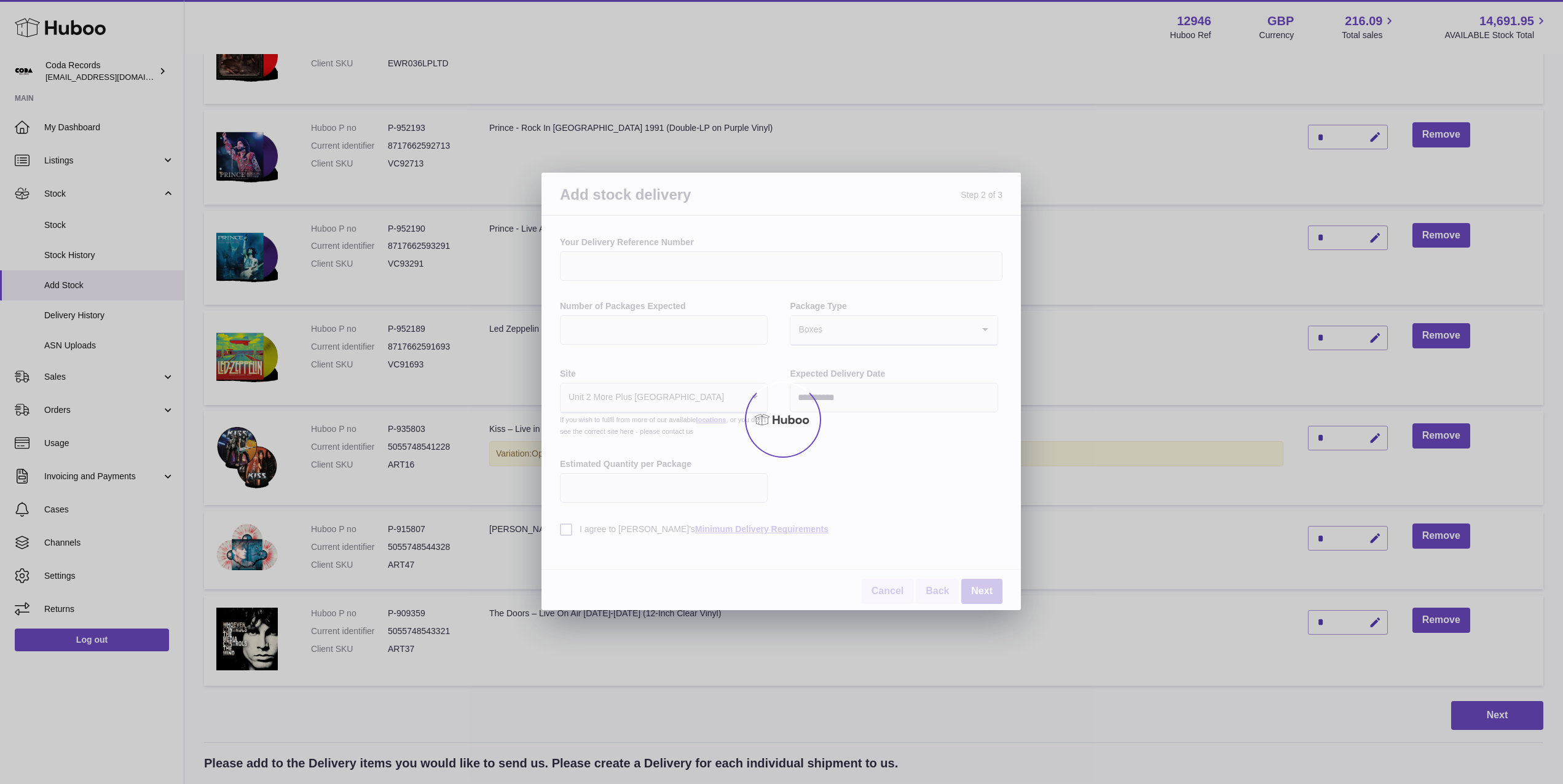
scroll to position [770, 0]
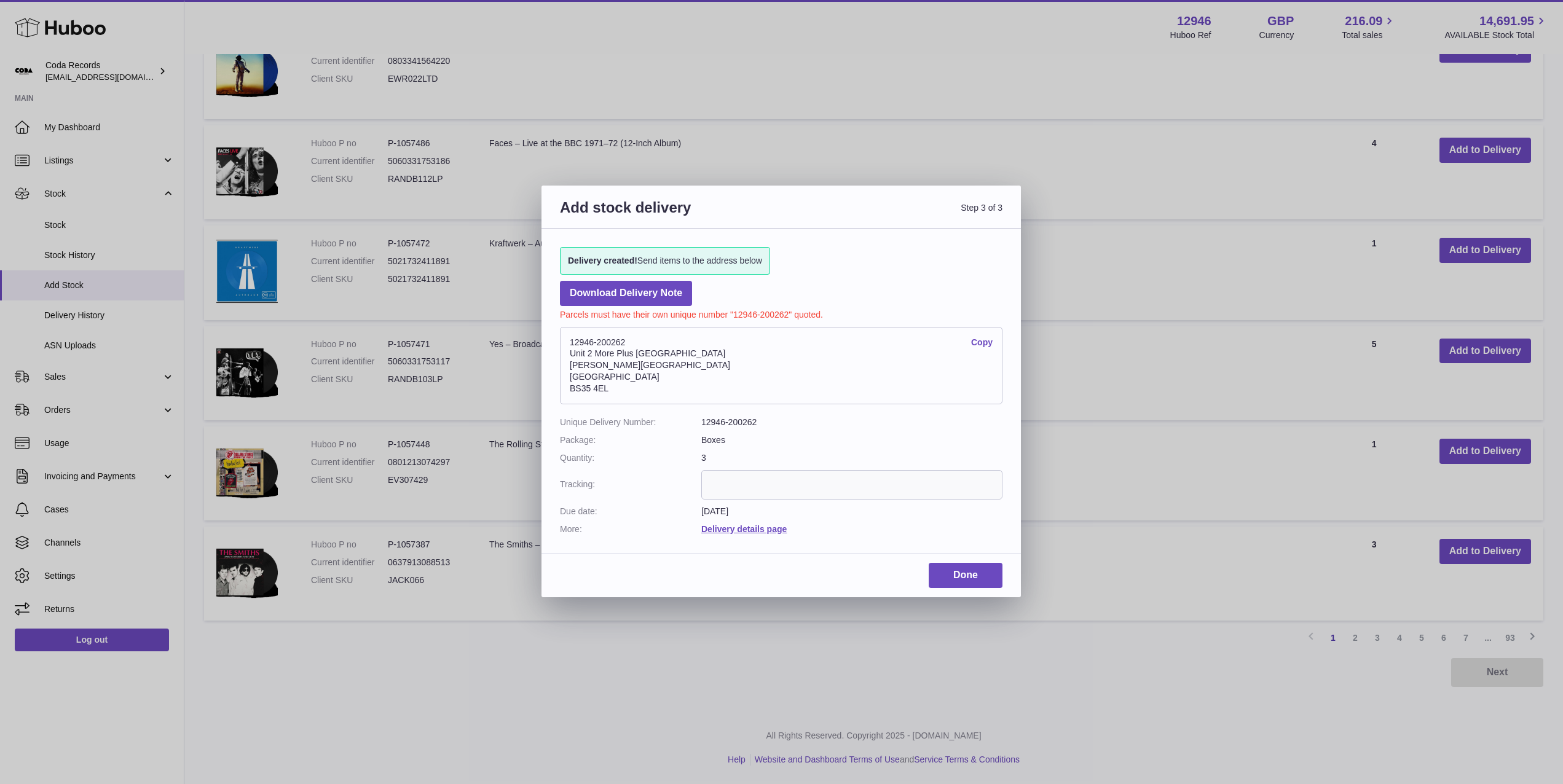
drag, startPoint x: 638, startPoint y: 342, endPoint x: 603, endPoint y: 358, distance: 38.5
click at [568, 342] on address "12946-200262 Copy Unit 2 More Plus Central Park Hudson Ave Severn Beach BS35 4EL" at bounding box center [781, 366] width 443 height 77
copy address "12946-200262"
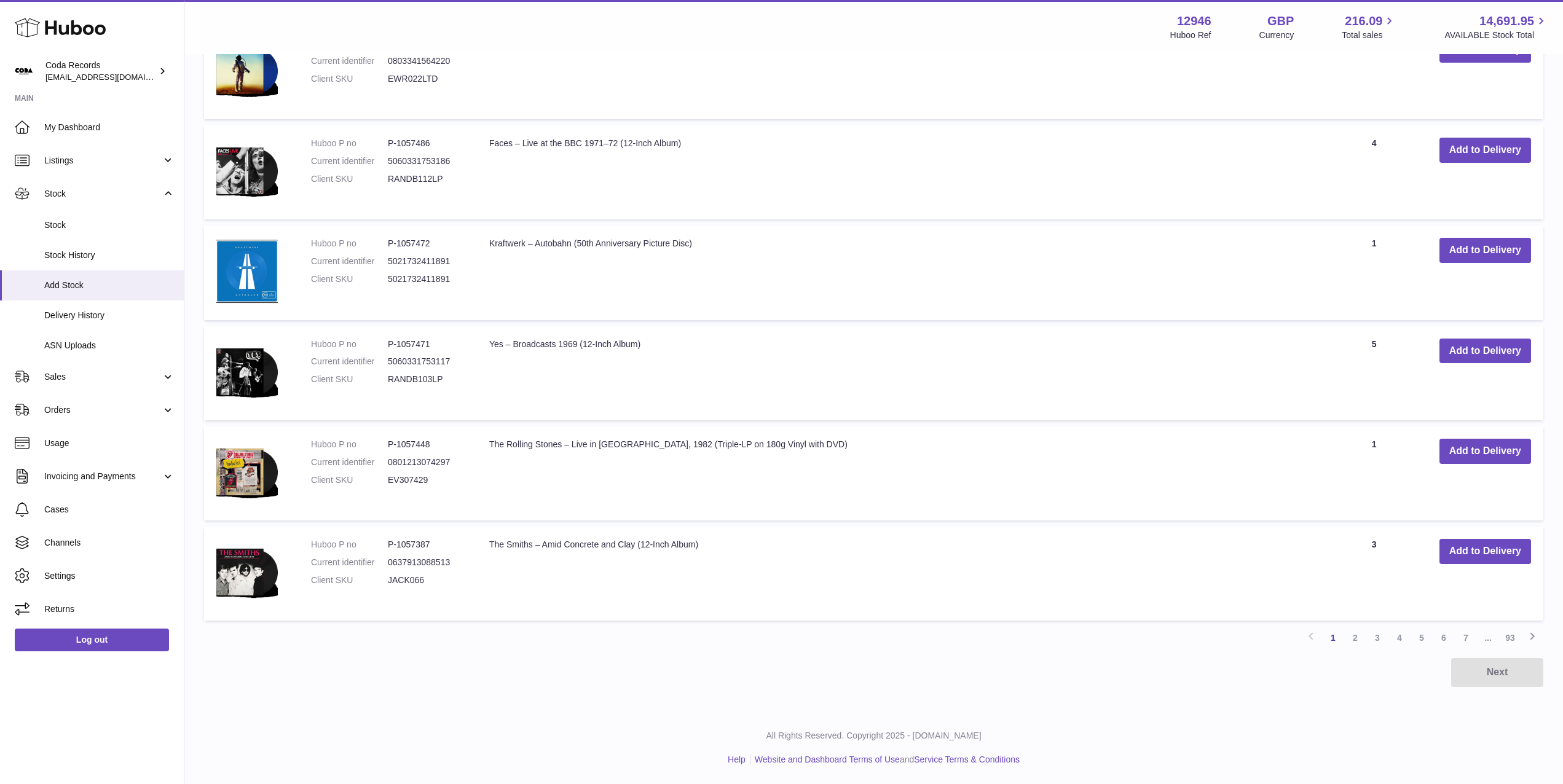
click at [738, 55] on div at bounding box center [781, 392] width 1563 height 784
click at [96, 316] on span "Delivery History" at bounding box center [109, 316] width 130 height 11
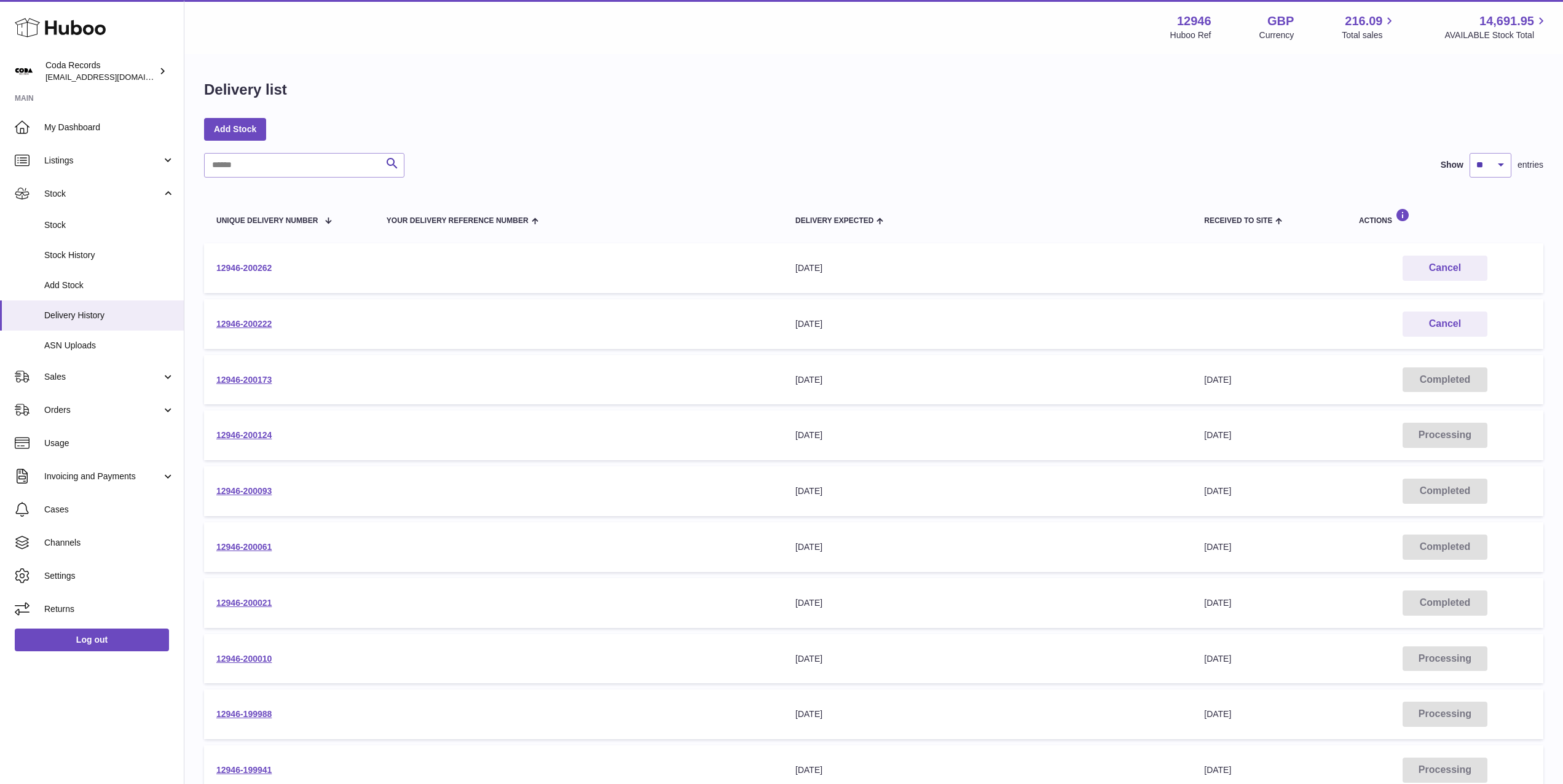
click at [258, 267] on link "12946-200262" at bounding box center [243, 268] width 55 height 10
click at [263, 263] on link "12946-200262" at bounding box center [243, 268] width 55 height 10
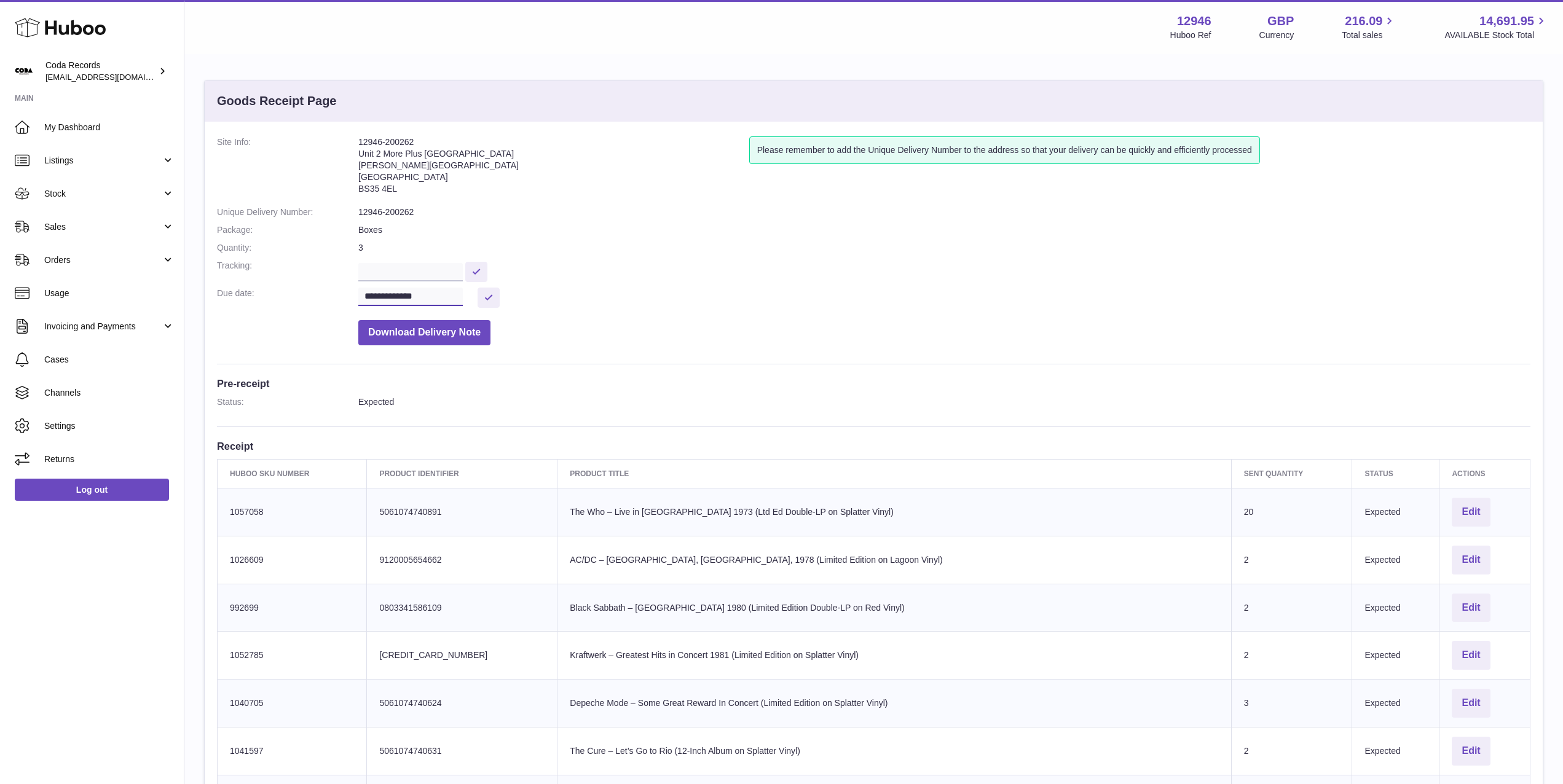
click at [406, 292] on input "**********" at bounding box center [411, 297] width 104 height 19
drag, startPoint x: 477, startPoint y: 392, endPoint x: 496, endPoint y: 307, distance: 87.1
click at [477, 392] on span "12" at bounding box center [476, 393] width 22 height 22
type input "**********"
click at [498, 296] on button at bounding box center [488, 298] width 22 height 20
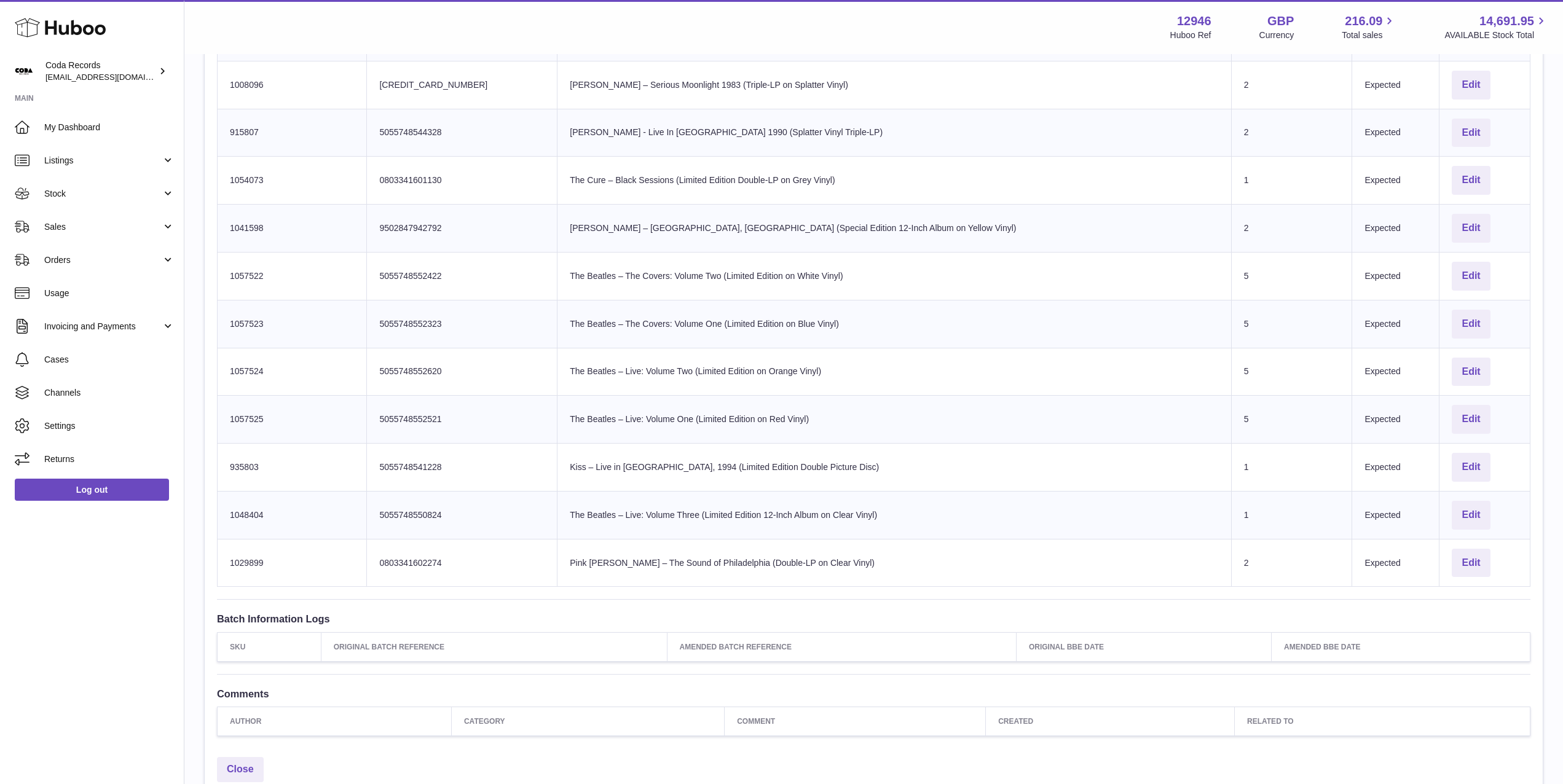
scroll to position [1437, 0]
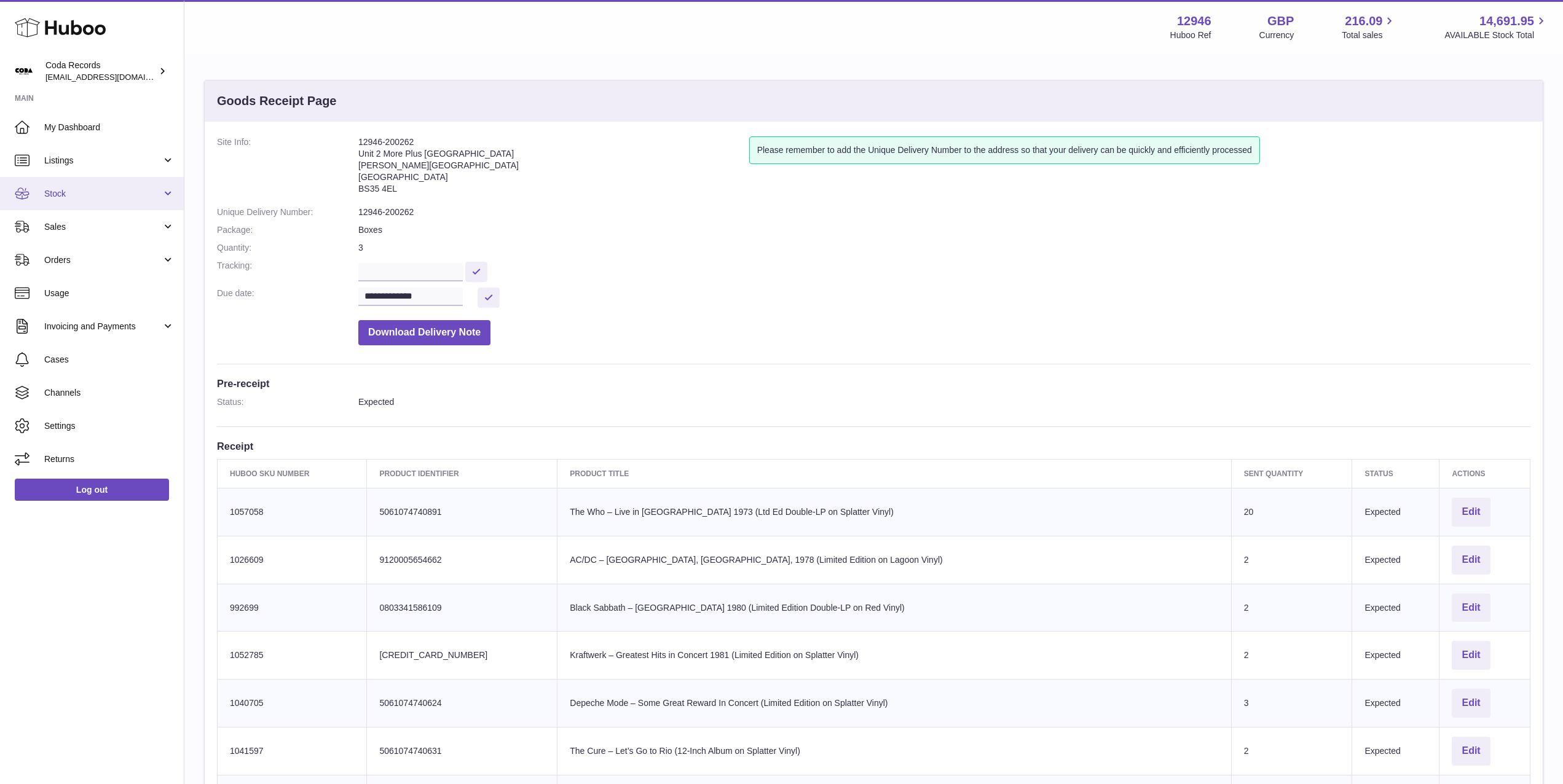
click at [81, 203] on link "Stock" at bounding box center [91, 194] width 184 height 33
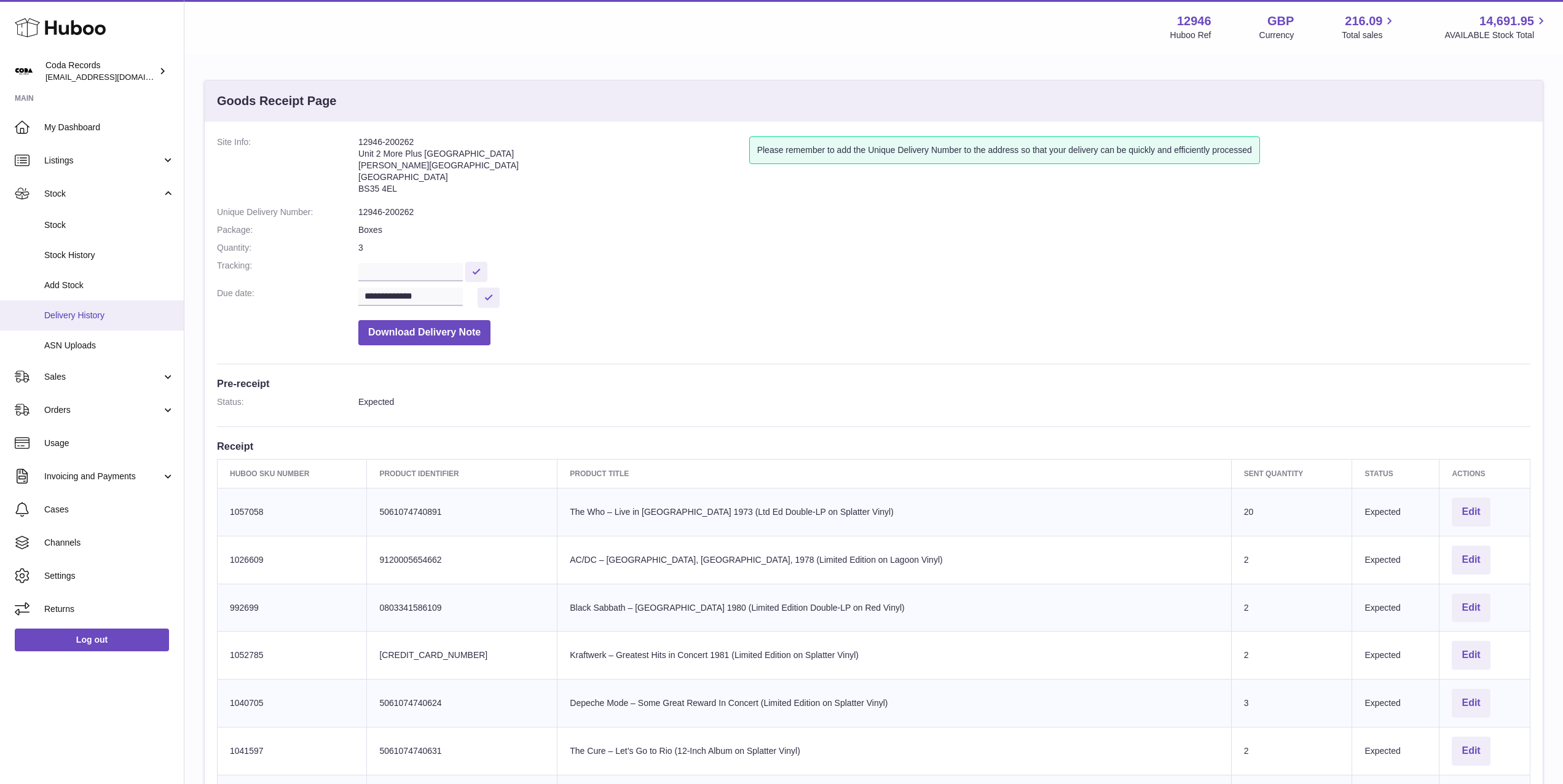
click at [104, 313] on span "Delivery History" at bounding box center [109, 316] width 130 height 11
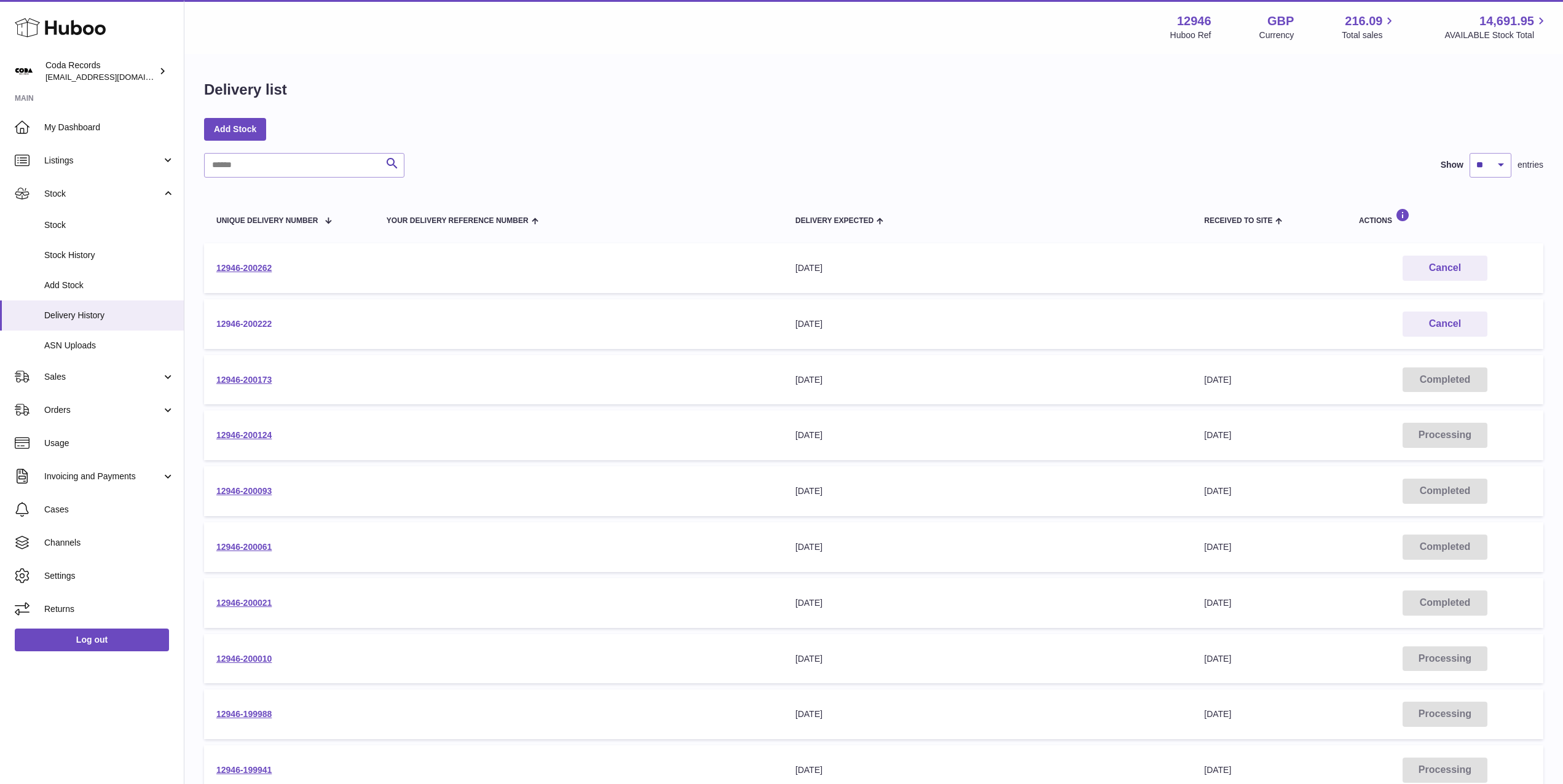
click at [251, 325] on link "12946-200222" at bounding box center [243, 324] width 55 height 10
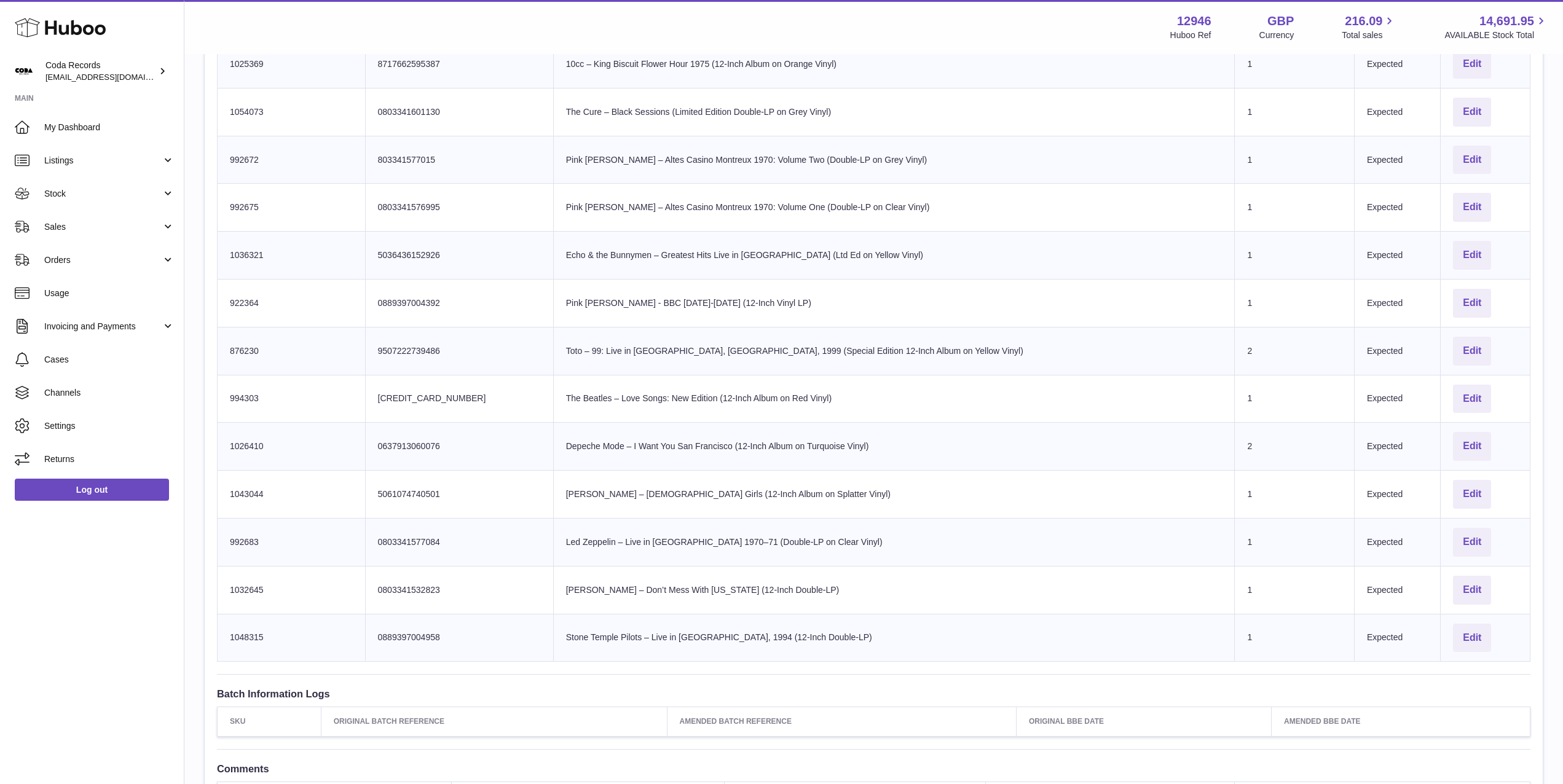
scroll to position [947, 0]
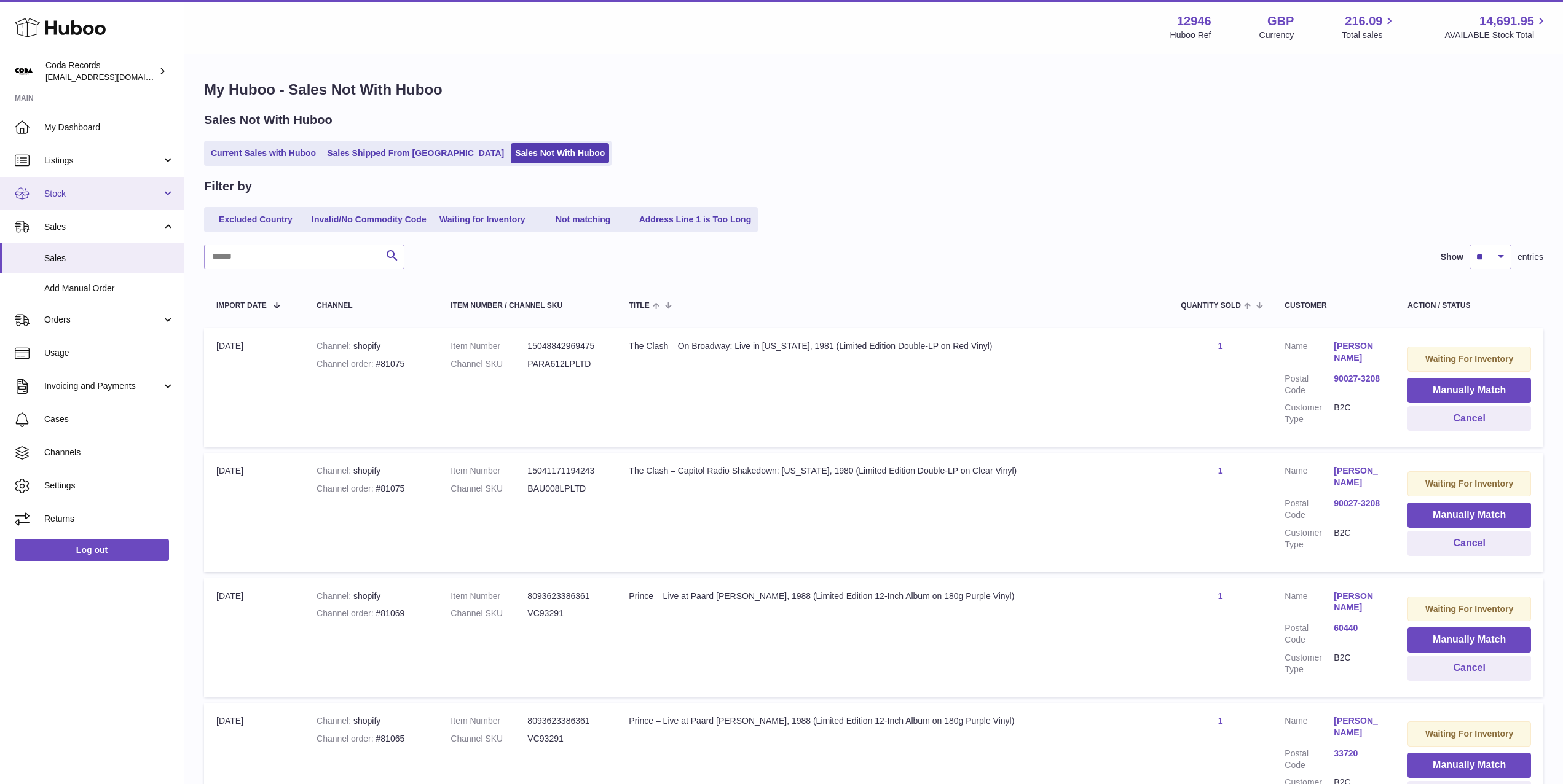
click at [67, 198] on span "Stock" at bounding box center [103, 194] width 117 height 11
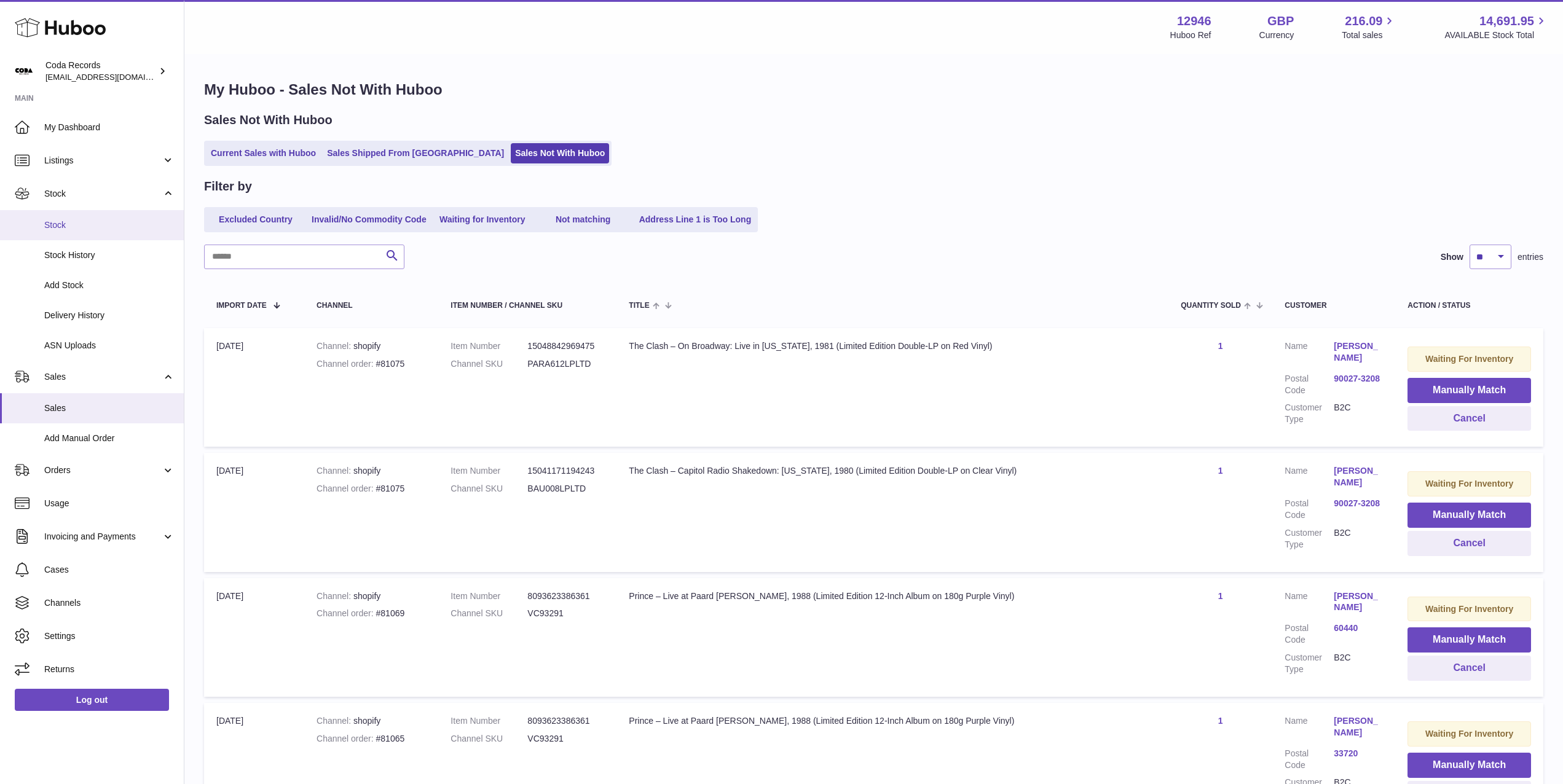
click at [73, 230] on span "Stock" at bounding box center [109, 225] width 130 height 11
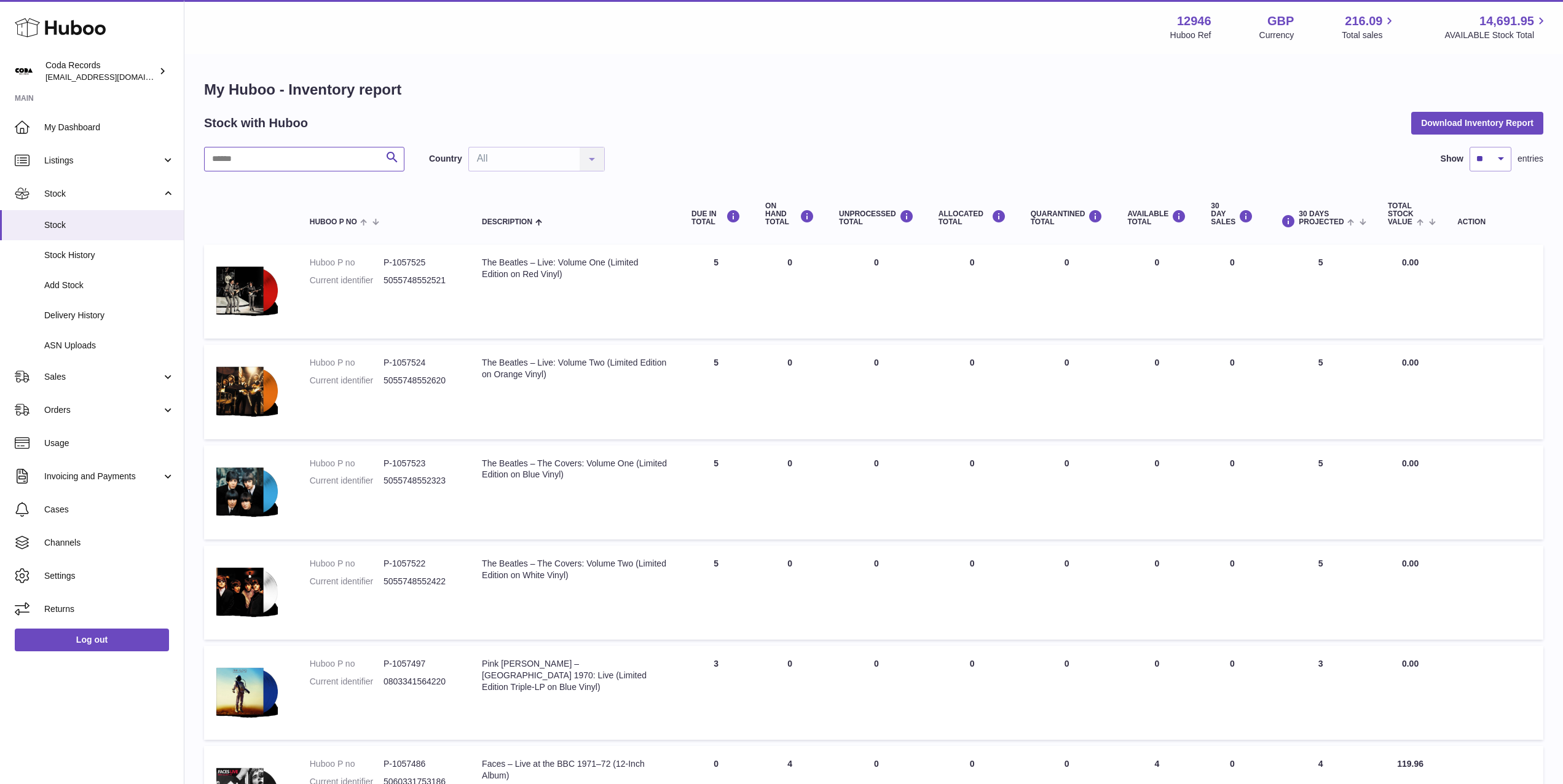
click at [324, 154] on input "text" at bounding box center [304, 159] width 201 height 24
type input "*********"
